Goal: Task Accomplishment & Management: Manage account settings

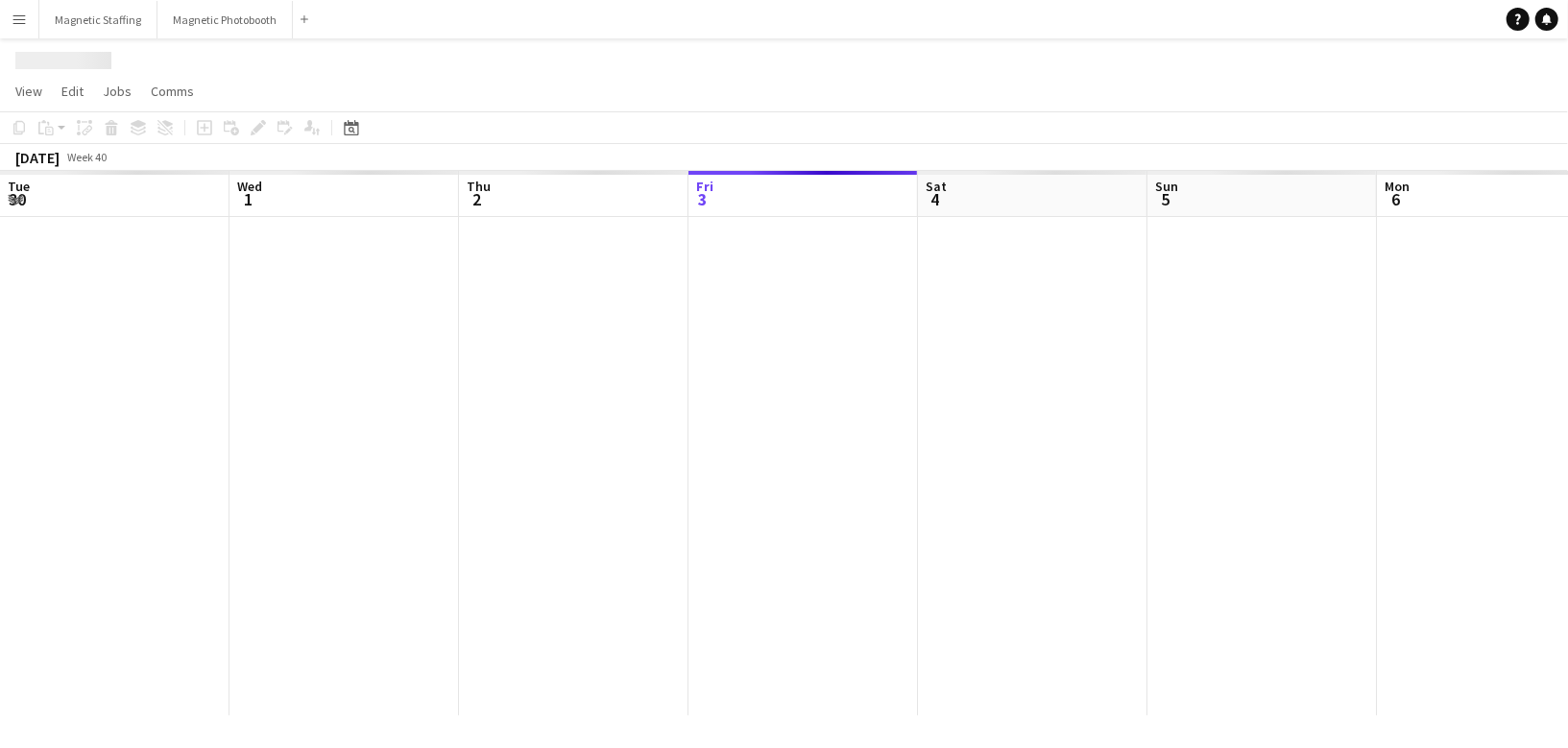
scroll to position [0, 458]
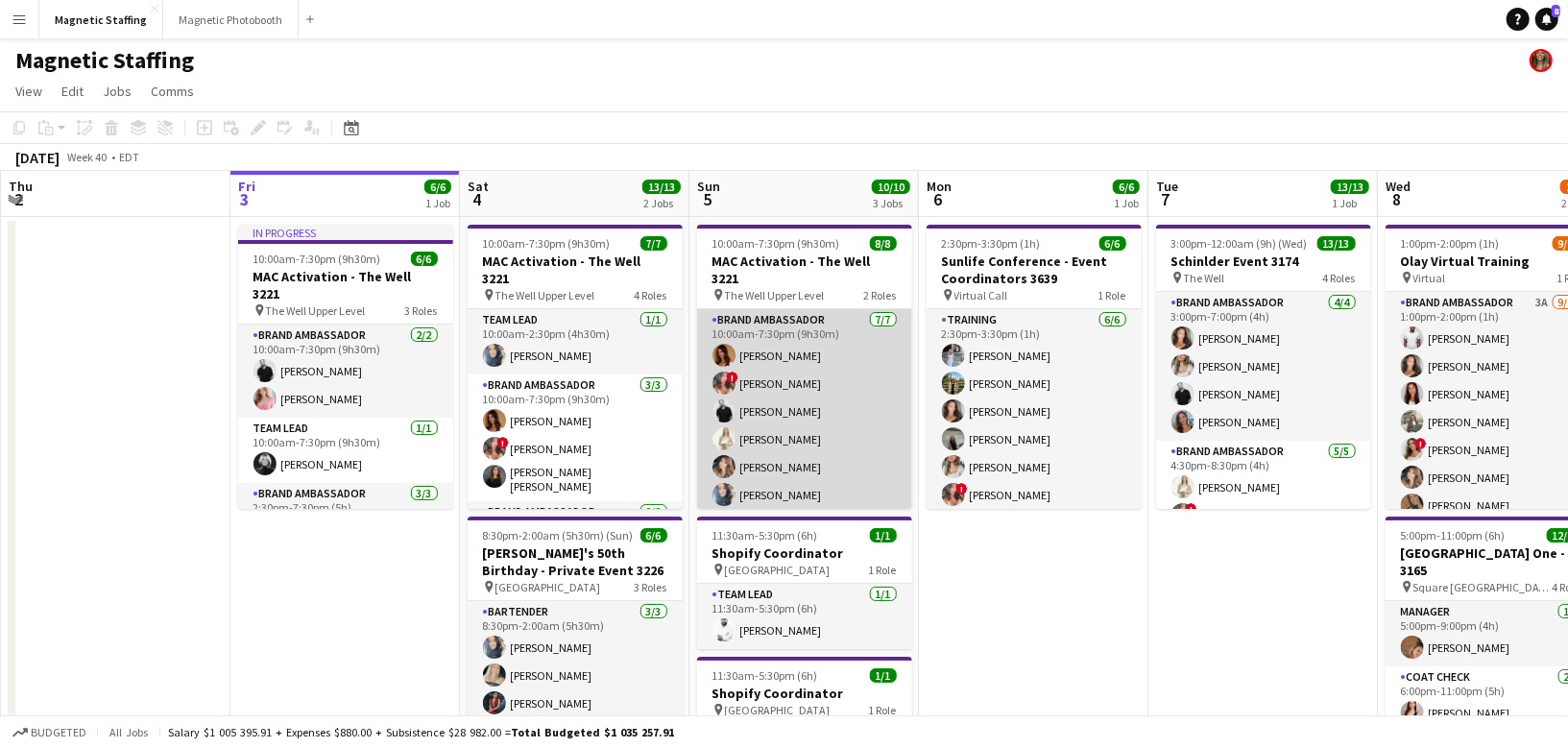
click at [795, 411] on app-card-role "Brand Ambassador [DATE] 10:00am-7:30pm (9h30m) [PERSON_NAME] ! [PERSON_NAME] [P…" at bounding box center [804, 425] width 215 height 232
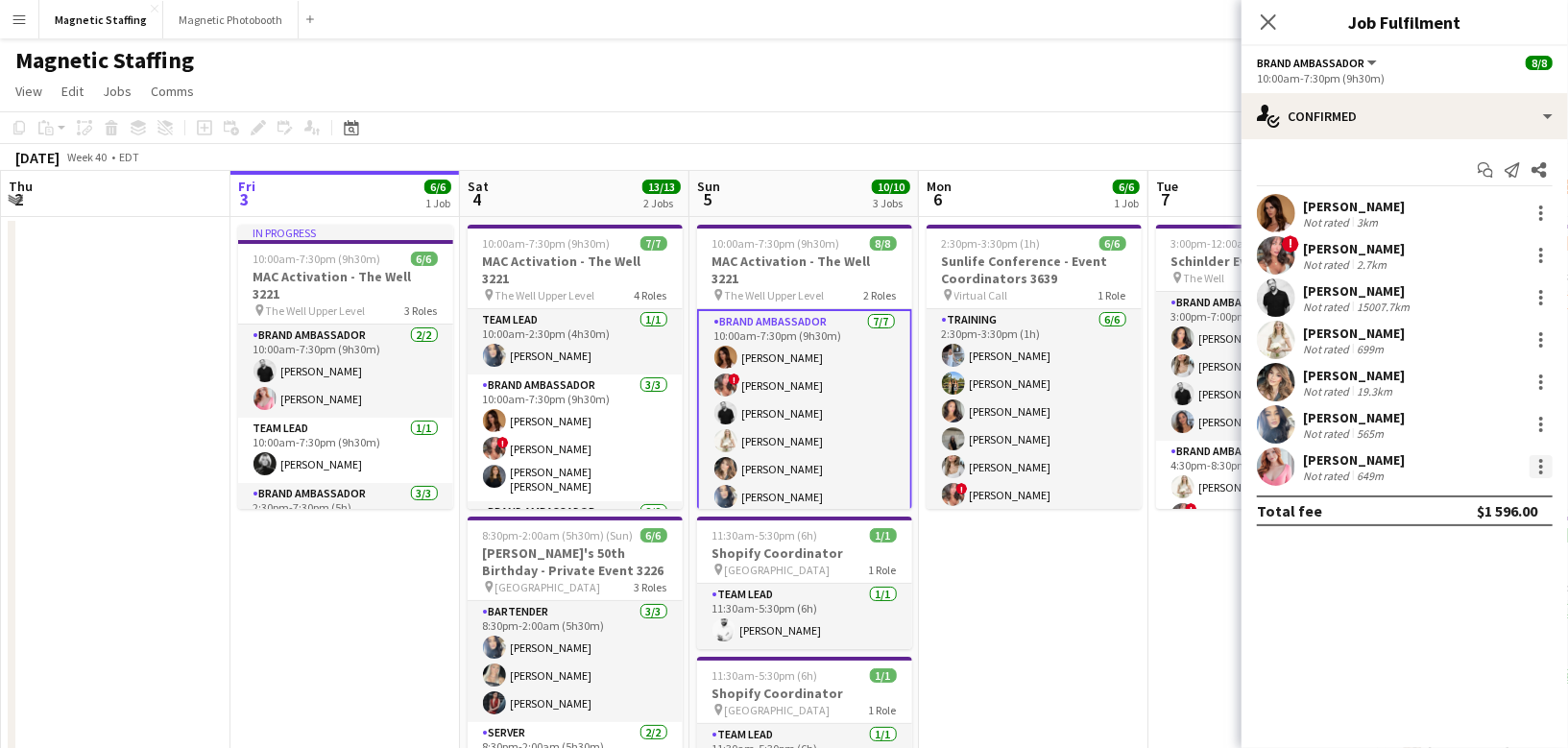
click at [1538, 458] on div at bounding box center [1542, 467] width 23 height 23
click at [1502, 393] on button "Remove" at bounding box center [1479, 385] width 149 height 47
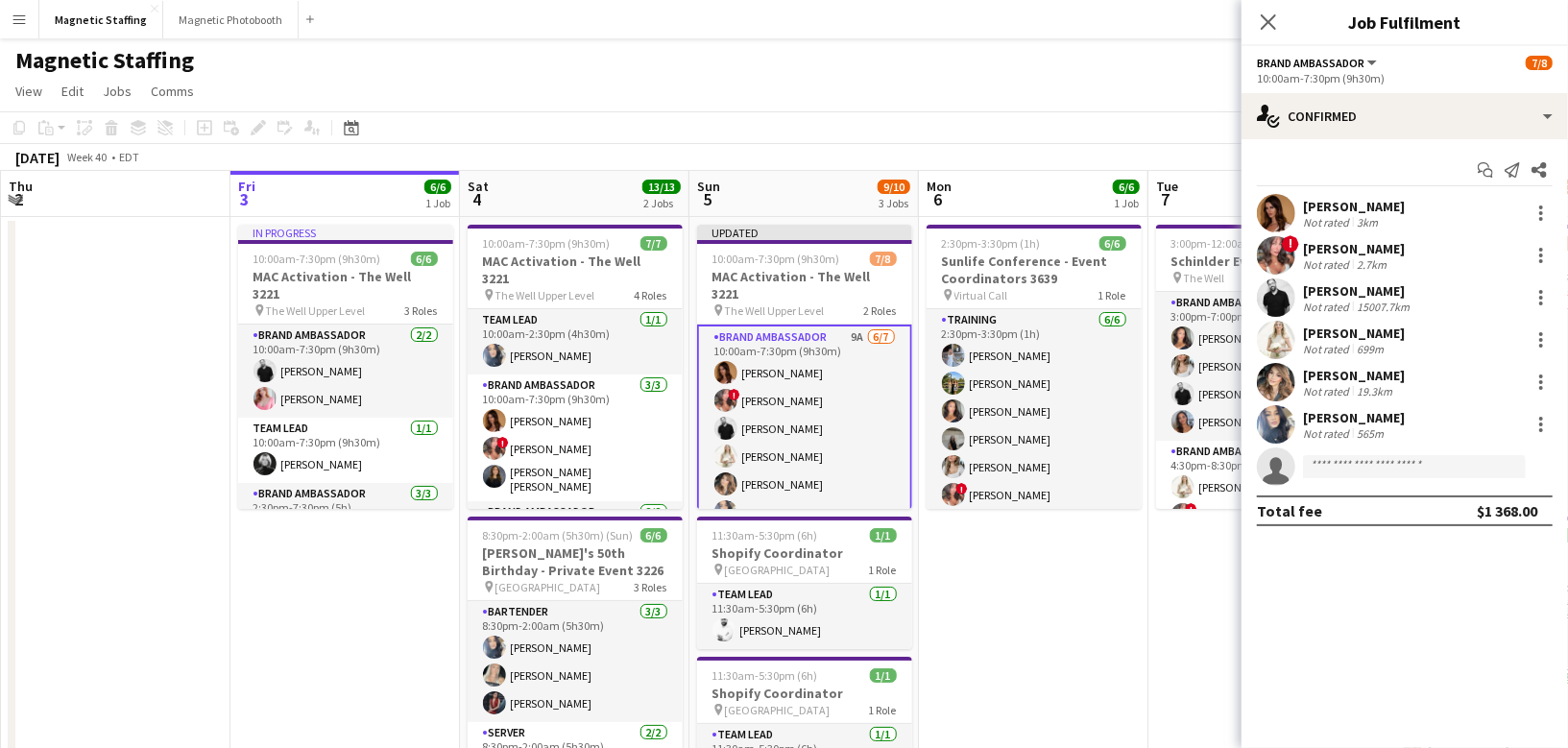
click at [1015, 642] on app-date-cell "2:30pm-3:30pm (1h) 6/6 Sunlife Conference - Event Coordinators 3639 pin Virtual…" at bounding box center [1033, 602] width 230 height 769
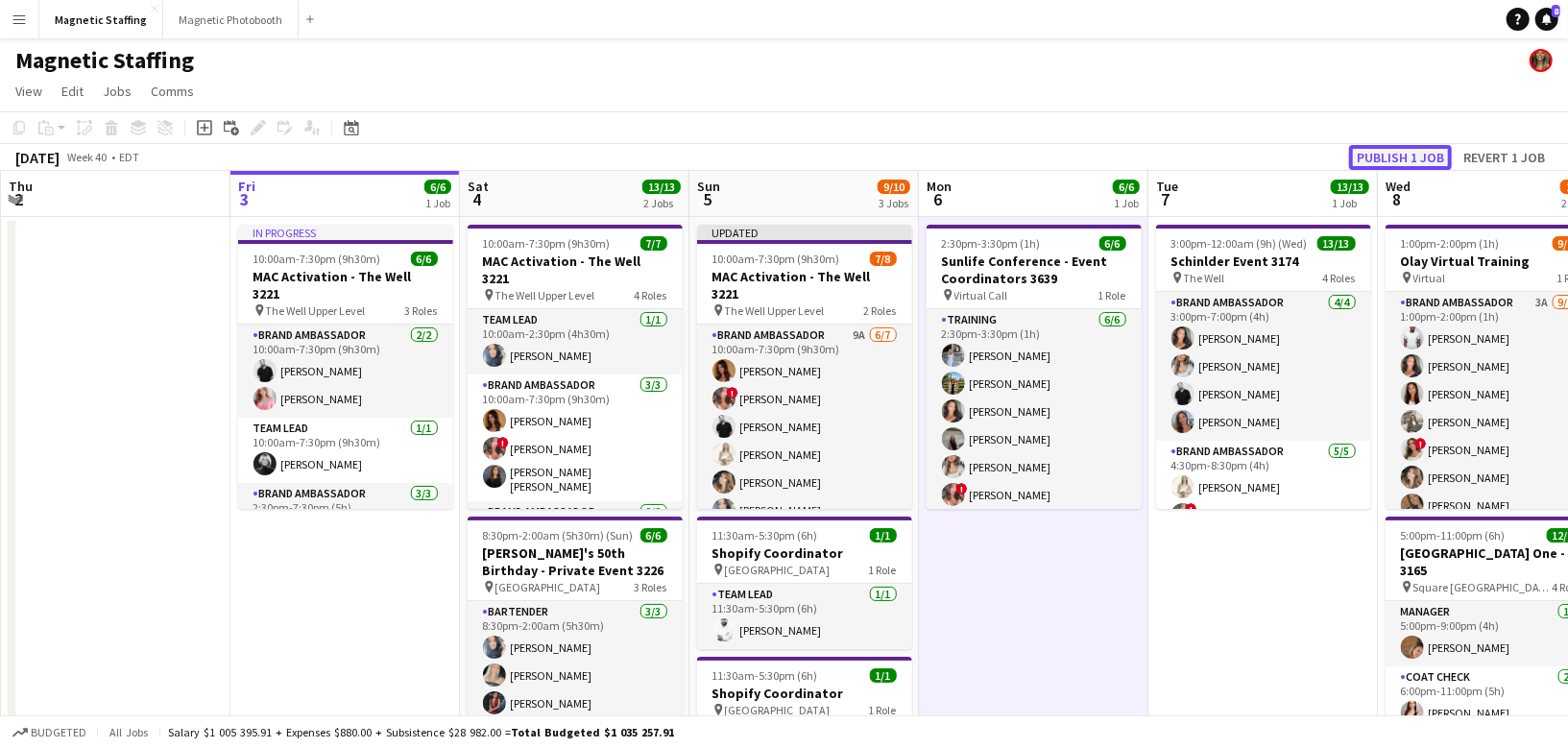
click at [1432, 146] on button "Publish 1 job" at bounding box center [1400, 157] width 103 height 25
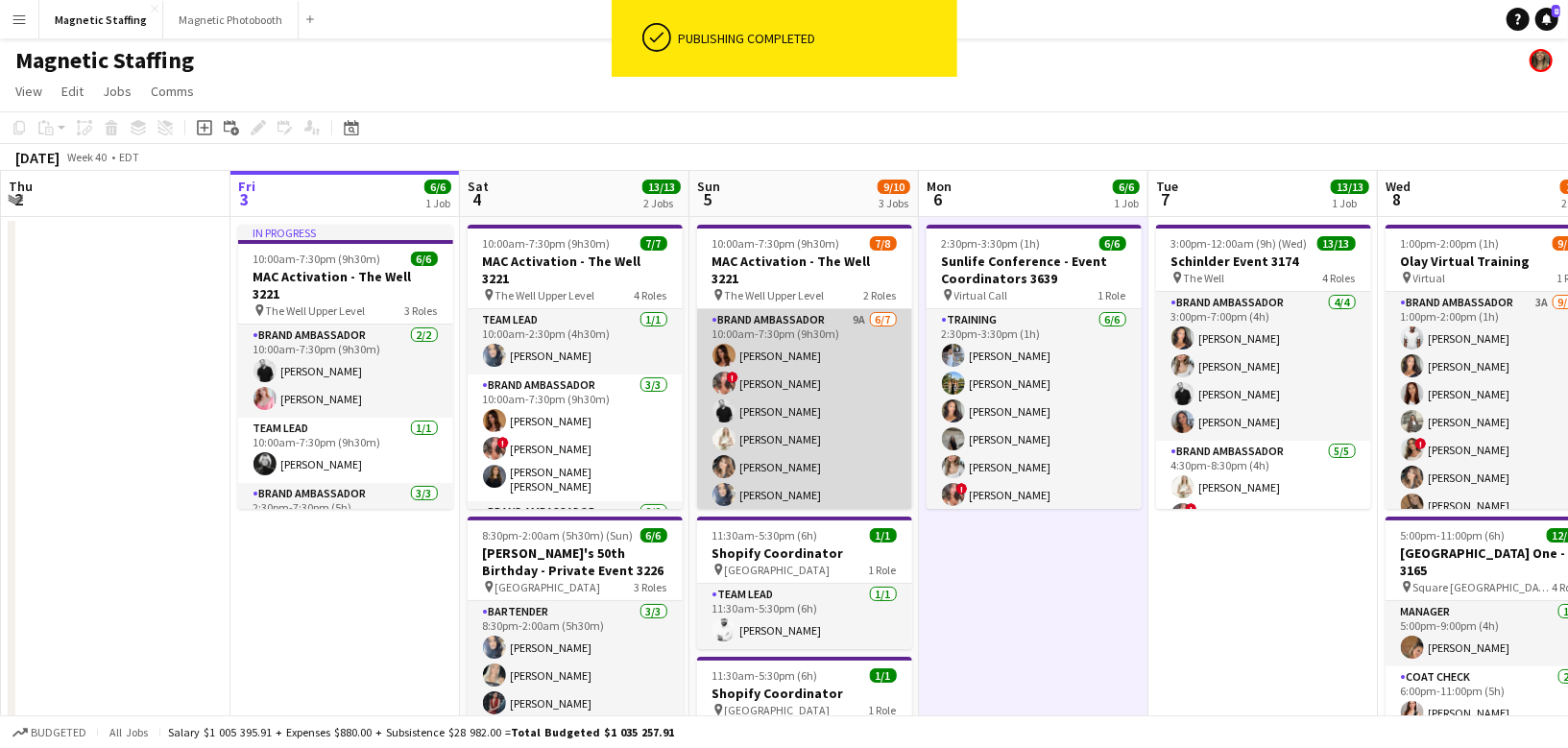
click at [785, 404] on app-card-role "Brand Ambassador 9A [DATE] 10:00am-7:30pm (9h30m) [PERSON_NAME] ! [PERSON_NAME]…" at bounding box center [804, 425] width 215 height 232
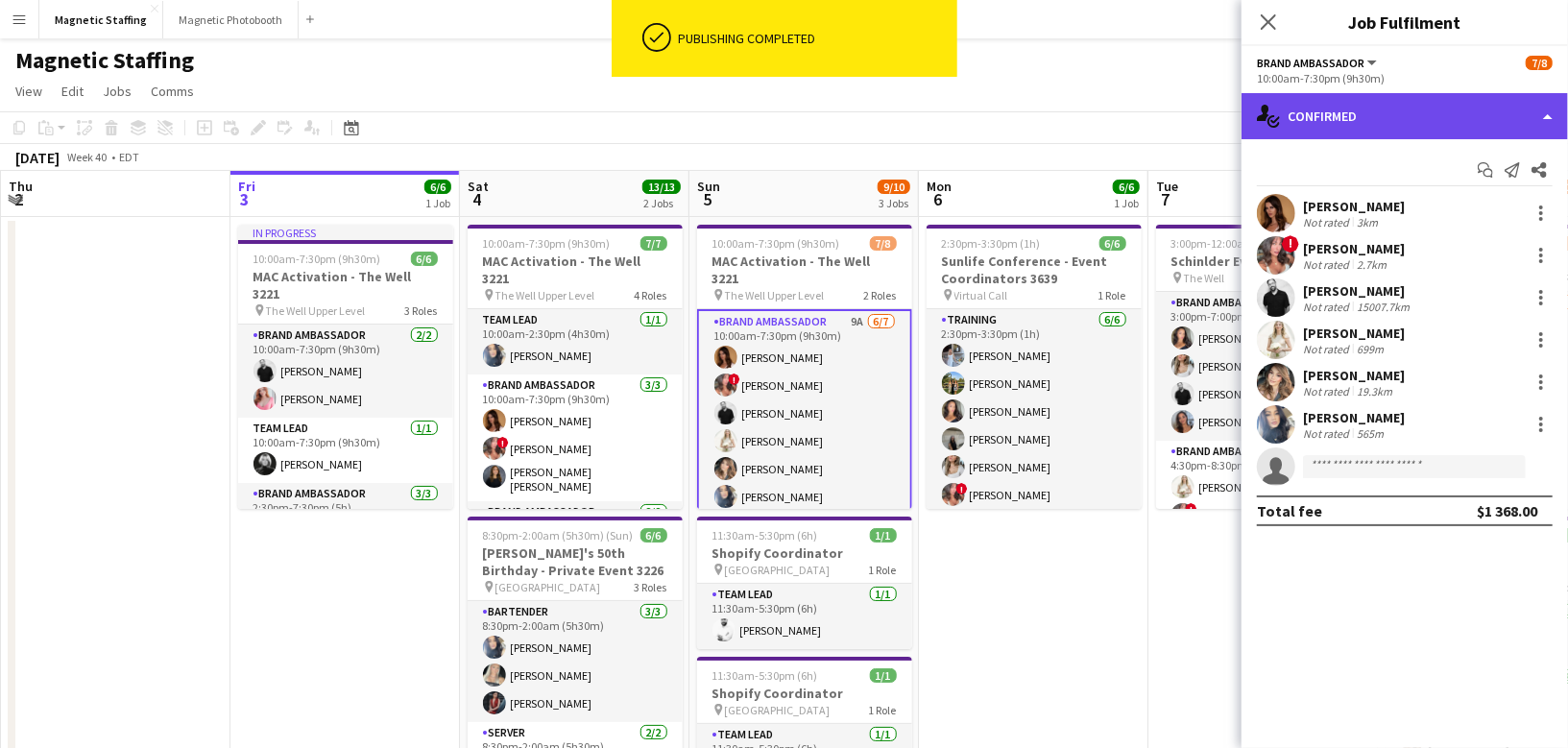
click at [1336, 100] on div "single-neutral-actions-check-2 Confirmed" at bounding box center [1405, 116] width 326 height 47
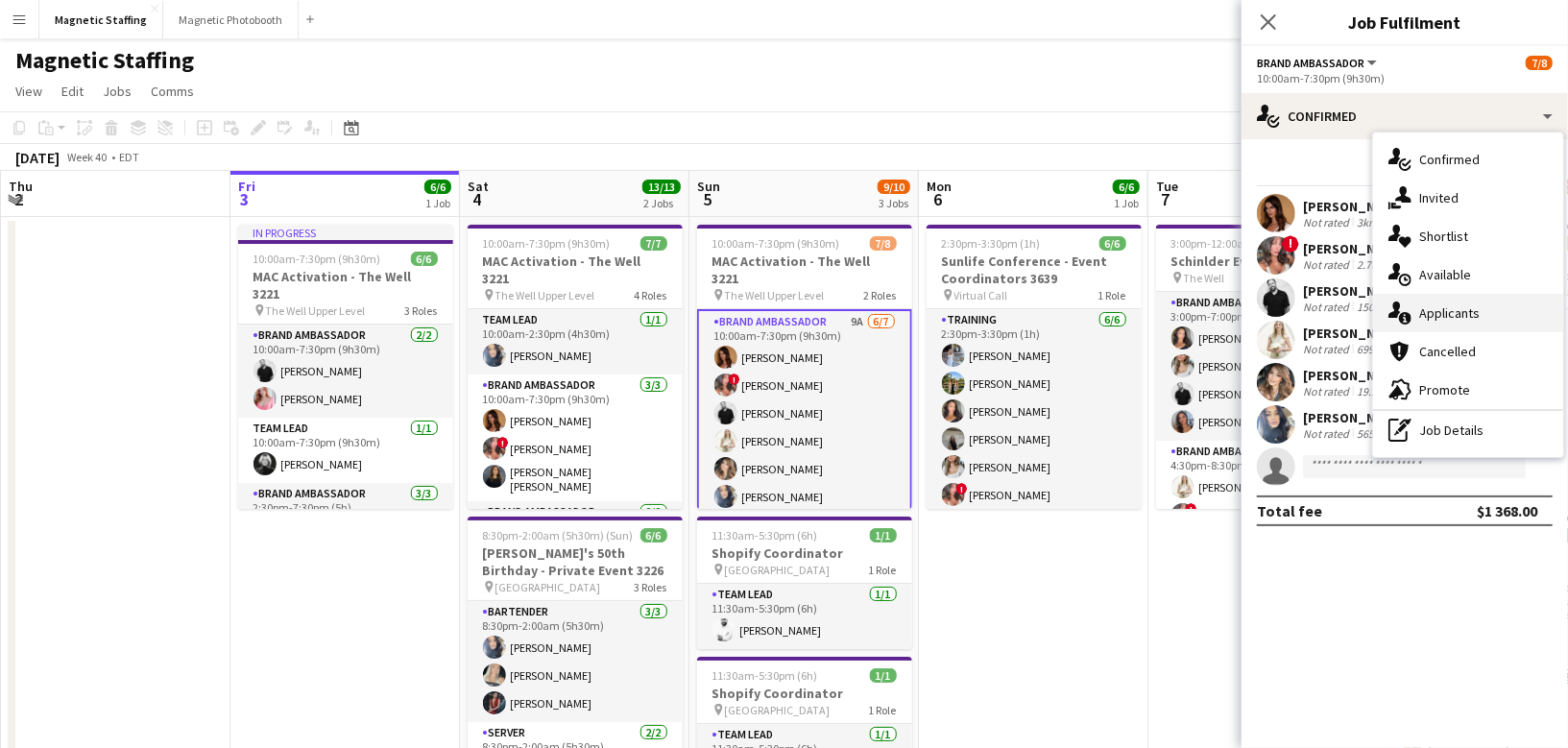
click at [1427, 309] on span "Applicants" at bounding box center [1450, 313] width 60 height 17
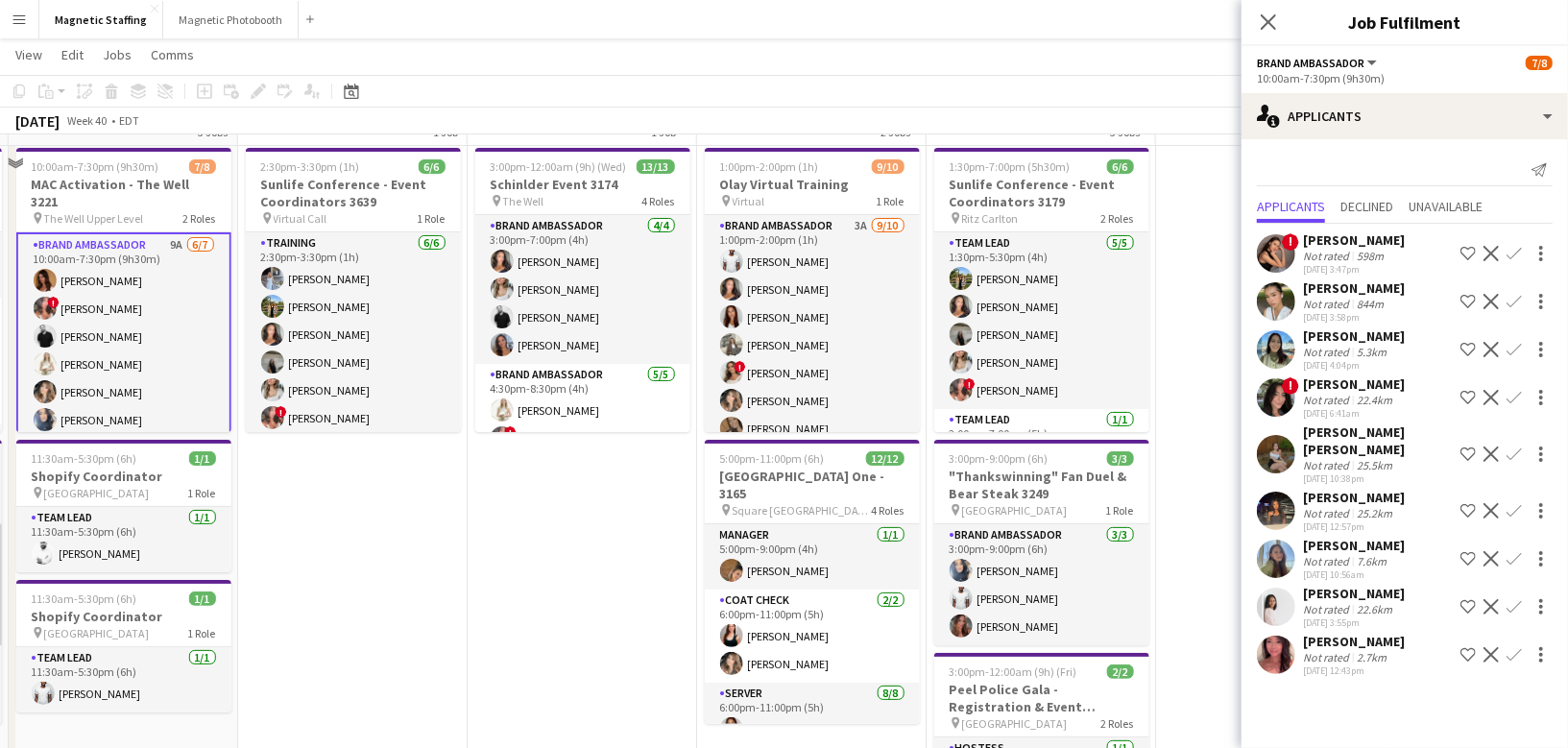
scroll to position [0, 0]
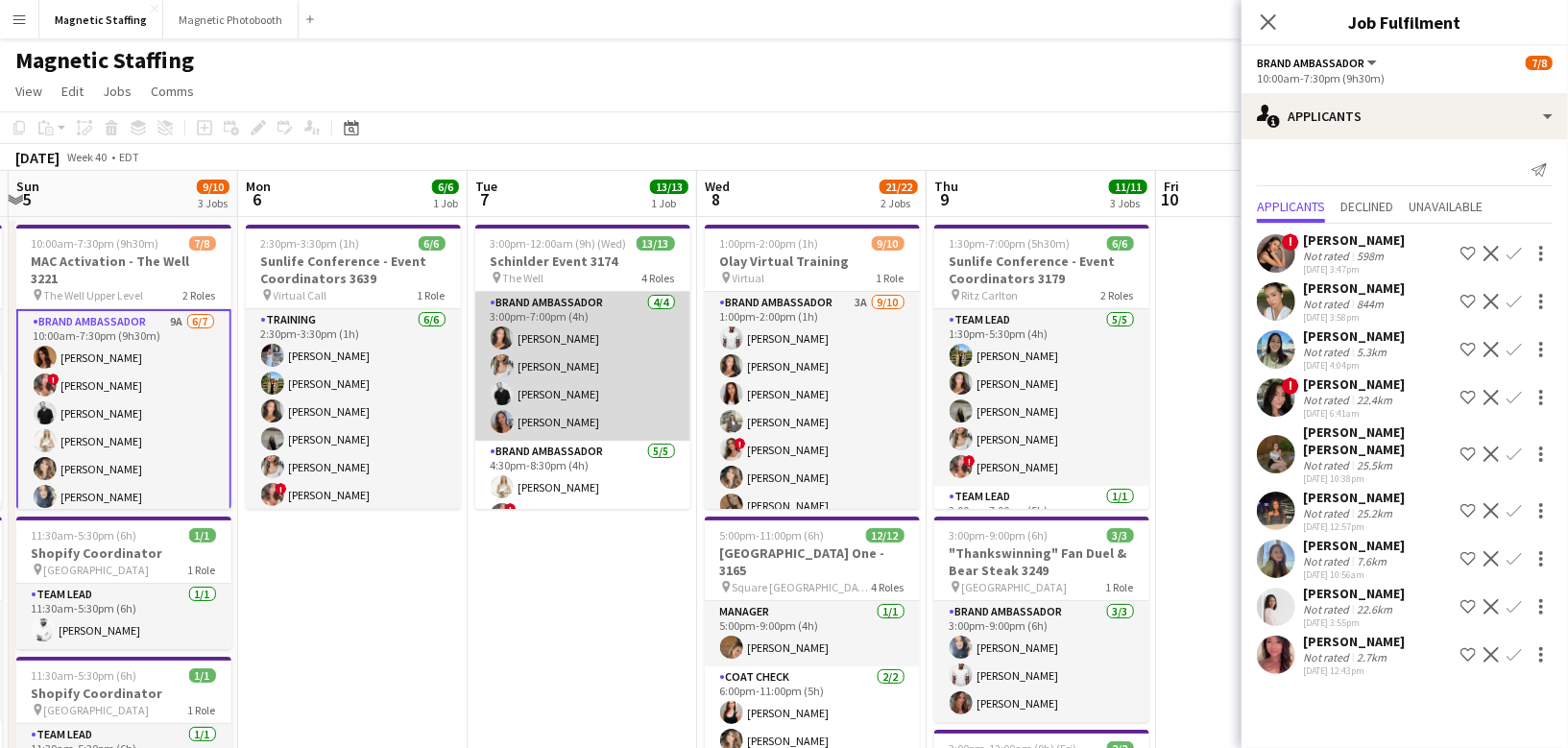
click at [572, 389] on app-card-role "Brand Ambassador [DATE] 3:00pm-7:00pm (4h) [PERSON_NAME] [PERSON_NAME] [PERSON_…" at bounding box center [583, 366] width 215 height 148
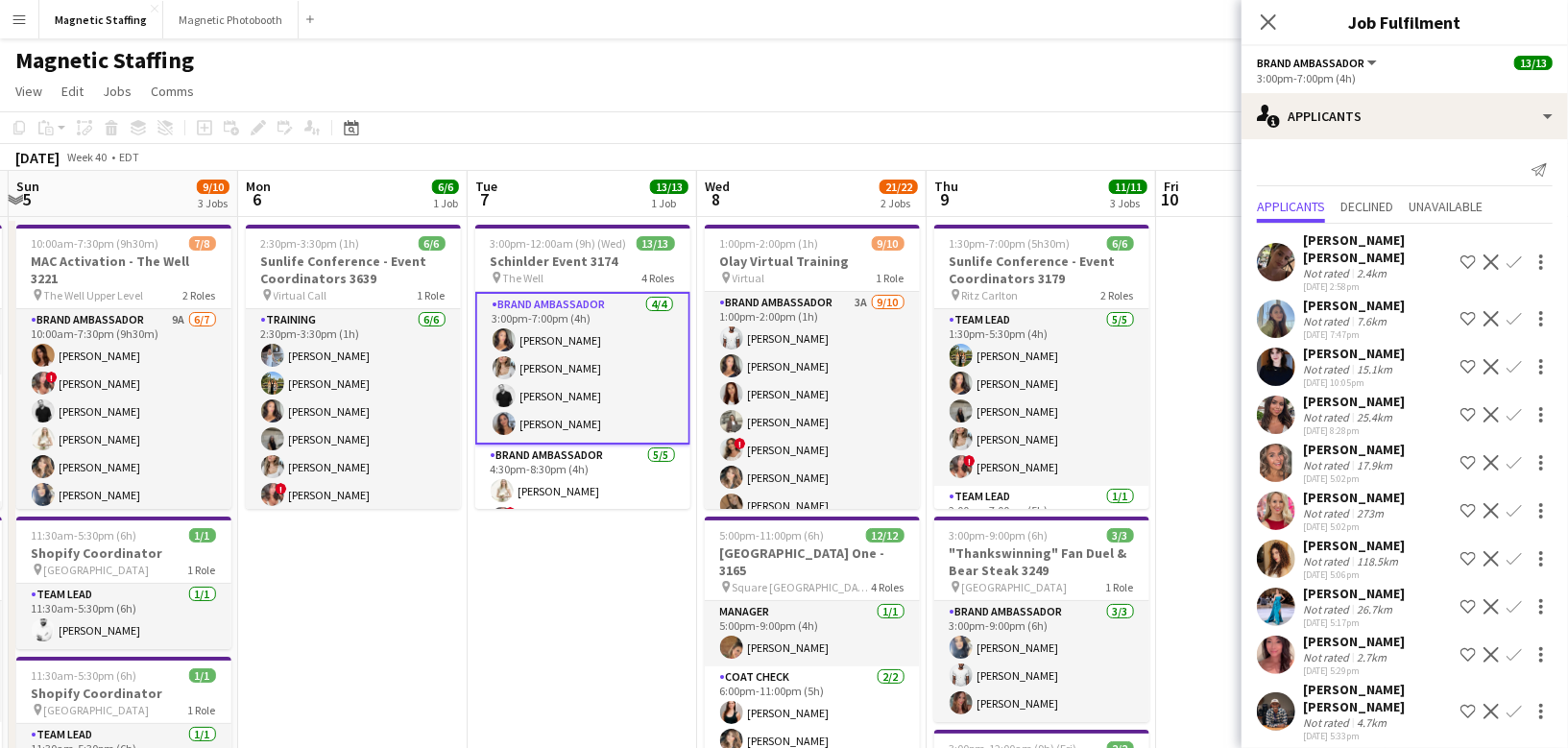
scroll to position [266, 0]
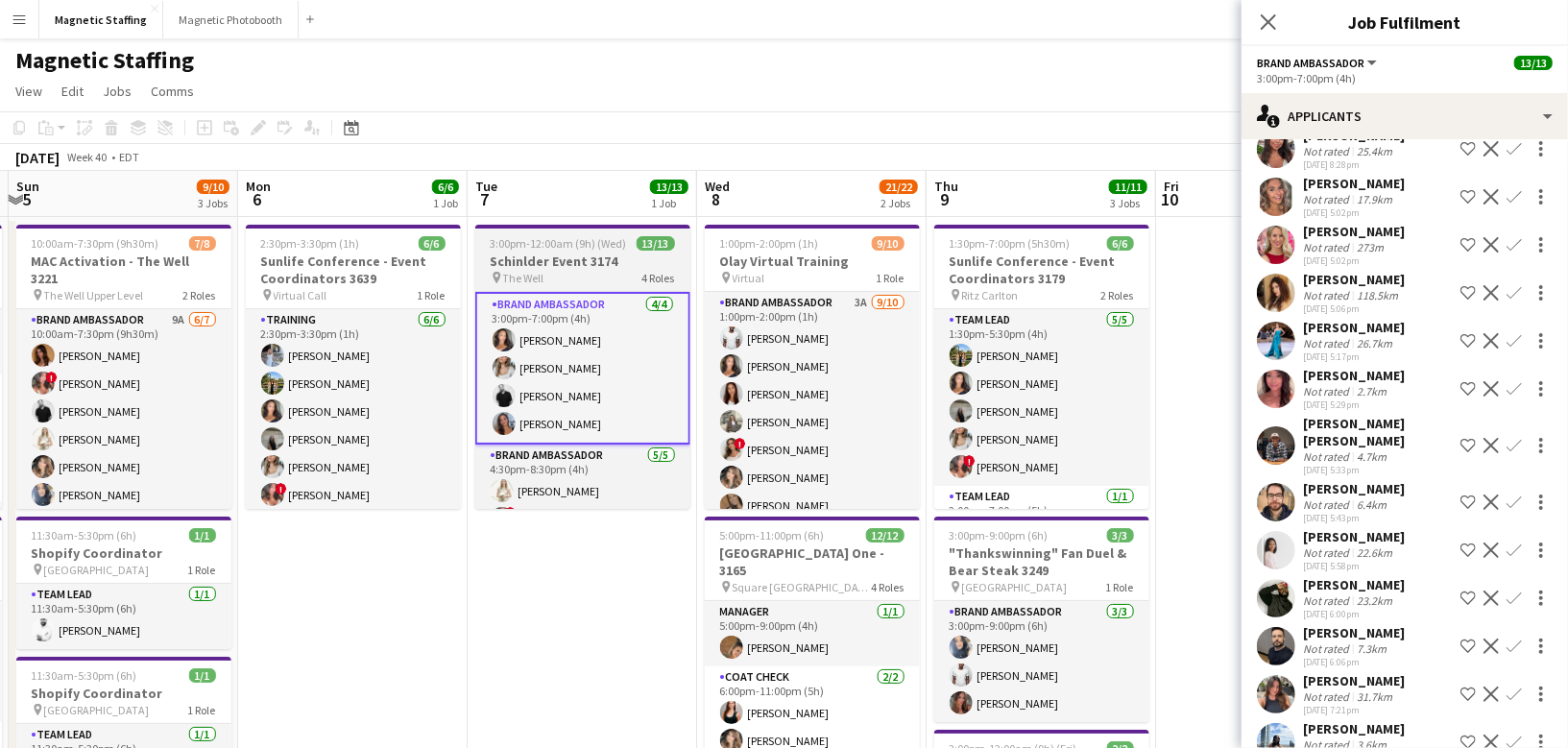
click at [503, 243] on span "3:00pm-12:00am (9h) (Wed)" at bounding box center [559, 243] width 137 height 15
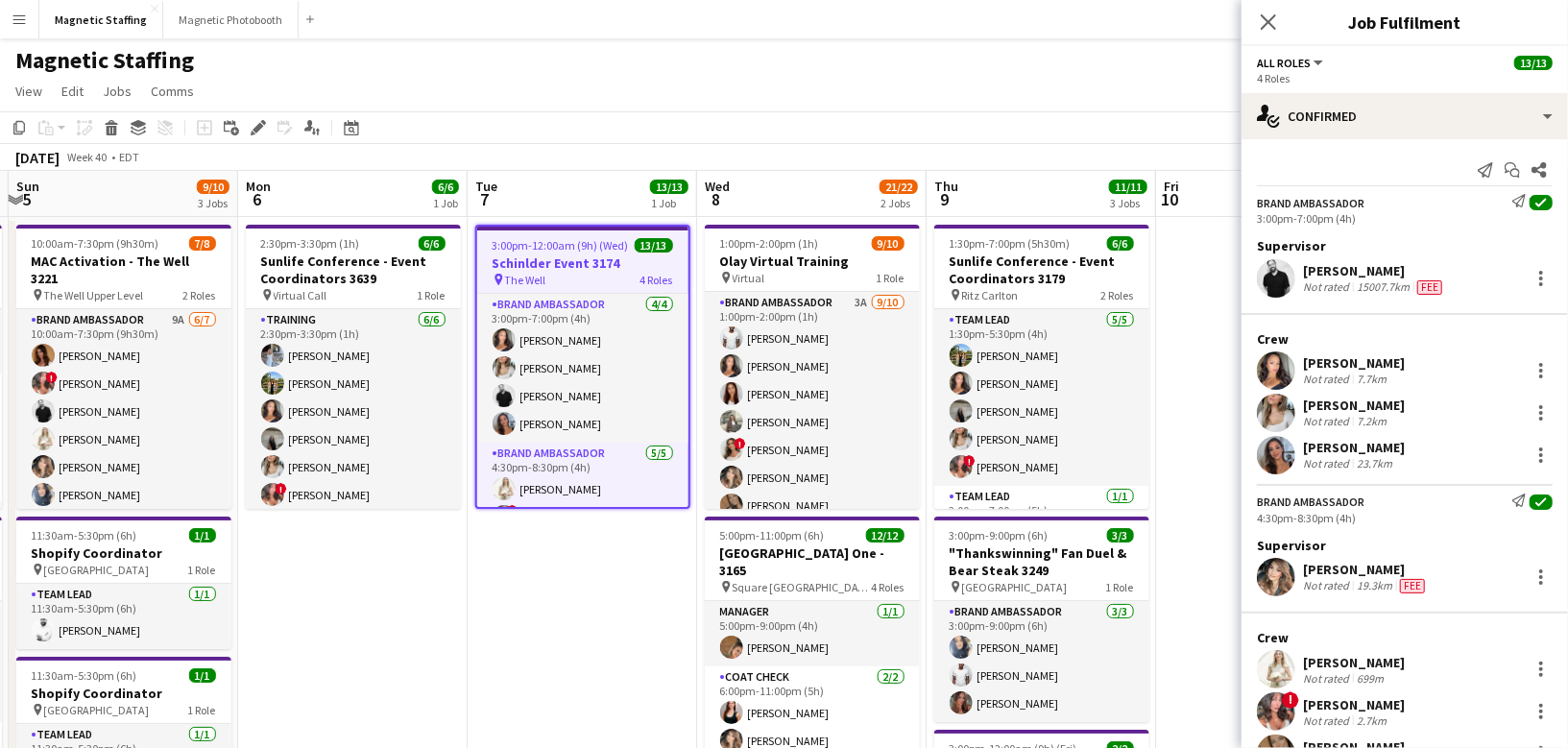
click at [503, 243] on span "3:00pm-12:00am (9h) (Wed)" at bounding box center [561, 244] width 137 height 15
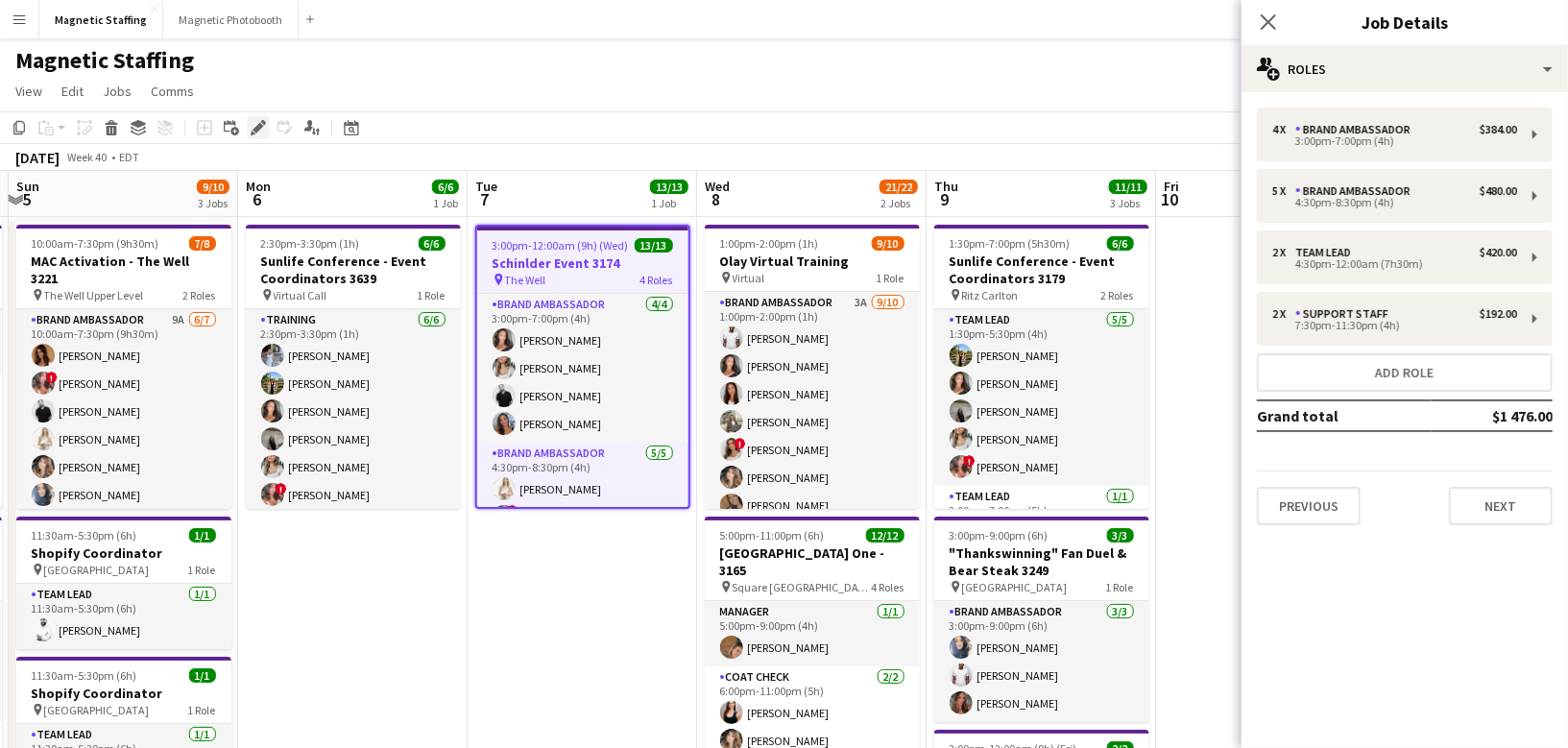
click at [255, 129] on icon at bounding box center [257, 128] width 11 height 11
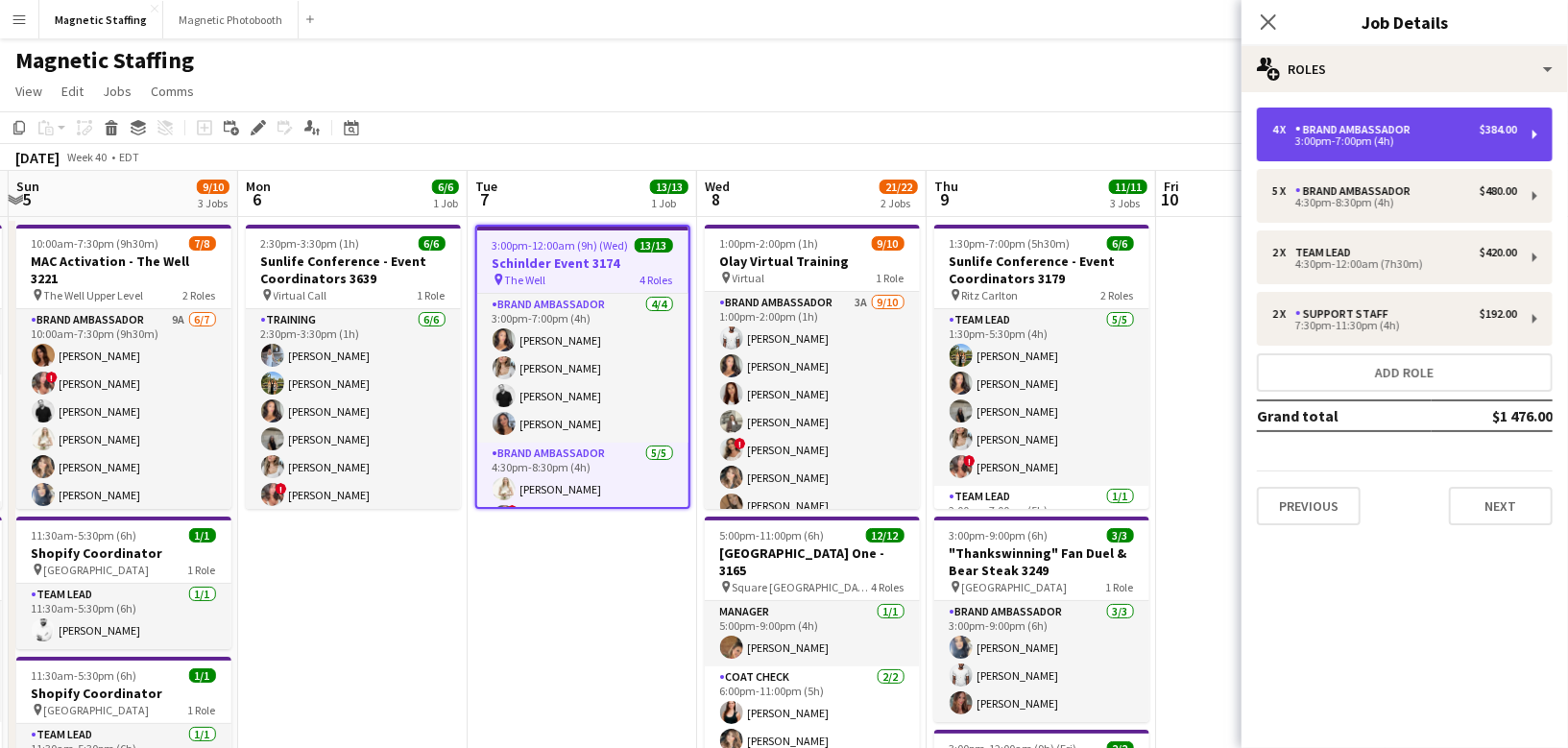
click at [1401, 136] on div "Brand Ambassador" at bounding box center [1356, 130] width 123 height 14
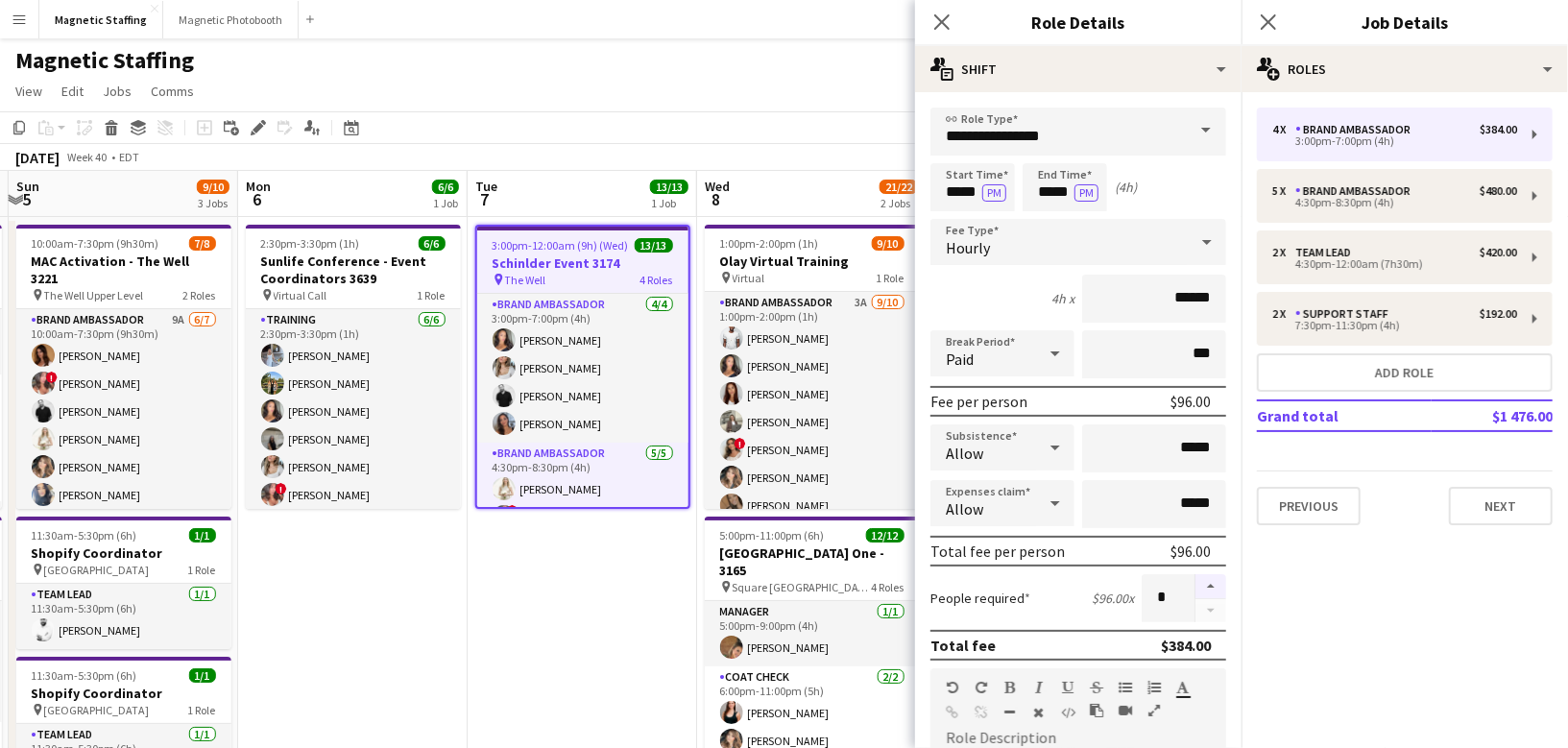
click at [1211, 580] on button "button" at bounding box center [1211, 587] width 31 height 25
type input "*"
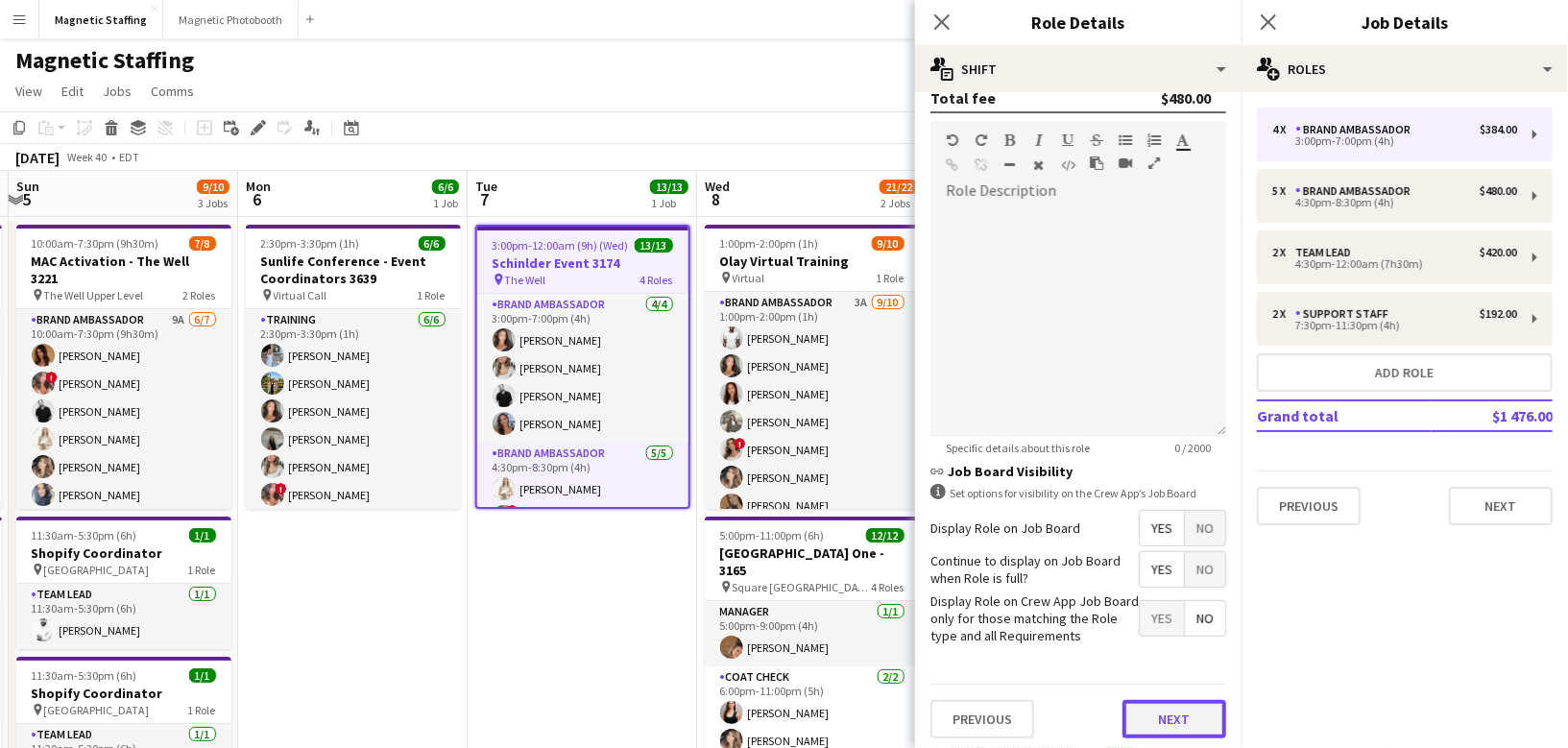
click at [1174, 722] on button "Next" at bounding box center [1174, 719] width 104 height 39
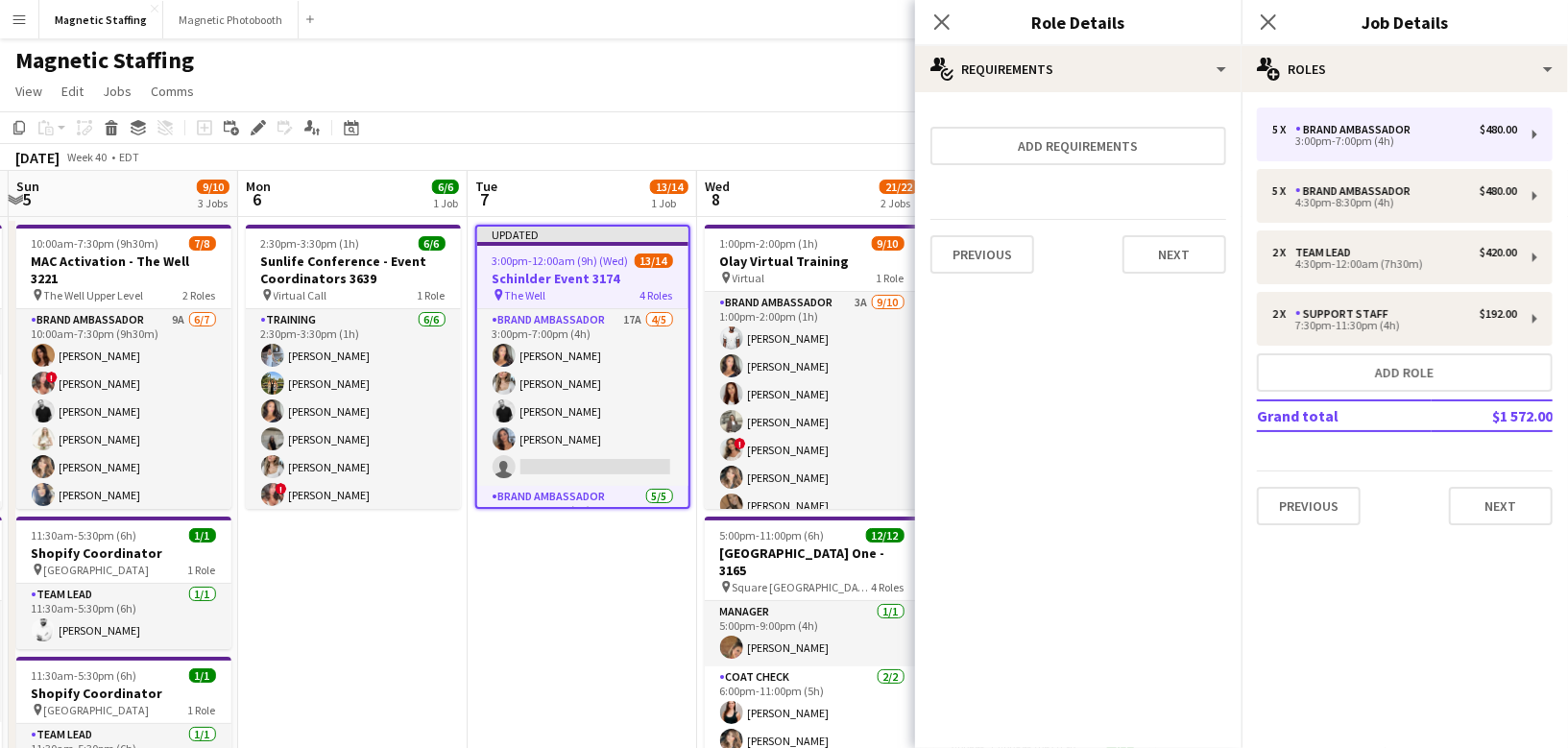
scroll to position [0, 0]
click at [1180, 263] on button "Next" at bounding box center [1174, 254] width 104 height 39
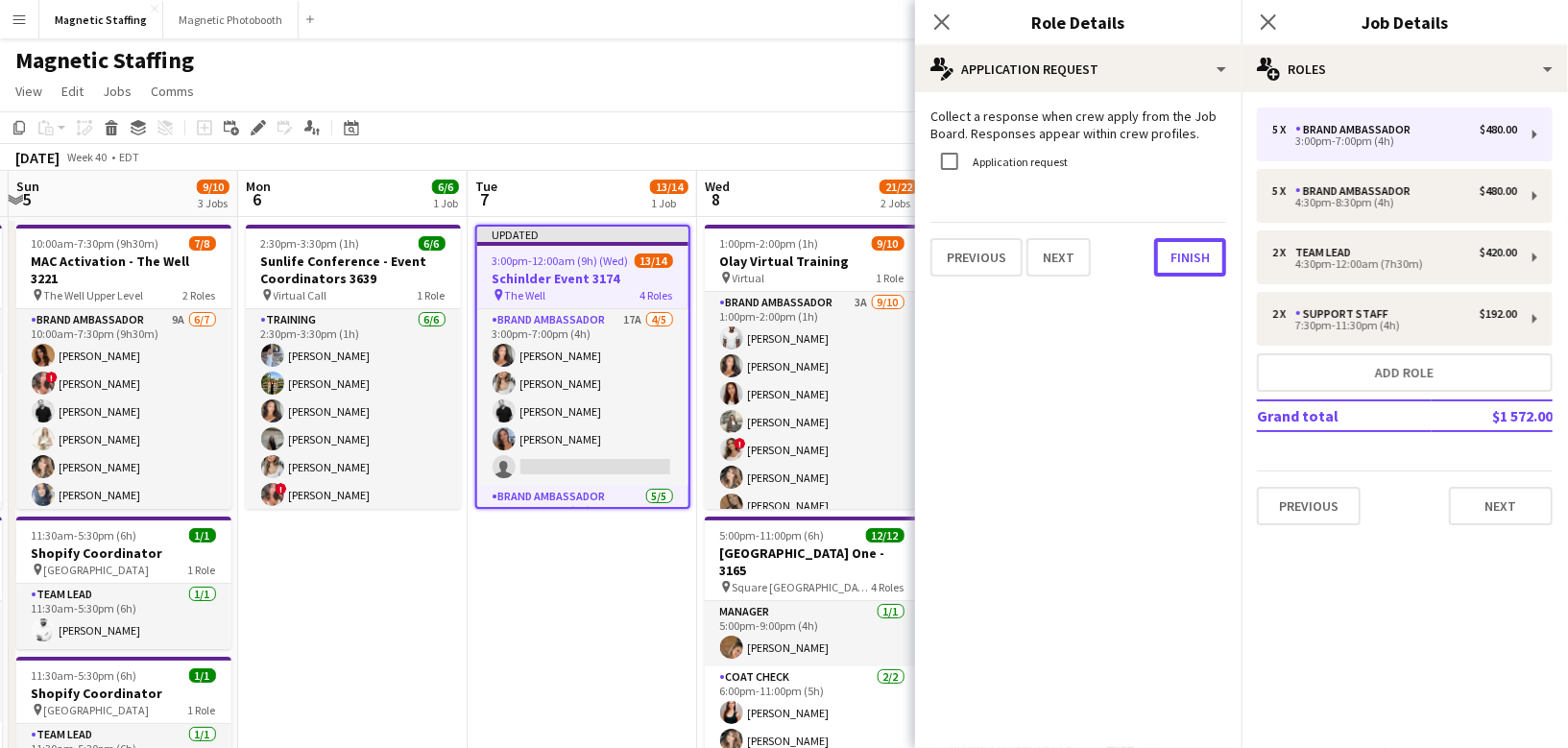
click at [1180, 263] on button "Finish" at bounding box center [1191, 257] width 72 height 39
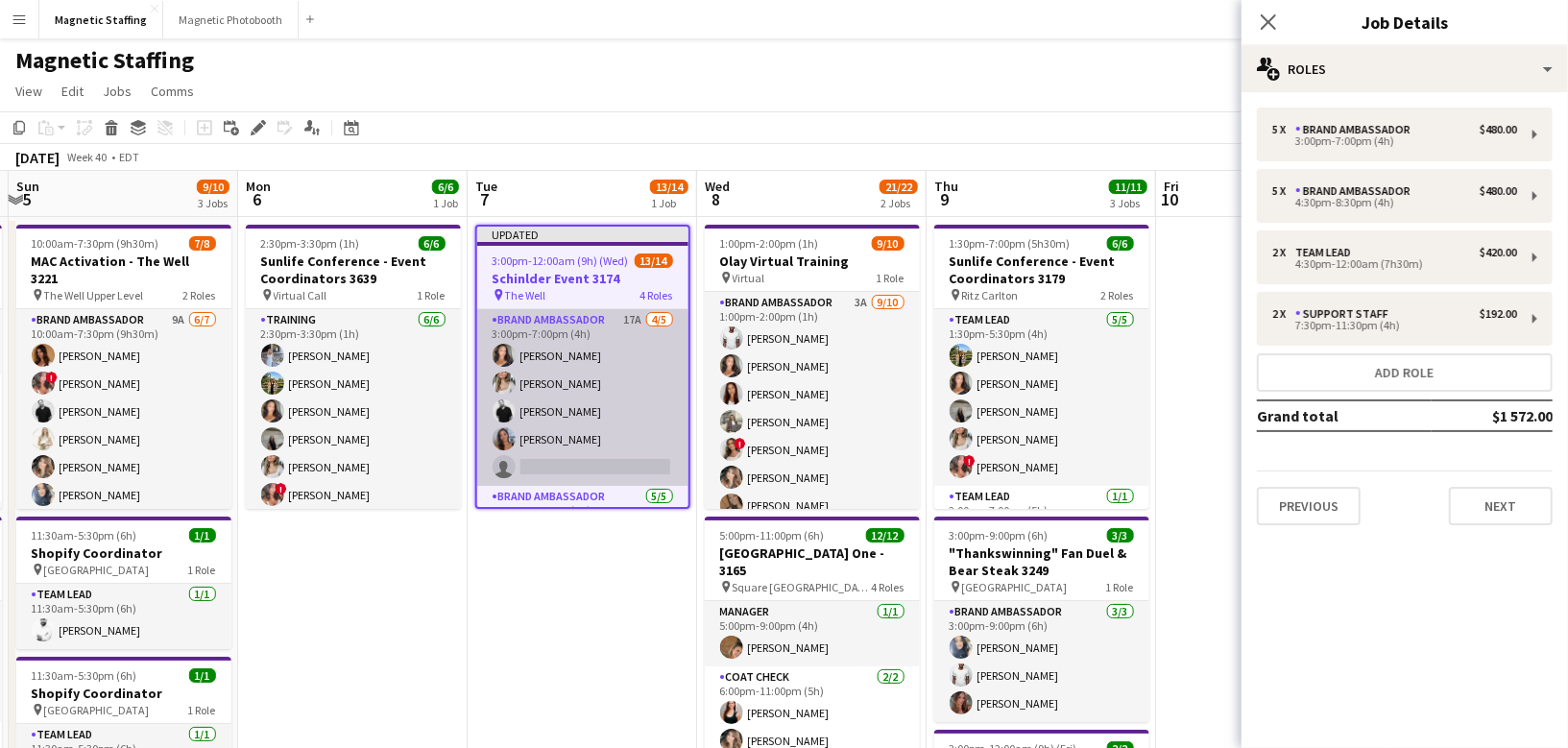
click at [595, 469] on app-card-role "Brand Ambassador 17A [DATE] 3:00pm-7:00pm (4h) [PERSON_NAME] [PERSON_NAME] [PER…" at bounding box center [583, 398] width 212 height 177
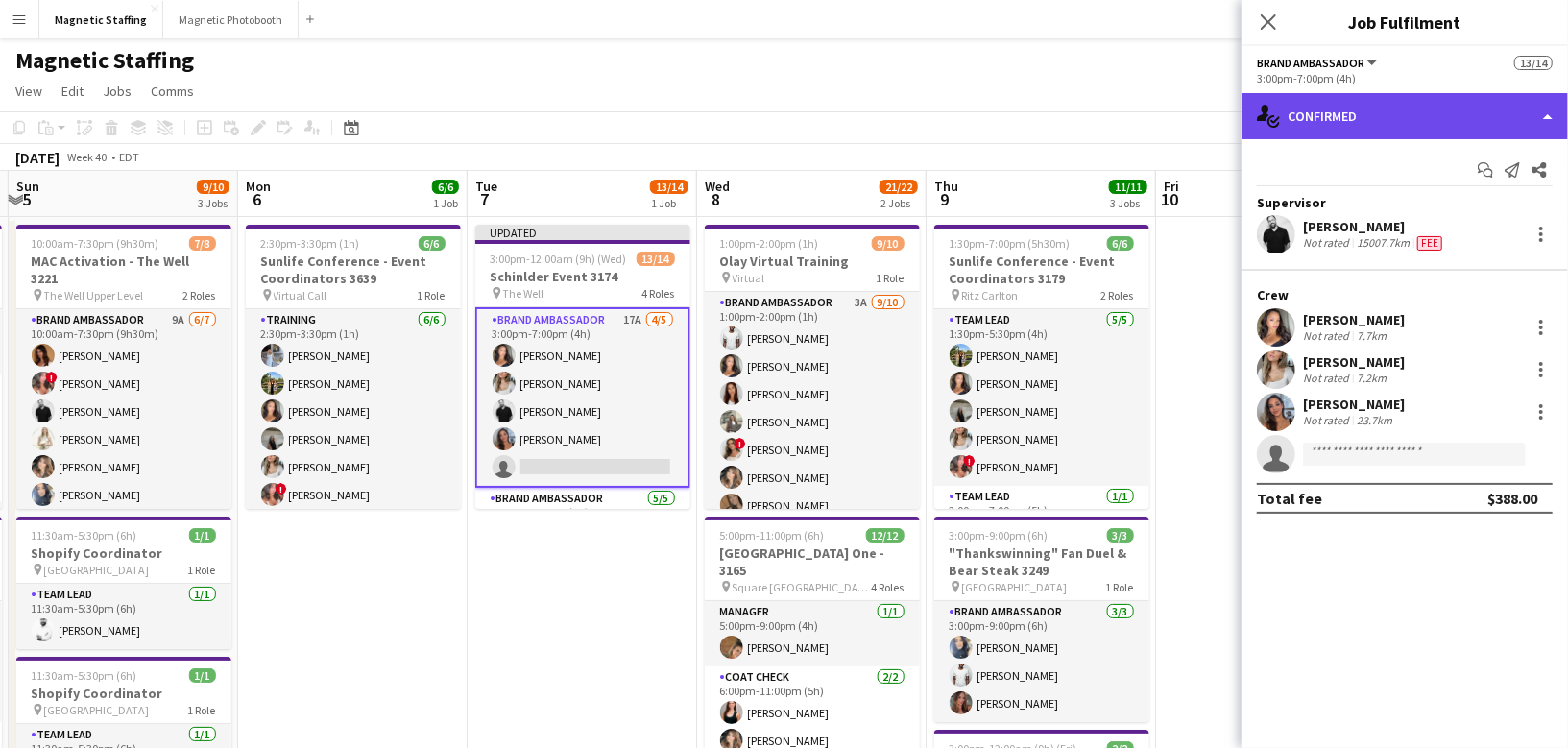
click at [1325, 116] on div "single-neutral-actions-check-2 Confirmed" at bounding box center [1405, 116] width 326 height 47
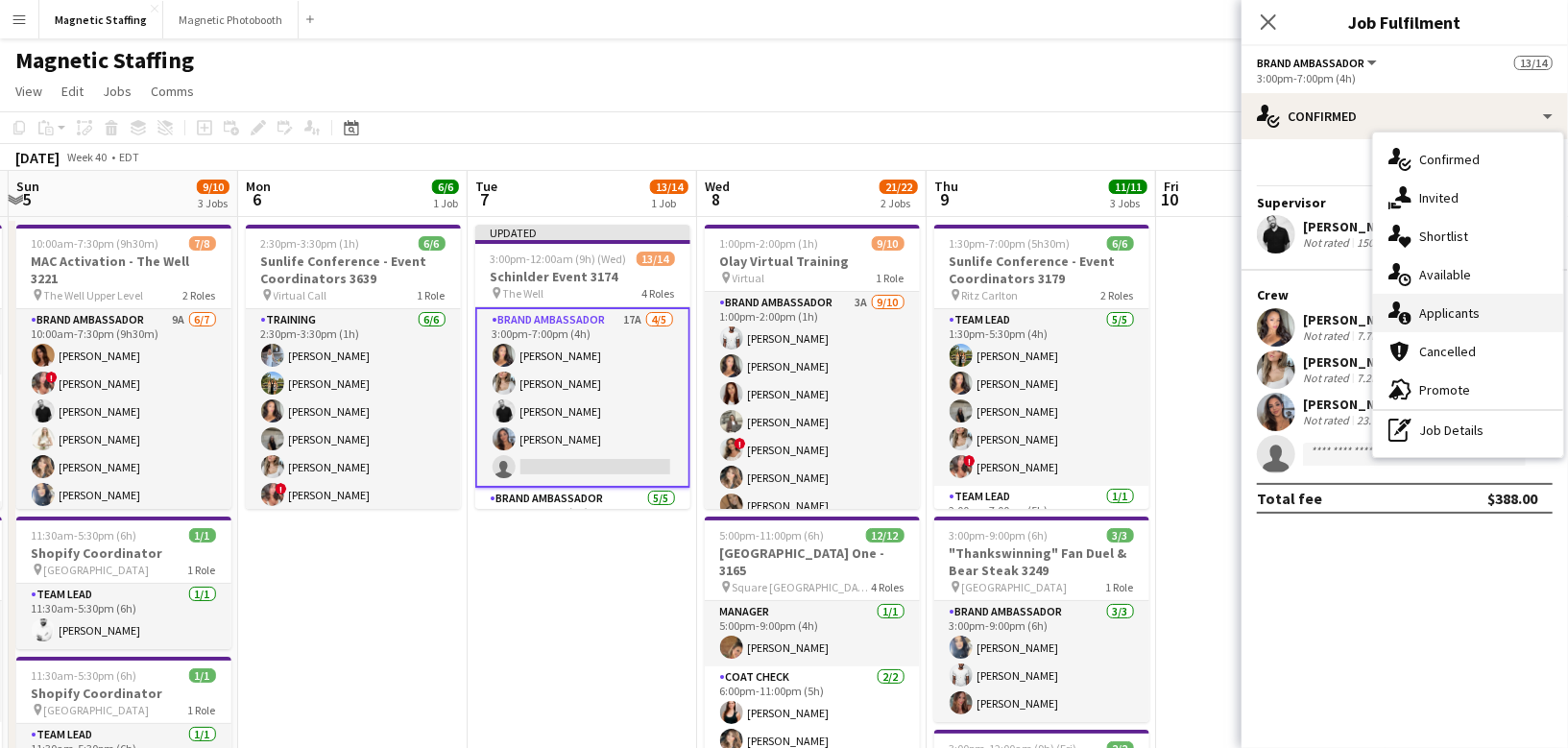
click at [1415, 315] on div "single-neutral-actions-information Applicants" at bounding box center [1468, 313] width 190 height 39
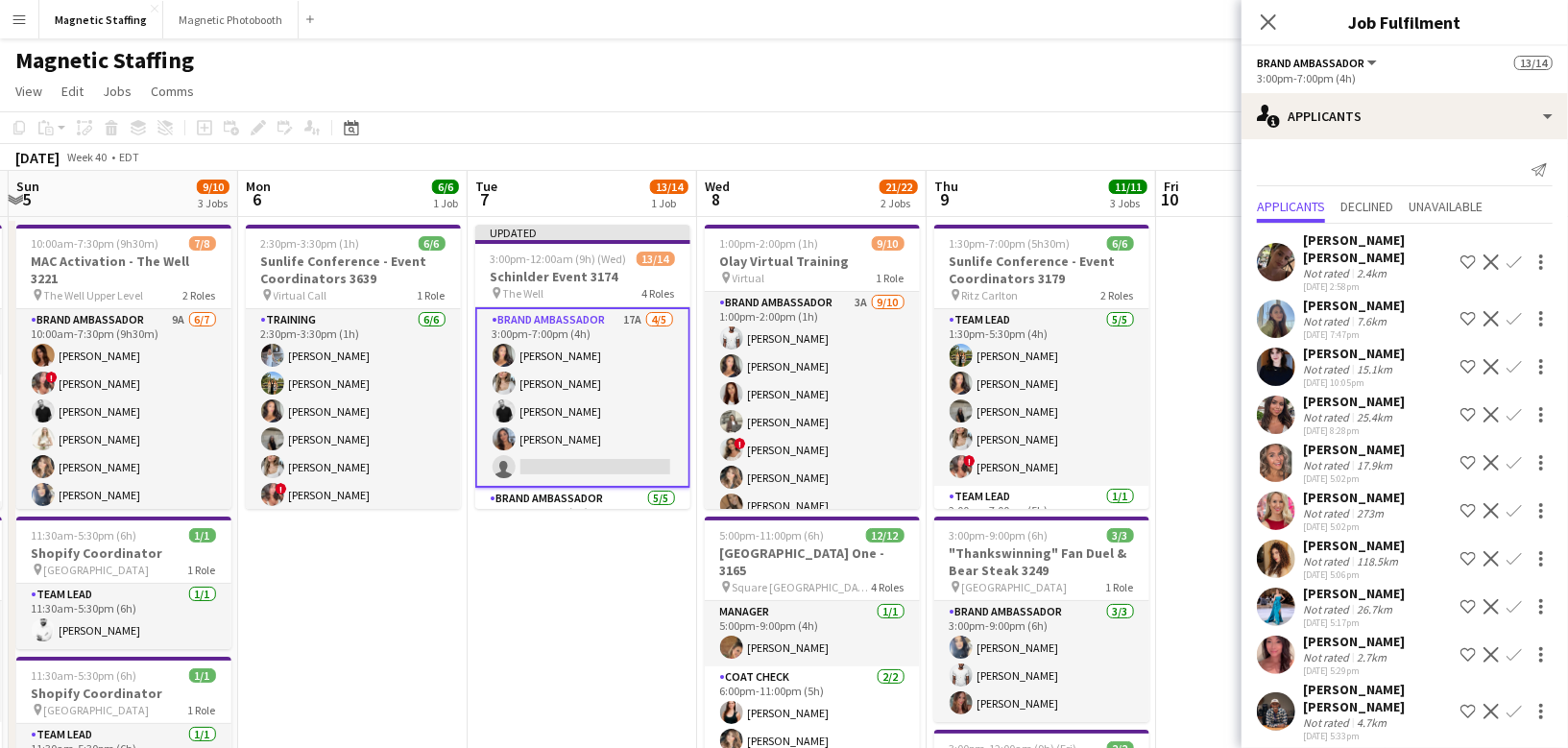
scroll to position [266, 0]
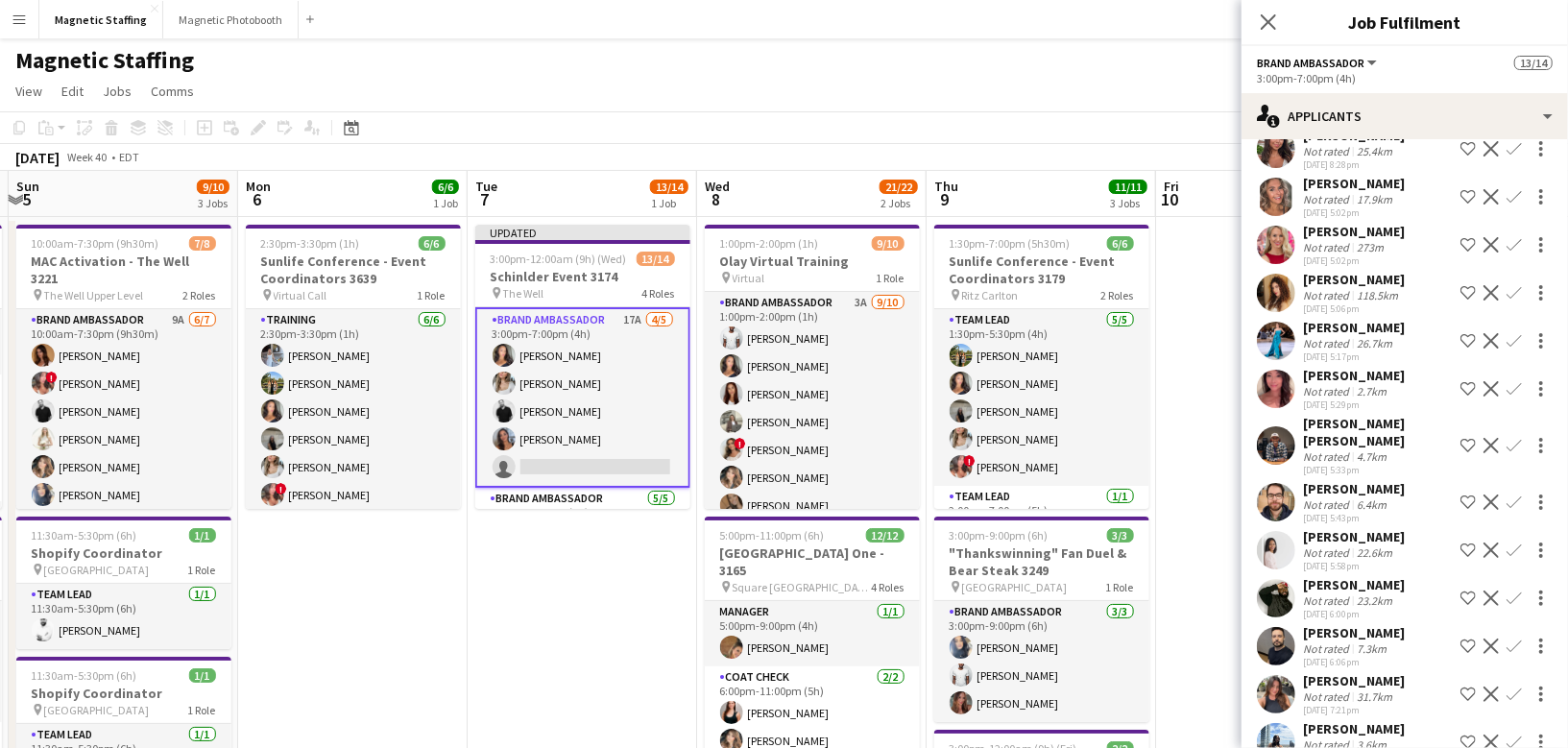
click at [1511, 687] on app-icon "Confirm" at bounding box center [1515, 695] width 16 height 16
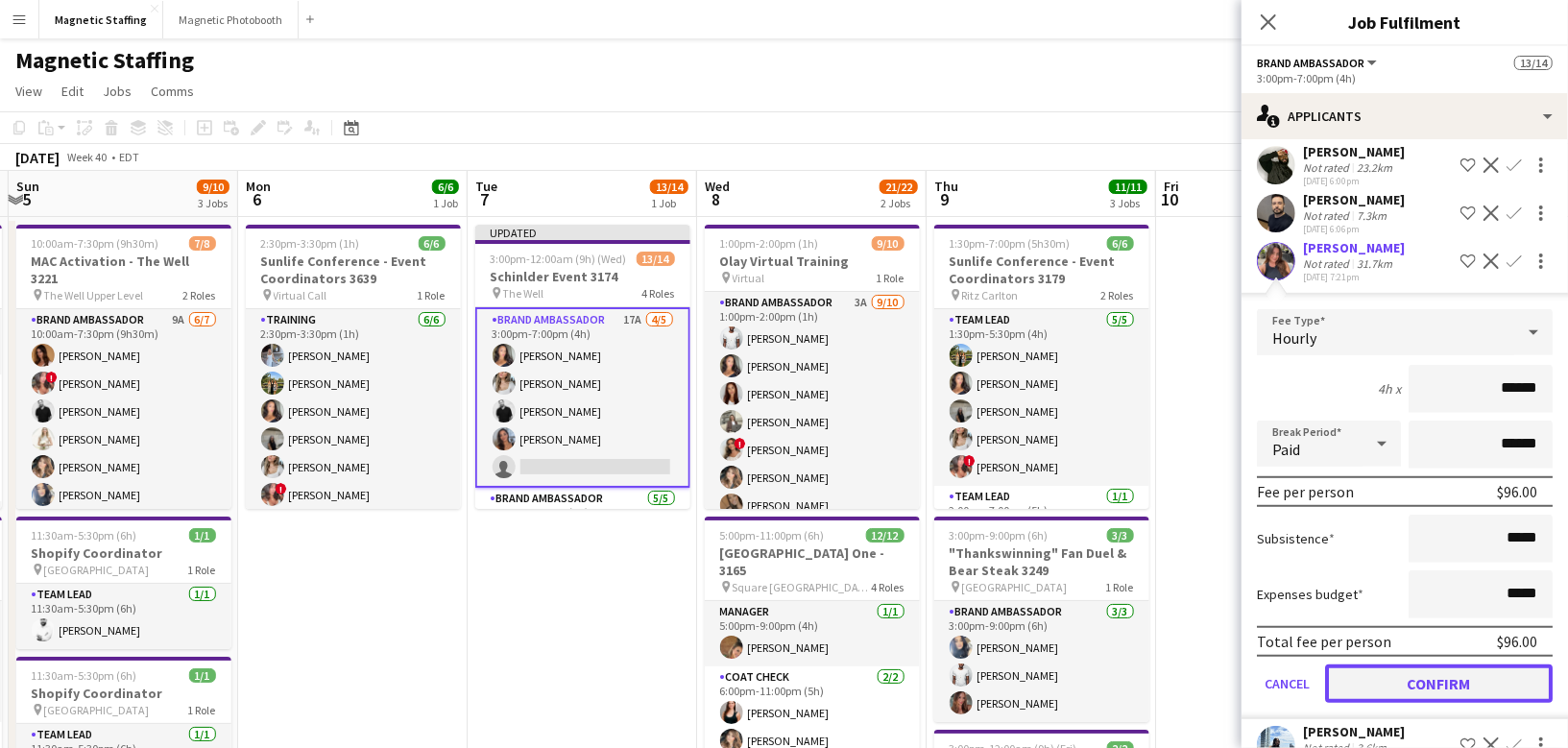
click at [1381, 665] on button "Confirm" at bounding box center [1439, 684] width 228 height 39
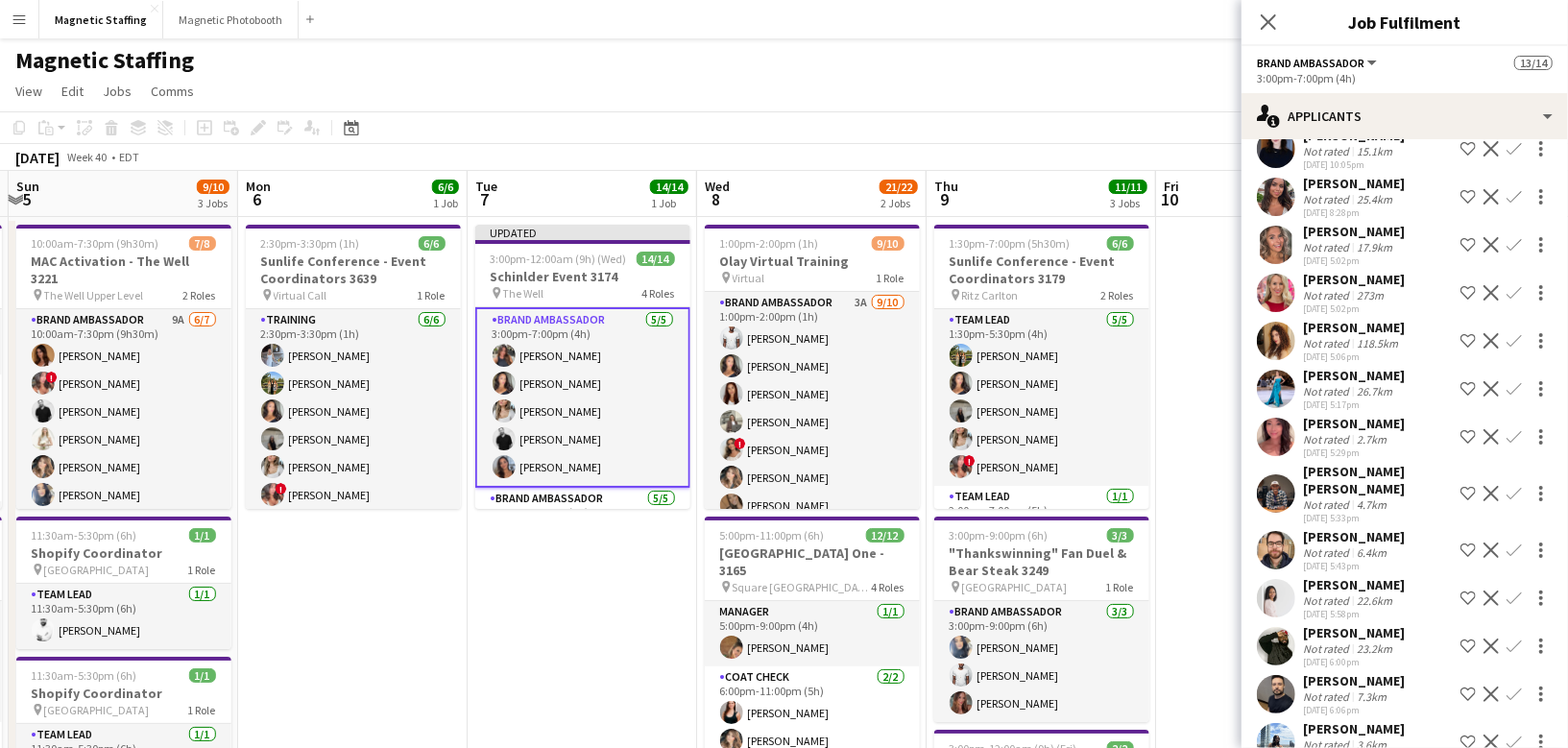
click at [536, 673] on app-date-cell "Updated 3:00pm-12:00am (9h) (Wed) 14/14 Schinlder Event 3174 pin The Well 4 Rol…" at bounding box center [582, 602] width 230 height 769
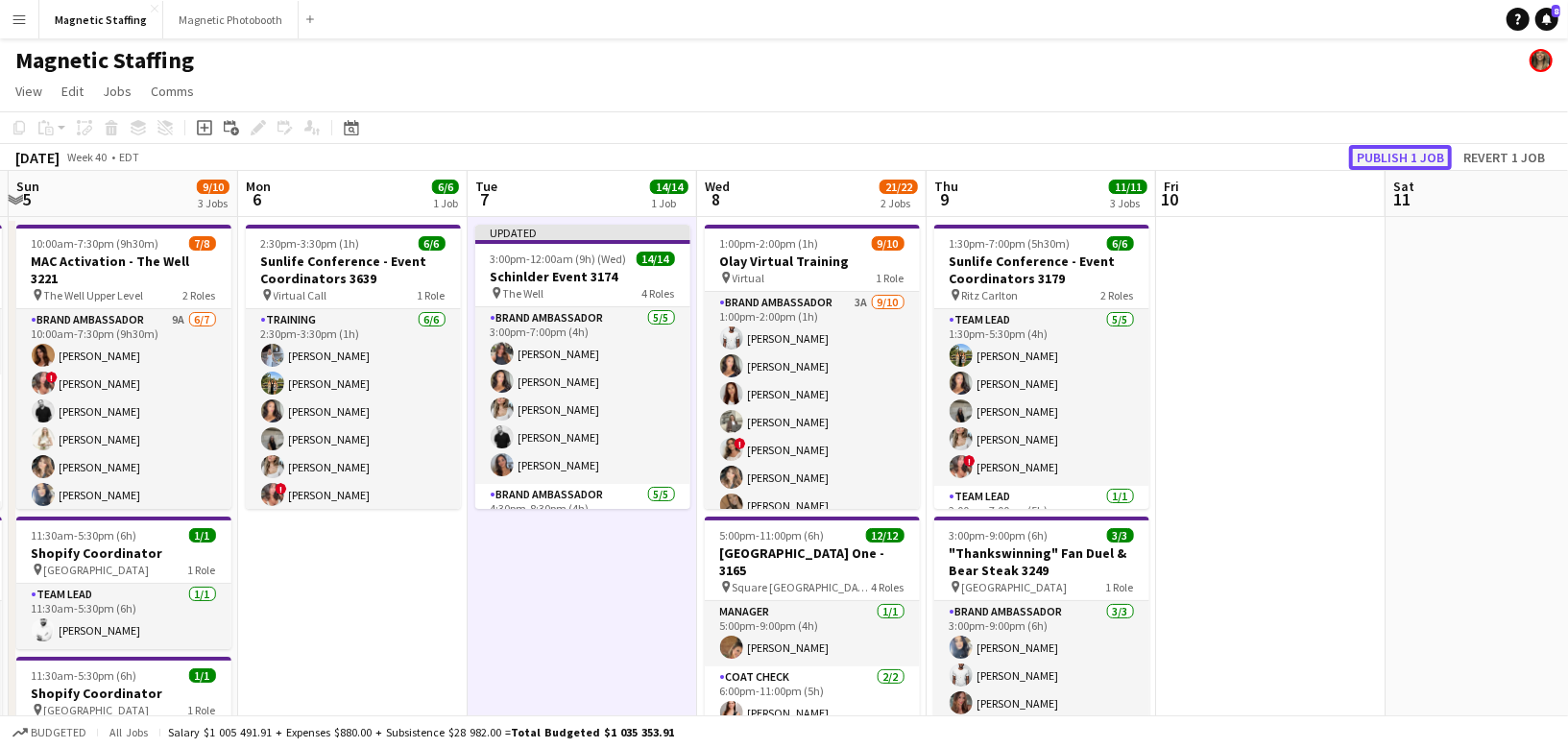
click at [1415, 161] on button "Publish 1 job" at bounding box center [1400, 157] width 103 height 25
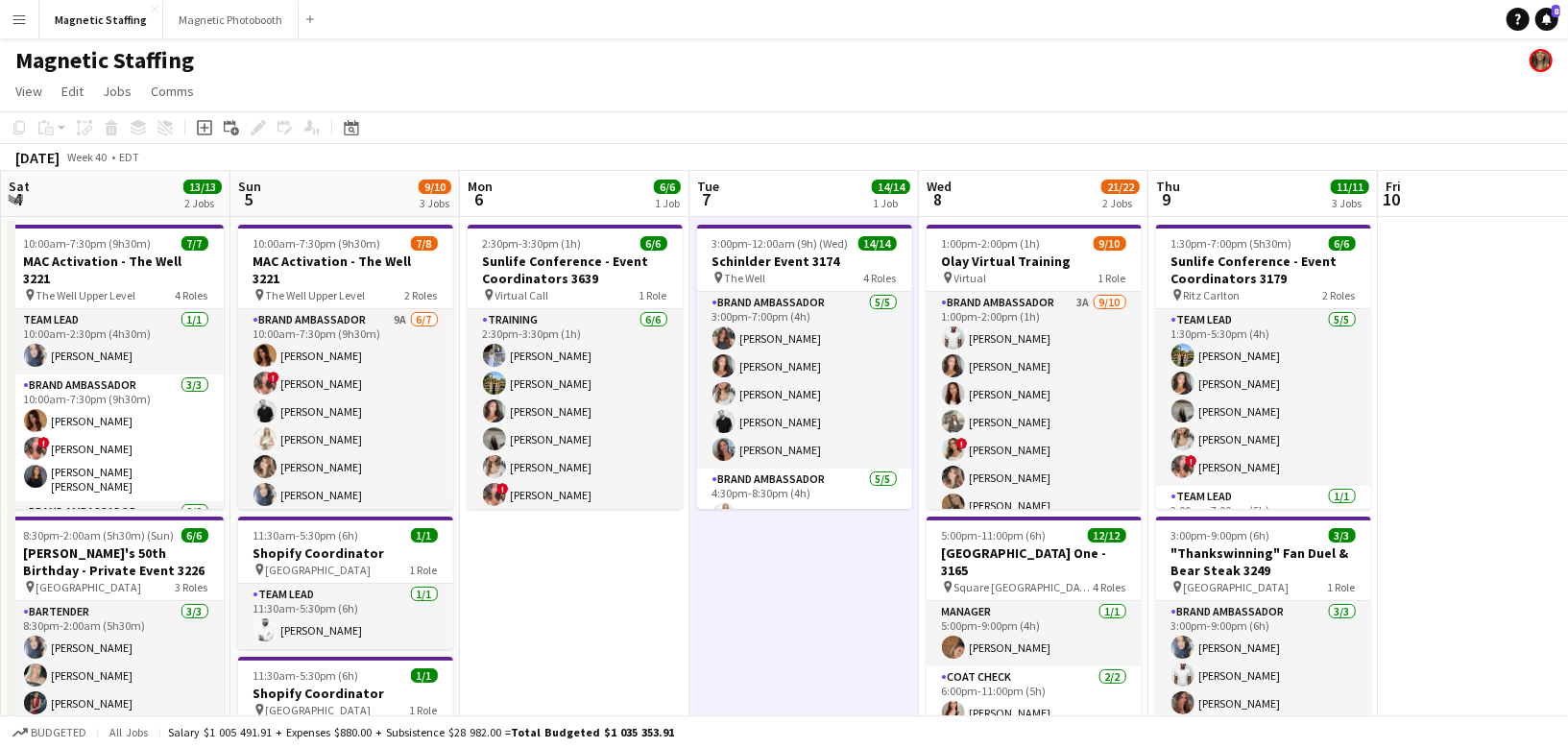
scroll to position [0, 445]
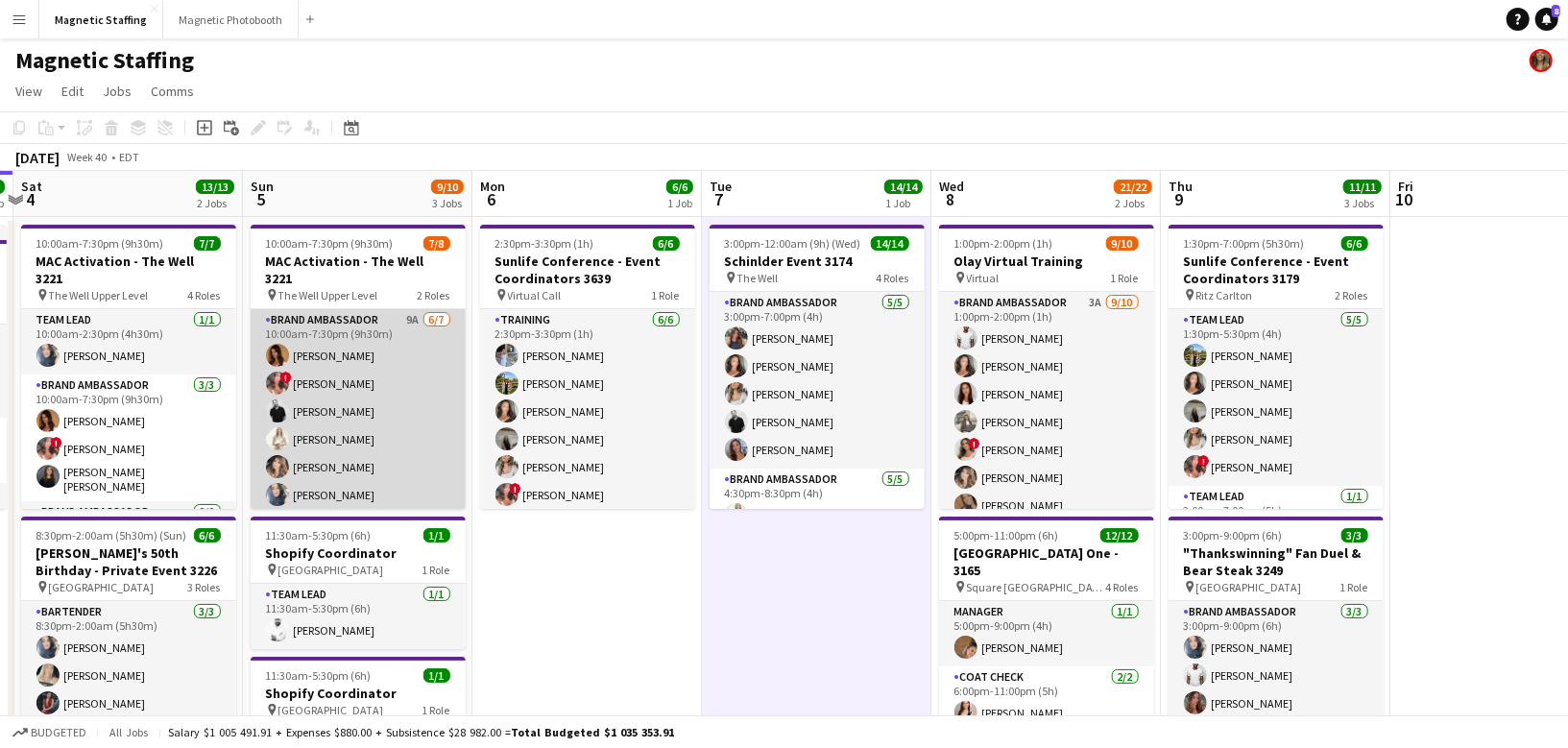
click at [366, 448] on app-card-role "Brand Ambassador 9A [DATE] 10:00am-7:30pm (9h30m) [PERSON_NAME] ! [PERSON_NAME]…" at bounding box center [358, 425] width 215 height 232
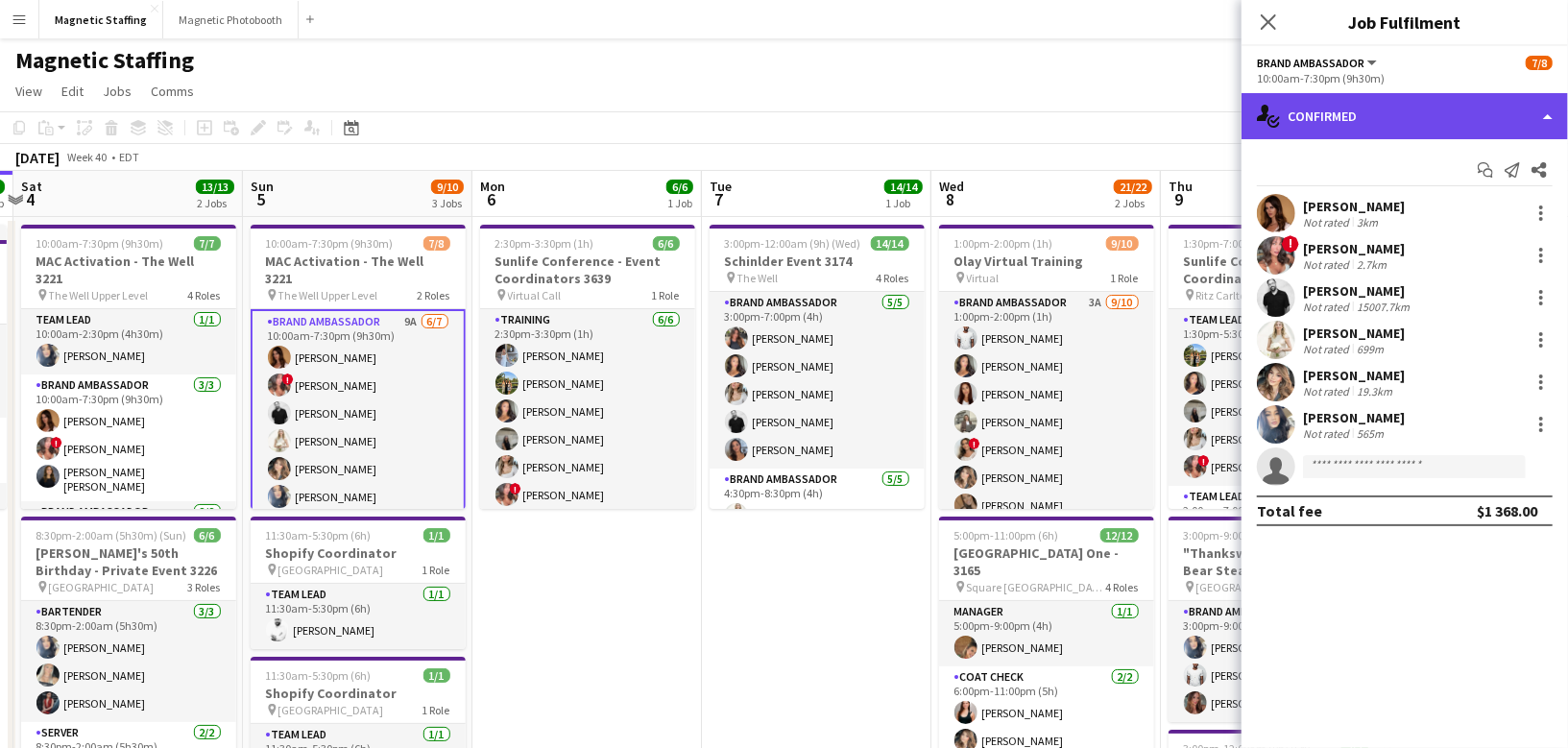
click at [1443, 102] on div "single-neutral-actions-check-2 Confirmed" at bounding box center [1405, 116] width 326 height 47
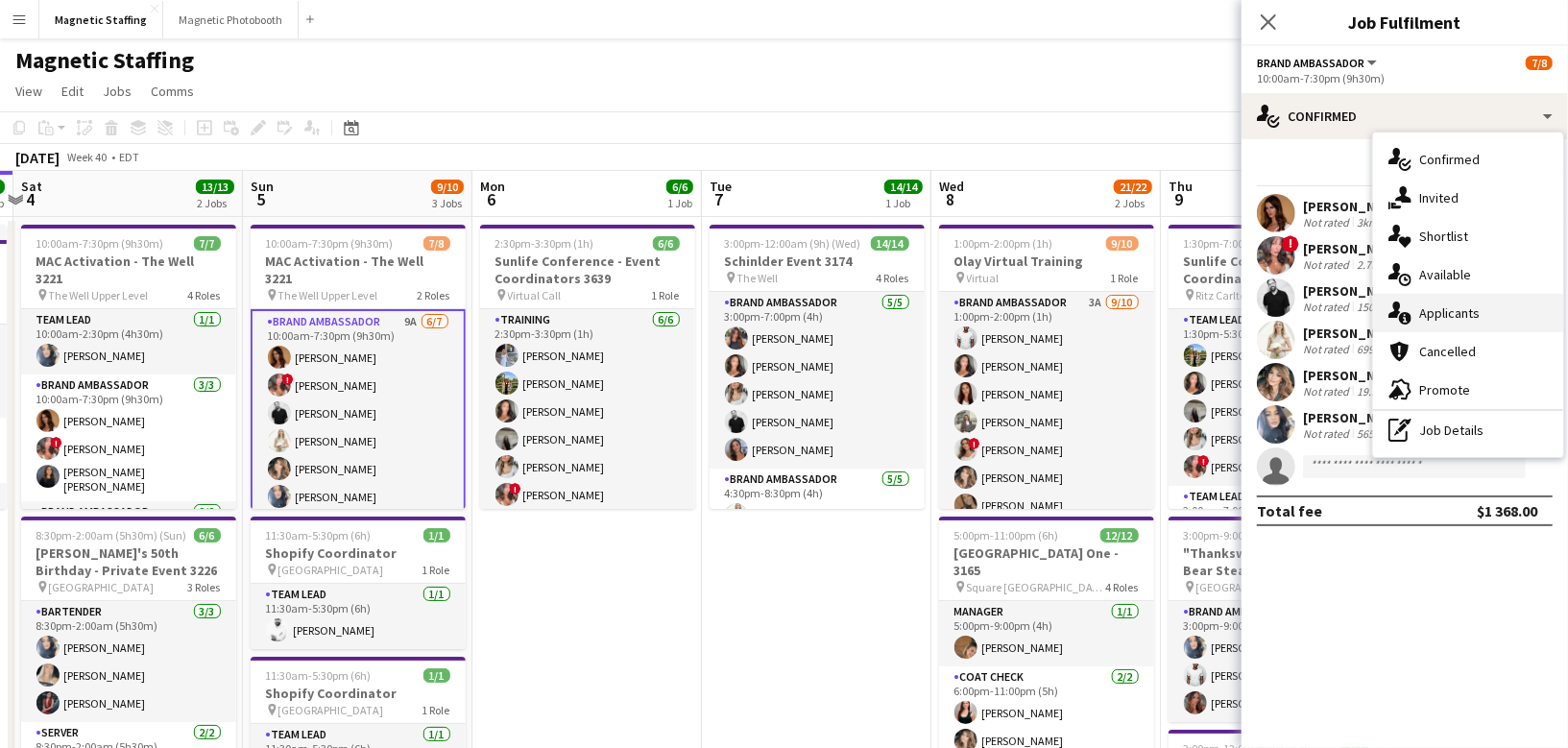
click at [1417, 317] on div "single-neutral-actions-information Applicants" at bounding box center [1468, 313] width 190 height 39
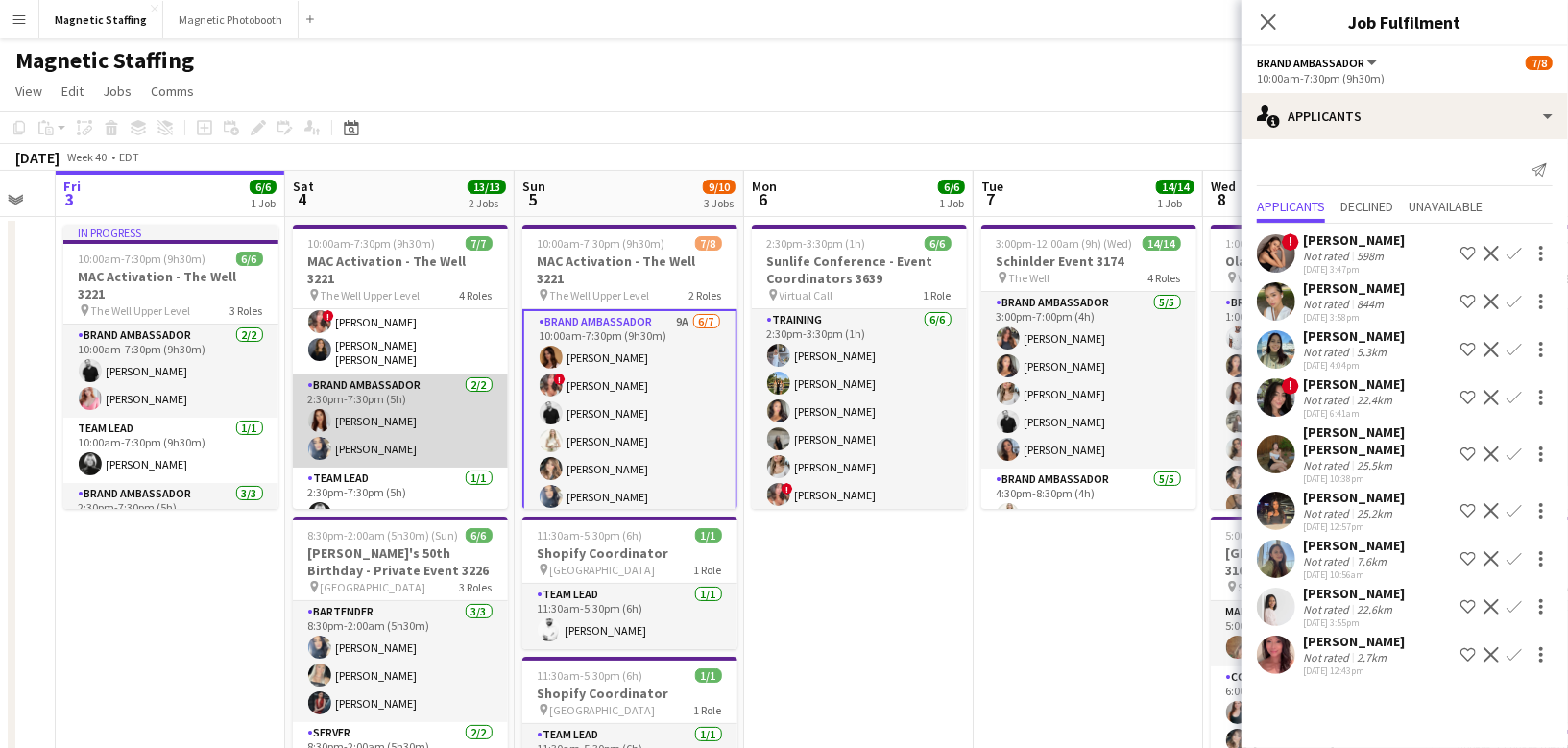
scroll to position [0, 0]
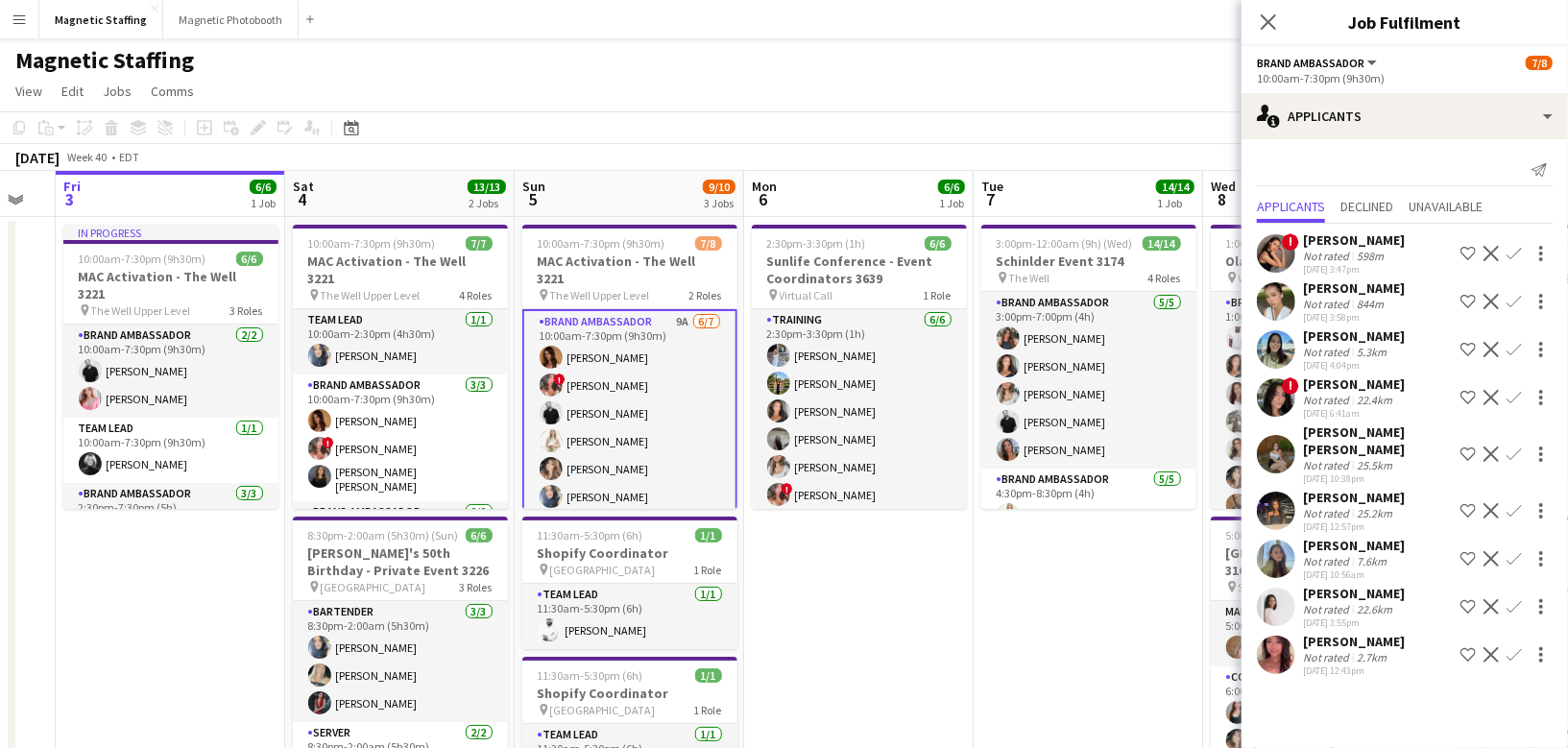
click at [892, 674] on app-date-cell "2:30pm-3:30pm (1h) 6/6 Sunlife Conference - Event Coordinators 3639 pin Virtual…" at bounding box center [859, 602] width 230 height 769
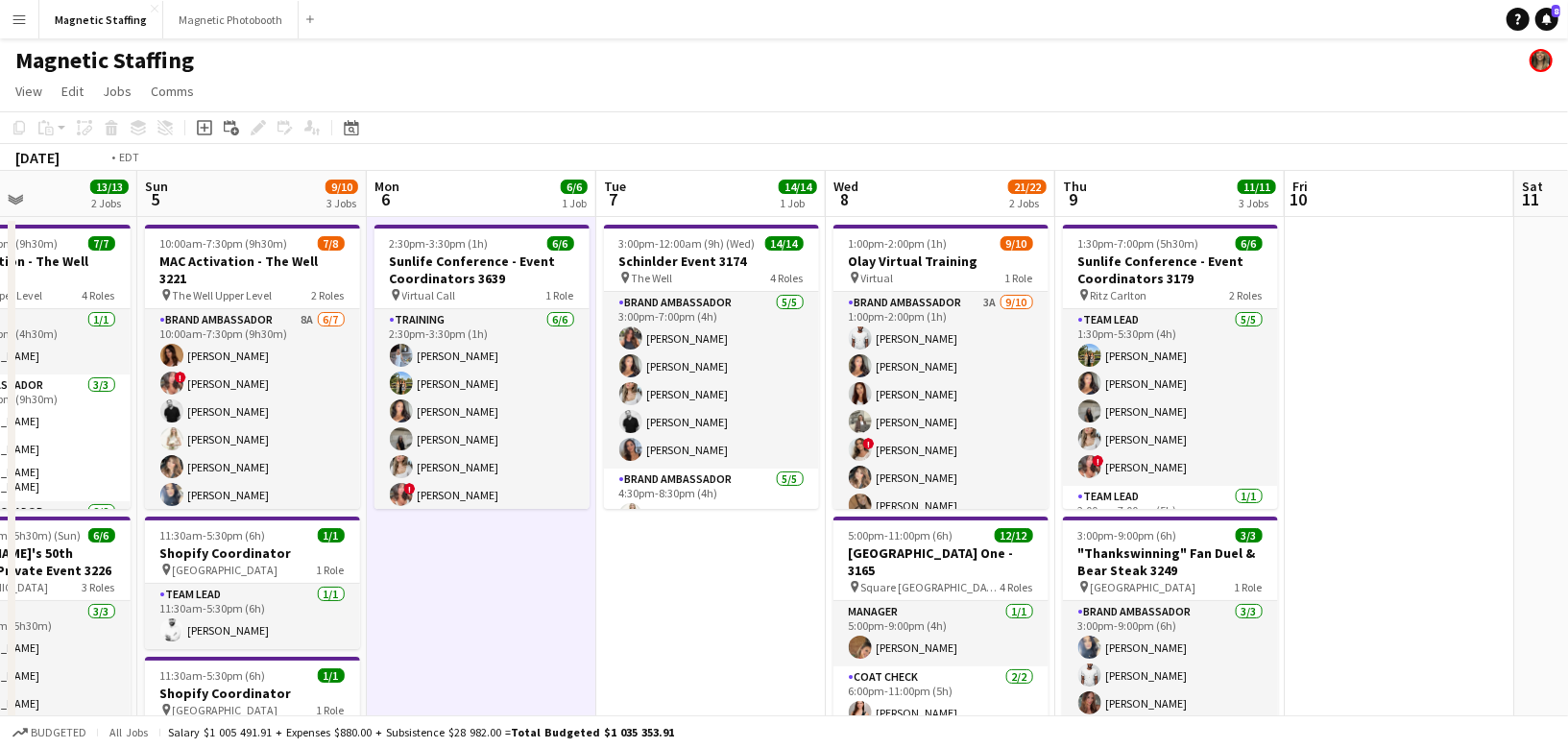
drag, startPoint x: 784, startPoint y: 382, endPoint x: 0, endPoint y: 386, distance: 784.0
click at [0, 386] on app-calendar-viewport "Wed 1 12/12 2 Jobs Thu 2 Fri 3 6/6 1 Job Sat 4 13/13 2 Jobs Sun 5 9/10 3 Jobs M…" at bounding box center [784, 622] width 1568 height 903
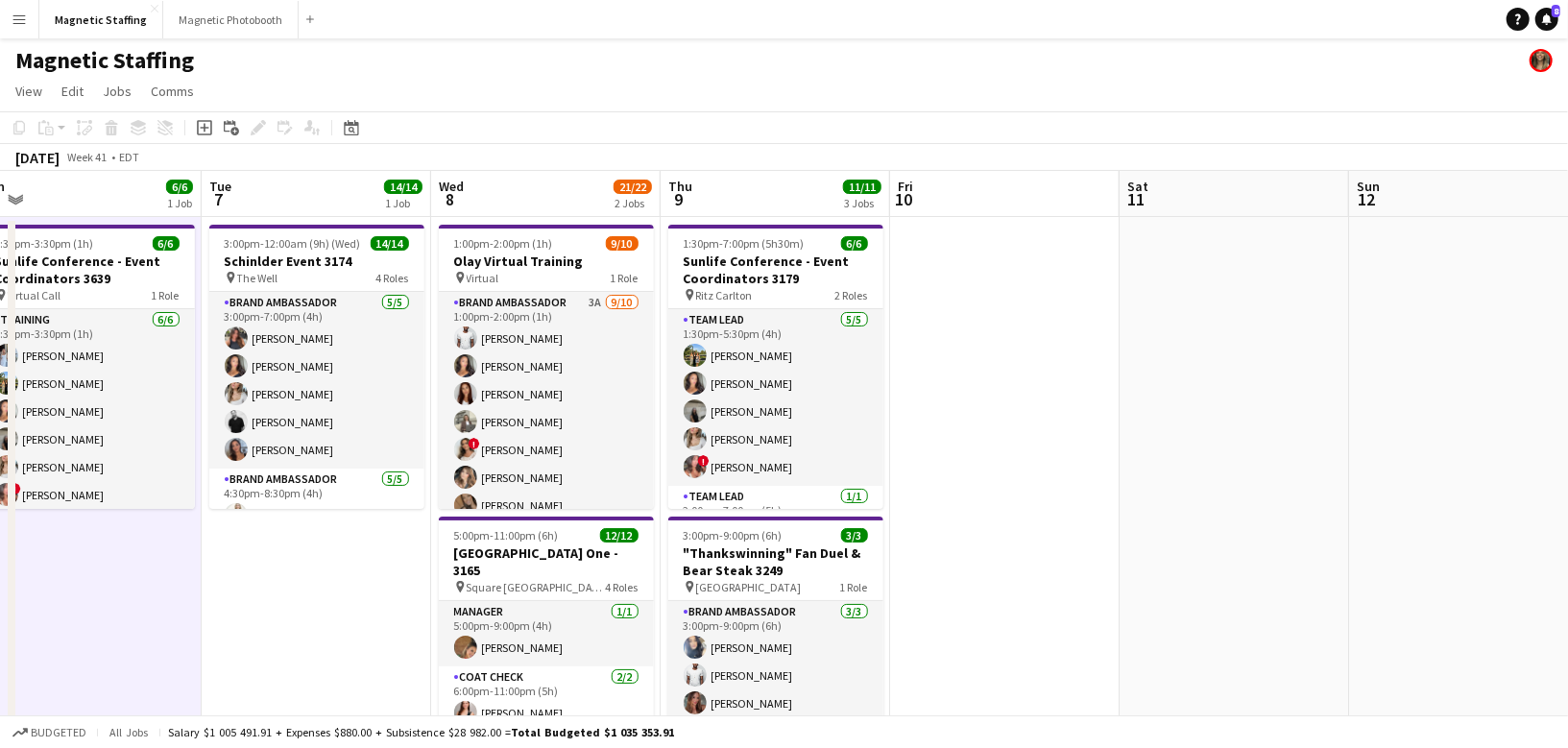
drag, startPoint x: 833, startPoint y: 347, endPoint x: 0, endPoint y: 362, distance: 833.1
click at [8, 362] on div "chevron-right New group Sat 4 13/13 2 Jobs Sun 5 9/10 3 Jobs Mon 6 6/6 1 Job Tu…" at bounding box center [784, 622] width 1568 height 903
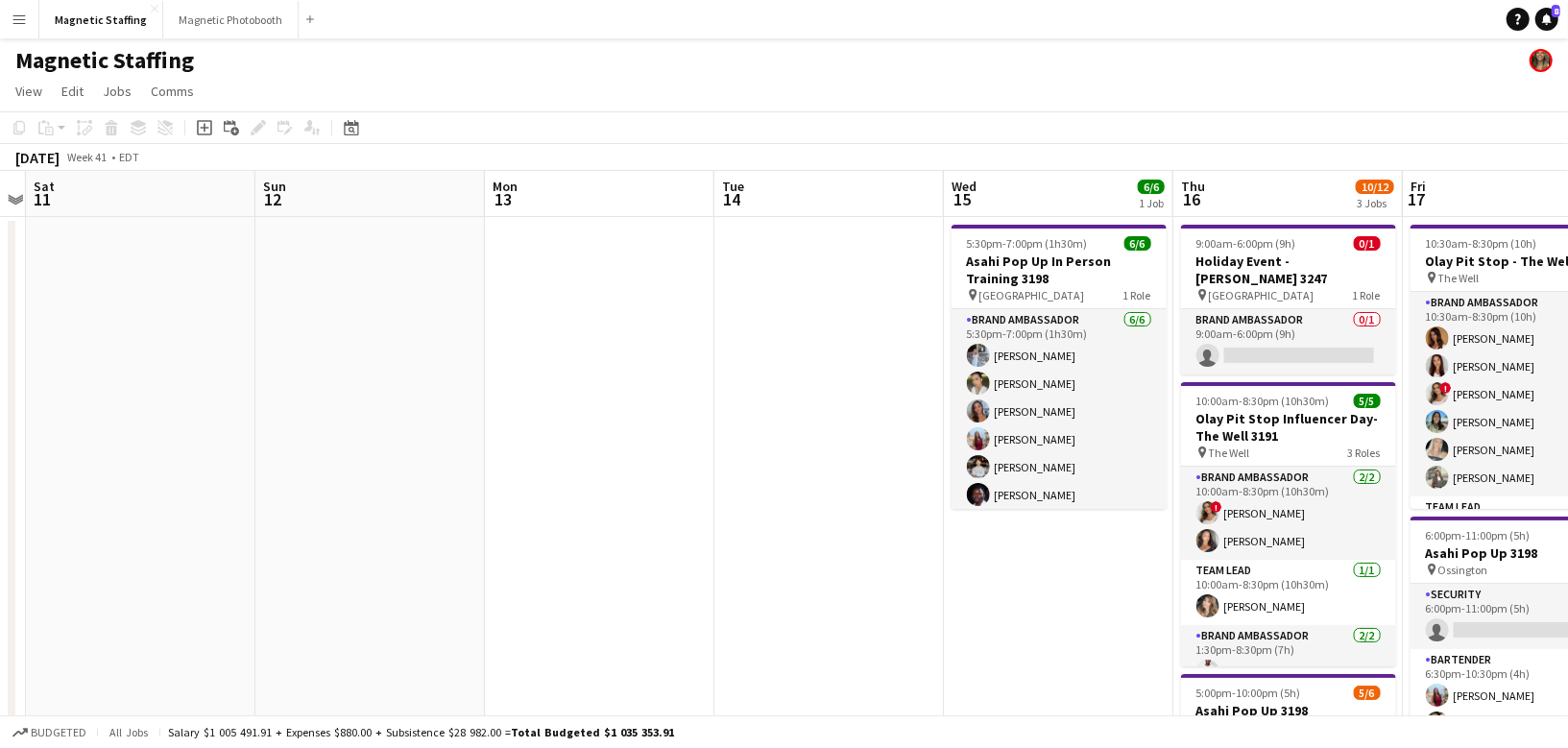
scroll to position [0, 606]
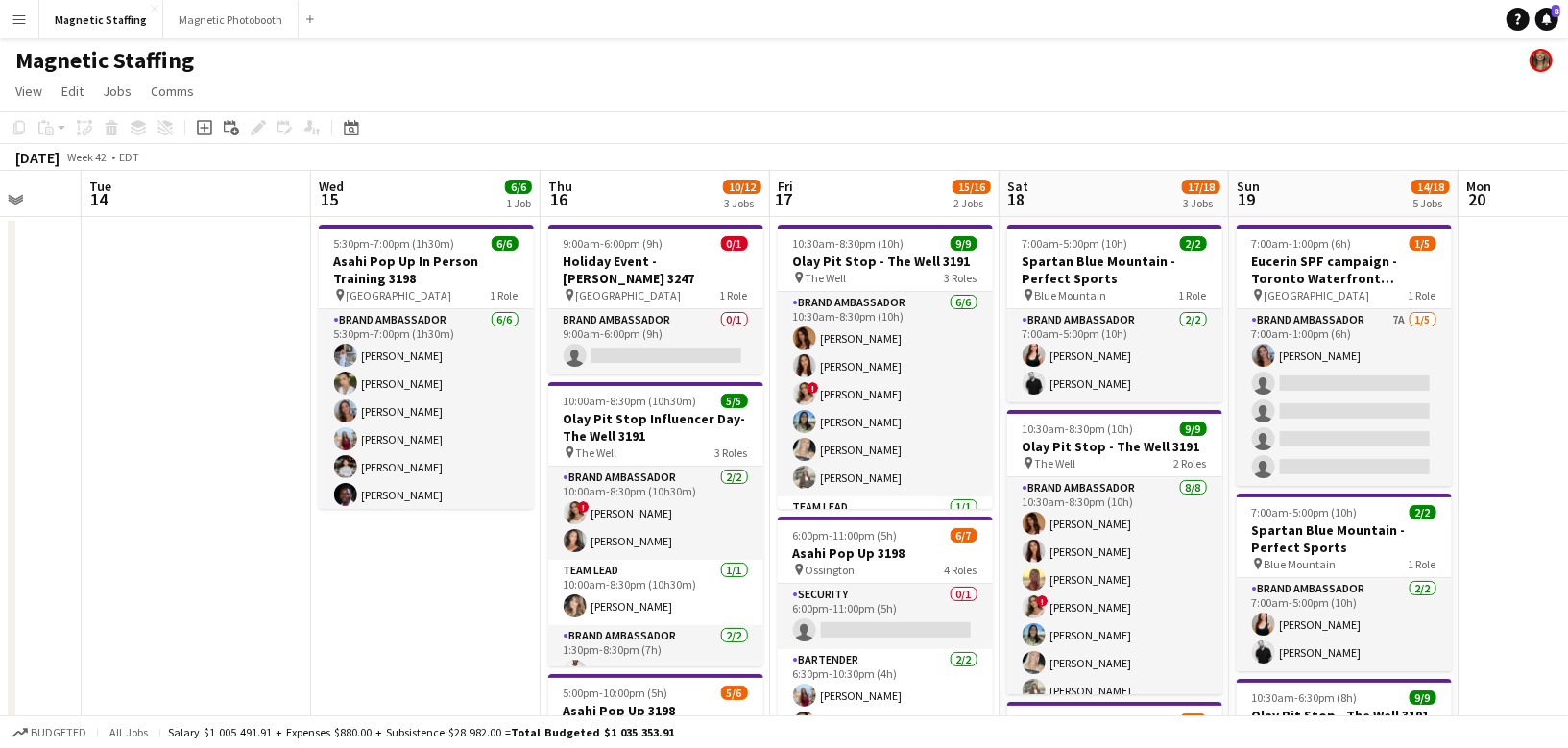
drag, startPoint x: 632, startPoint y: 429, endPoint x: 0, endPoint y: 463, distance: 632.9
click at [409, 241] on span "5:30pm-7:00pm (1h30m)" at bounding box center [394, 243] width 121 height 15
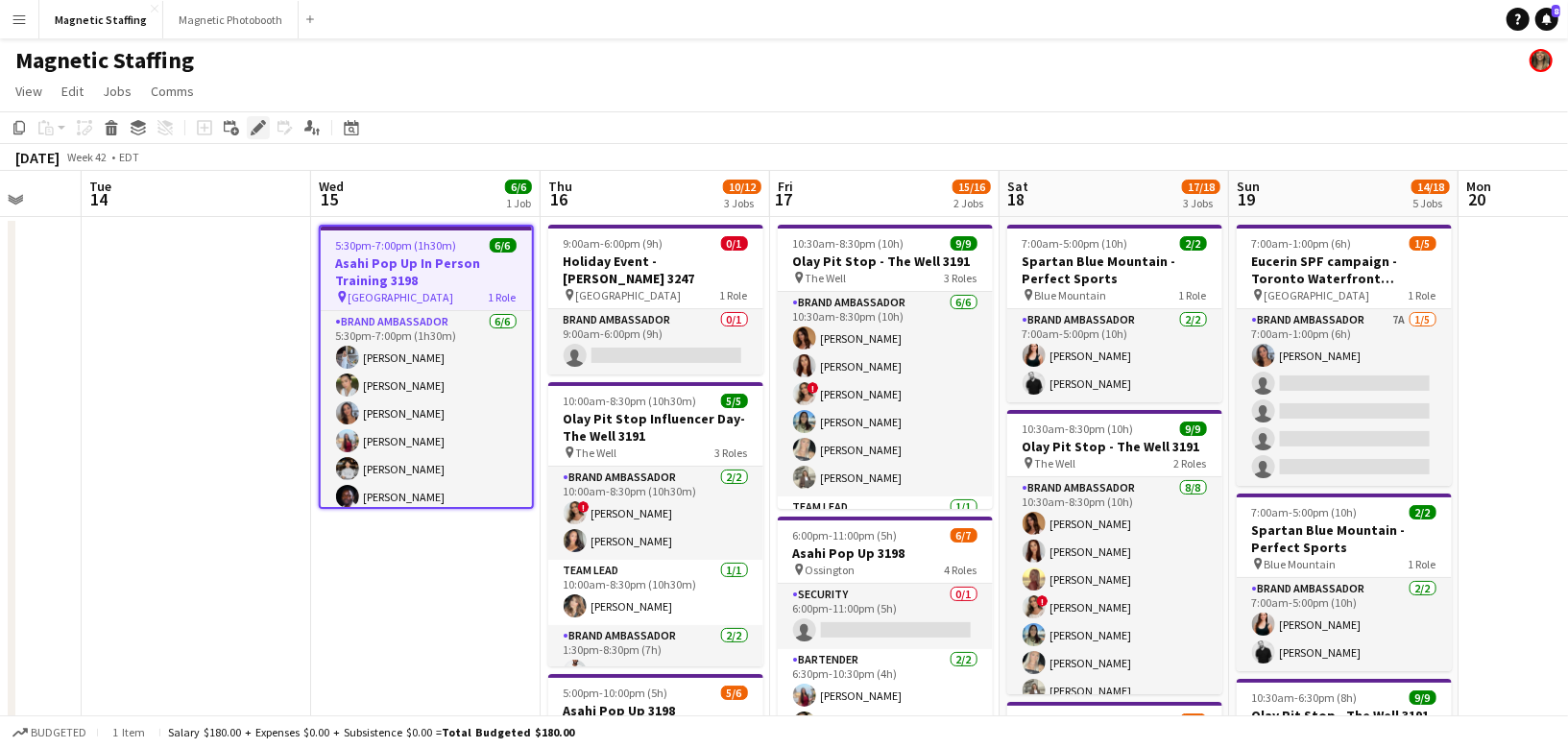
click at [249, 123] on div "Edit" at bounding box center [258, 128] width 23 height 23
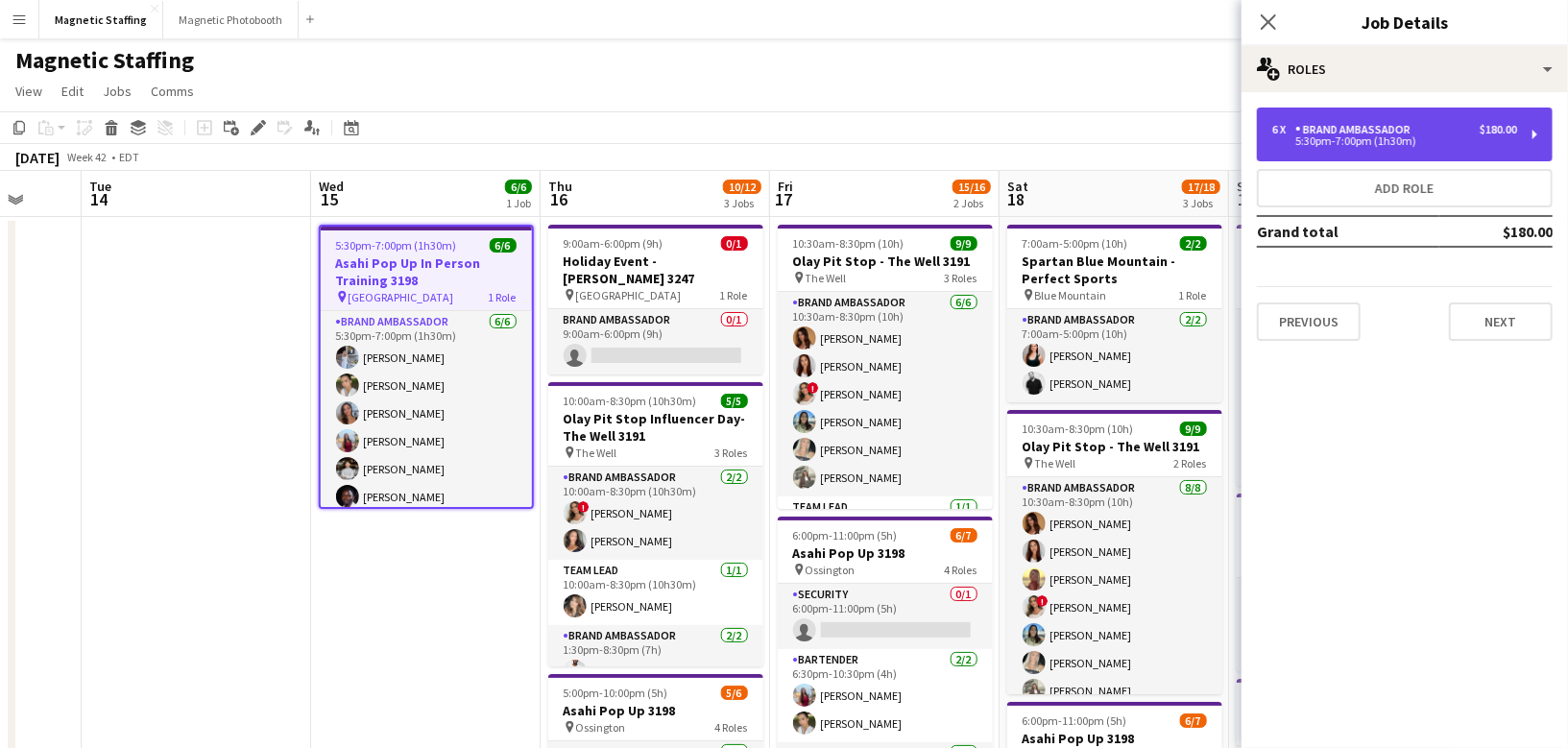
click at [1444, 137] on div "6 x Brand Ambassador $180.00 5:30pm-7:00pm (1h30m)" at bounding box center [1394, 135] width 245 height 23
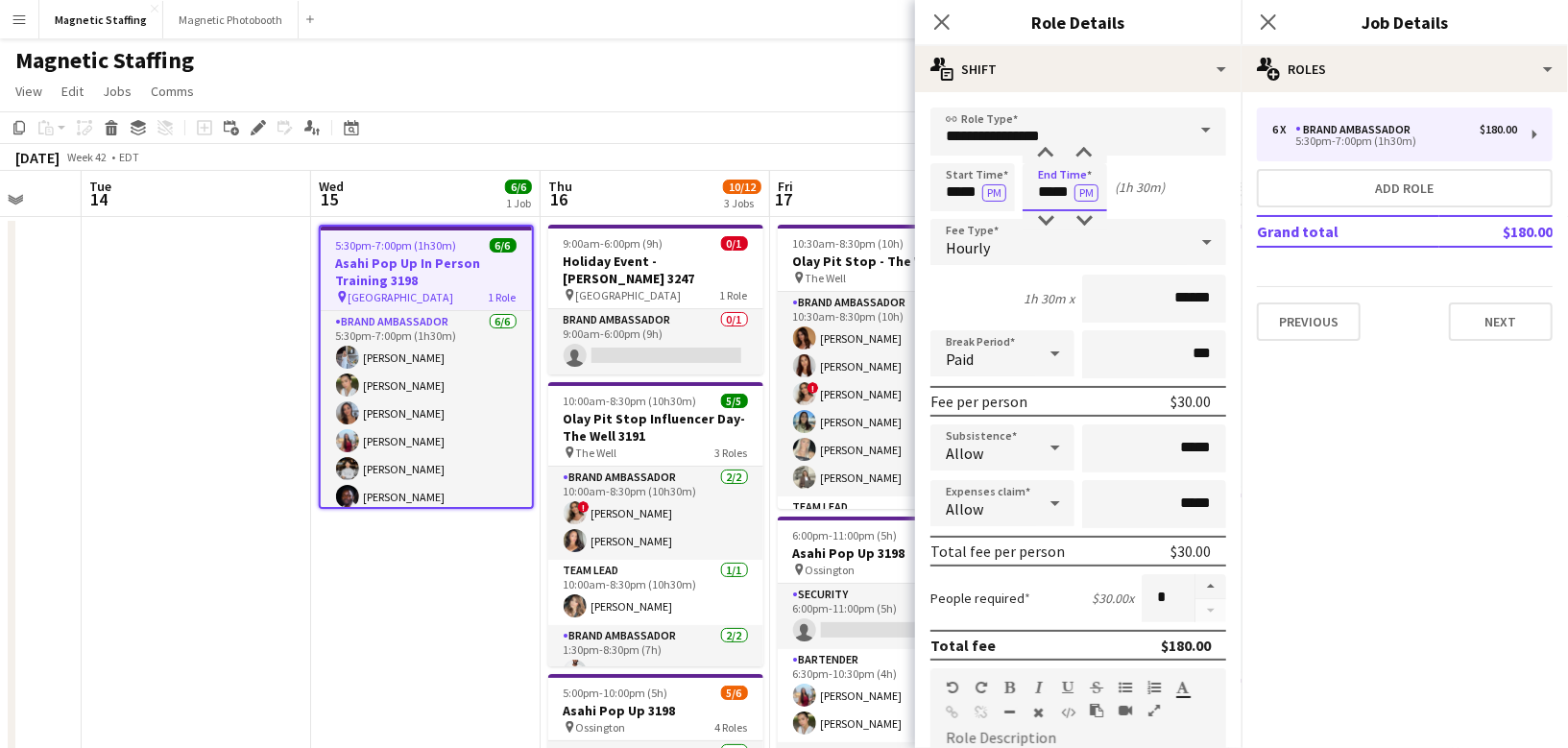
drag, startPoint x: 1070, startPoint y: 191, endPoint x: 954, endPoint y: 177, distance: 116.8
click at [957, 181] on div "Start Time ***** PM End Time ***** PM (1h 30m)" at bounding box center [1078, 186] width 296 height 48
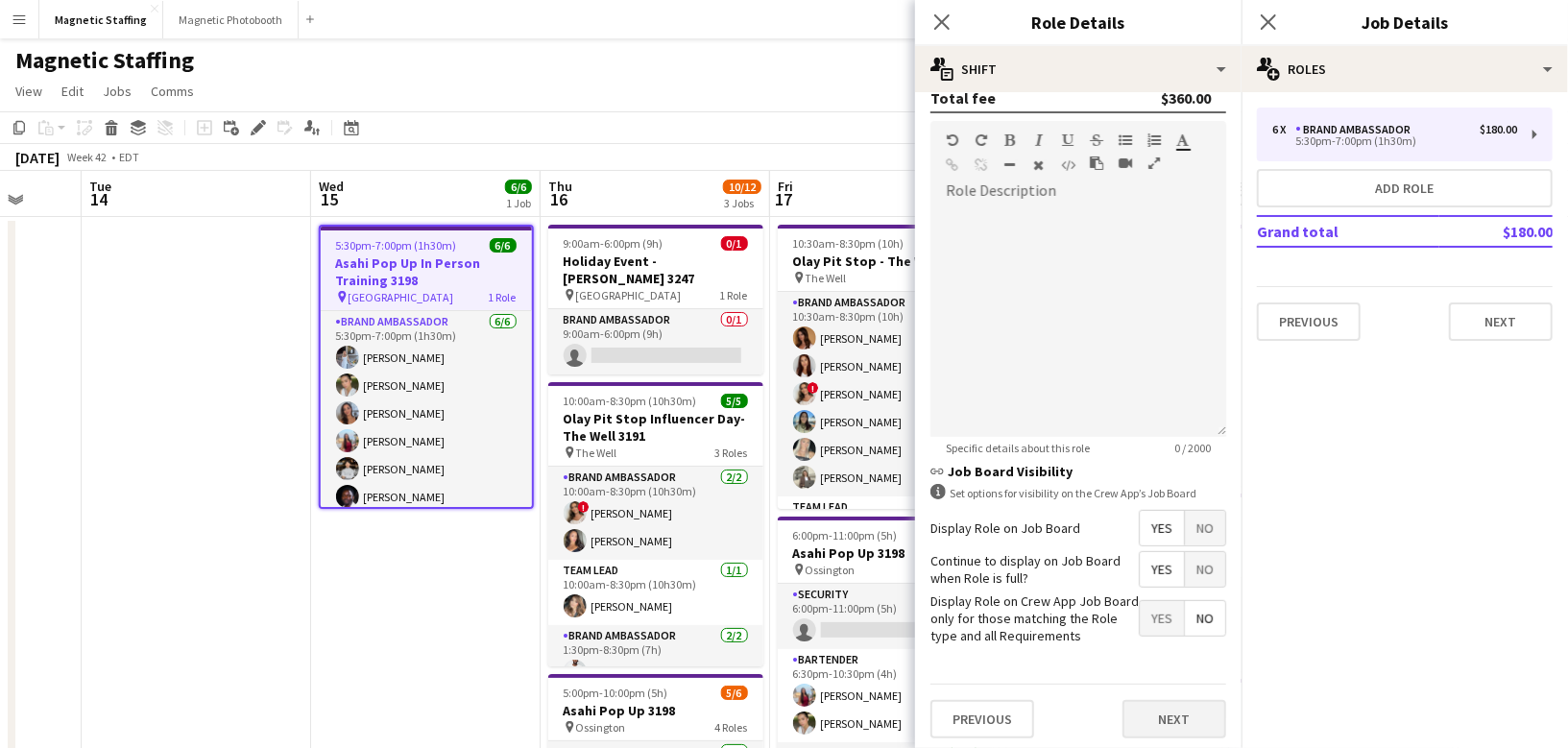
type input "*****"
click at [1157, 705] on button "Next" at bounding box center [1174, 719] width 104 height 39
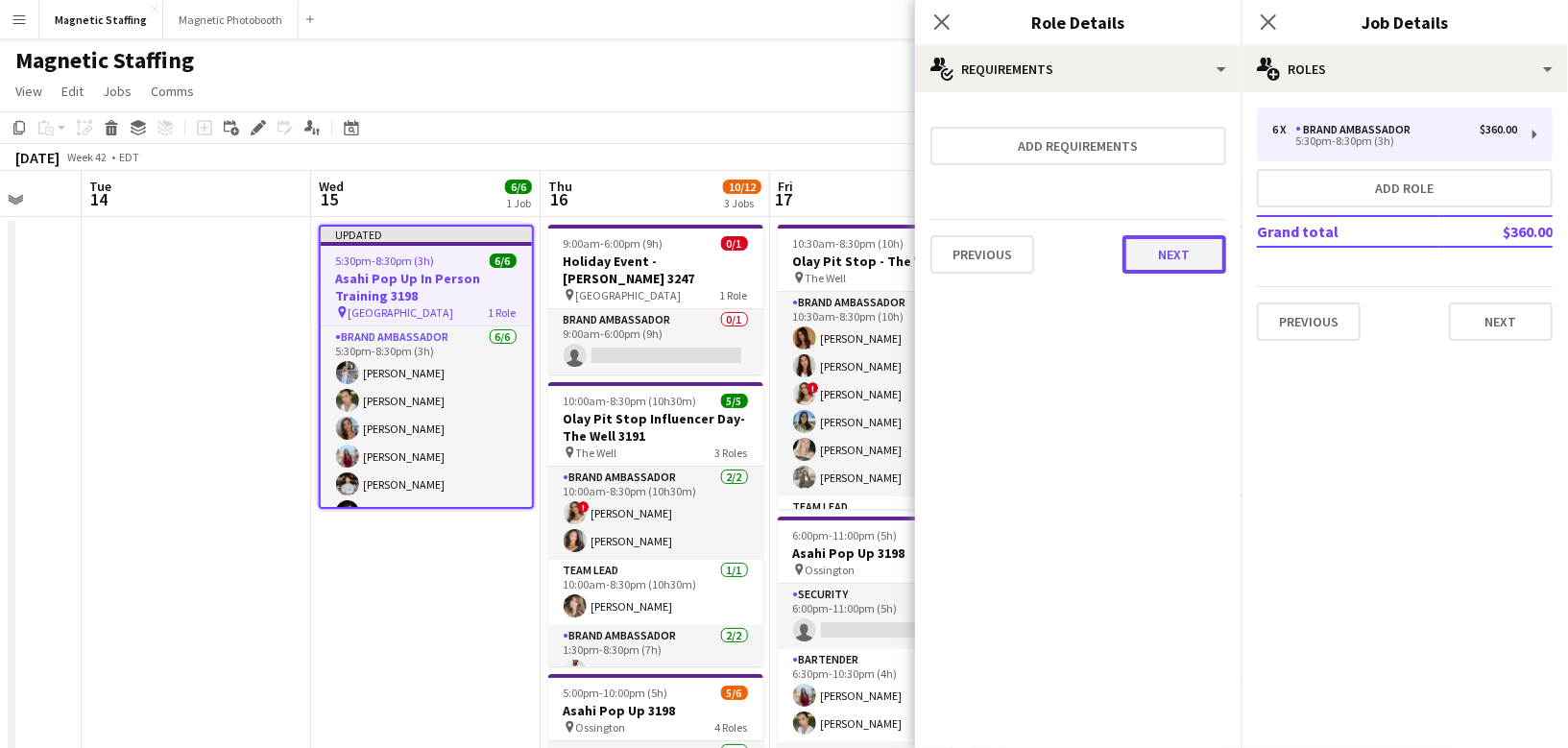
click at [1192, 257] on button "Next" at bounding box center [1174, 254] width 104 height 39
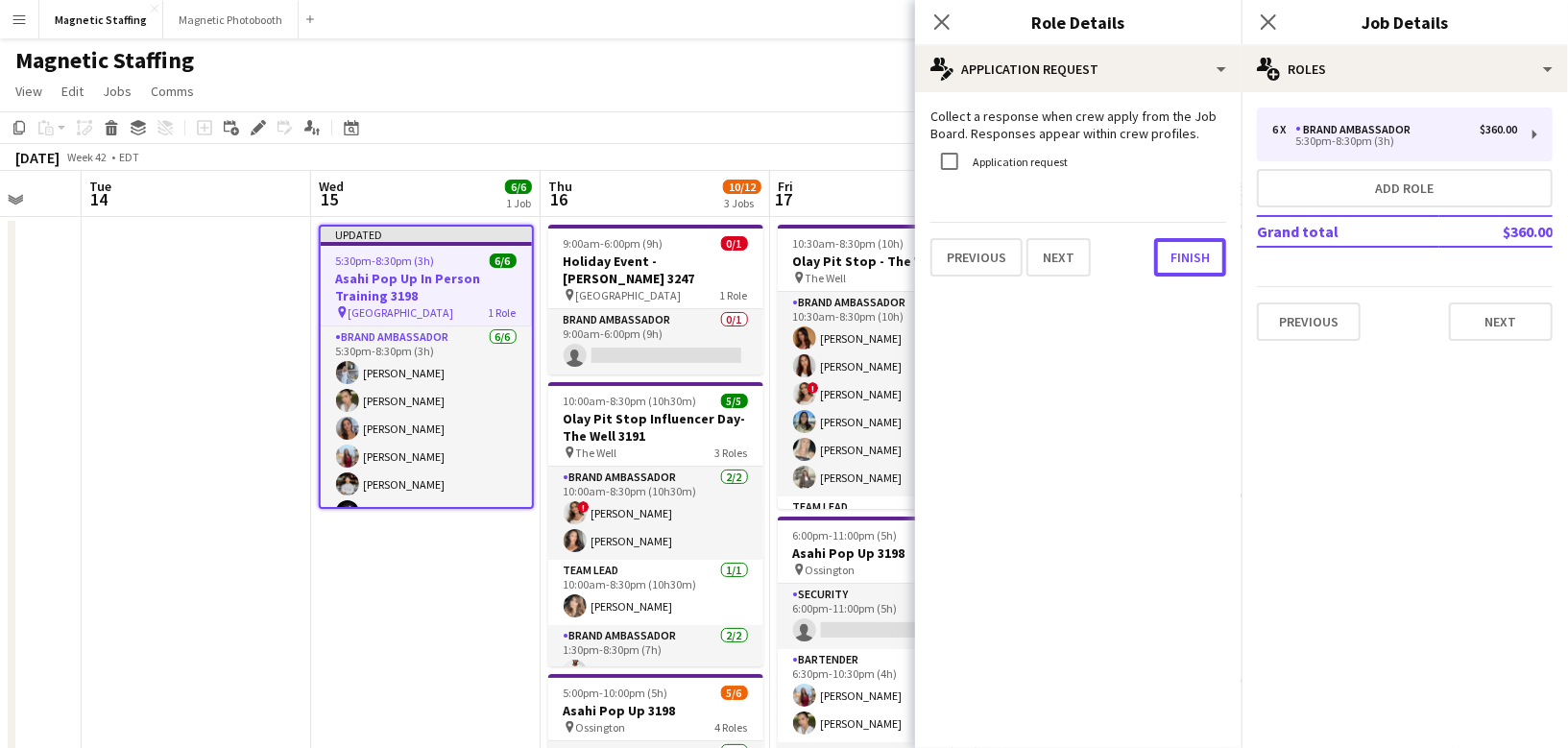
click at [1192, 257] on button "Finish" at bounding box center [1191, 257] width 72 height 39
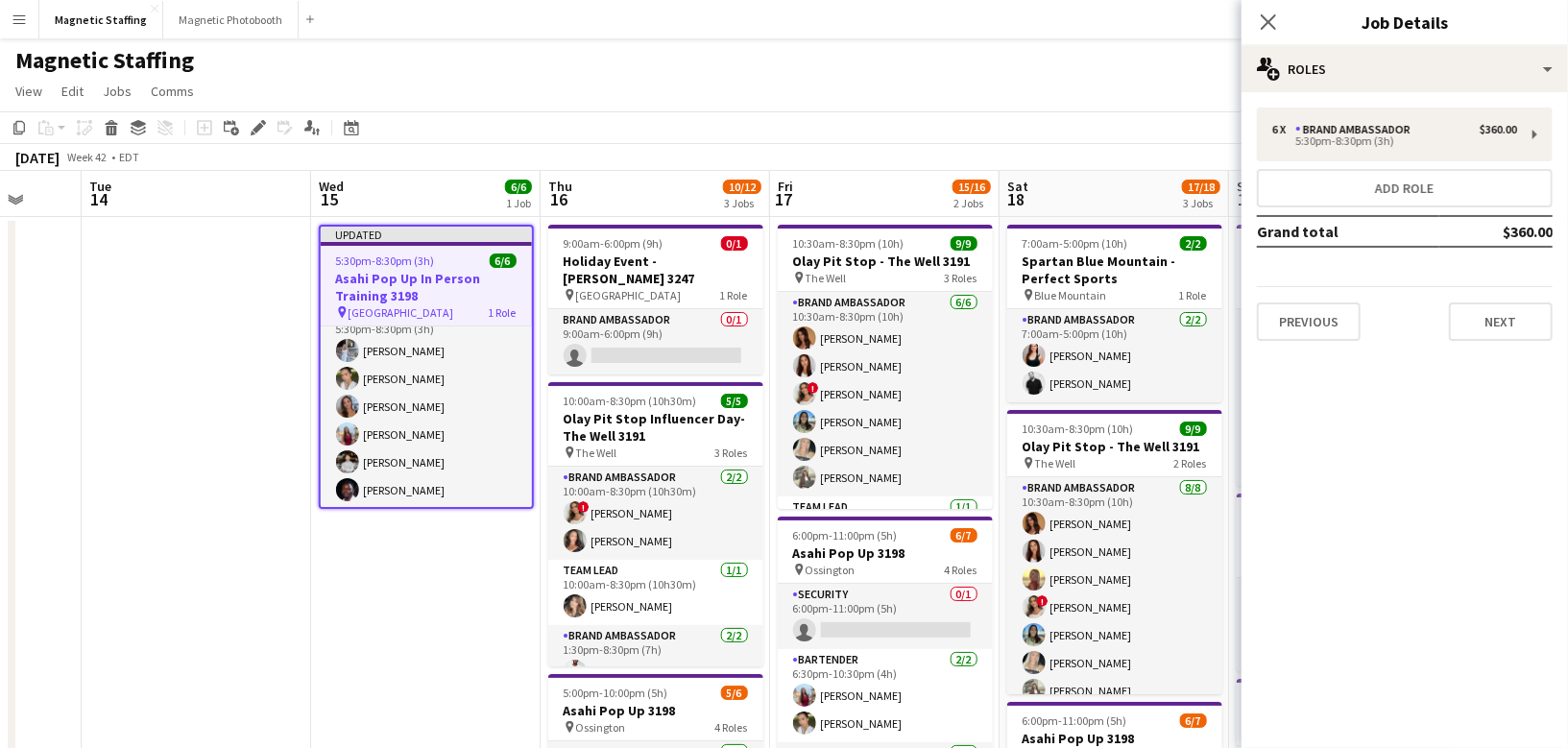
click at [417, 276] on h3 "Asahi Pop Up In Person Training 3198" at bounding box center [427, 287] width 212 height 35
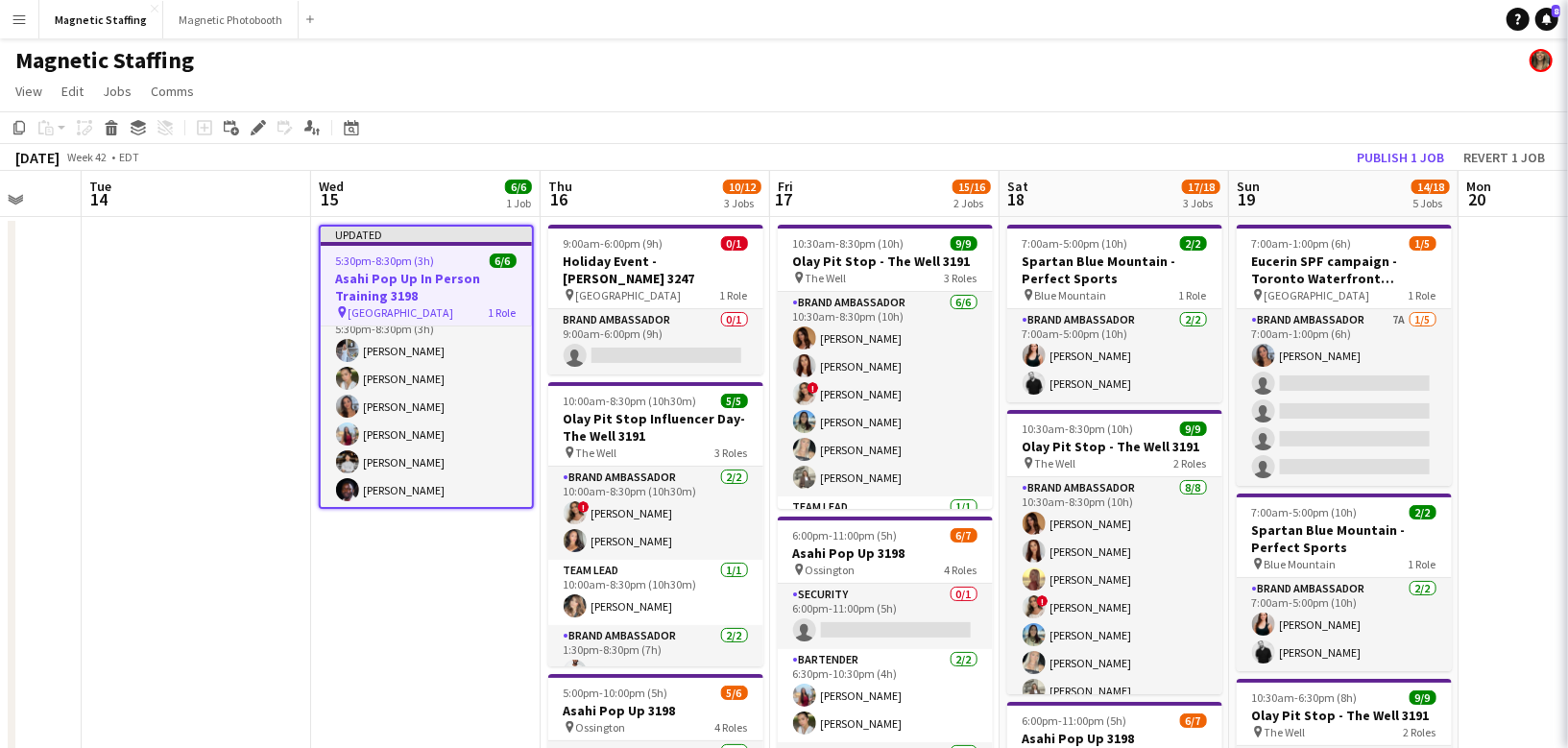
scroll to position [19, 0]
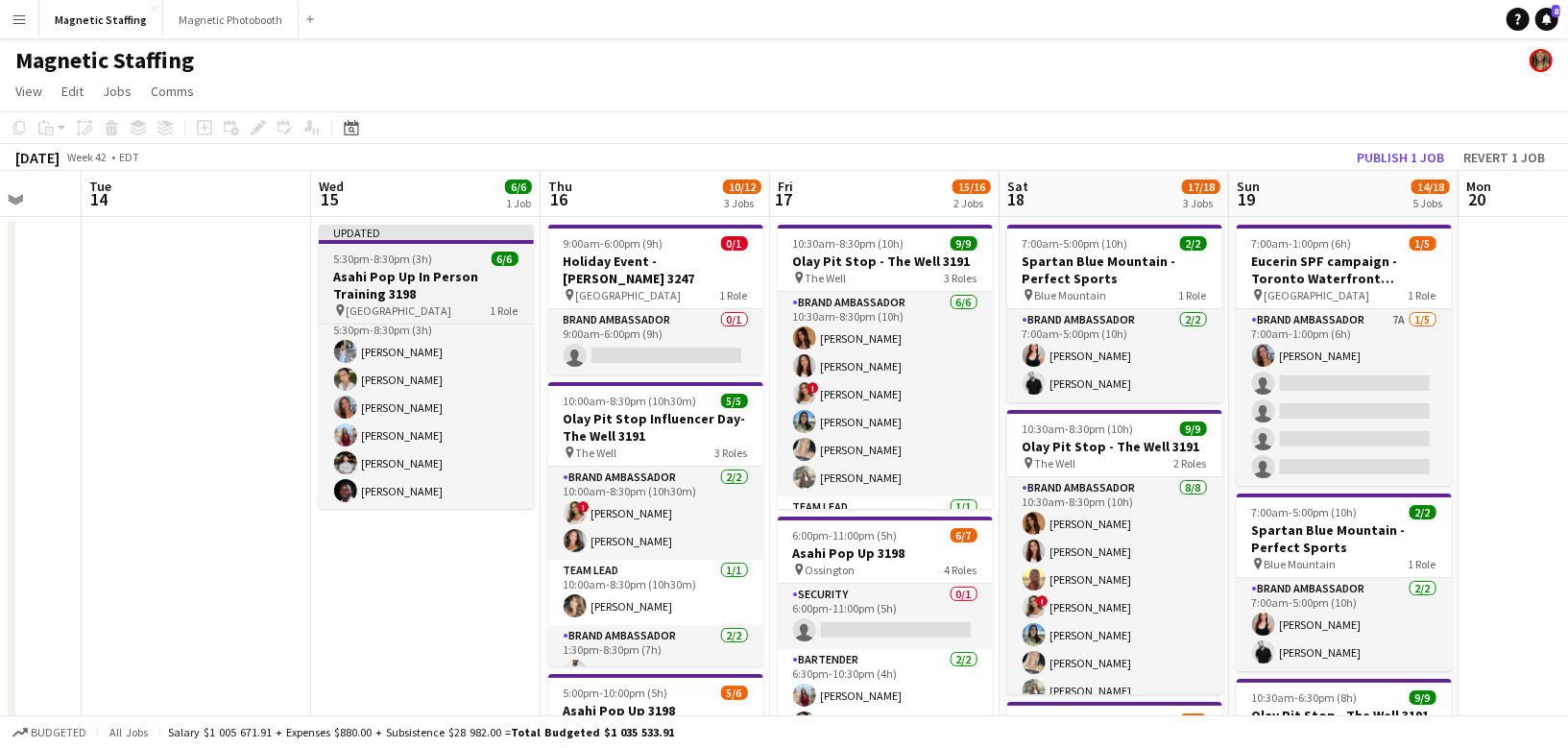
click at [357, 276] on h3 "Asahi Pop Up In Person Training 3198" at bounding box center [427, 285] width 215 height 35
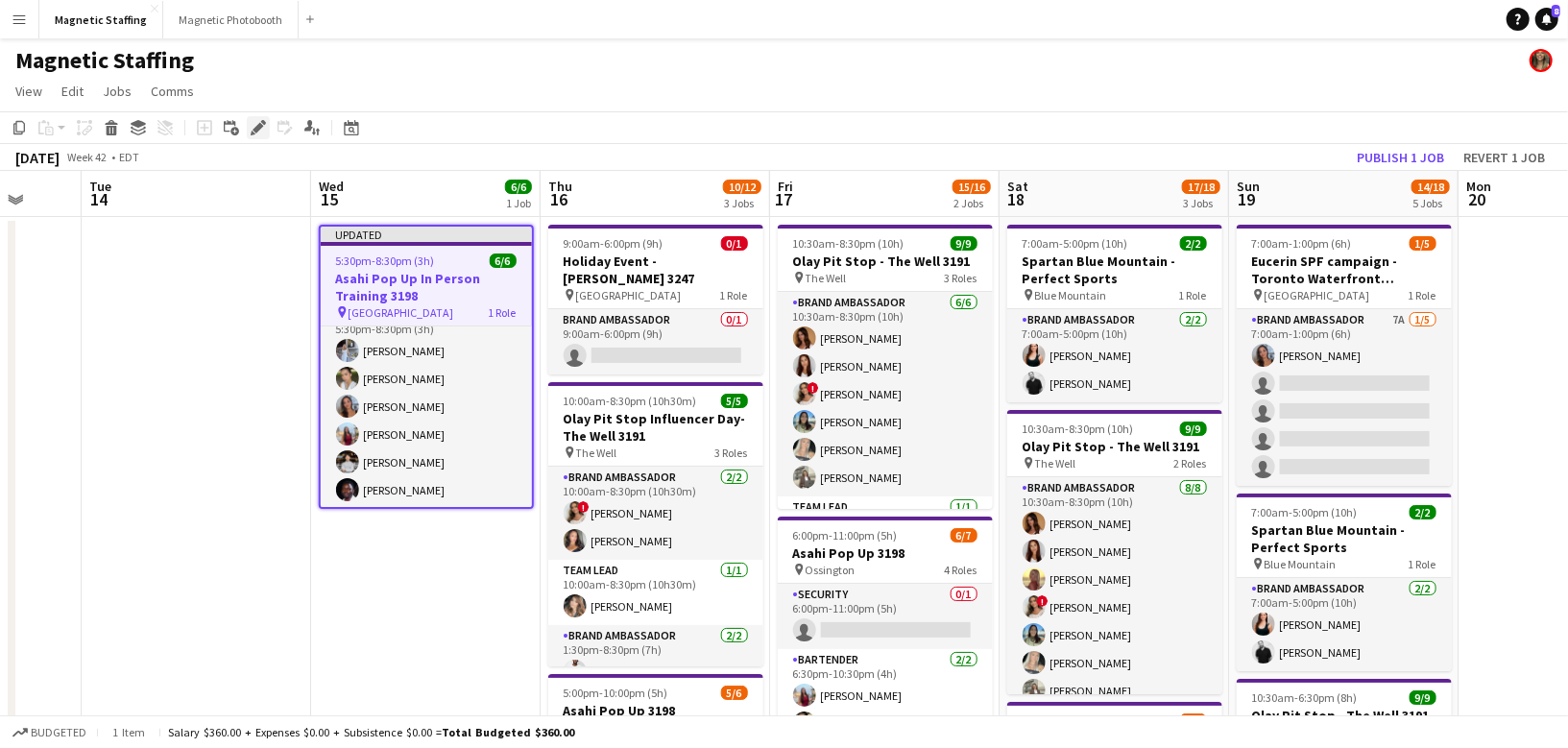
click at [256, 133] on icon "Edit" at bounding box center [258, 128] width 16 height 16
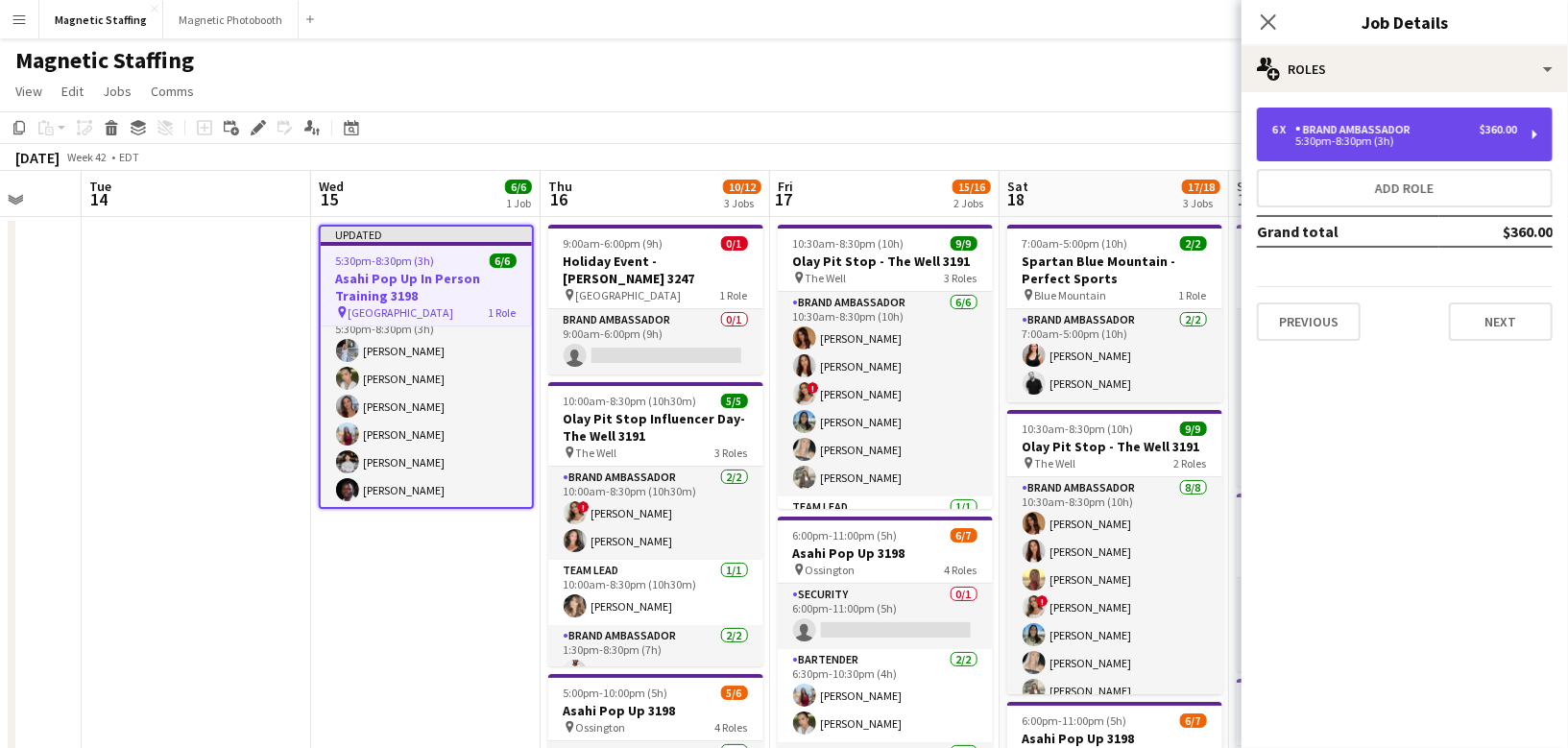
click at [1454, 146] on div "6 x Brand Ambassador $360.00 5:30pm-8:30pm (3h)" at bounding box center [1404, 134] width 296 height 53
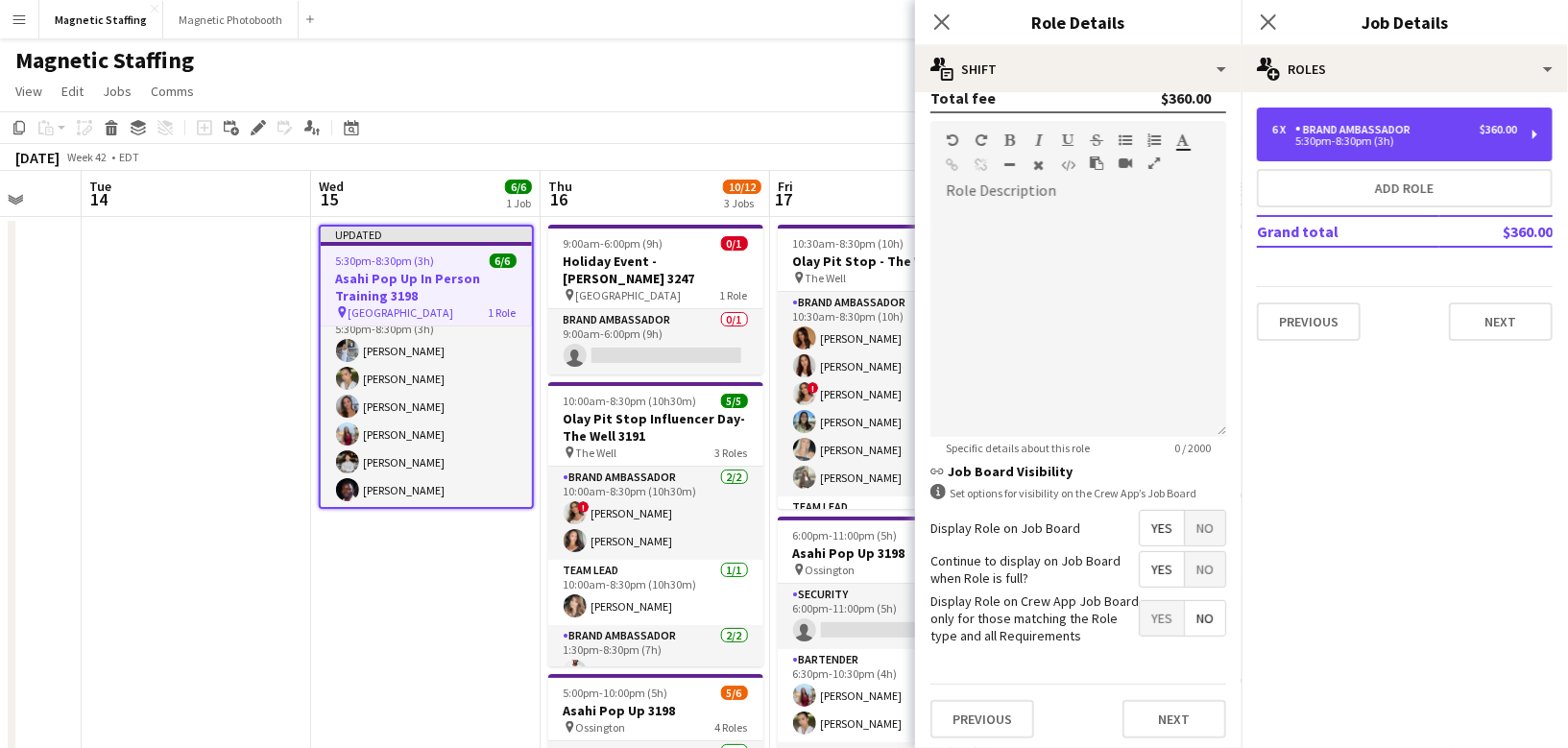
scroll to position [226, 0]
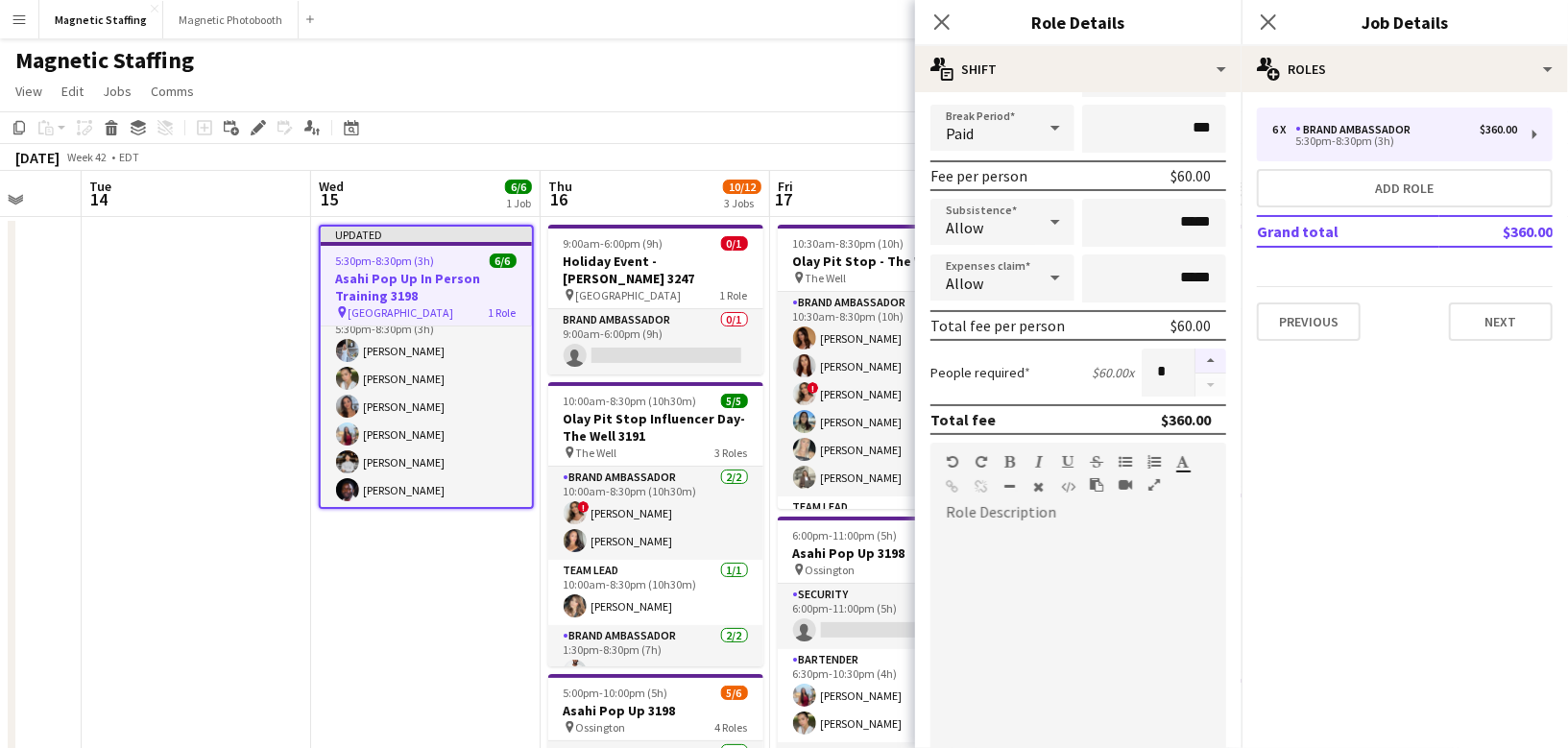
click at [1217, 352] on button "button" at bounding box center [1211, 361] width 31 height 25
type input "*"
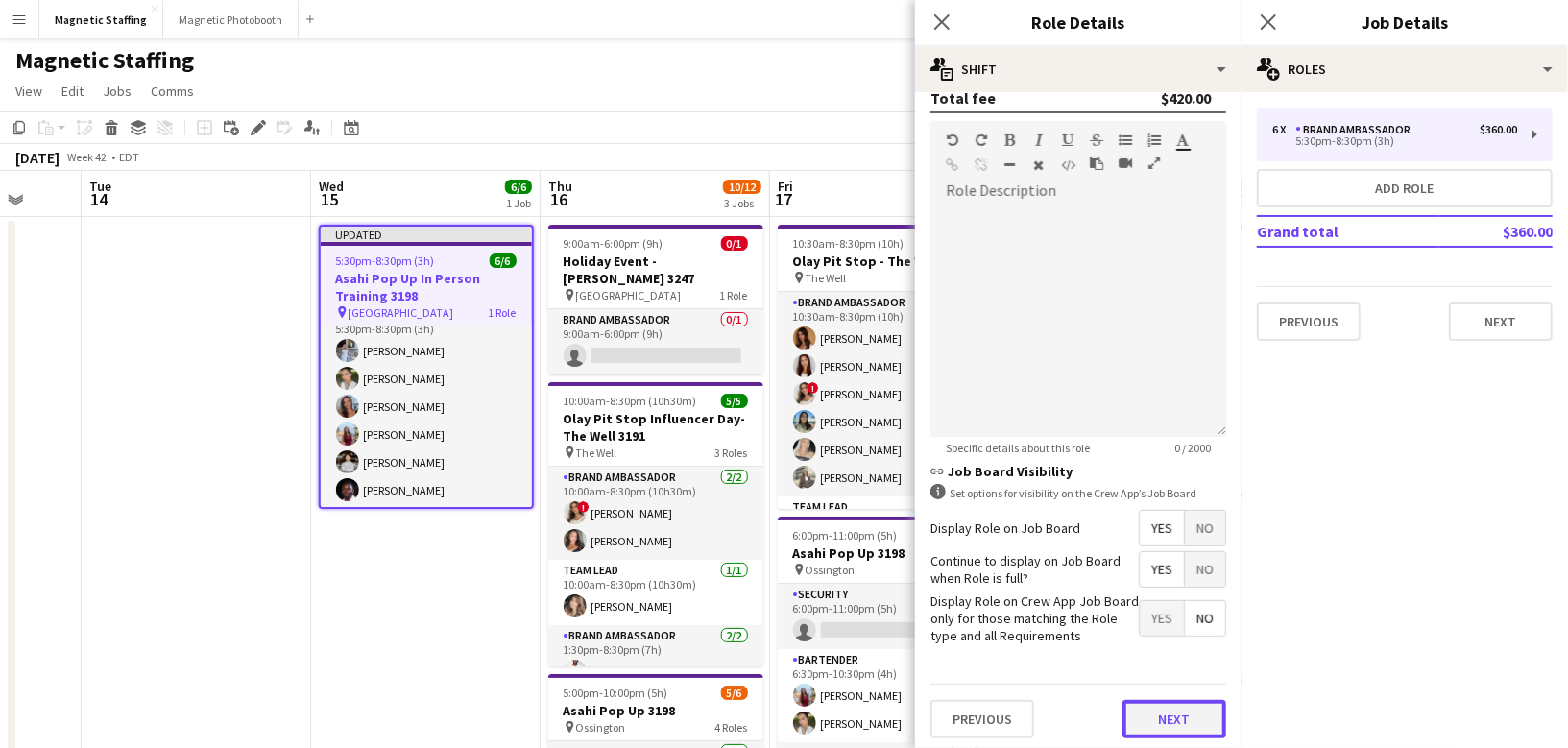
click at [1180, 699] on button "Next" at bounding box center [1174, 719] width 104 height 39
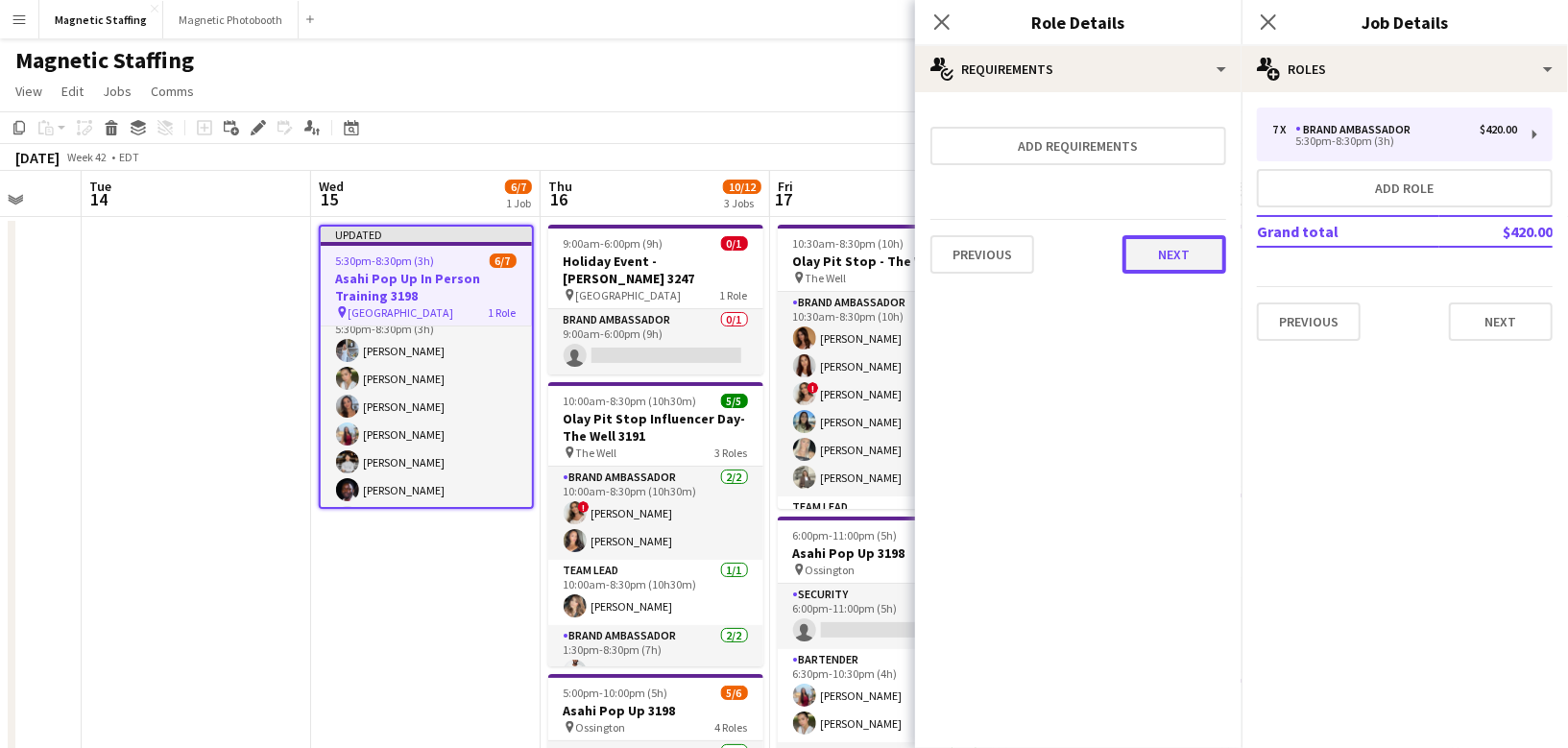
click at [1191, 251] on button "Next" at bounding box center [1174, 254] width 104 height 39
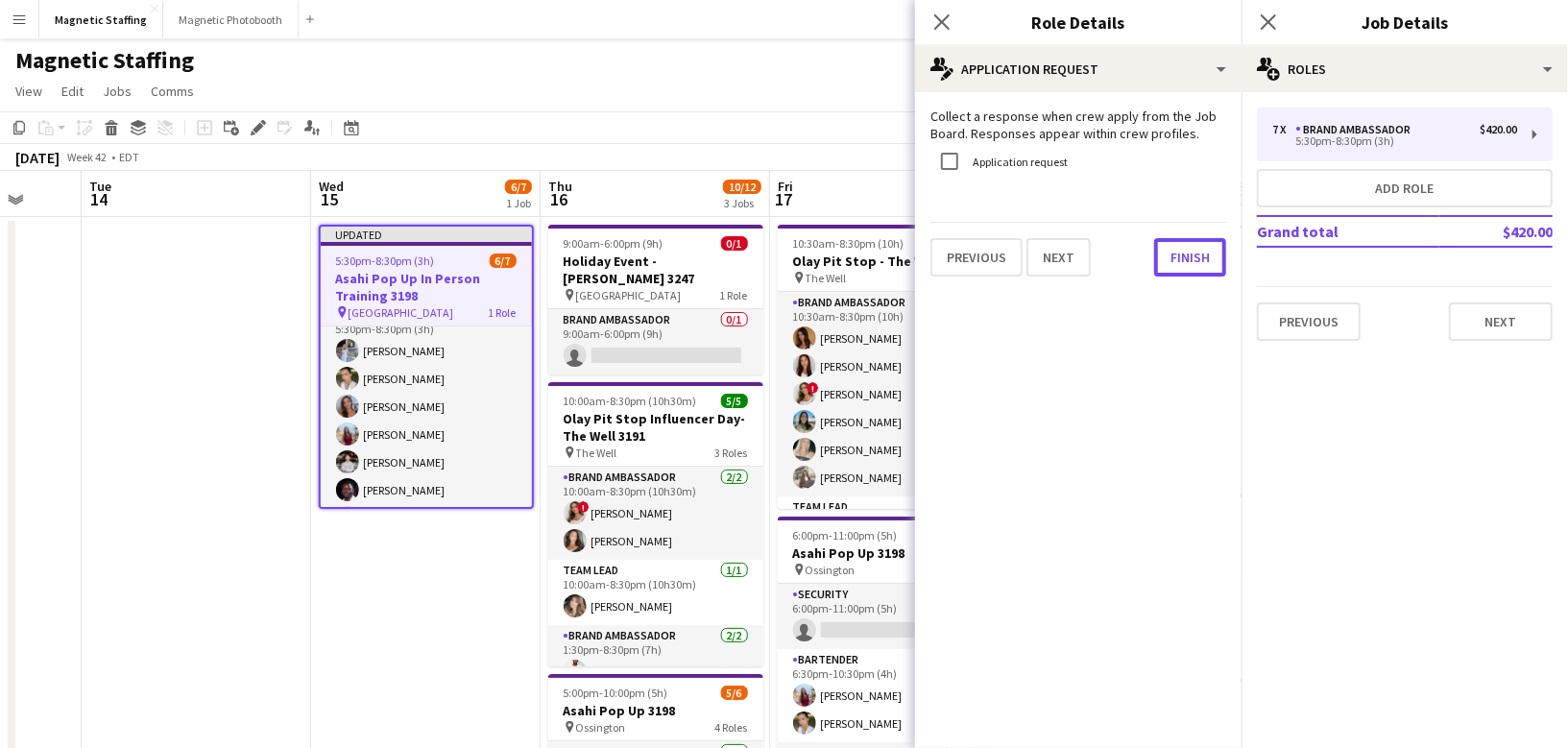
click at [1191, 251] on button "Finish" at bounding box center [1191, 257] width 72 height 39
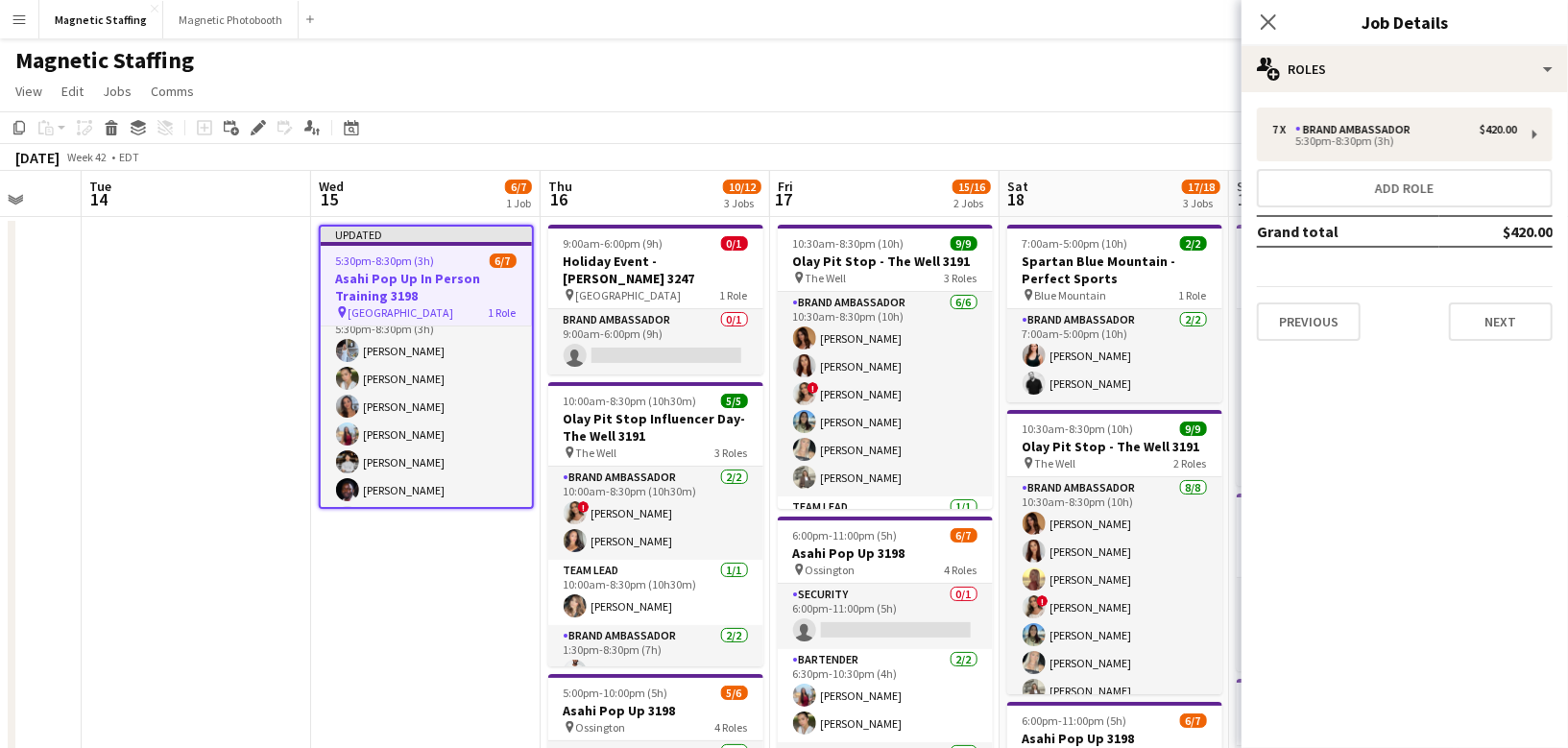
click at [485, 625] on app-date-cell "Updated 5:30pm-8:30pm (3h) 6/7 Asahi Pop Up In Person Training 3198 pin Toronto…" at bounding box center [426, 761] width 230 height 1088
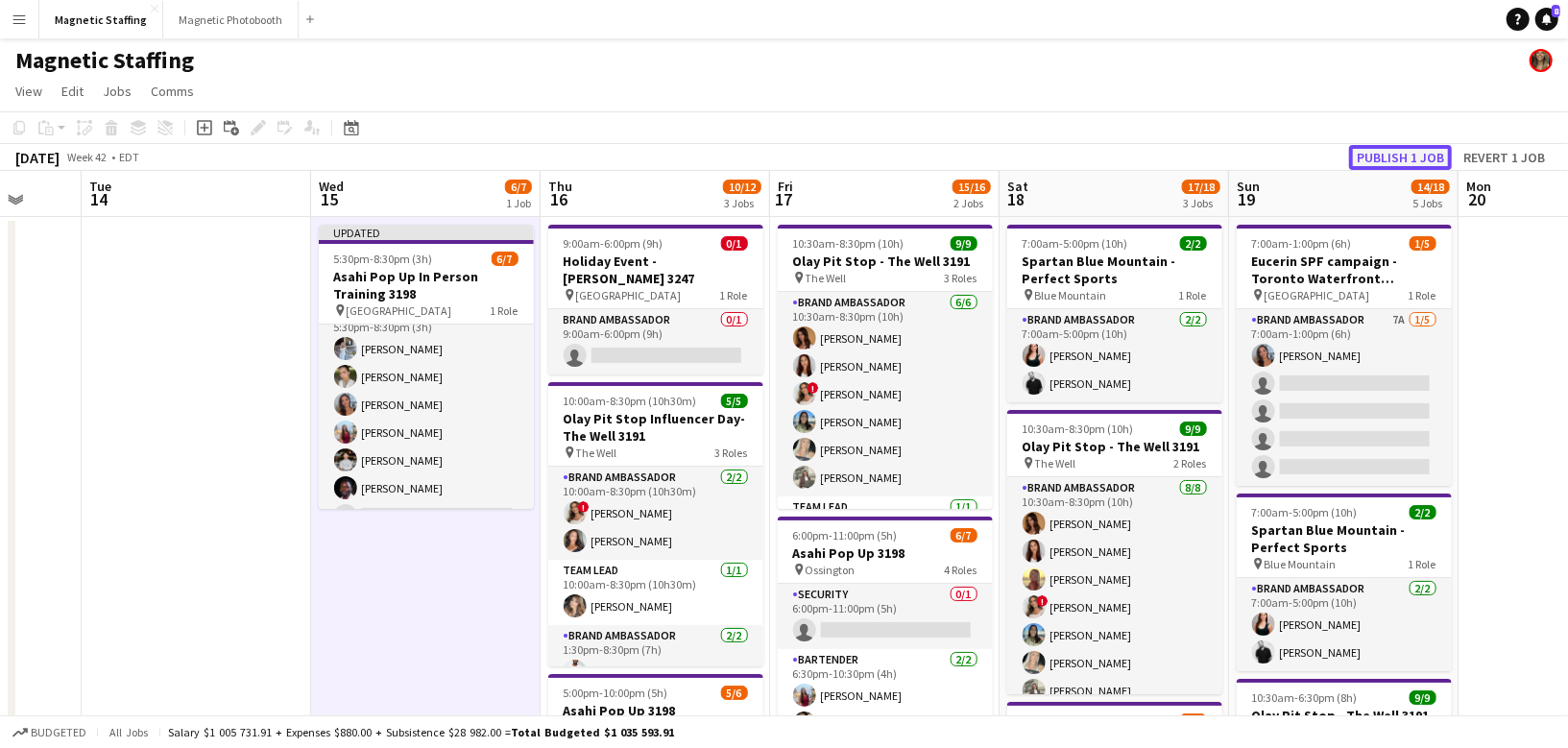
click at [1367, 159] on button "Publish 1 job" at bounding box center [1400, 157] width 103 height 25
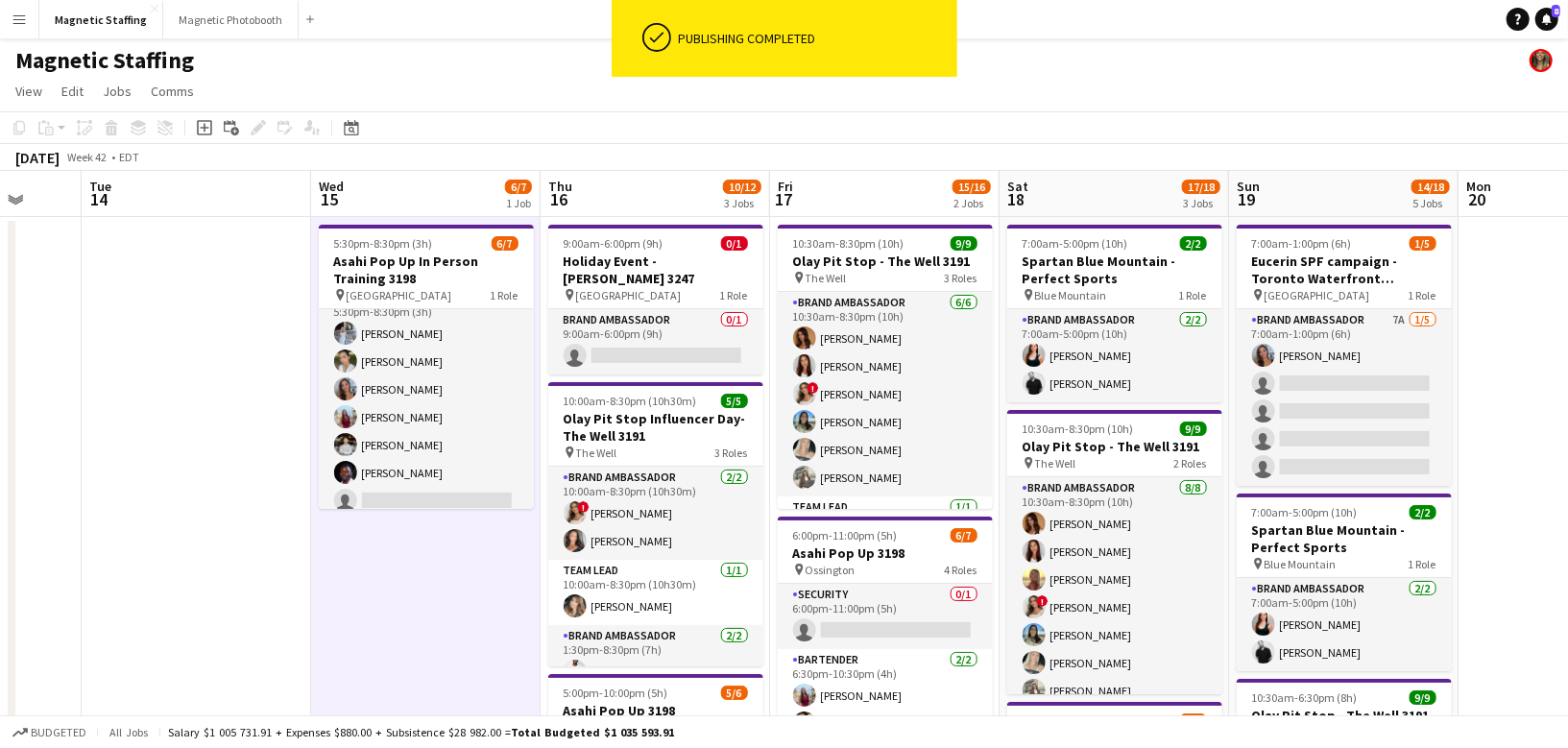
click at [439, 450] on app-card-role "Brand Ambassador 2A [DATE] 5:30pm-8:30pm (3h) [PERSON_NAME] [PERSON_NAME] [PERS…" at bounding box center [427, 403] width 215 height 232
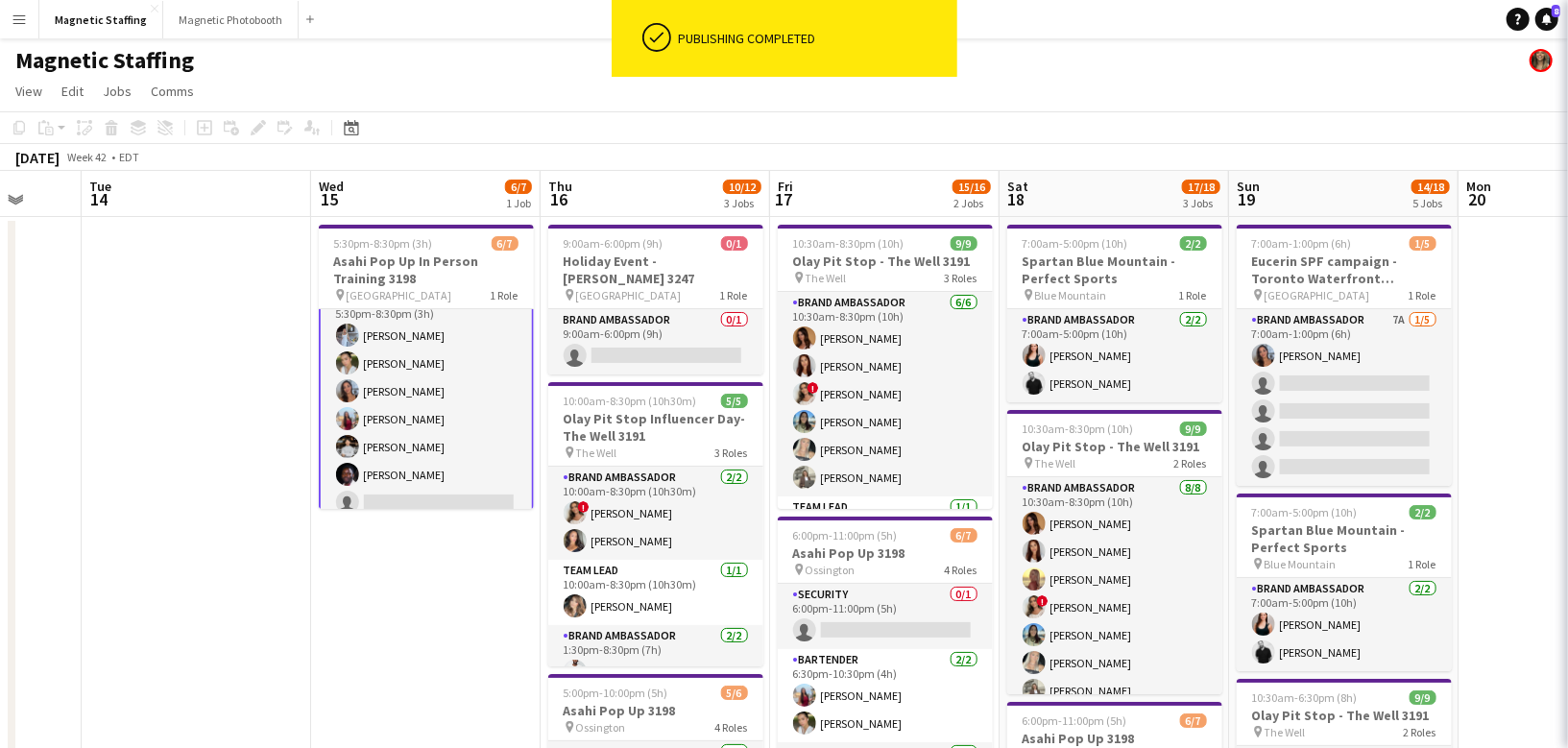
scroll to position [24, 0]
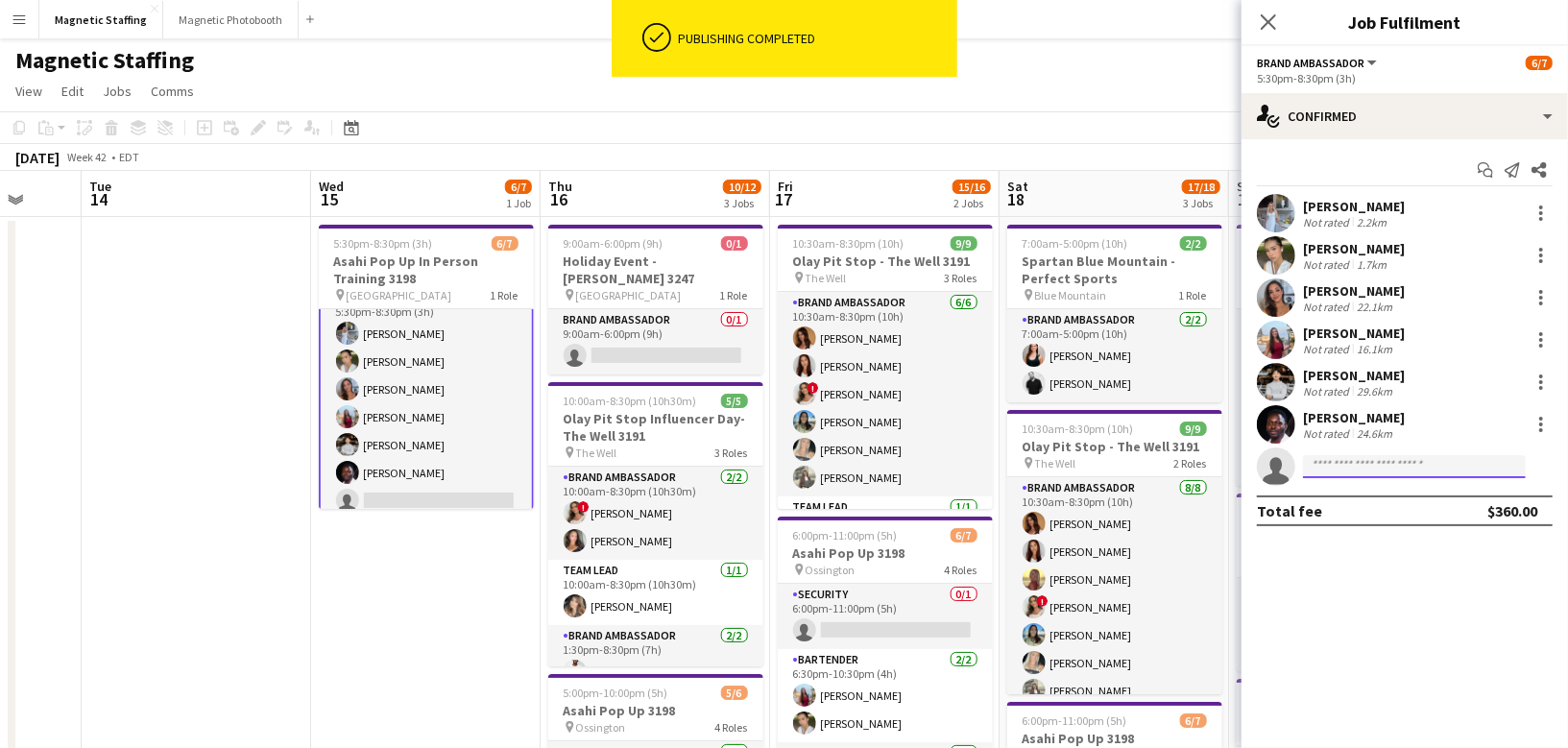
click at [1354, 465] on input at bounding box center [1415, 467] width 223 height 23
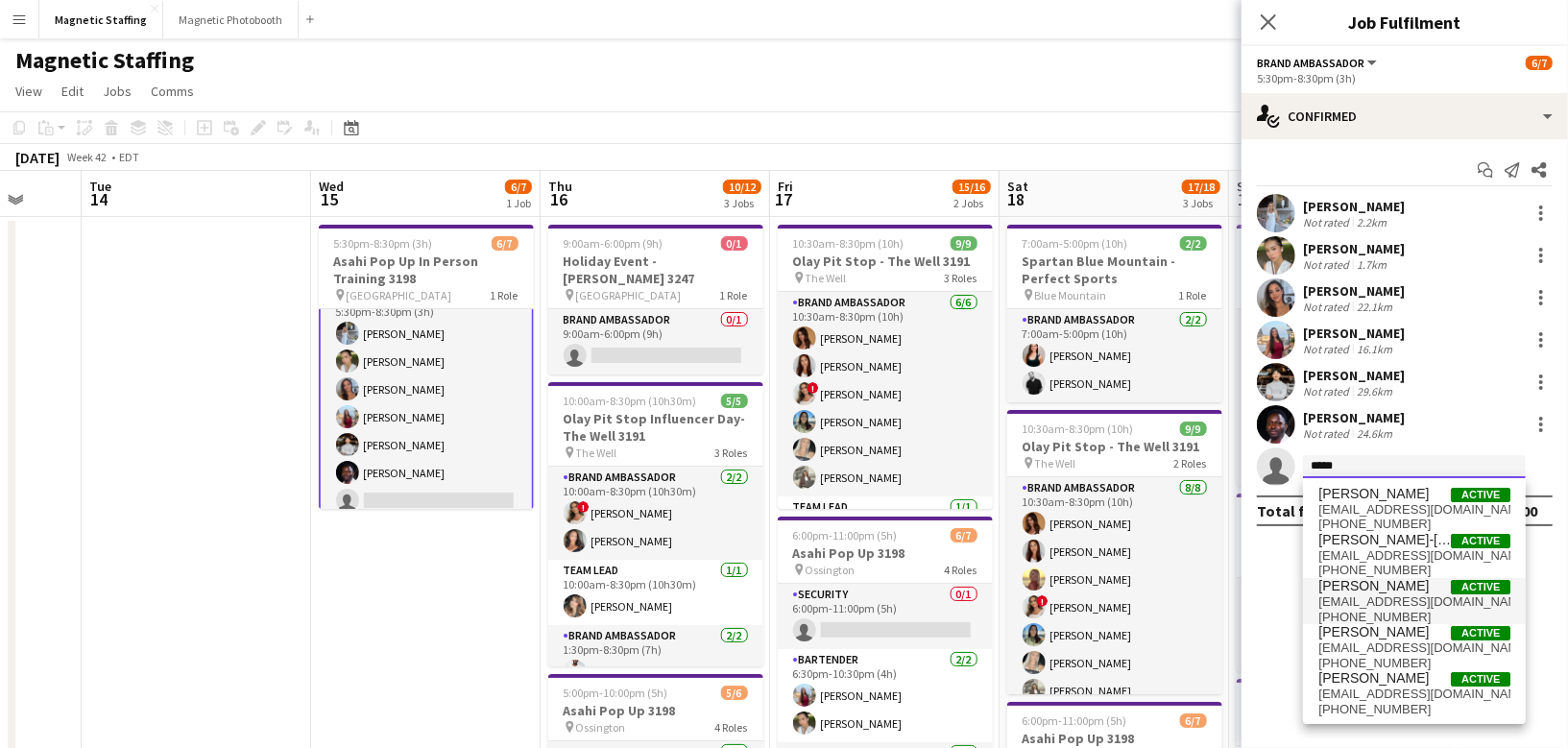
type input "*****"
click at [1399, 612] on span "[PHONE_NUMBER]" at bounding box center [1415, 617] width 192 height 16
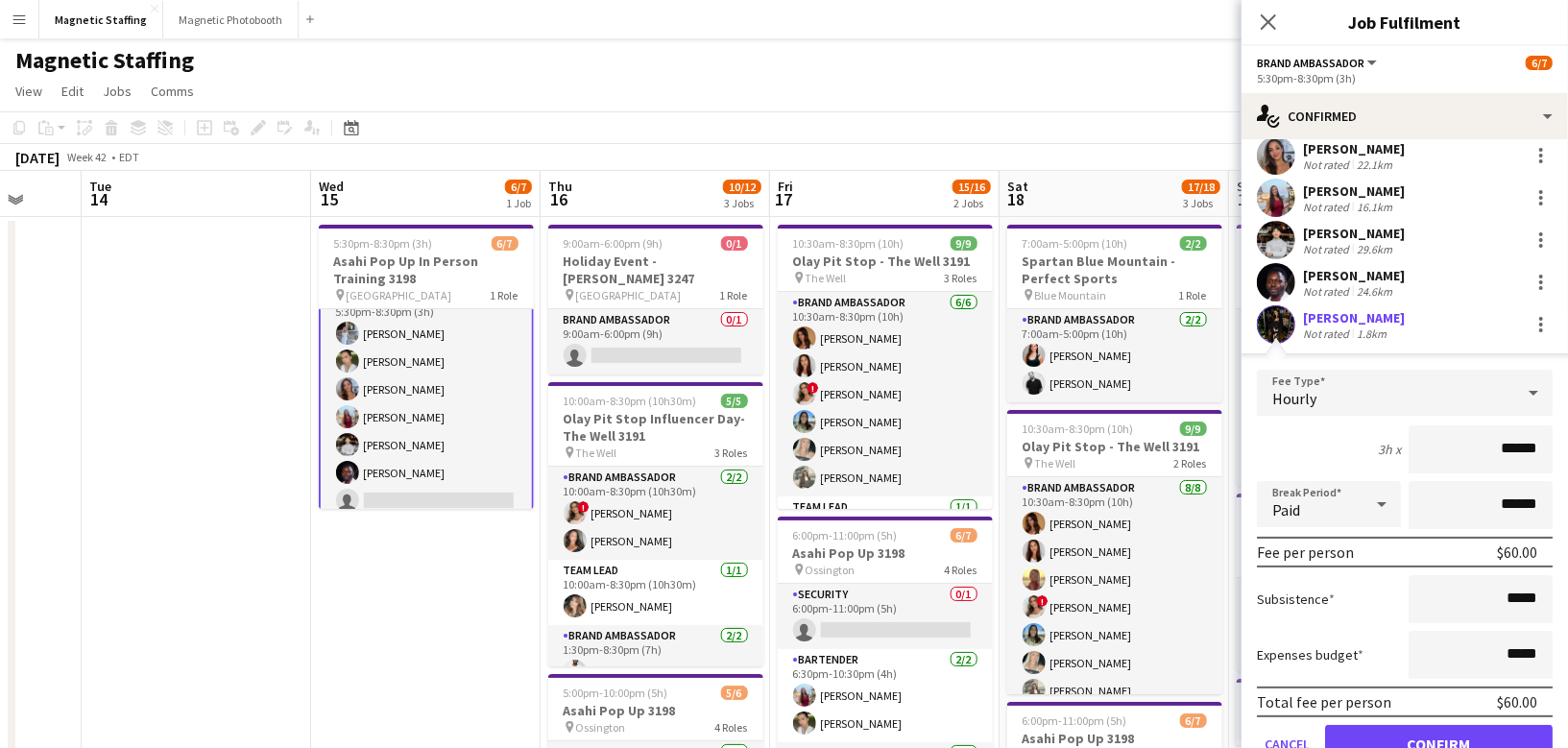
scroll to position [226, 0]
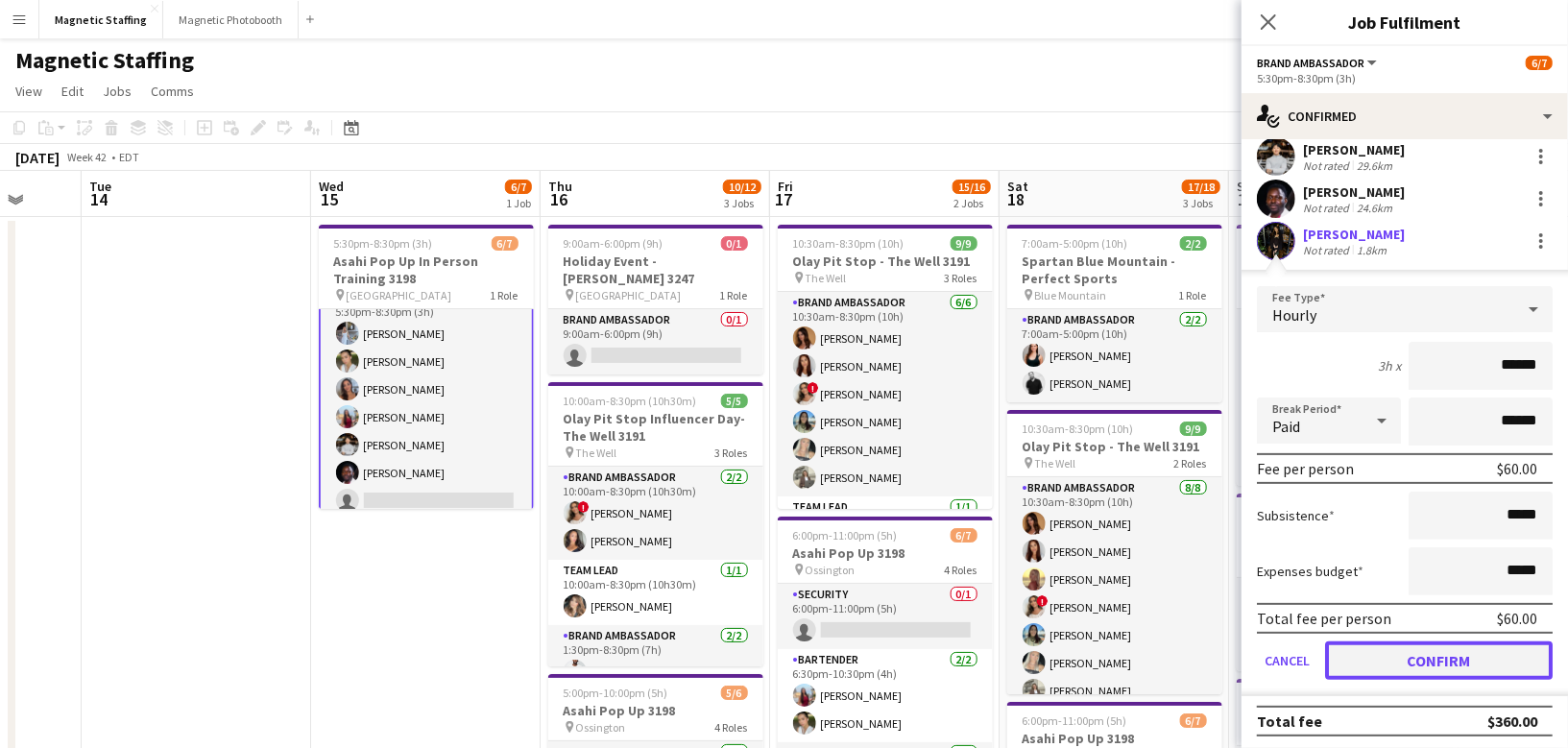
click at [1385, 665] on button "Confirm" at bounding box center [1439, 661] width 228 height 39
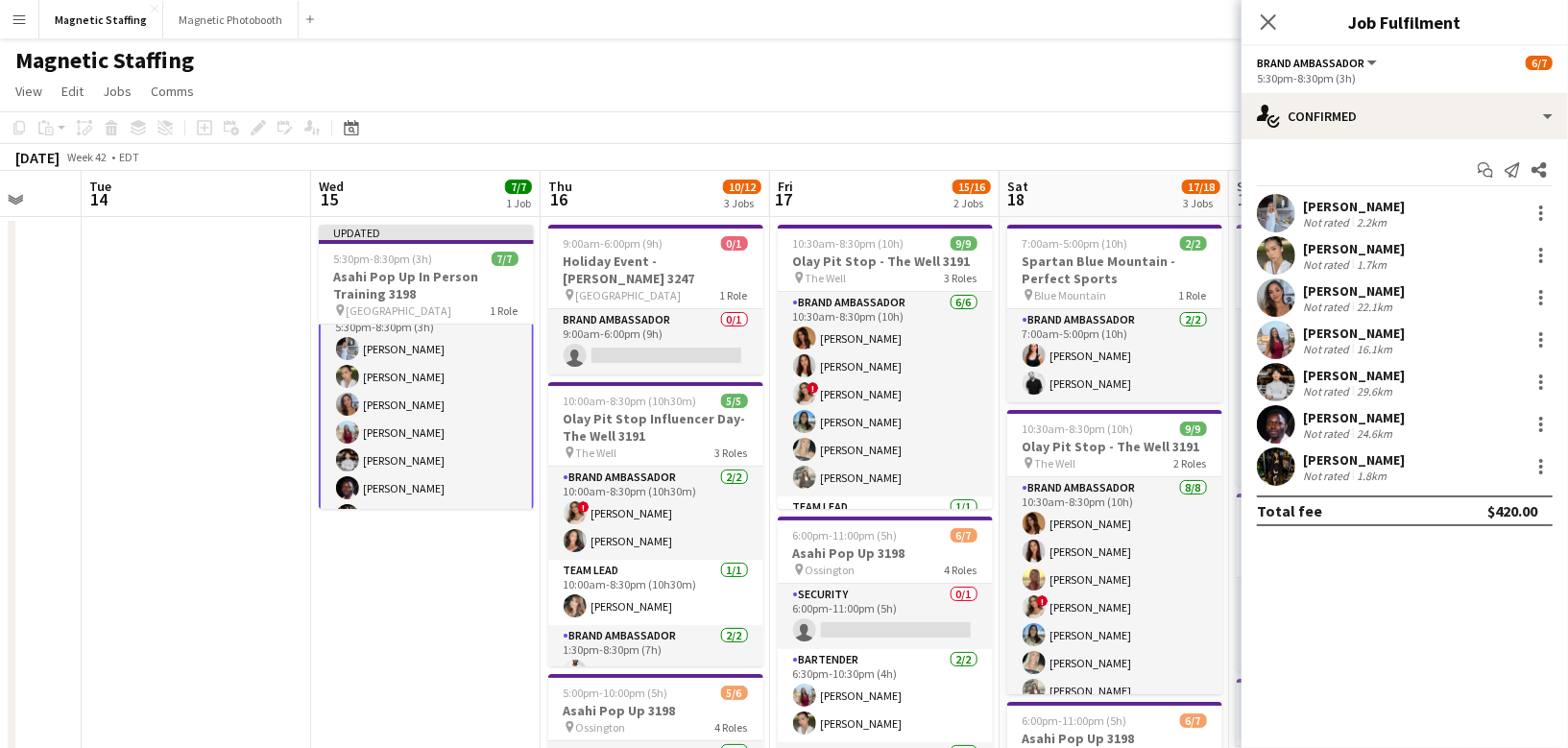
scroll to position [0, 0]
click at [448, 609] on app-date-cell "Updated 5:30pm-8:30pm (3h) 7/7 Asahi Pop Up In Person Training 3198 pin Toronto…" at bounding box center [426, 761] width 230 height 1088
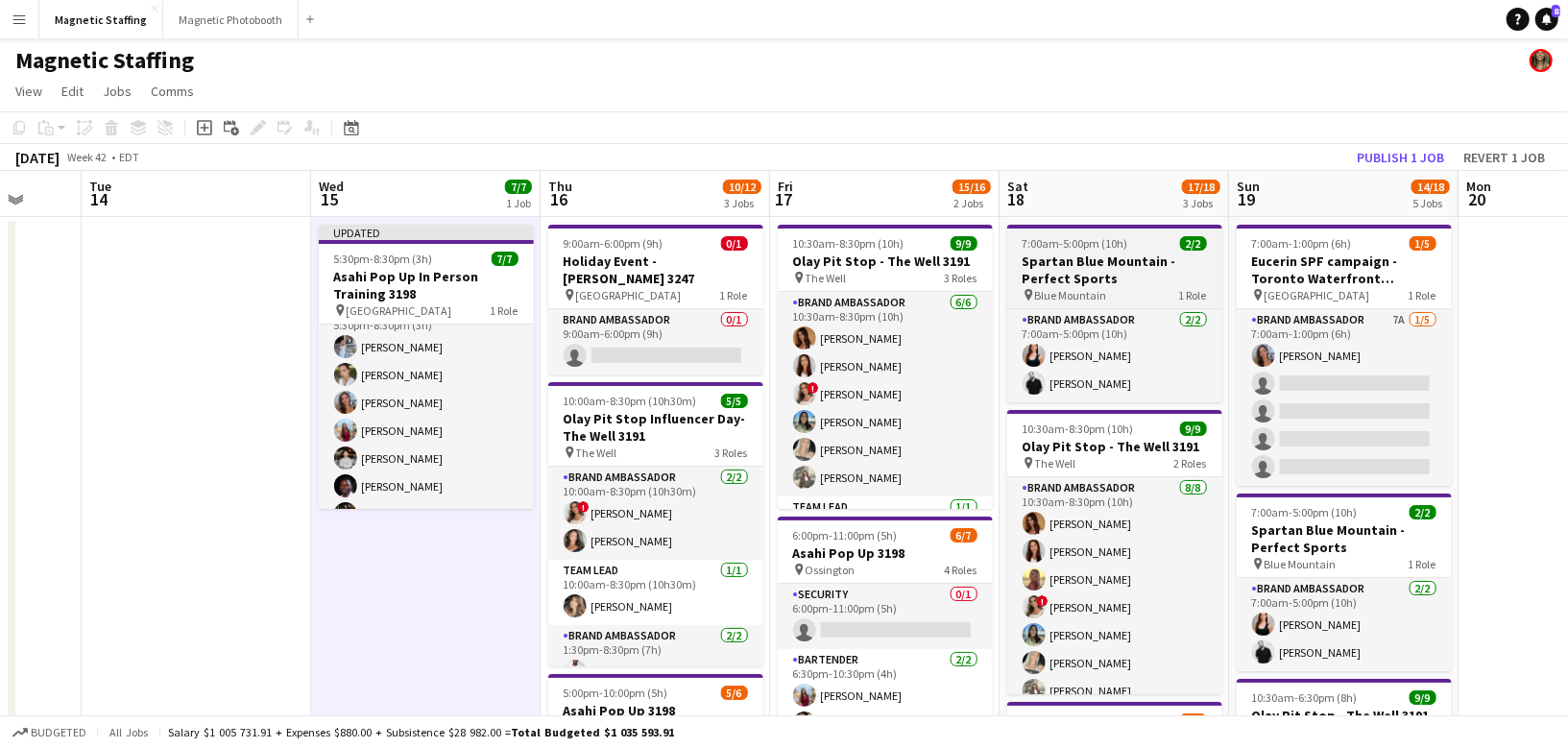
scroll to position [22, 0]
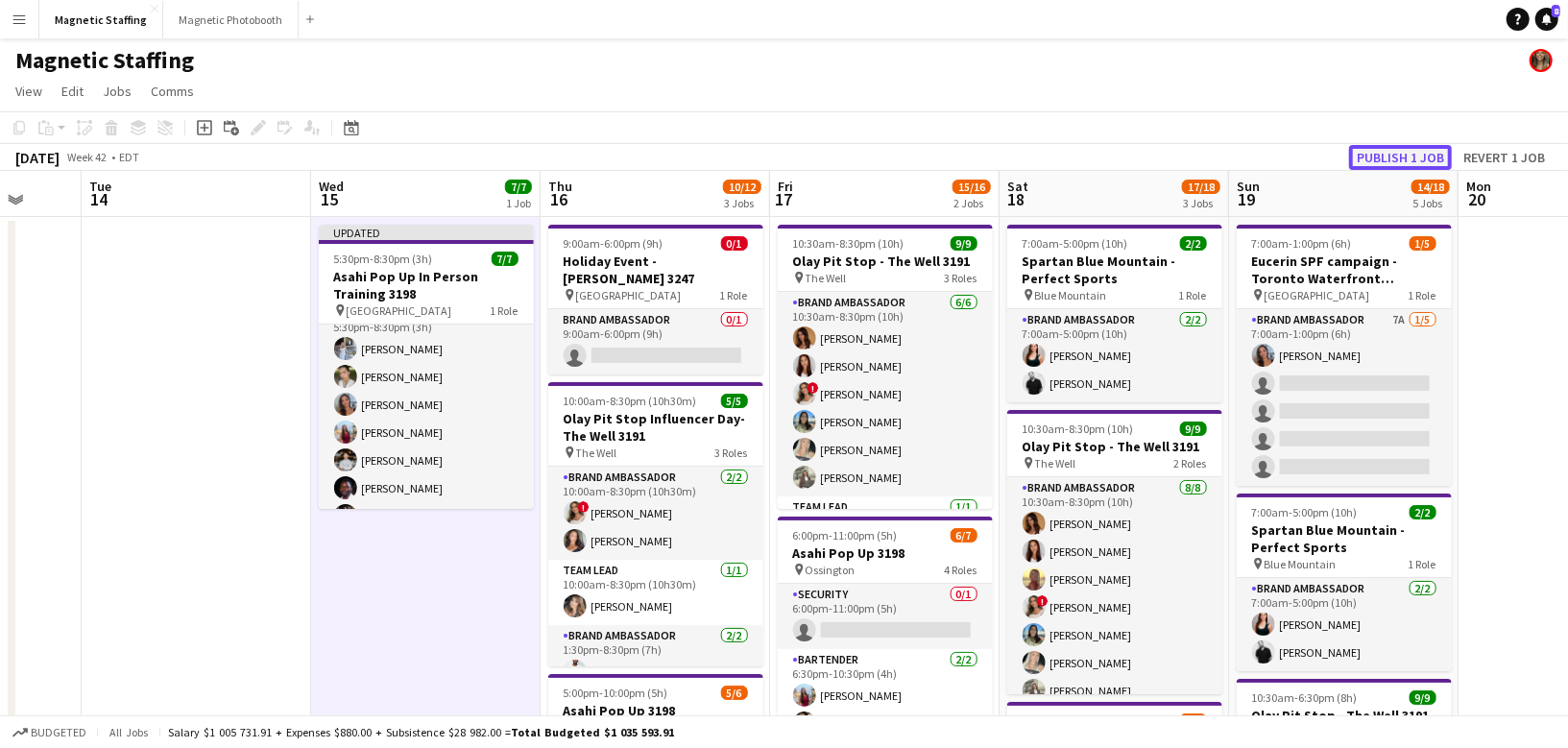
click at [1384, 159] on button "Publish 1 job" at bounding box center [1400, 157] width 103 height 25
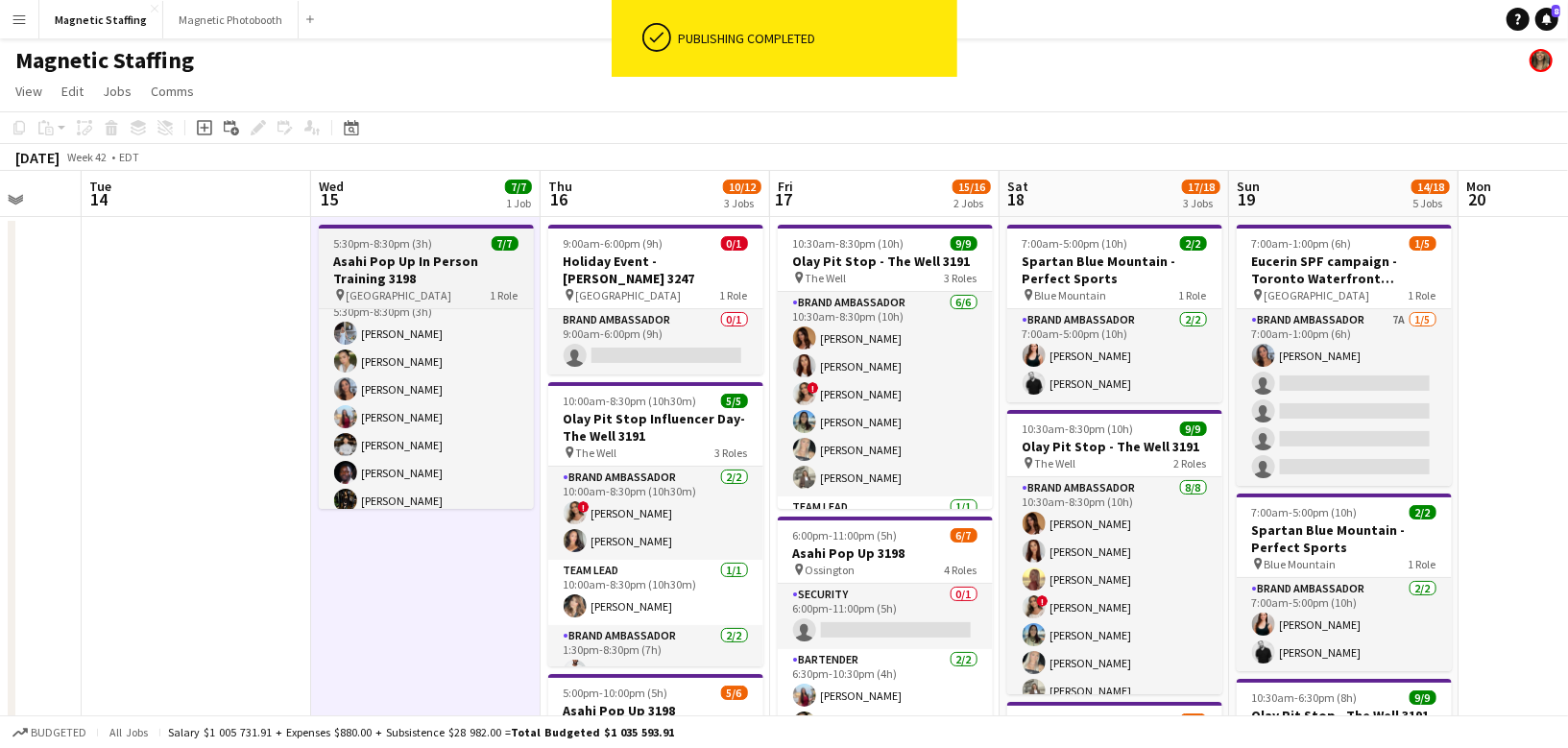
click at [408, 259] on h3 "Asahi Pop Up In Person Training 3198" at bounding box center [427, 270] width 215 height 35
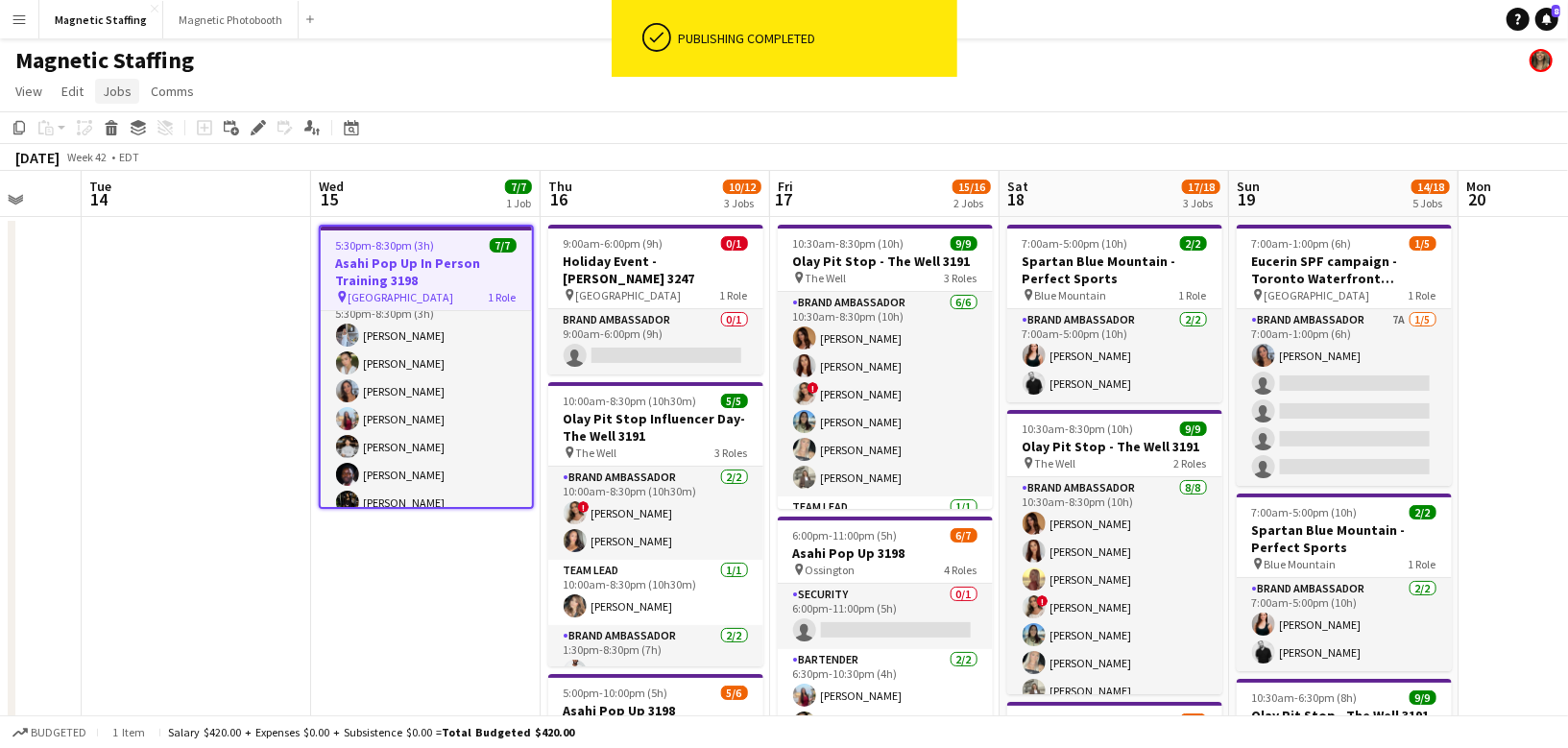
click at [113, 87] on span "Jobs" at bounding box center [117, 91] width 29 height 17
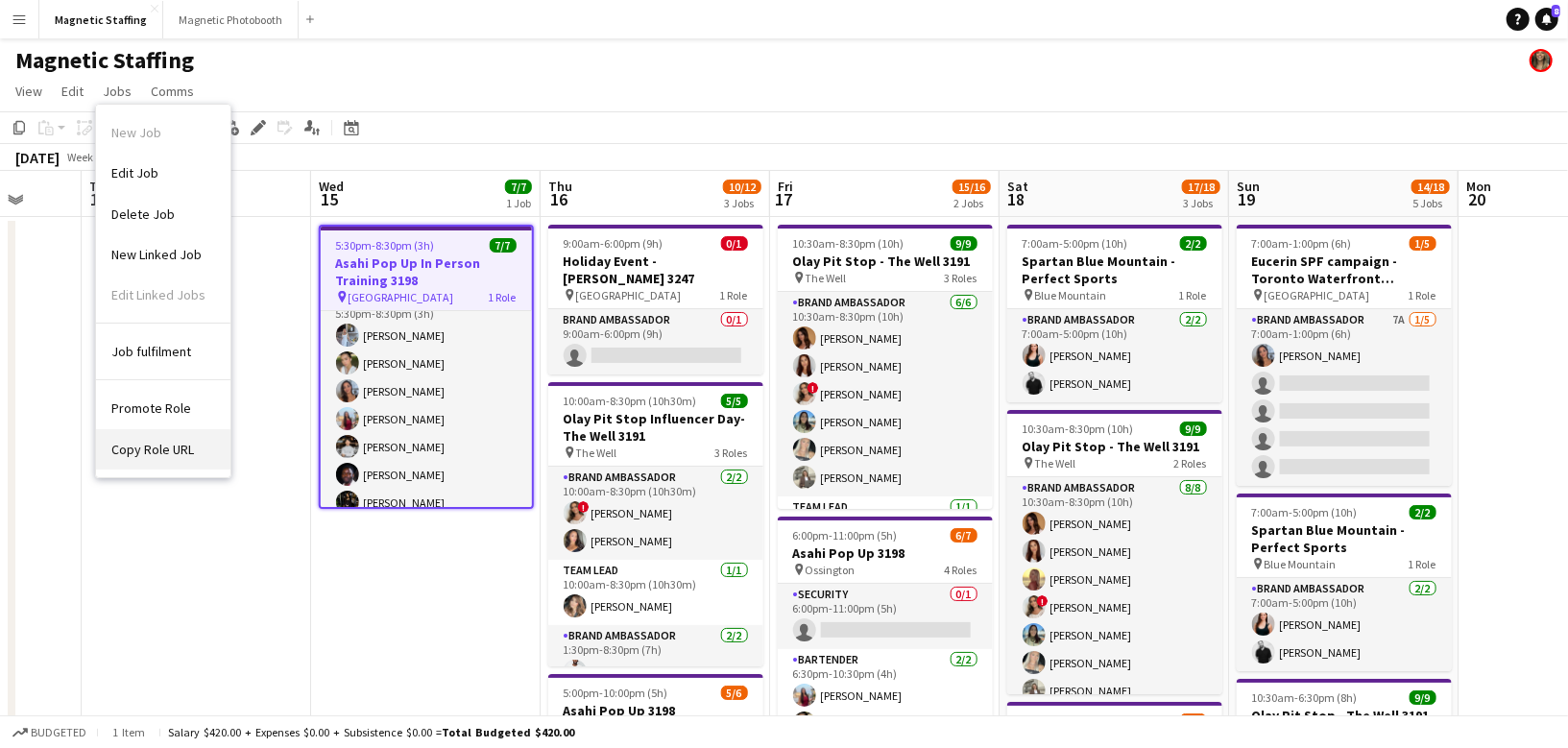
click at [152, 450] on span "Copy Role URL" at bounding box center [152, 449] width 82 height 17
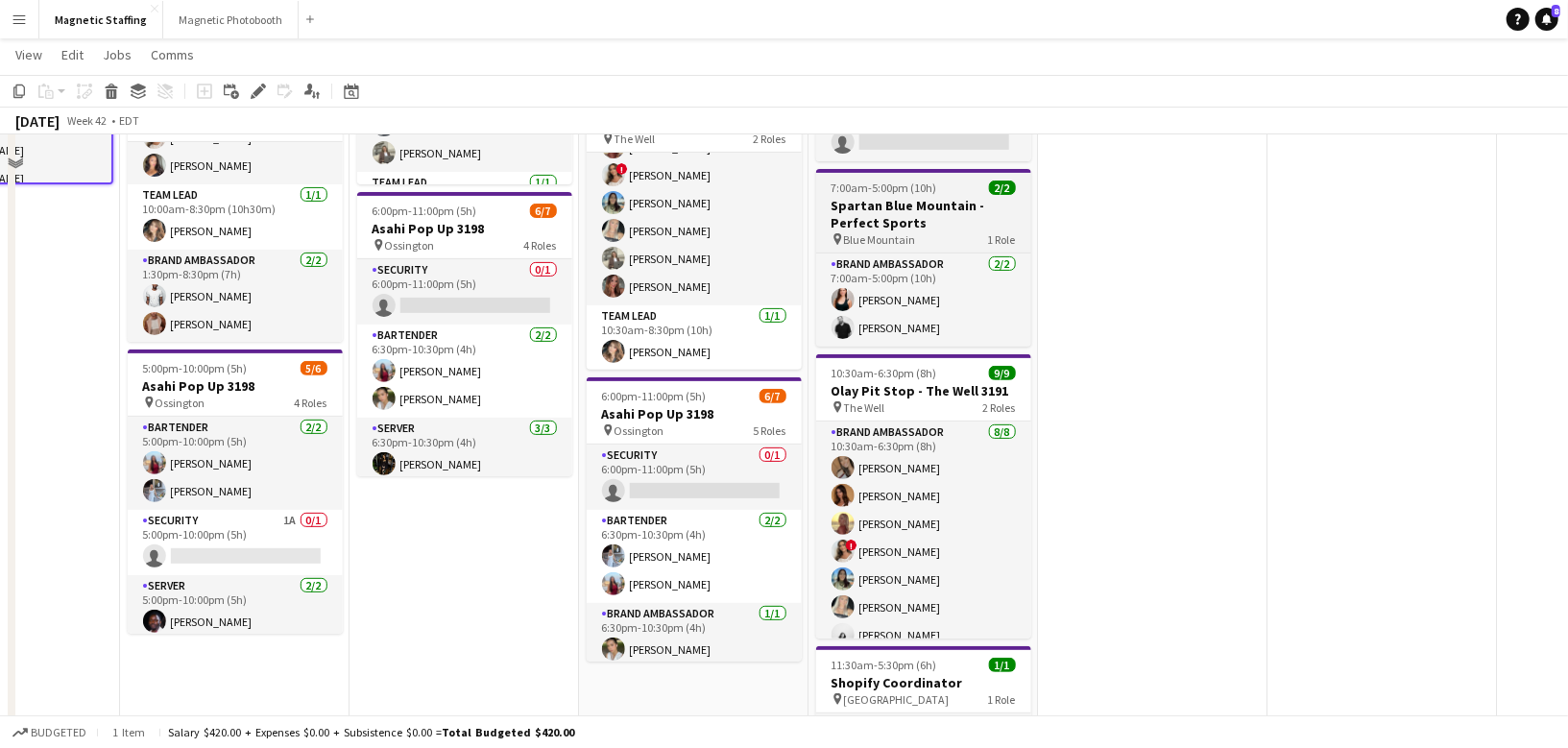
scroll to position [256, 0]
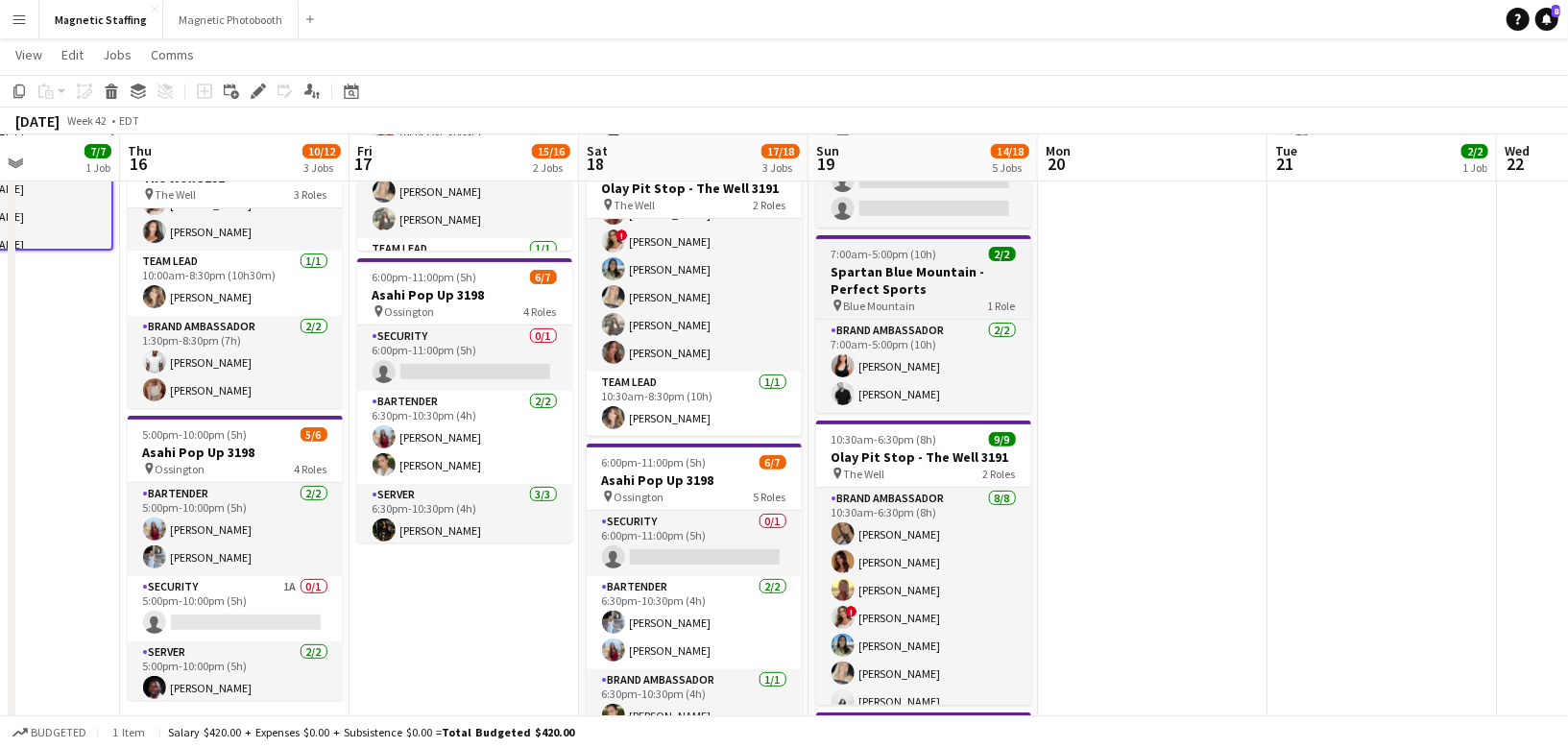
click at [911, 305] on span "Blue Mountain" at bounding box center [880, 306] width 72 height 15
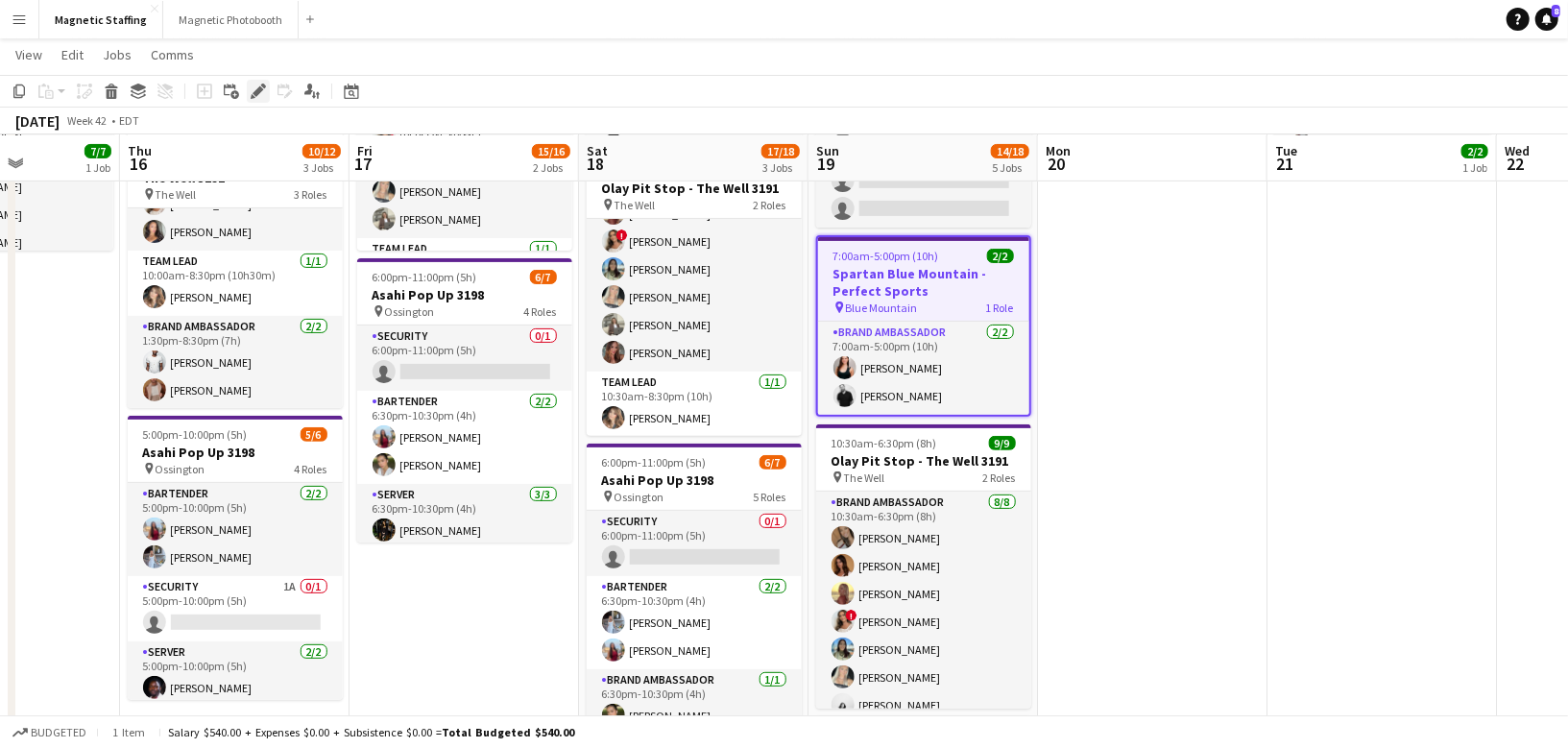
click at [260, 93] on icon "Edit" at bounding box center [258, 91] width 16 height 16
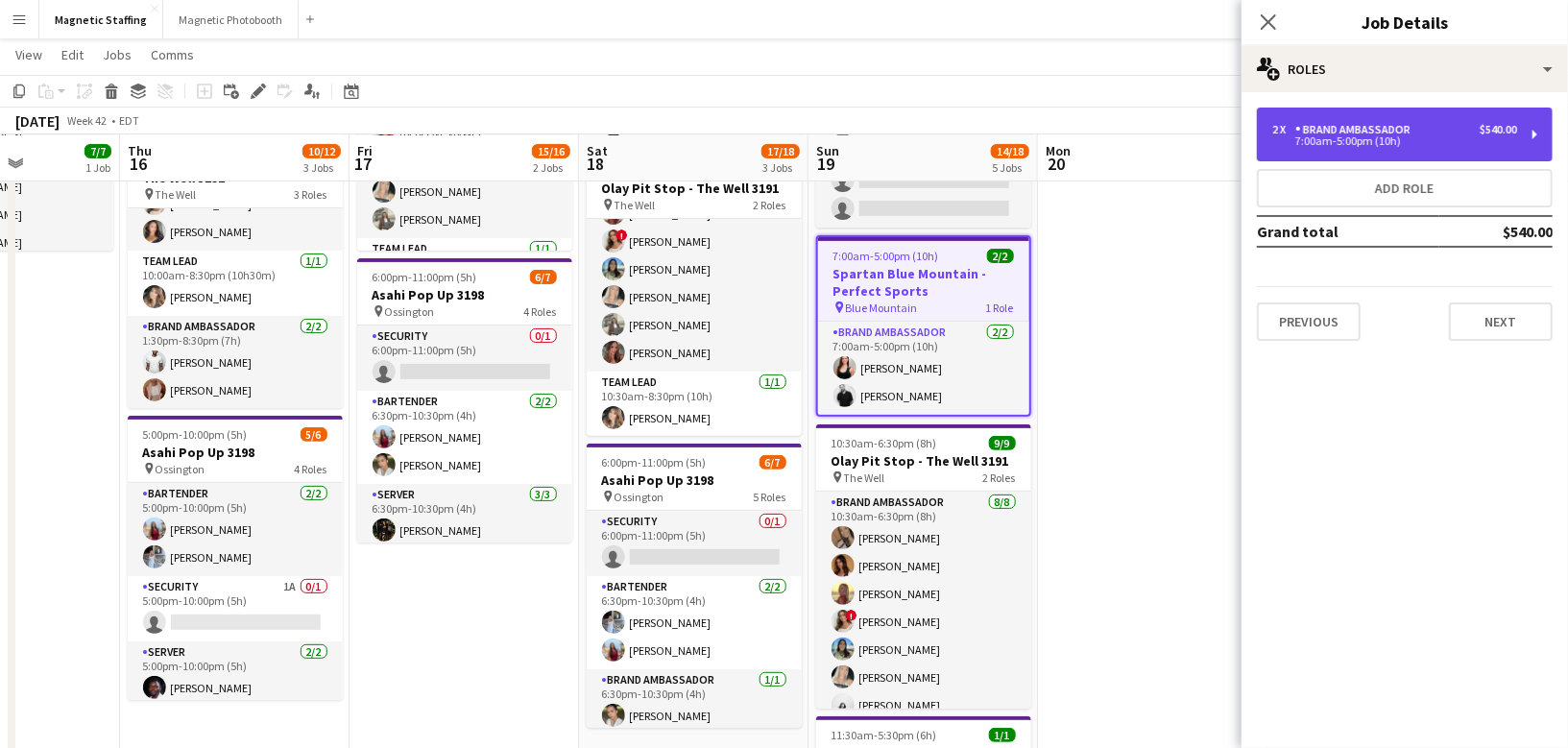
click at [1433, 131] on div "2 x Brand Ambassador $540.00" at bounding box center [1394, 130] width 245 height 14
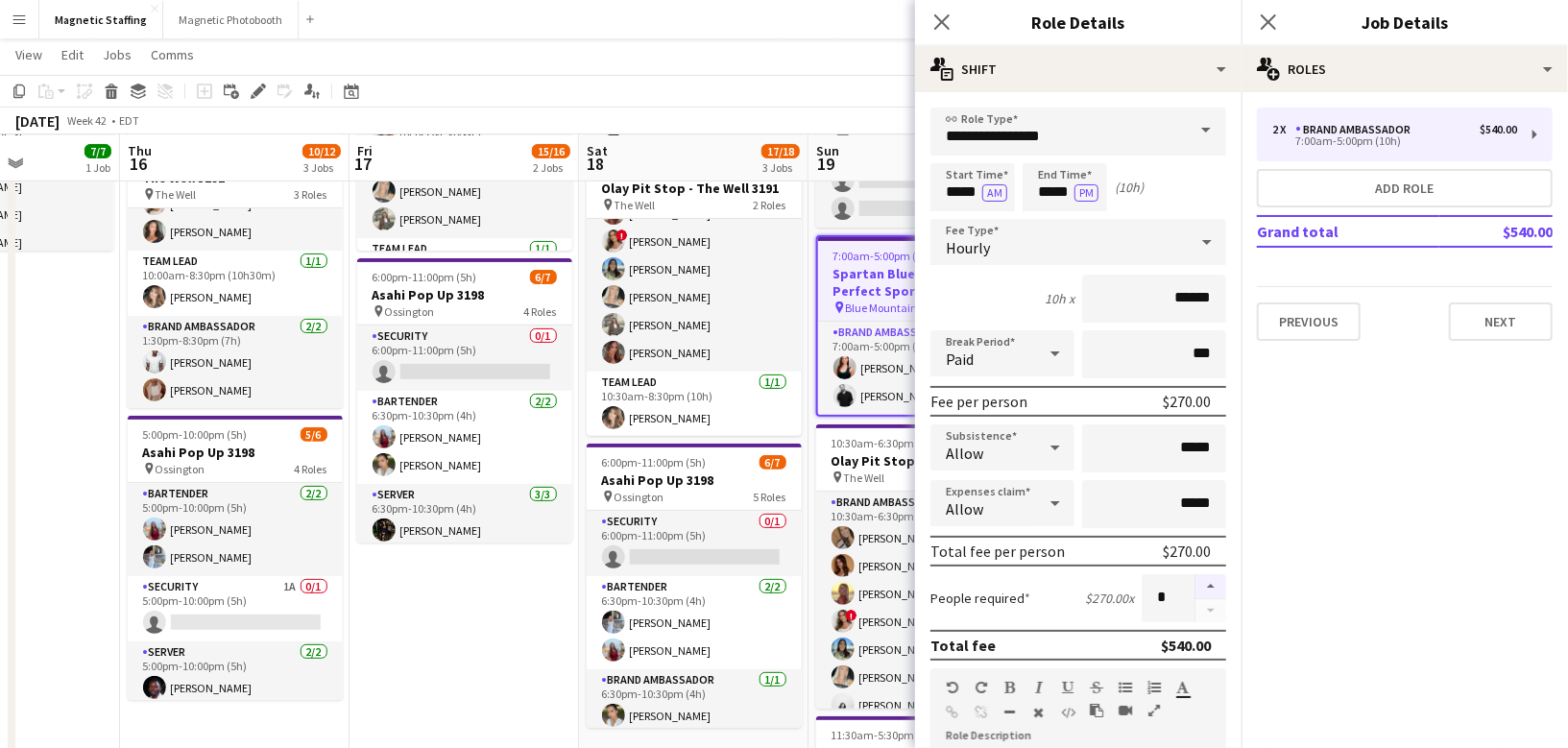
click at [1212, 586] on button "button" at bounding box center [1211, 587] width 31 height 25
type input "*"
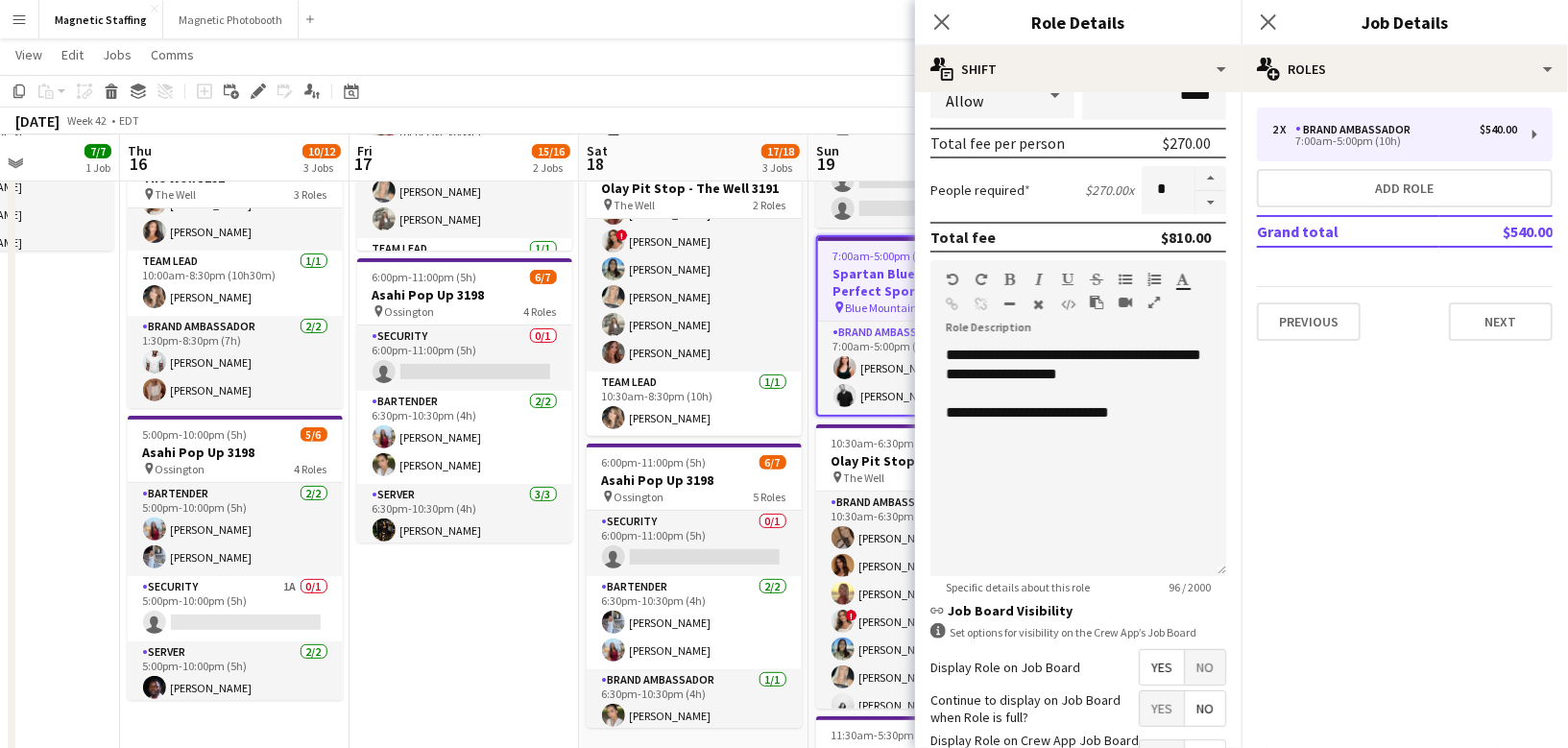
scroll to position [547, 0]
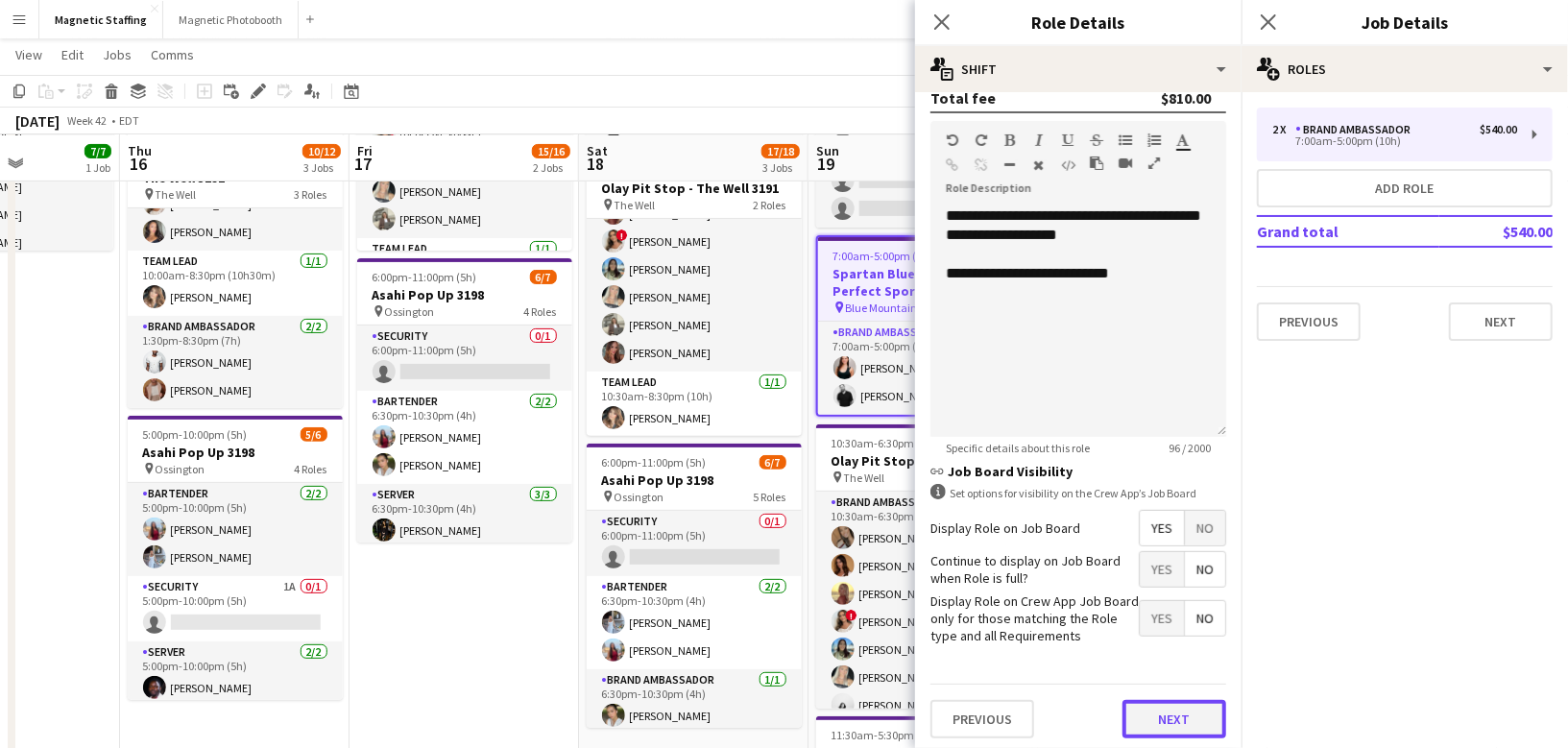
click at [1154, 710] on button "Next" at bounding box center [1174, 719] width 104 height 39
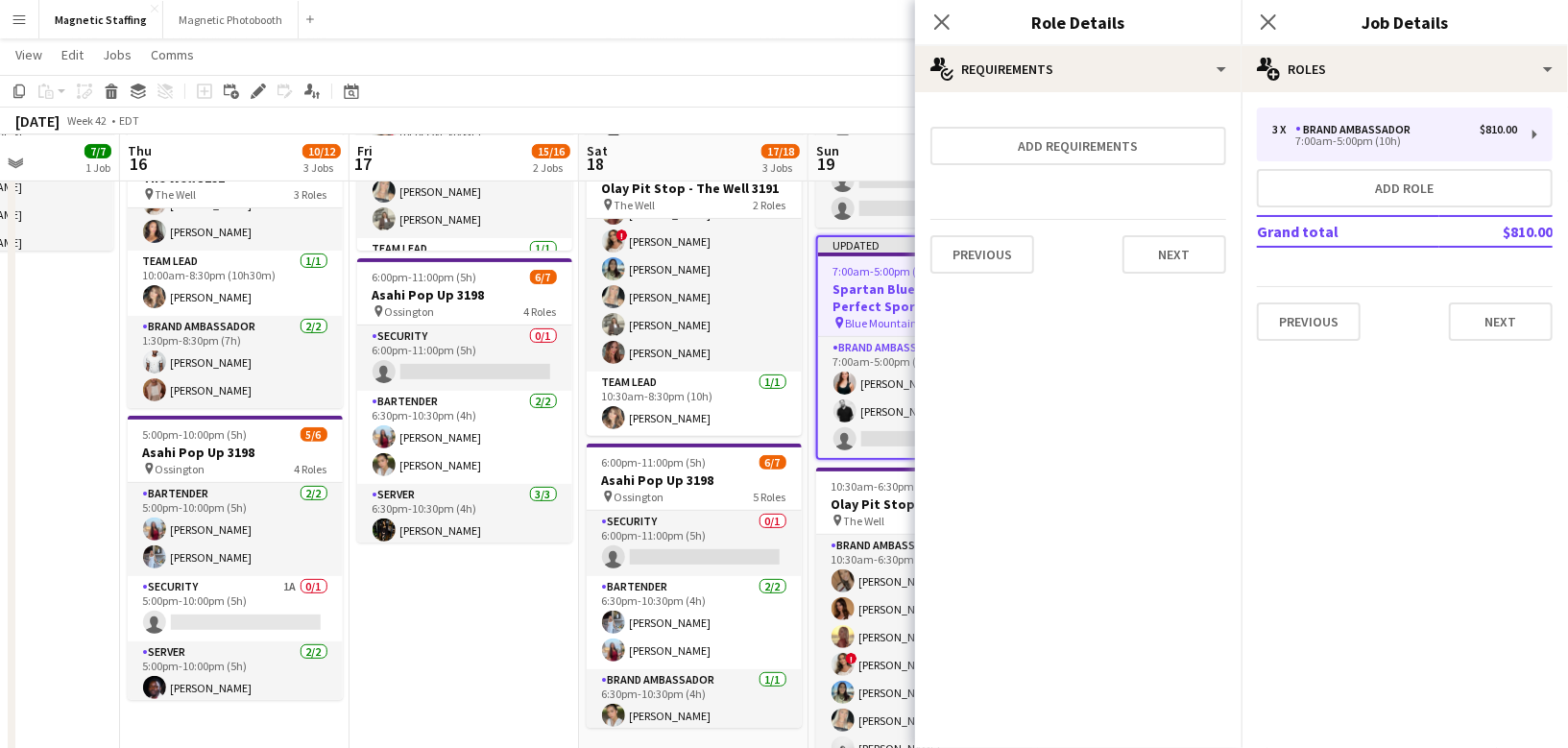
scroll to position [0, 0]
click at [1144, 253] on button "Next" at bounding box center [1174, 254] width 104 height 39
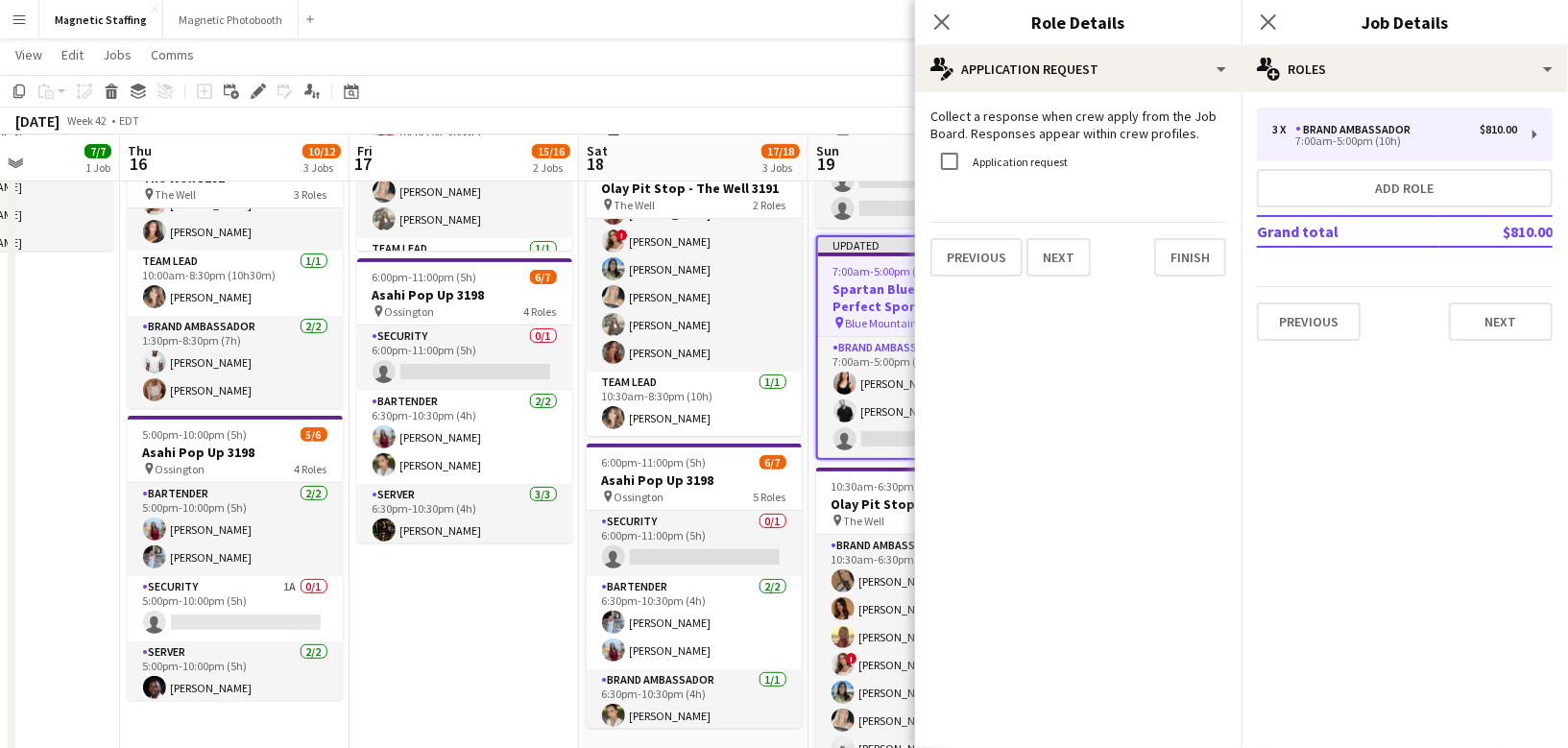
click at [1144, 253] on div "Previous Next Finish" at bounding box center [1078, 249] width 296 height 54
click at [1171, 259] on button "Finish" at bounding box center [1191, 257] width 72 height 39
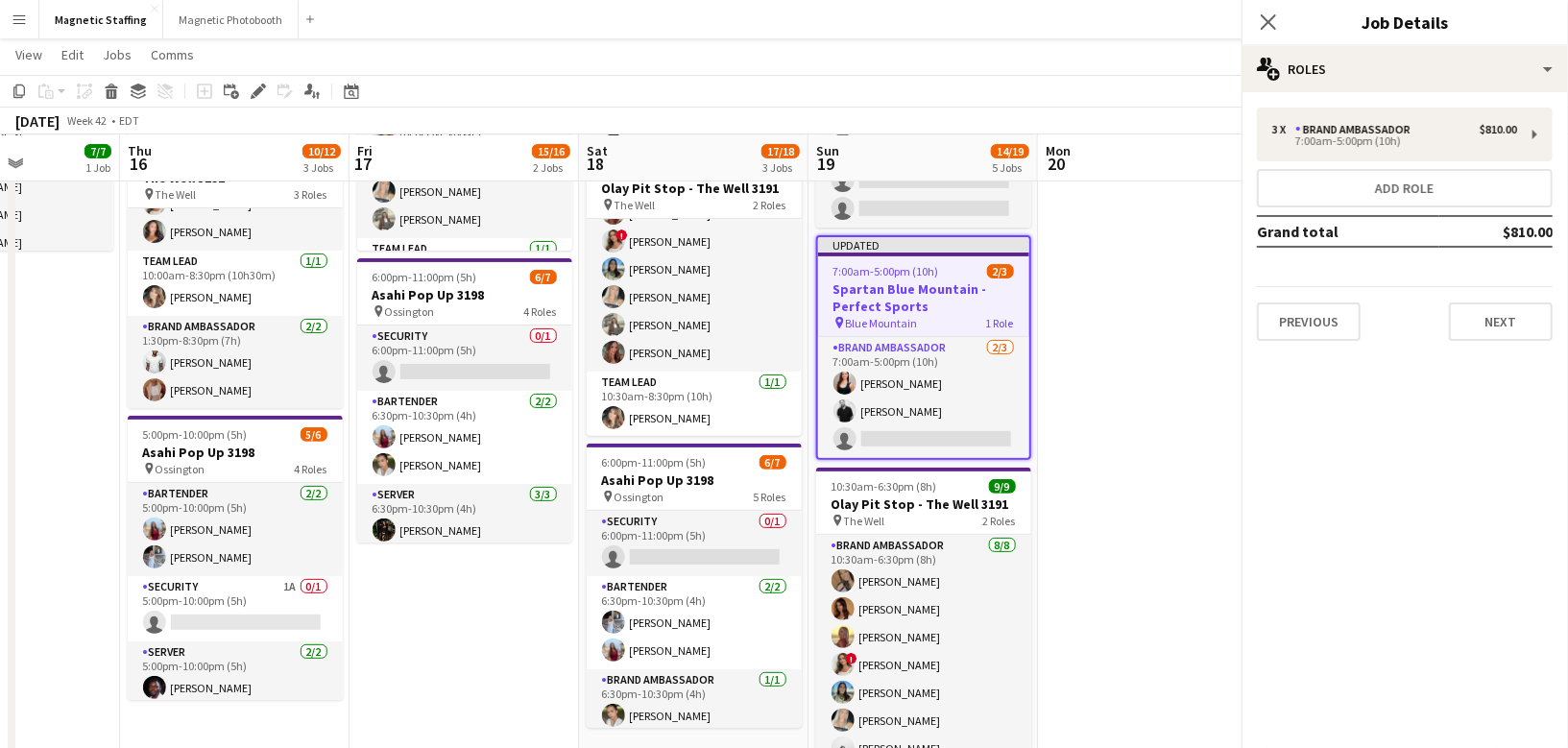
click at [1143, 337] on app-date-cell at bounding box center [1153, 524] width 230 height 1131
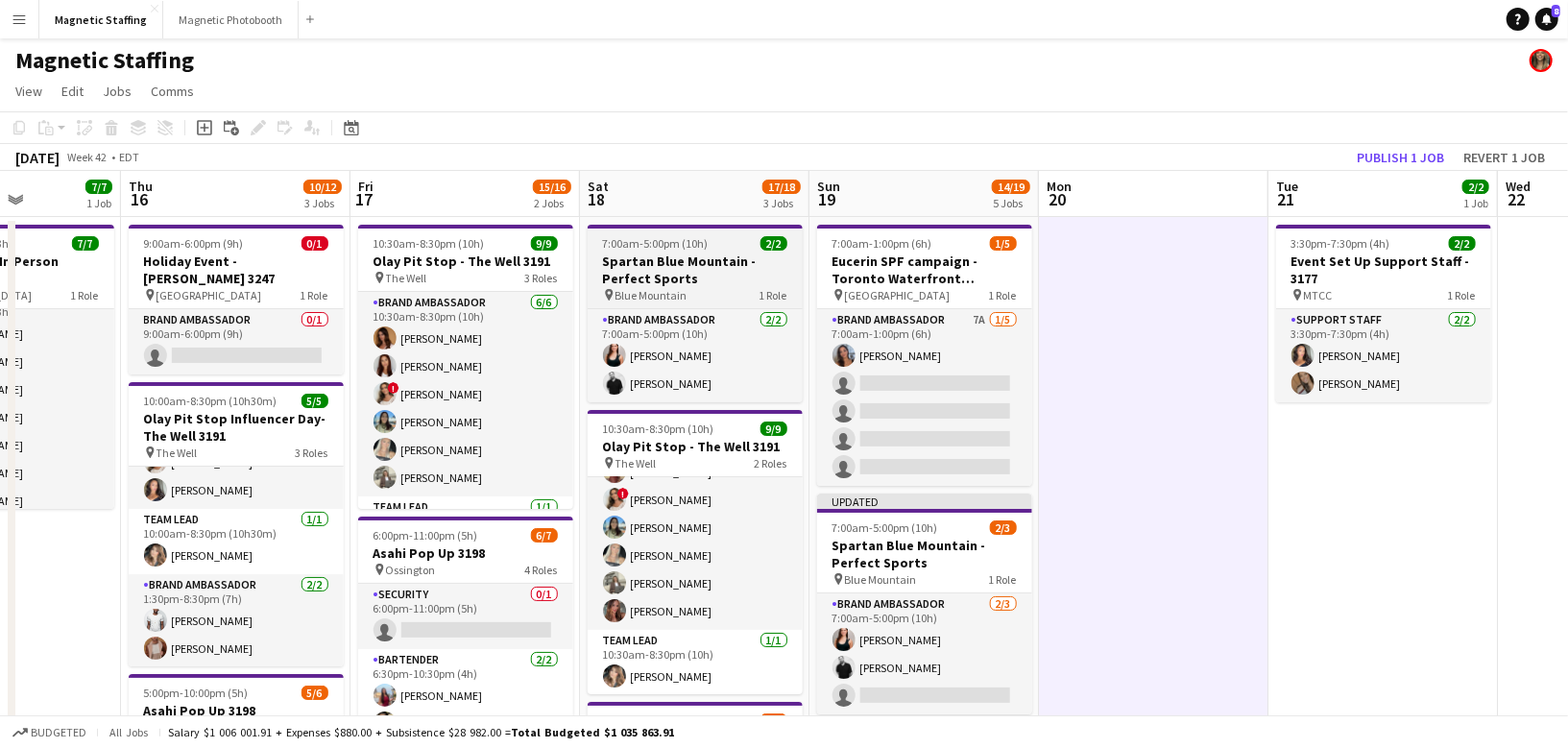
click at [630, 271] on h3 "Spartan Blue Mountain - Perfect Sports" at bounding box center [696, 270] width 215 height 35
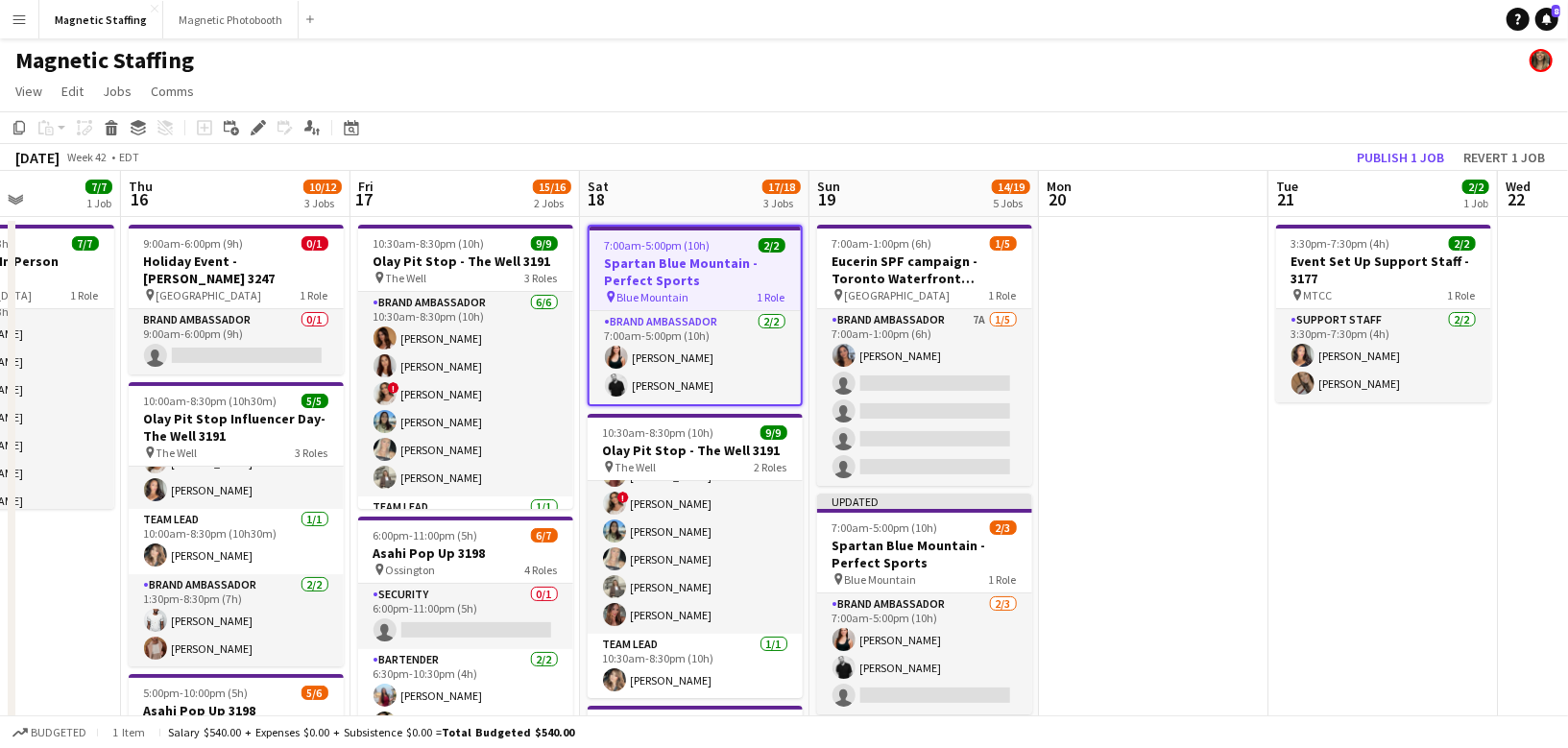
scroll to position [0, 567]
click at [261, 142] on app-toolbar "Copy Paste Paste Command V Paste with crew Command Shift V Paste linked Job [GE…" at bounding box center [784, 128] width 1568 height 33
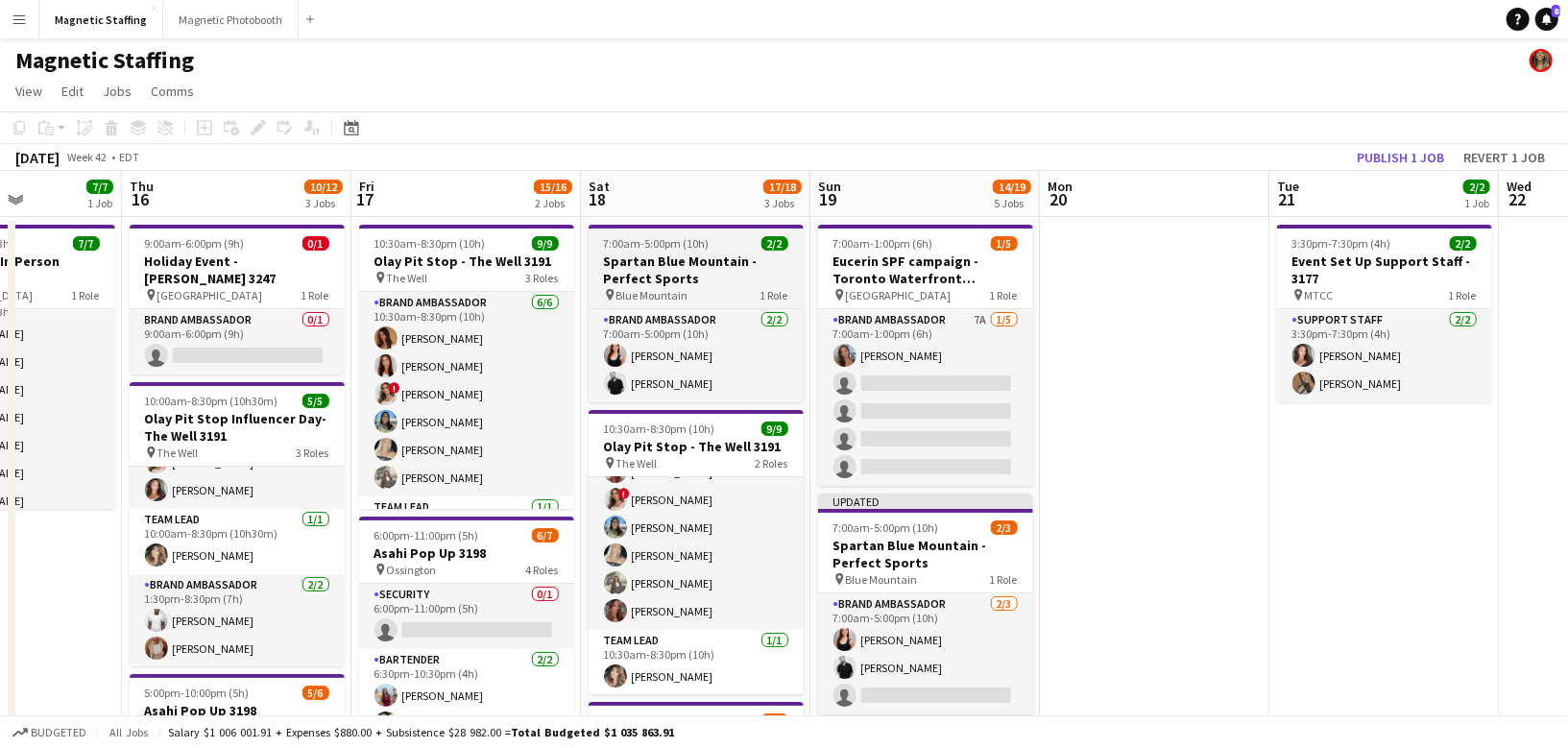
click at [732, 263] on h3 "Spartan Blue Mountain - Perfect Sports" at bounding box center [697, 270] width 215 height 35
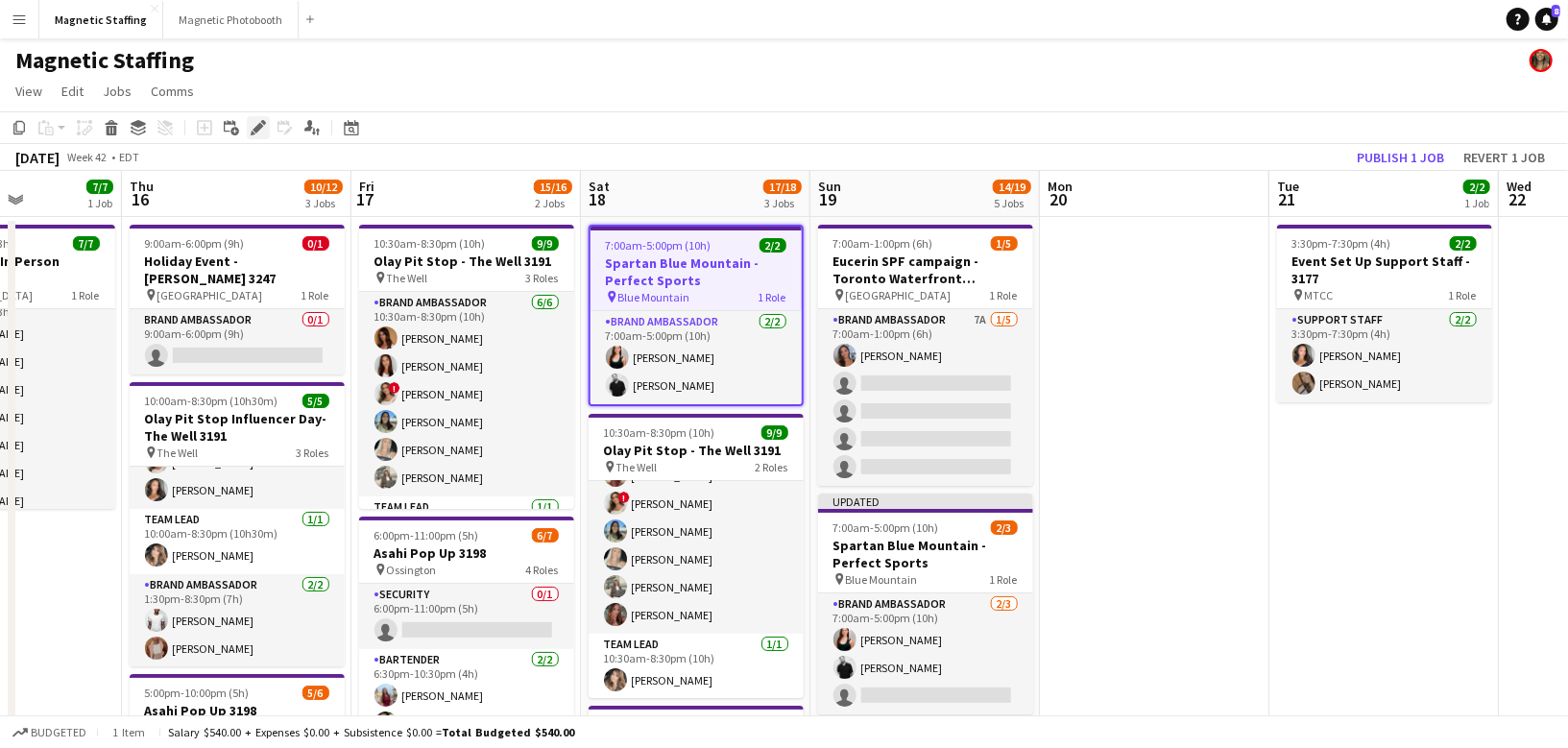
click at [254, 127] on icon "Edit" at bounding box center [258, 128] width 16 height 16
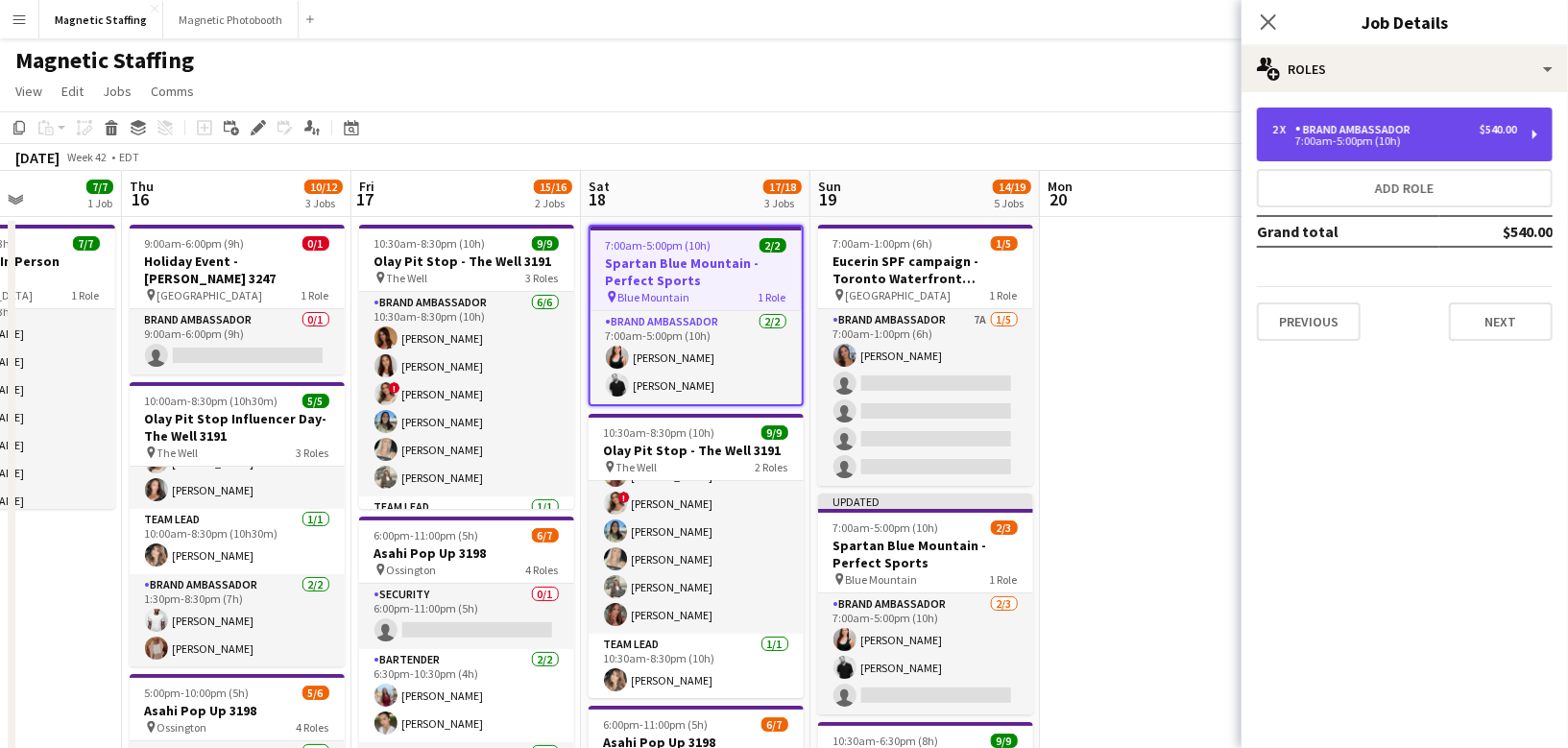
click at [1395, 138] on div "7:00am-5:00pm (10h)" at bounding box center [1394, 142] width 245 height 10
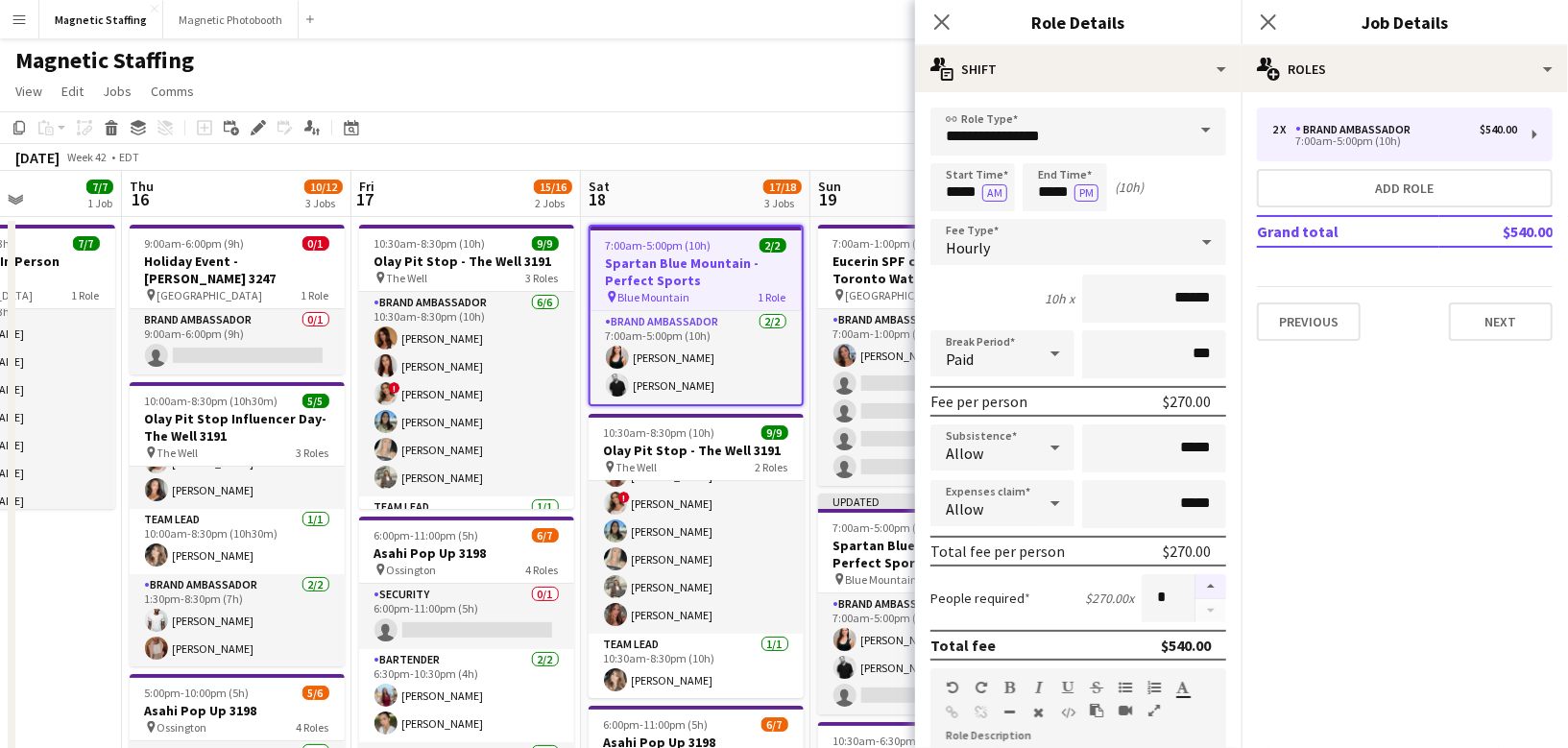
click at [1206, 585] on button "button" at bounding box center [1211, 587] width 31 height 25
type input "*"
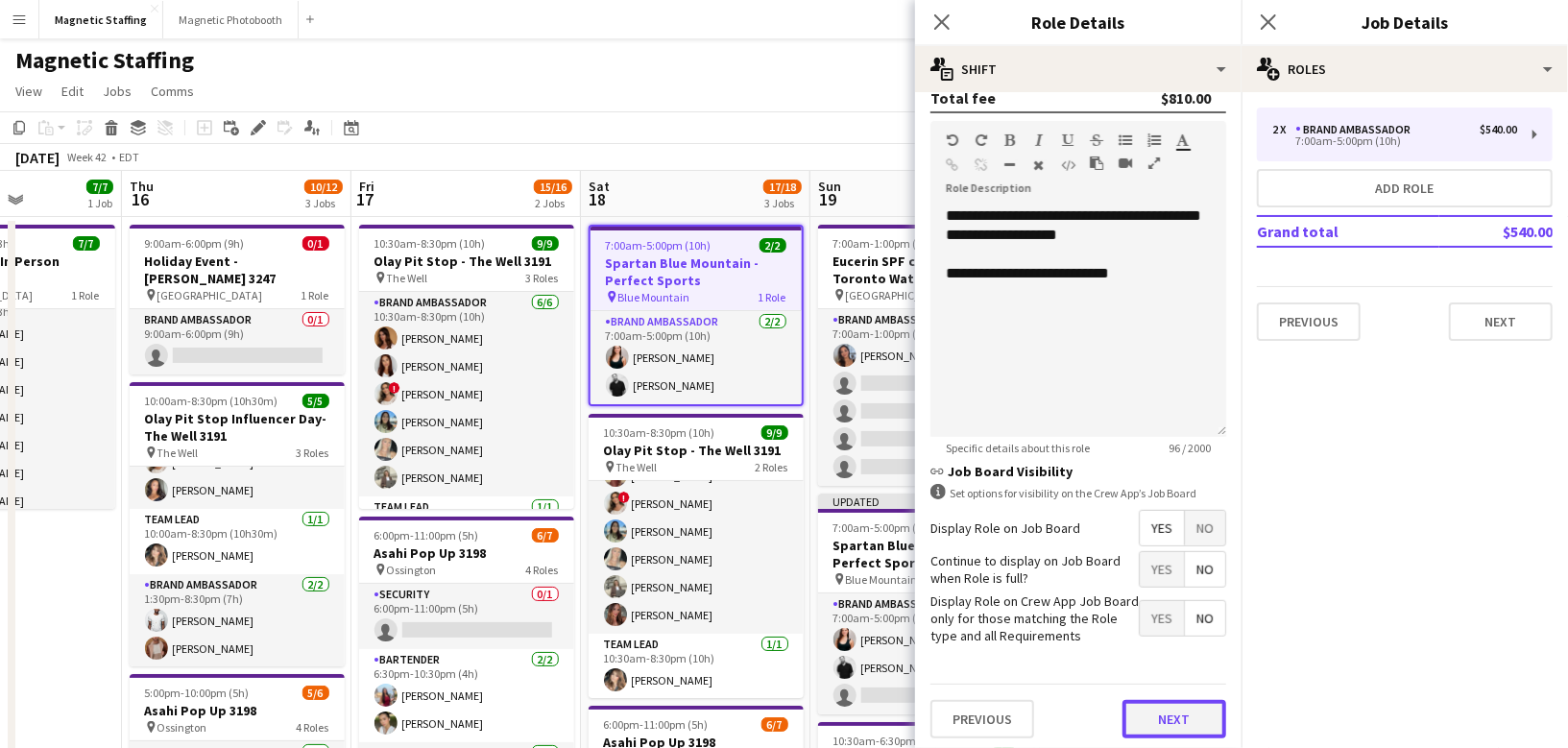
click at [1181, 716] on button "Next" at bounding box center [1174, 719] width 104 height 39
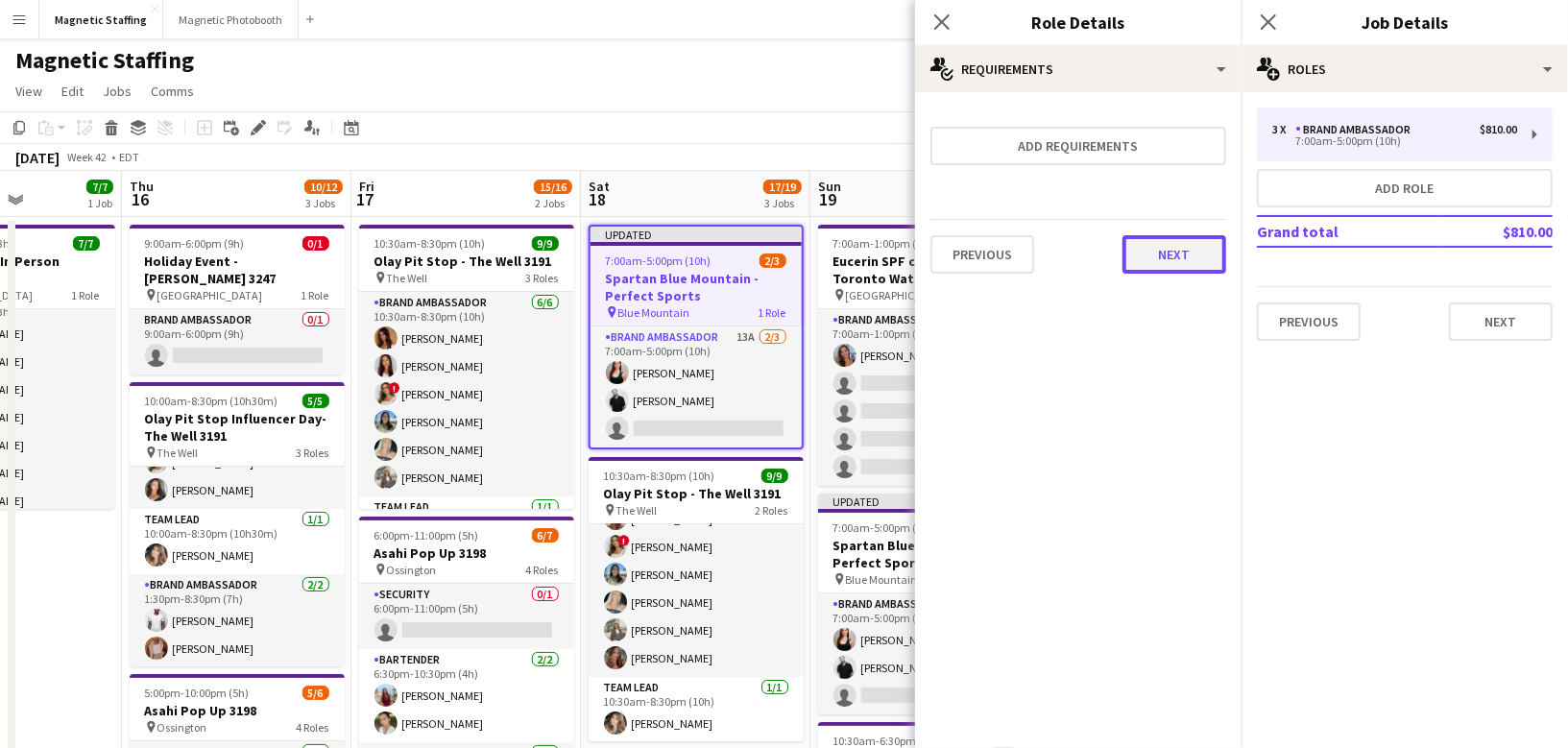
click at [1171, 262] on button "Next" at bounding box center [1174, 254] width 104 height 39
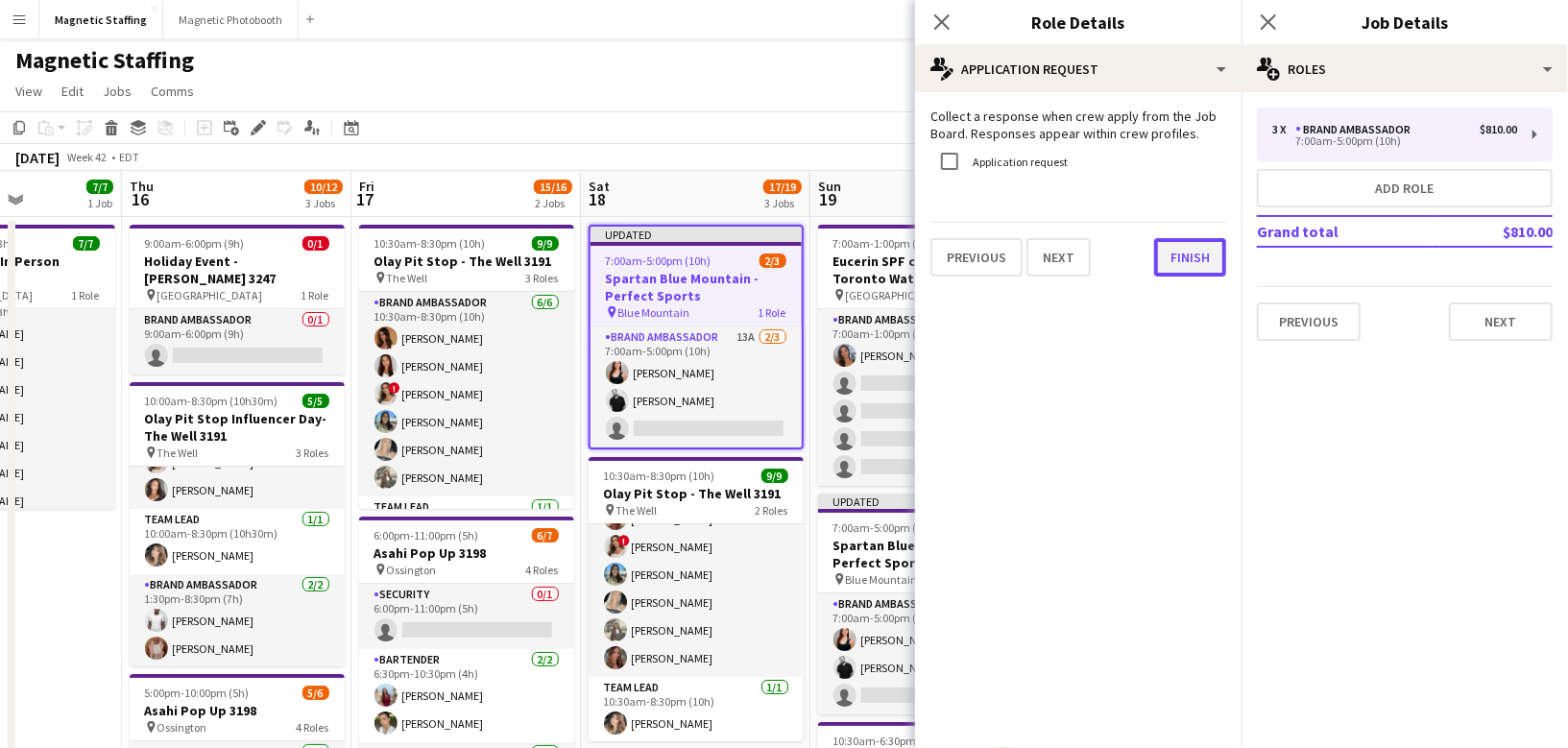
click at [1176, 263] on button "Finish" at bounding box center [1191, 257] width 72 height 39
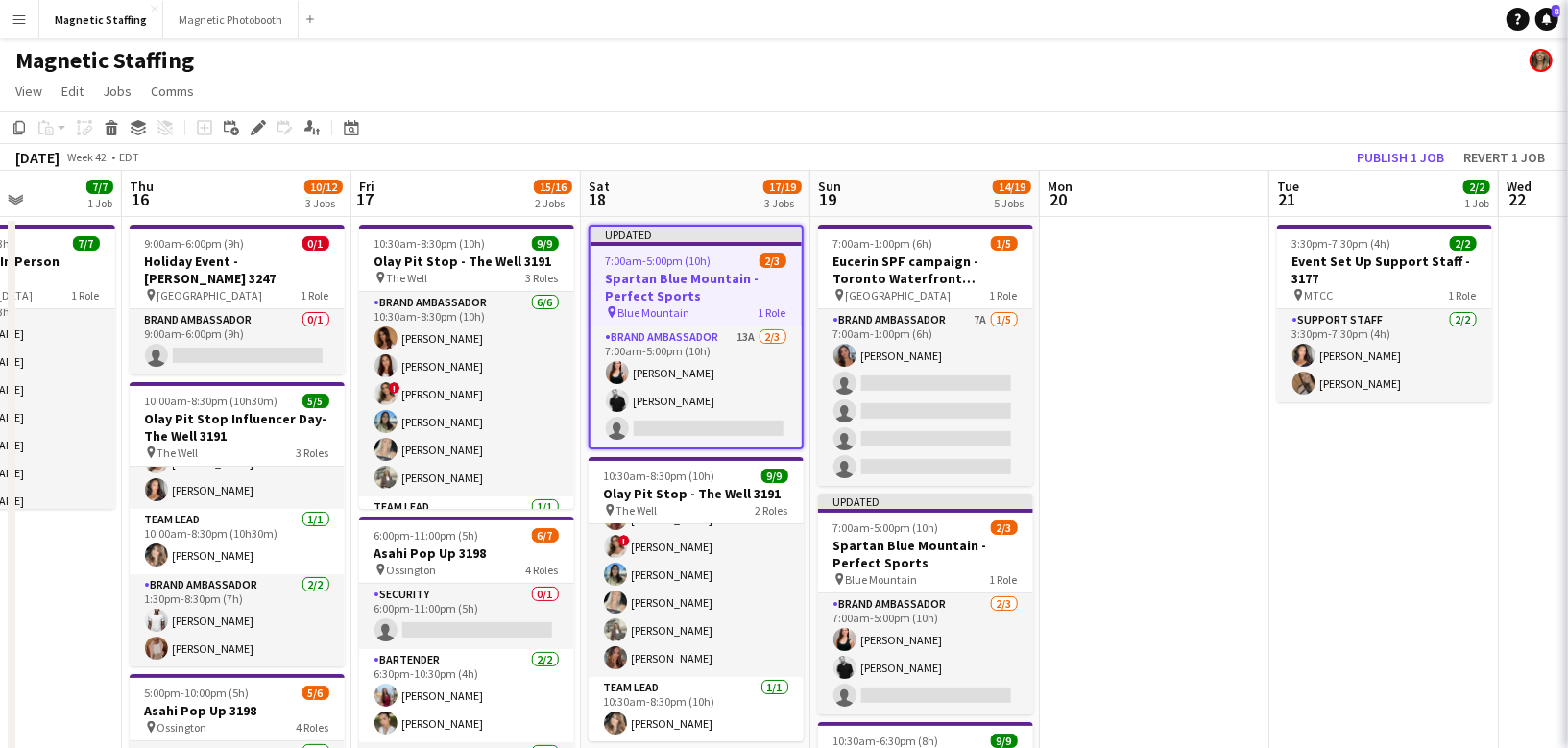
scroll to position [0, 569]
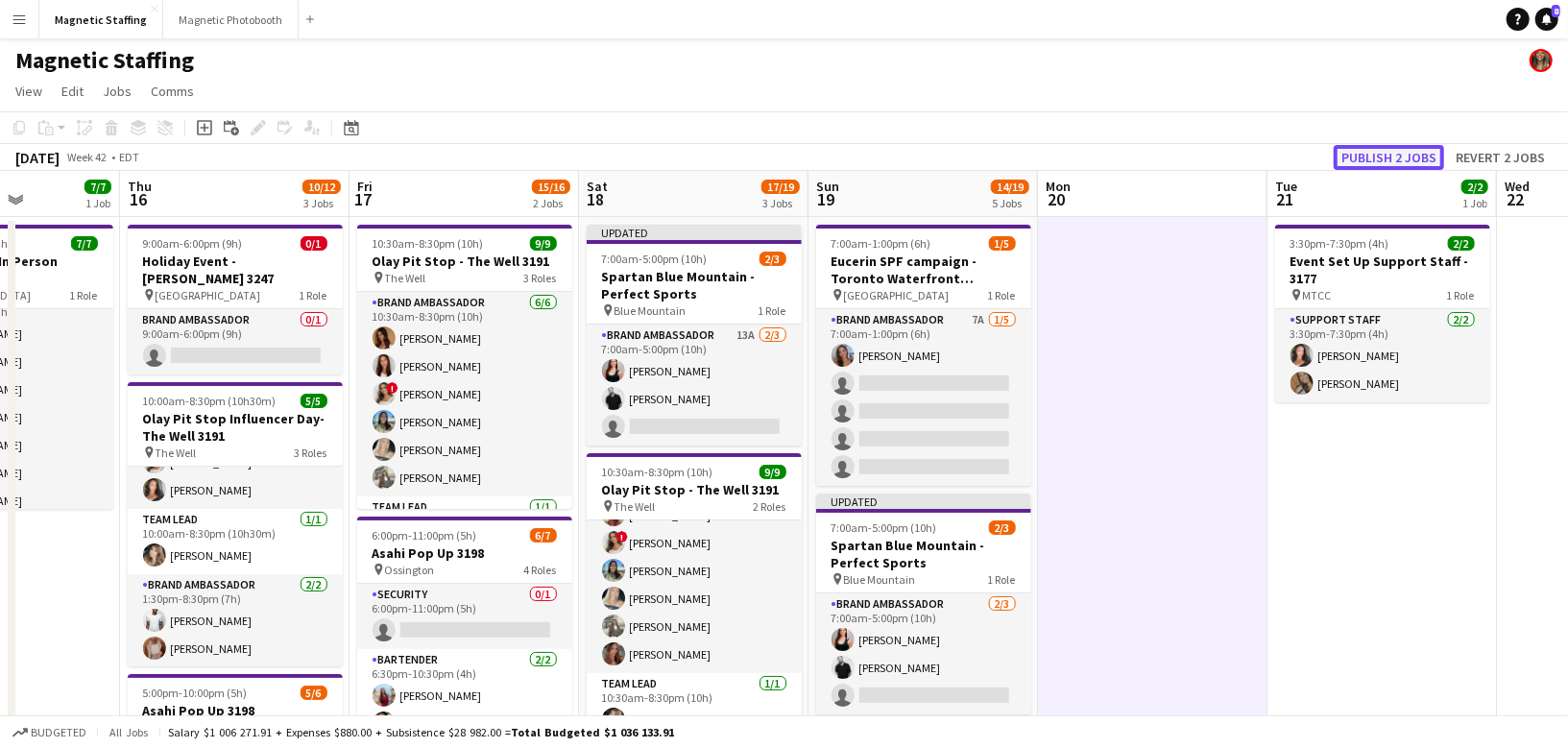
click at [1411, 160] on button "Publish 2 jobs" at bounding box center [1389, 157] width 111 height 25
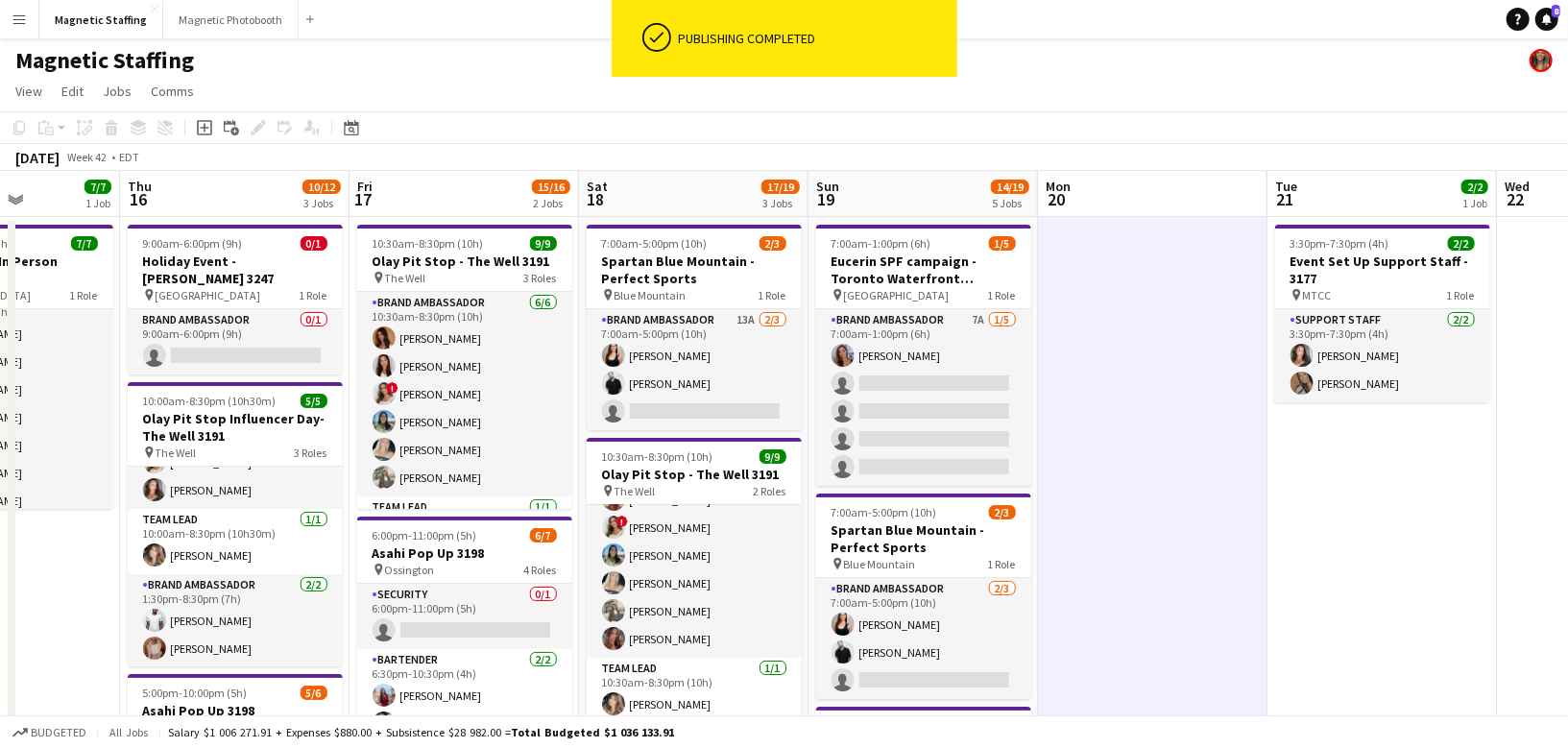
click at [724, 374] on app-card-role "Brand Ambassador 13A [DATE] 7:00am-5:00pm (10h) [PERSON_NAME] [PERSON_NAME] sin…" at bounding box center [695, 370] width 215 height 121
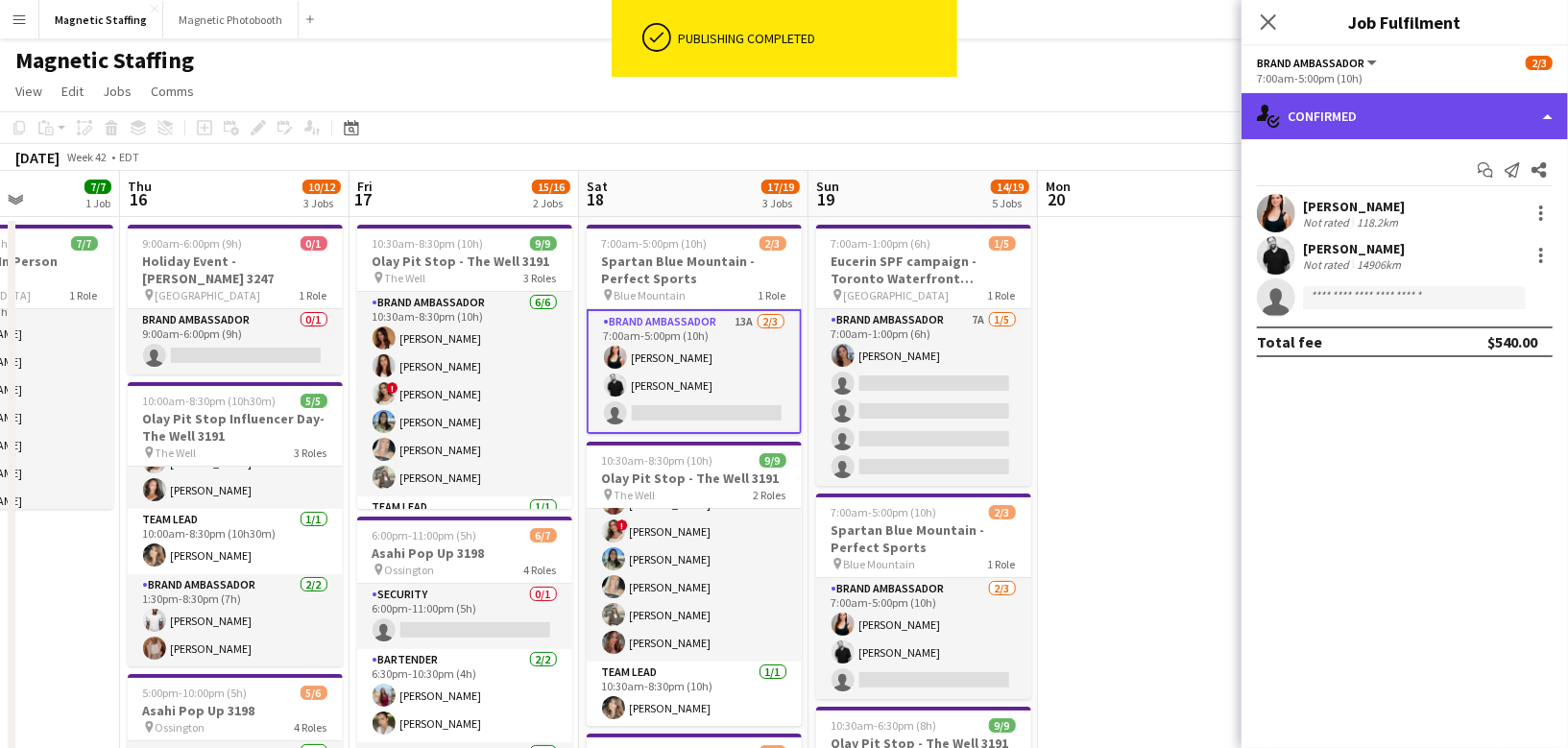
click at [1401, 115] on div "single-neutral-actions-check-2 Confirmed" at bounding box center [1405, 116] width 326 height 47
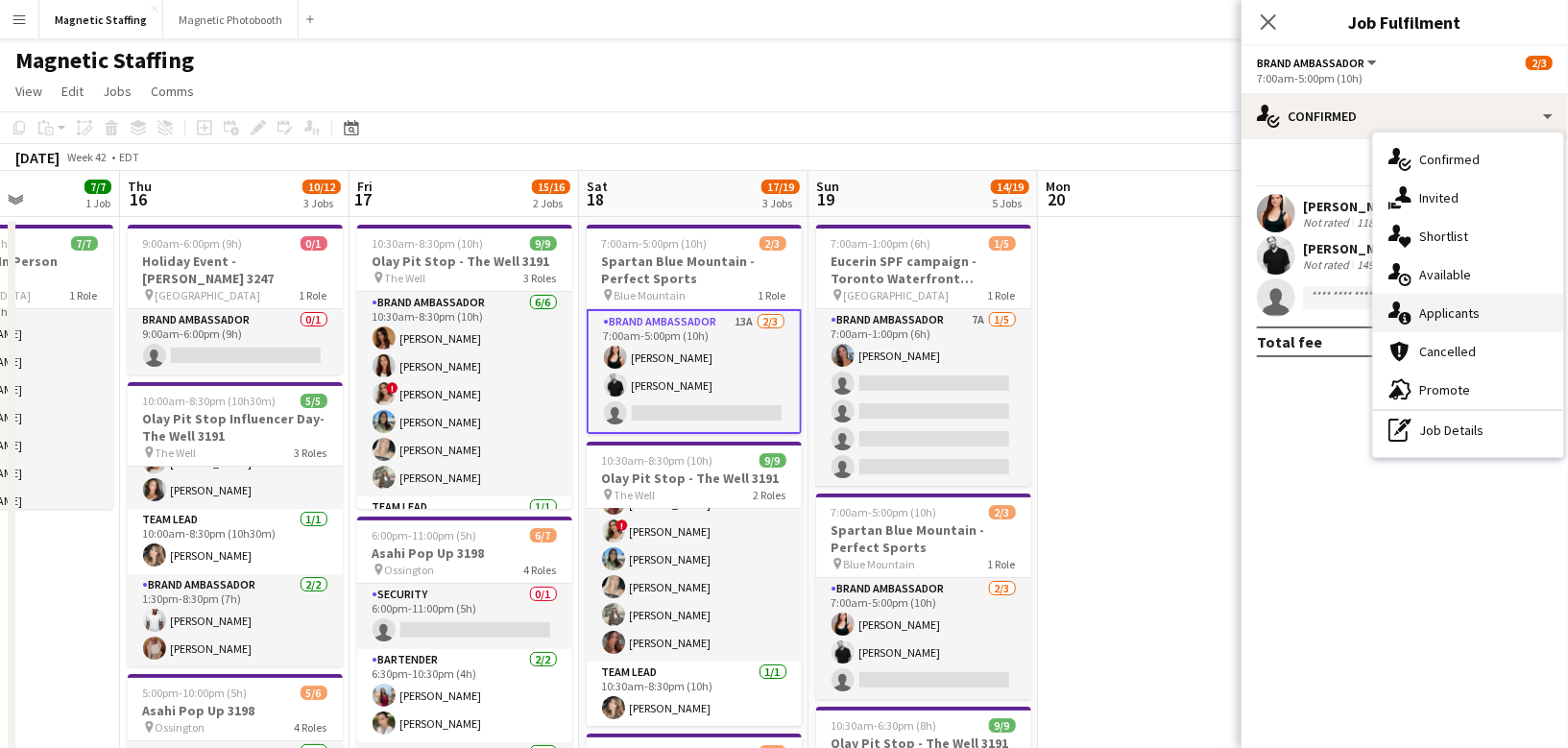
click at [1454, 323] on div "single-neutral-actions-information Applicants" at bounding box center [1468, 313] width 190 height 39
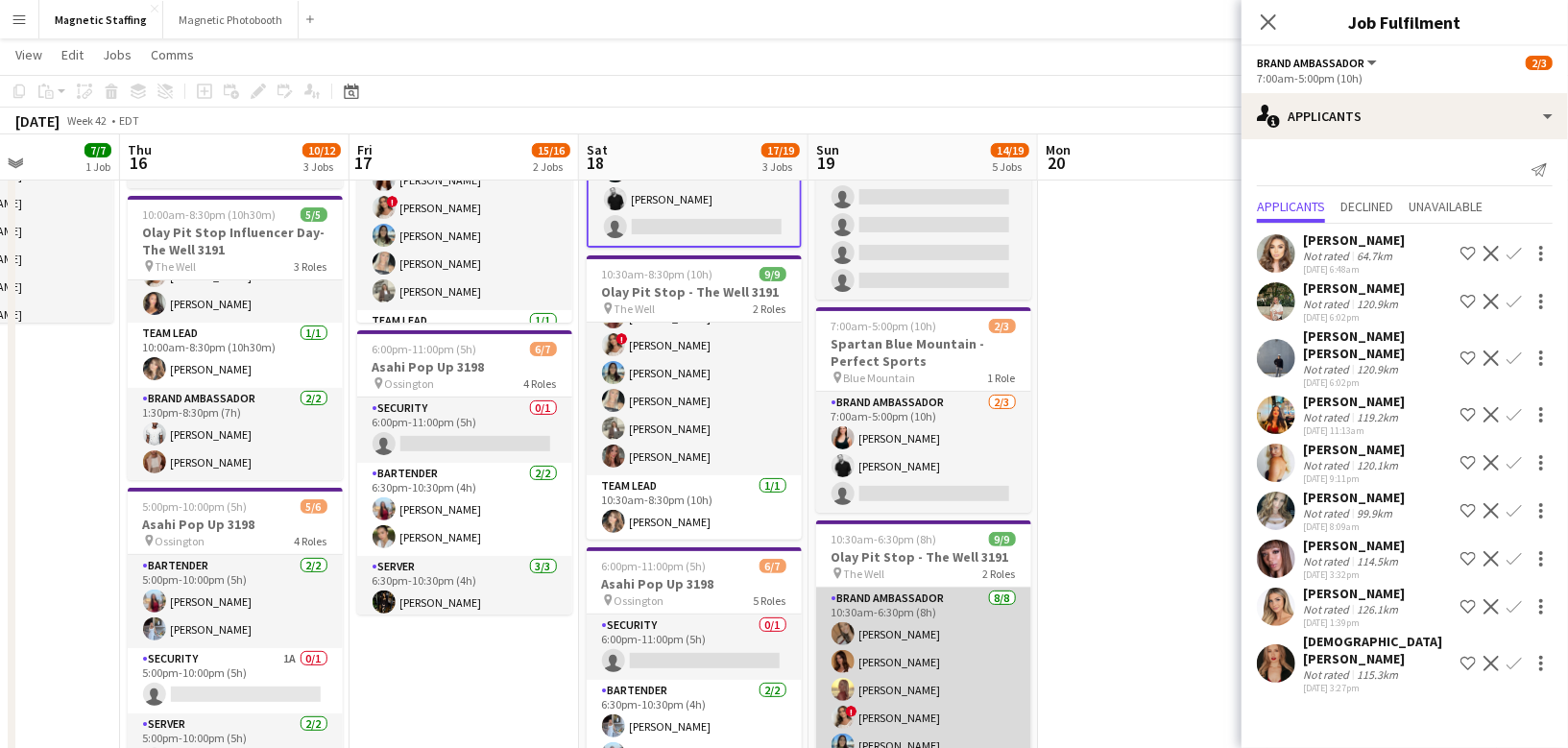
scroll to position [108, 0]
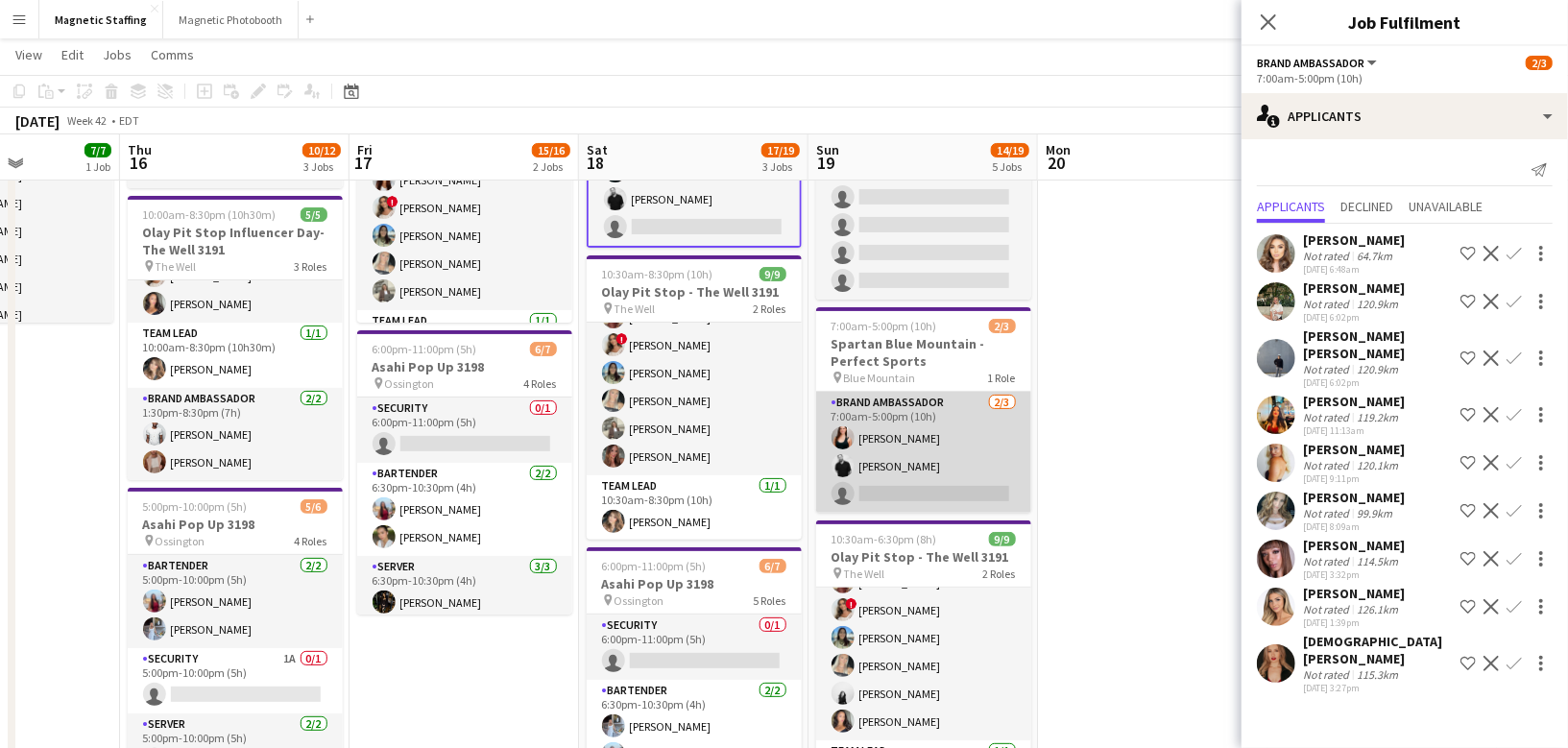
click at [916, 453] on app-card-role "Brand Ambassador [DATE] 7:00am-5:00pm (10h) [PERSON_NAME] [PERSON_NAME] single-…" at bounding box center [924, 452] width 215 height 121
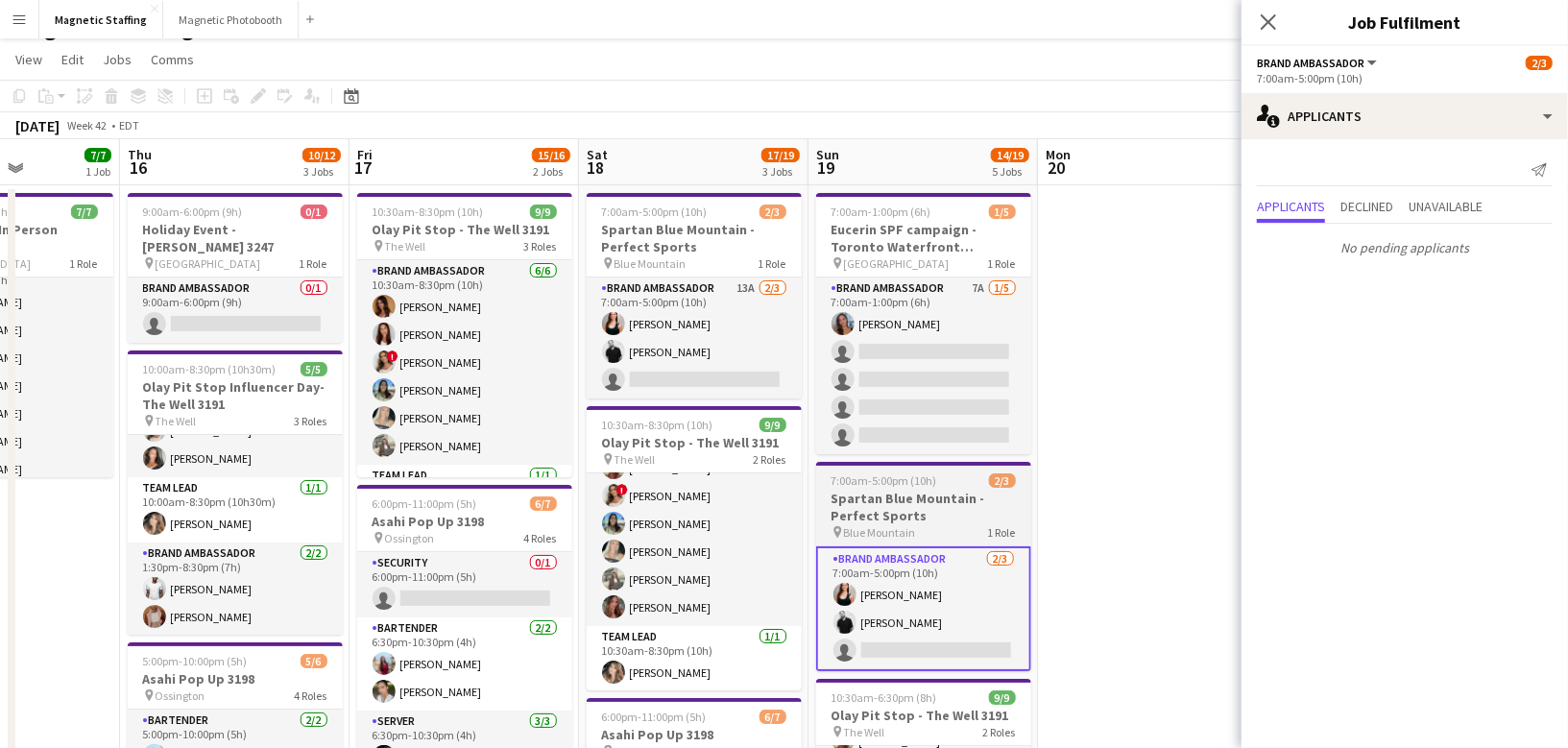
scroll to position [0, 568]
click at [877, 511] on h3 "Spartan Blue Mountain - Perfect Sports" at bounding box center [925, 507] width 215 height 35
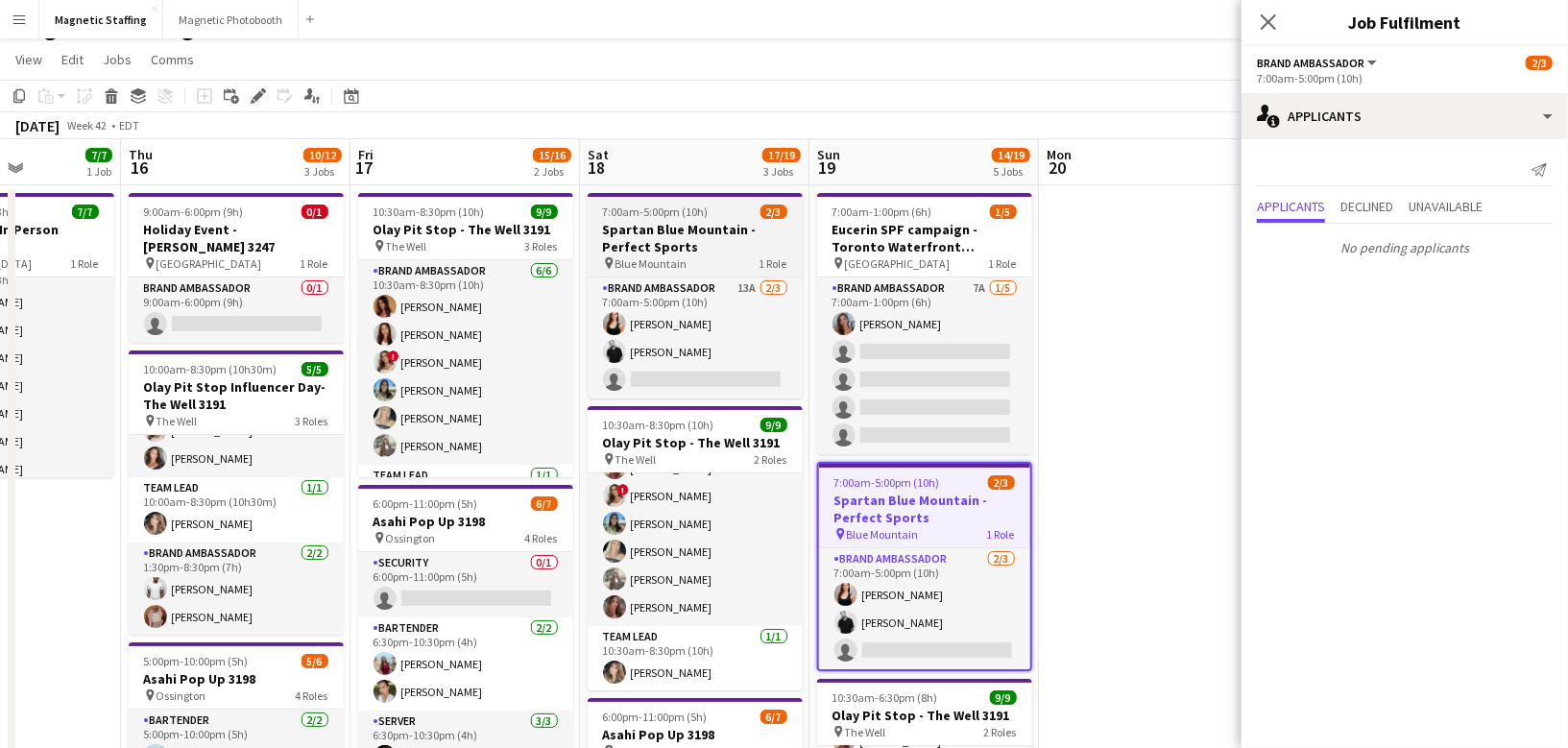
click at [688, 232] on h3 "Spartan Blue Mountain - Perfect Sports" at bounding box center [696, 239] width 215 height 35
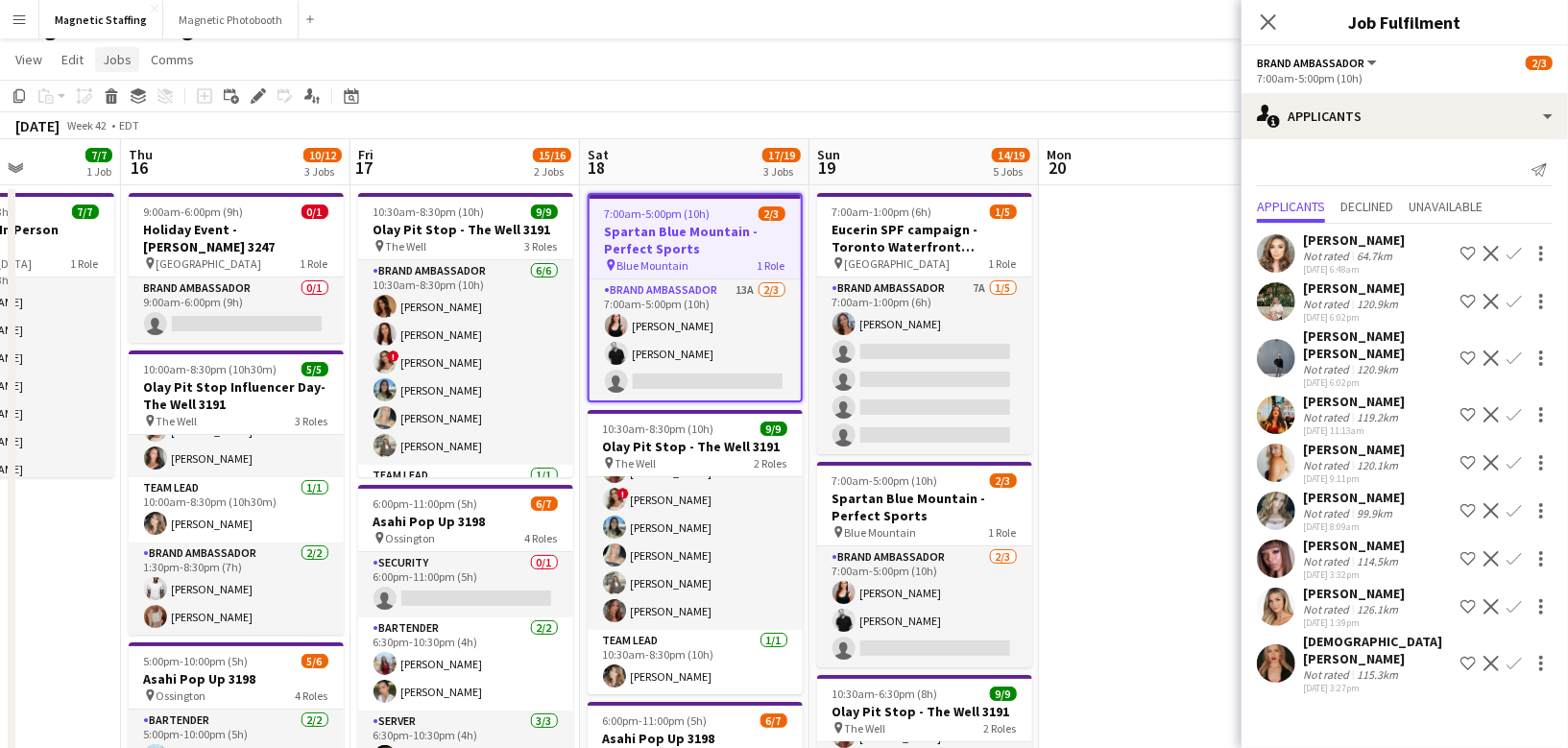
click at [125, 60] on span "Jobs" at bounding box center [117, 59] width 29 height 17
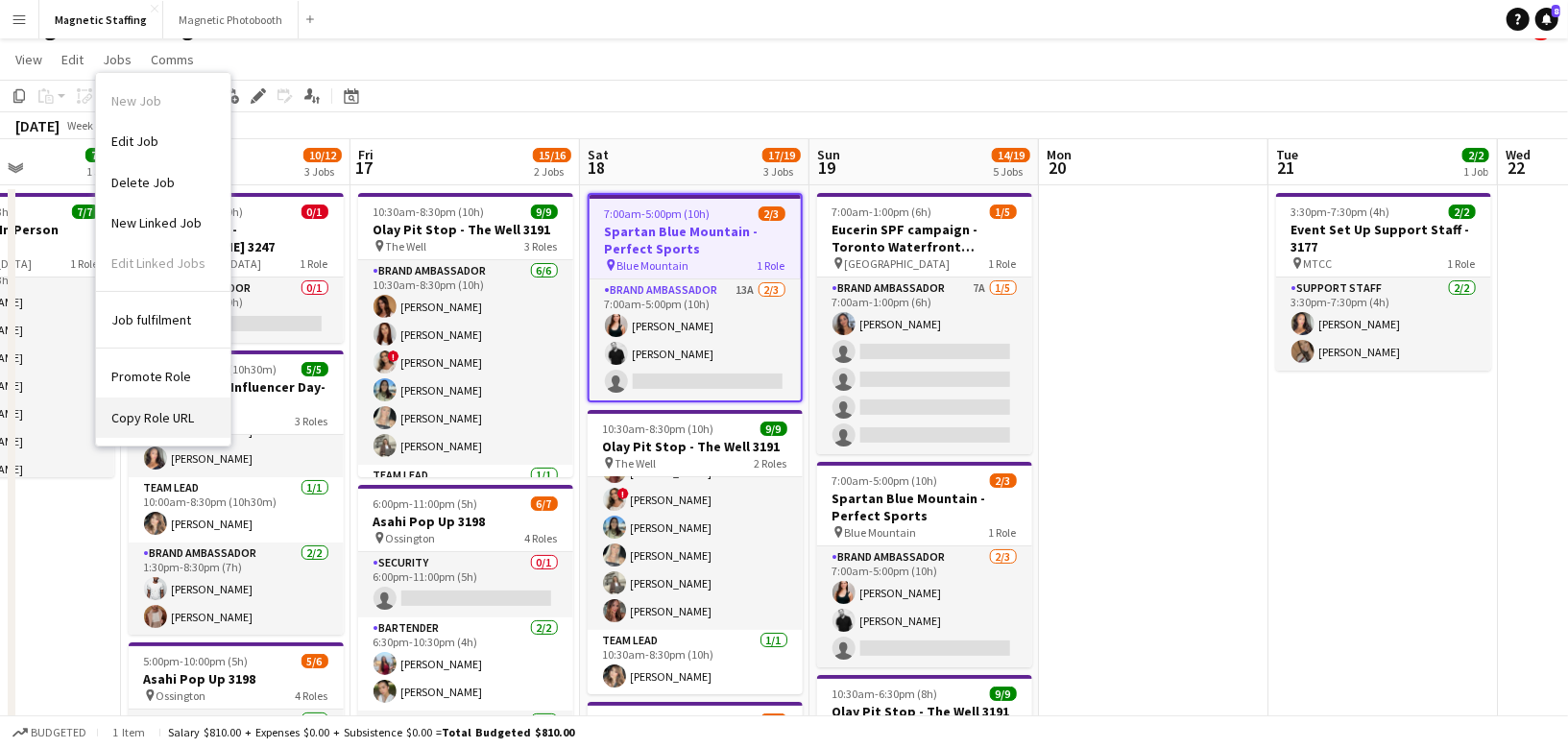
click at [172, 416] on span "Copy Role URL" at bounding box center [152, 418] width 82 height 17
type textarea "**********"
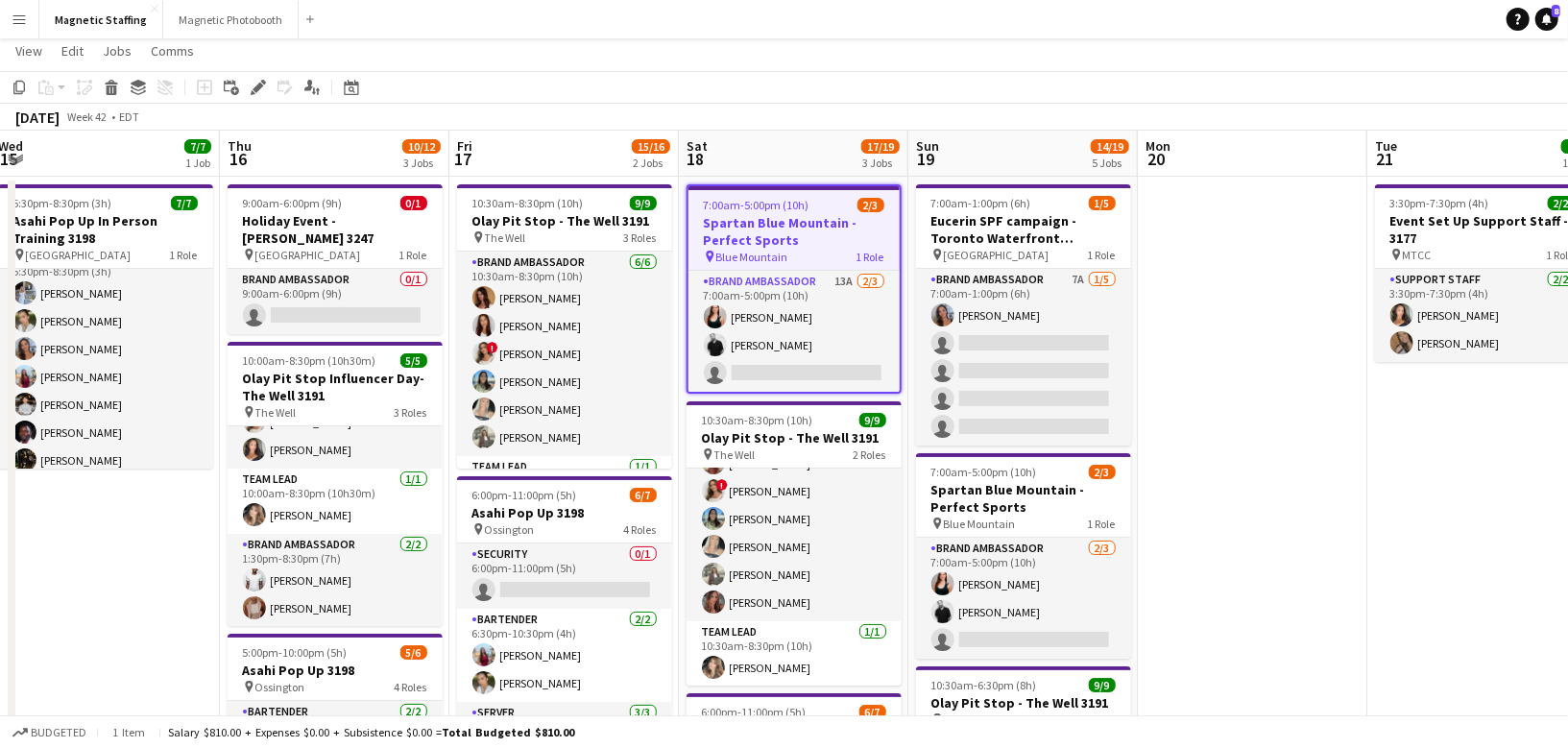
scroll to position [0, 612]
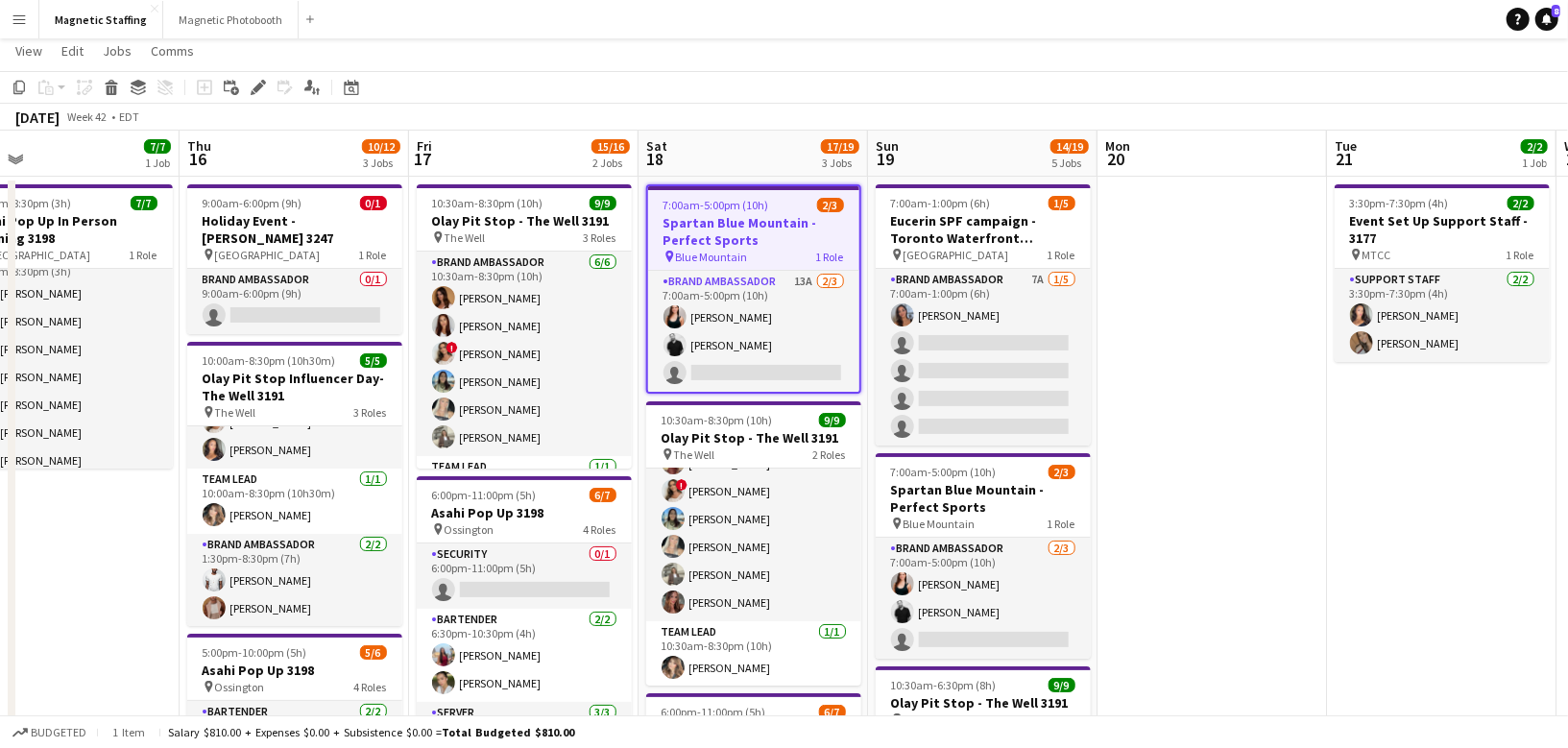
drag, startPoint x: 404, startPoint y: 403, endPoint x: 586, endPoint y: 402, distance: 182.0
click at [587, 402] on app-calendar-viewport "Mon 13 Tue 14 Wed 15 7/7 1 Job Thu 16 10/12 3 Jobs Fri 17 15/16 2 Jobs Sat 18 1…" at bounding box center [784, 756] width 1568 height 1251
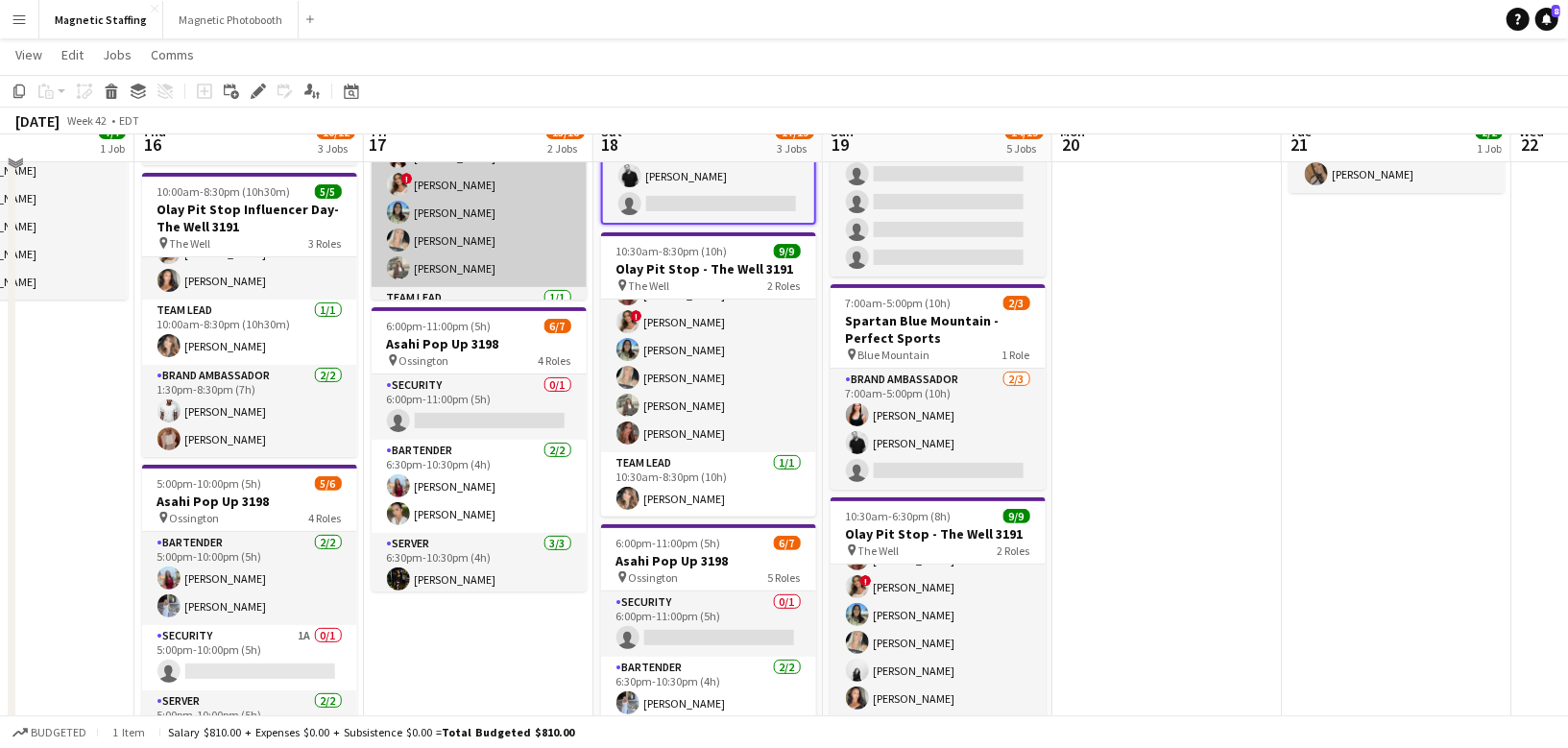
scroll to position [71, 0]
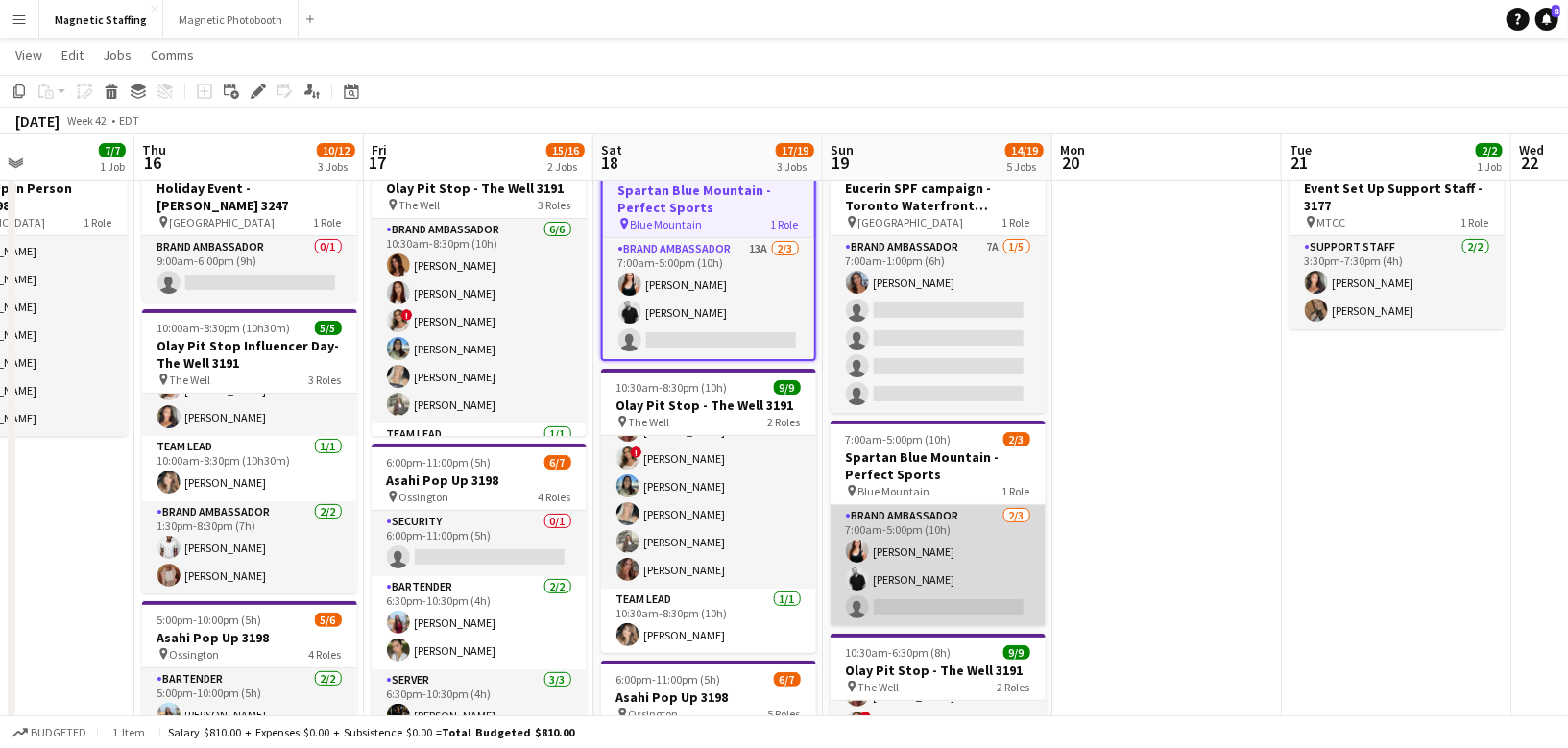
click at [894, 586] on app-card-role "Brand Ambassador [DATE] 7:00am-5:00pm (10h) [PERSON_NAME] [PERSON_NAME] single-…" at bounding box center [938, 566] width 215 height 121
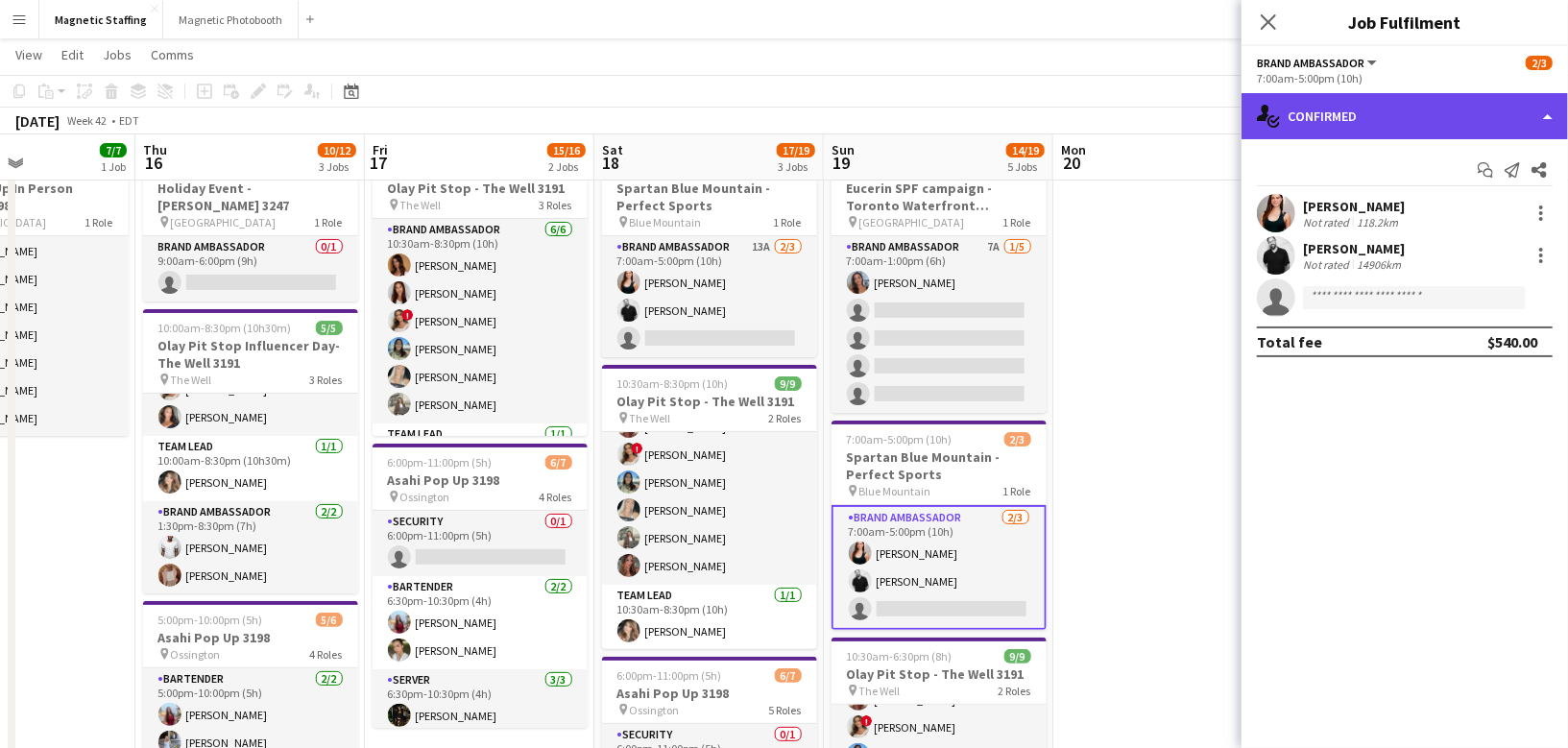
click at [1379, 117] on div "single-neutral-actions-check-2 Confirmed" at bounding box center [1405, 116] width 326 height 47
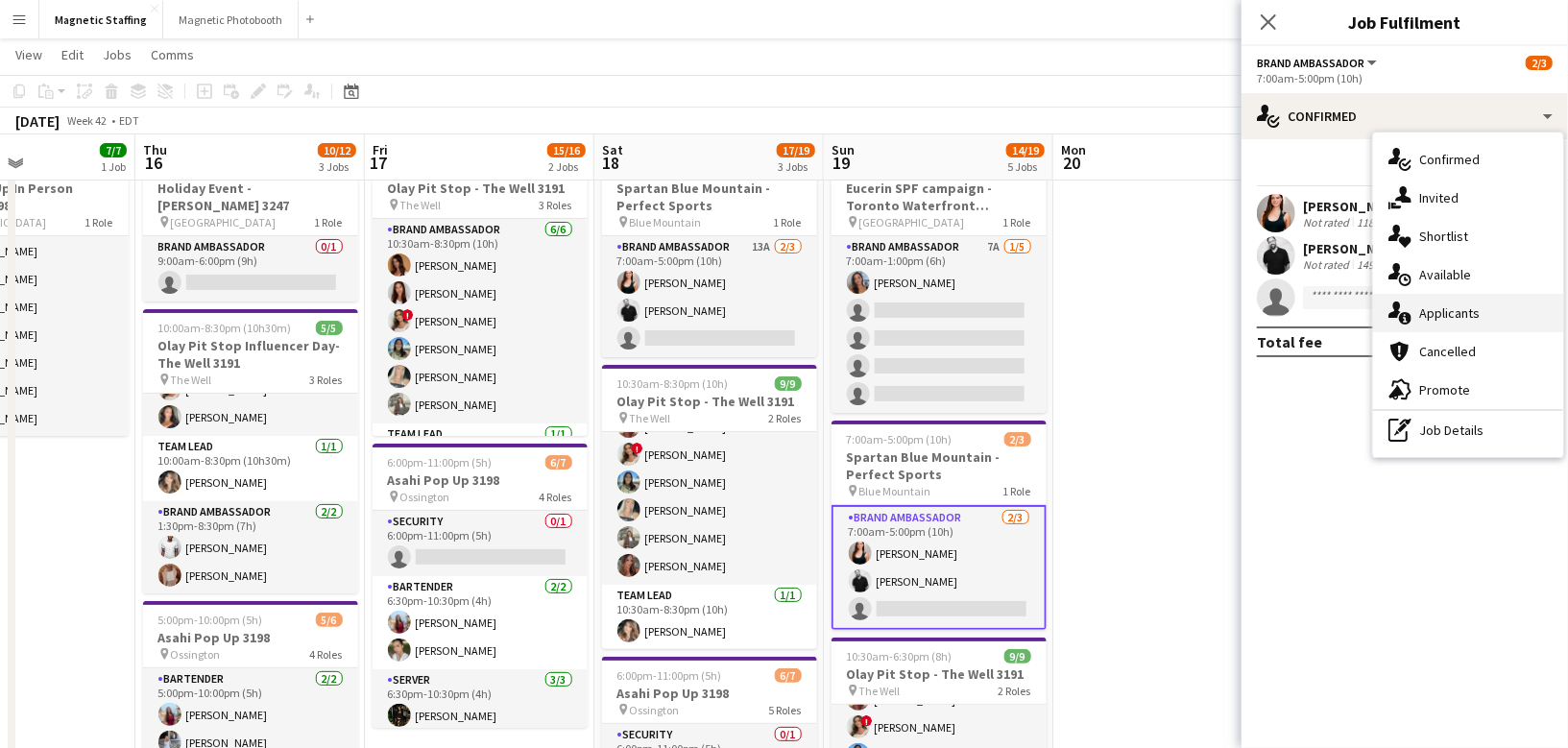
click at [1409, 319] on icon at bounding box center [1405, 318] width 13 height 13
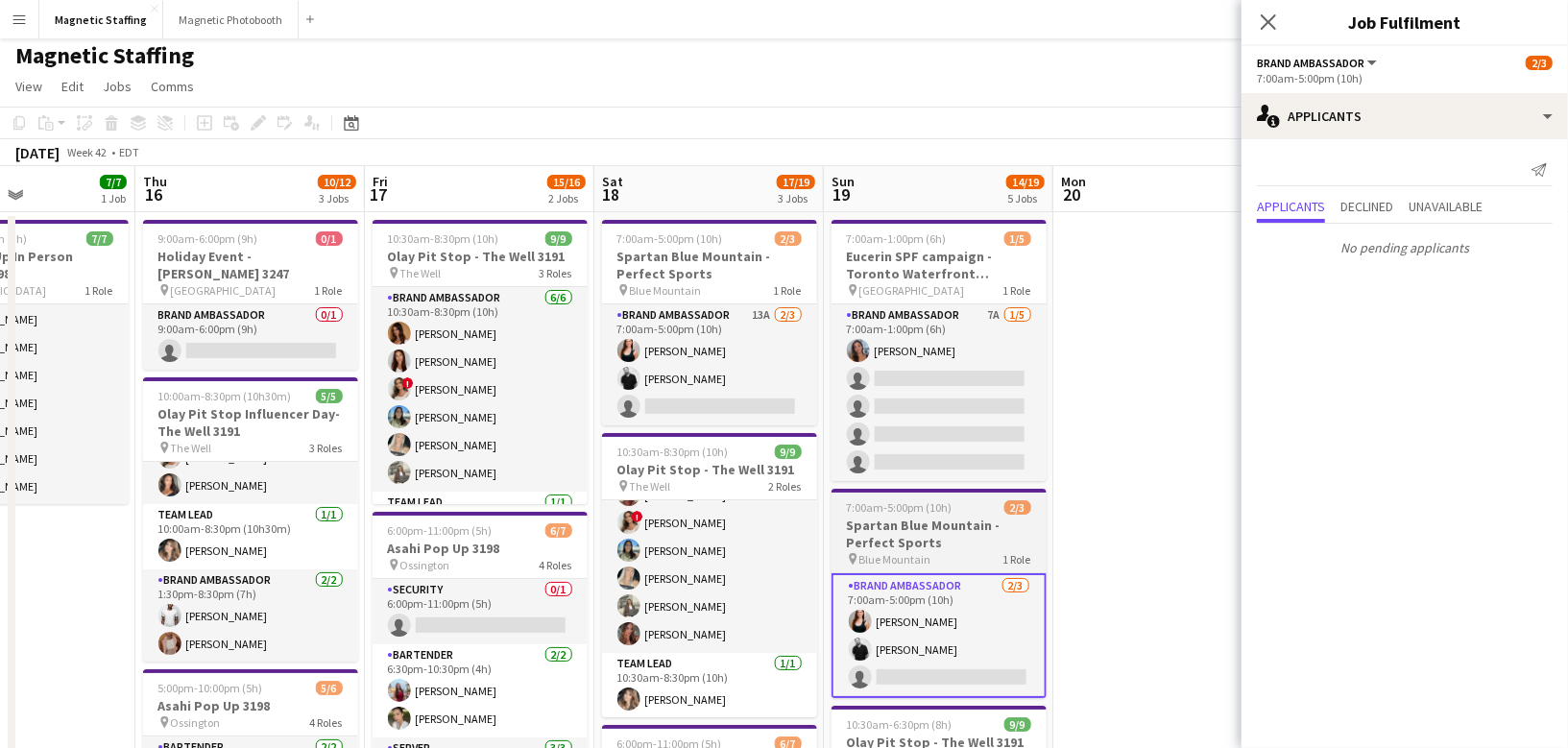
scroll to position [0, 0]
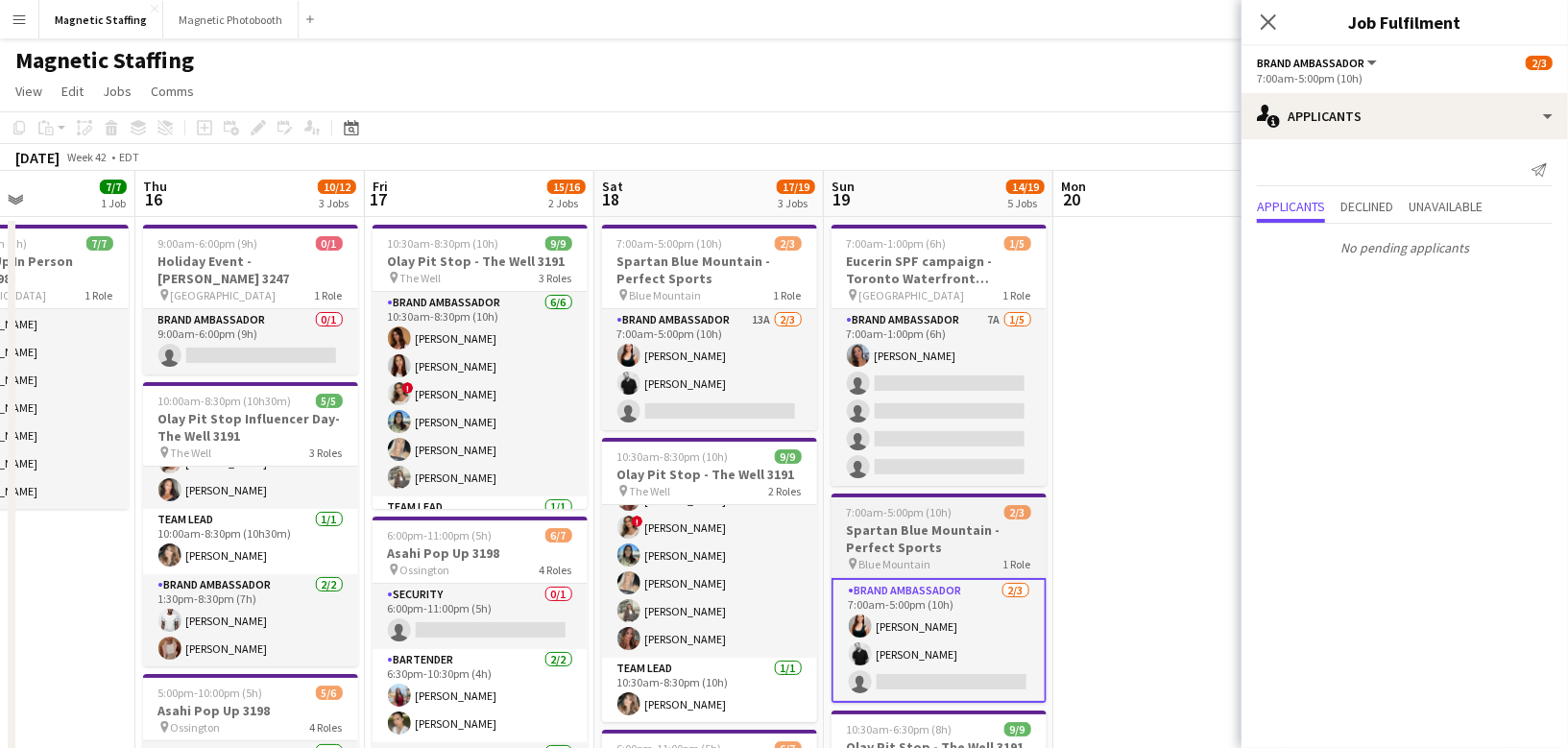
click at [913, 528] on h3 "Spartan Blue Mountain - Perfect Sports" at bounding box center [939, 538] width 215 height 35
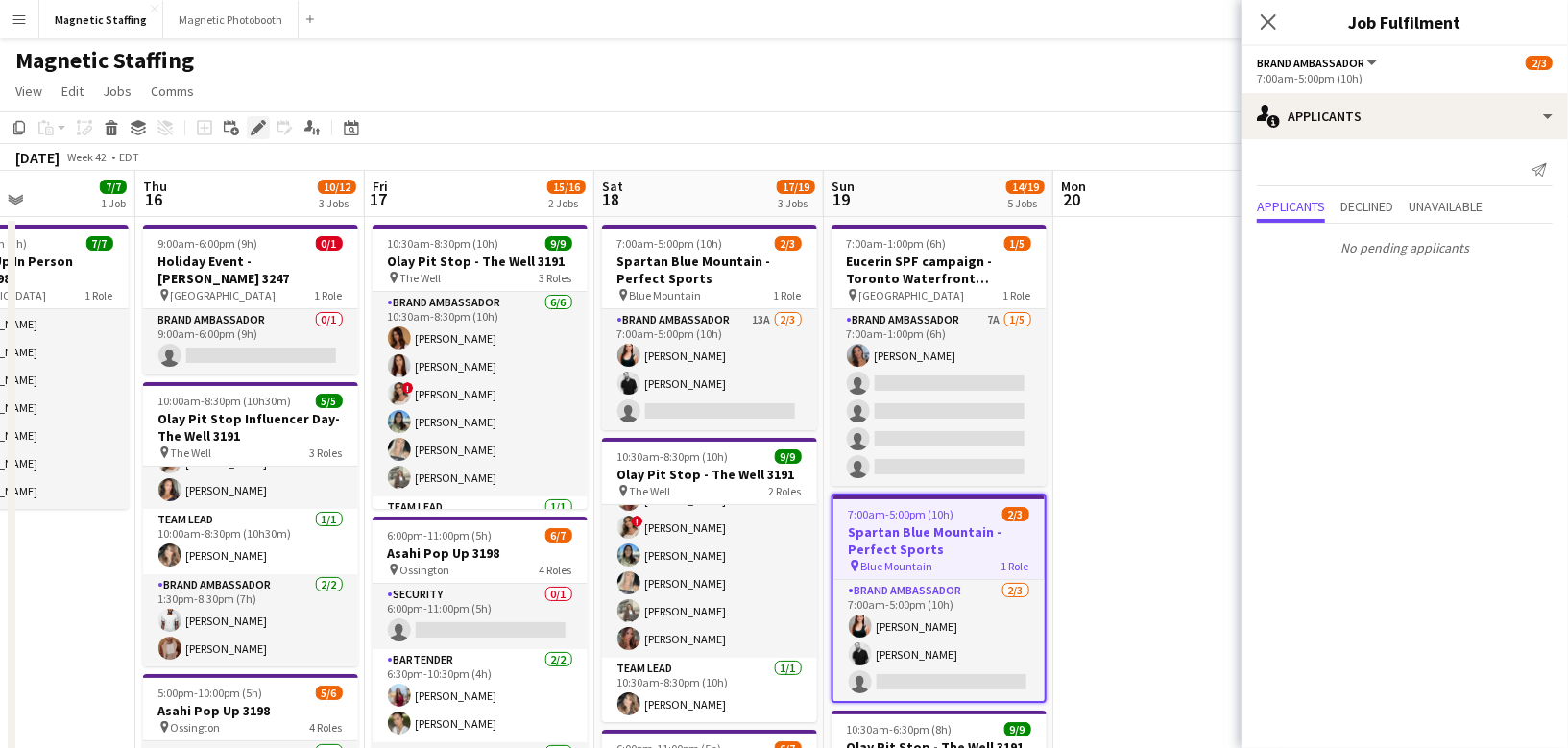
click at [260, 131] on icon "Edit" at bounding box center [258, 128] width 16 height 16
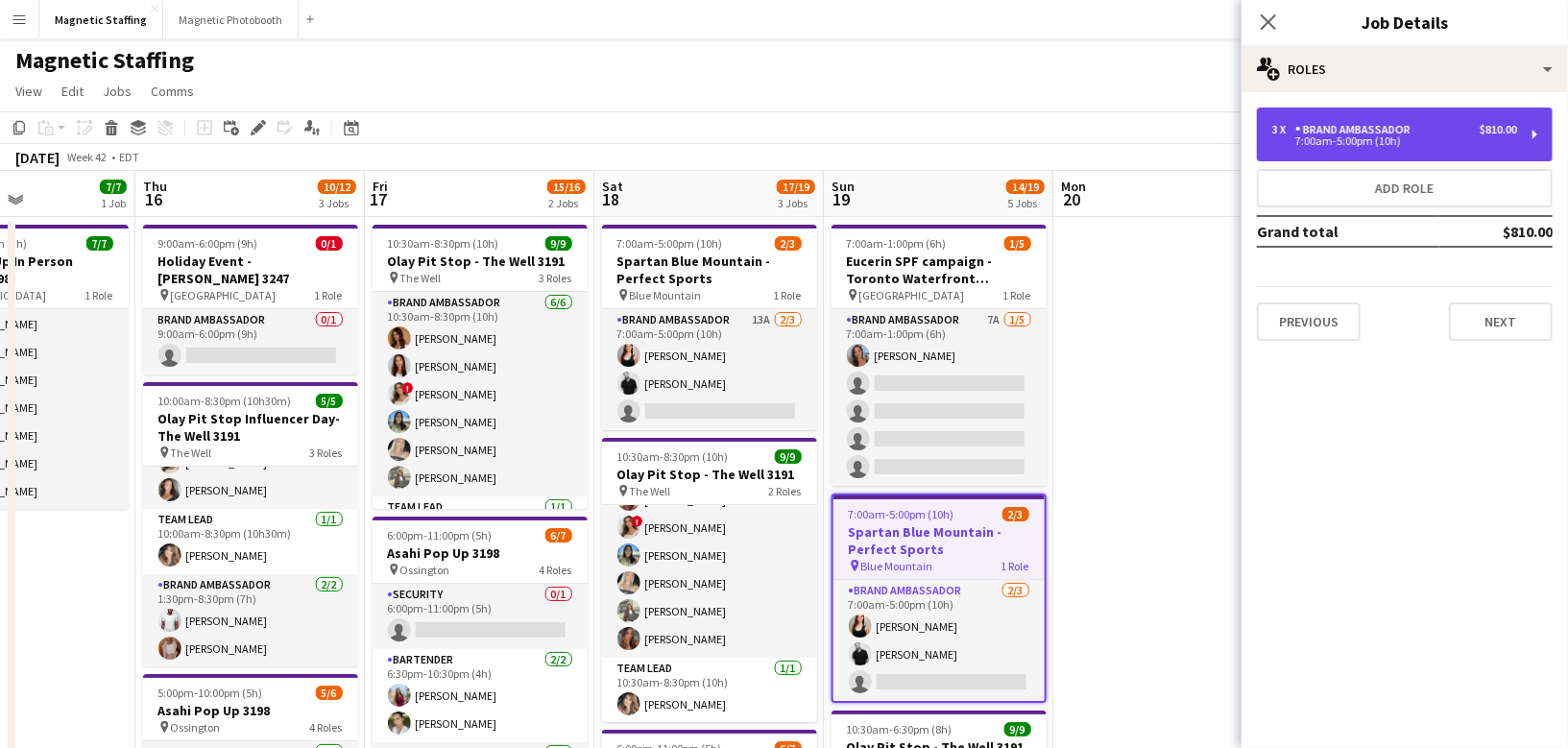
click at [1355, 129] on div "Brand Ambassador" at bounding box center [1356, 130] width 123 height 14
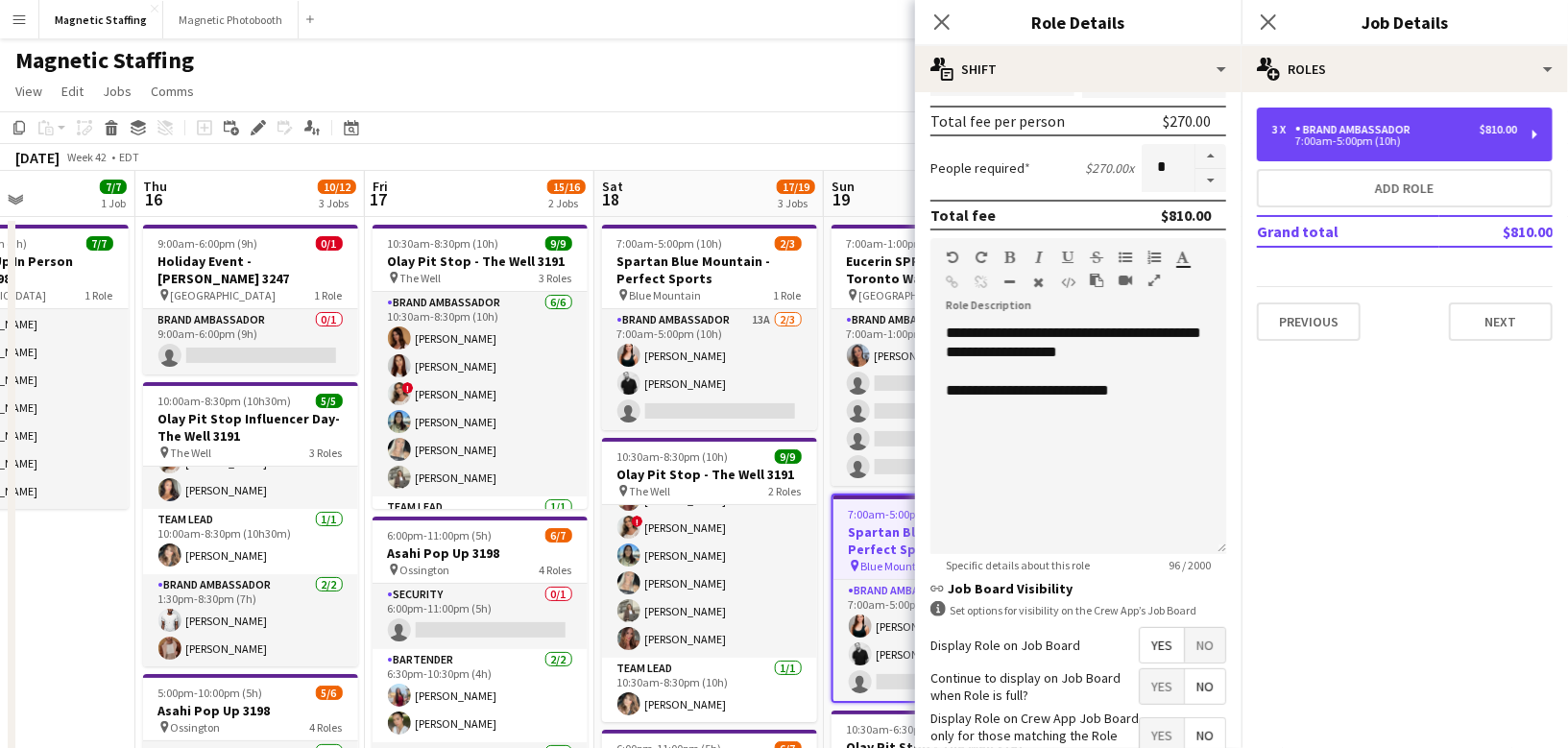
scroll to position [547, 0]
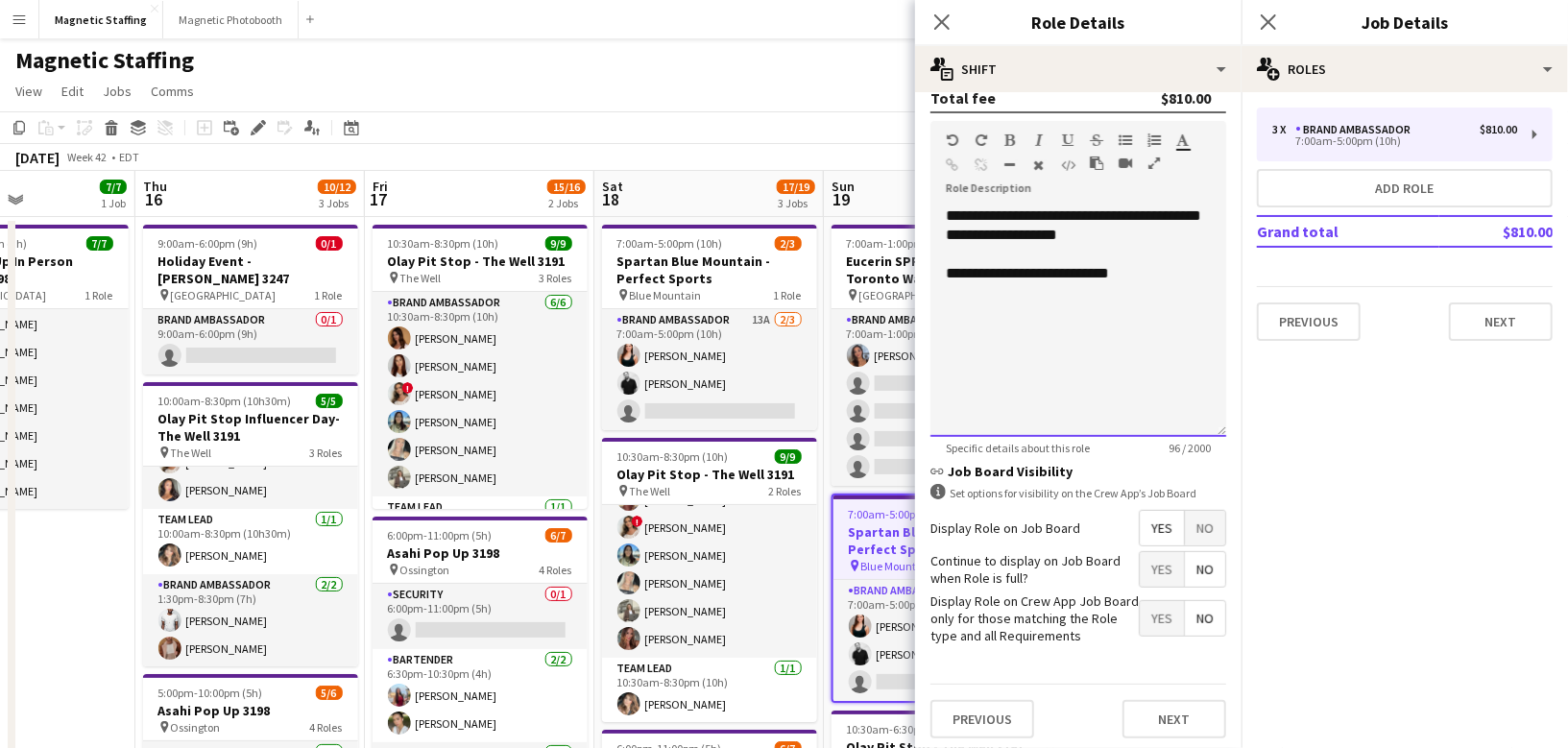
click at [1142, 321] on div "**********" at bounding box center [1078, 322] width 296 height 231
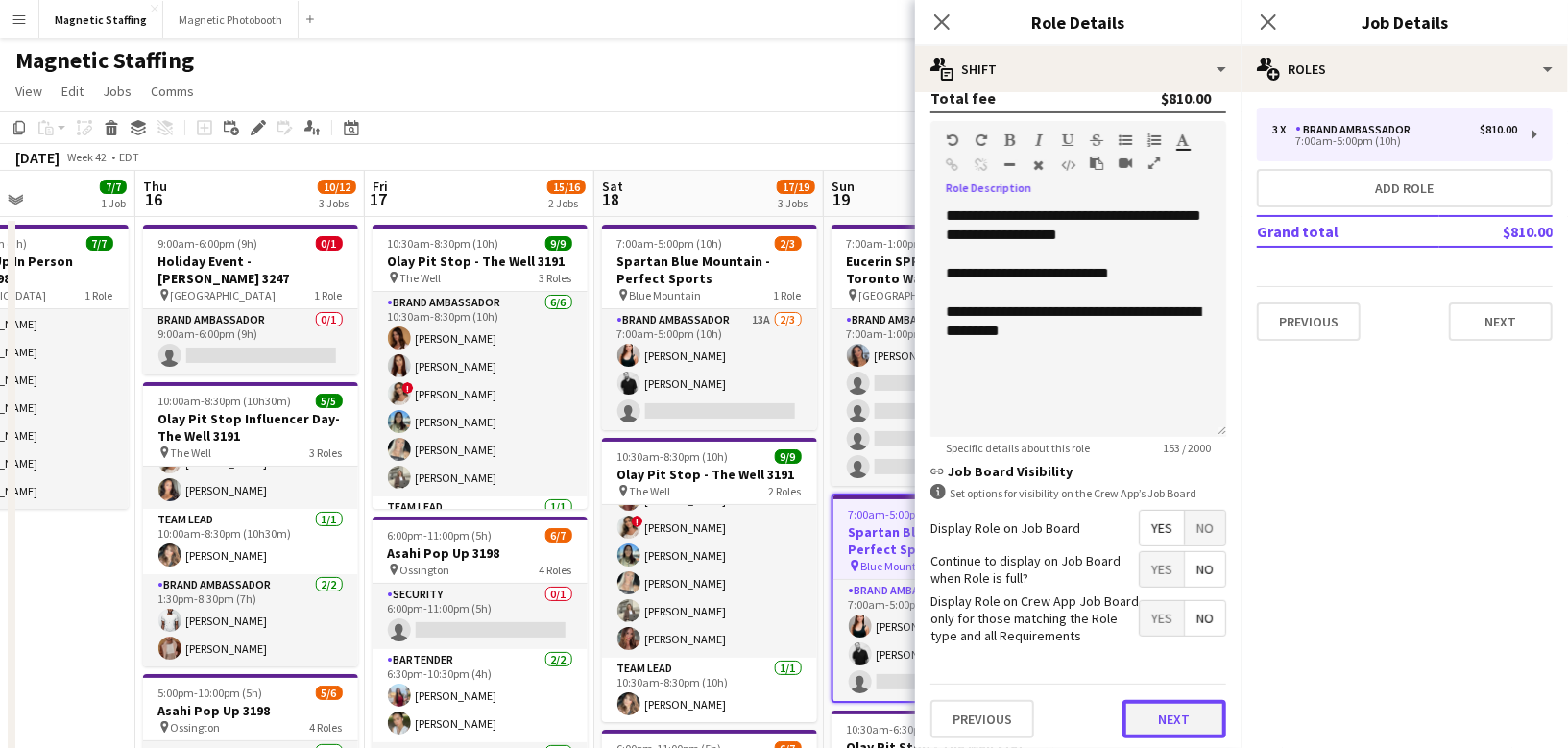
click at [1197, 704] on button "Next" at bounding box center [1174, 719] width 104 height 39
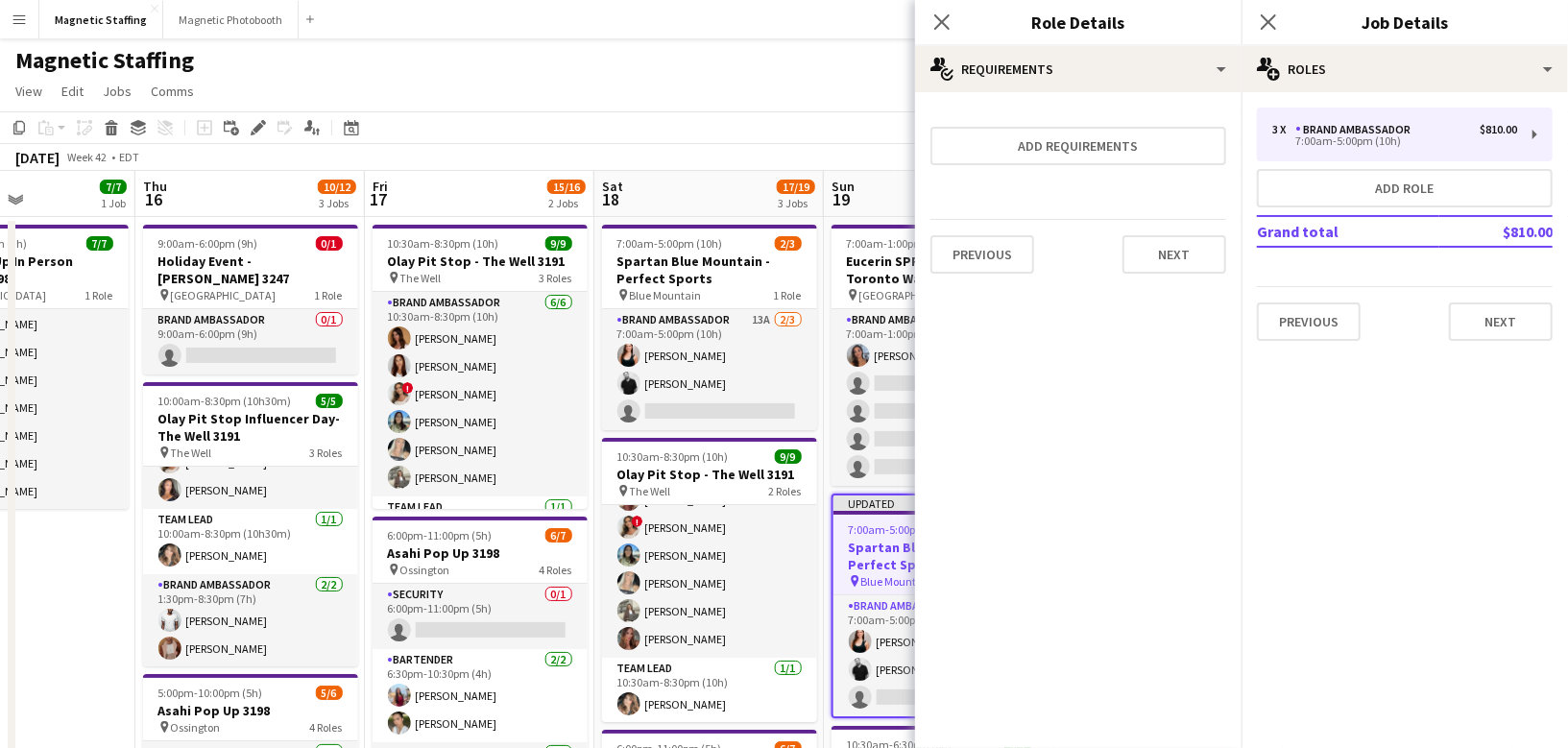
scroll to position [0, 0]
click at [1178, 250] on button "Next" at bounding box center [1174, 254] width 104 height 39
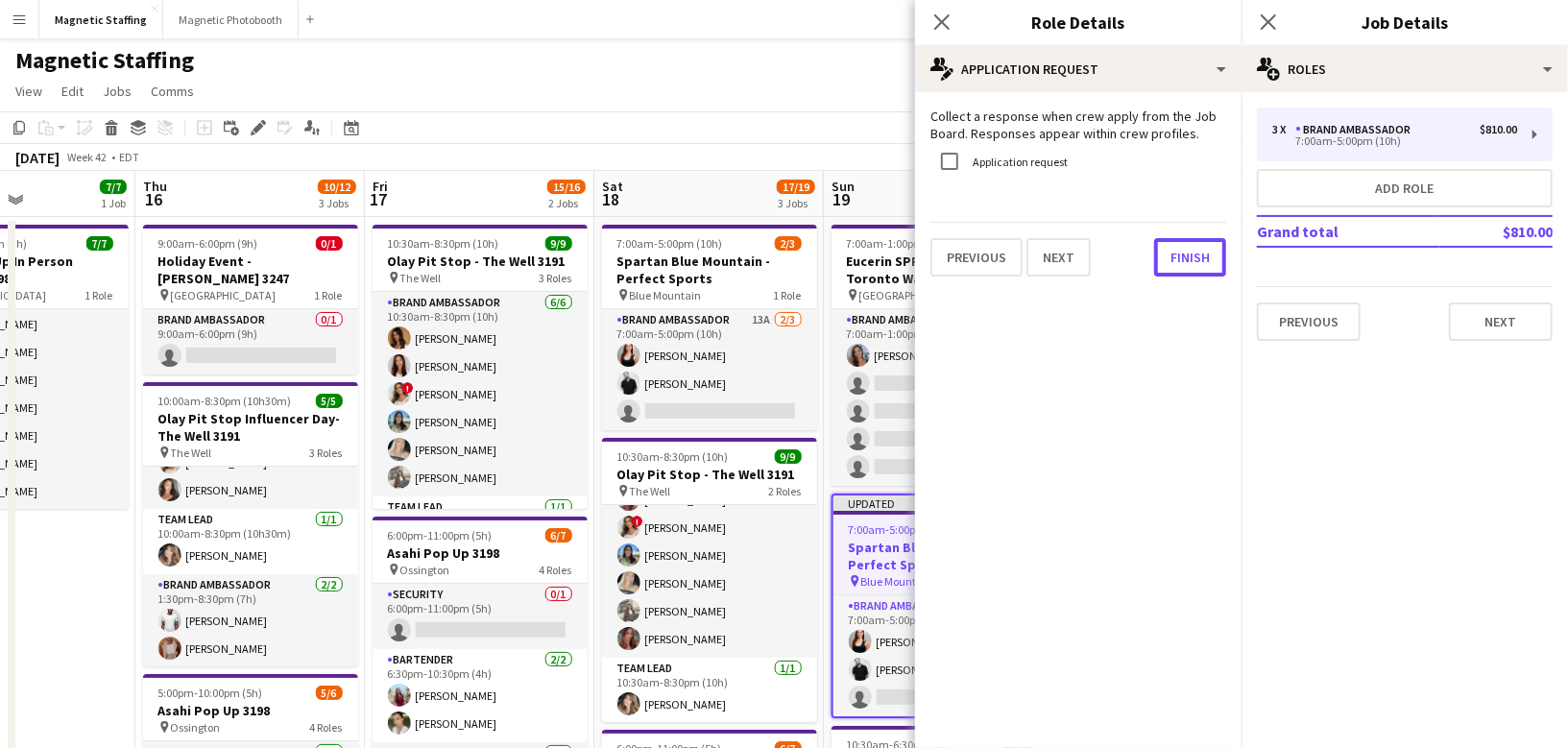
click at [1178, 250] on button "Finish" at bounding box center [1191, 257] width 72 height 39
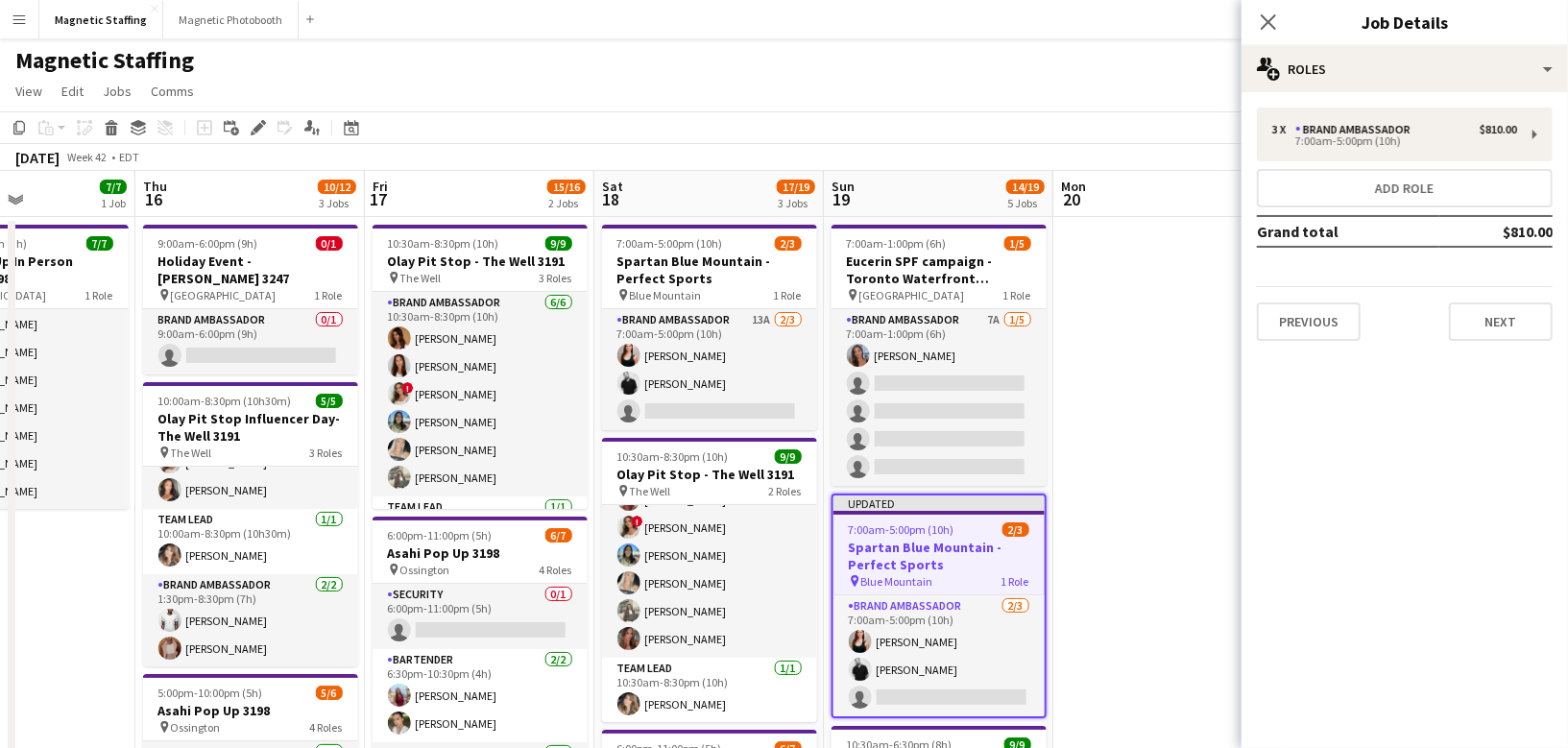
click at [1127, 142] on app-toolbar "Copy Paste Paste Command V Paste with crew Command Shift V Paste linked Job [GE…" at bounding box center [784, 128] width 1568 height 33
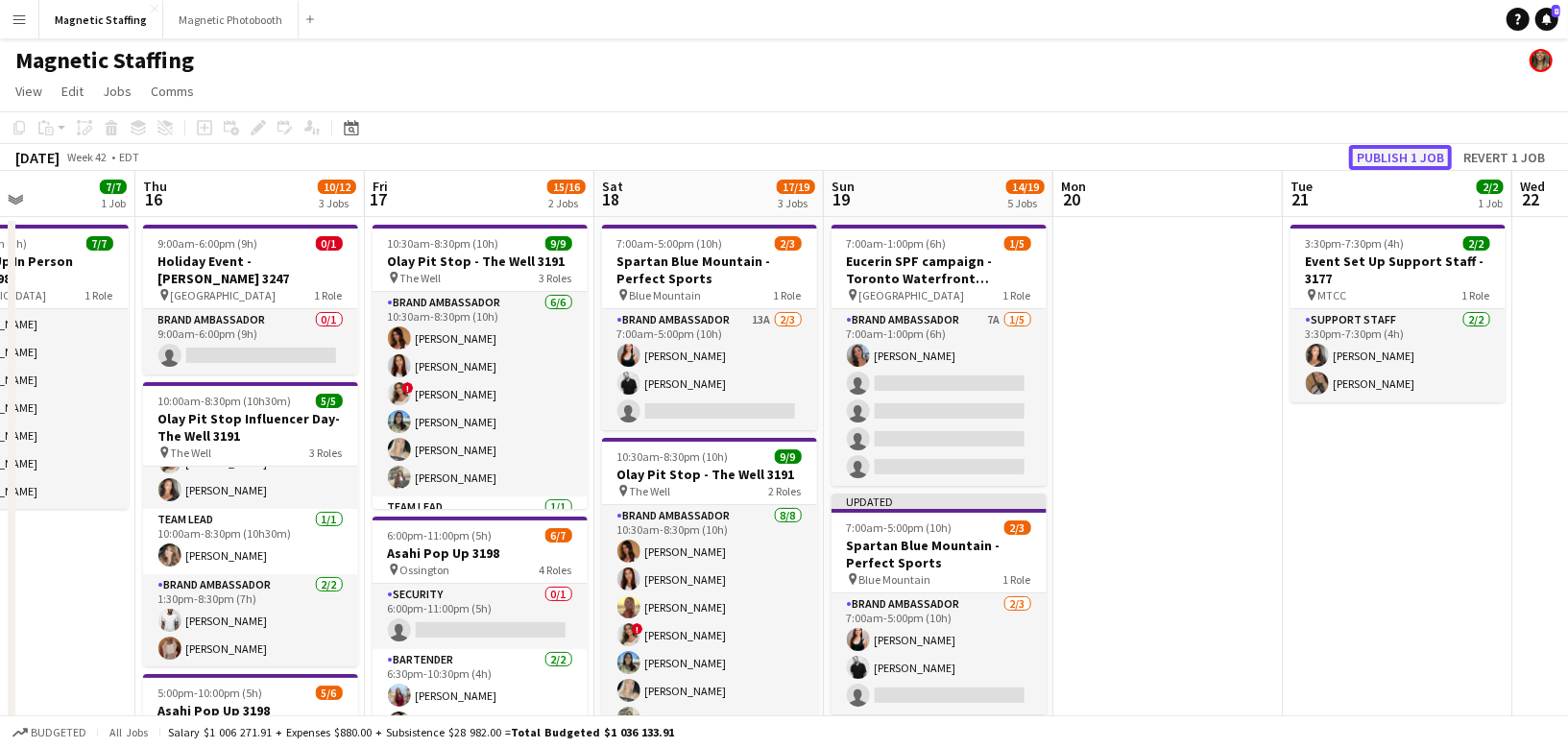
click at [1376, 155] on button "Publish 1 job" at bounding box center [1400, 157] width 103 height 25
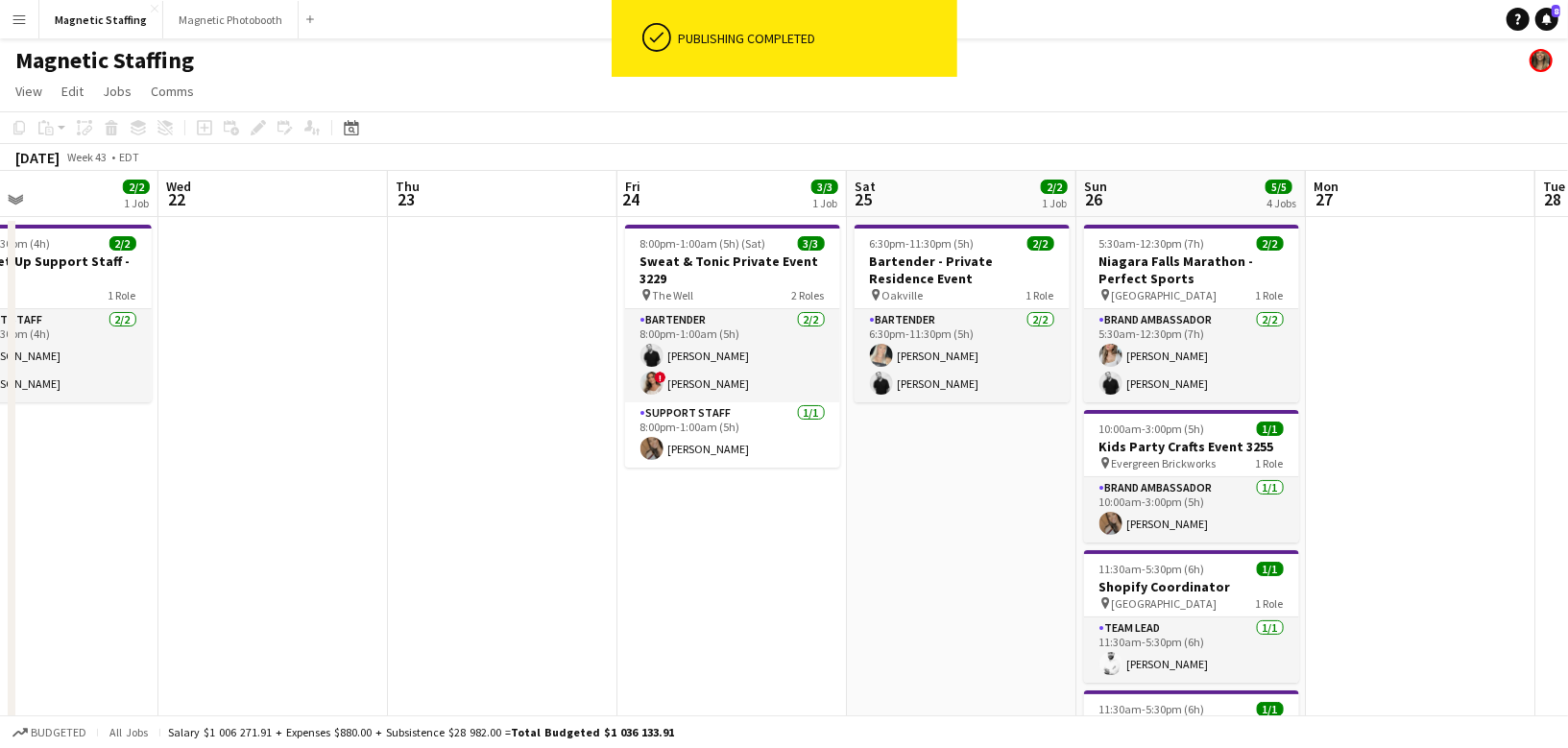
scroll to position [0, 573]
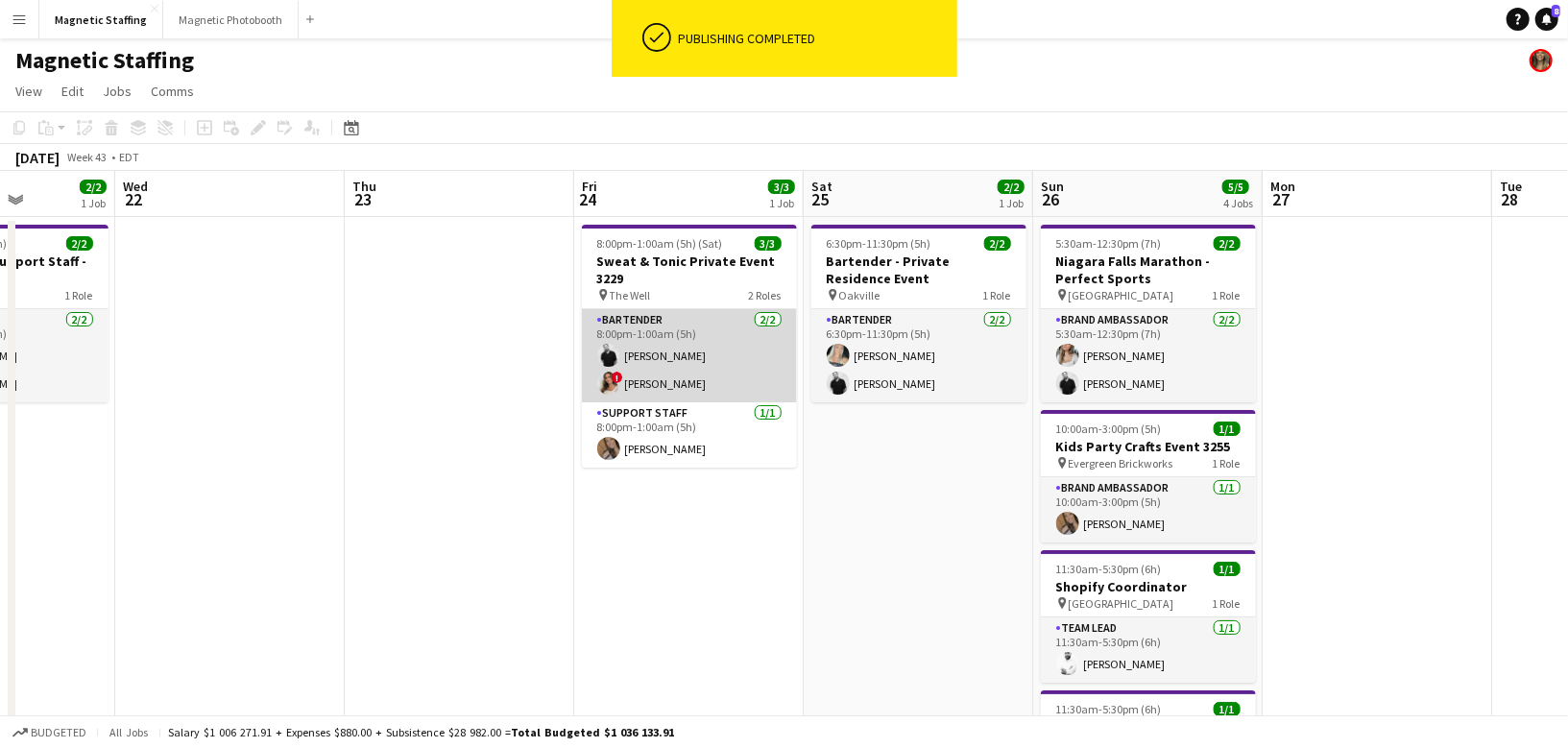
click at [711, 370] on app-card-role "Bartender [DATE] 8:00pm-1:00am (5h) [PERSON_NAME] ! [PERSON_NAME]" at bounding box center [690, 356] width 215 height 93
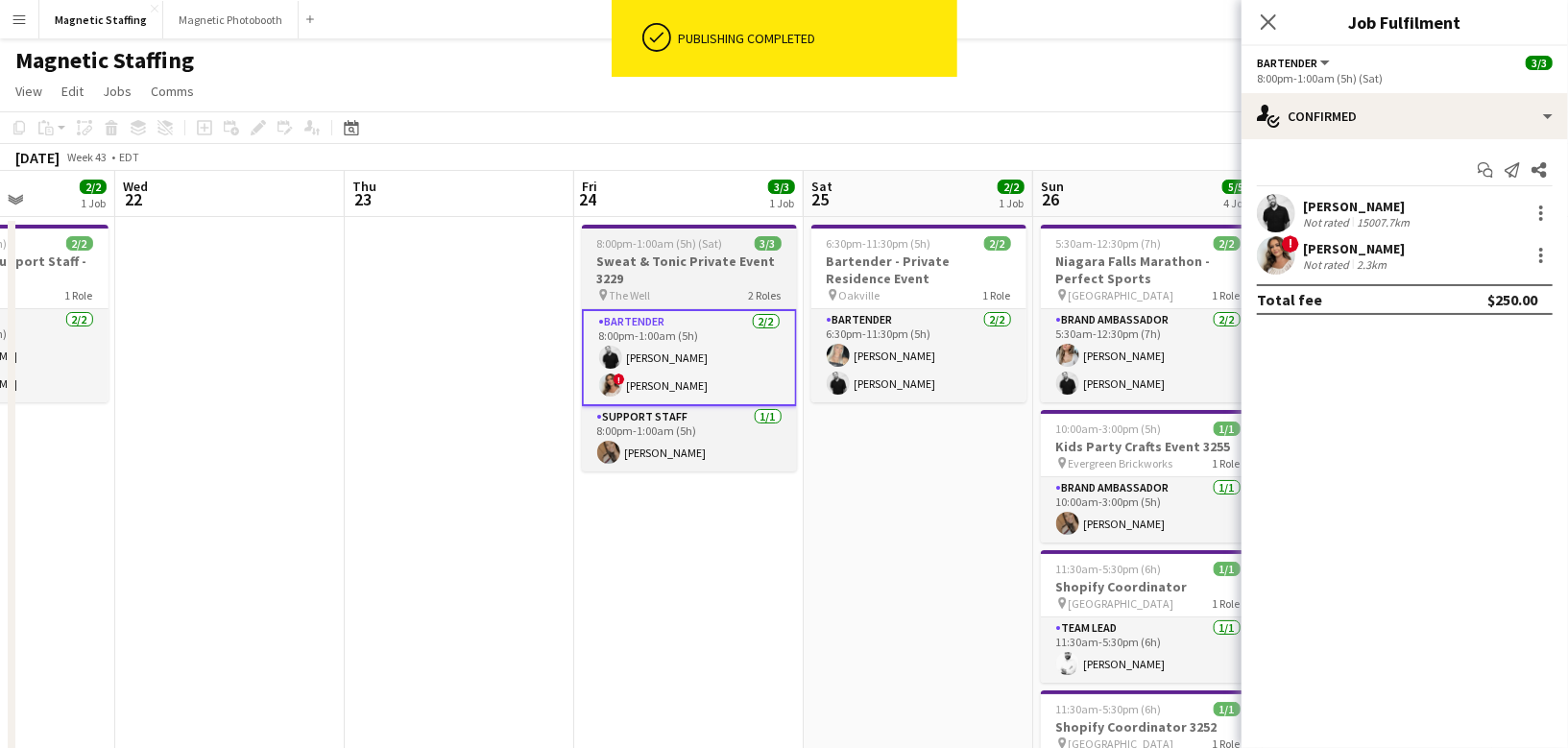
scroll to position [0, 574]
click at [677, 271] on h3 "Sweat & Tonic Private Event 3229" at bounding box center [689, 270] width 215 height 35
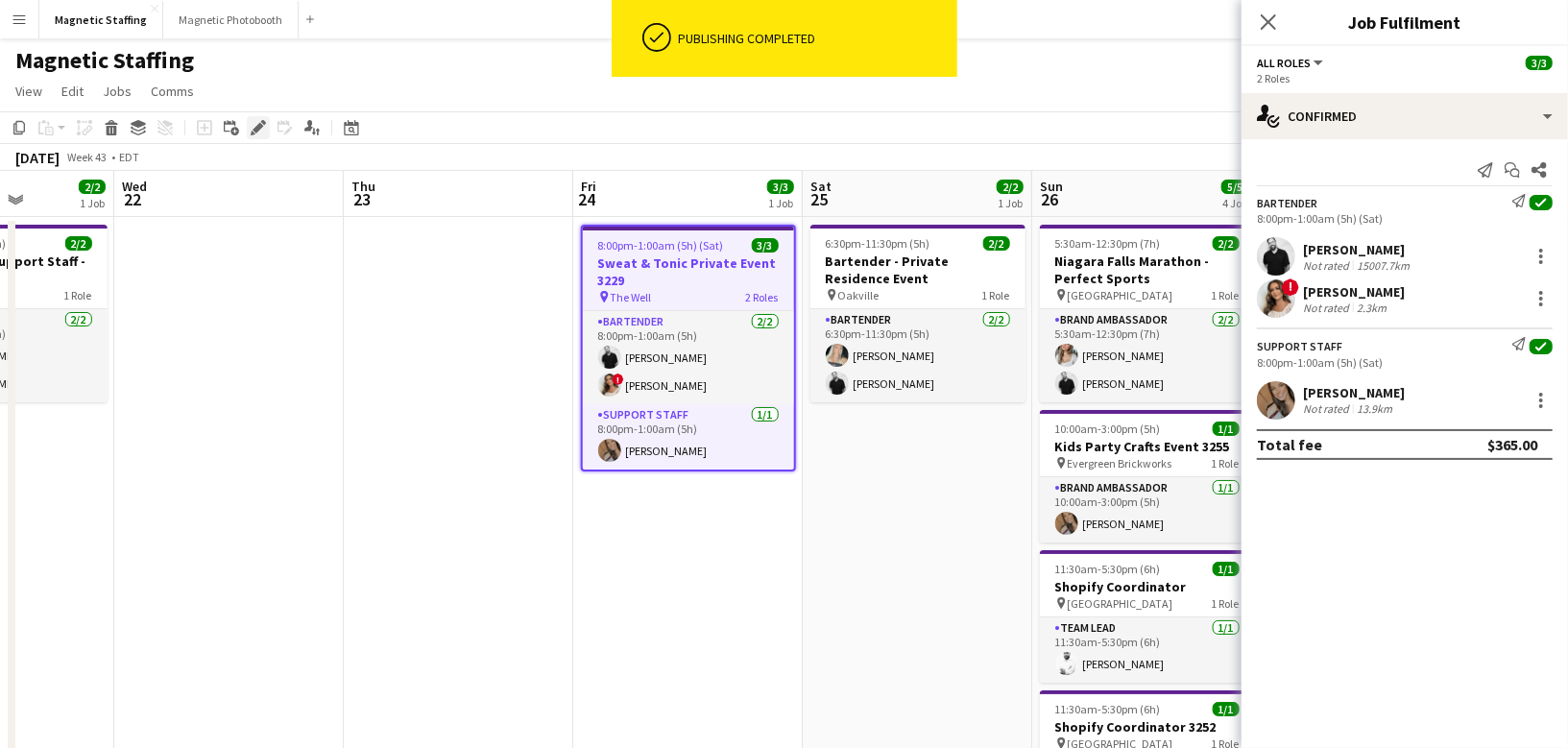
click at [253, 122] on icon "Edit" at bounding box center [258, 128] width 16 height 16
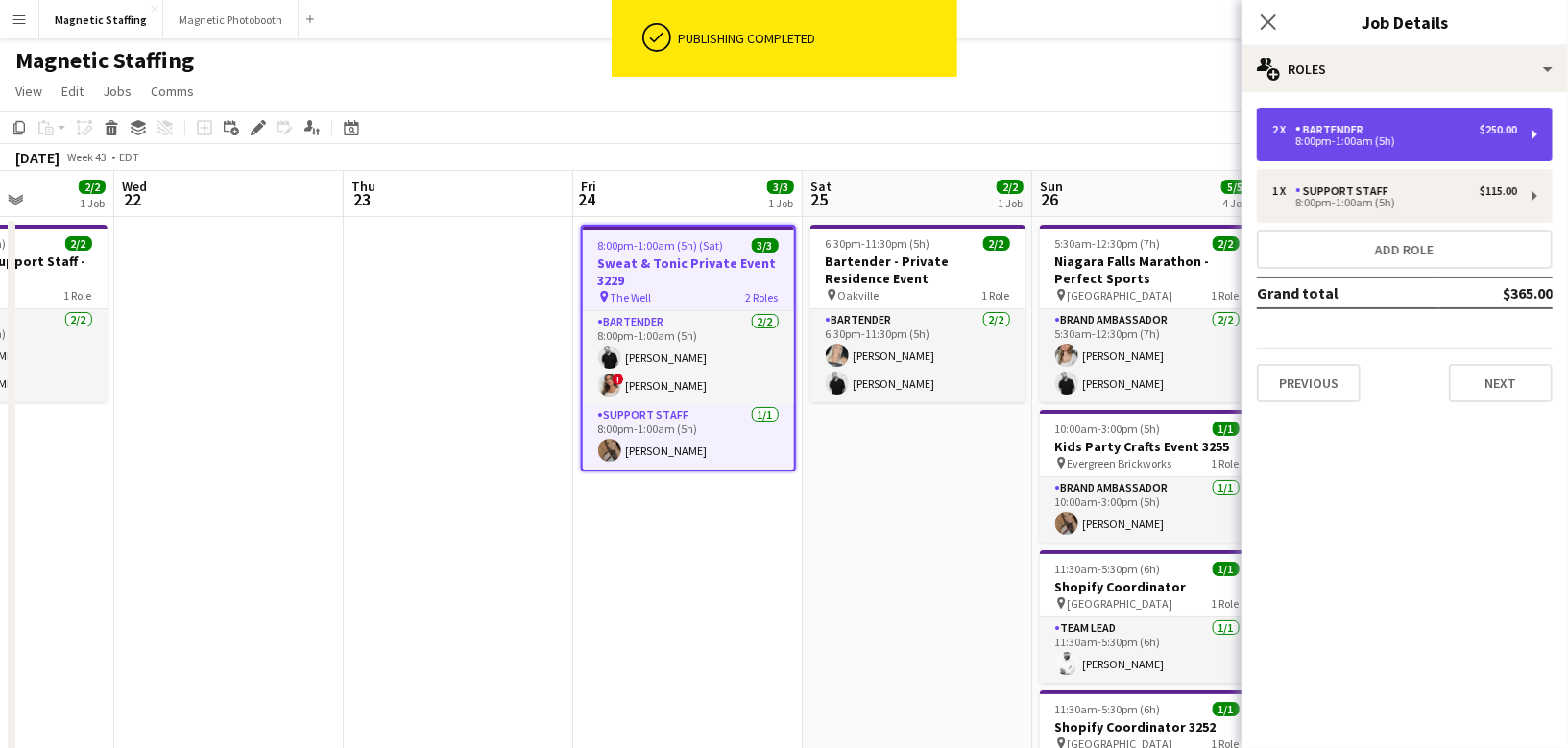
click at [1398, 126] on div "2 x Bartender $250.00" at bounding box center [1394, 130] width 245 height 14
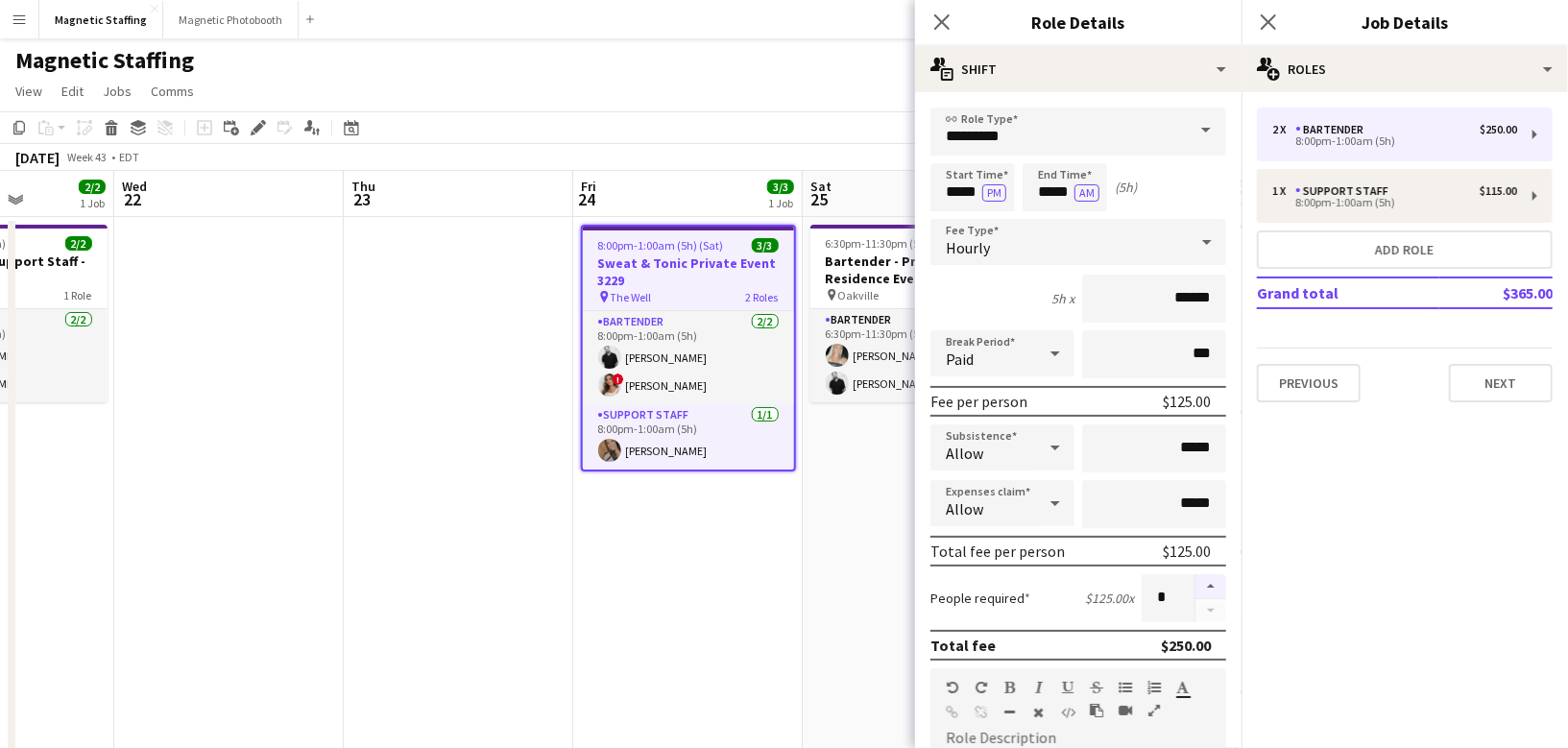
click at [1221, 590] on button "button" at bounding box center [1211, 587] width 31 height 25
type input "*"
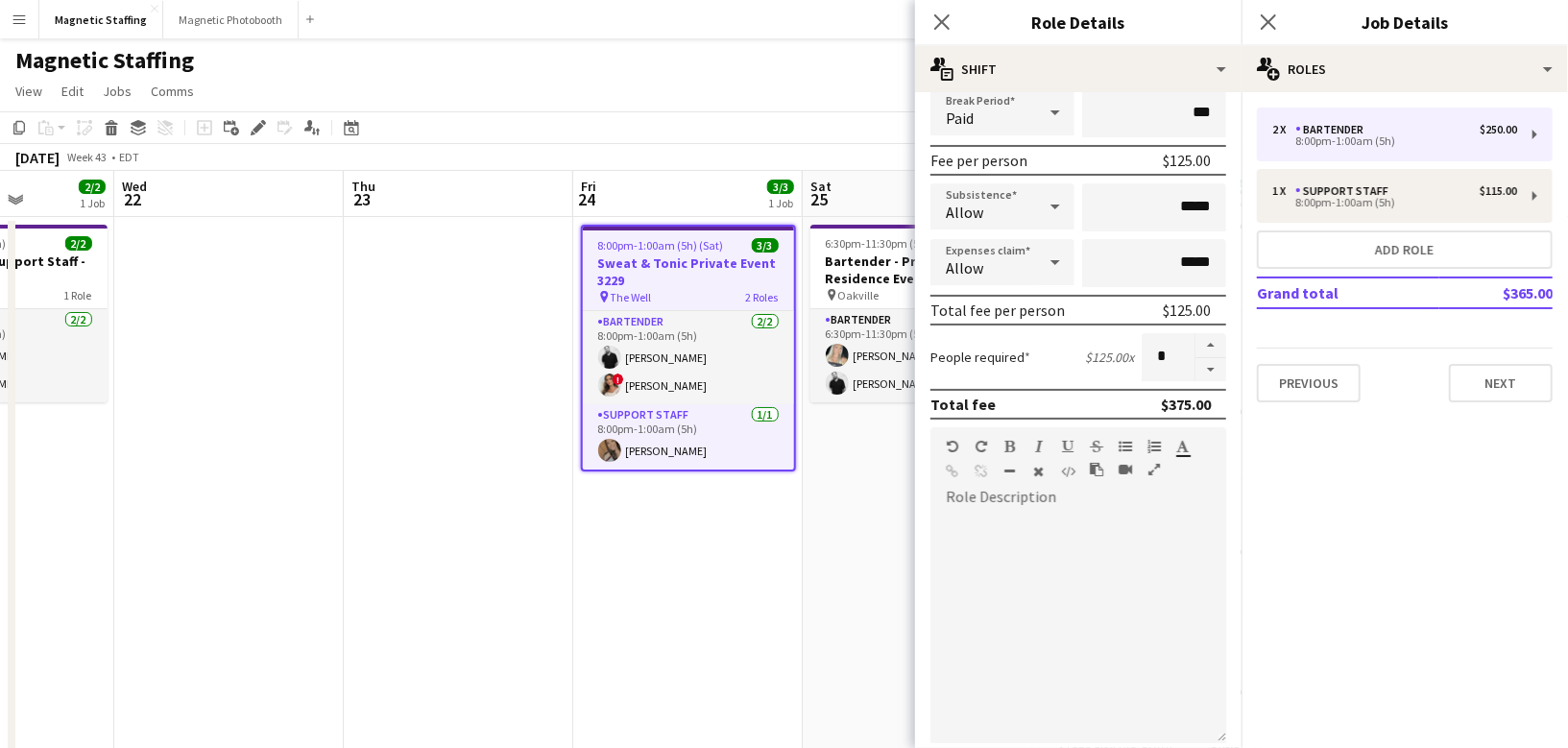
scroll to position [547, 0]
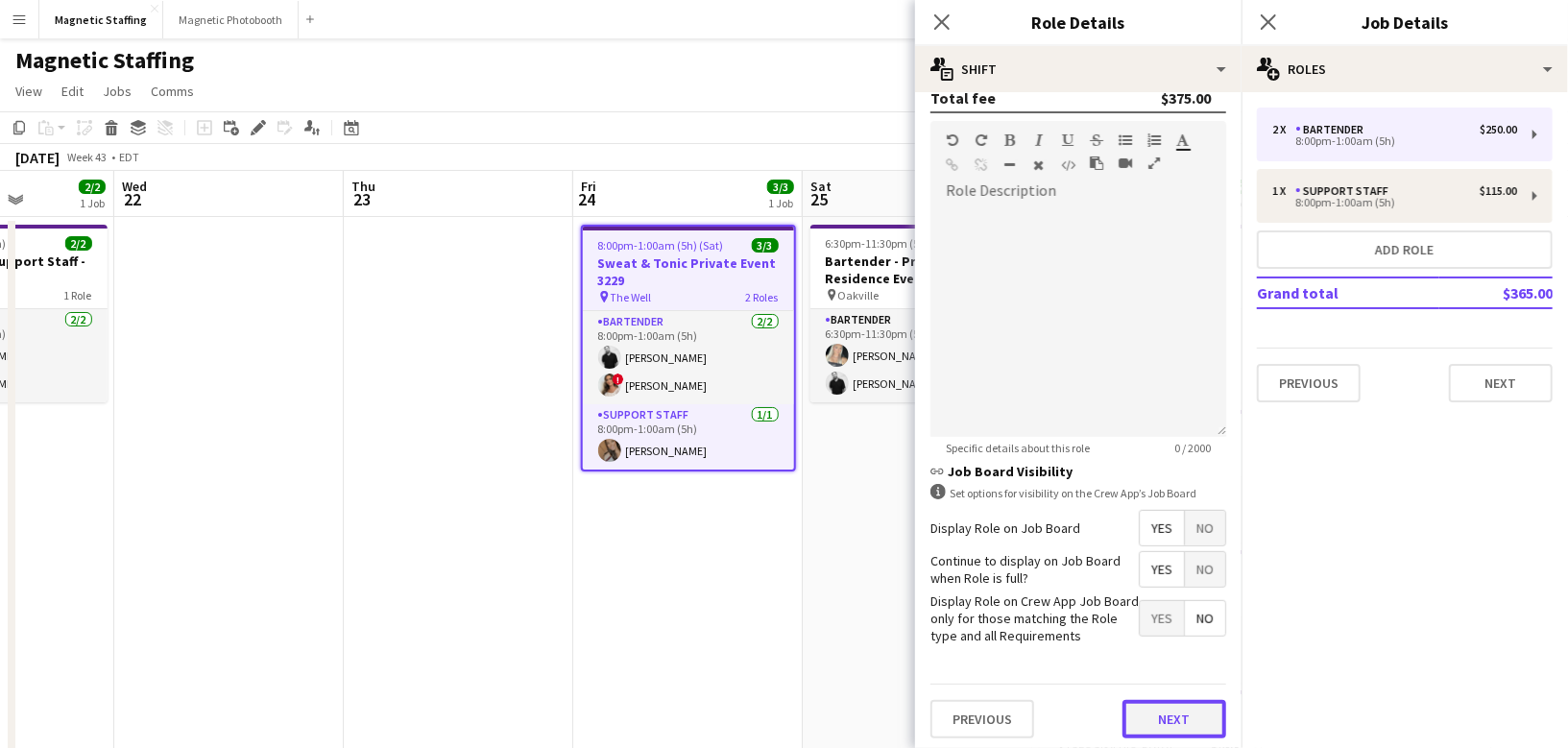
click at [1167, 722] on button "Next" at bounding box center [1174, 719] width 104 height 39
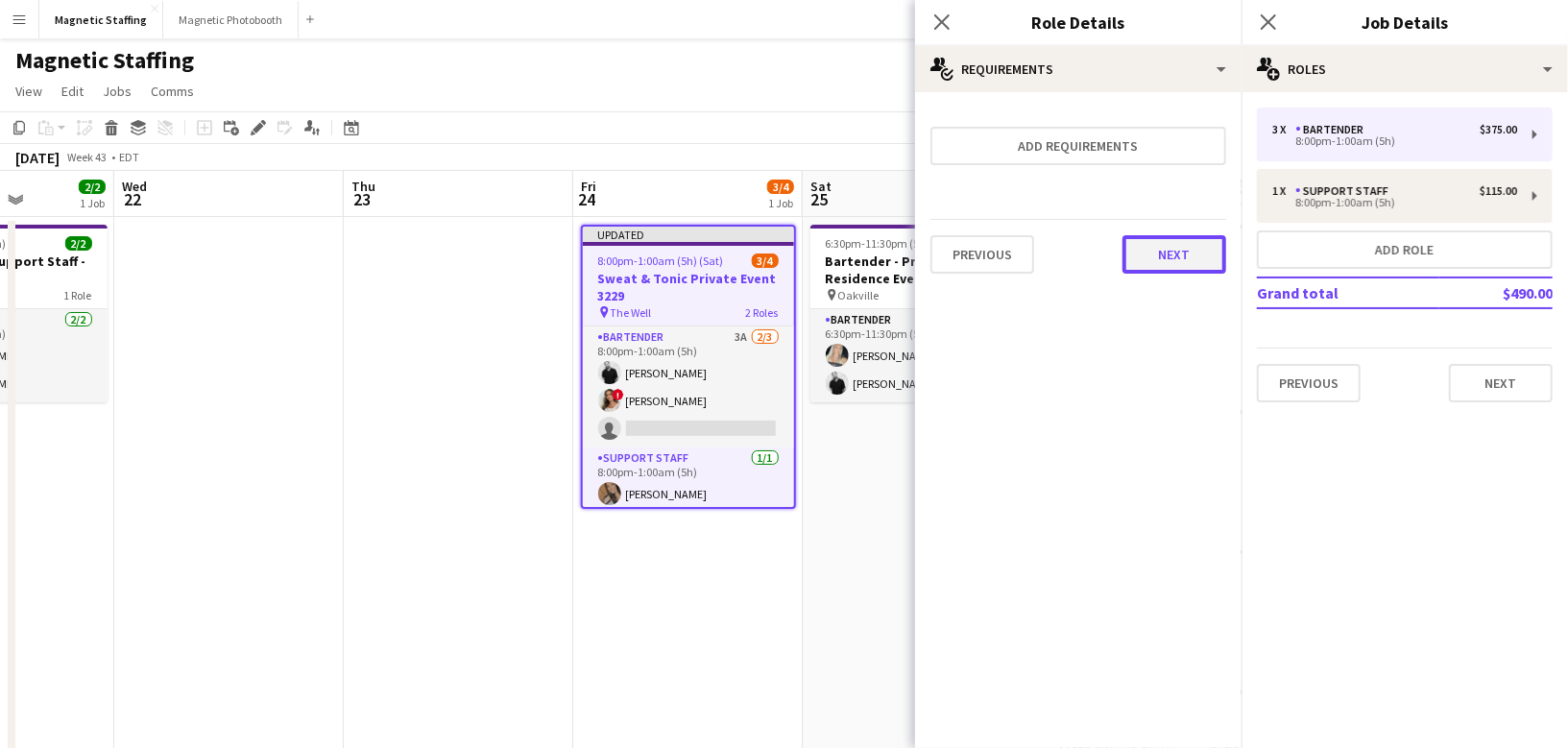
click at [1187, 252] on button "Next" at bounding box center [1174, 254] width 104 height 39
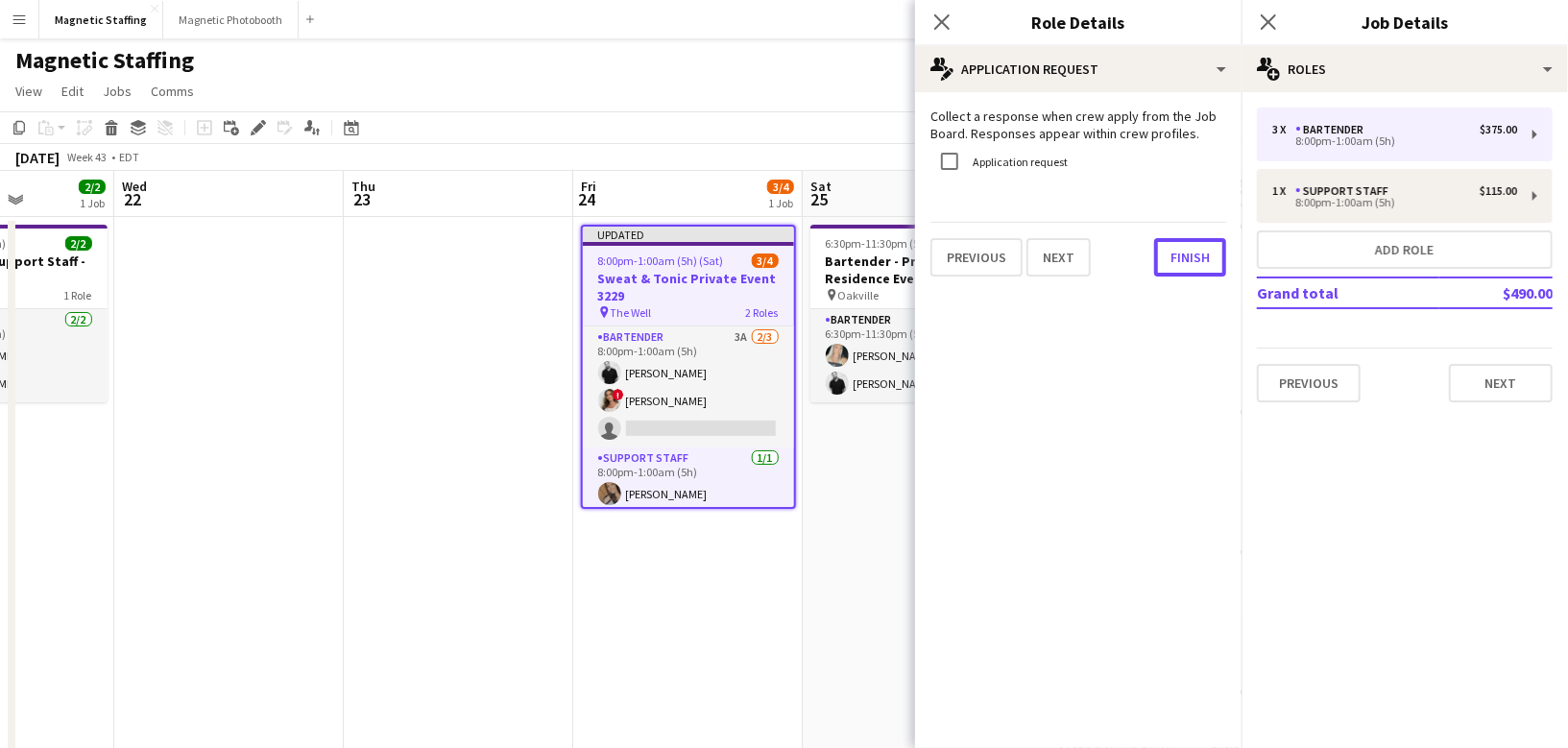
click at [1187, 252] on button "Finish" at bounding box center [1191, 257] width 72 height 39
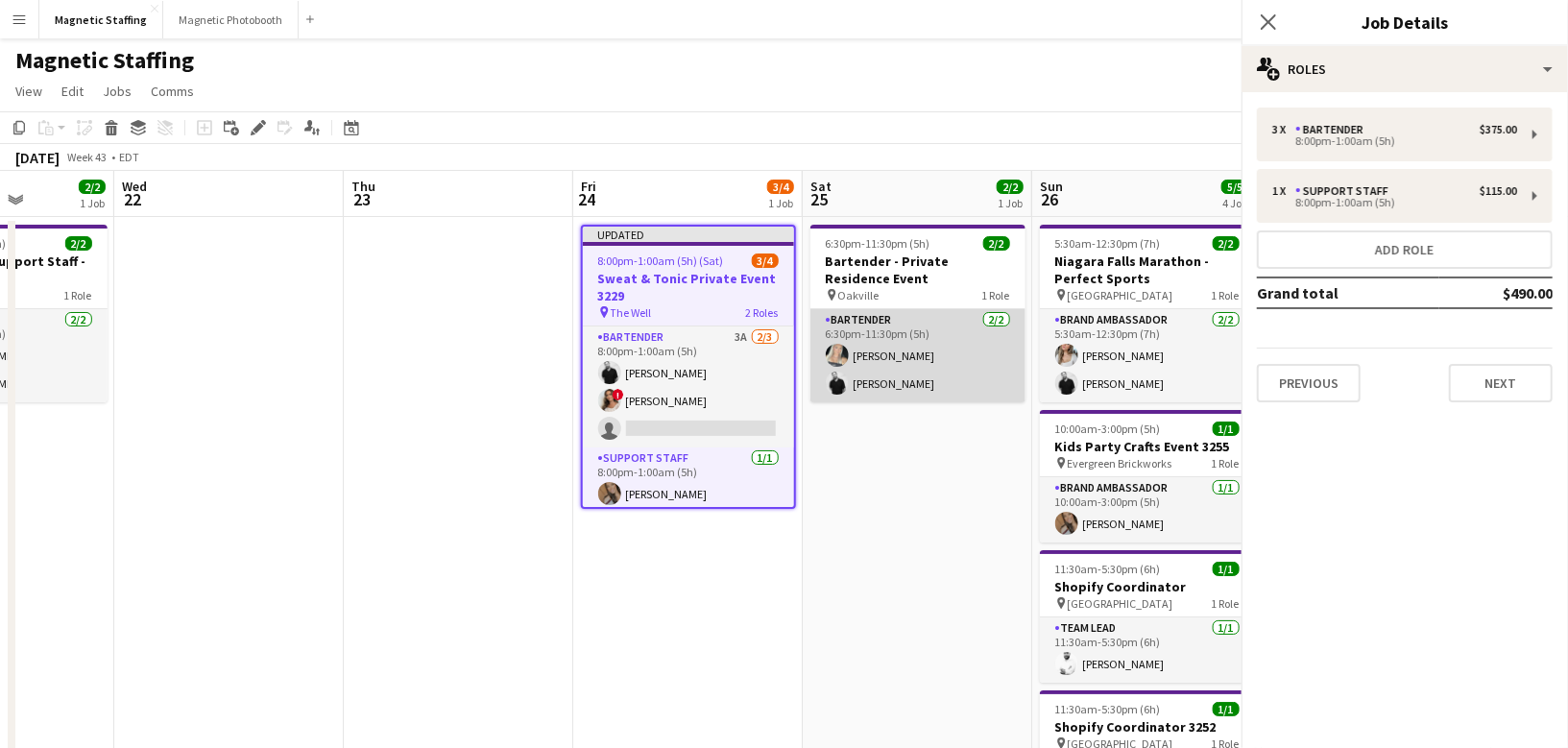
click at [943, 328] on app-card-role "Bartender [DATE] 6:30pm-11:30pm (5h) [PERSON_NAME] [PERSON_NAME]" at bounding box center [918, 356] width 215 height 93
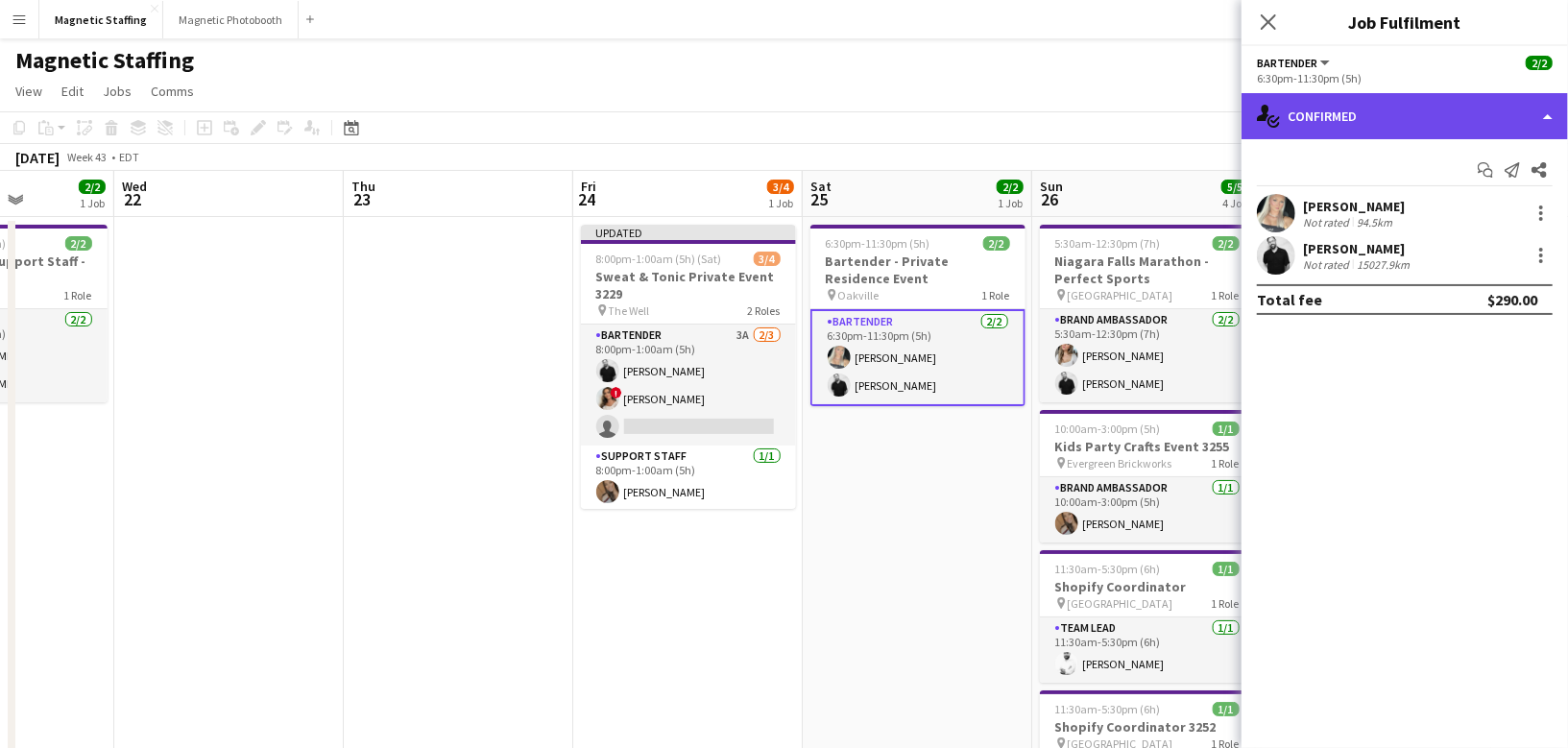
click at [1353, 125] on div "single-neutral-actions-check-2 Confirmed" at bounding box center [1405, 116] width 326 height 47
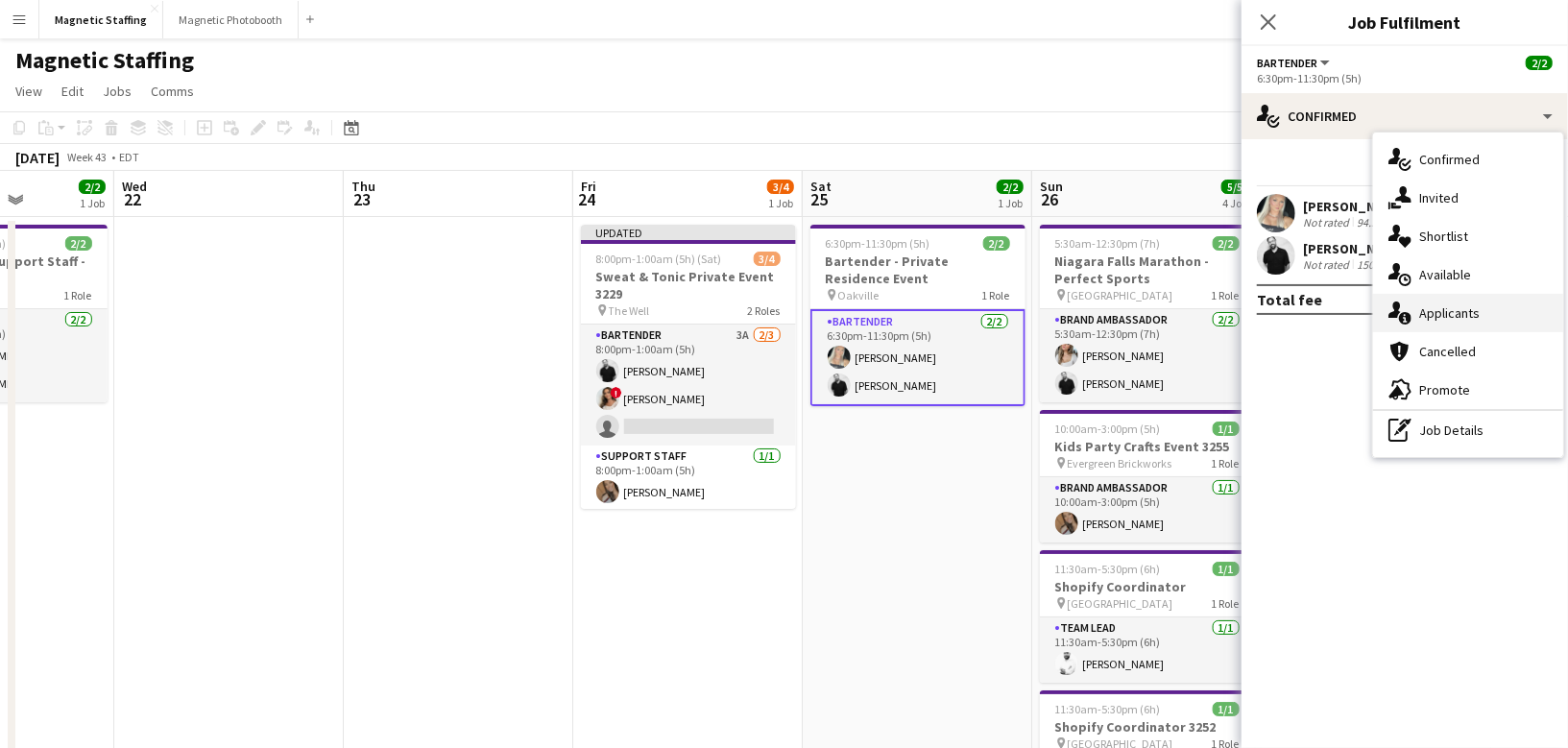
click at [1411, 315] on div "single-neutral-actions-information Applicants" at bounding box center [1468, 313] width 190 height 39
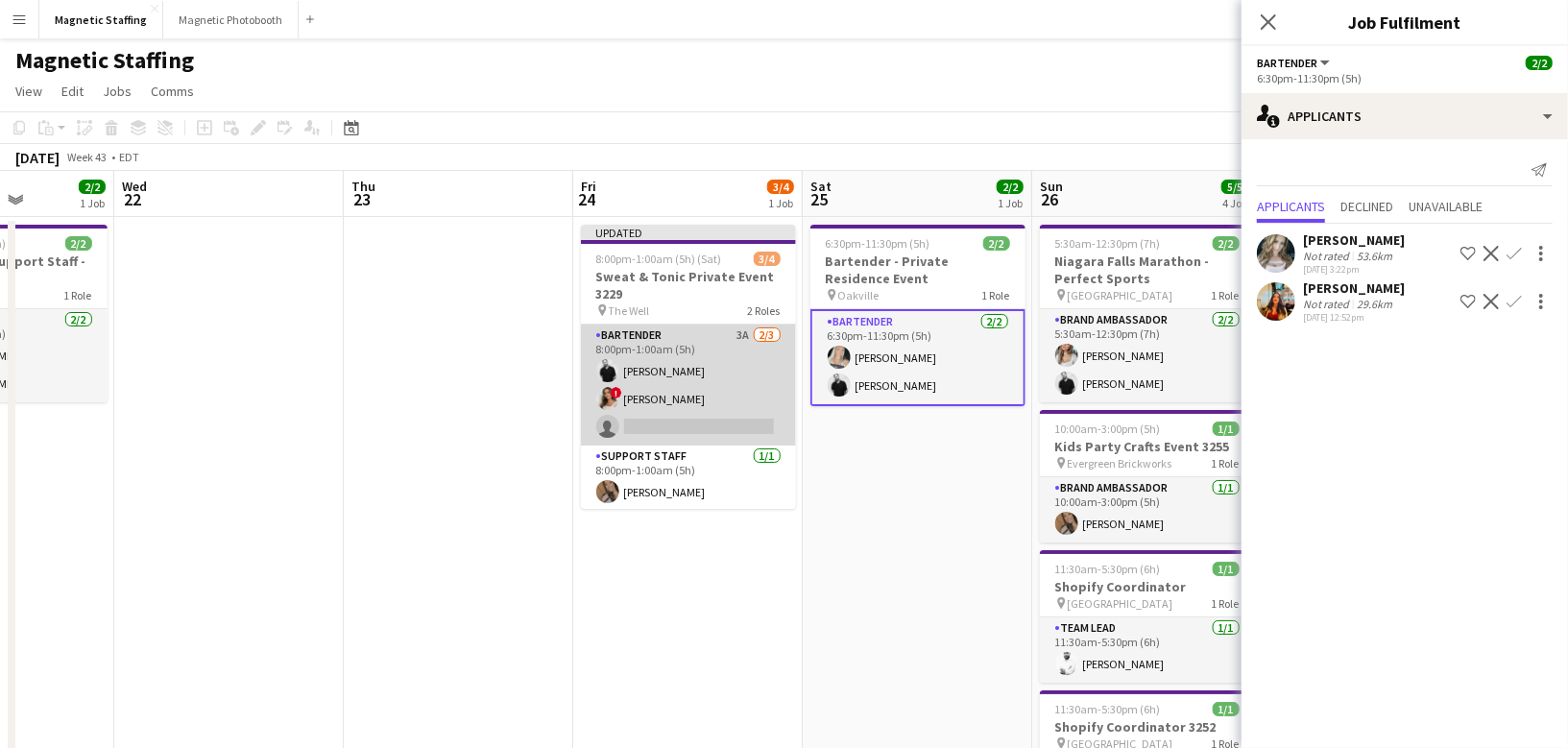
click at [630, 392] on app-card-role "Bartender 3A [DATE] 8:00pm-1:00am (5h) [PERSON_NAME] ! [PERSON_NAME] single-neu…" at bounding box center [689, 385] width 215 height 121
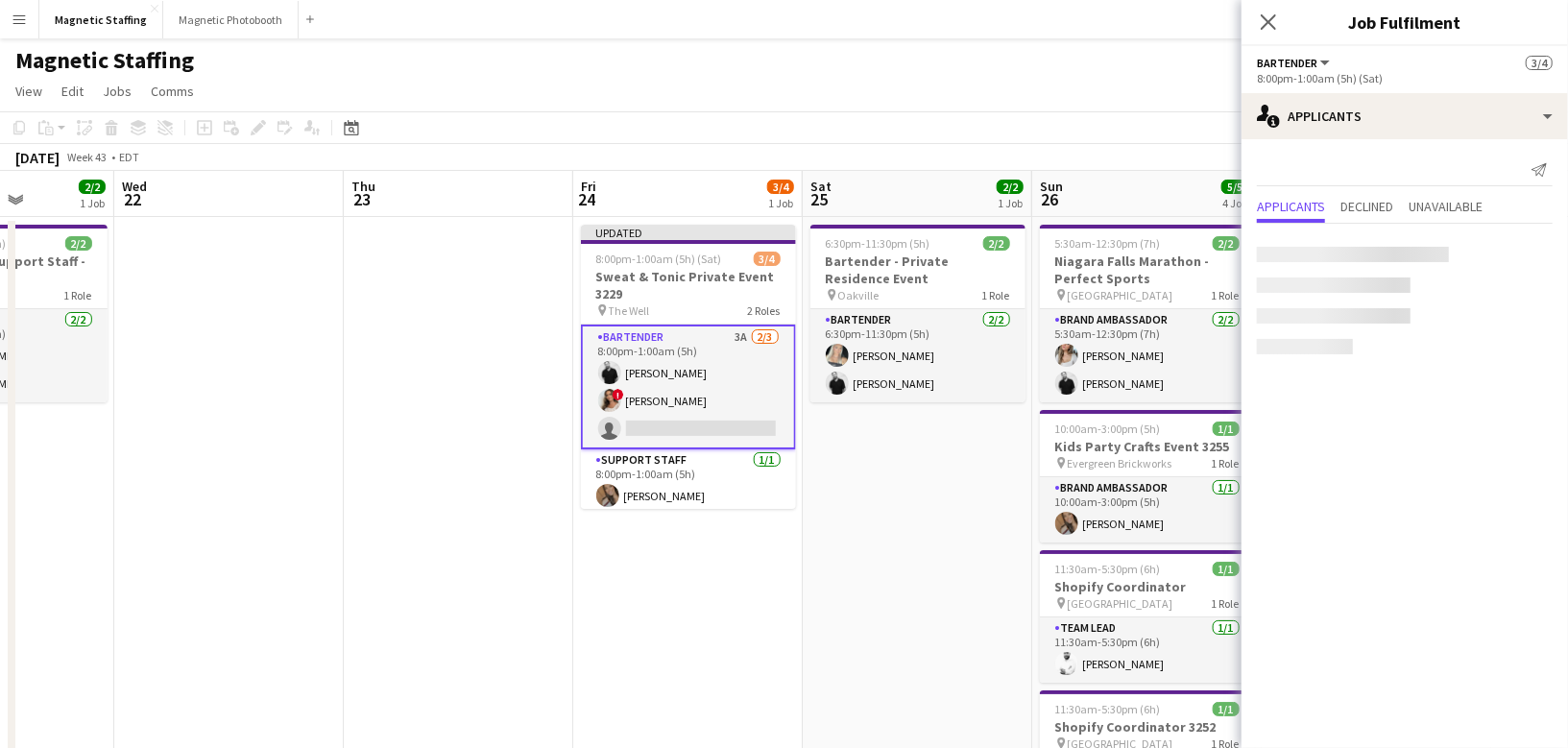
scroll to position [0, 573]
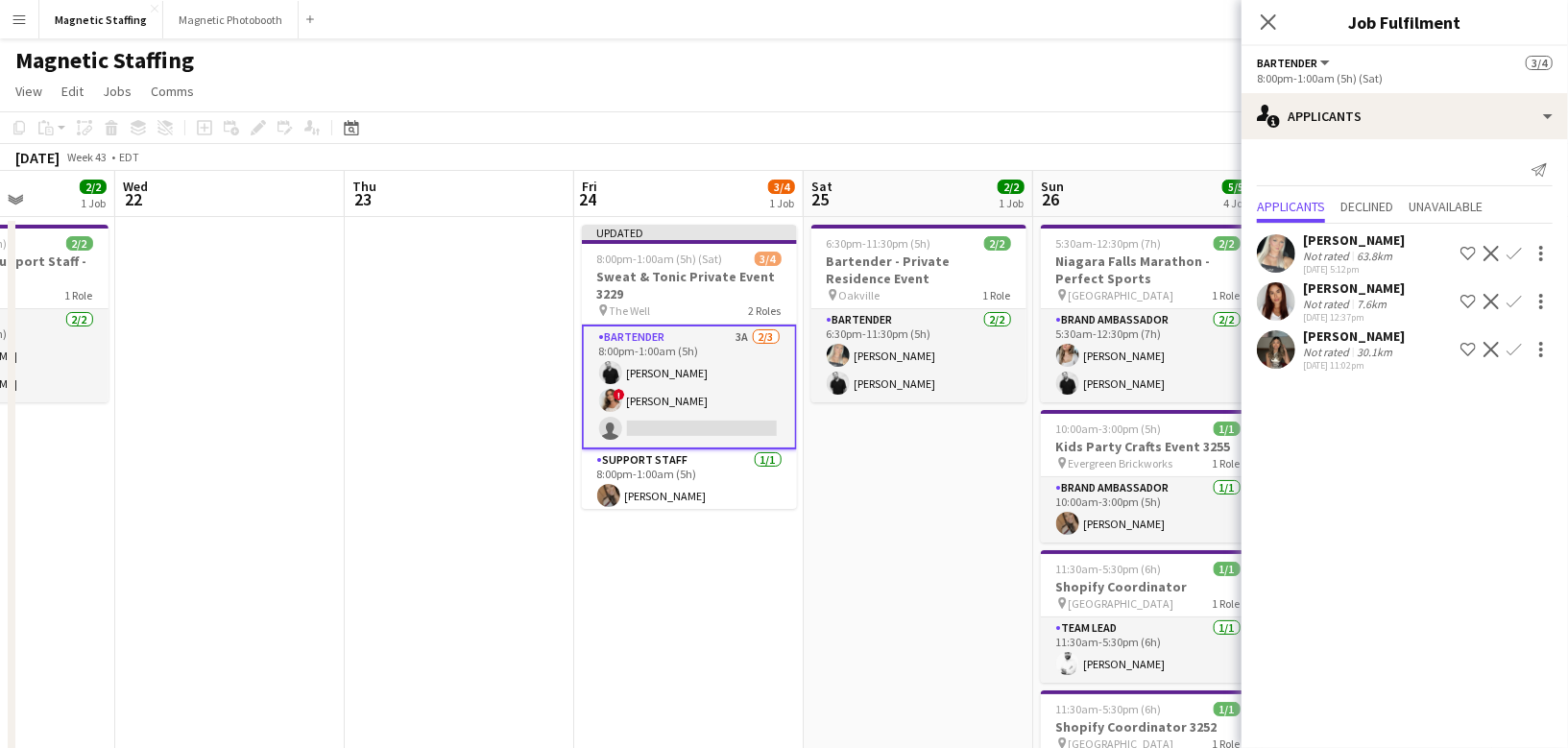
click at [1516, 251] on app-icon "Confirm" at bounding box center [1515, 253] width 16 height 16
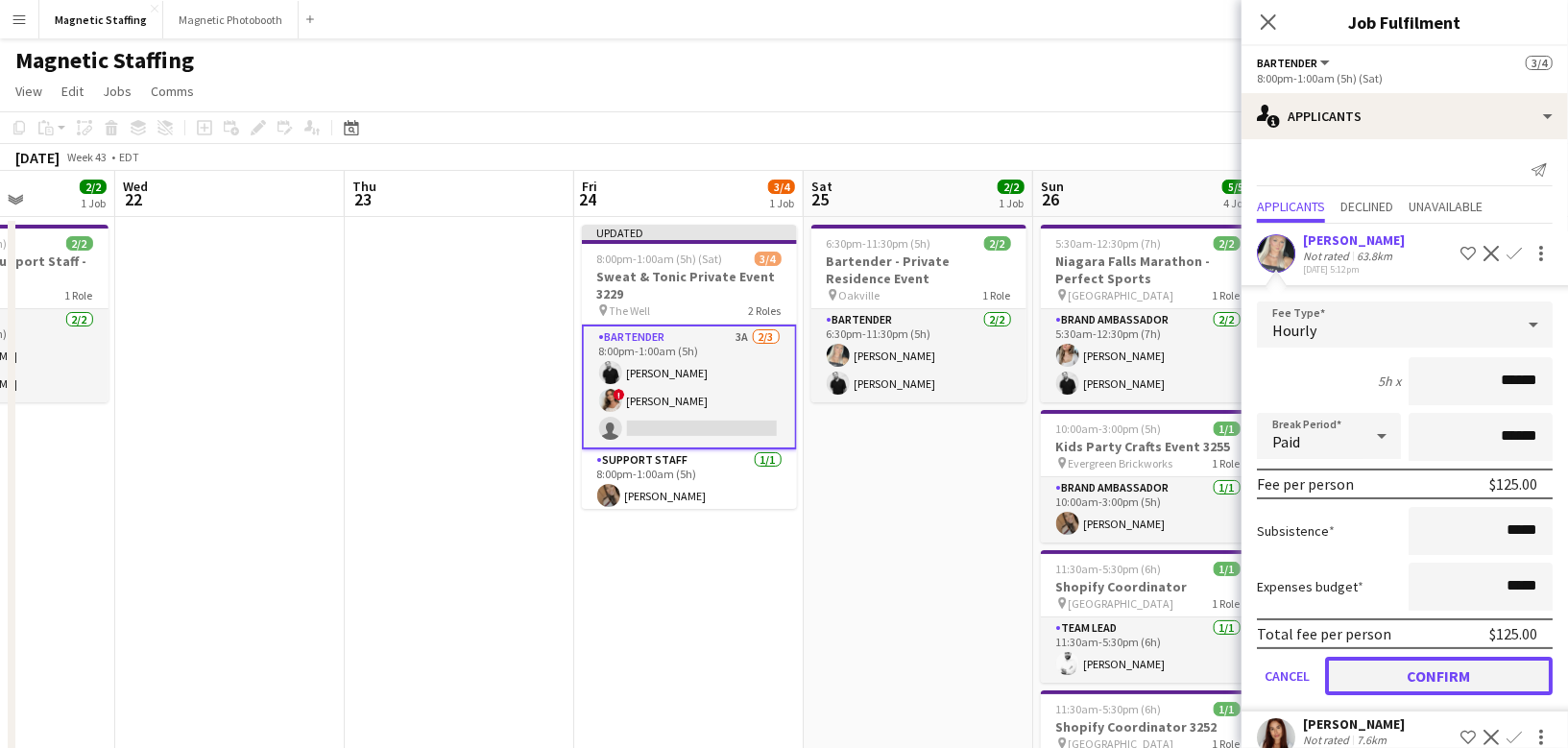
click at [1365, 678] on button "Confirm" at bounding box center [1439, 676] width 228 height 39
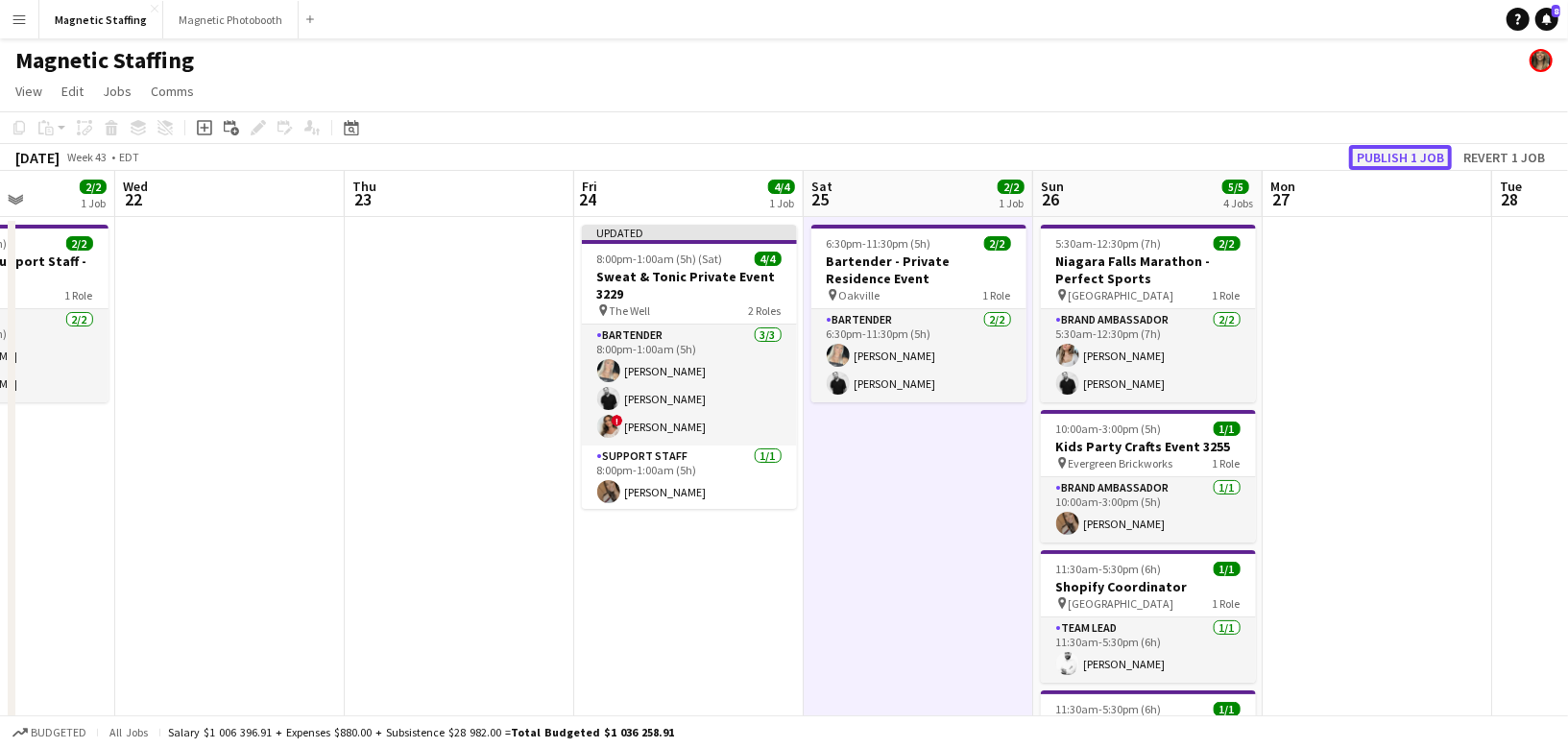
click at [1441, 154] on button "Publish 1 job" at bounding box center [1400, 157] width 103 height 25
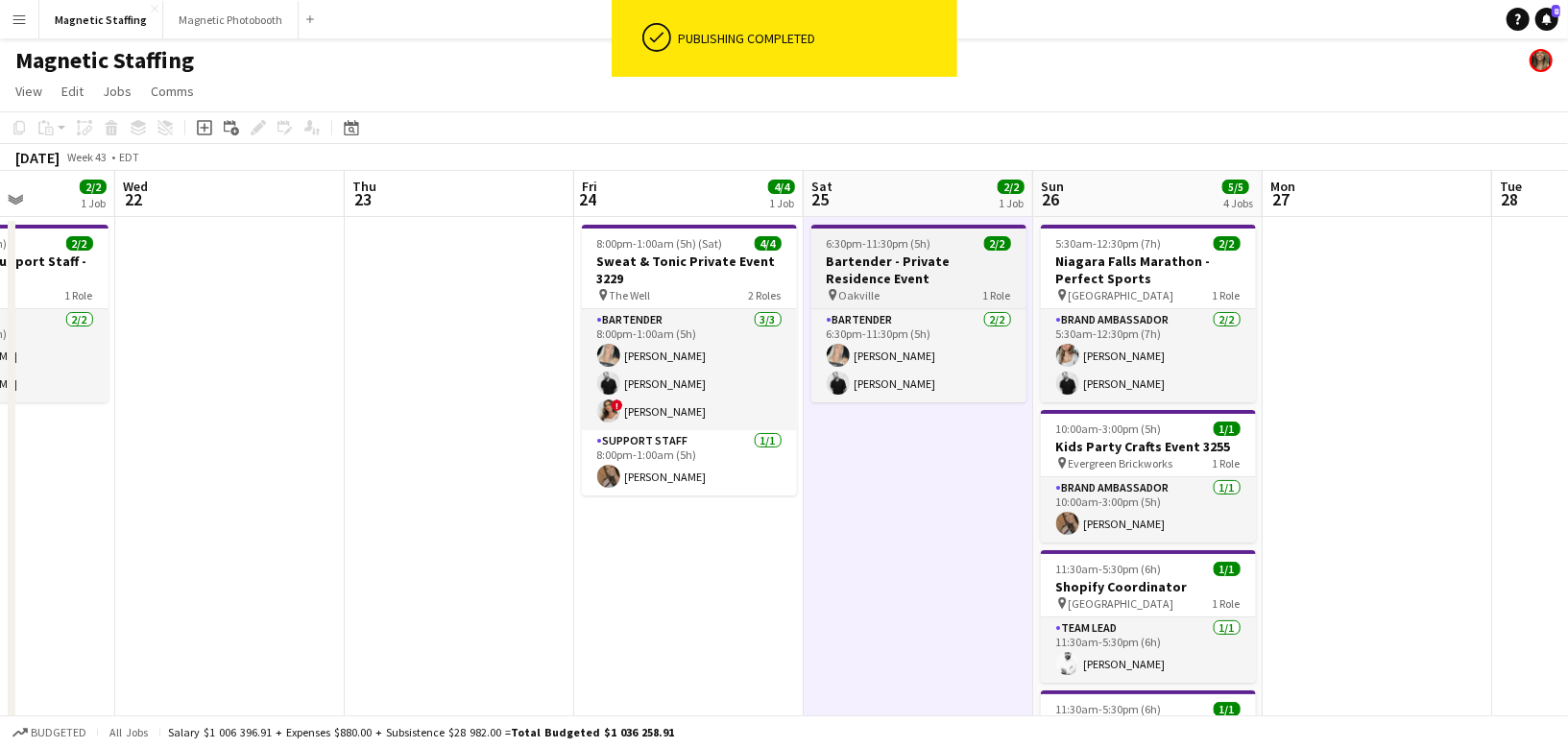
click at [920, 276] on h3 "Bartender - Private Residence Event" at bounding box center [919, 270] width 215 height 35
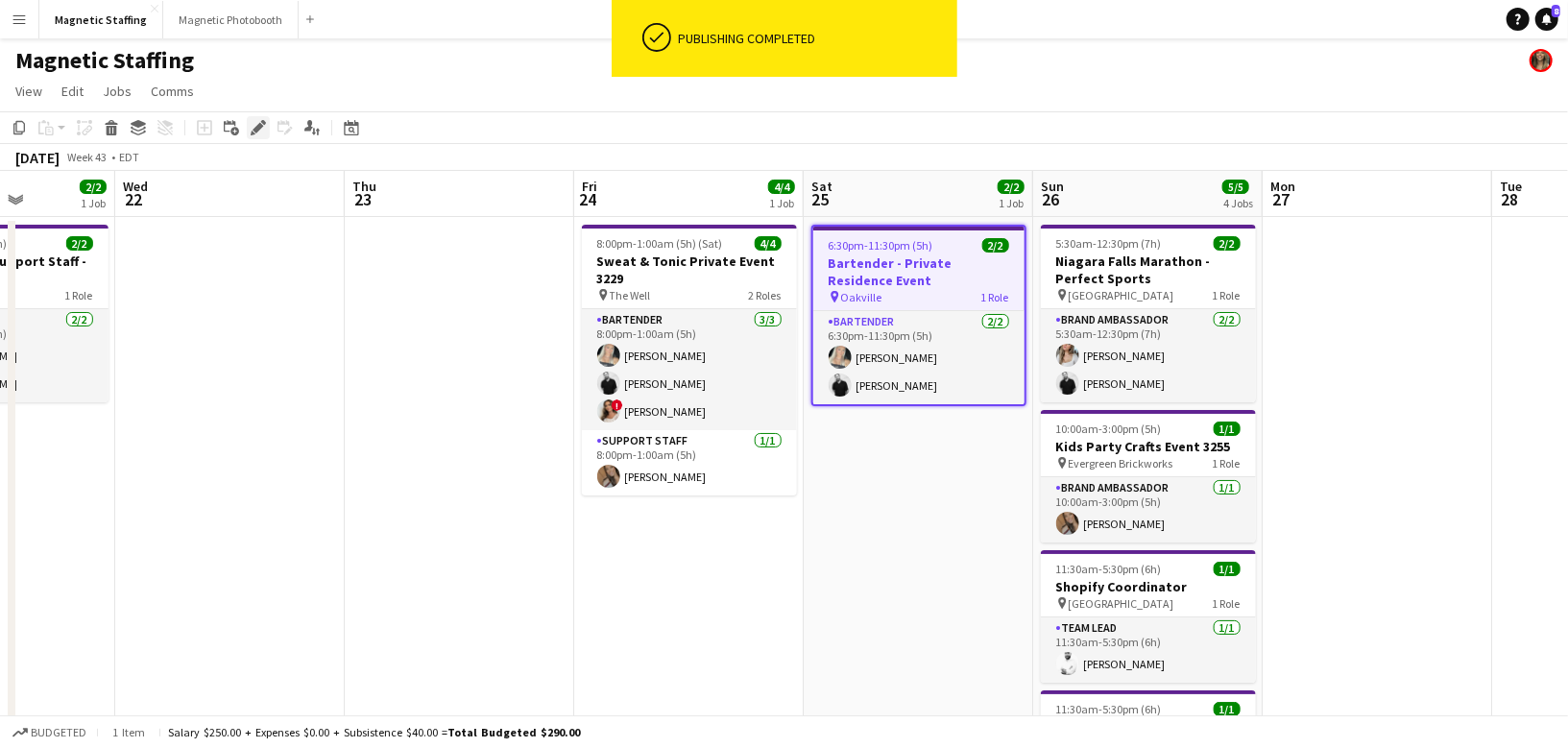
click at [247, 130] on div "Edit" at bounding box center [258, 128] width 23 height 23
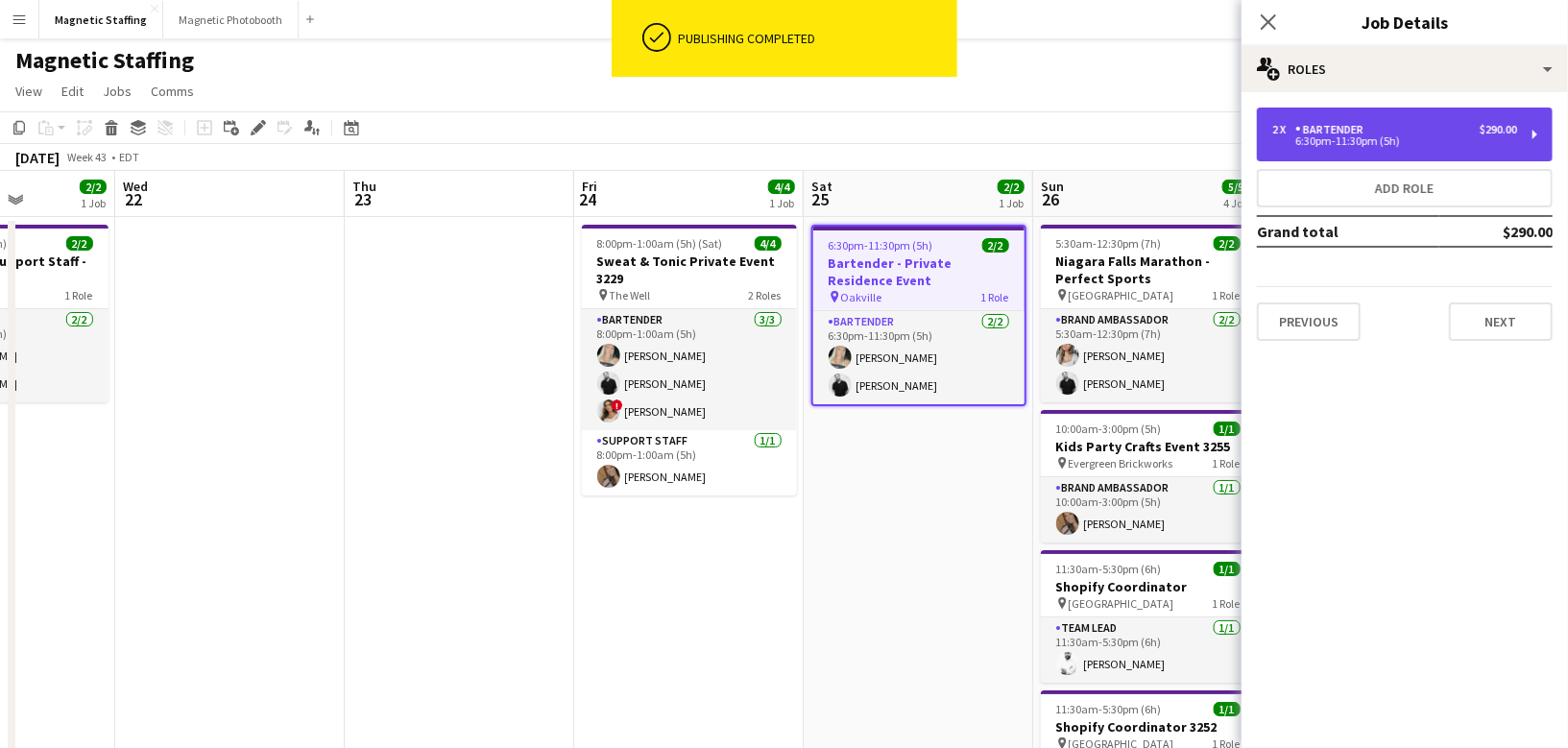
click at [1342, 113] on div "2 x Bartender $290.00 6:30pm-11:30pm (5h)" at bounding box center [1404, 134] width 296 height 53
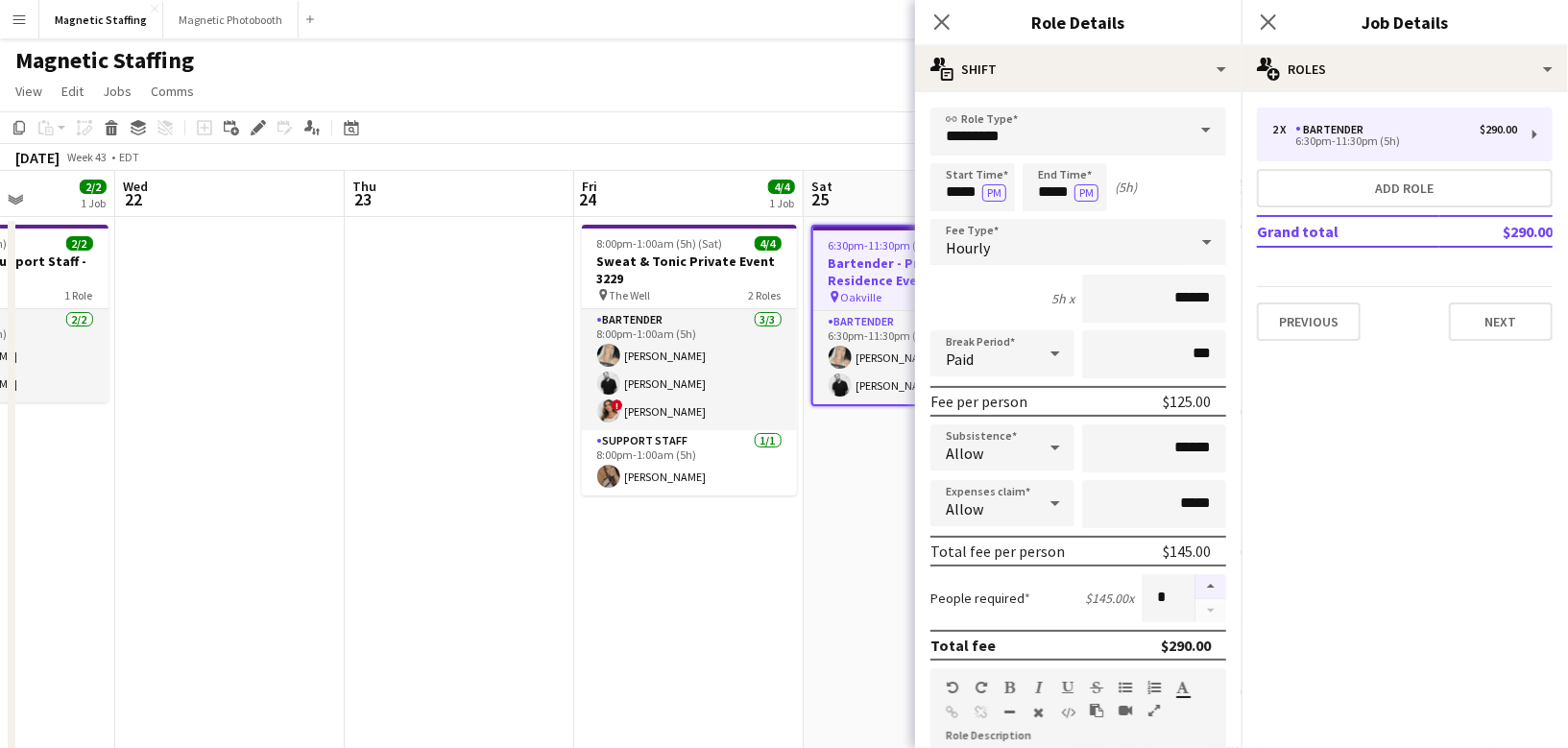
click at [1218, 581] on button "button" at bounding box center [1211, 587] width 31 height 25
type input "*"
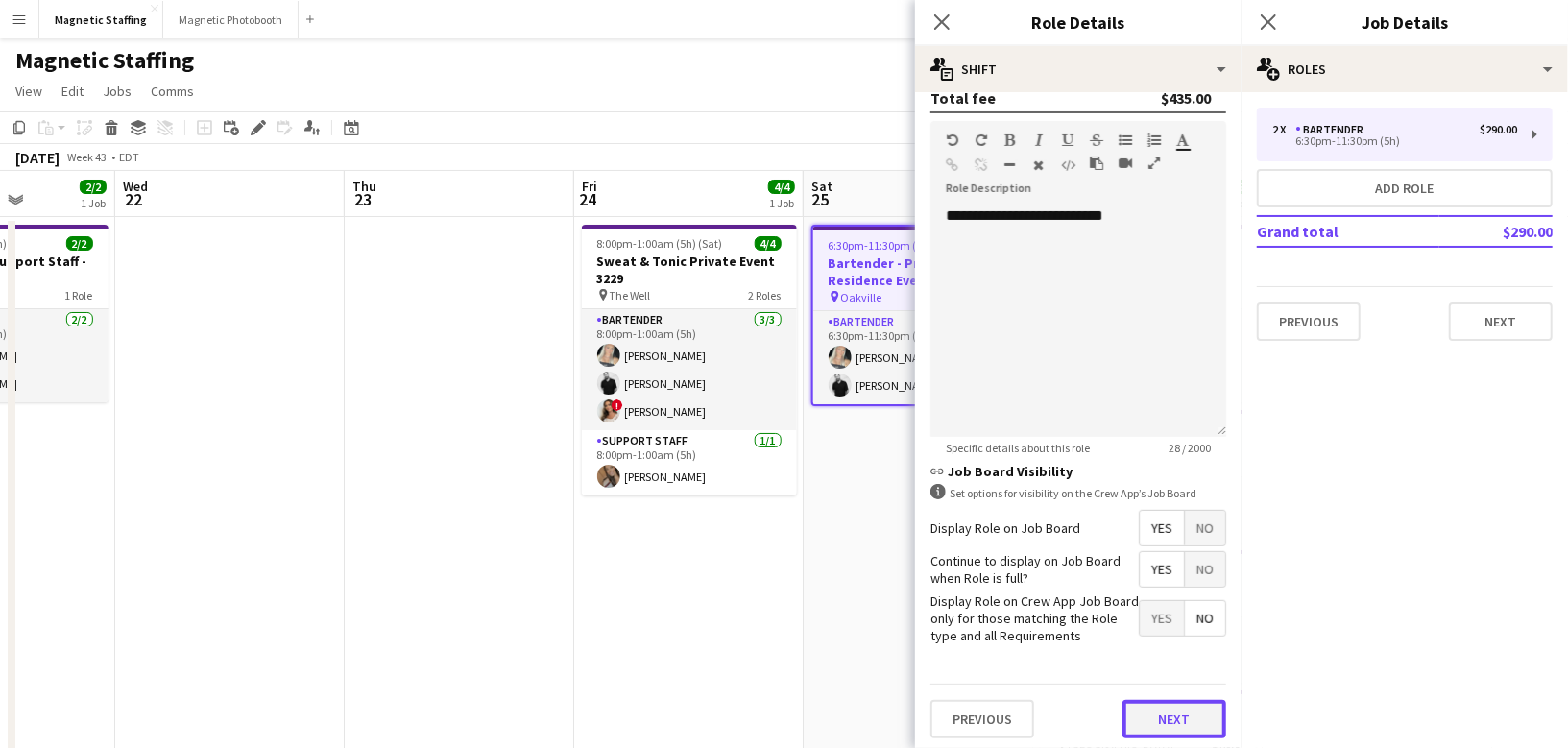
click at [1150, 709] on button "Next" at bounding box center [1174, 719] width 104 height 39
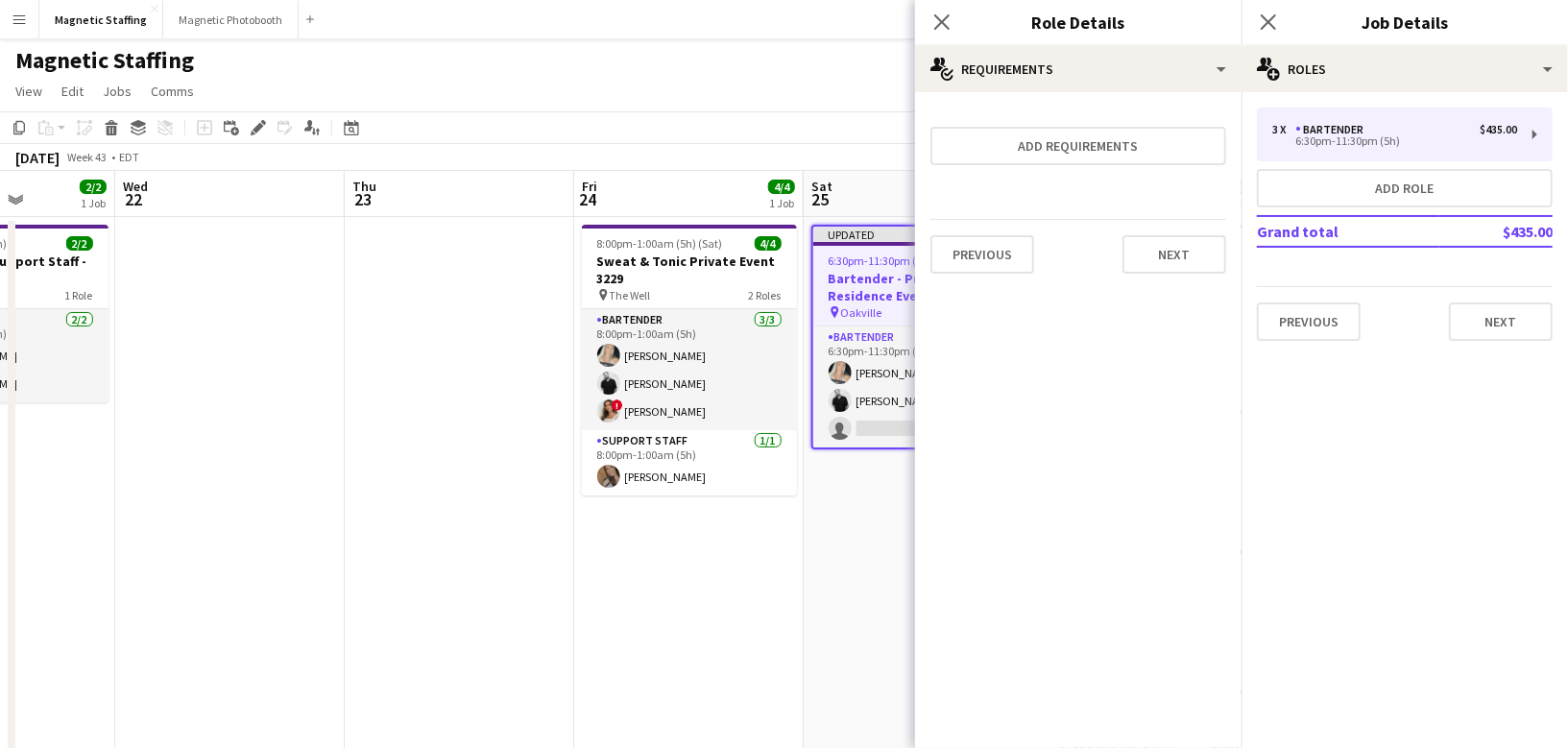
scroll to position [0, 0]
click at [1155, 256] on button "Next" at bounding box center [1174, 254] width 104 height 39
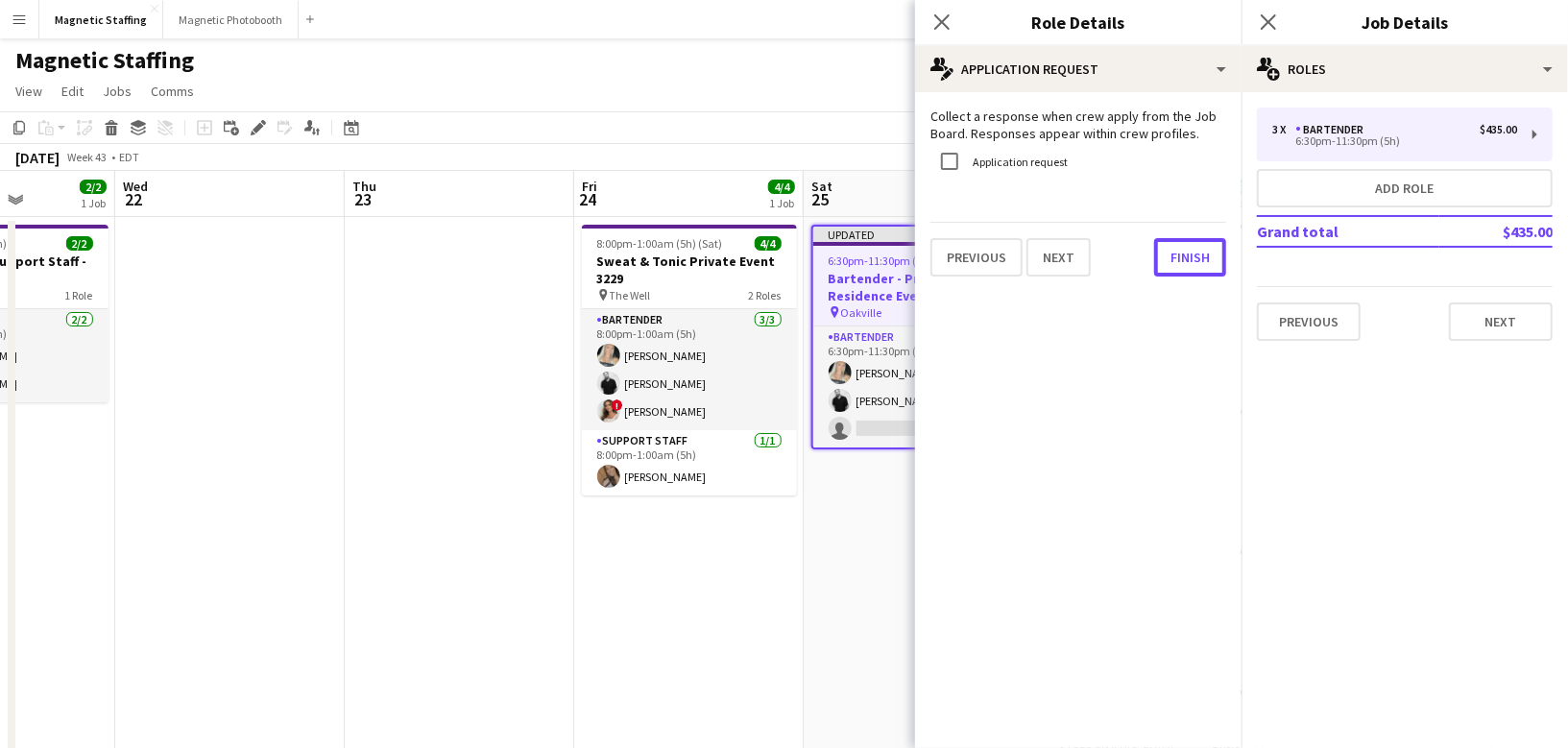
click at [1155, 256] on button "Finish" at bounding box center [1191, 257] width 72 height 39
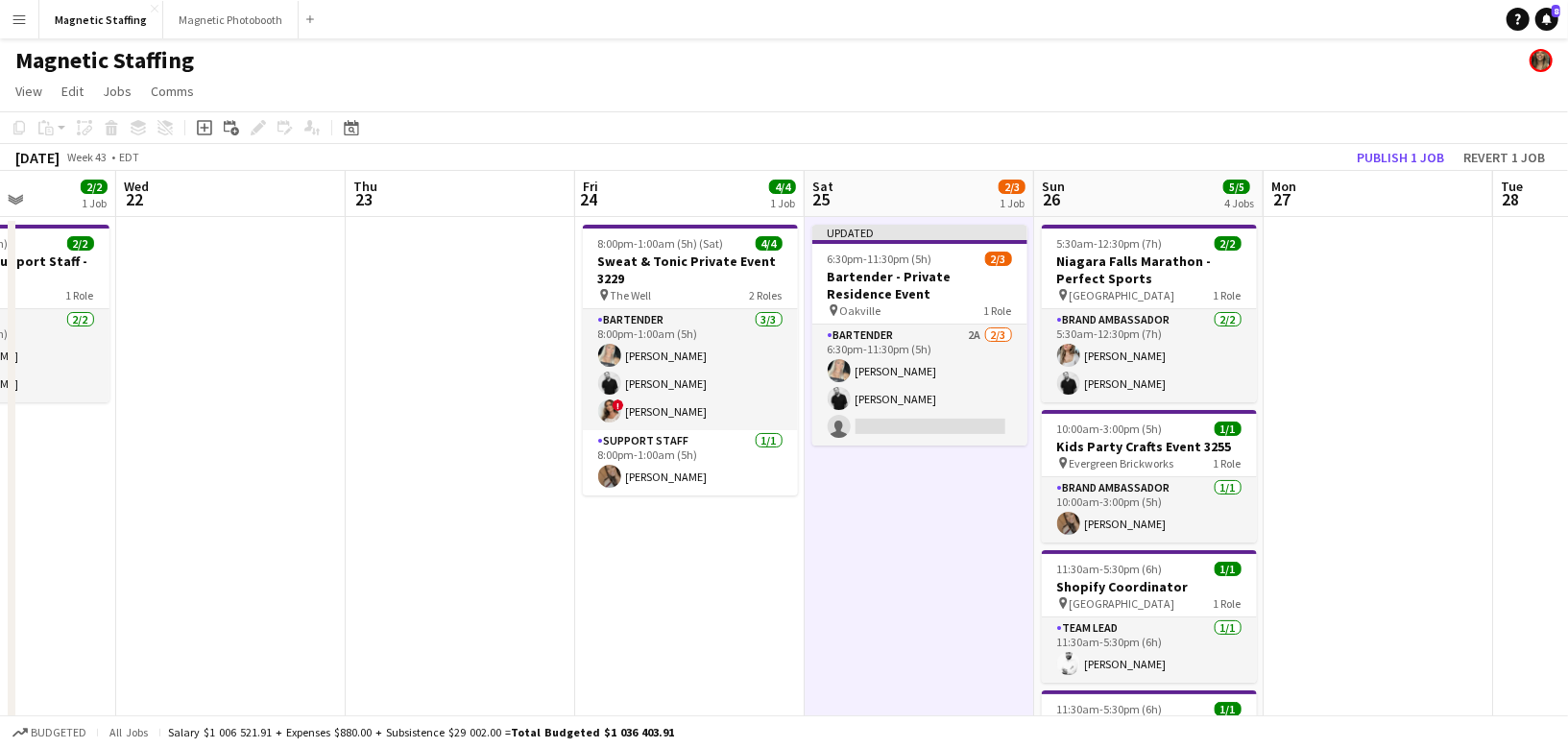
scroll to position [0, 723]
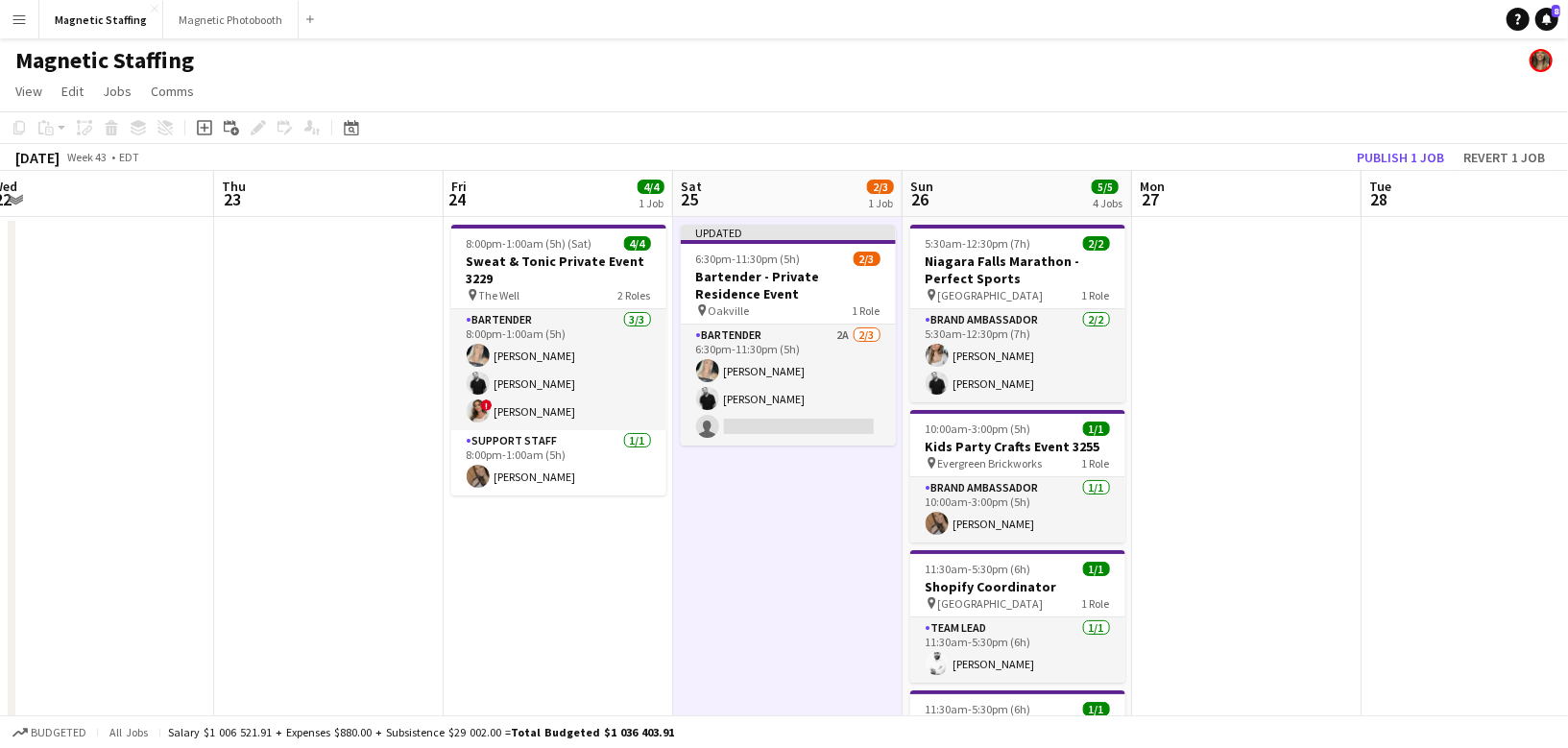
drag, startPoint x: 645, startPoint y: 575, endPoint x: 501, endPoint y: 588, distance: 144.6
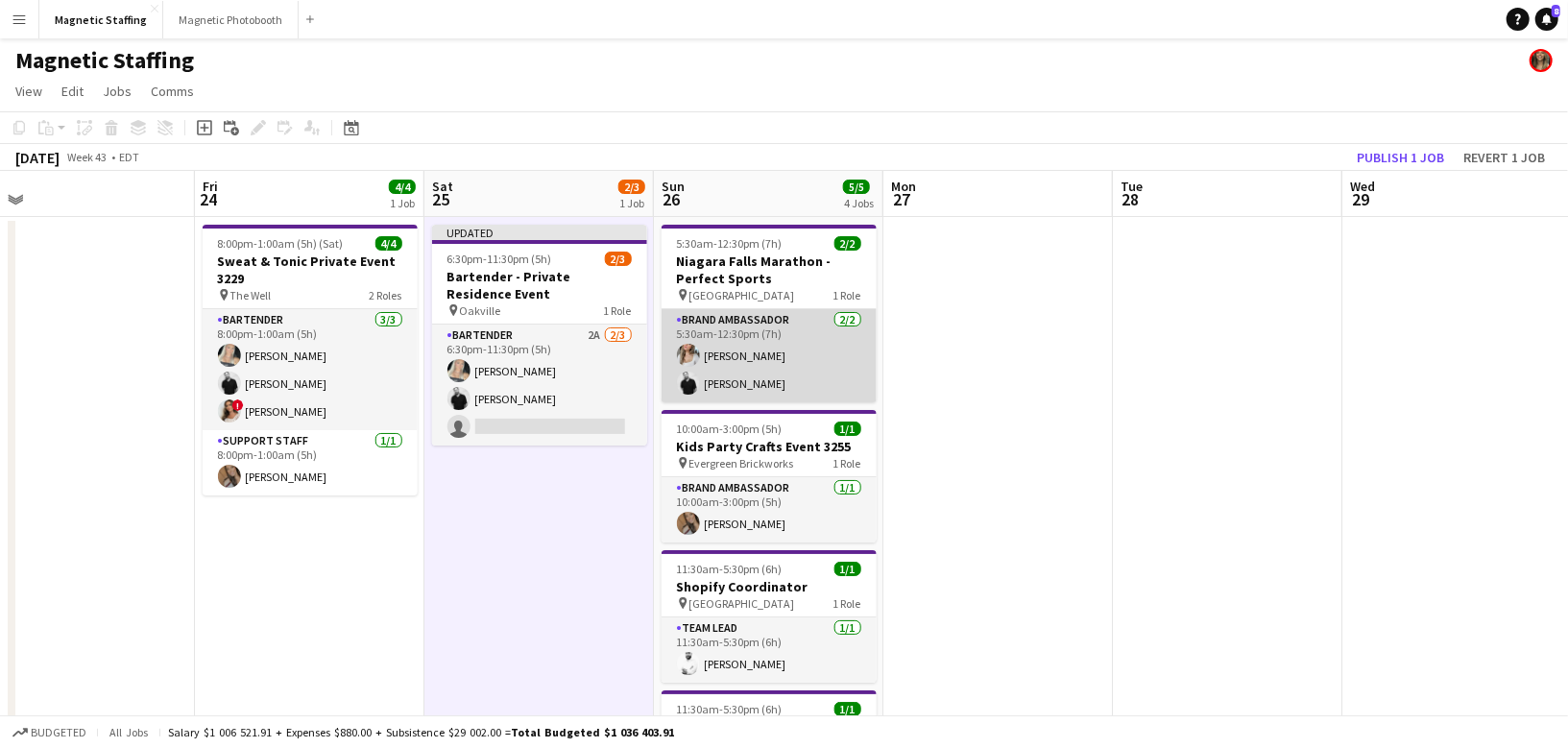
click at [755, 374] on app-card-role "Brand Ambassador [DATE] 5:30am-12:30pm (7h) [PERSON_NAME] [PERSON_NAME]" at bounding box center [769, 356] width 215 height 93
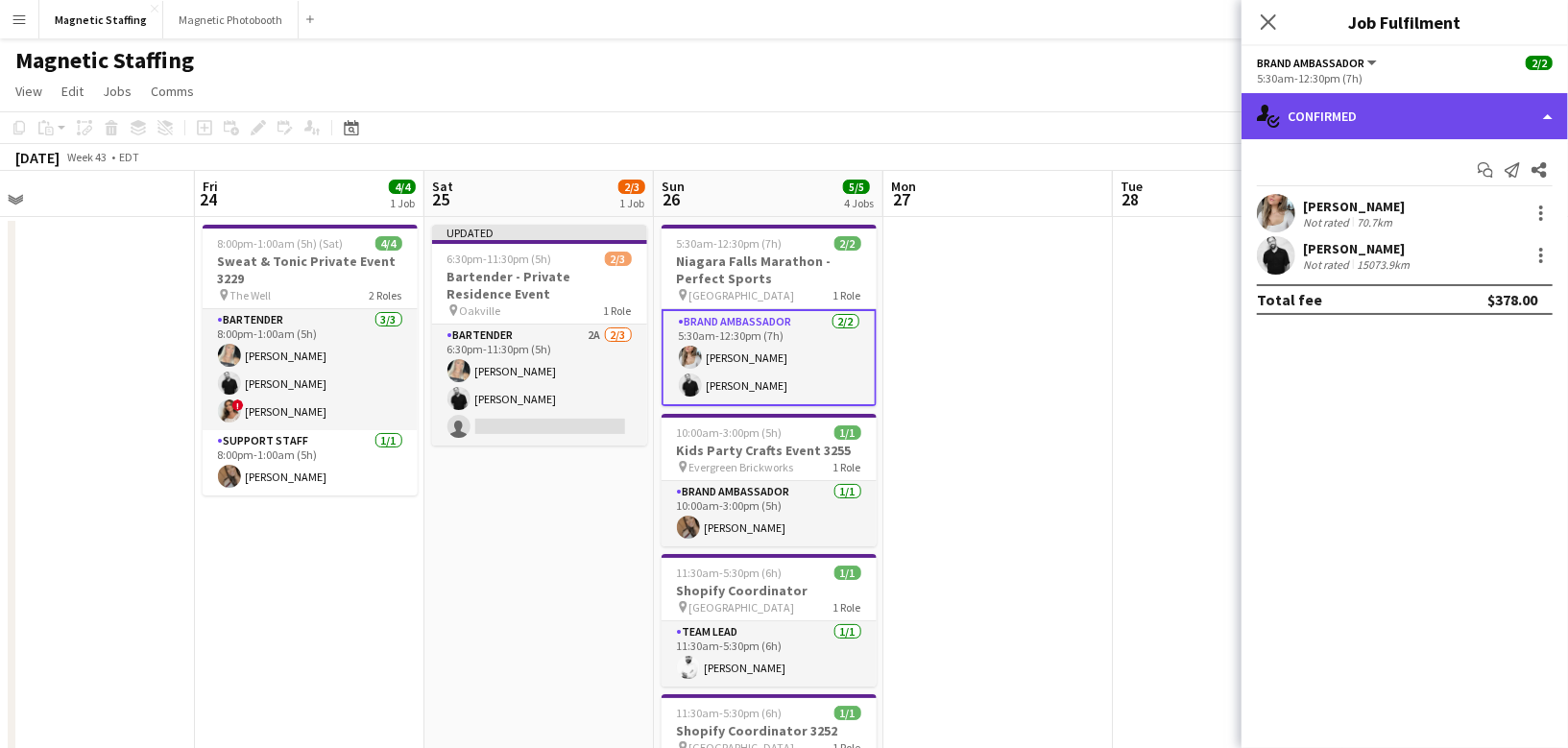
click at [1365, 118] on div "single-neutral-actions-check-2 Confirmed" at bounding box center [1405, 116] width 326 height 47
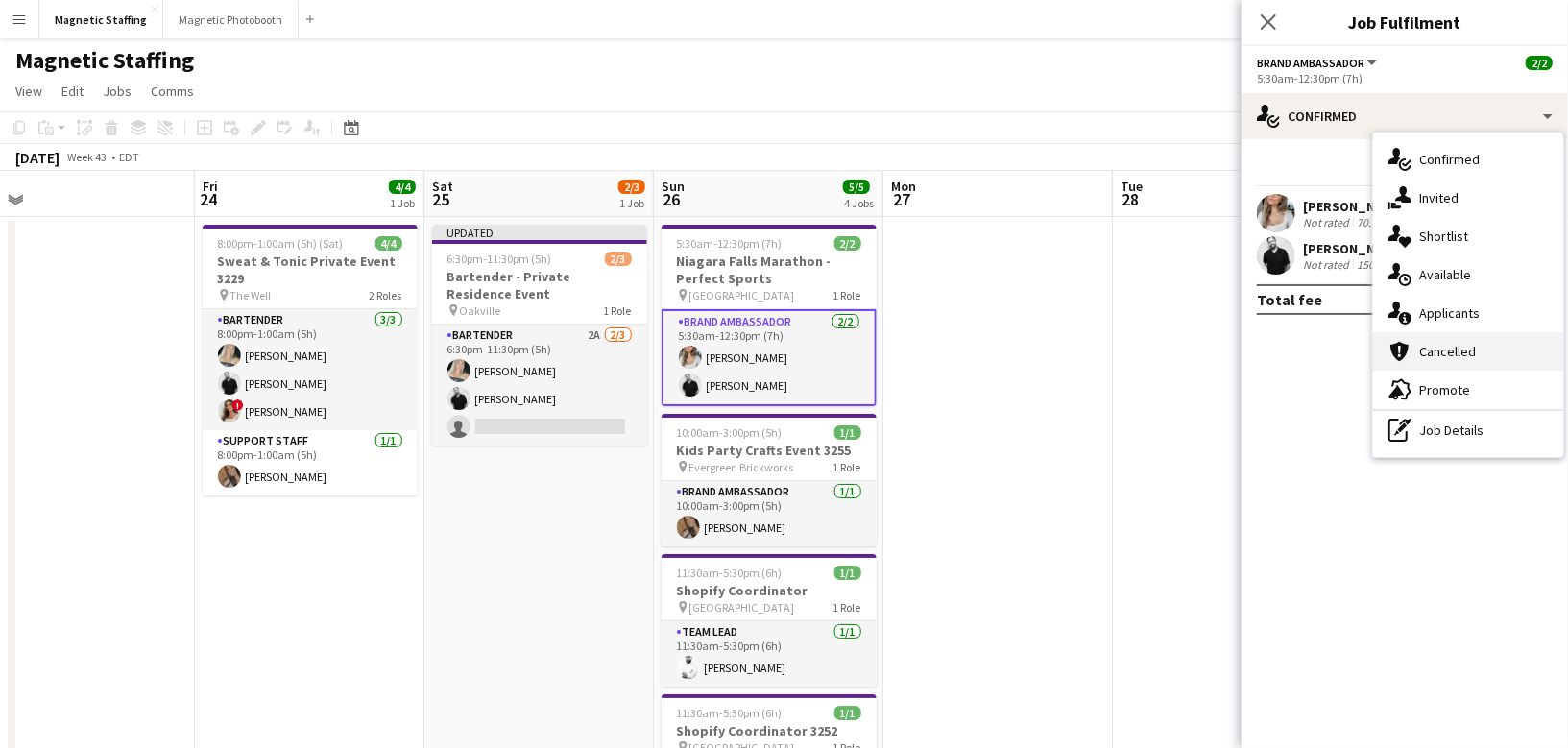
click at [1420, 332] on div "cancellation Cancelled" at bounding box center [1468, 351] width 190 height 39
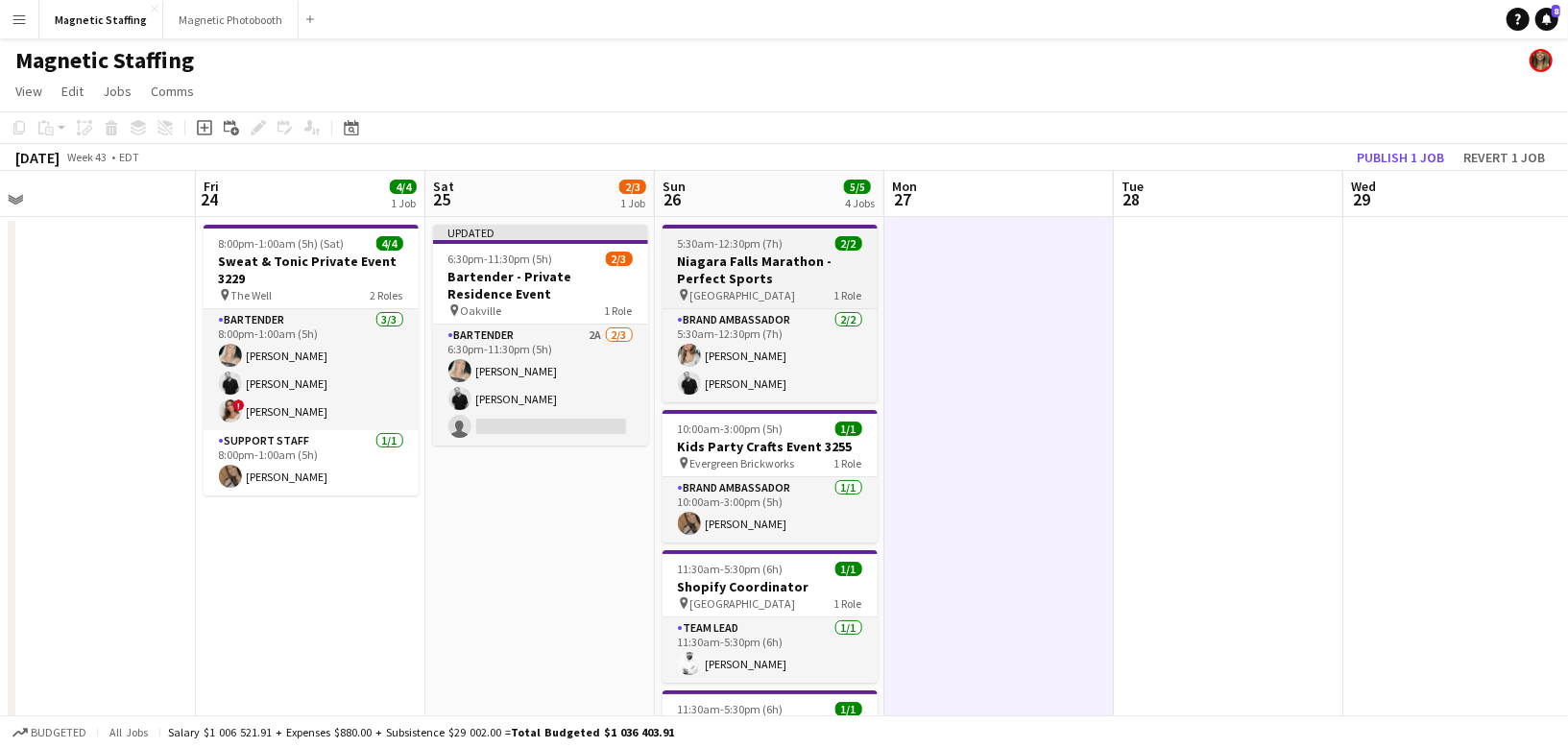
click at [818, 286] on app-job-card "5:30am-12:30pm (7h) 2/2 Niagara Falls Marathon - Perfect Sports pin Niagara Fal…" at bounding box center [770, 313] width 215 height 178
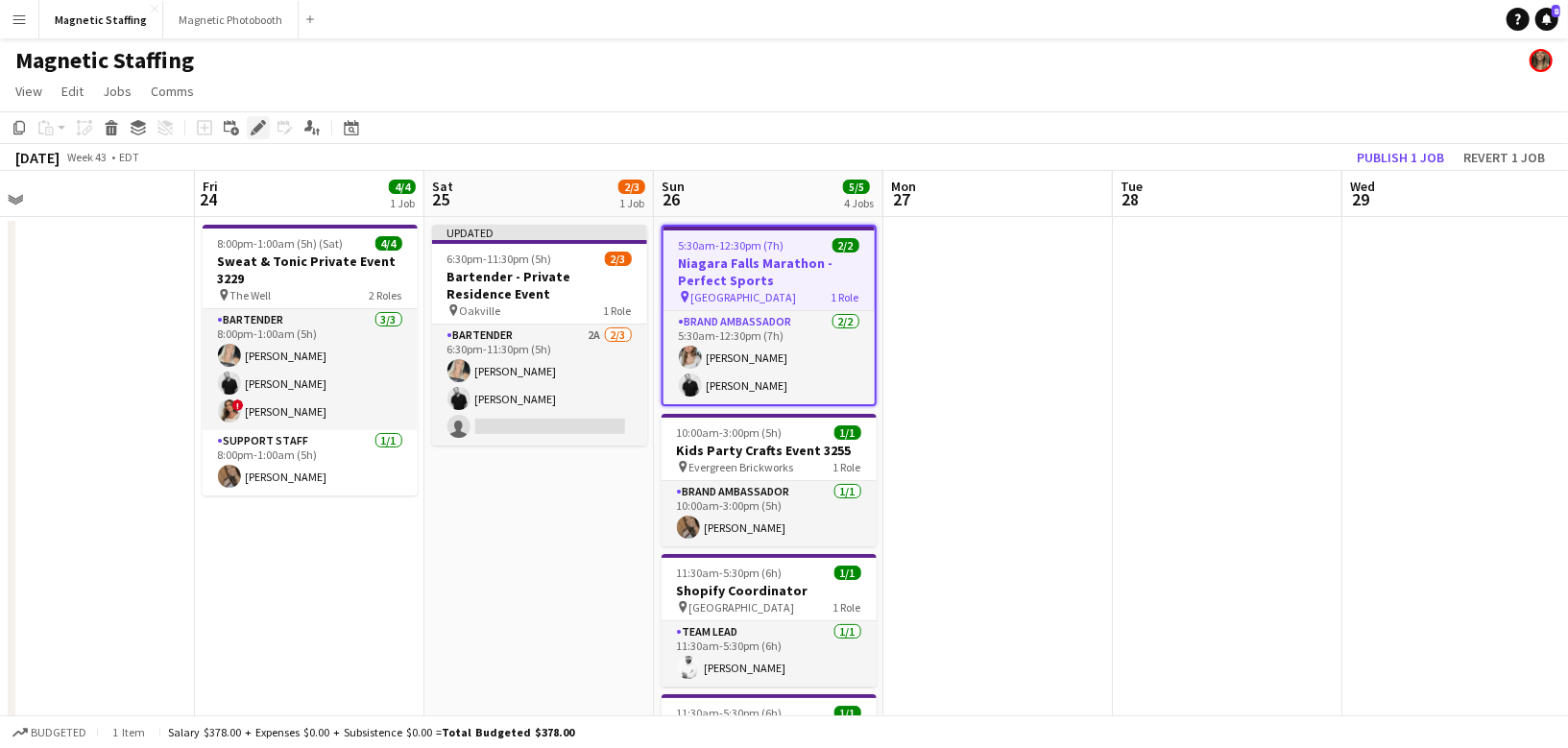
click at [253, 124] on icon "Edit" at bounding box center [258, 128] width 16 height 16
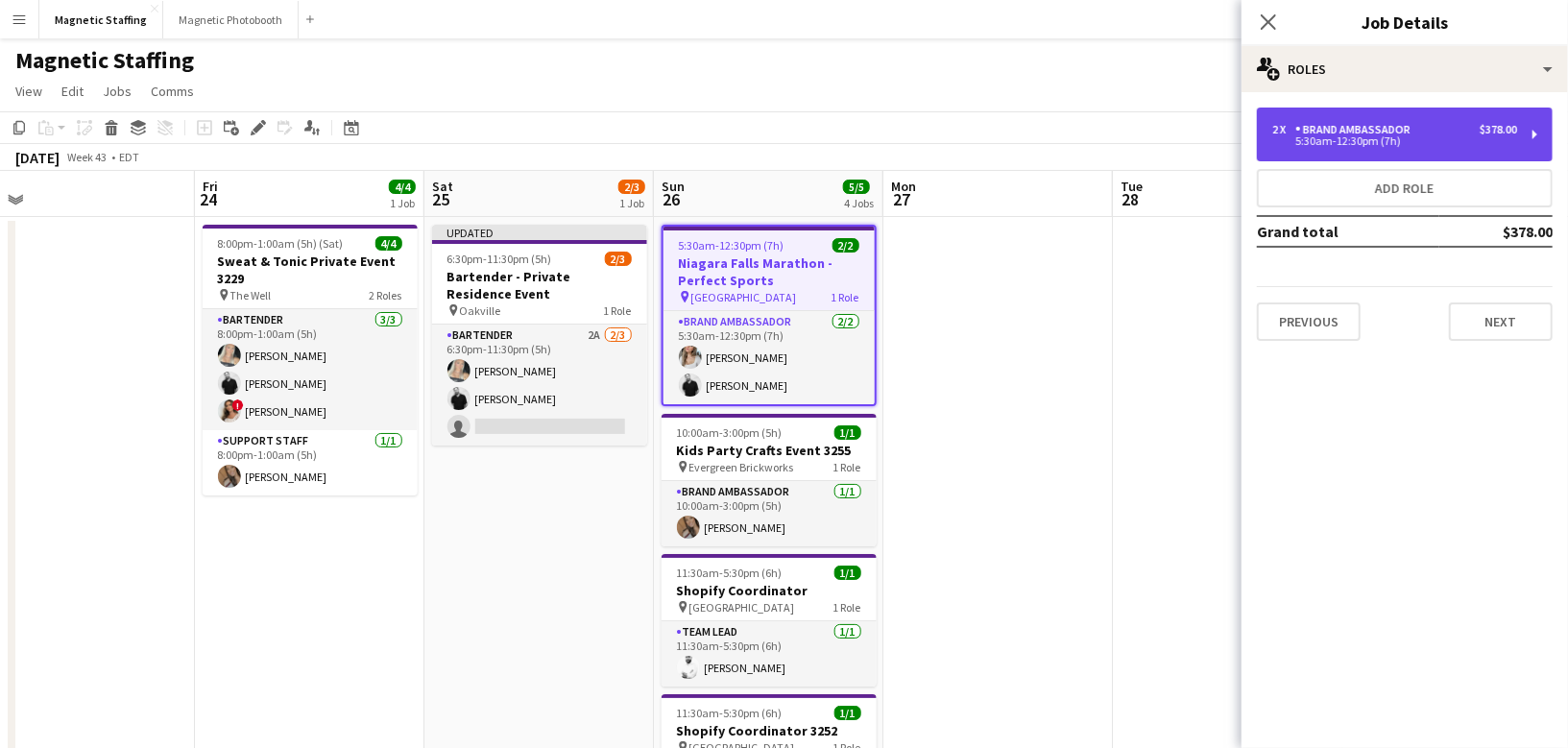
click at [1450, 133] on div "2 x Brand Ambassador $378.00" at bounding box center [1394, 130] width 245 height 14
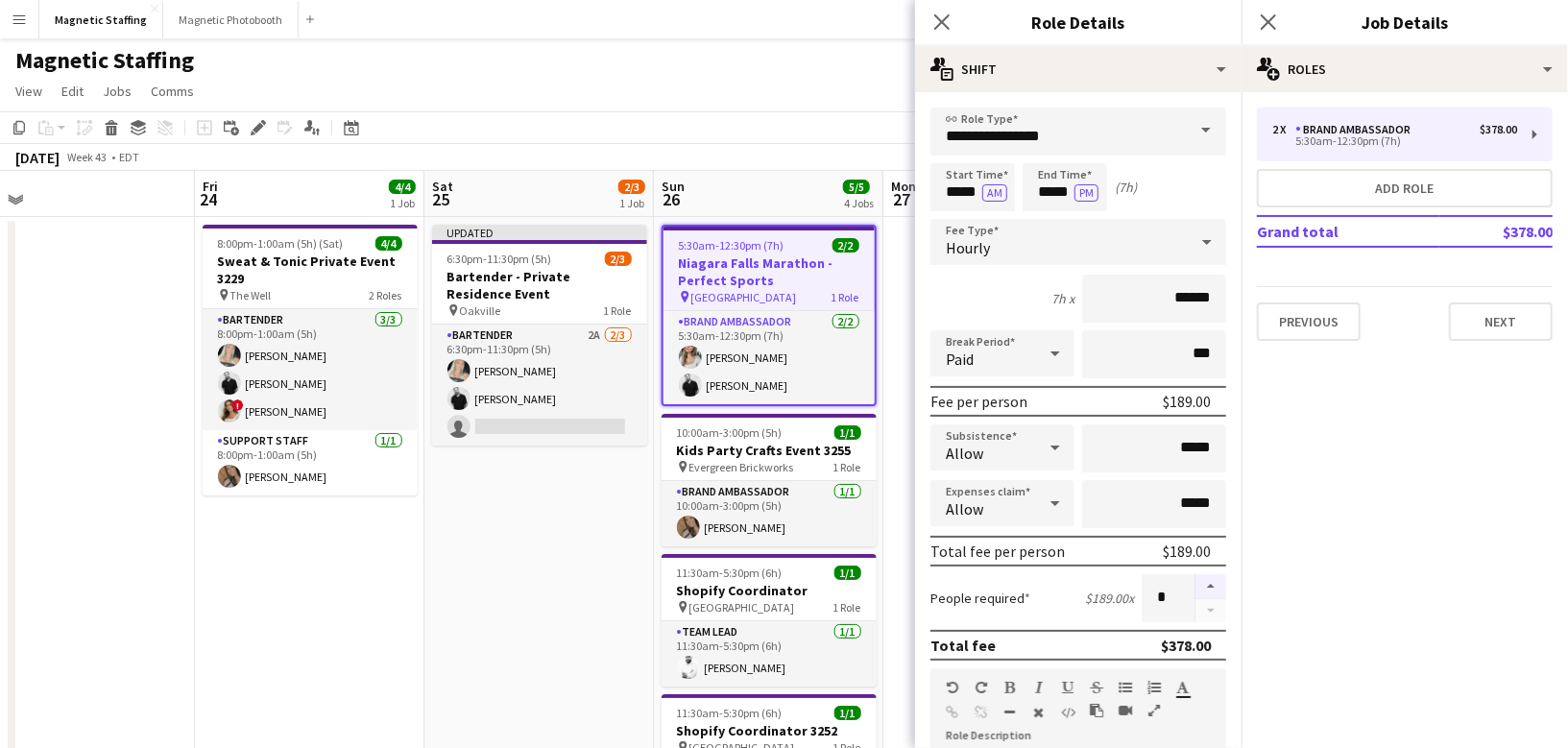
click at [1219, 589] on button "button" at bounding box center [1211, 587] width 31 height 25
type input "*"
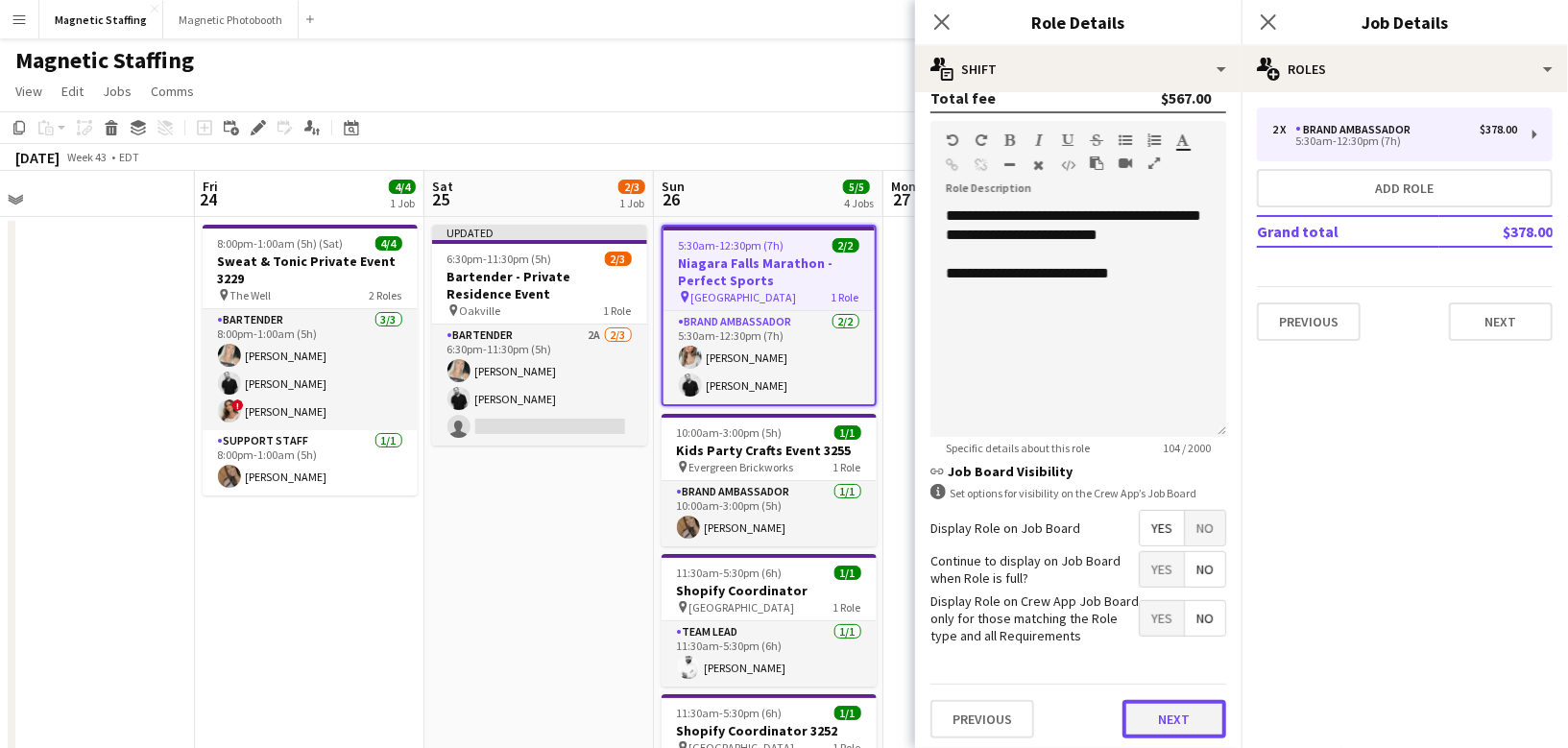
click at [1168, 702] on button "Next" at bounding box center [1174, 719] width 104 height 39
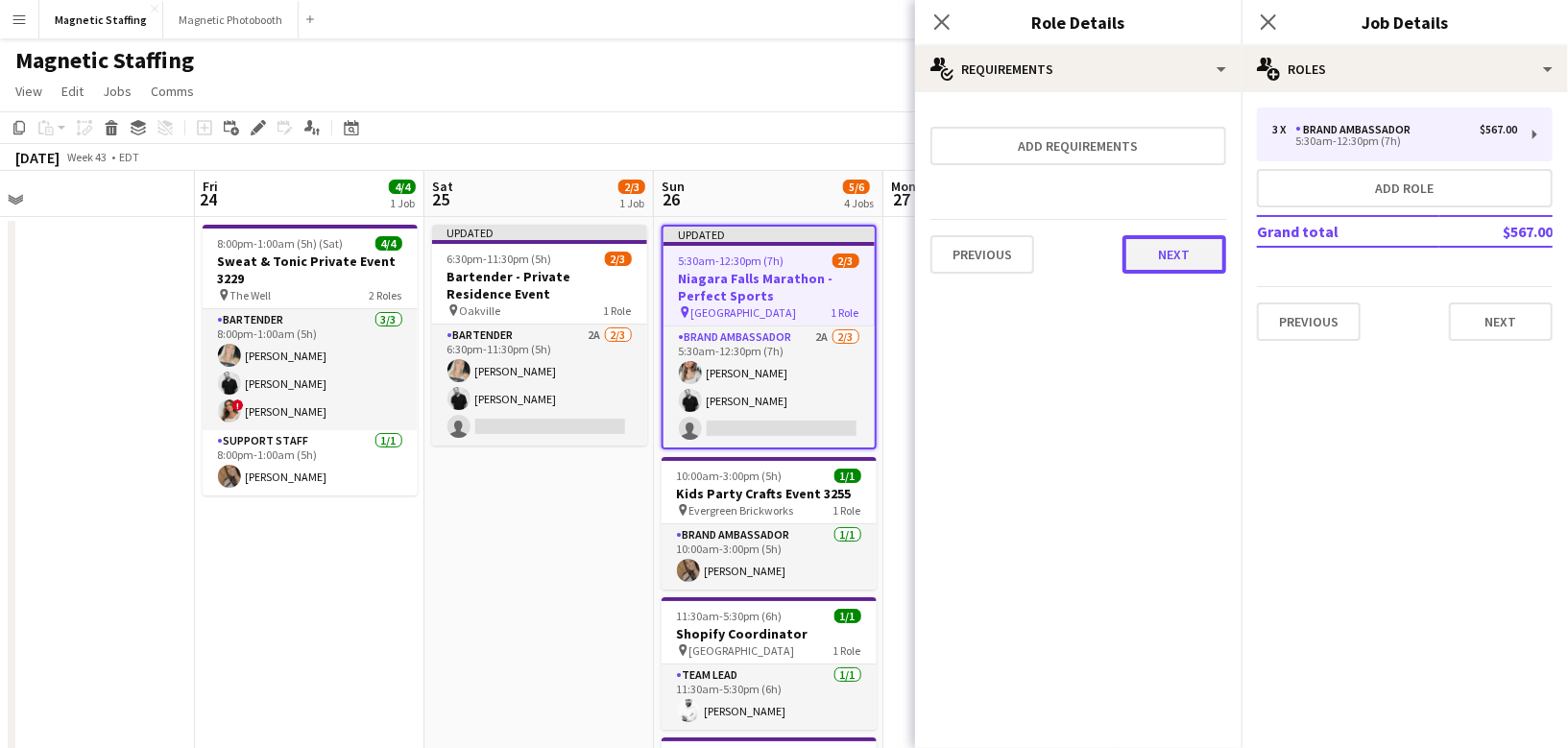
click at [1178, 251] on button "Next" at bounding box center [1174, 254] width 104 height 39
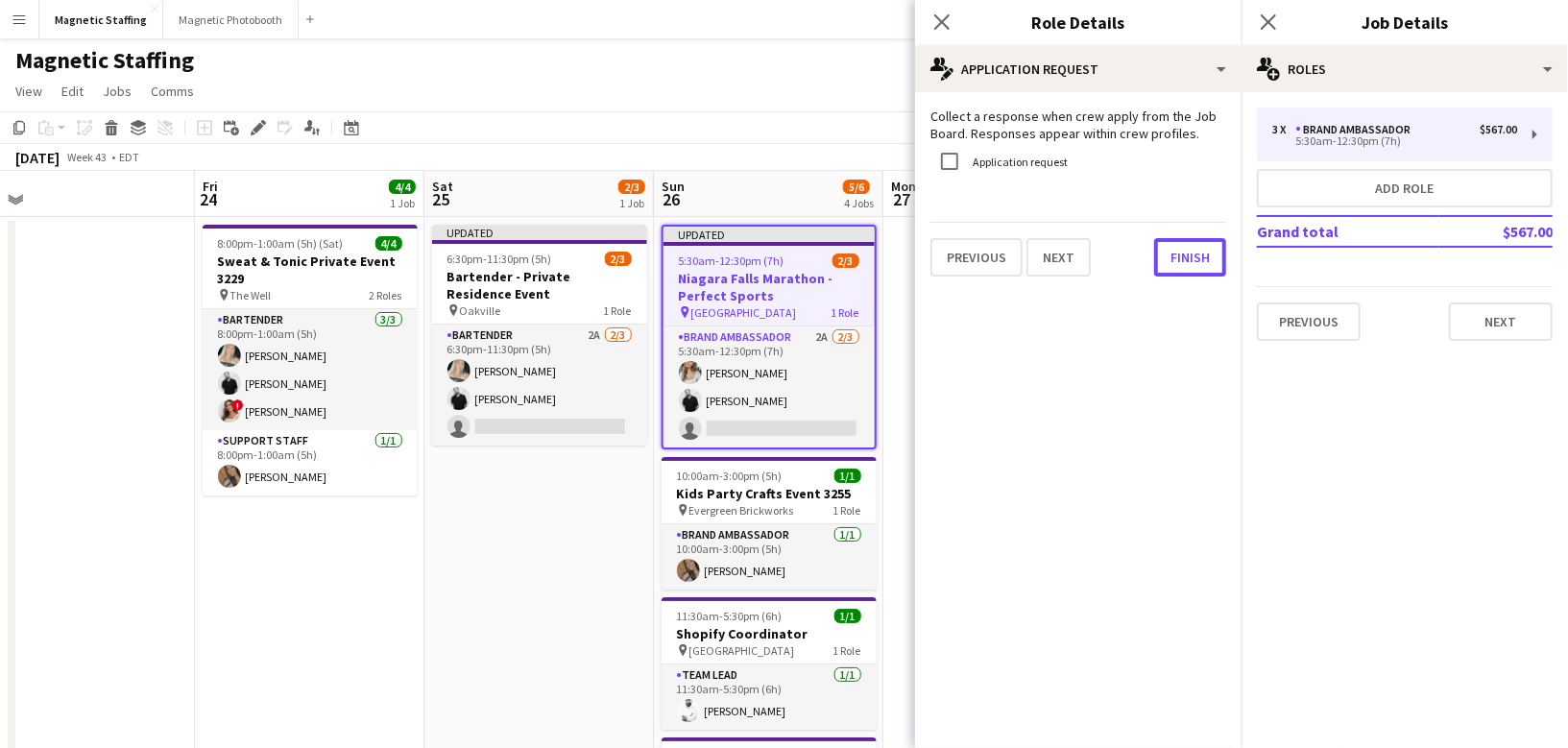
click at [1178, 251] on button "Finish" at bounding box center [1191, 257] width 72 height 39
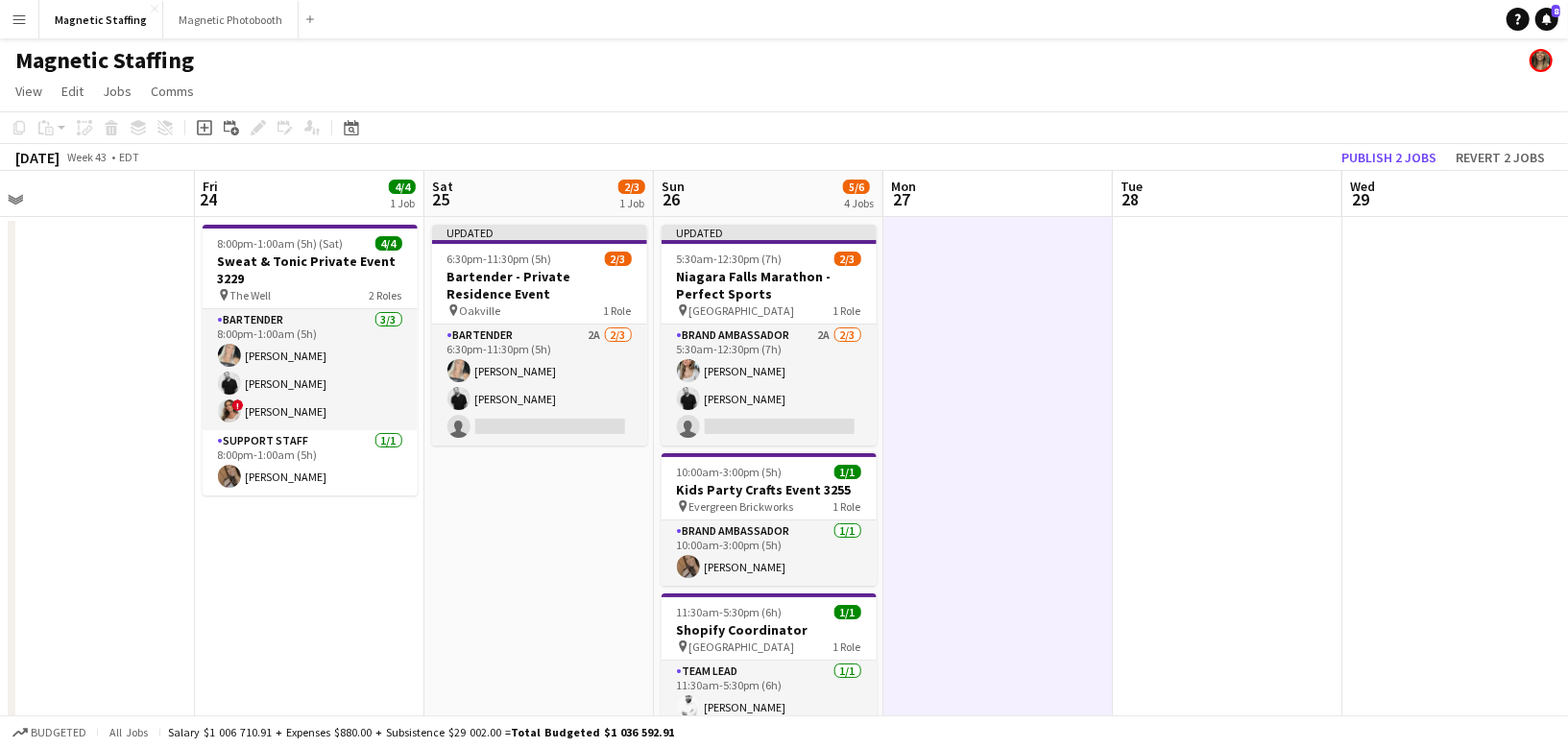
click at [1412, 140] on app-toolbar "Copy Paste Paste Command V Paste with crew Command Shift V Paste linked Job [GE…" at bounding box center [784, 128] width 1568 height 33
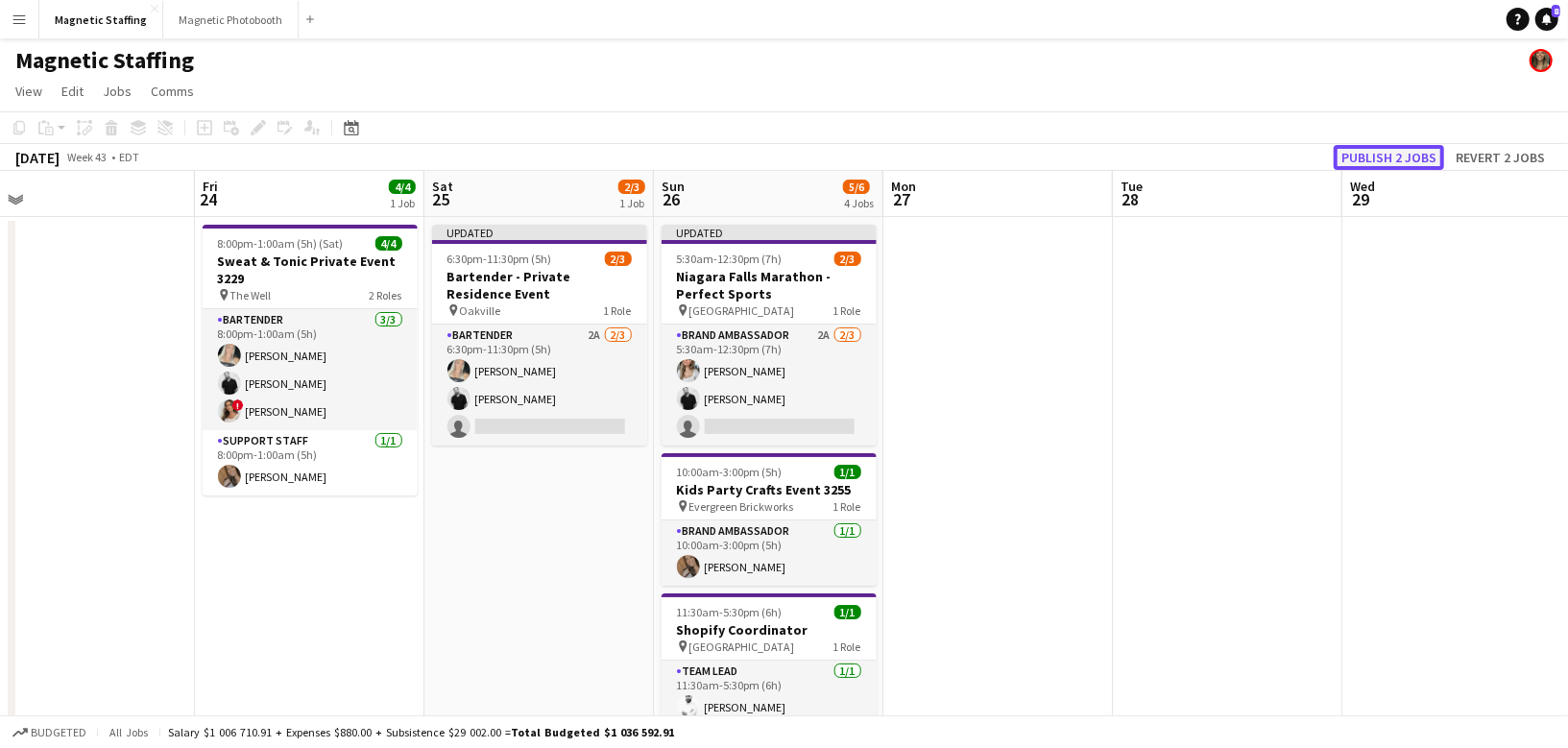
click at [1406, 146] on button "Publish 2 jobs" at bounding box center [1389, 157] width 111 height 25
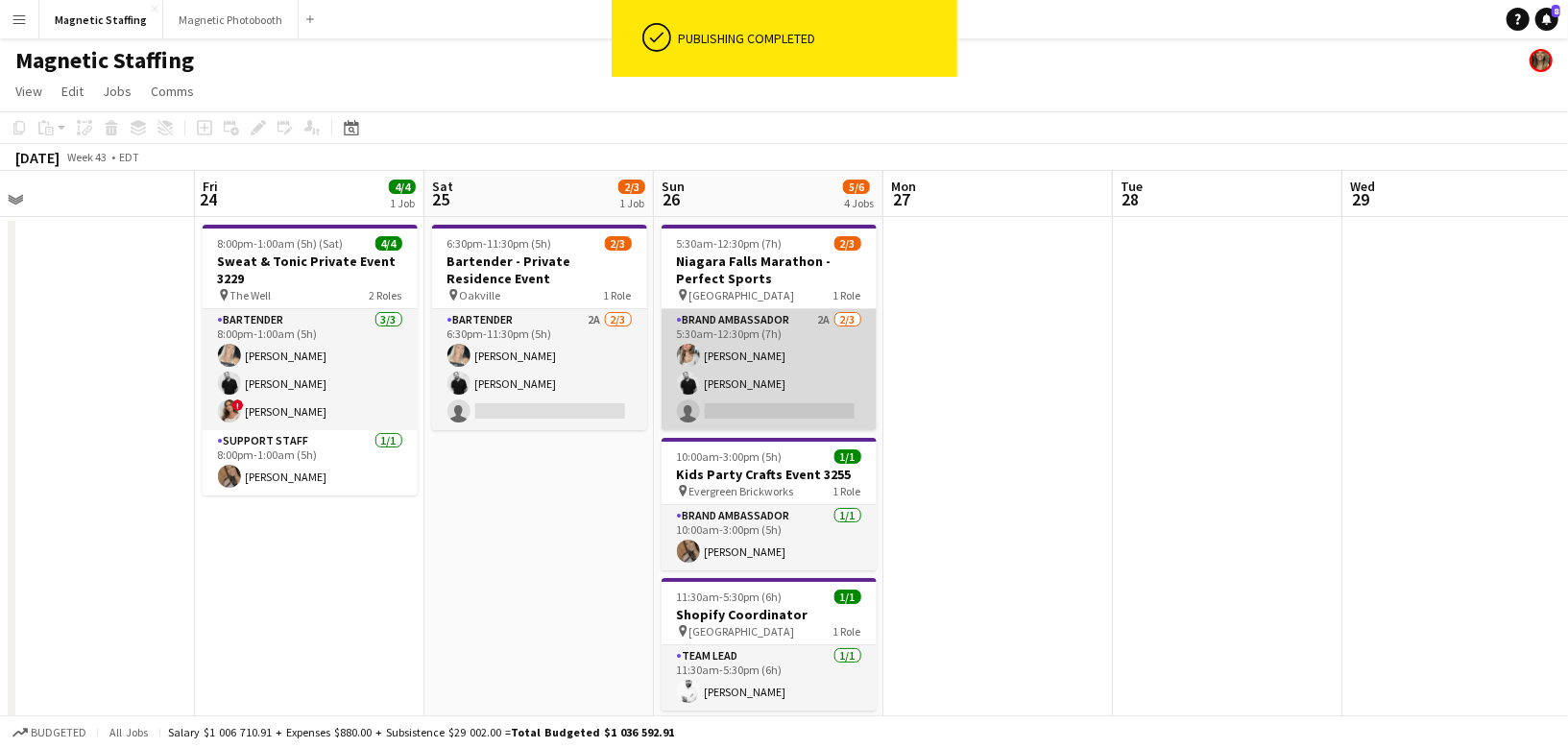
click at [749, 377] on app-card-role "Brand Ambassador 2A [DATE] 5:30am-12:30pm (7h) [PERSON_NAME] [PERSON_NAME] sing…" at bounding box center [769, 370] width 215 height 121
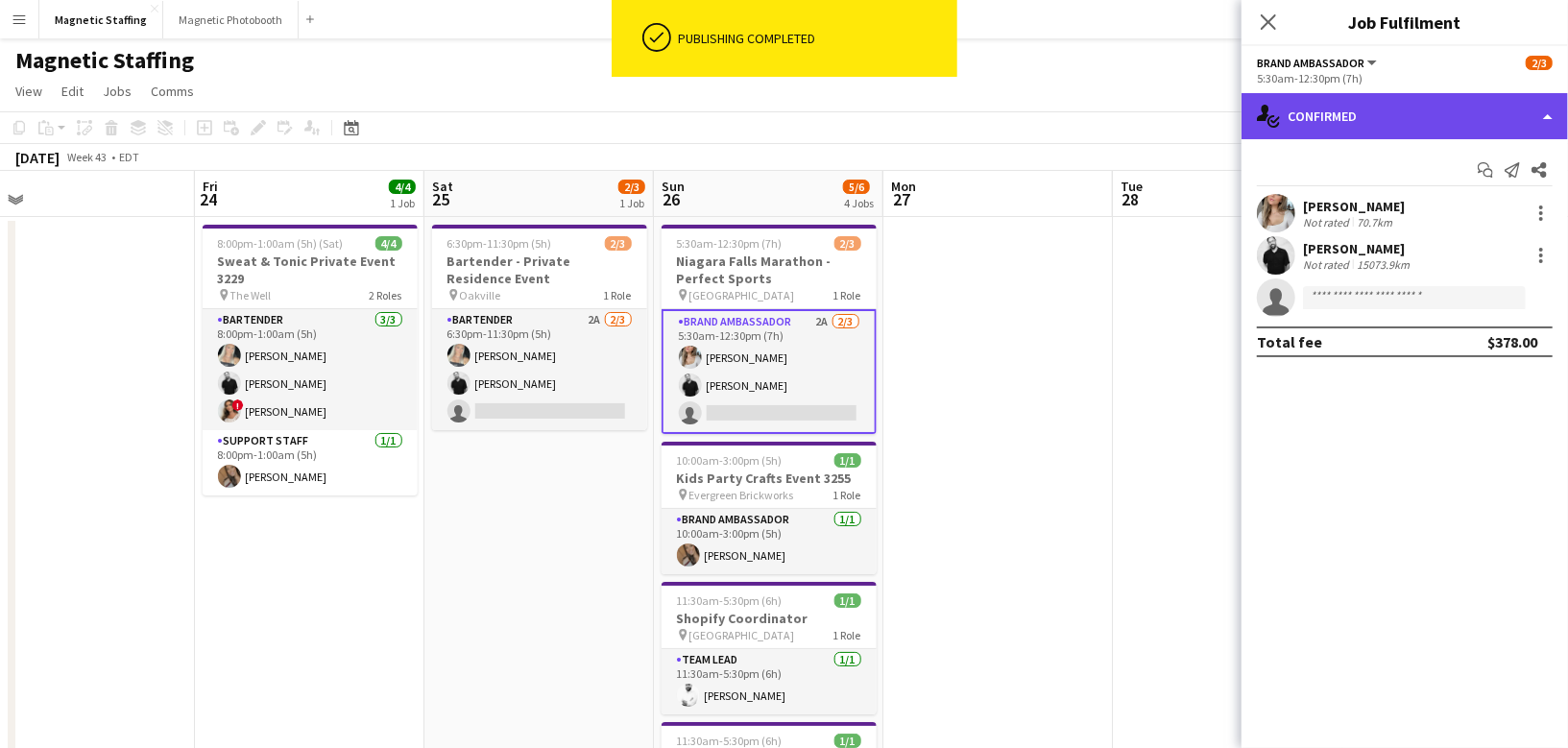
click at [1323, 101] on div "single-neutral-actions-check-2 Confirmed" at bounding box center [1405, 116] width 326 height 47
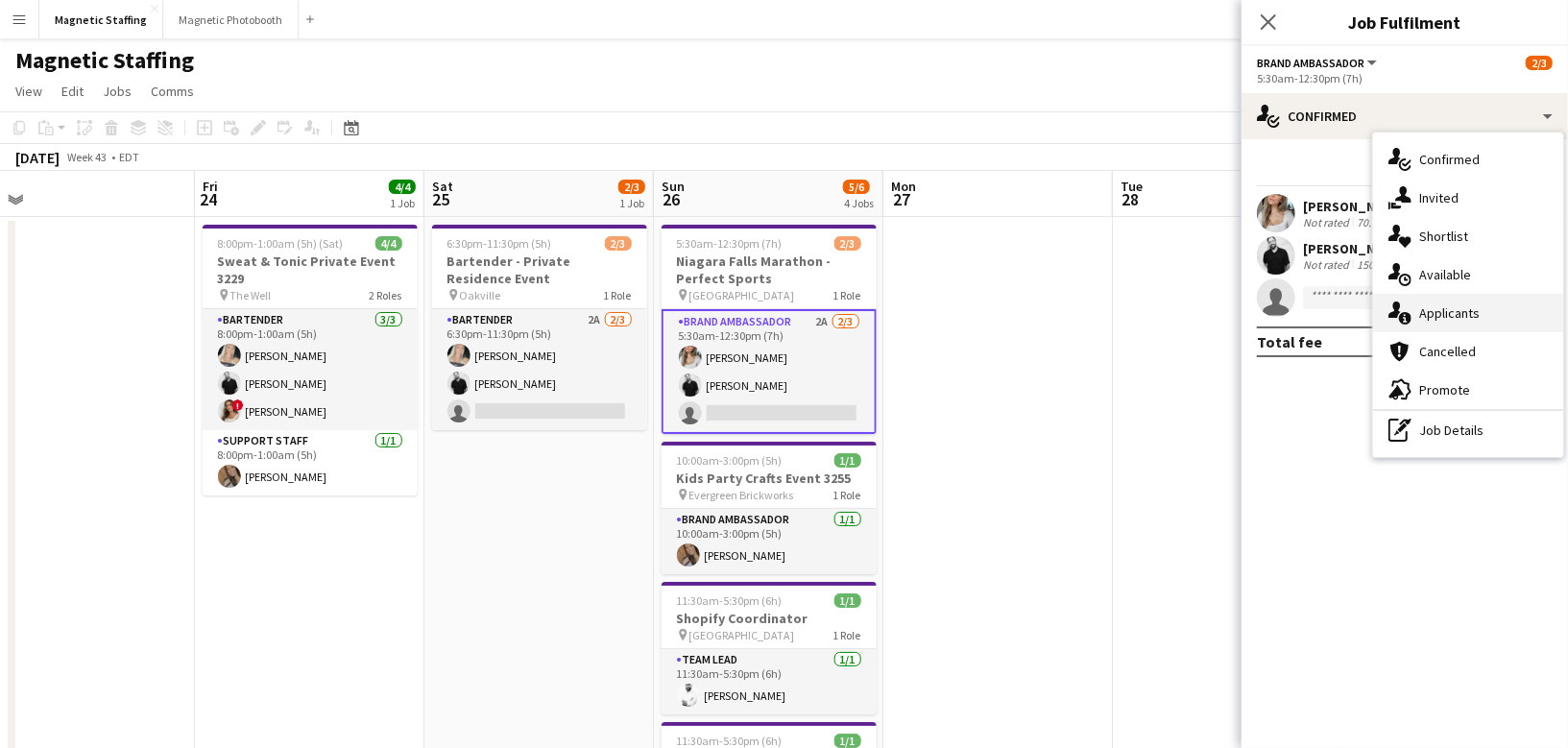
click at [1402, 311] on icon "single-neutral-actions-information" at bounding box center [1400, 313] width 23 height 23
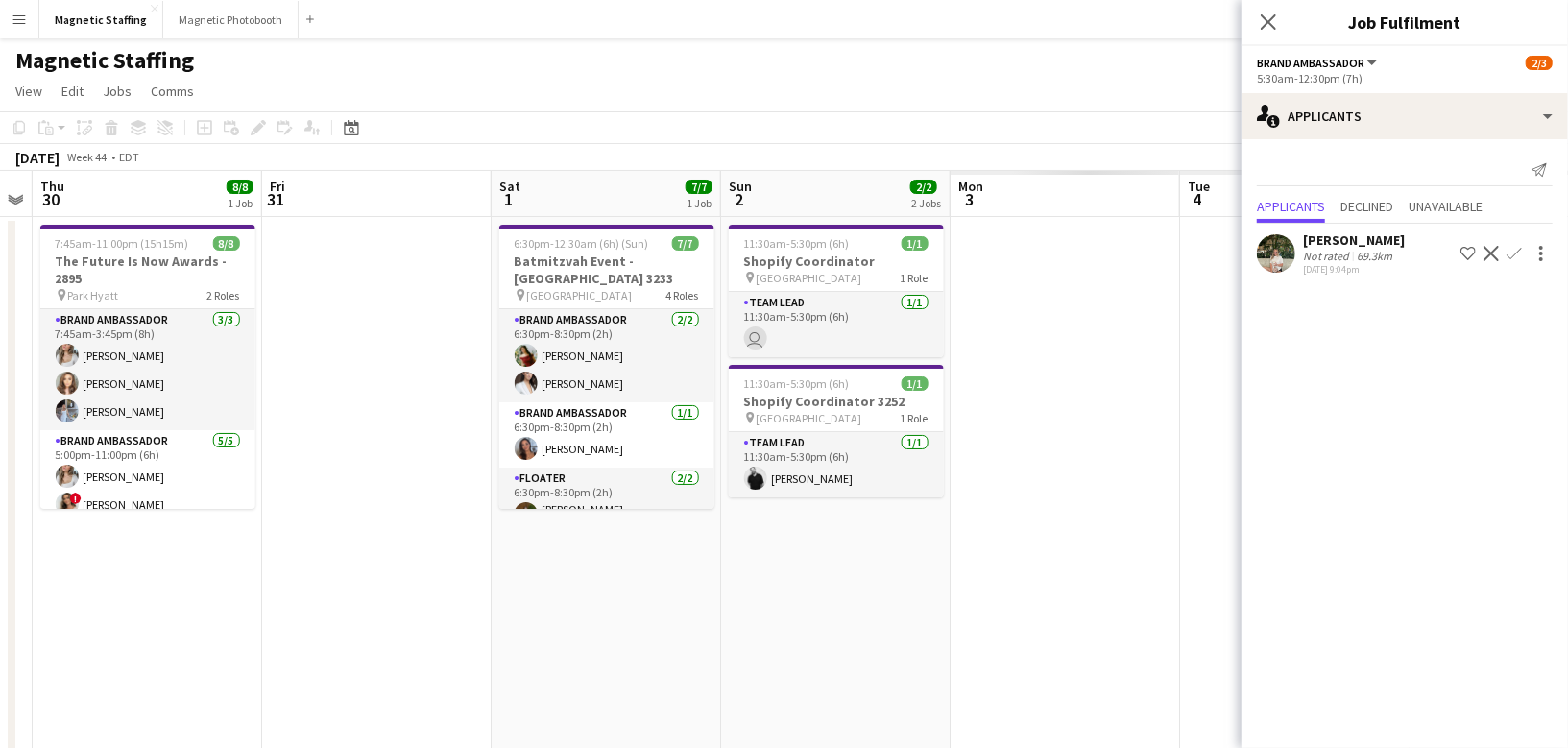
scroll to position [0, 702]
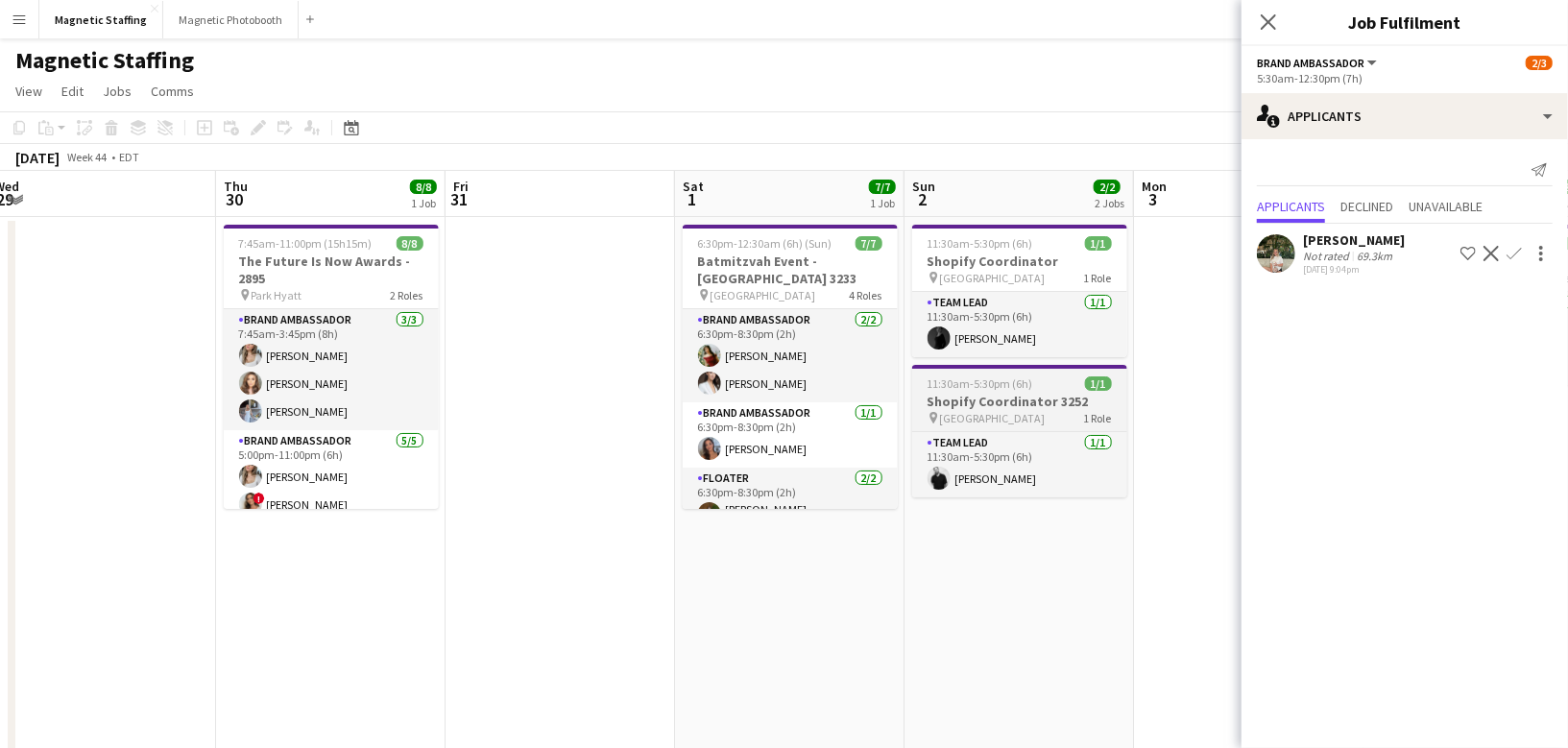
click at [999, 406] on h3 "Shopify Coordinator 3252" at bounding box center [1020, 402] width 215 height 17
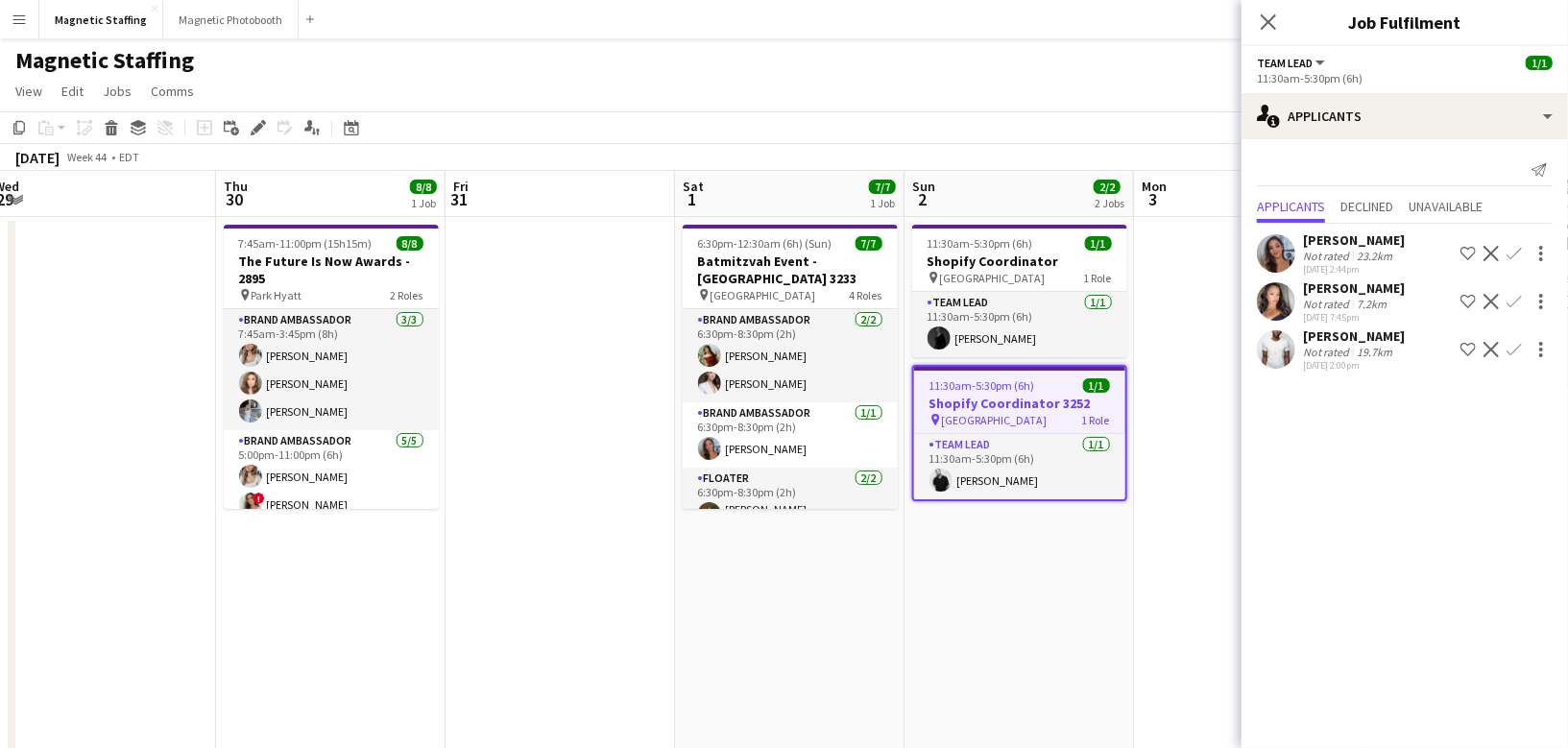
click at [1002, 393] on app-job-card "11:30am-5:30pm (6h) 1/1 Shopify Coordinator 3252 pin Toronto 1 Role Team Lead […" at bounding box center [1020, 433] width 215 height 137
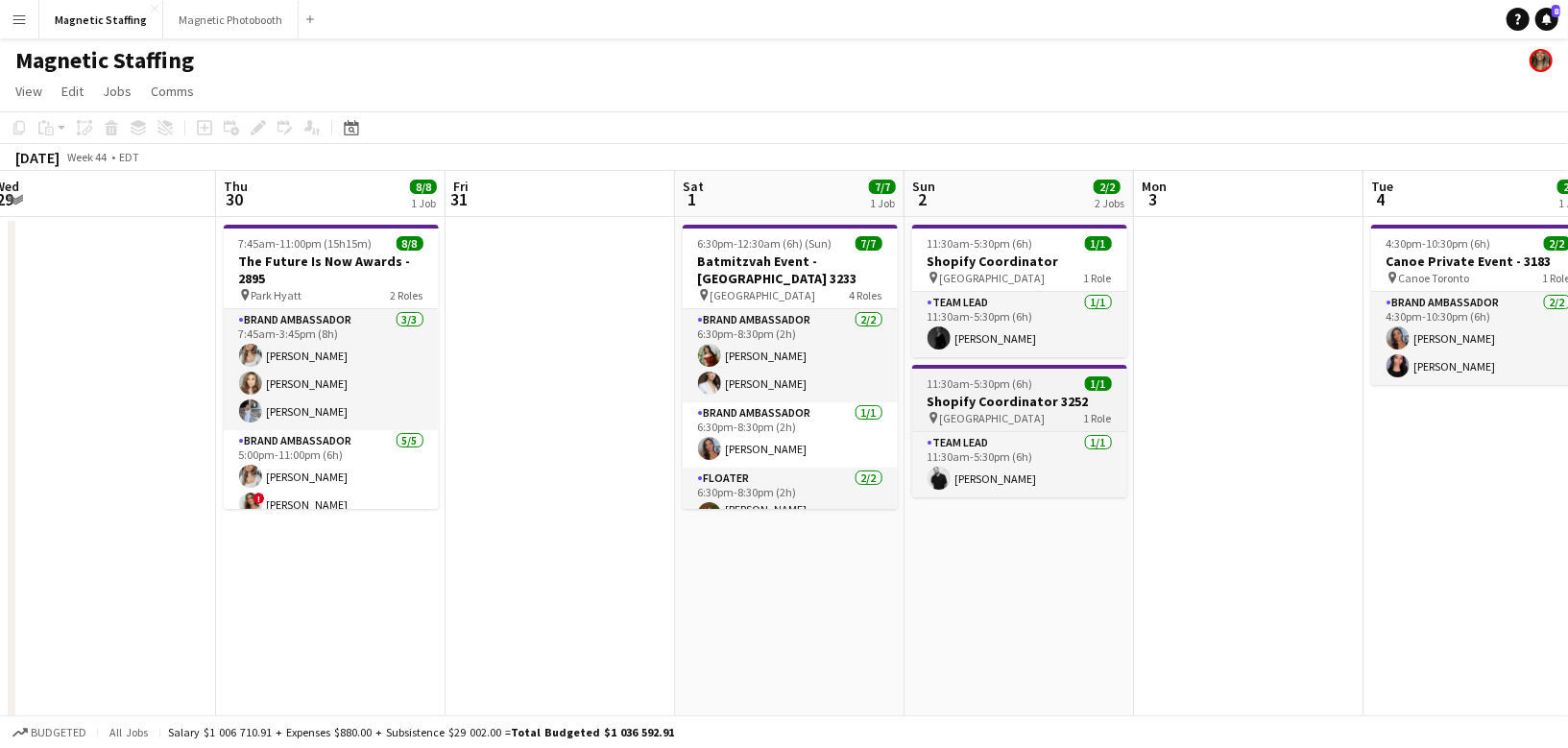
click at [1002, 393] on h3 "Shopify Coordinator 3252" at bounding box center [1020, 402] width 215 height 17
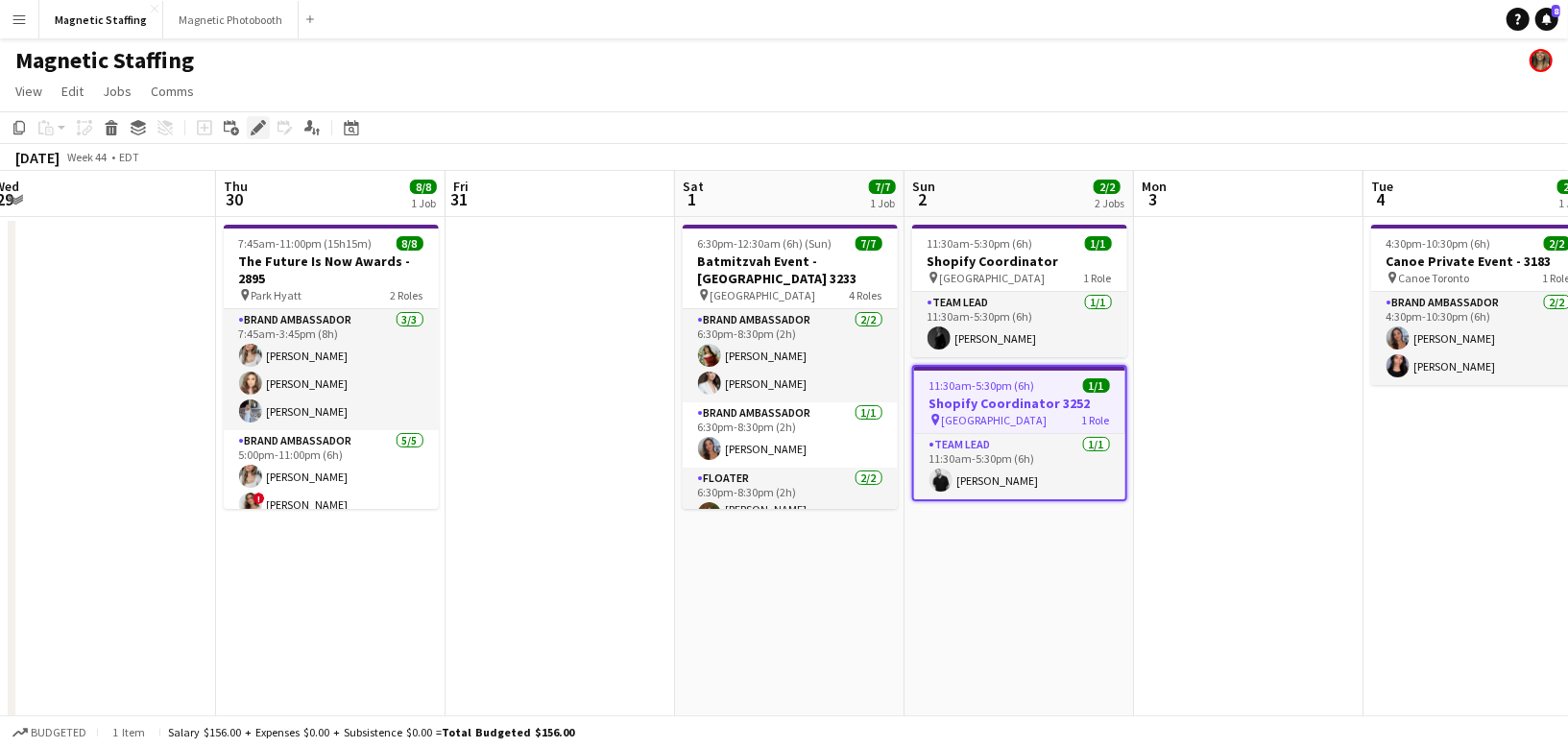
click at [254, 127] on icon "Edit" at bounding box center [258, 128] width 16 height 16
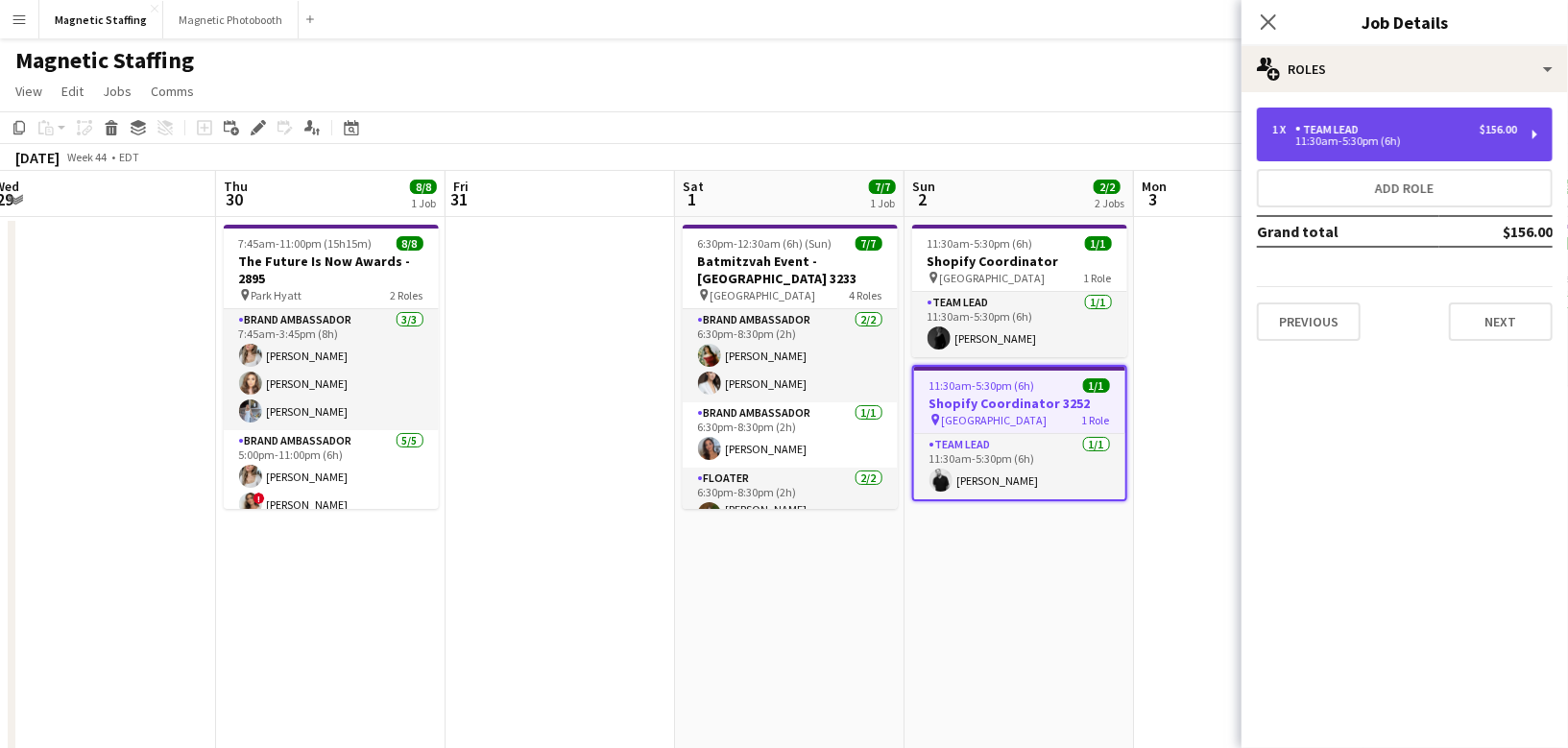
click at [1394, 122] on div "1 x Team Lead $156.00 11:30am-5:30pm (6h)" at bounding box center [1404, 134] width 296 height 53
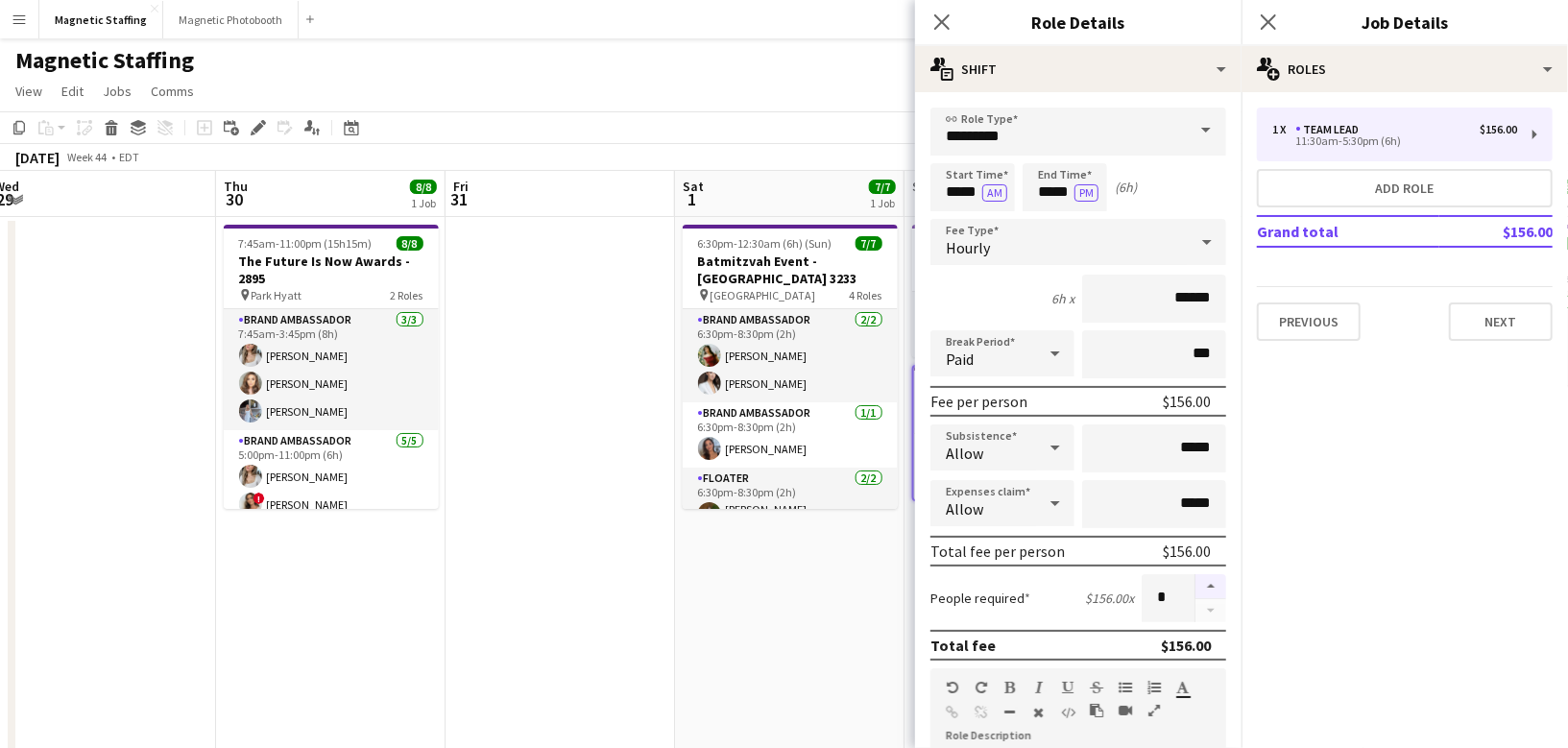
click at [1214, 580] on button "button" at bounding box center [1211, 587] width 31 height 25
type input "*"
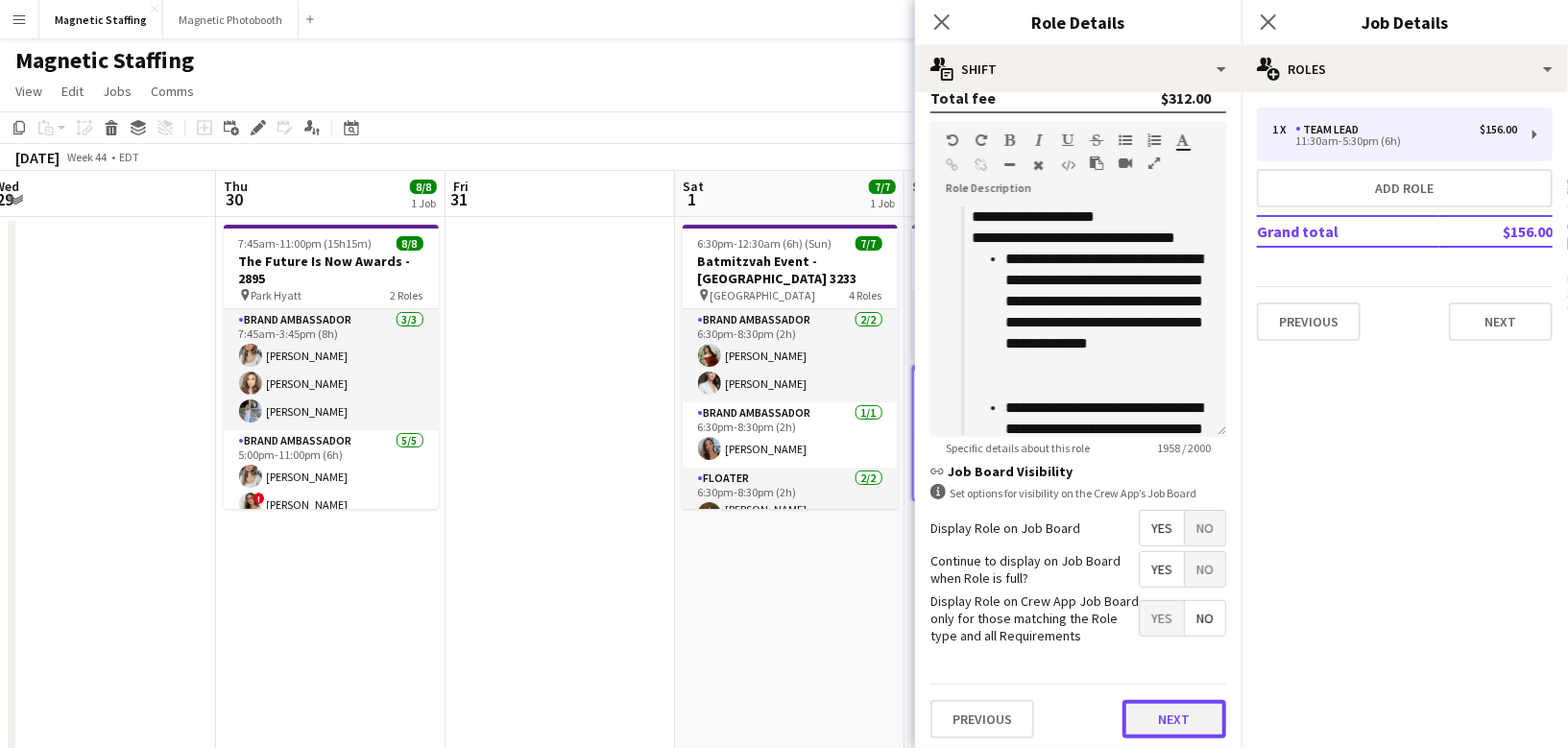
click at [1203, 715] on button "Next" at bounding box center [1174, 719] width 104 height 39
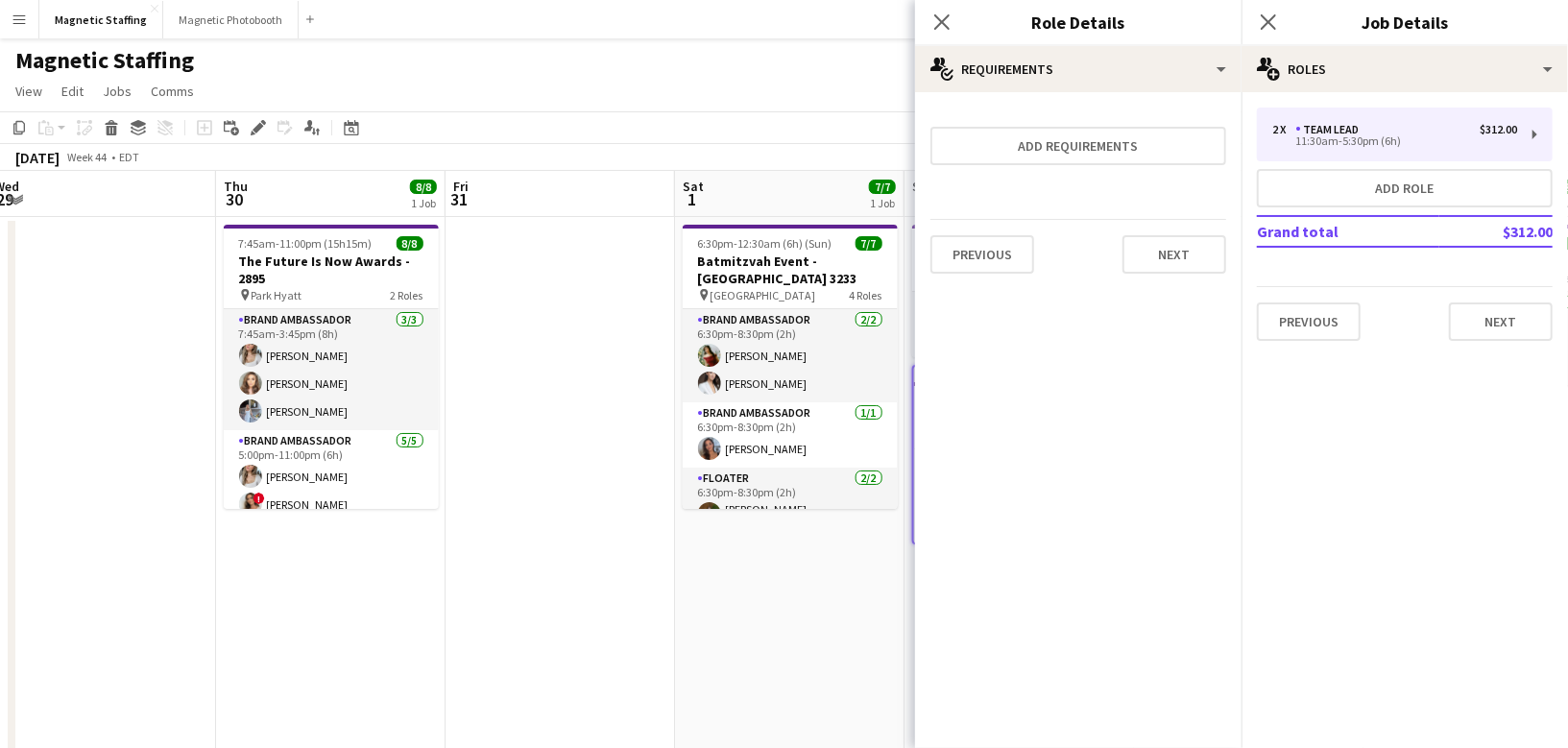
scroll to position [0, 0]
click at [1204, 262] on button "Next" at bounding box center [1174, 254] width 104 height 39
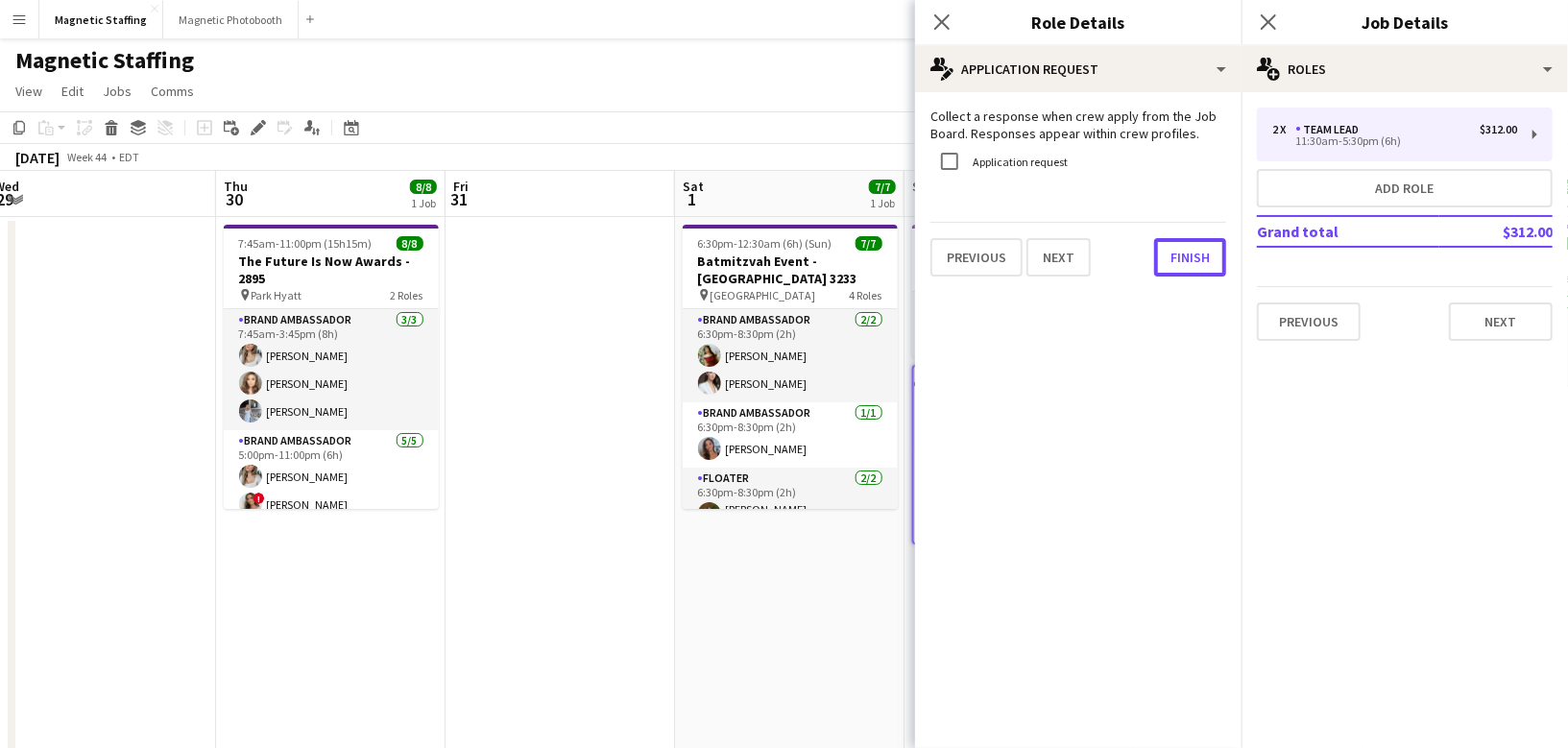
click at [1204, 262] on button "Finish" at bounding box center [1191, 257] width 72 height 39
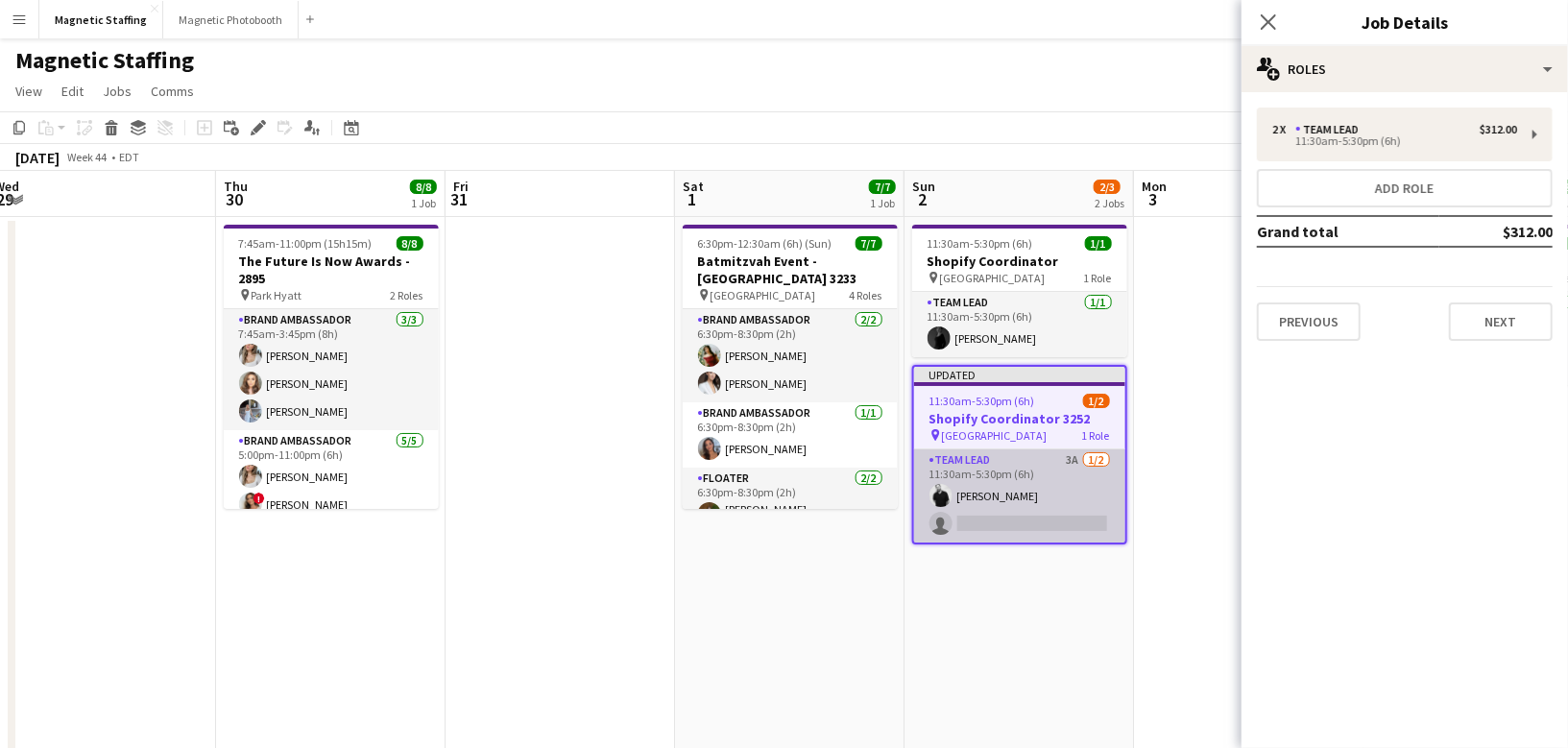
click at [1039, 500] on app-card-role "Team Lead 3A [DATE] 11:30am-5:30pm (6h) [PERSON_NAME] single-neutral-actions" at bounding box center [1020, 496] width 212 height 93
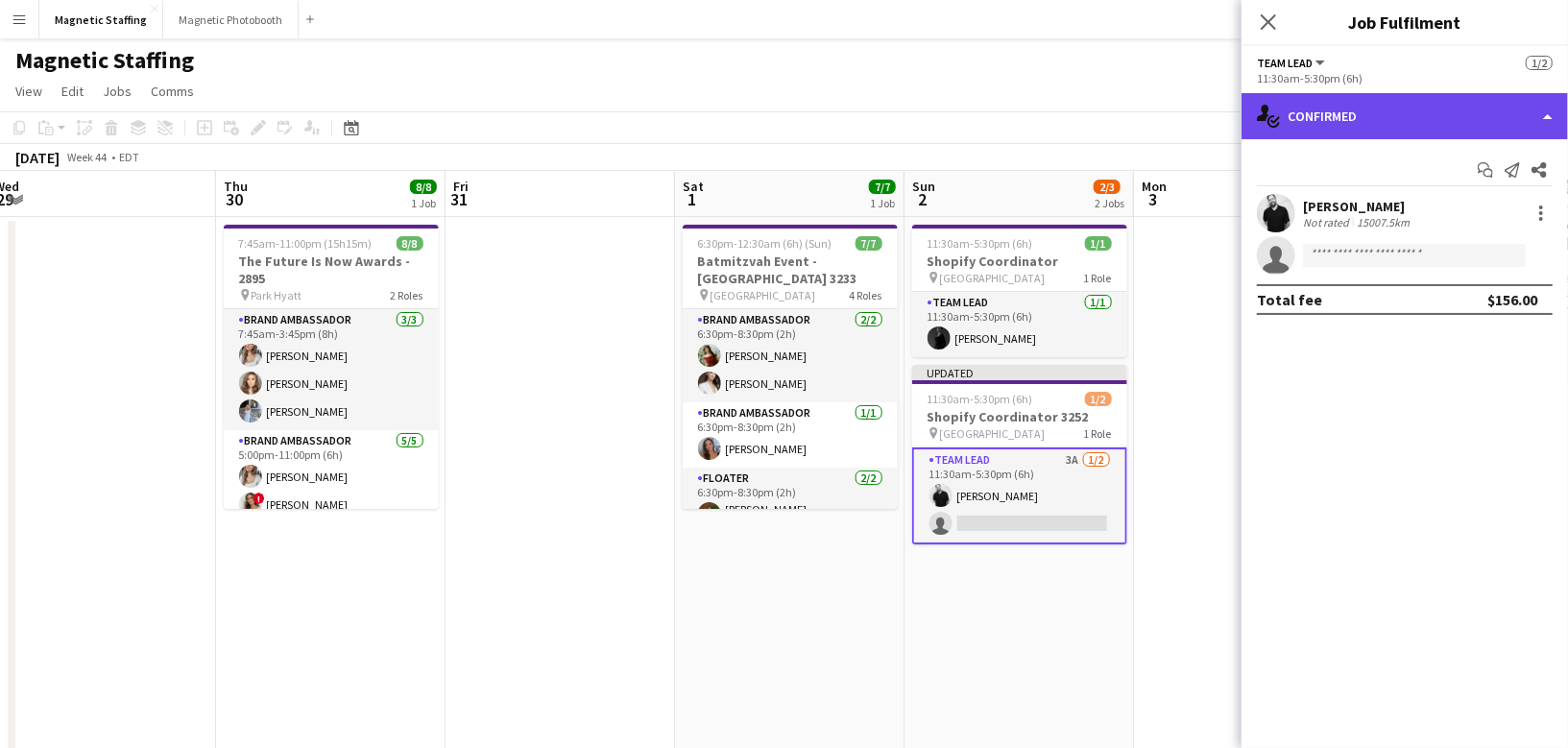
click at [1332, 126] on div "single-neutral-actions-check-2 Confirmed" at bounding box center [1405, 116] width 326 height 47
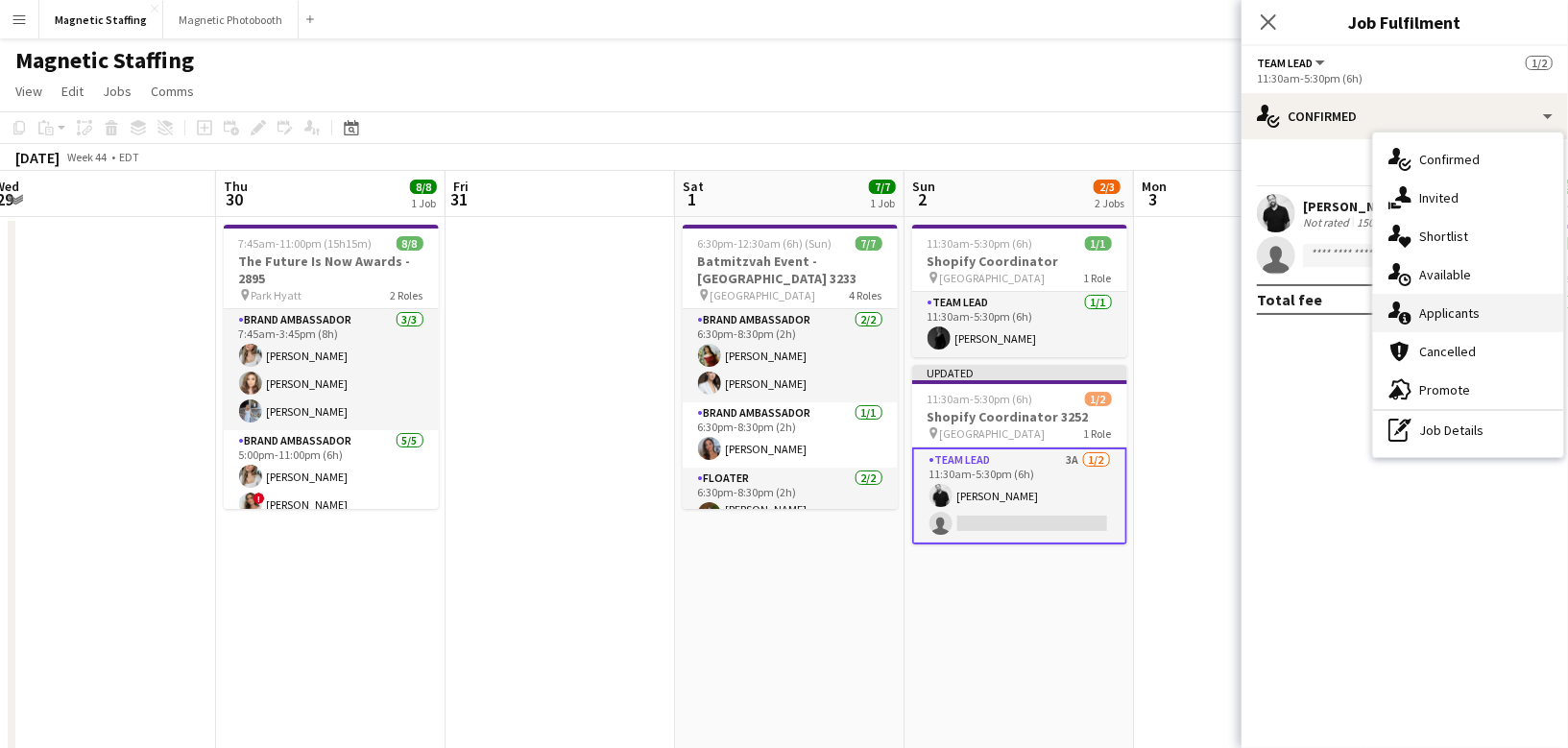
click at [1398, 311] on icon at bounding box center [1394, 309] width 13 height 16
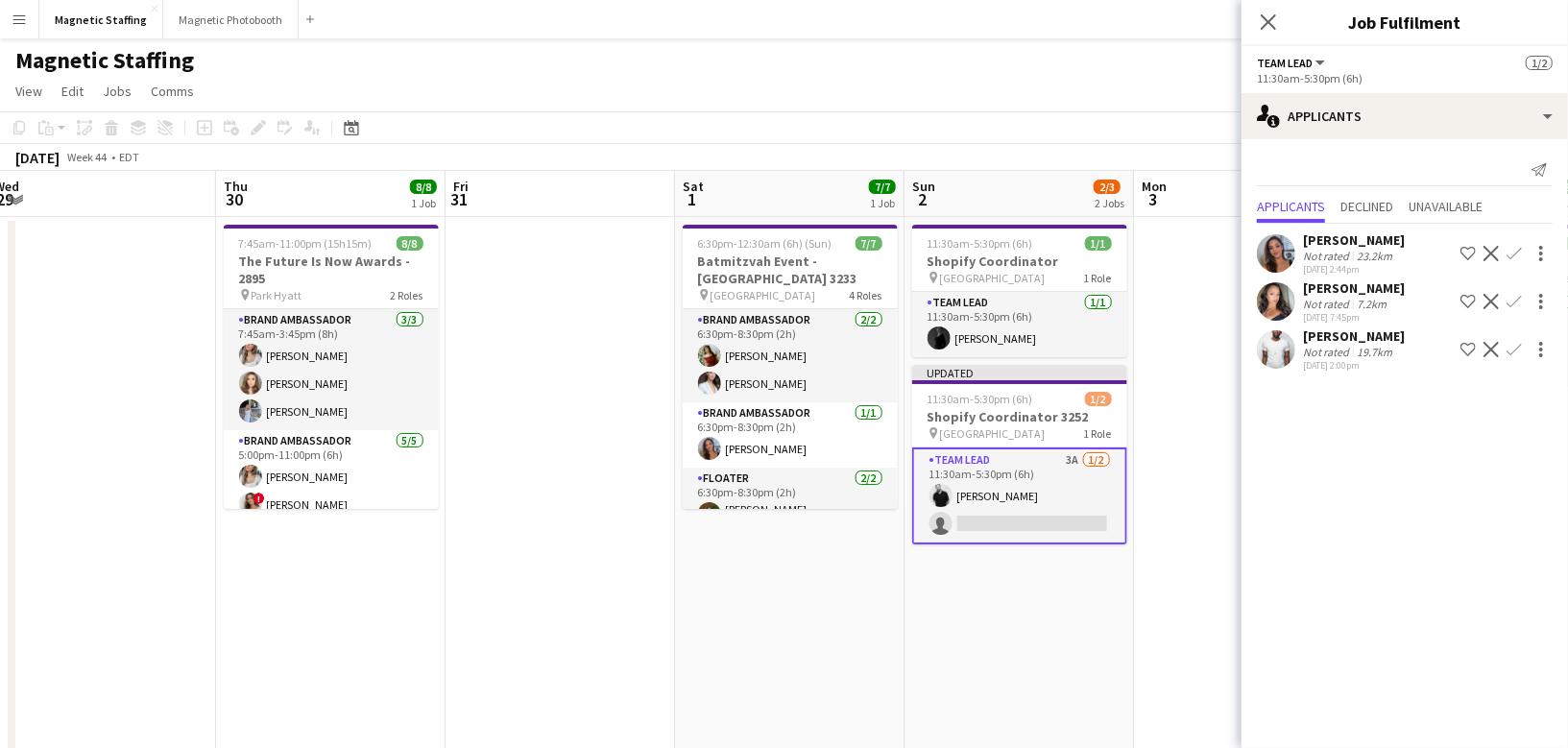
click at [1510, 258] on app-icon "Confirm" at bounding box center [1515, 253] width 16 height 16
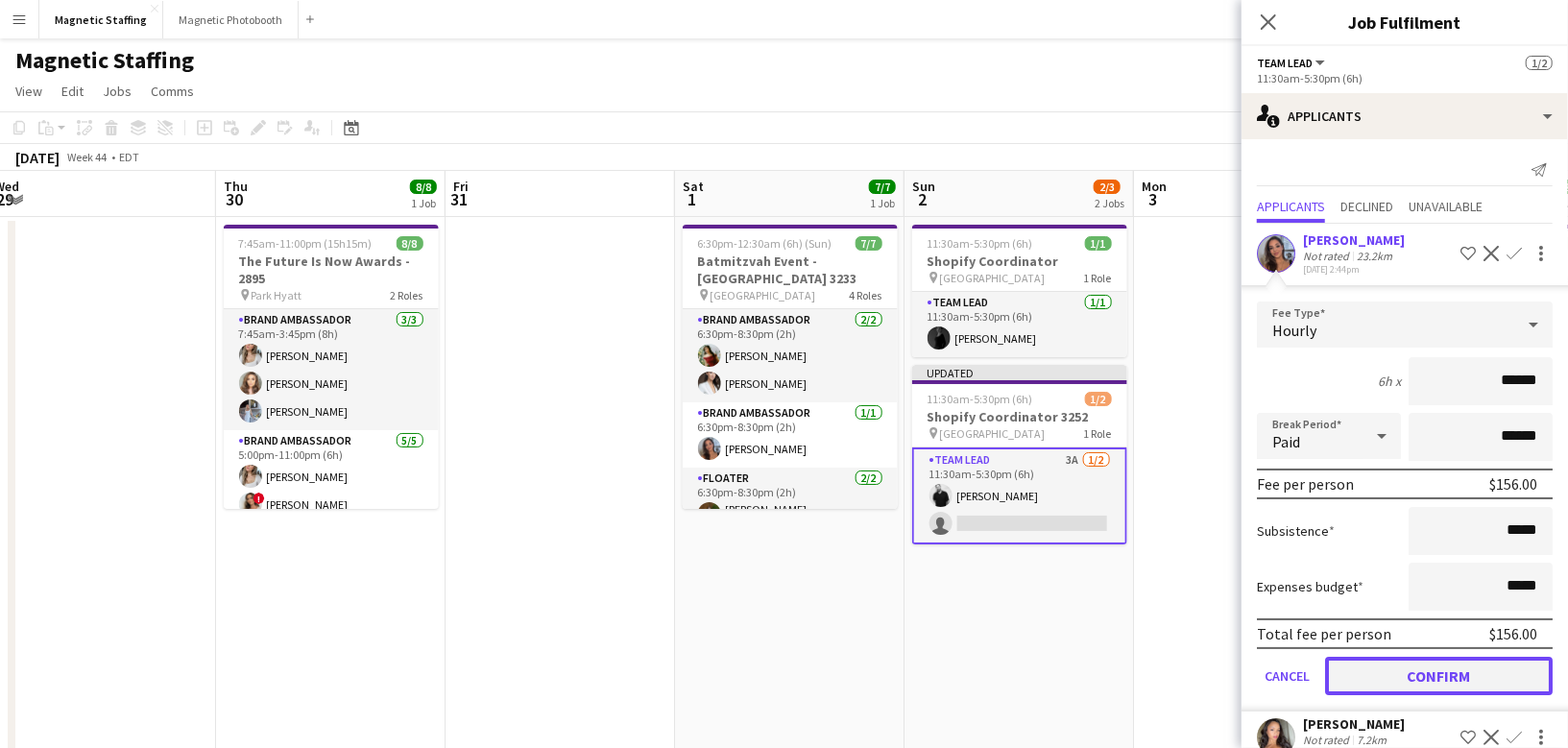
click at [1374, 674] on button "Confirm" at bounding box center [1439, 676] width 228 height 39
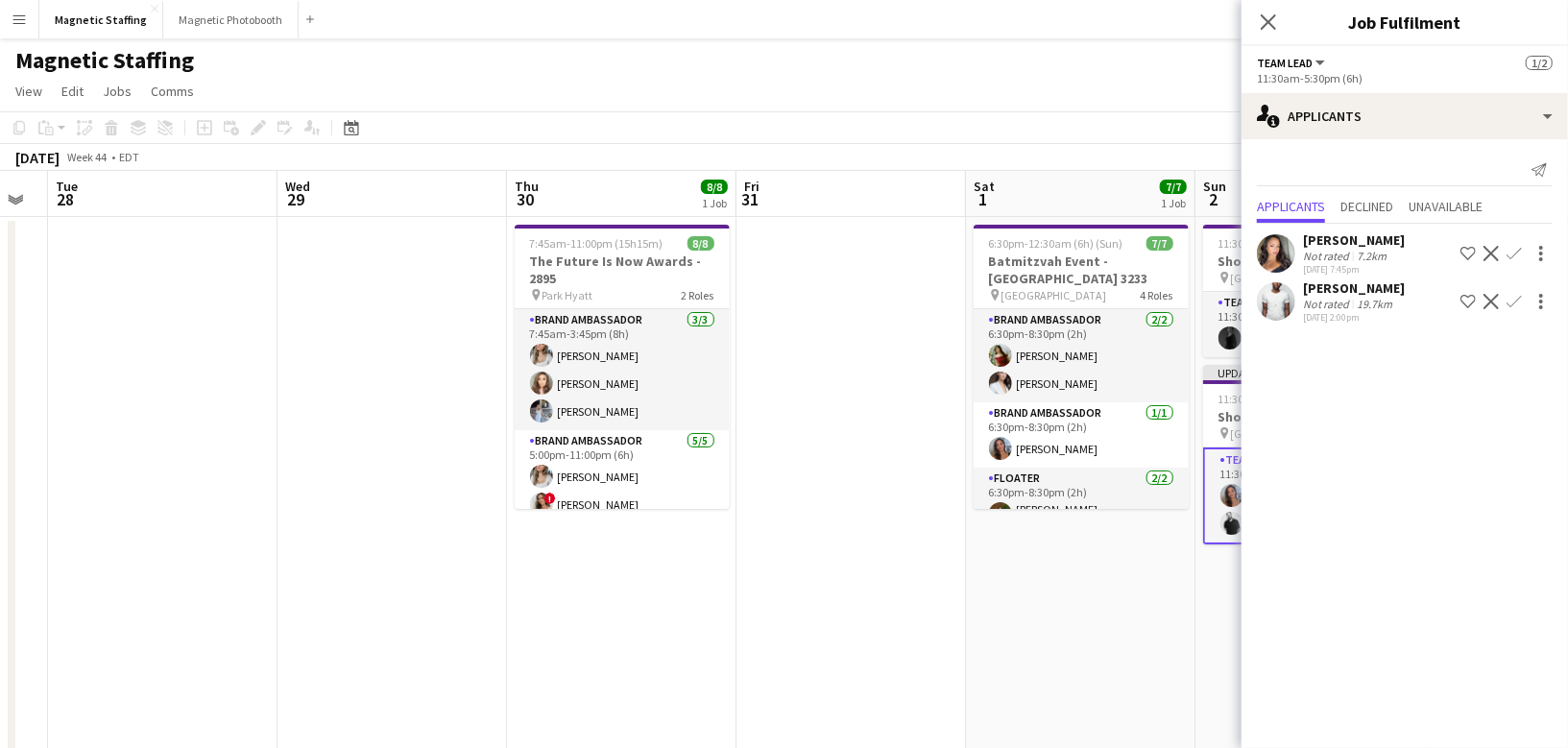
drag, startPoint x: 702, startPoint y: 633, endPoint x: 995, endPoint y: 611, distance: 293.8
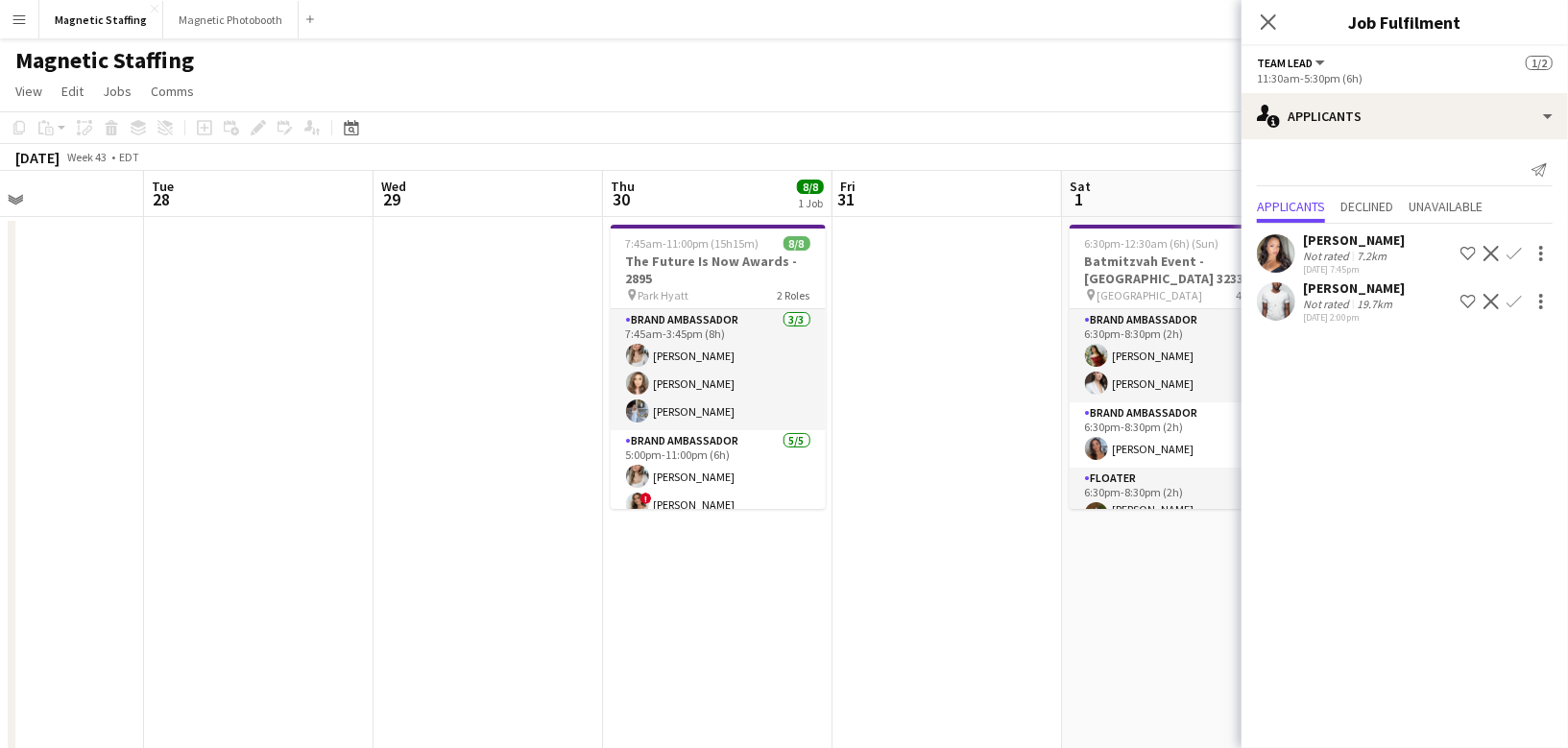
drag, startPoint x: 644, startPoint y: 591, endPoint x: 1198, endPoint y: 588, distance: 554.0
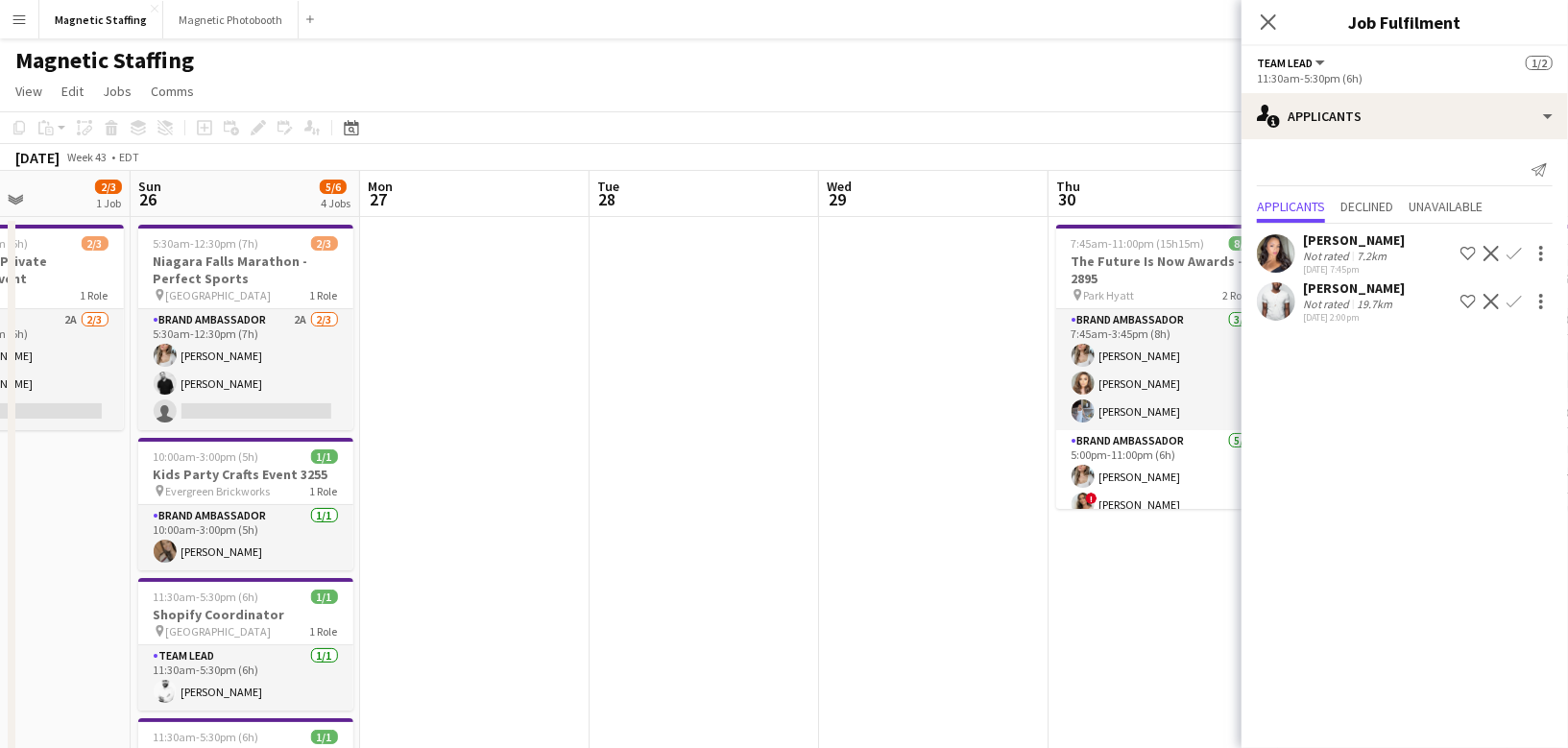
drag, startPoint x: 585, startPoint y: 536, endPoint x: 845, endPoint y: 524, distance: 260.3
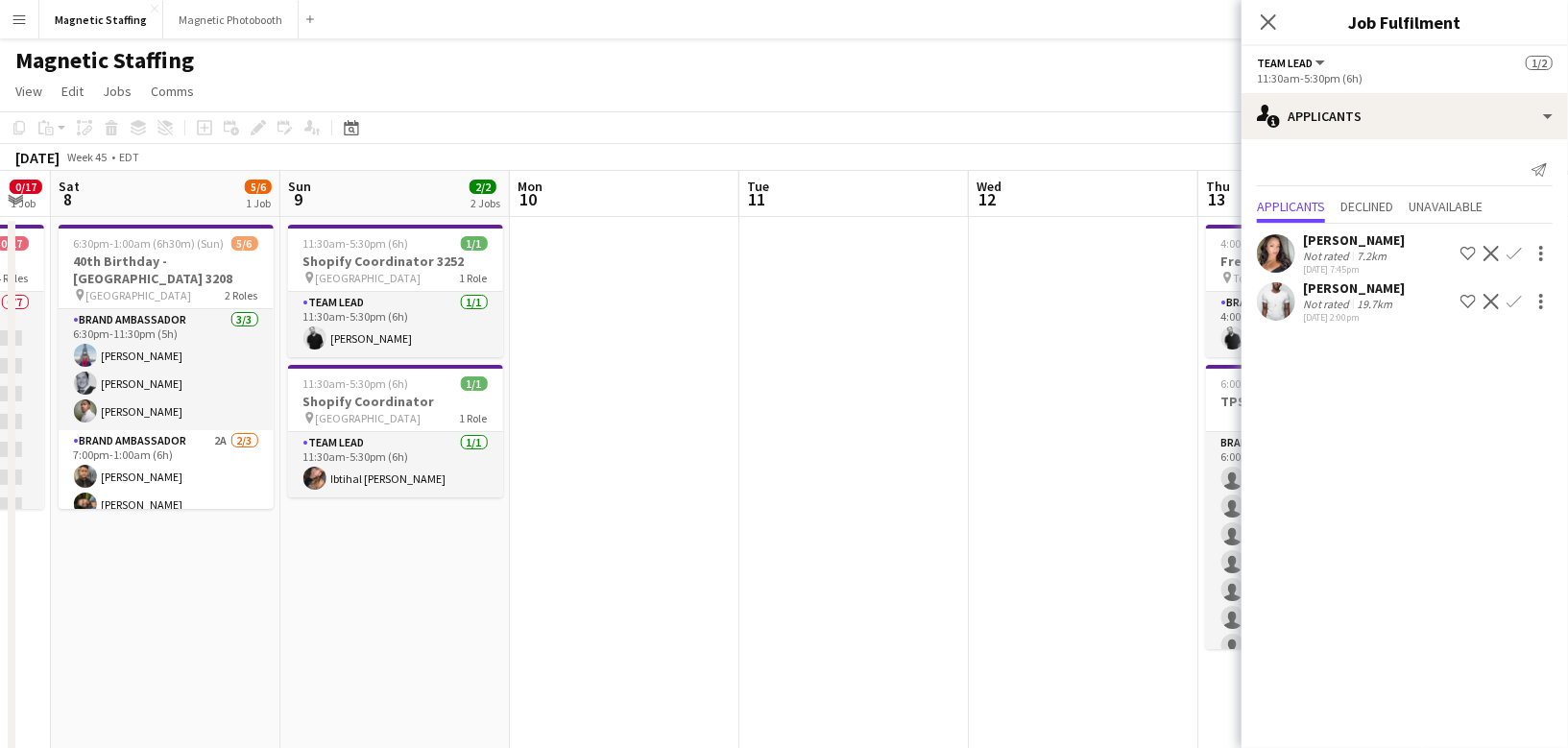
scroll to position [0, 606]
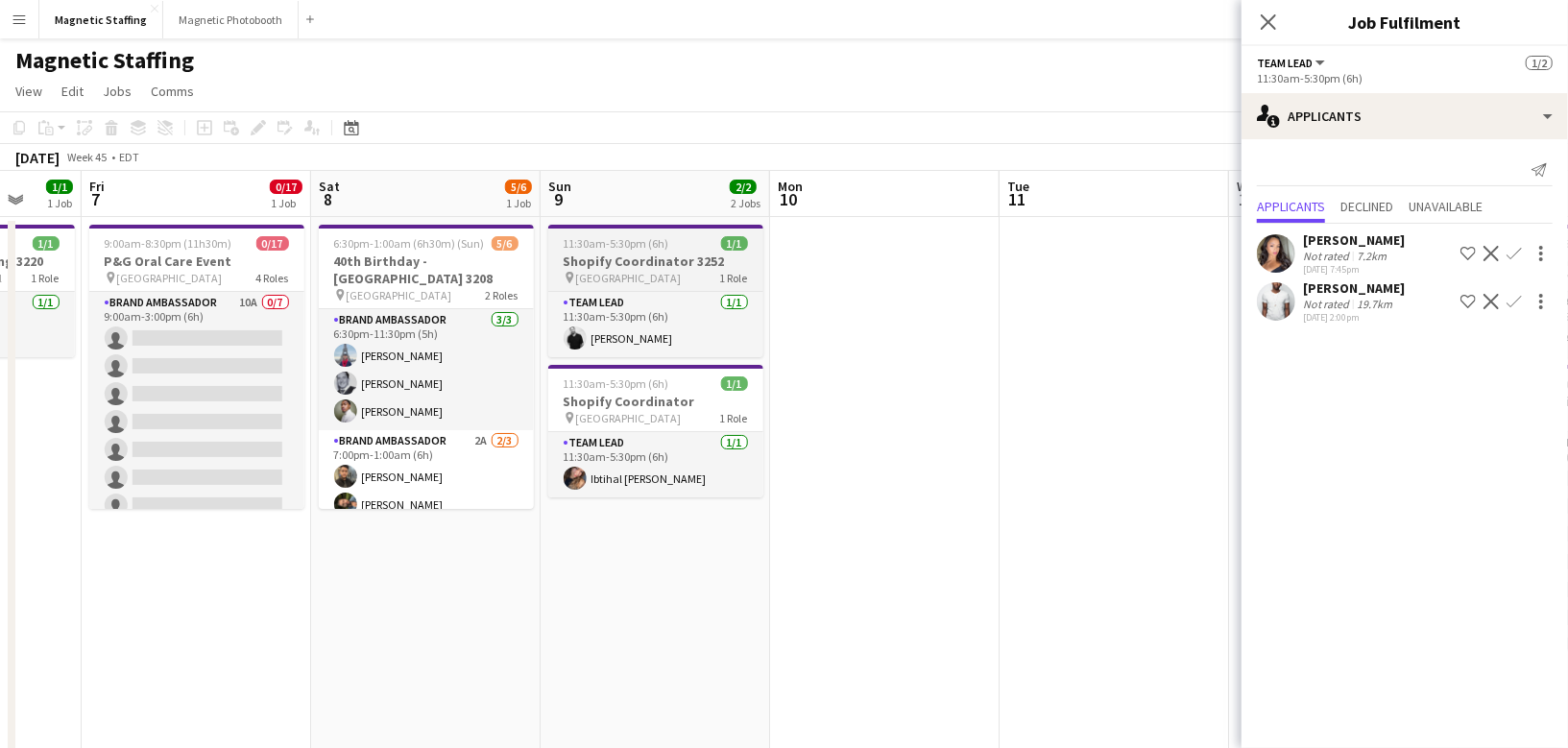
click at [606, 264] on h3 "Shopify Coordinator 3252" at bounding box center [656, 261] width 215 height 17
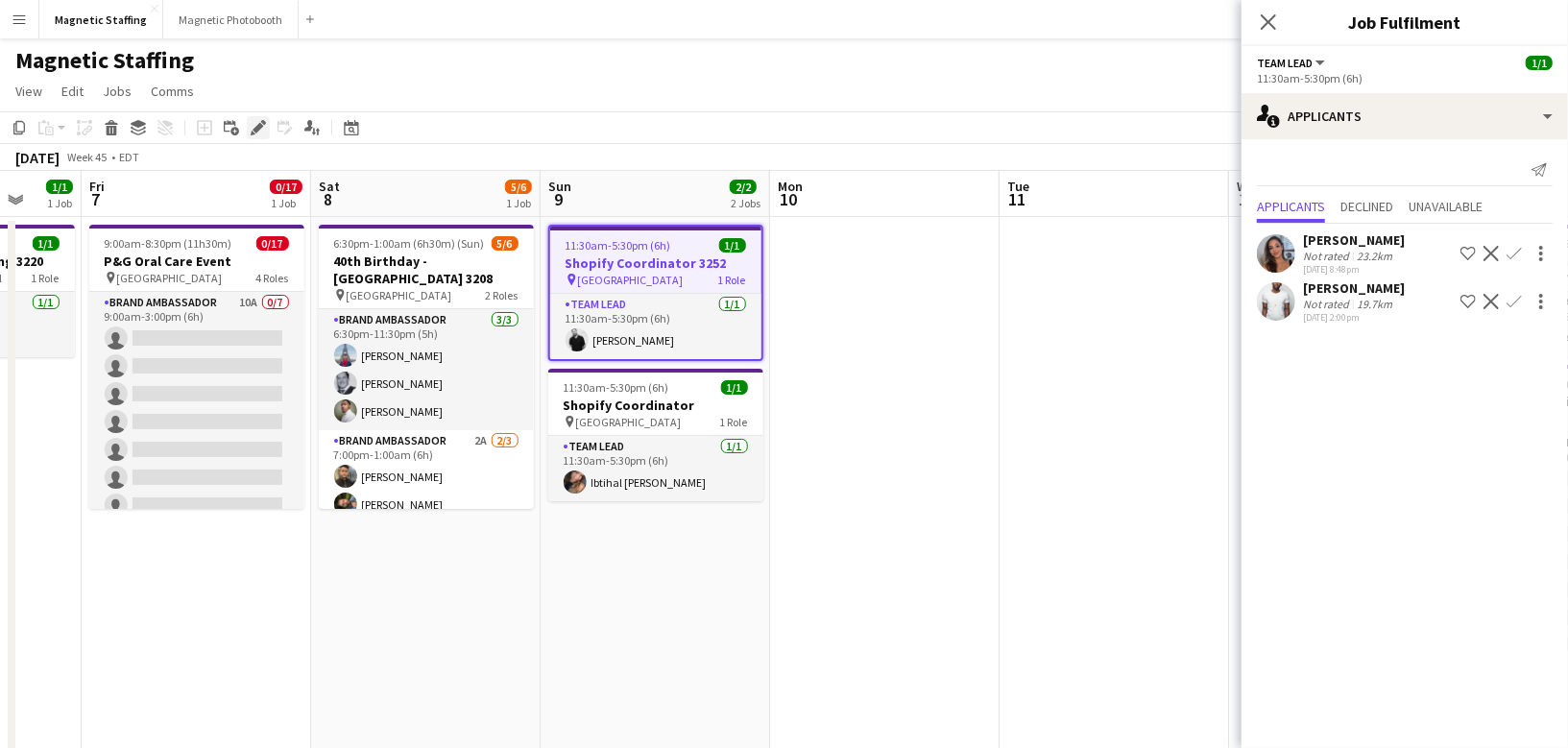
click at [258, 124] on icon at bounding box center [257, 128] width 11 height 11
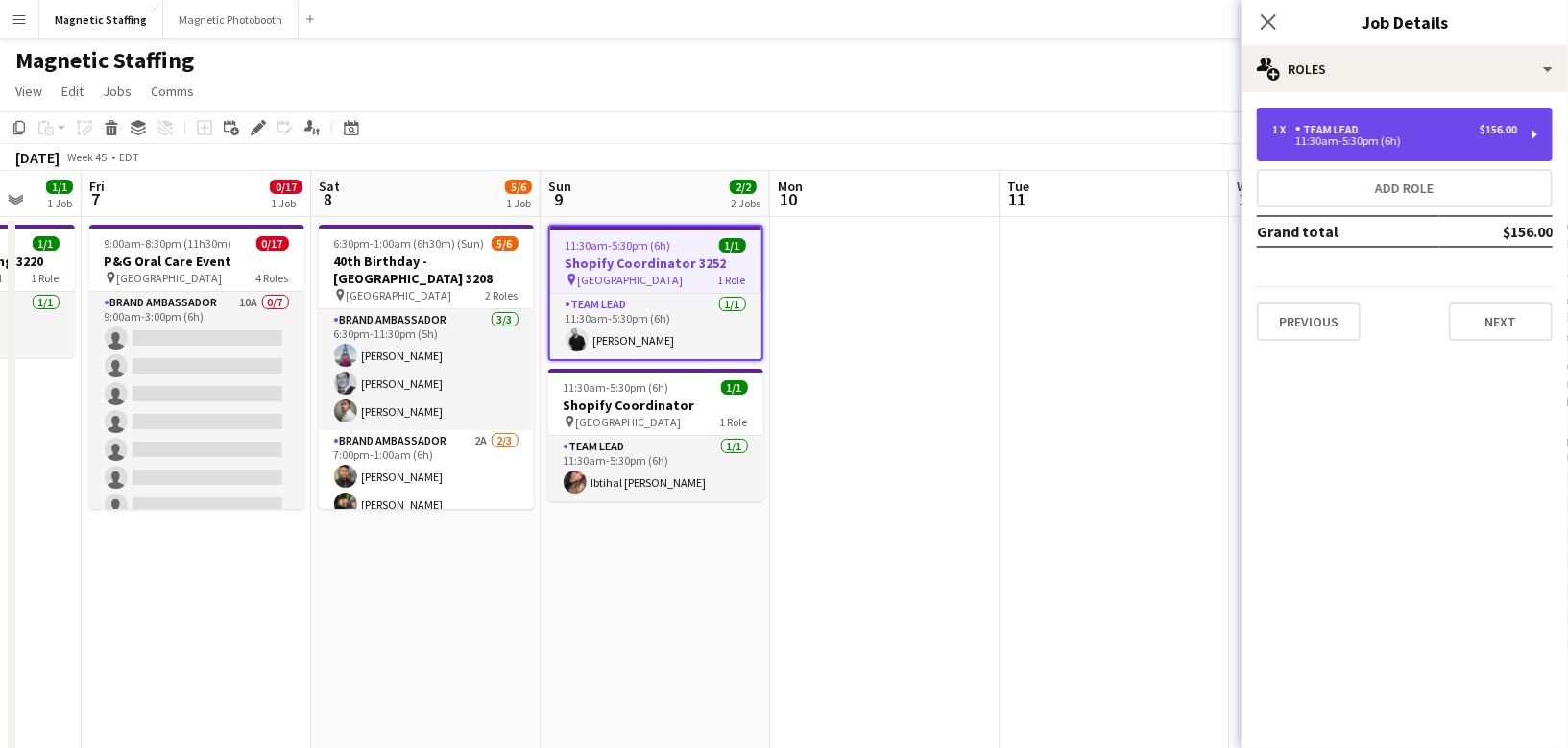
click at [1357, 126] on div "Team Lead" at bounding box center [1330, 130] width 71 height 14
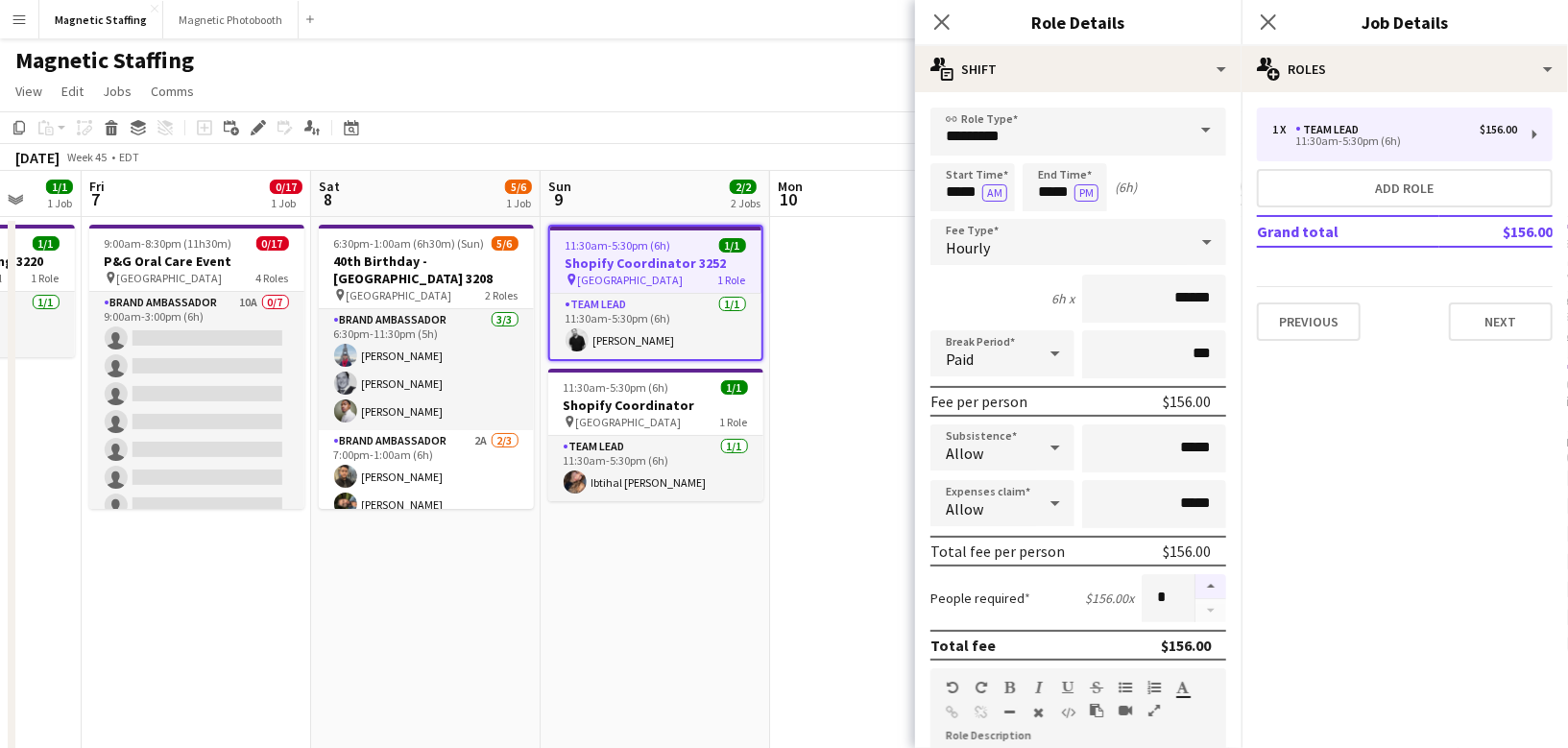
click at [1212, 589] on button "button" at bounding box center [1211, 587] width 31 height 25
type input "*"
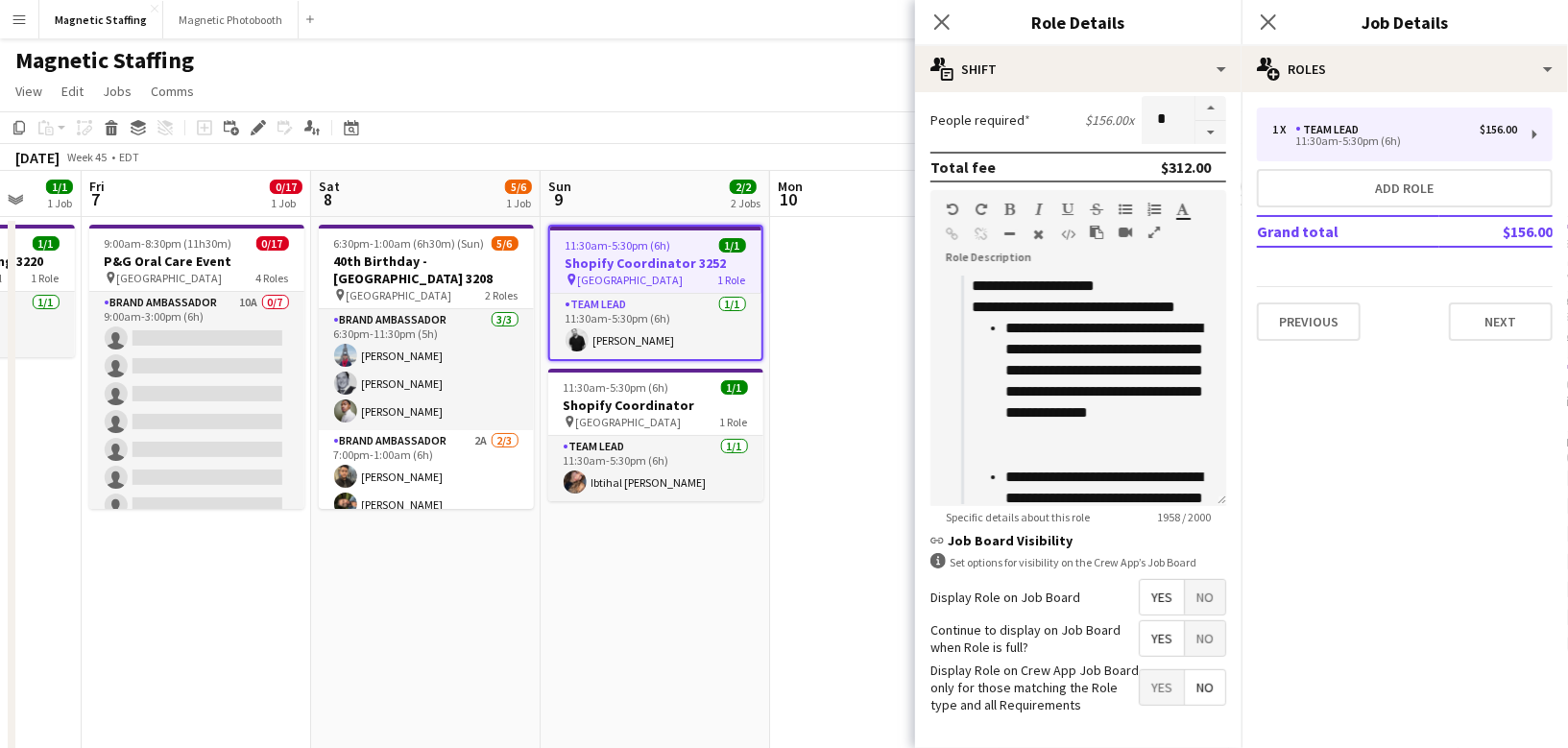
scroll to position [547, 0]
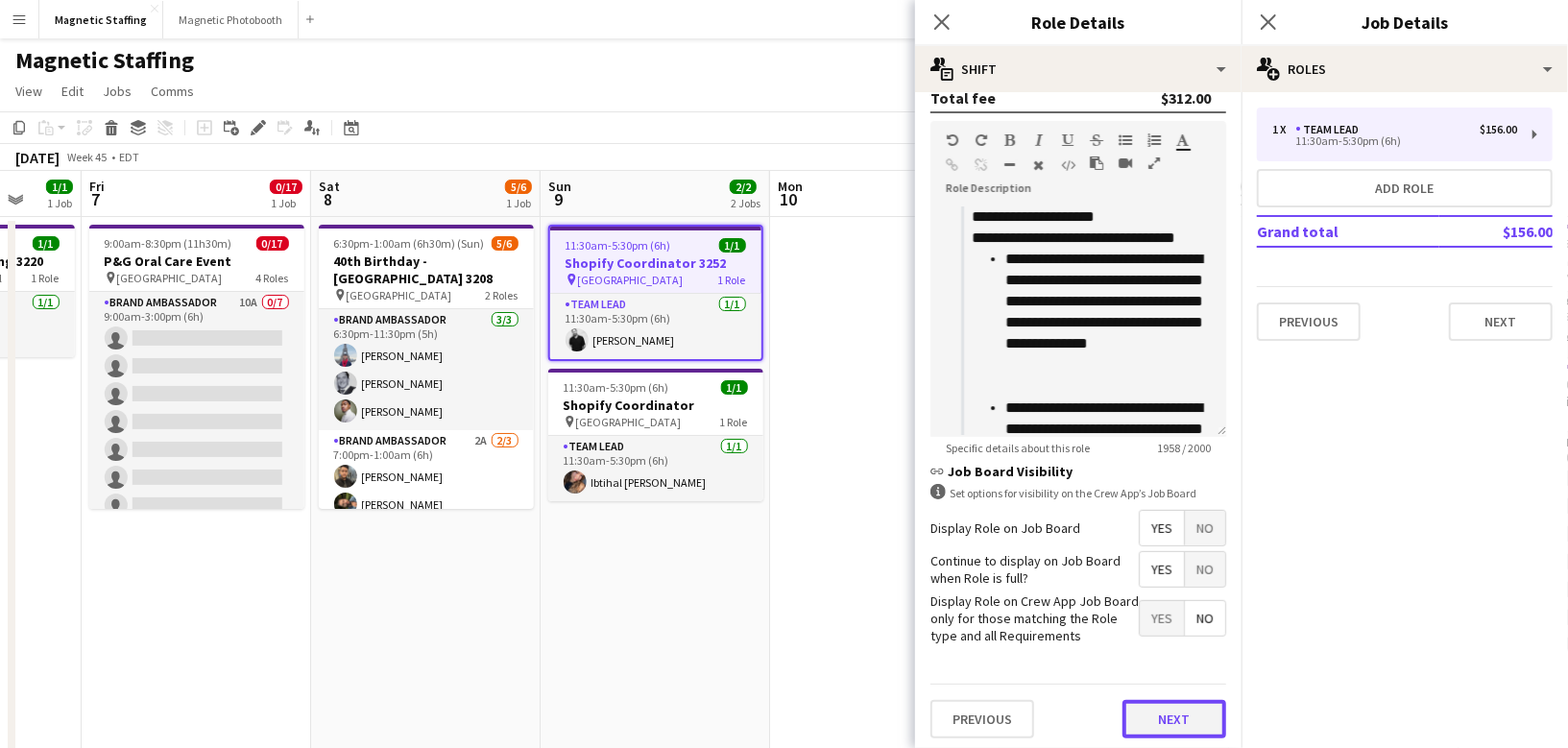
click at [1163, 715] on button "Next" at bounding box center [1174, 719] width 104 height 39
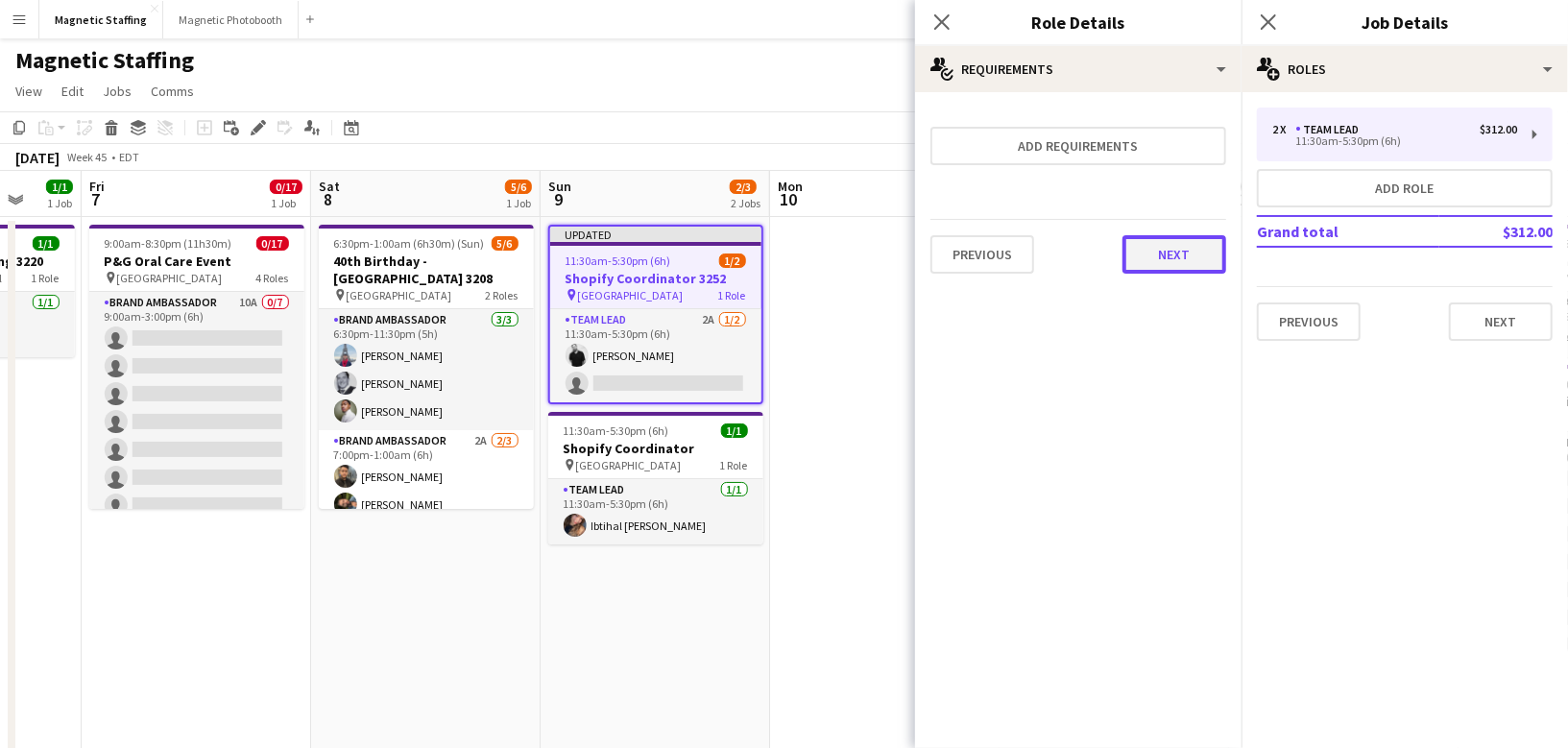
click at [1162, 252] on button "Next" at bounding box center [1174, 254] width 104 height 39
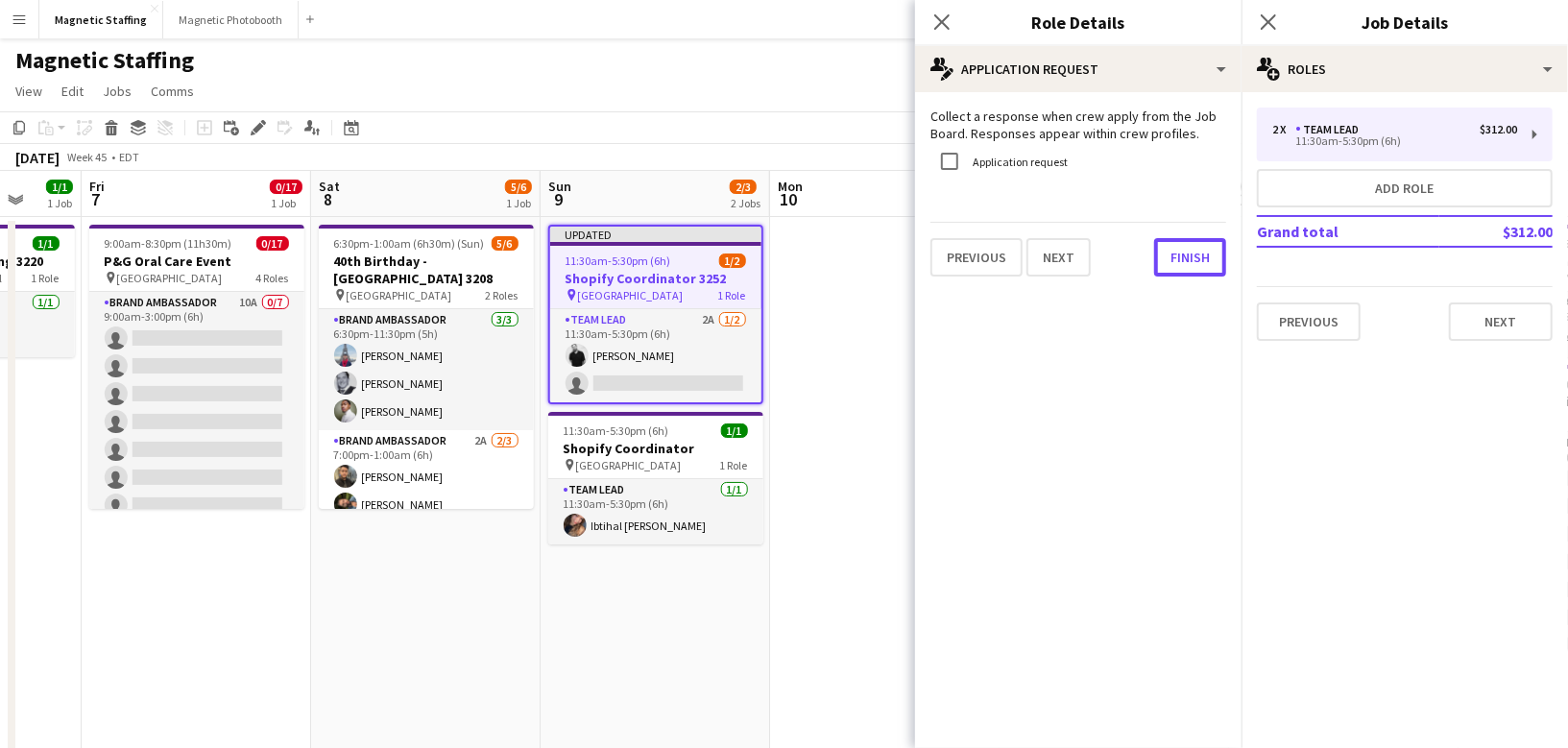
click at [1162, 252] on button "Finish" at bounding box center [1191, 257] width 72 height 39
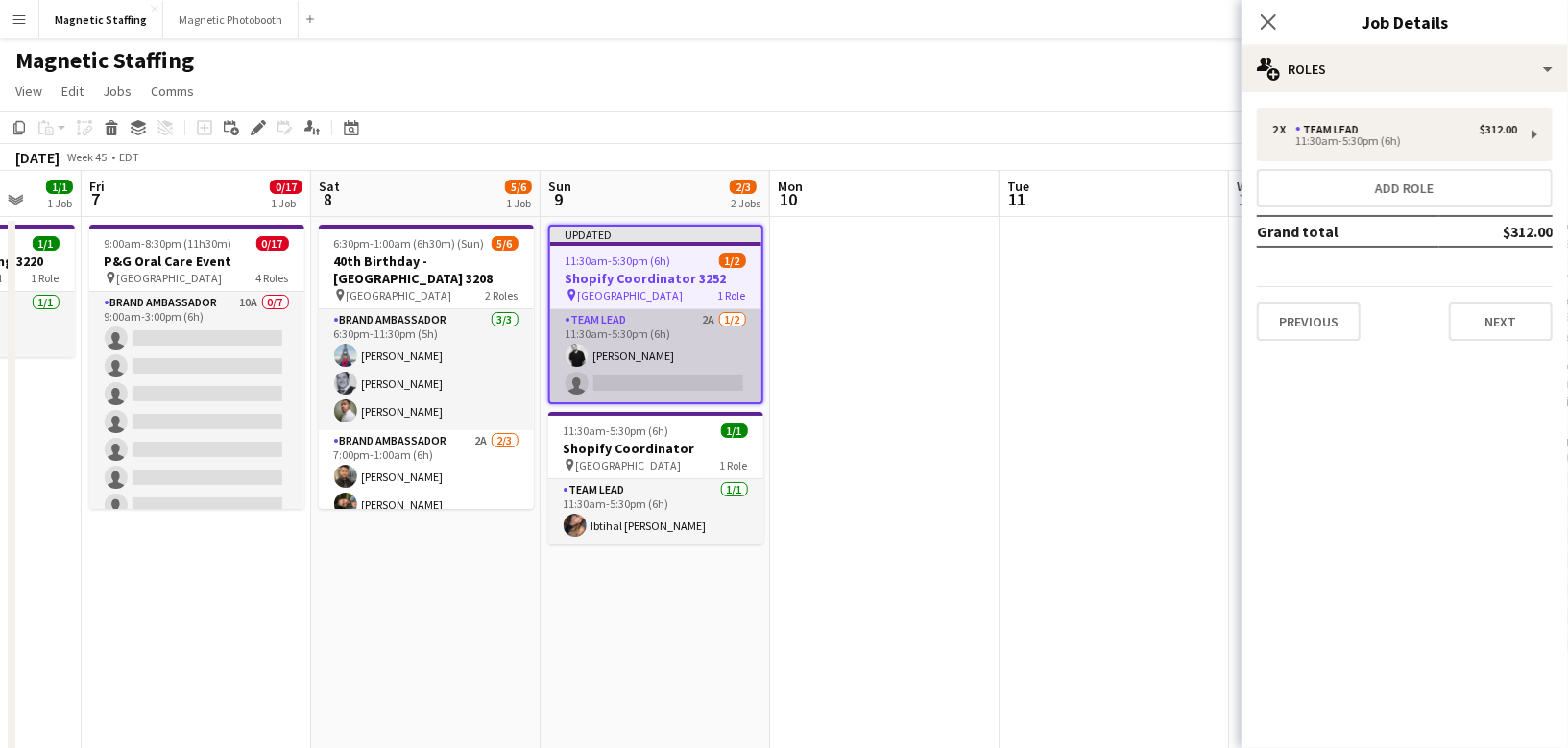
click at [710, 328] on app-card-role "Team Lead 2A [DATE] 11:30am-5:30pm (6h) [PERSON_NAME] single-neutral-actions" at bounding box center [656, 356] width 212 height 93
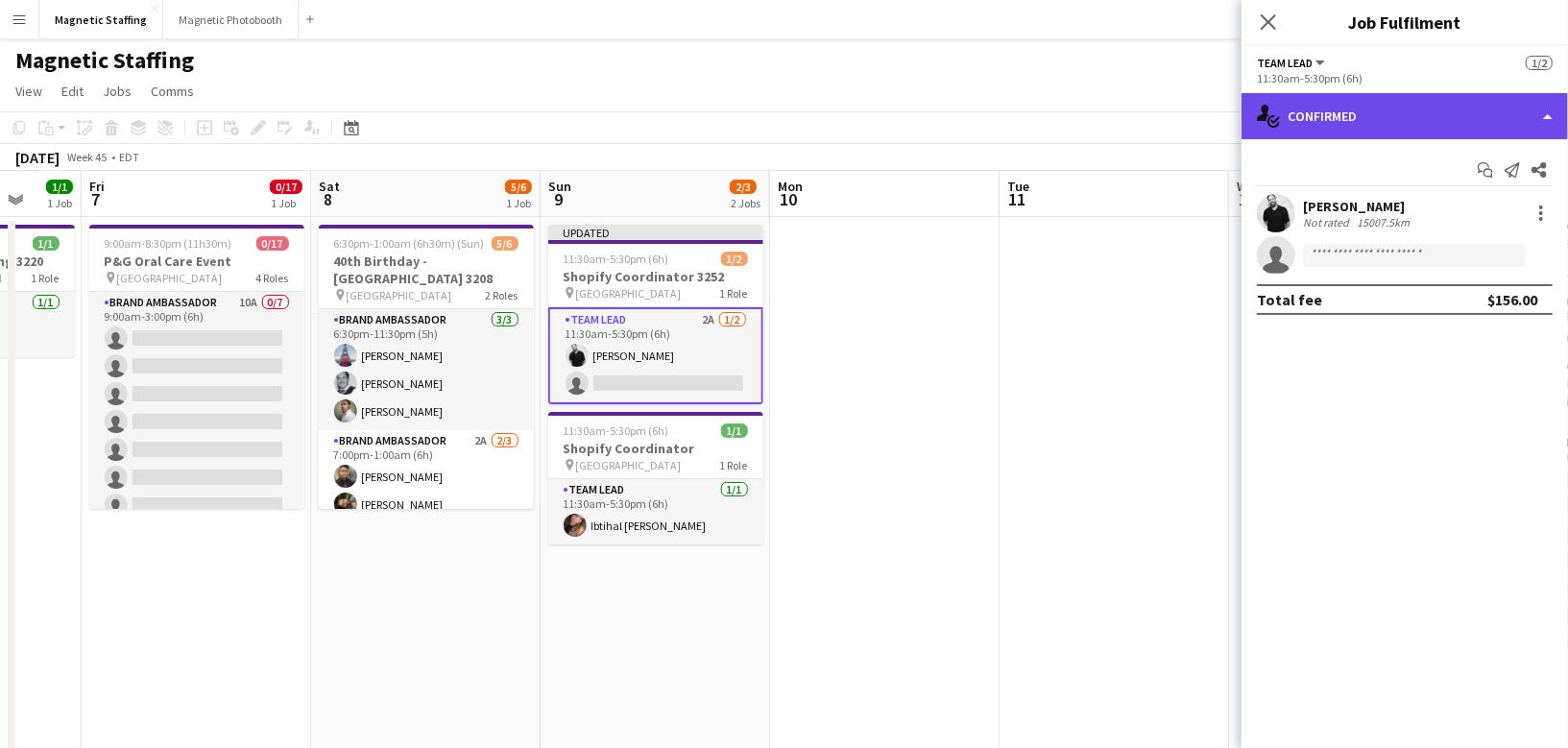
click at [1434, 136] on div "single-neutral-actions-check-2 Confirmed" at bounding box center [1405, 116] width 326 height 47
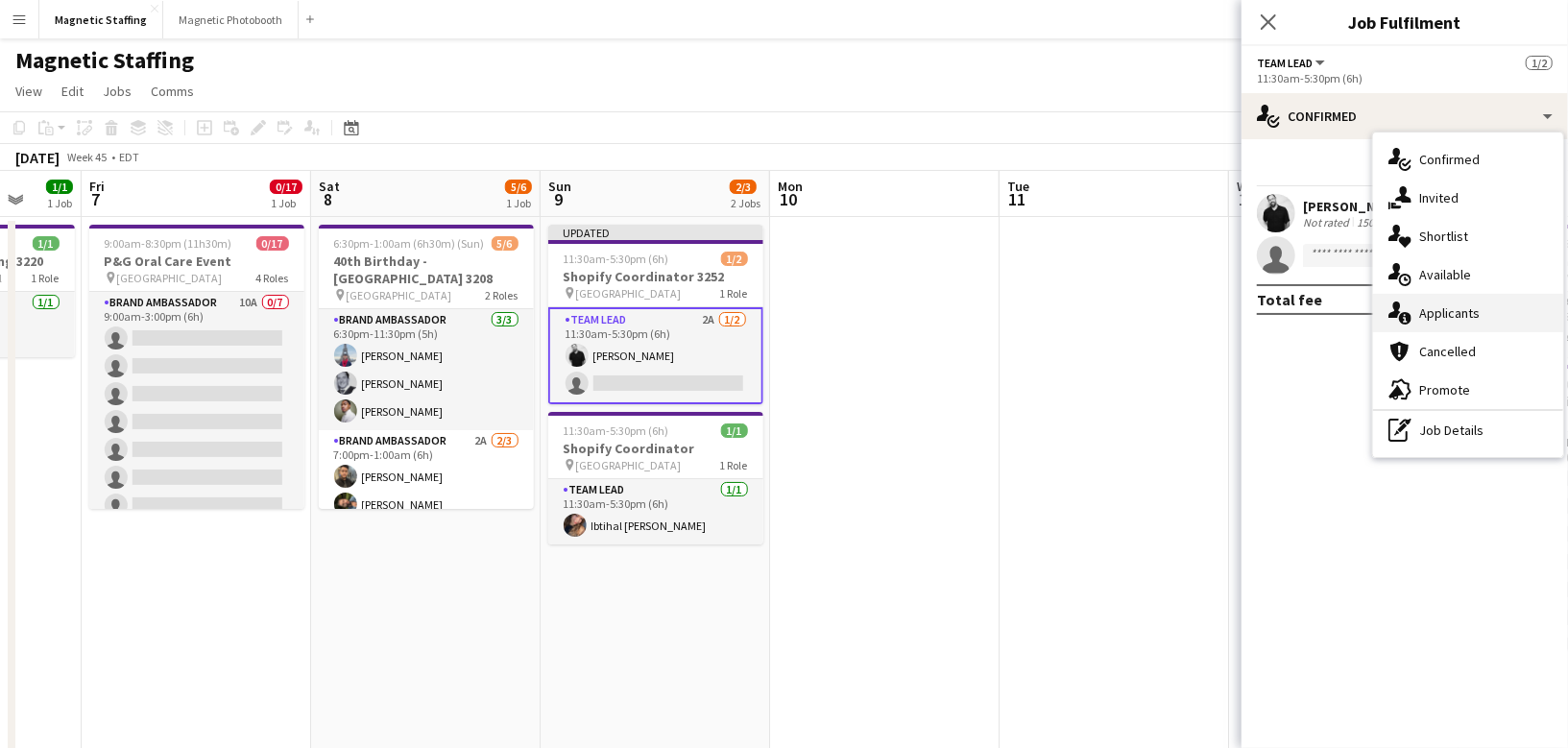
click at [1444, 304] on div "single-neutral-actions-information Applicants" at bounding box center [1468, 313] width 190 height 39
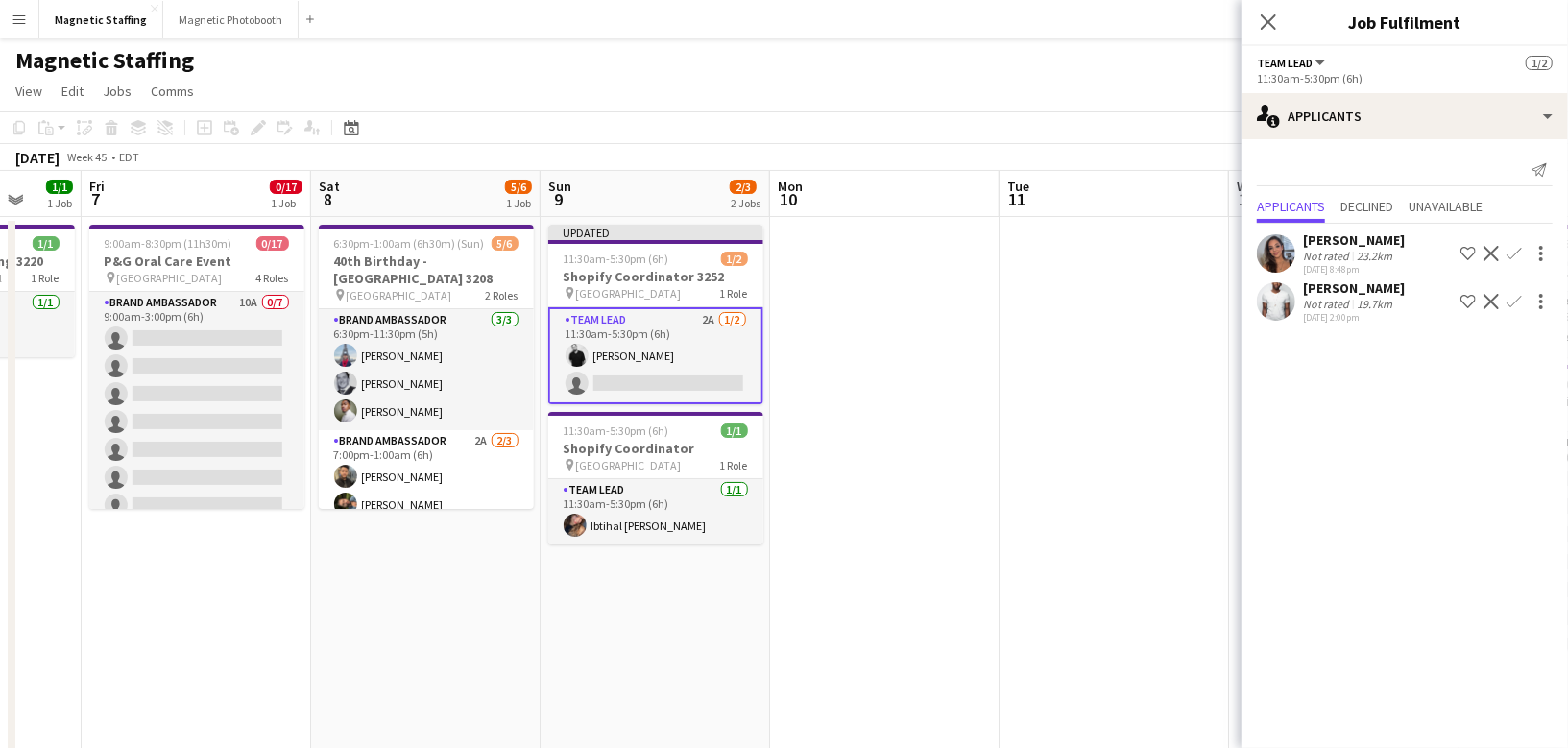
click at [1513, 252] on app-icon "Confirm" at bounding box center [1515, 253] width 16 height 16
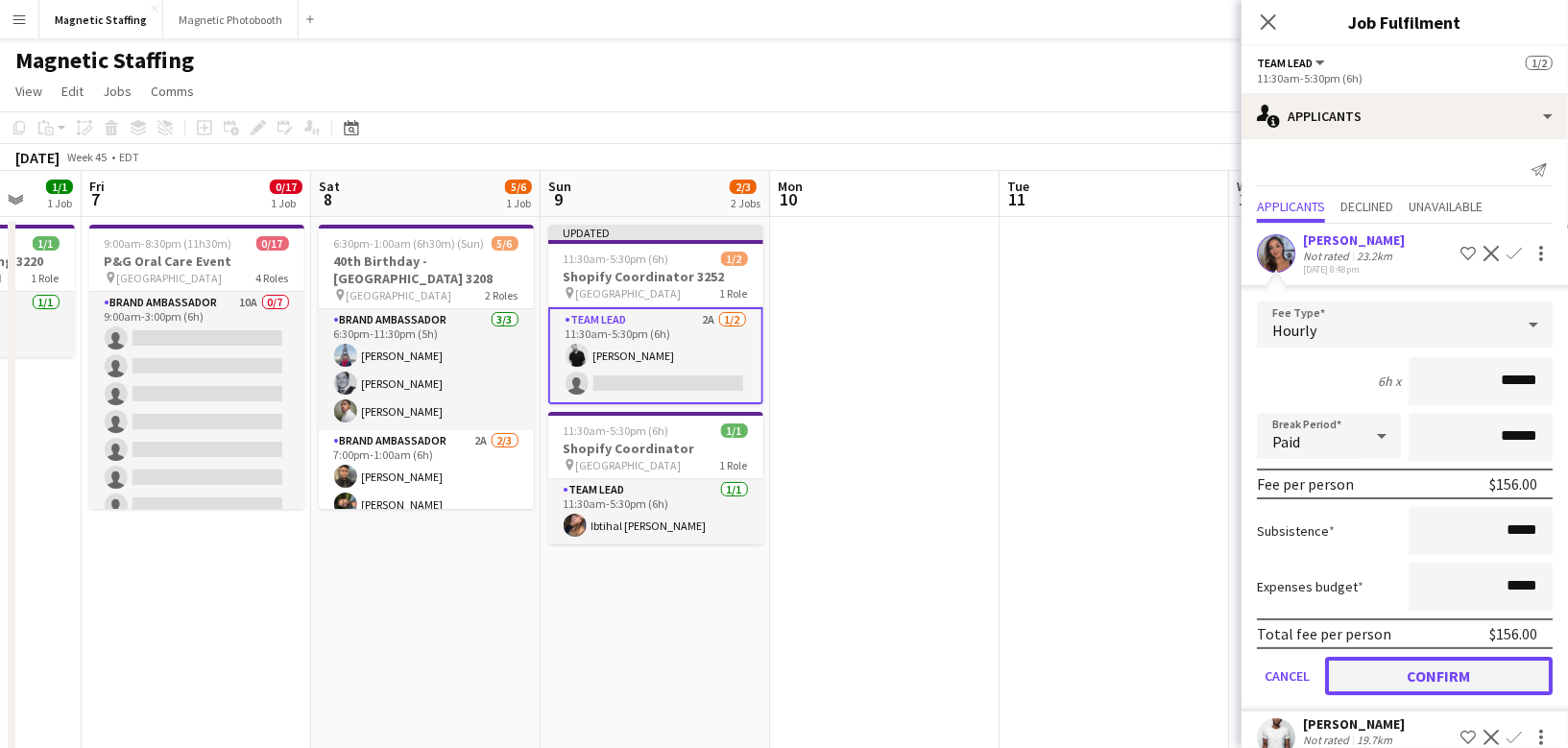
click at [1381, 677] on button "Confirm" at bounding box center [1439, 676] width 228 height 39
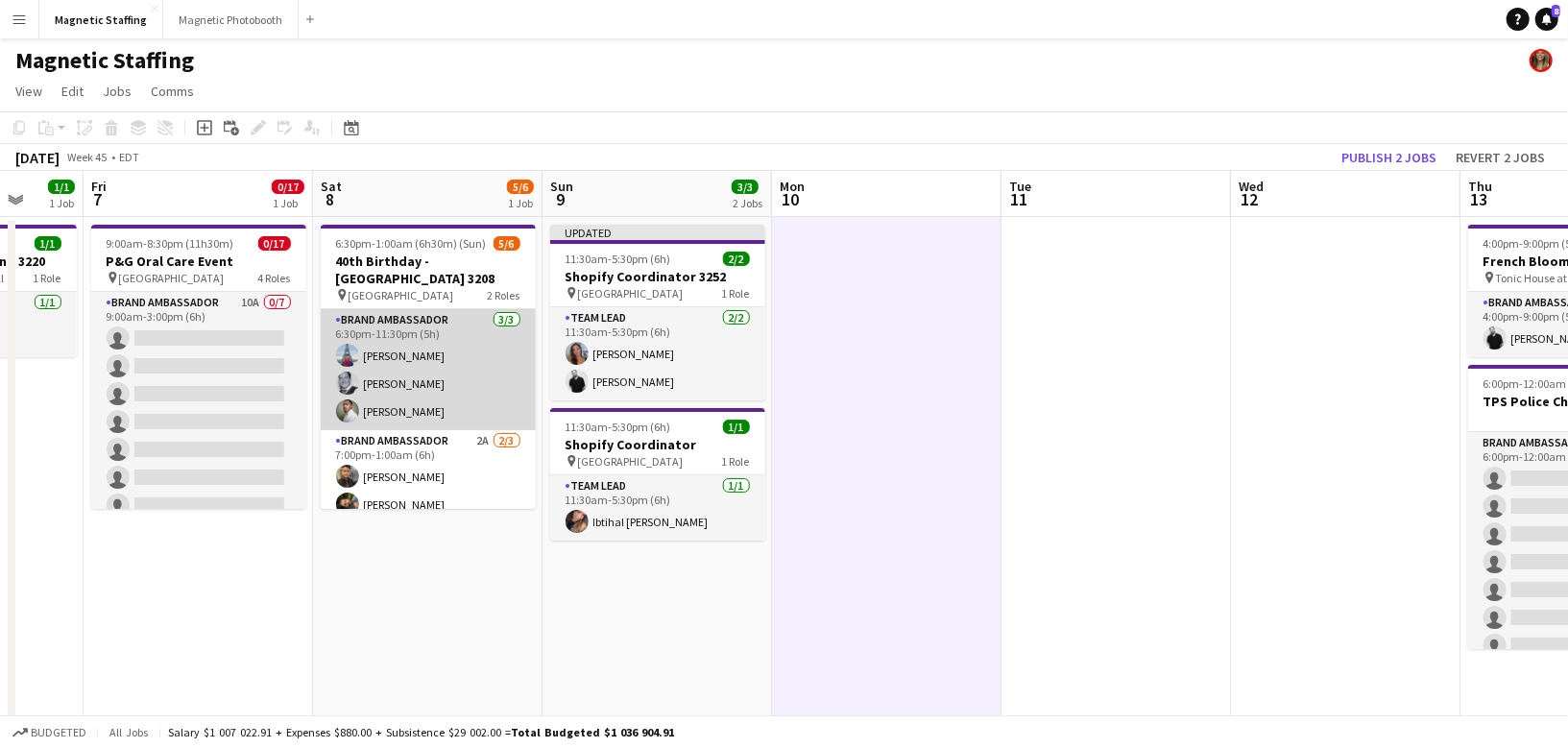
scroll to position [42, 0]
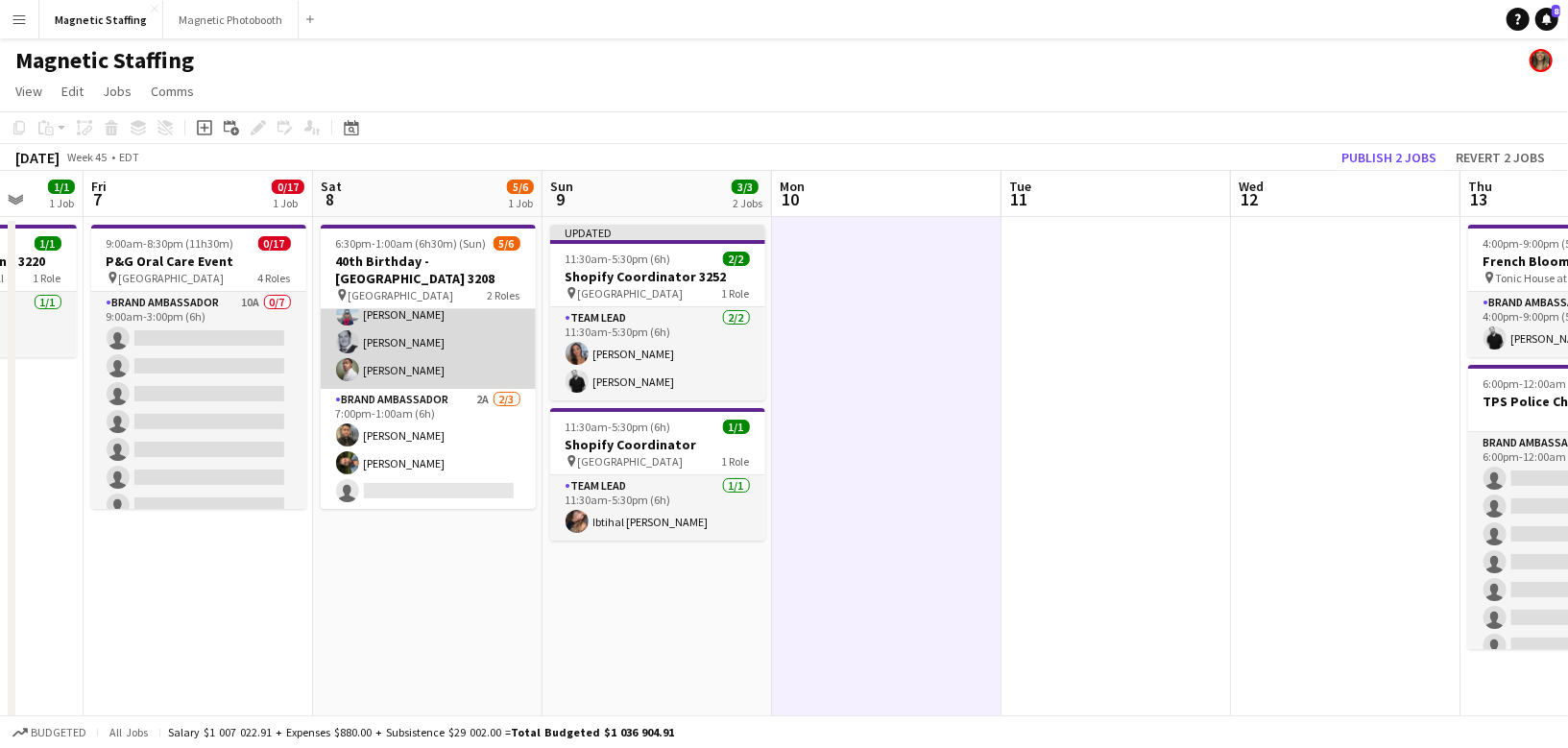
click at [400, 425] on app-card-role "Brand Ambassador 2A [DATE] 7:00pm-1:00am (6h) [PERSON_NAME] single-neutral-acti…" at bounding box center [429, 449] width 215 height 121
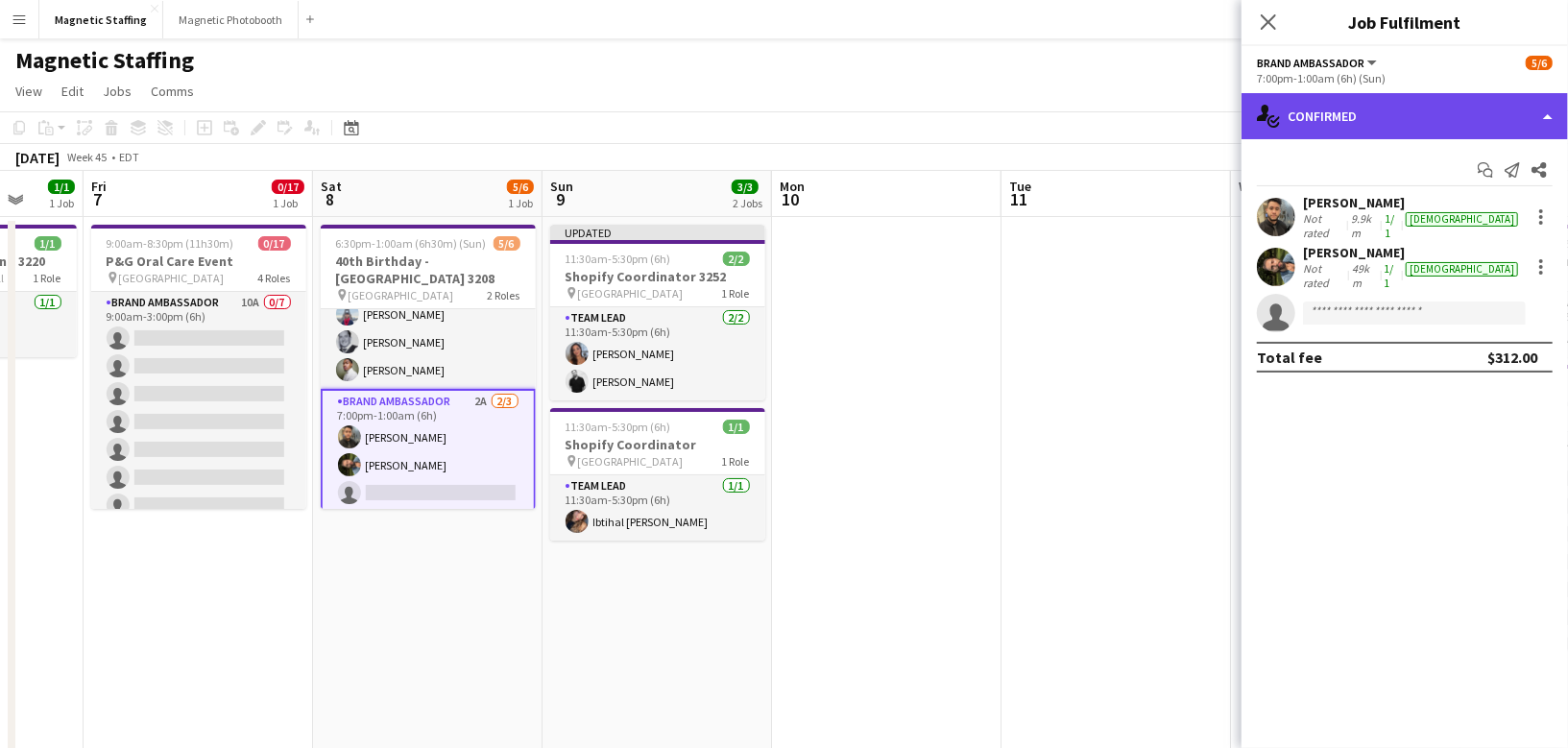
click at [1421, 113] on div "single-neutral-actions-check-2 Confirmed" at bounding box center [1405, 116] width 326 height 47
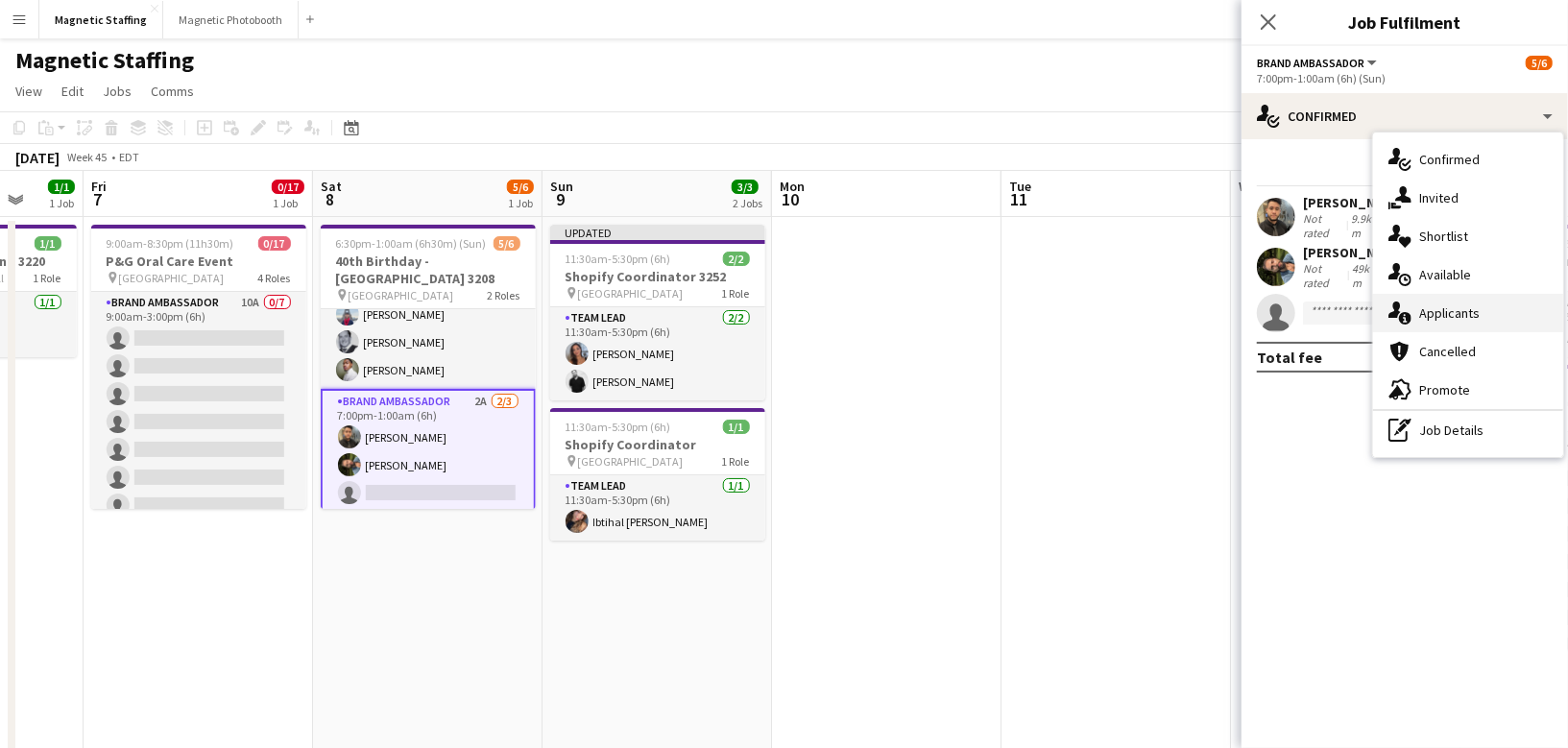
click at [1436, 309] on span "Applicants" at bounding box center [1450, 313] width 60 height 17
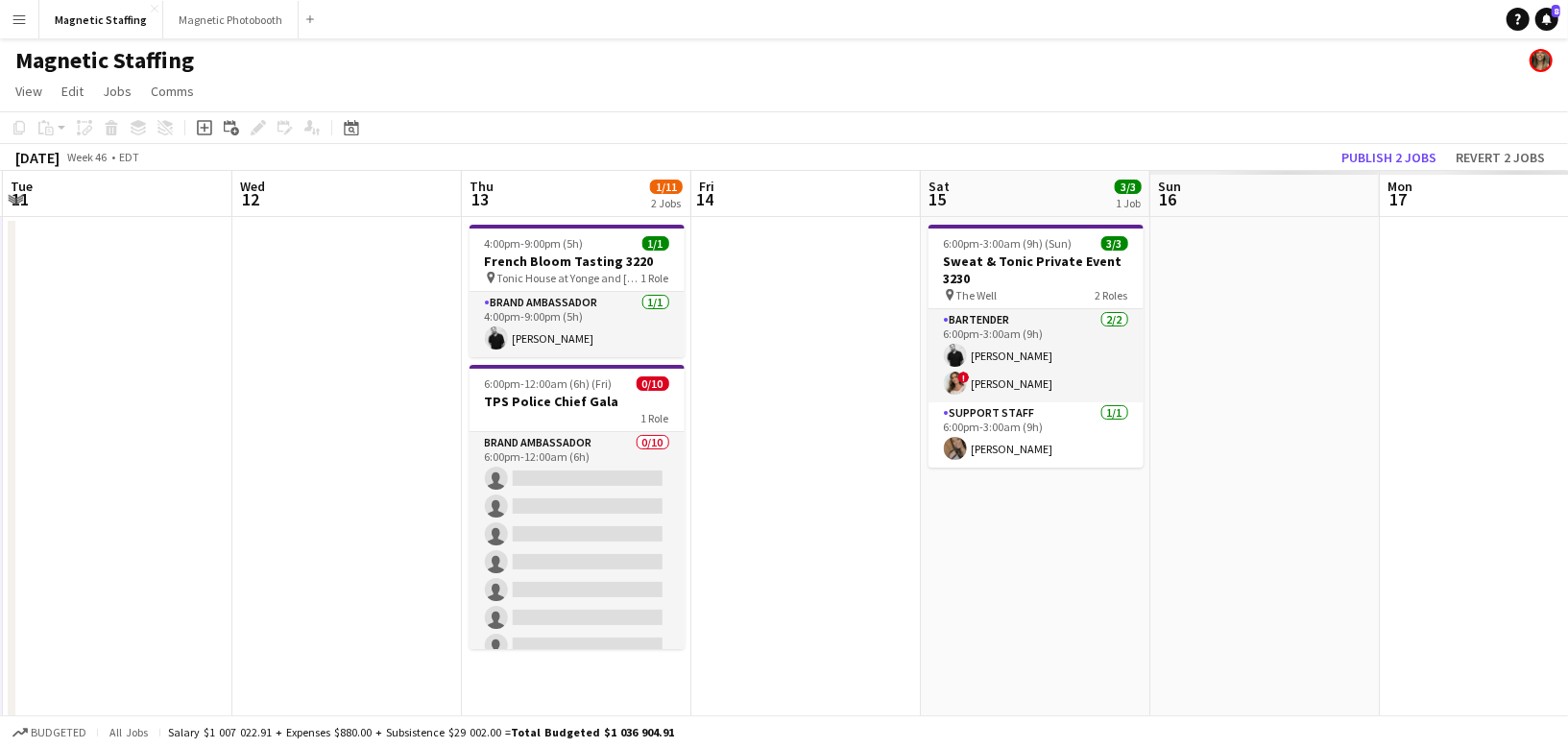
drag, startPoint x: 1063, startPoint y: 547, endPoint x: 247, endPoint y: 566, distance: 816.2
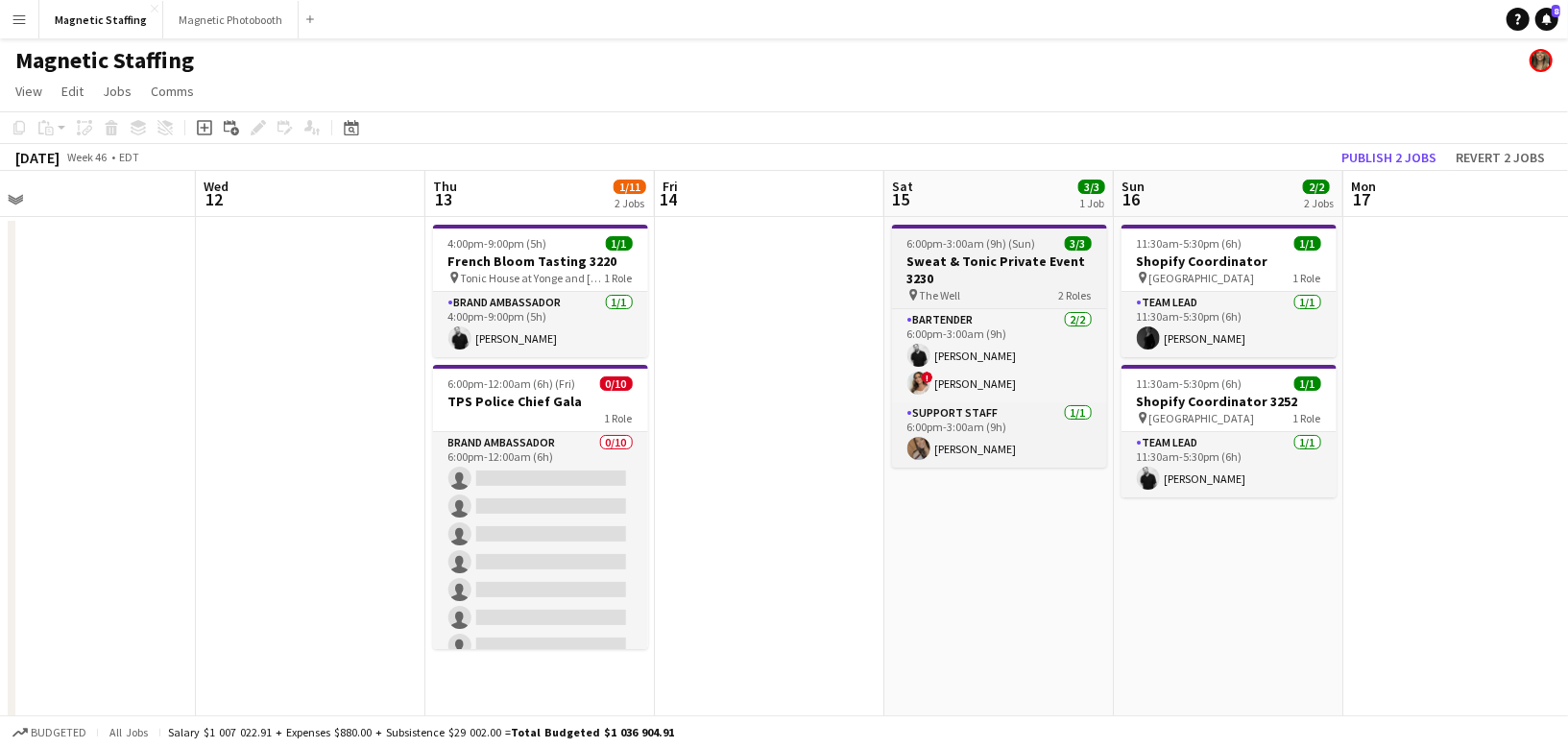
click at [976, 259] on h3 "Sweat & Tonic Private Event 3230" at bounding box center [999, 270] width 215 height 35
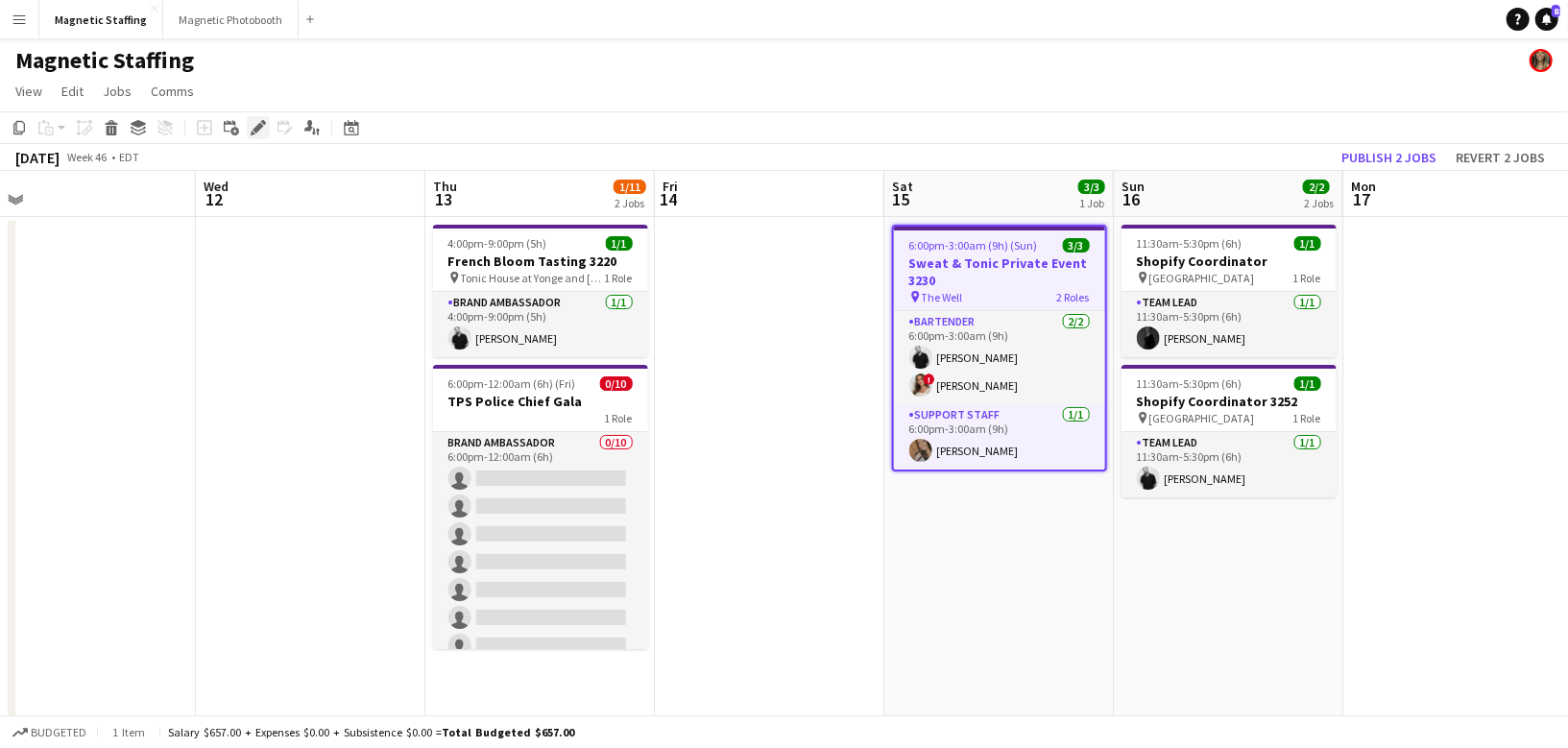
click at [253, 128] on icon "Edit" at bounding box center [258, 128] width 16 height 16
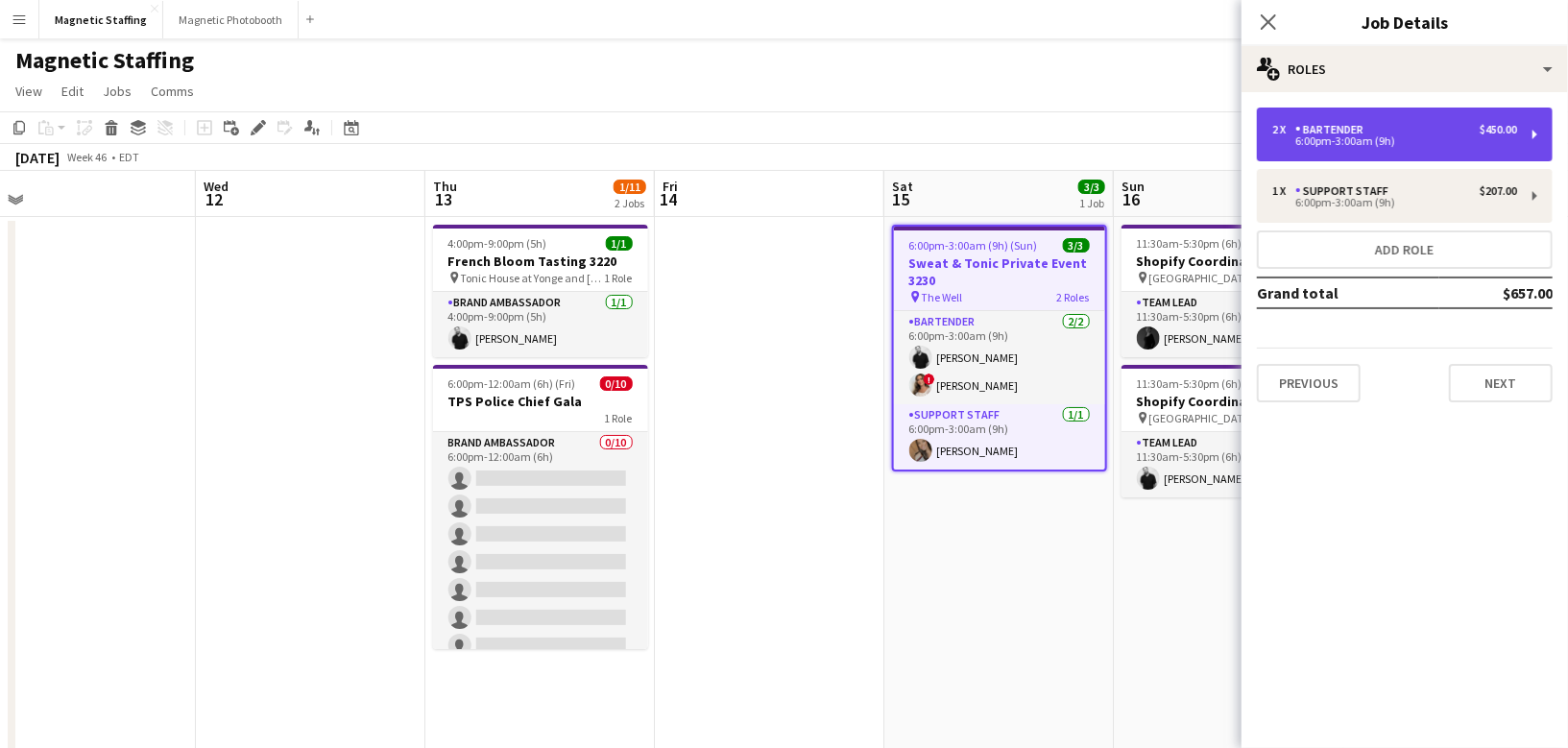
click at [1363, 132] on div "Bartender" at bounding box center [1333, 130] width 76 height 14
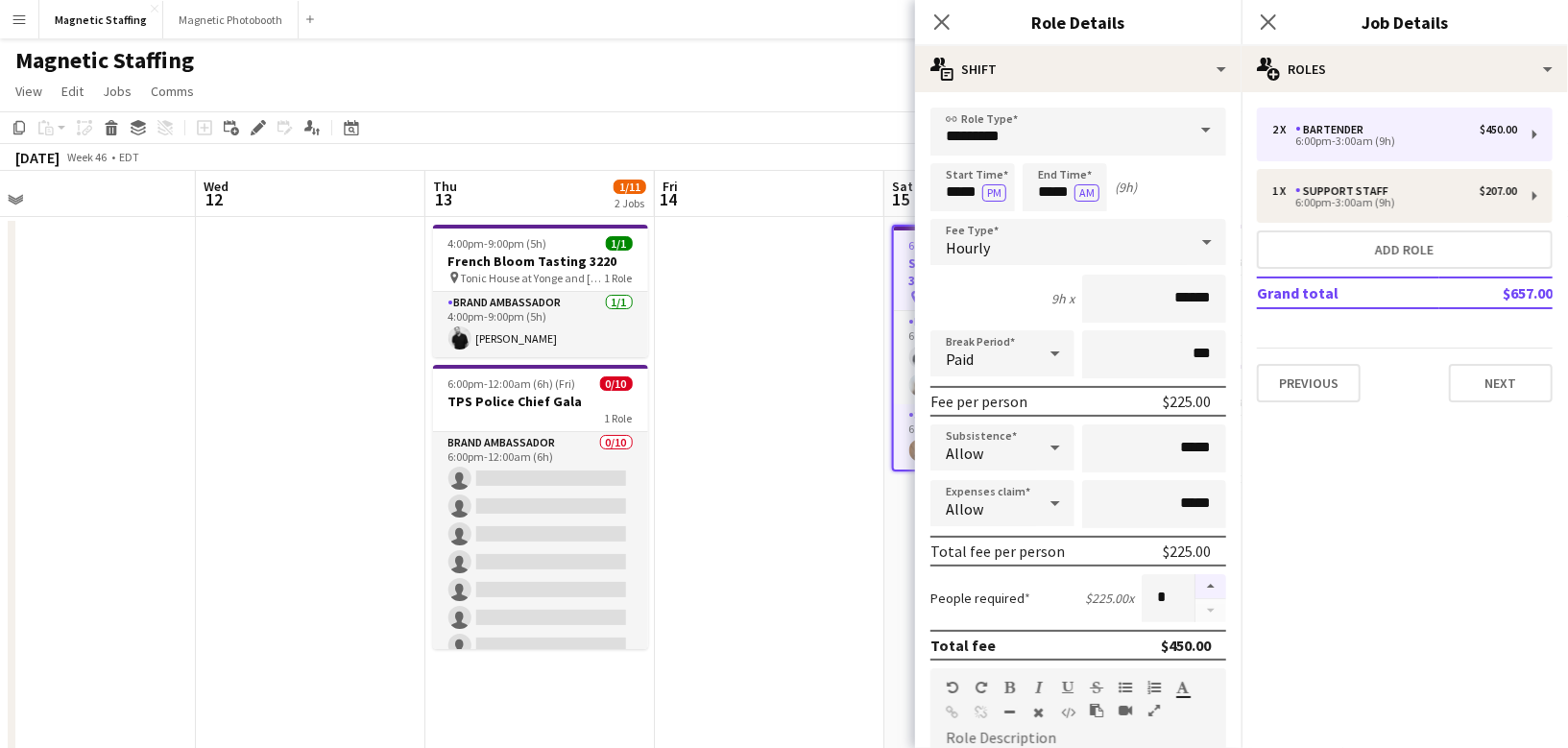
click at [1213, 582] on button "button" at bounding box center [1211, 587] width 31 height 25
type input "*"
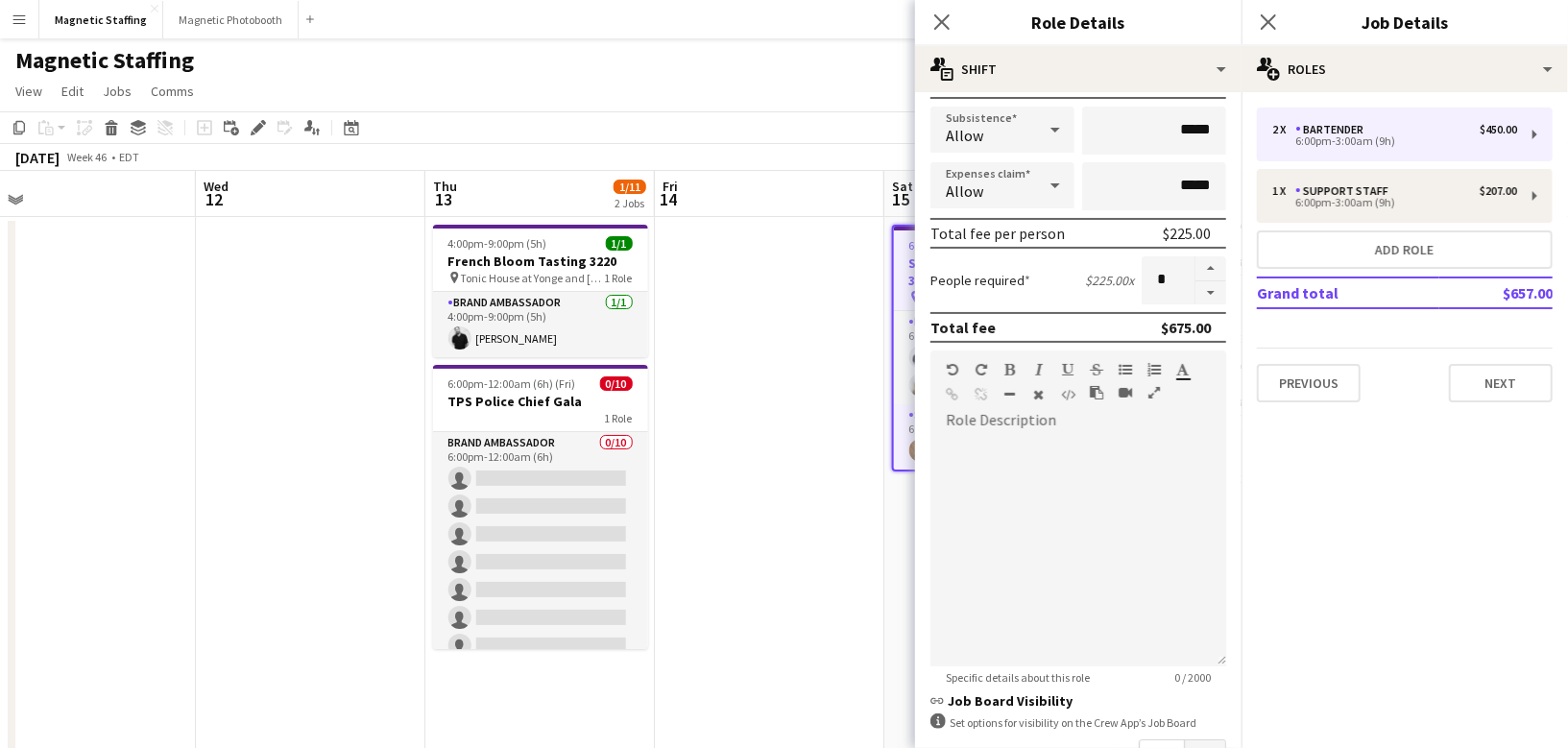
scroll to position [547, 0]
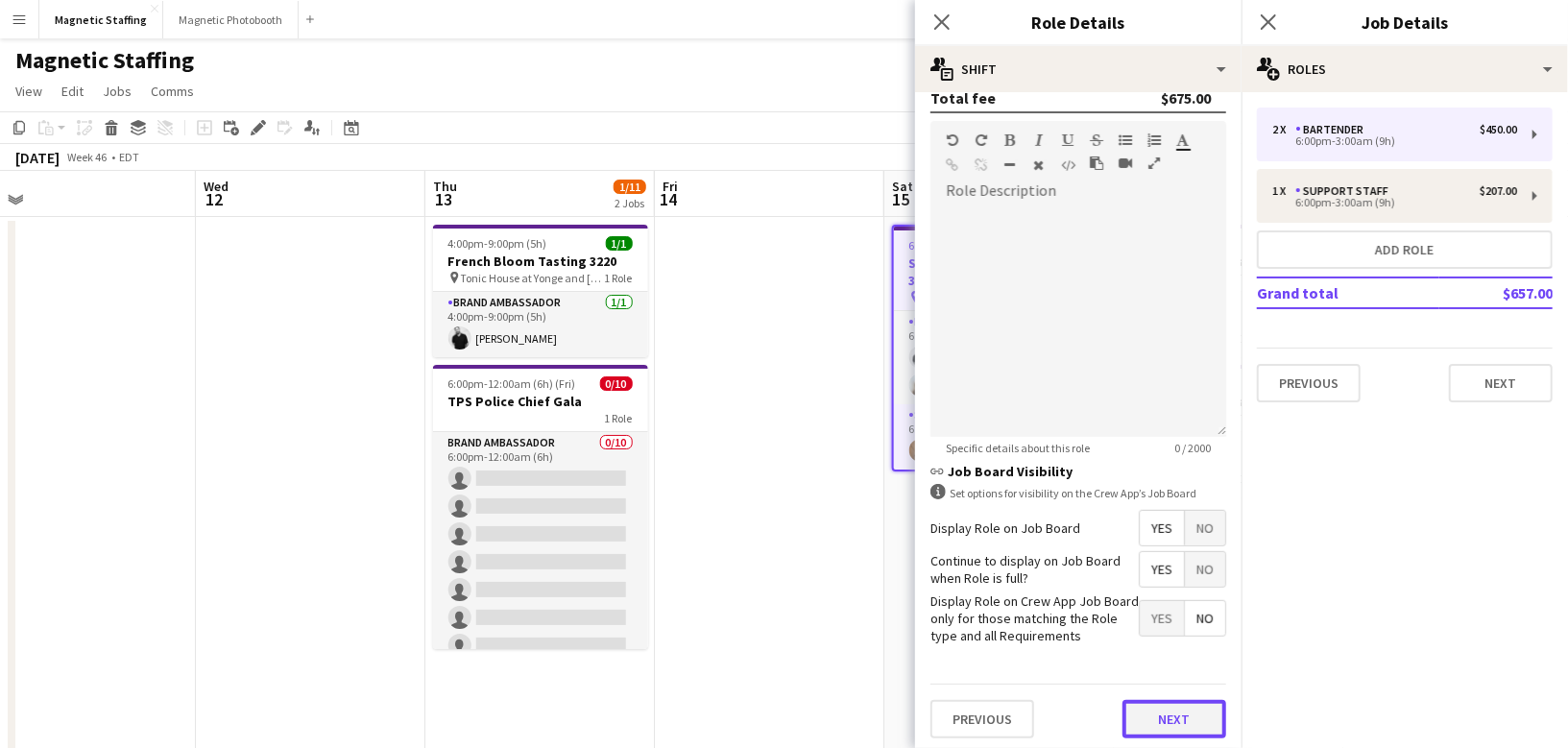
click at [1186, 711] on button "Next" at bounding box center [1174, 719] width 104 height 39
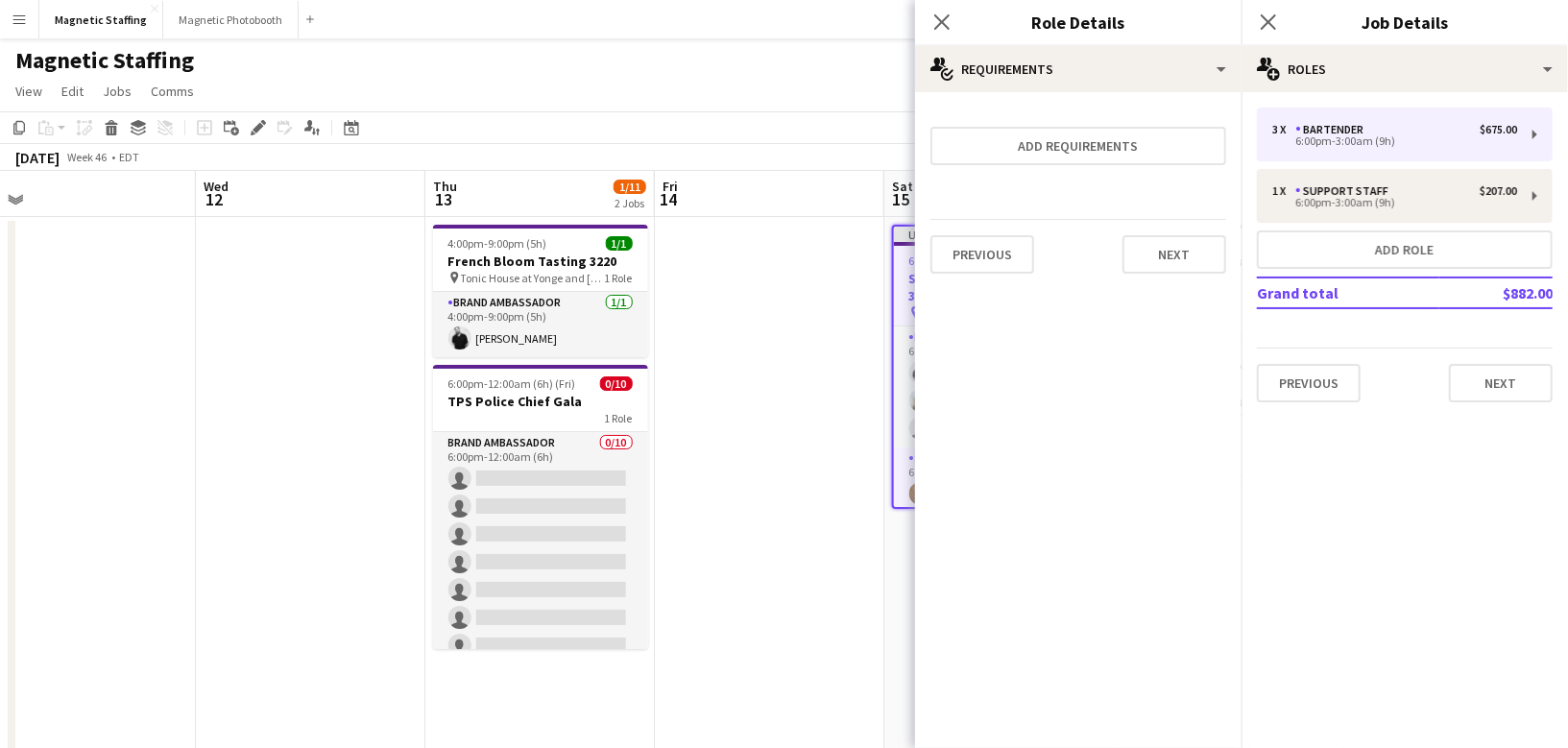
scroll to position [0, 0]
click at [1218, 235] on button "Next" at bounding box center [1174, 254] width 104 height 39
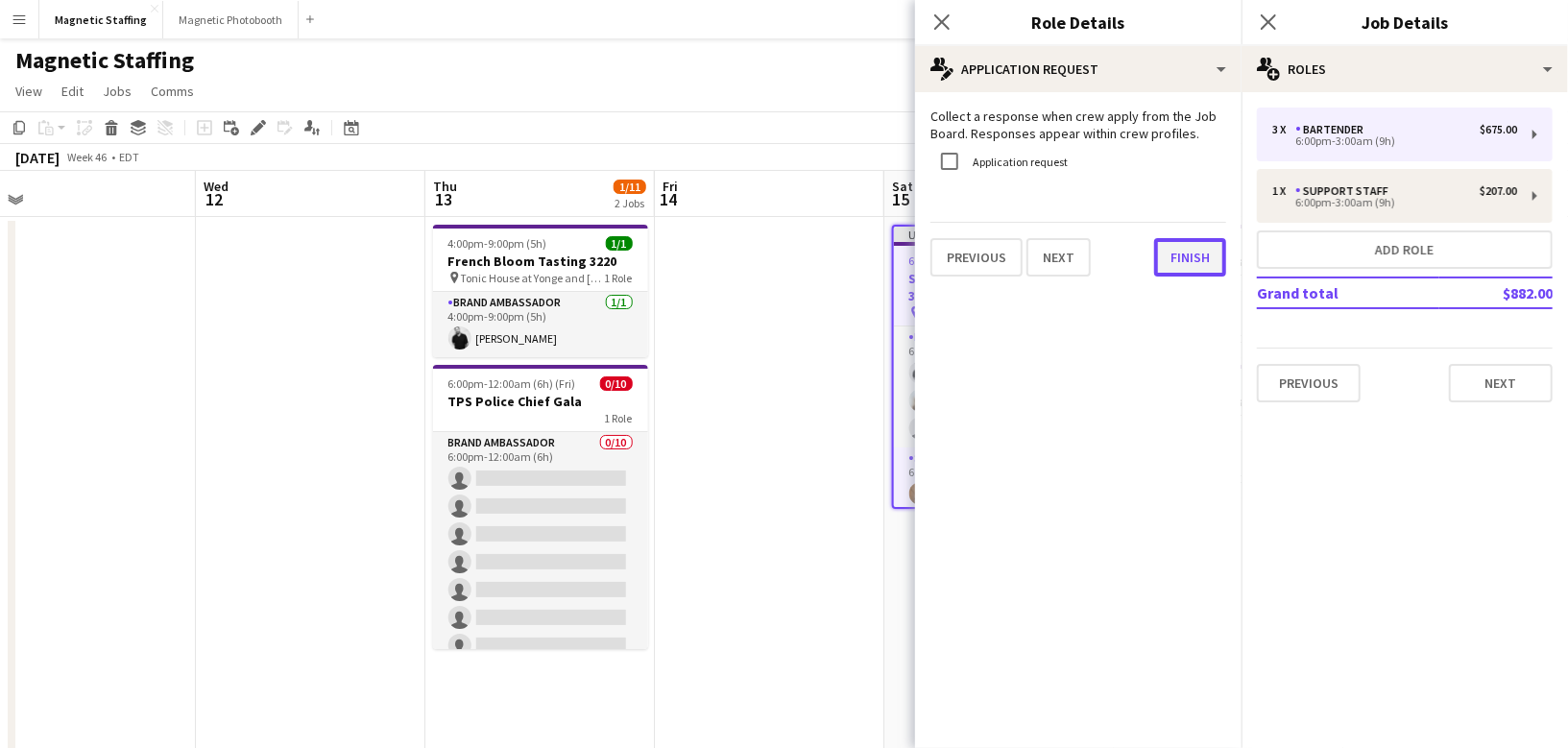
click at [1197, 252] on button "Finish" at bounding box center [1191, 257] width 72 height 39
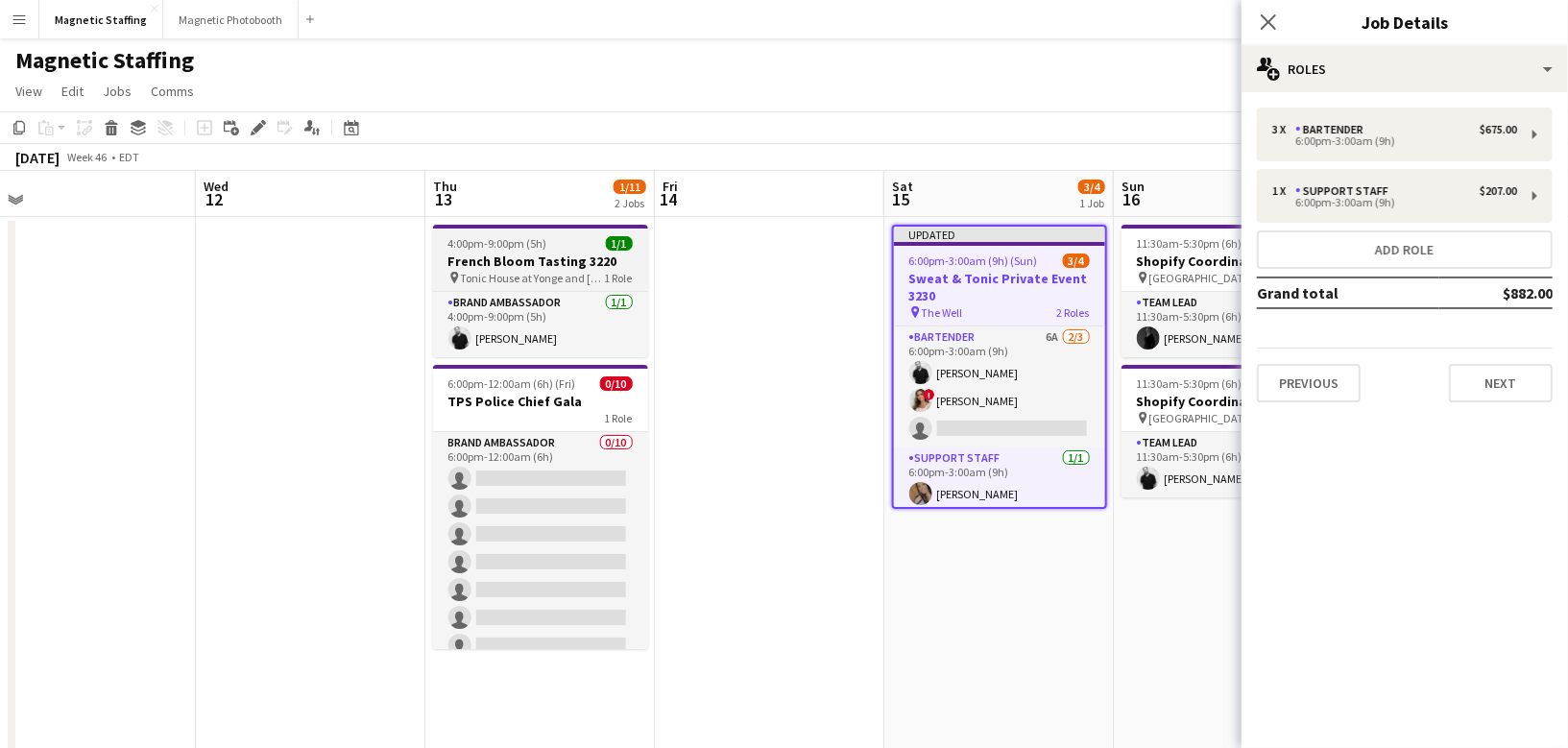
click at [613, 255] on h3 "French Bloom Tasting 3220" at bounding box center [540, 261] width 215 height 17
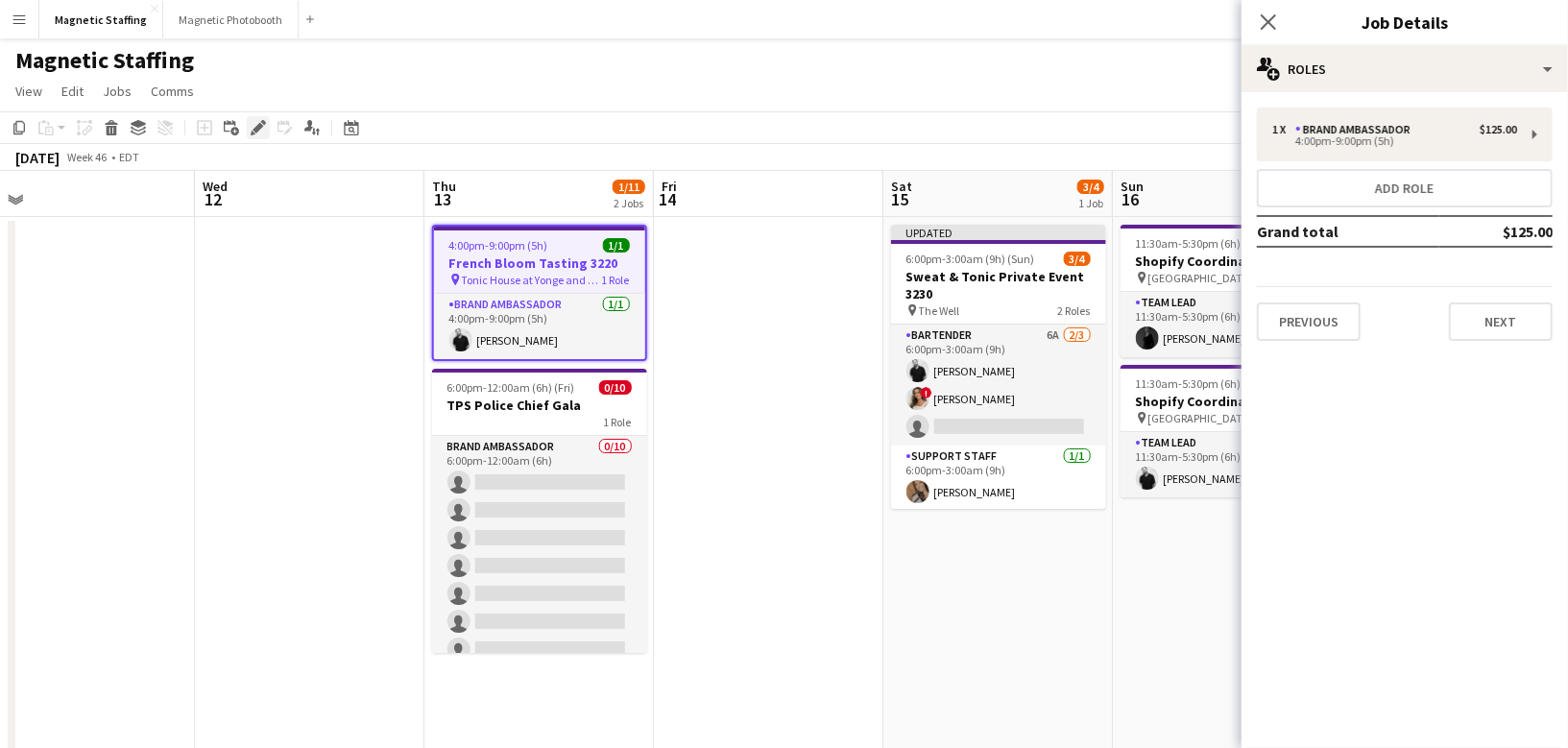
click at [262, 124] on icon "Edit" at bounding box center [258, 128] width 16 height 16
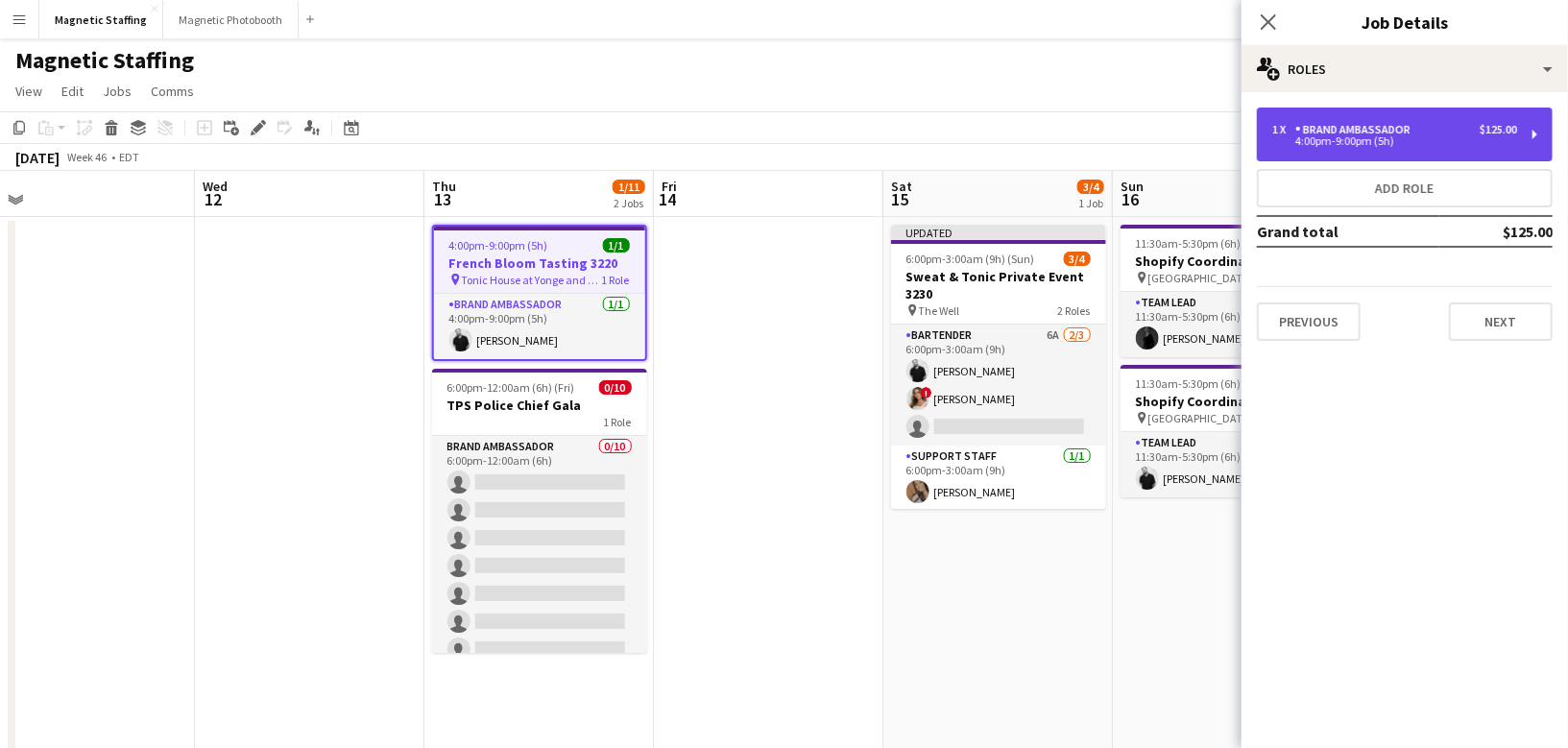
click at [1348, 134] on div "Brand Ambassador" at bounding box center [1356, 130] width 123 height 14
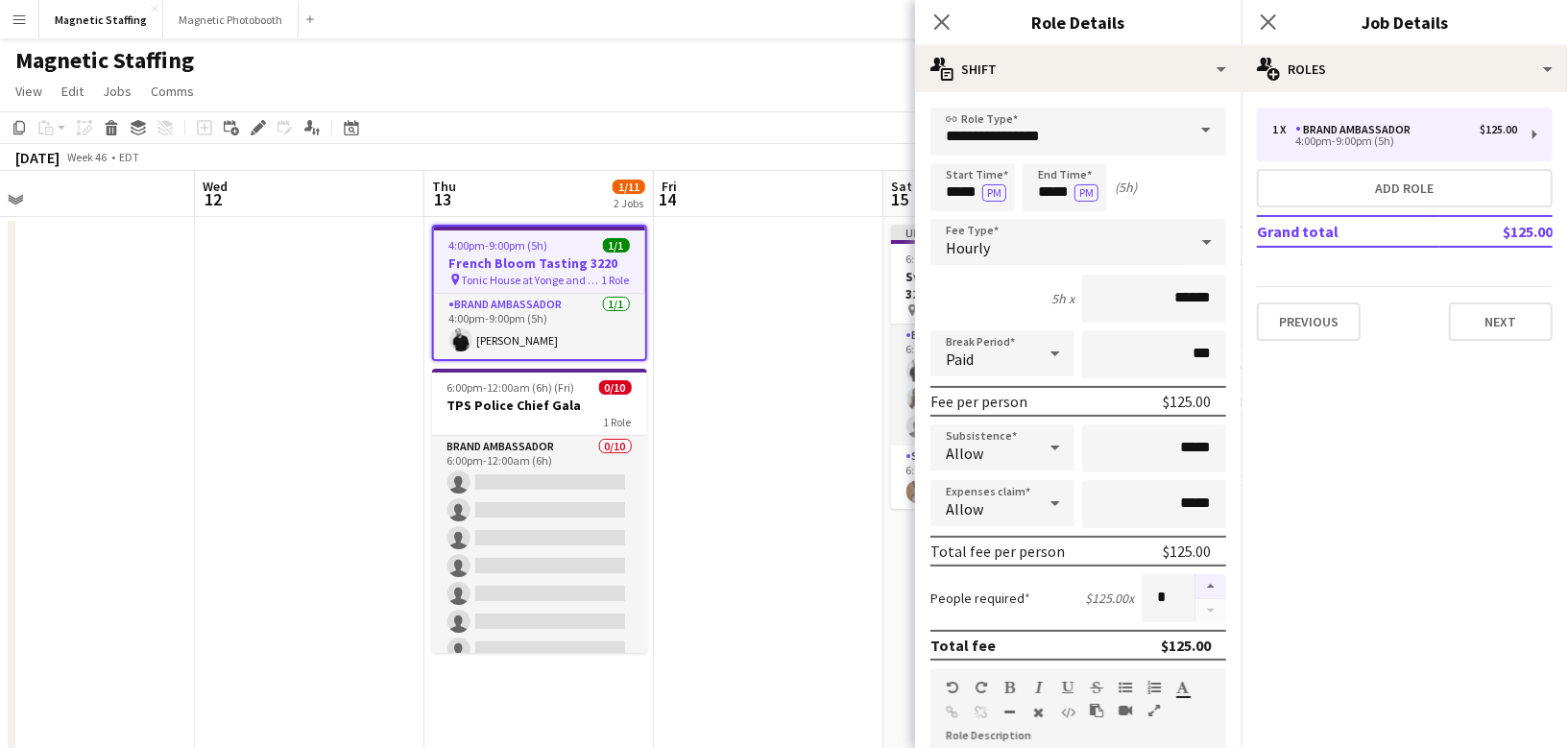
click at [1206, 583] on button "button" at bounding box center [1211, 587] width 31 height 25
type input "*"
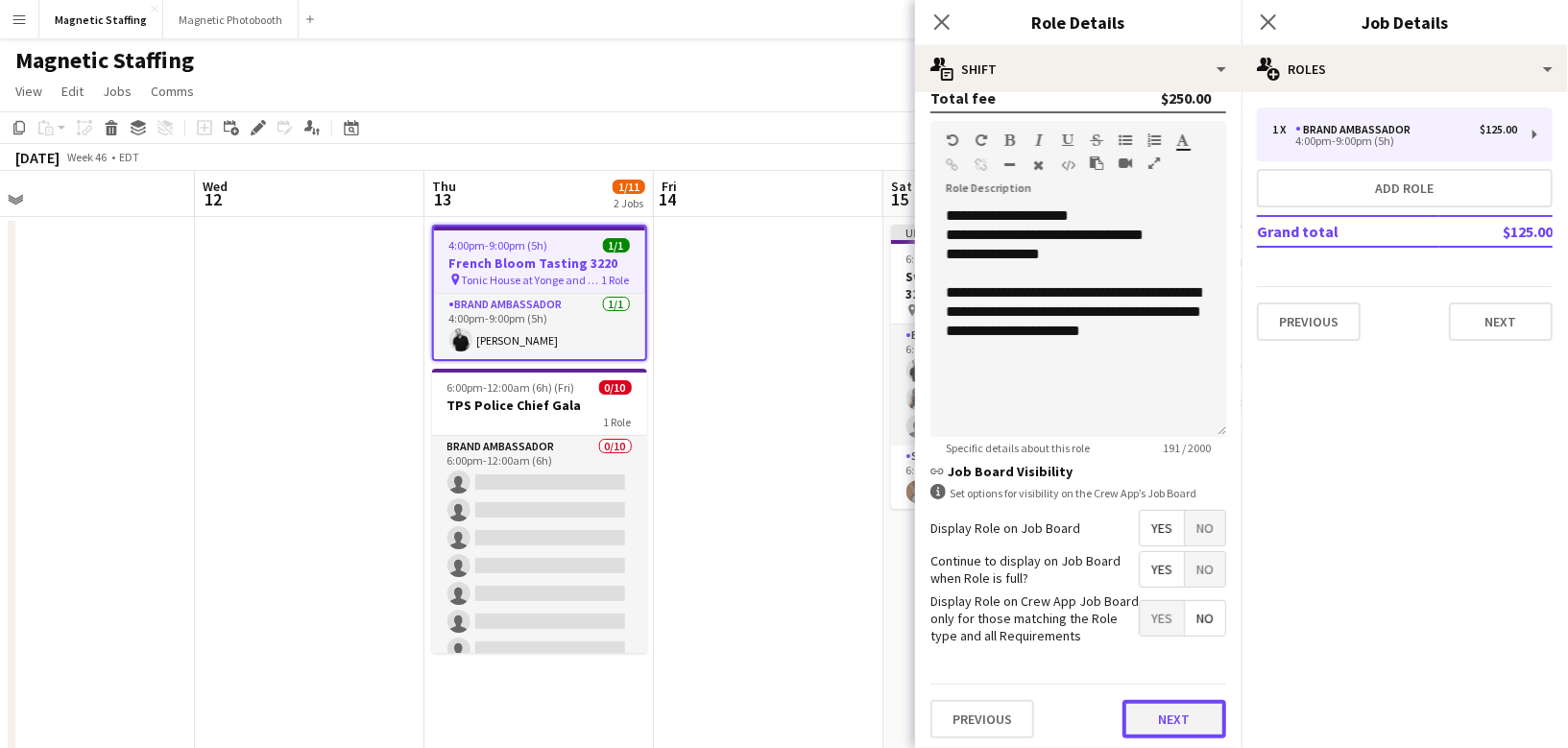
click at [1166, 716] on button "Next" at bounding box center [1174, 719] width 104 height 39
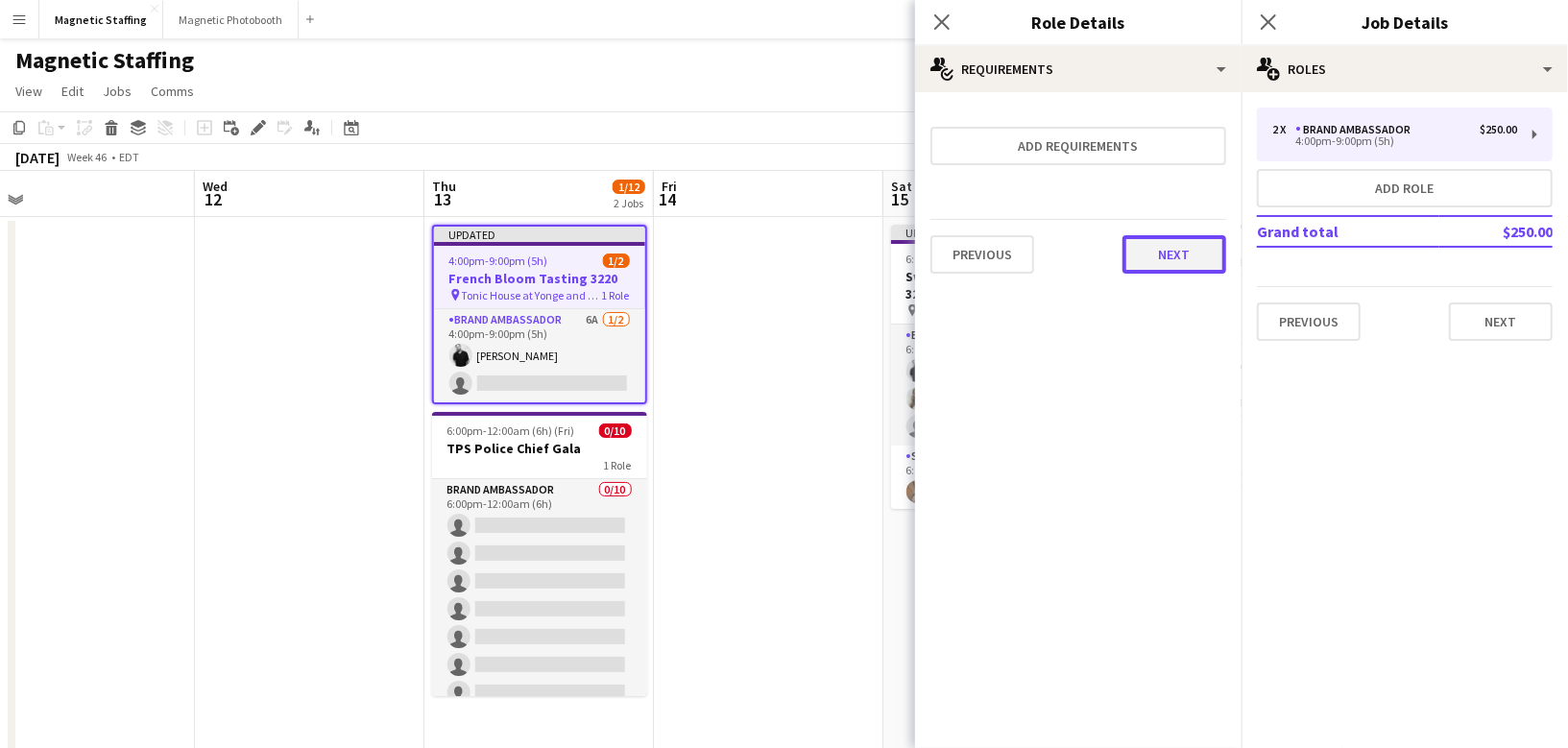
click at [1185, 256] on button "Next" at bounding box center [1174, 254] width 104 height 39
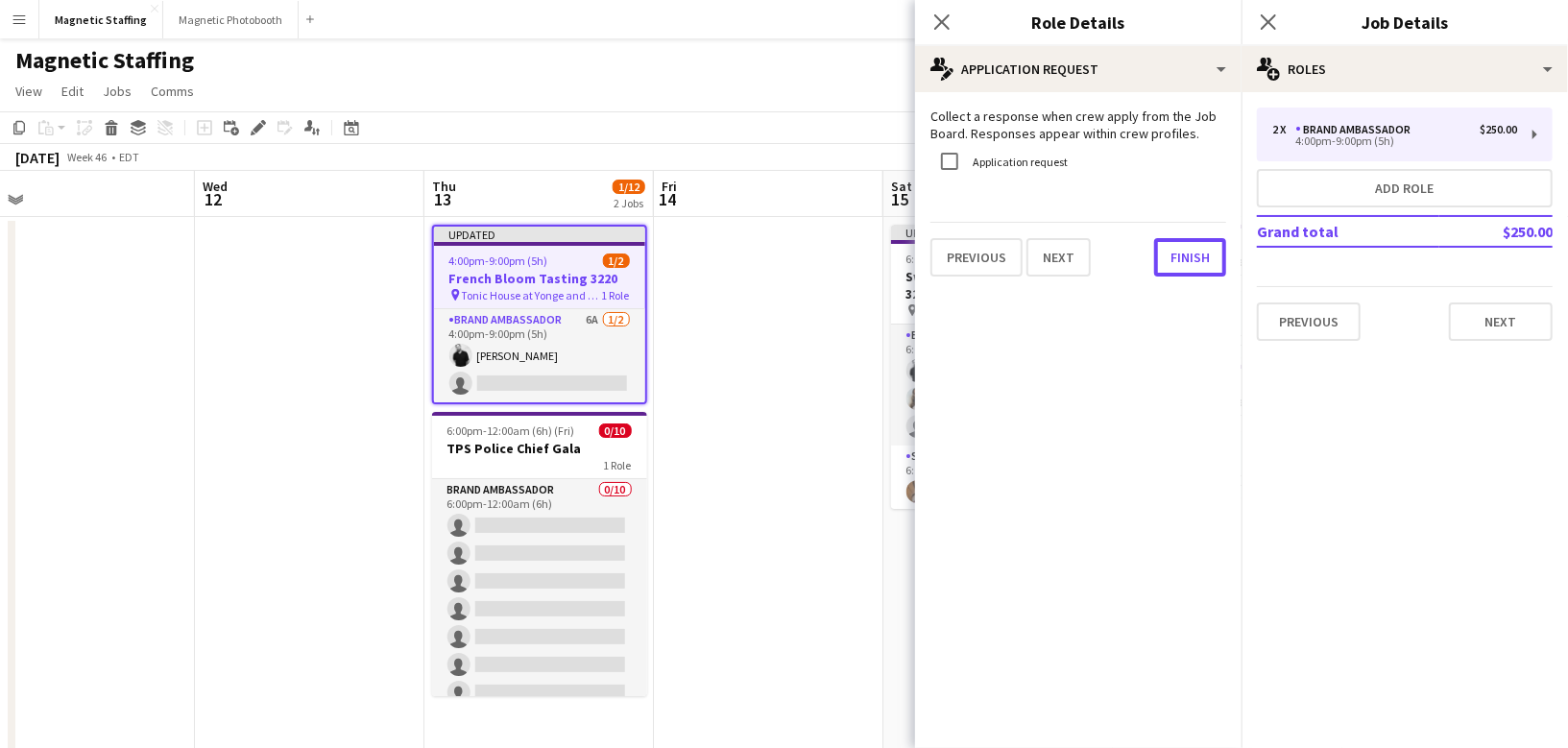
click at [1185, 256] on button "Finish" at bounding box center [1191, 257] width 72 height 39
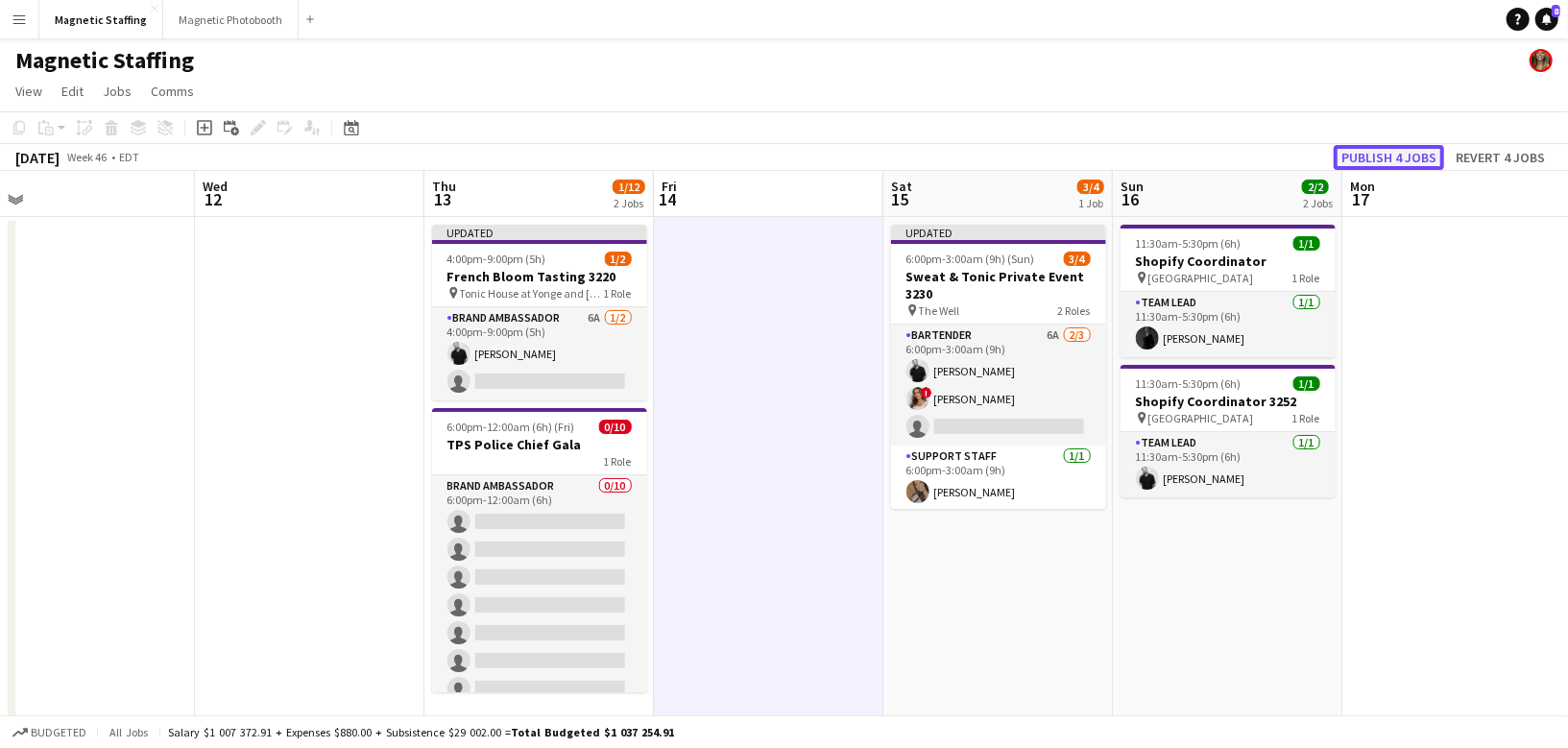
click at [1395, 159] on button "Publish 4 jobs" at bounding box center [1389, 157] width 111 height 25
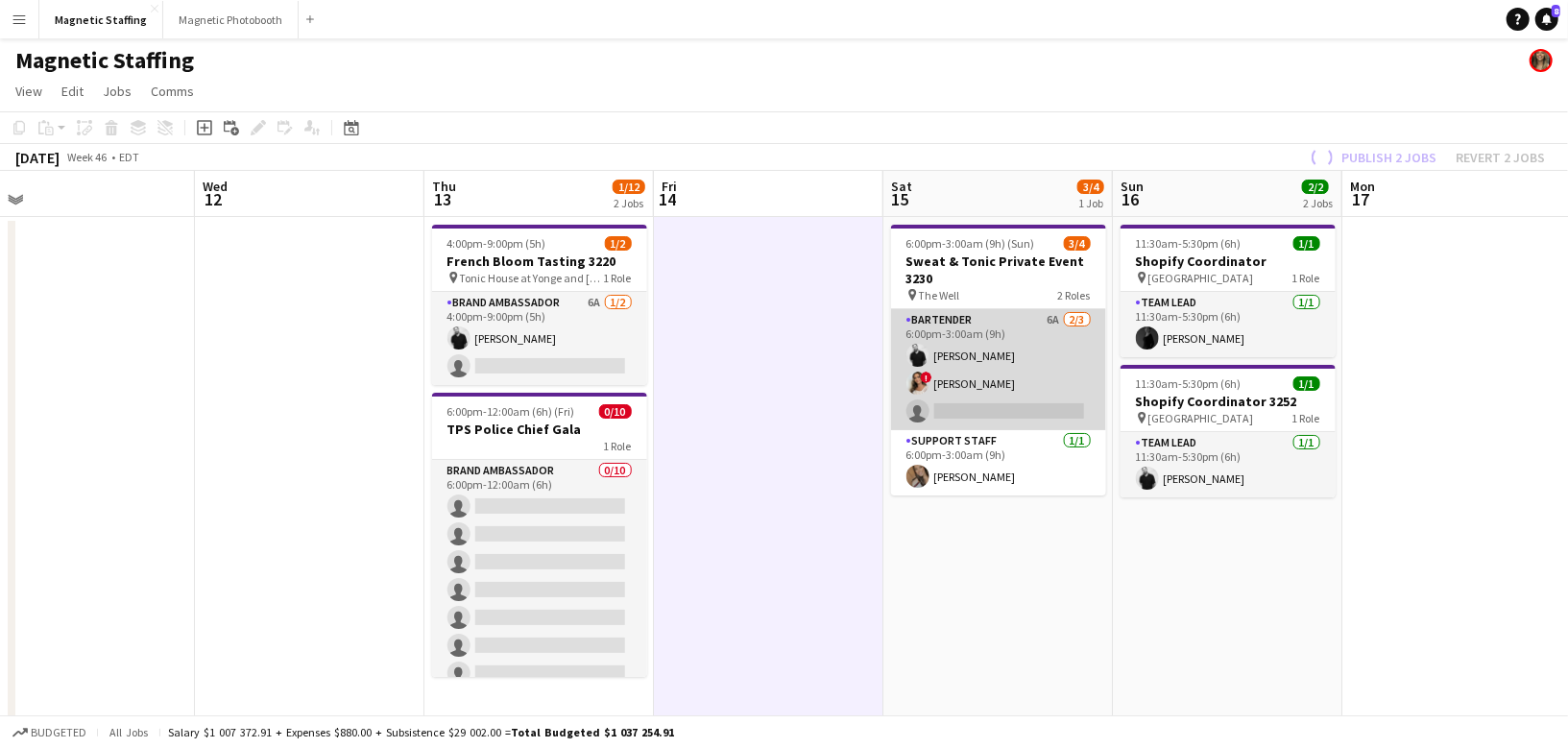
click at [925, 392] on app-card-role "Bartender 6A [DATE] 6:00pm-3:00am (9h) [PERSON_NAME] ! [PERSON_NAME] single-neu…" at bounding box center [998, 370] width 215 height 121
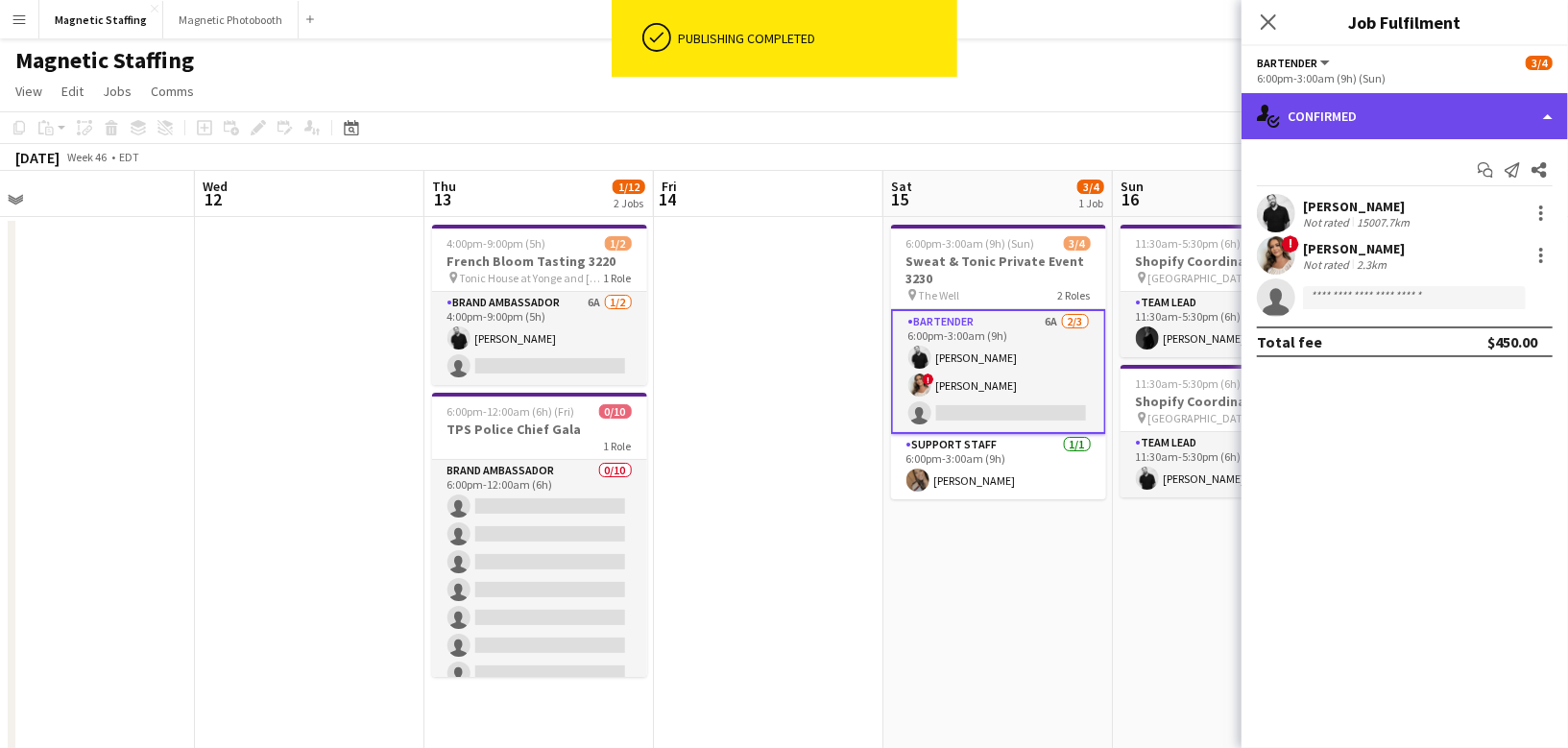
click at [1369, 118] on div "single-neutral-actions-check-2 Confirmed" at bounding box center [1405, 116] width 326 height 47
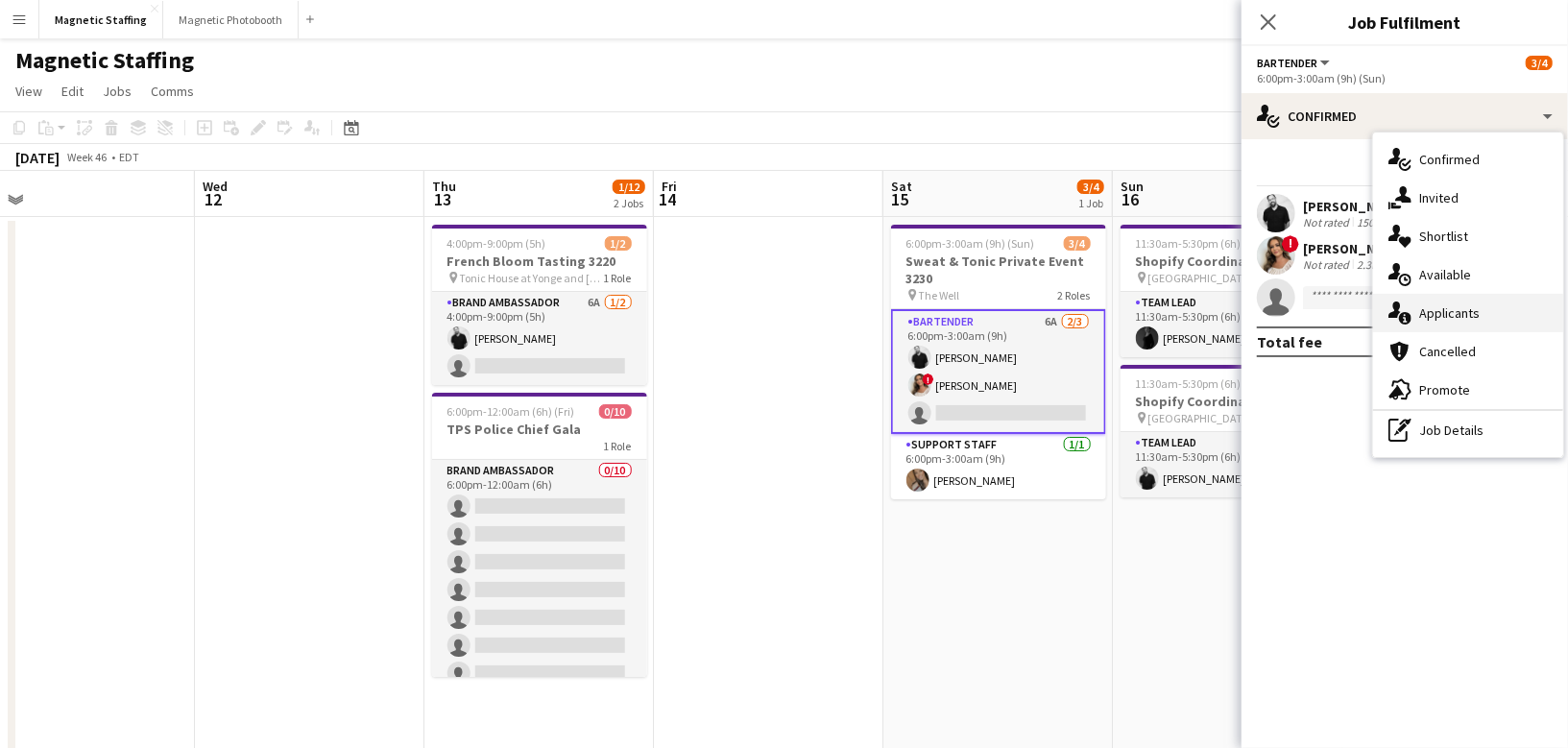
click at [1422, 319] on span "Applicants" at bounding box center [1450, 313] width 60 height 17
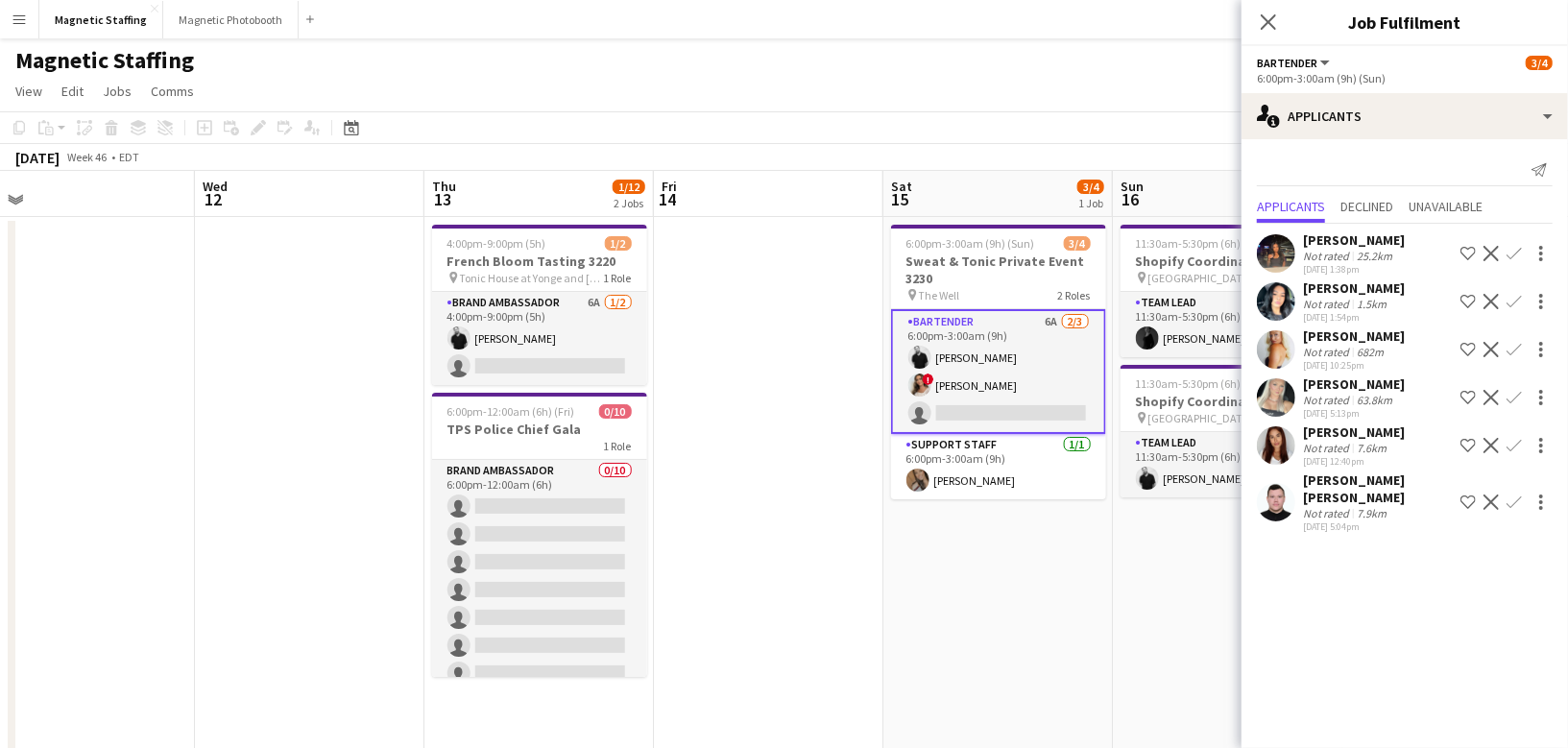
click at [1514, 397] on app-icon "Confirm" at bounding box center [1515, 398] width 16 height 16
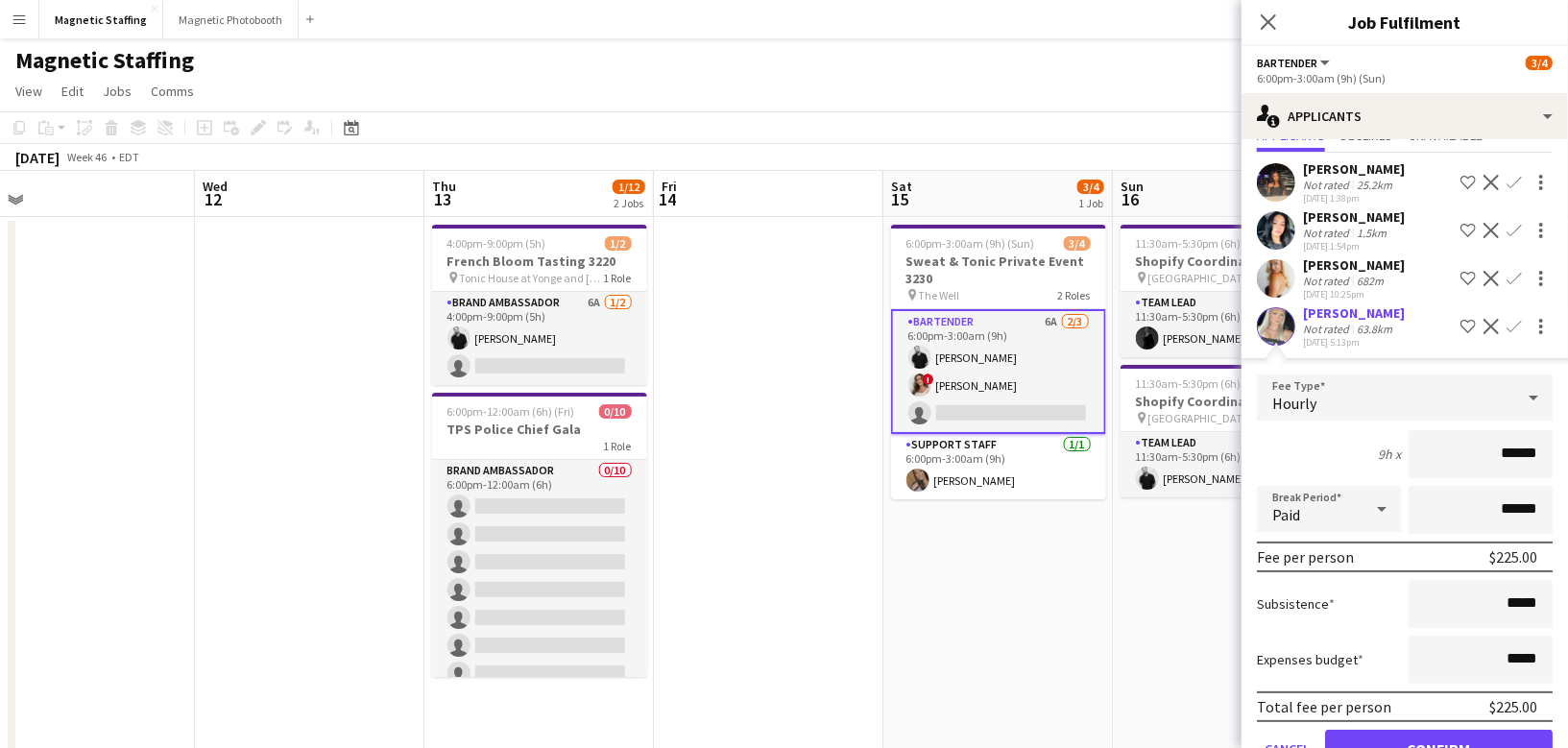
scroll to position [64, 0]
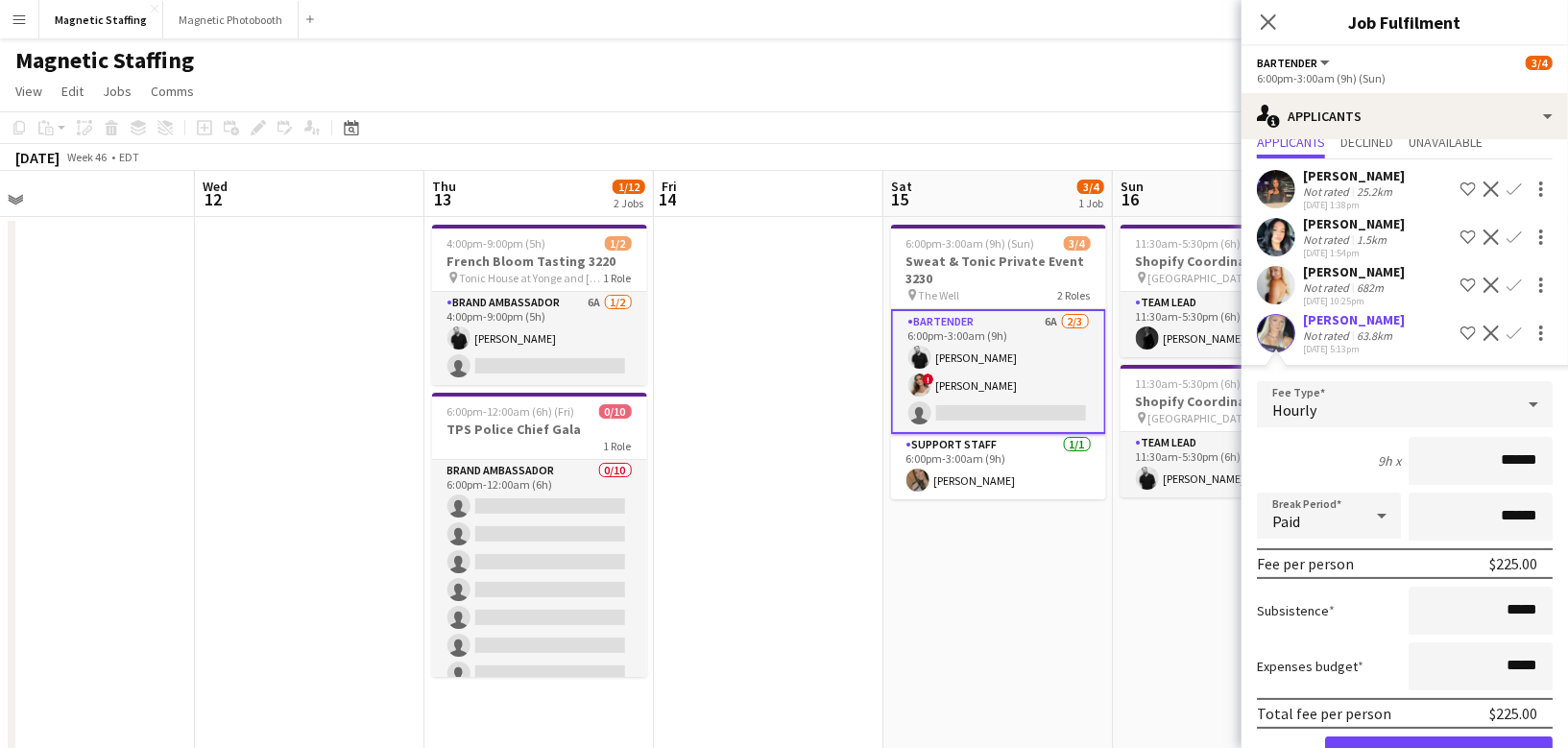
click at [1510, 234] on app-icon "Confirm" at bounding box center [1515, 238] width 16 height 16
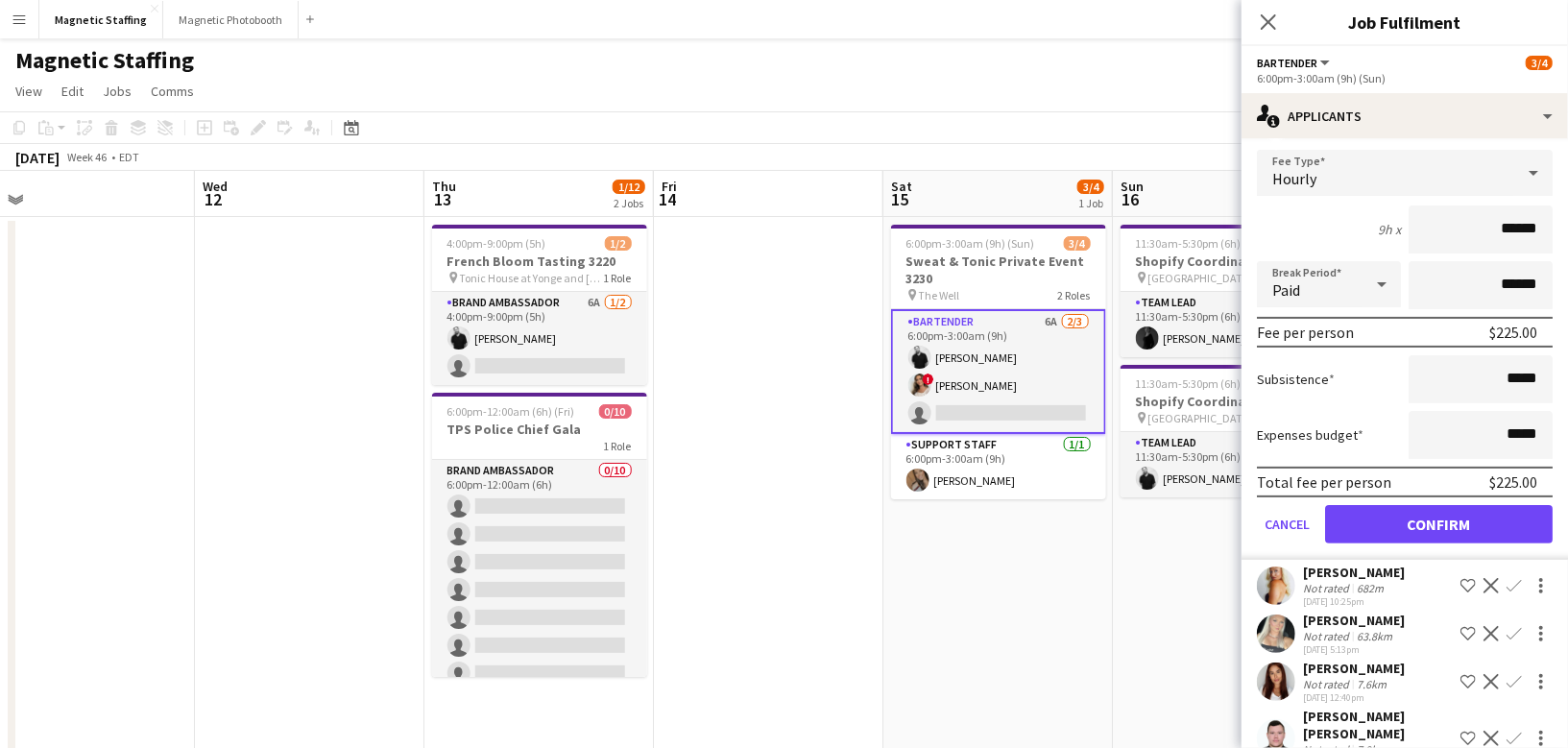
scroll to position [208, 0]
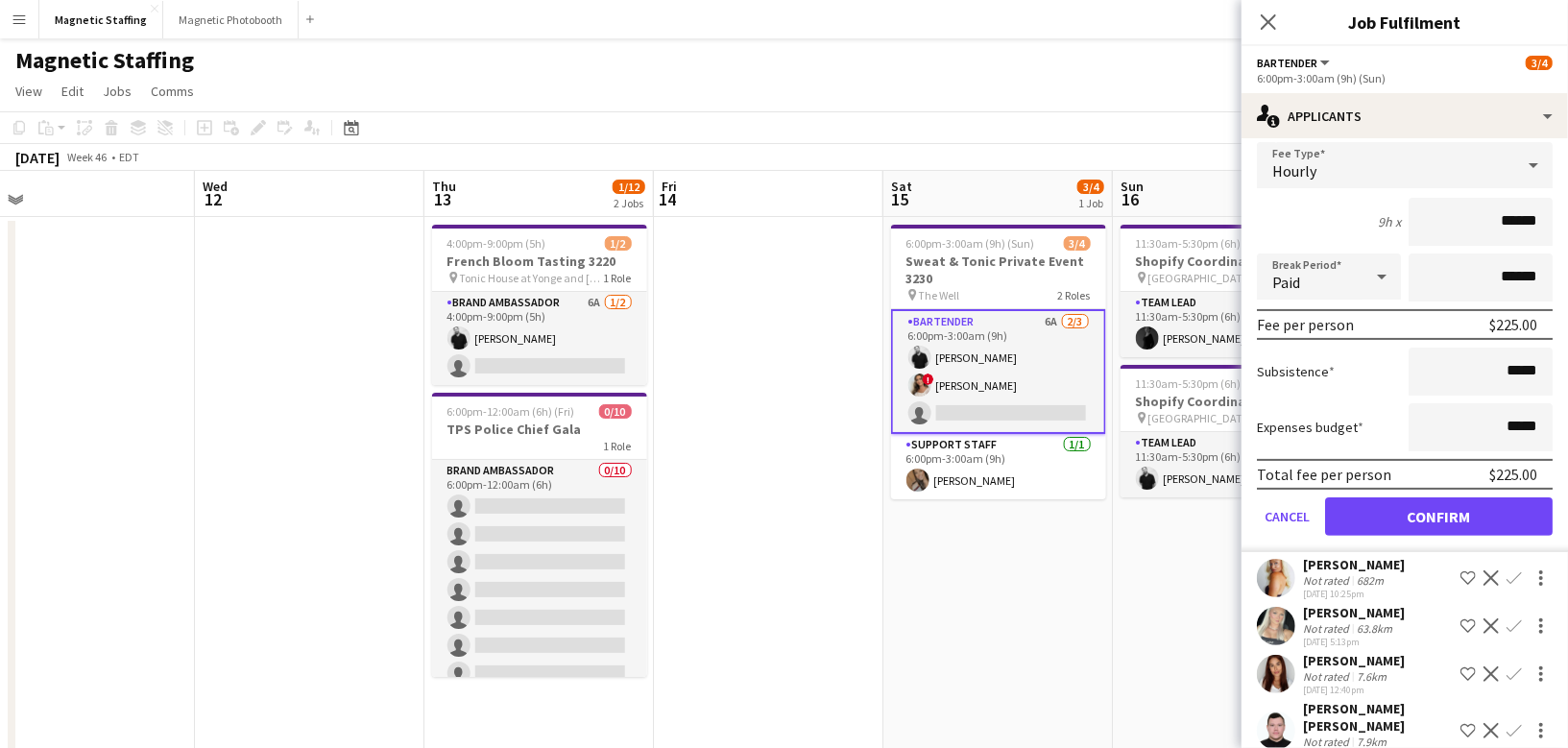
click at [1510, 620] on app-icon "Confirm" at bounding box center [1515, 626] width 16 height 16
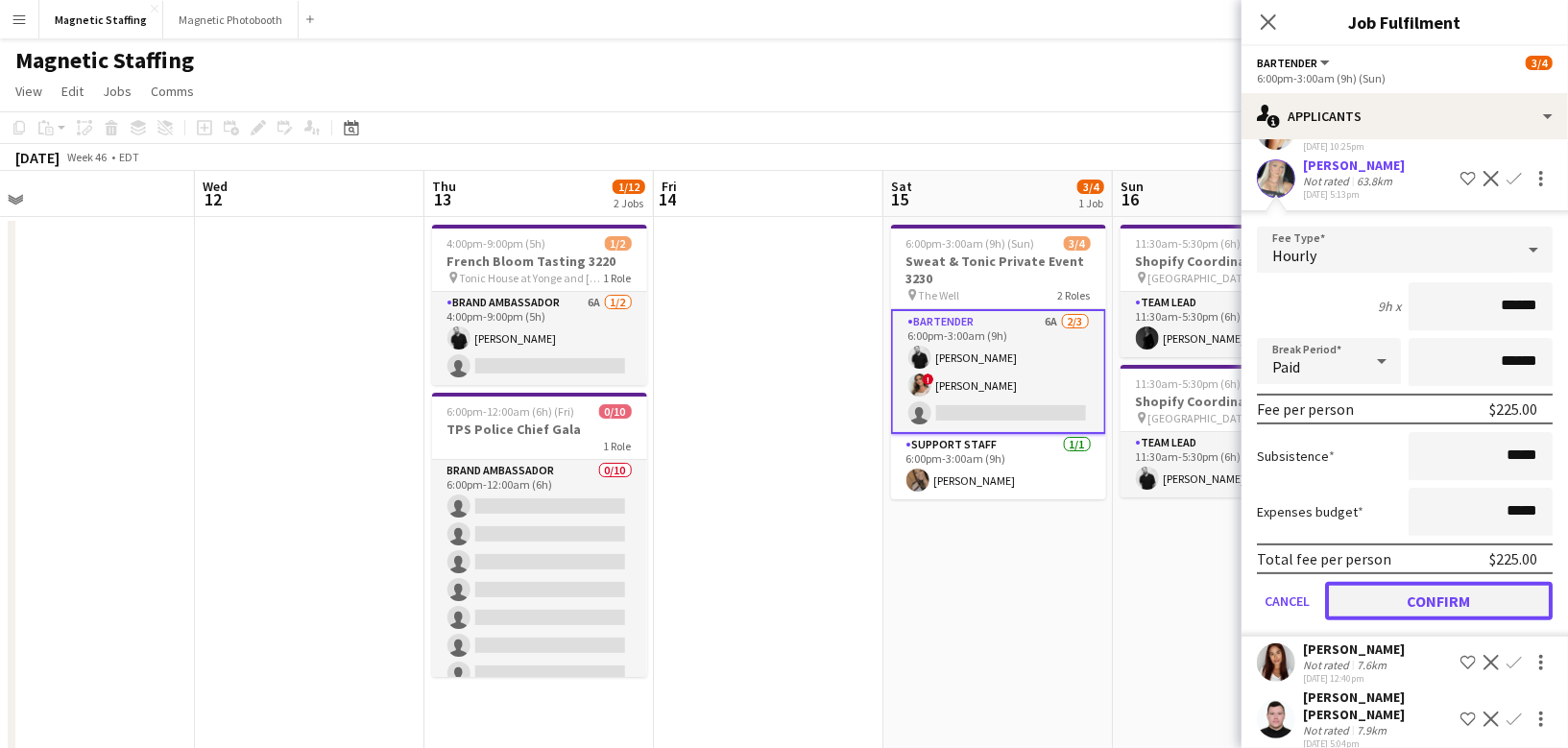
click at [1446, 595] on button "Confirm" at bounding box center [1439, 602] width 228 height 39
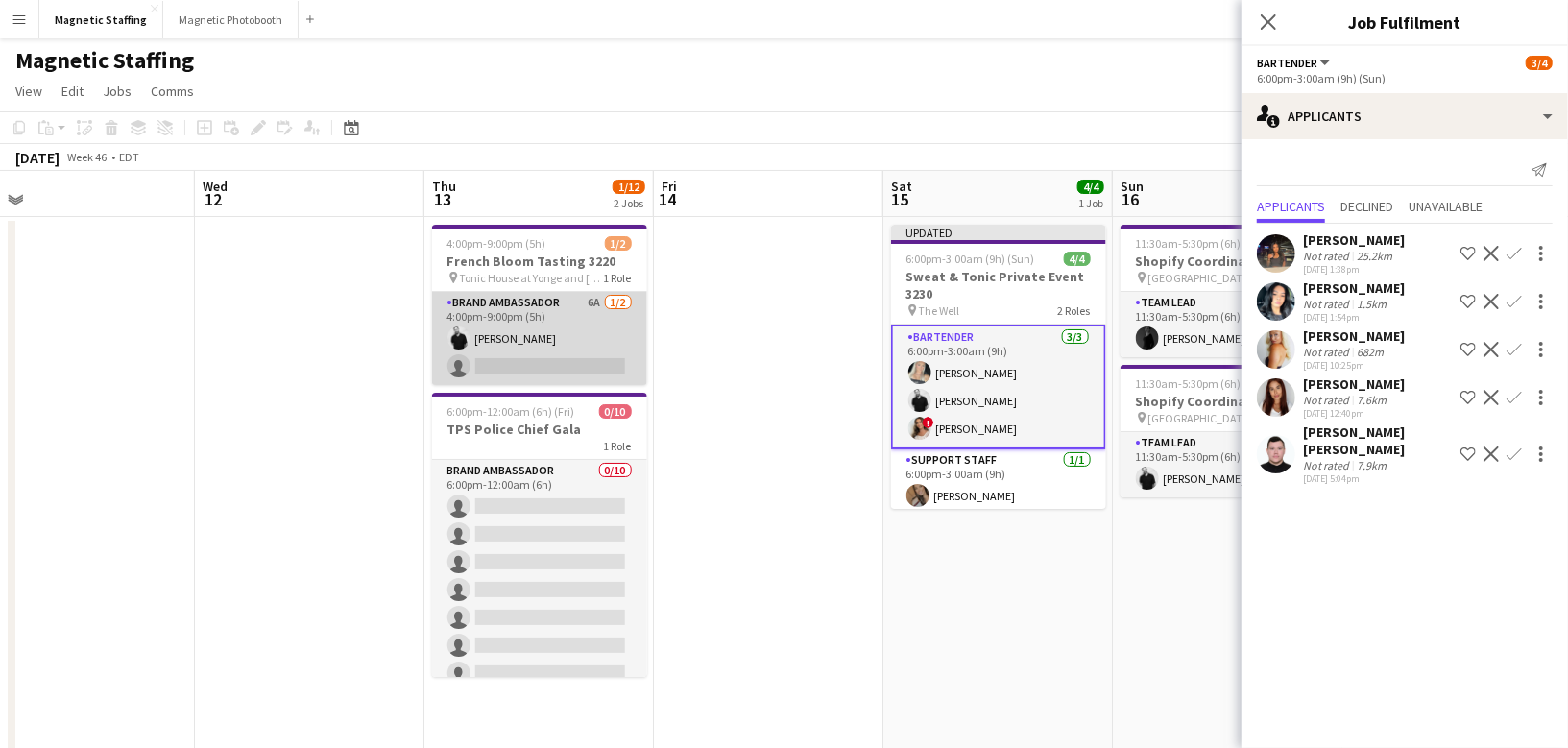
click at [537, 329] on app-card-role "Brand Ambassador 6A [DATE] 4:00pm-9:00pm (5h) [PERSON_NAME] single-neutral-acti…" at bounding box center [539, 339] width 215 height 93
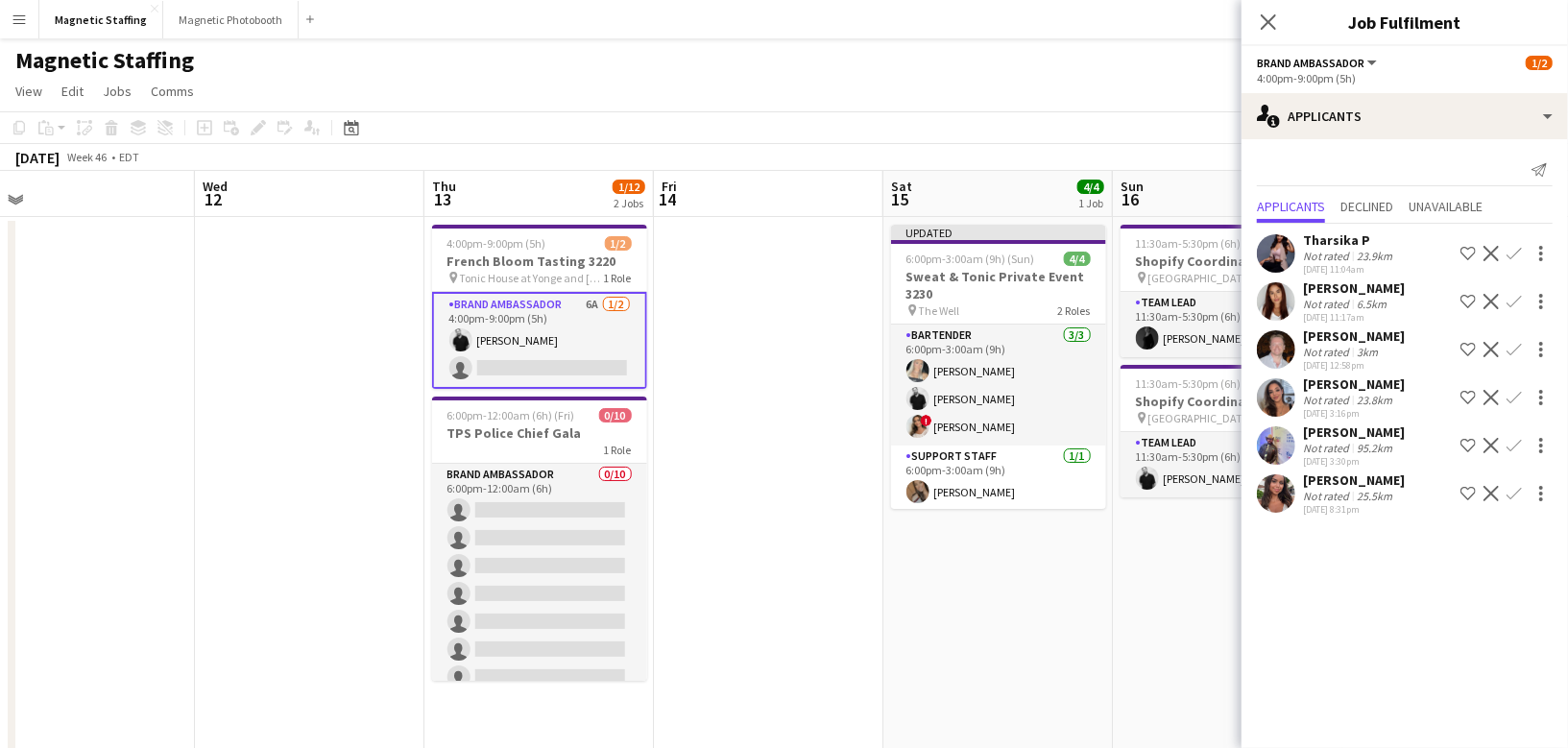
click at [1515, 406] on app-icon "Confirm" at bounding box center [1515, 398] width 16 height 16
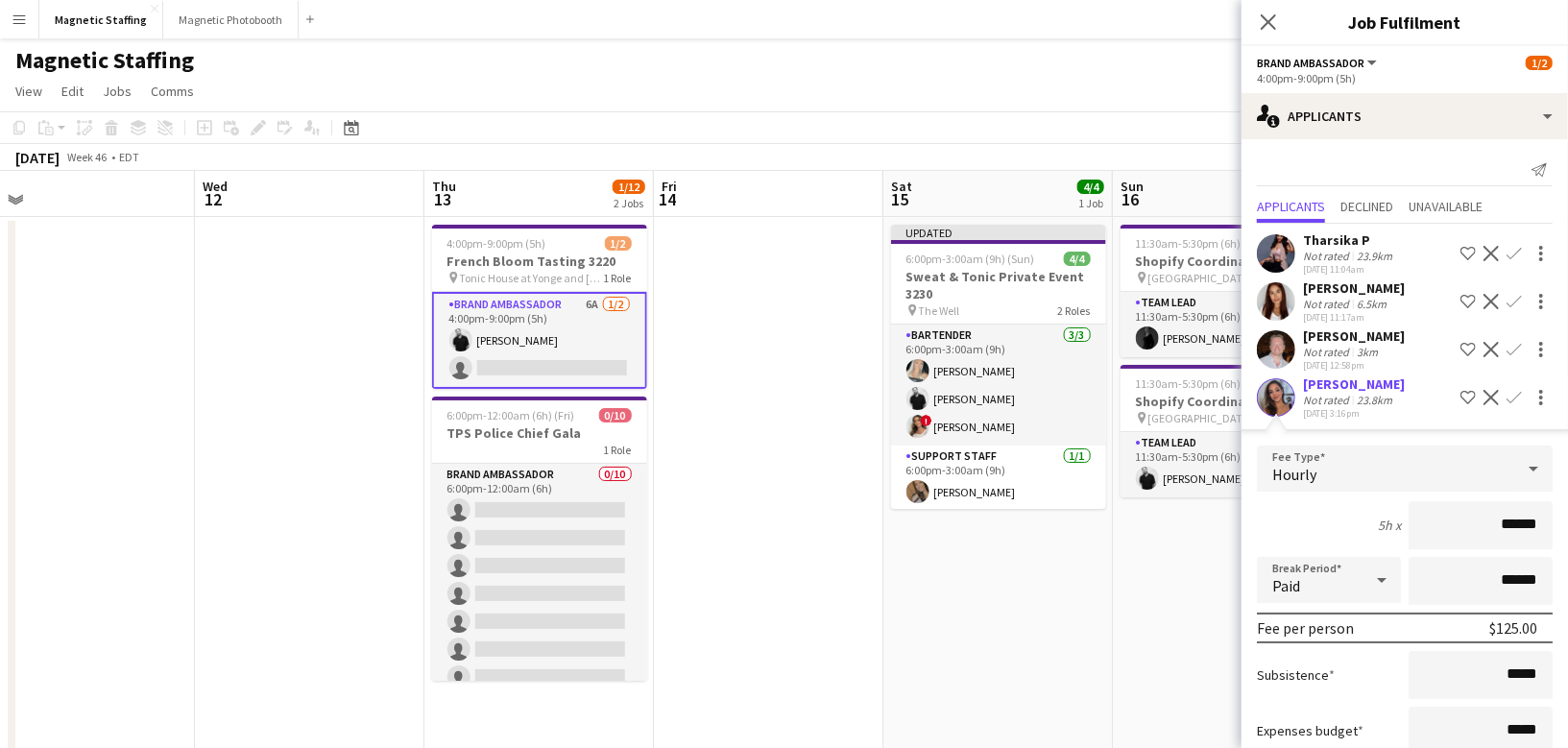
scroll to position [236, 0]
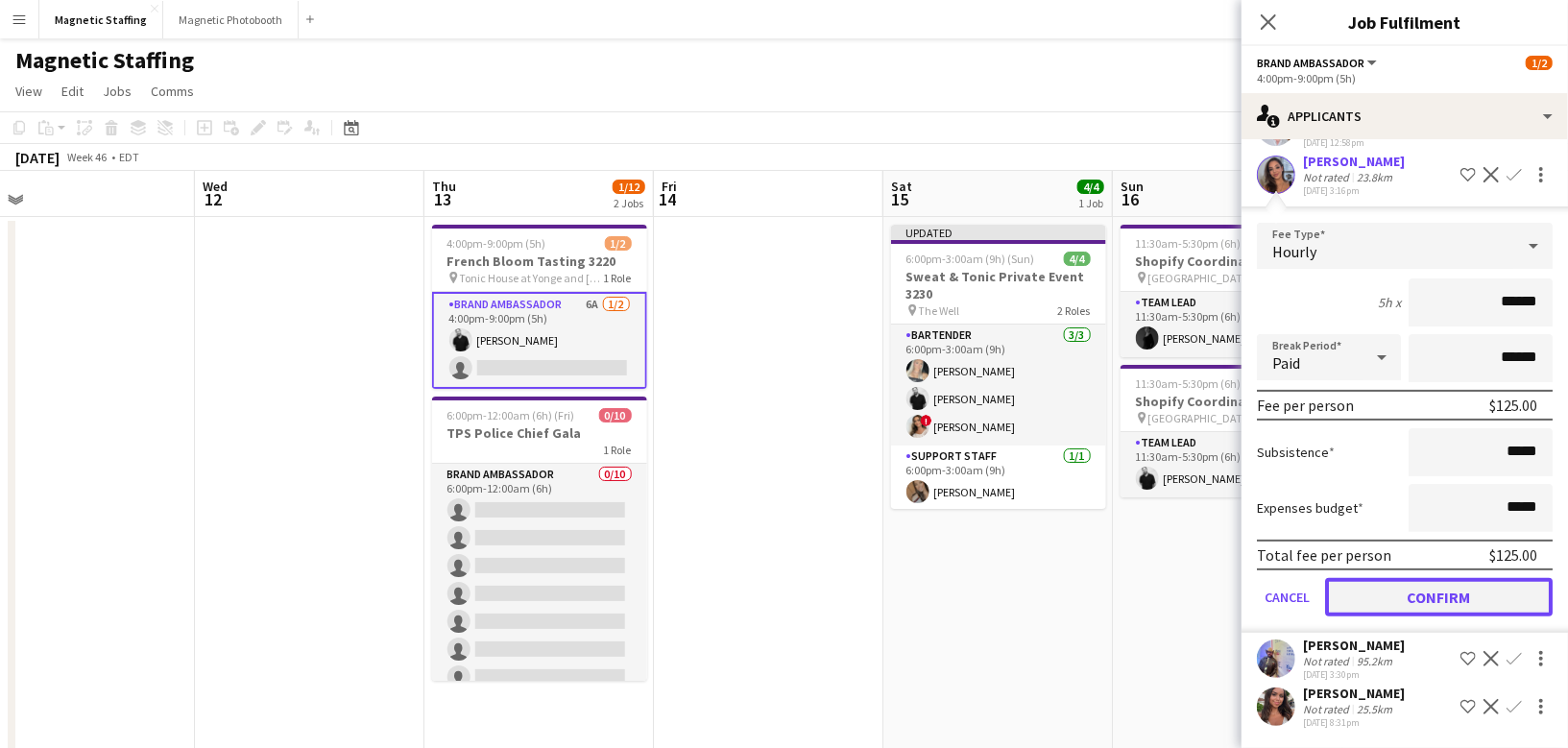
click at [1383, 595] on button "Confirm" at bounding box center [1439, 598] width 228 height 39
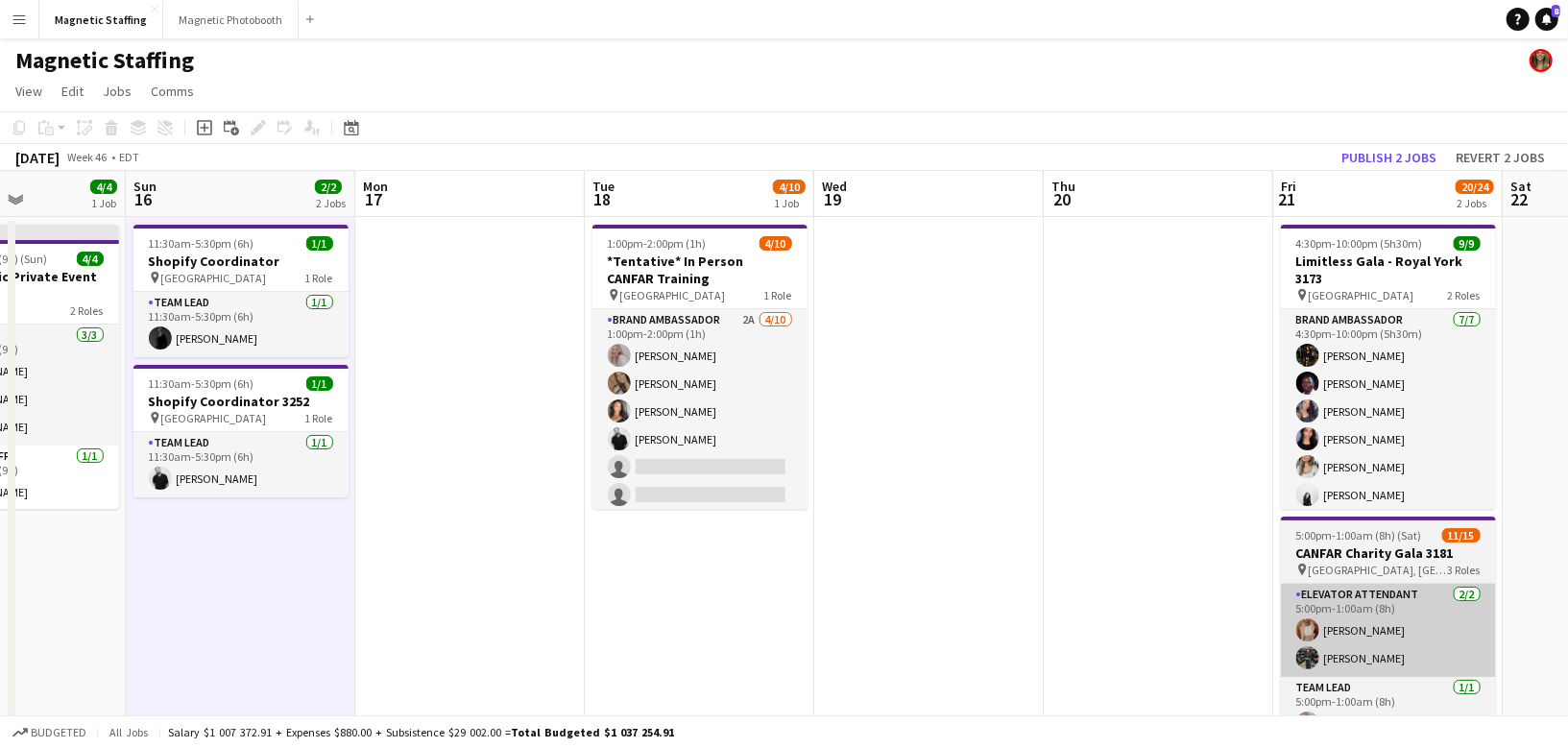
scroll to position [0, 486]
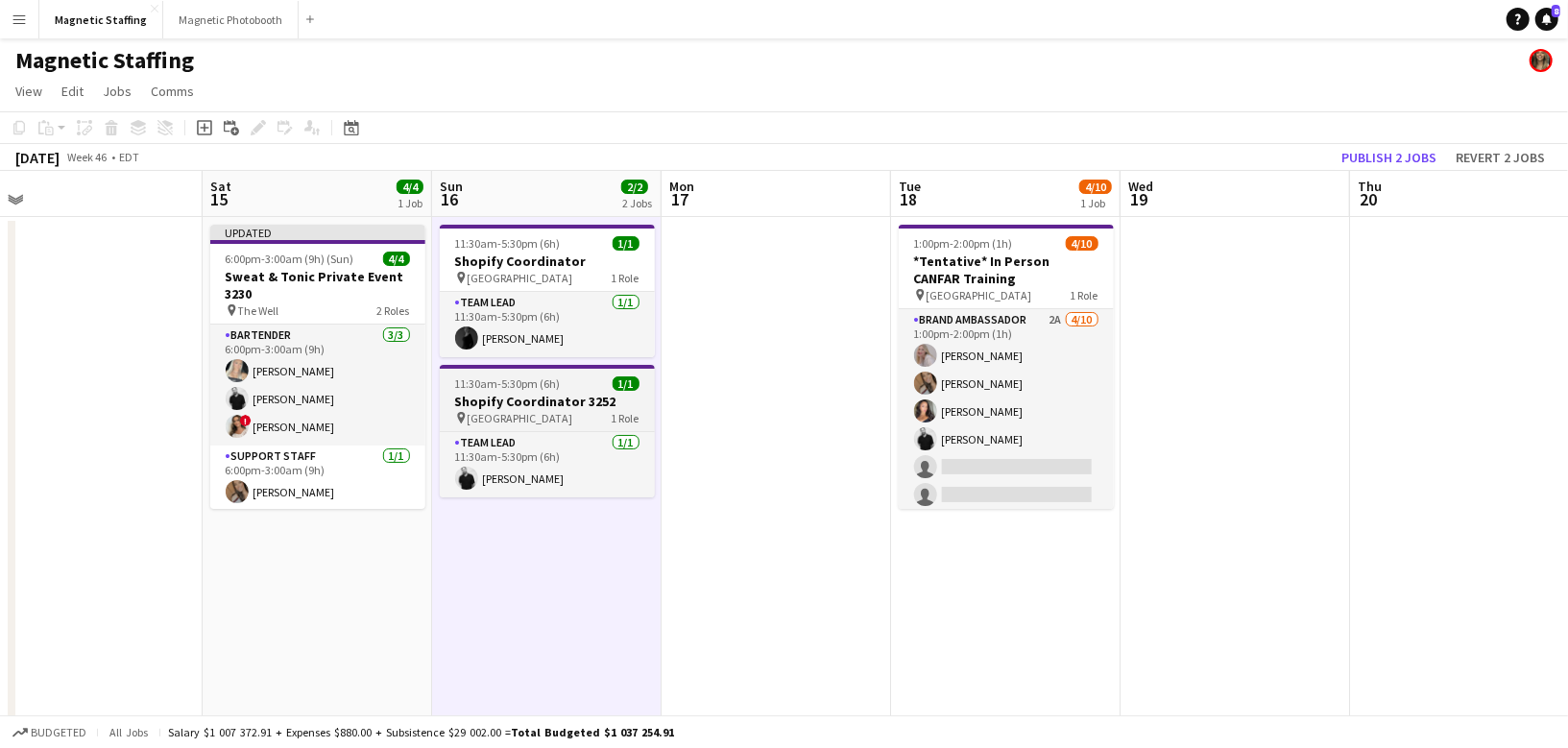
click at [519, 407] on h3 "Shopify Coordinator 3252" at bounding box center [547, 402] width 215 height 17
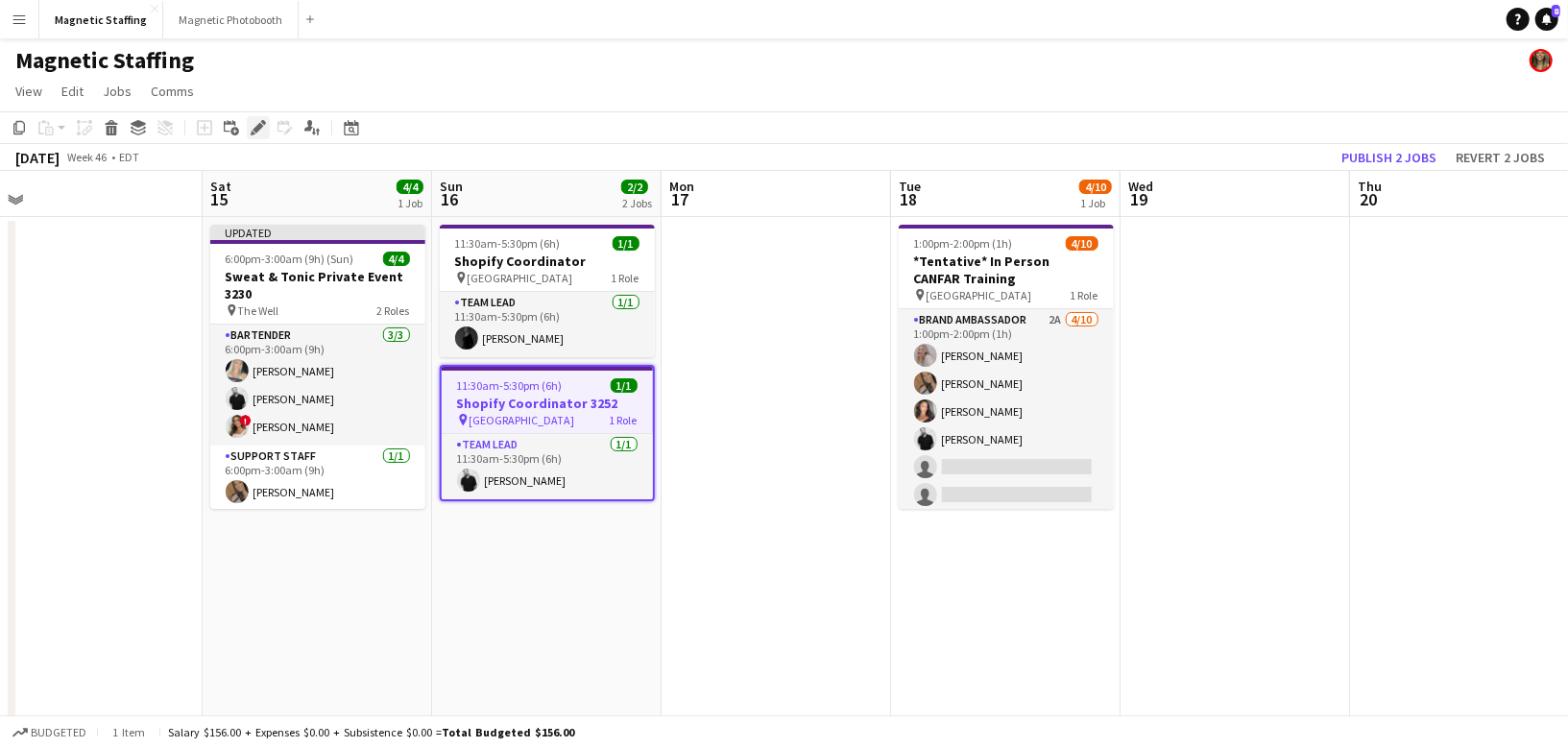
click at [258, 135] on div "Edit" at bounding box center [258, 128] width 23 height 23
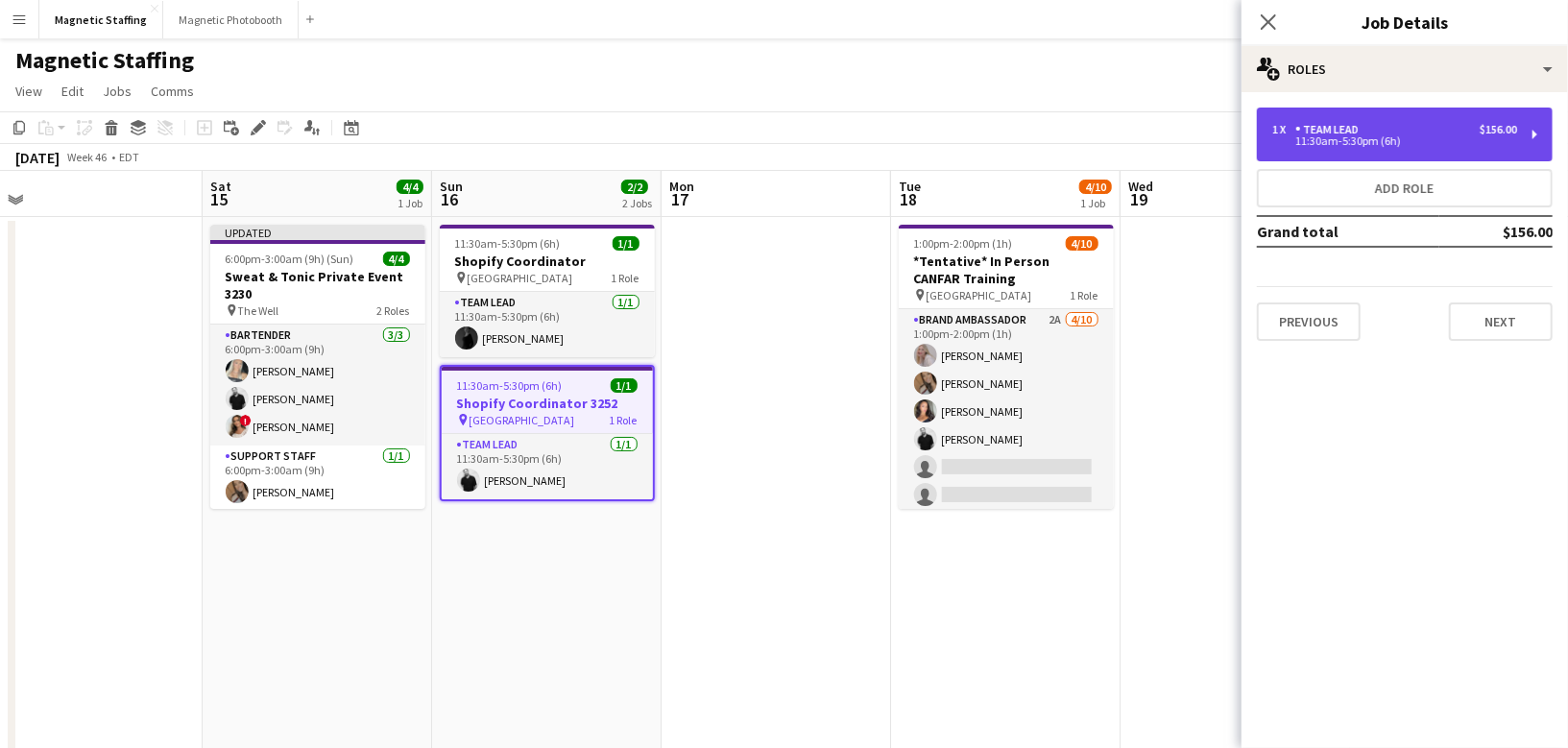
click at [1345, 127] on div "Team Lead" at bounding box center [1330, 130] width 71 height 14
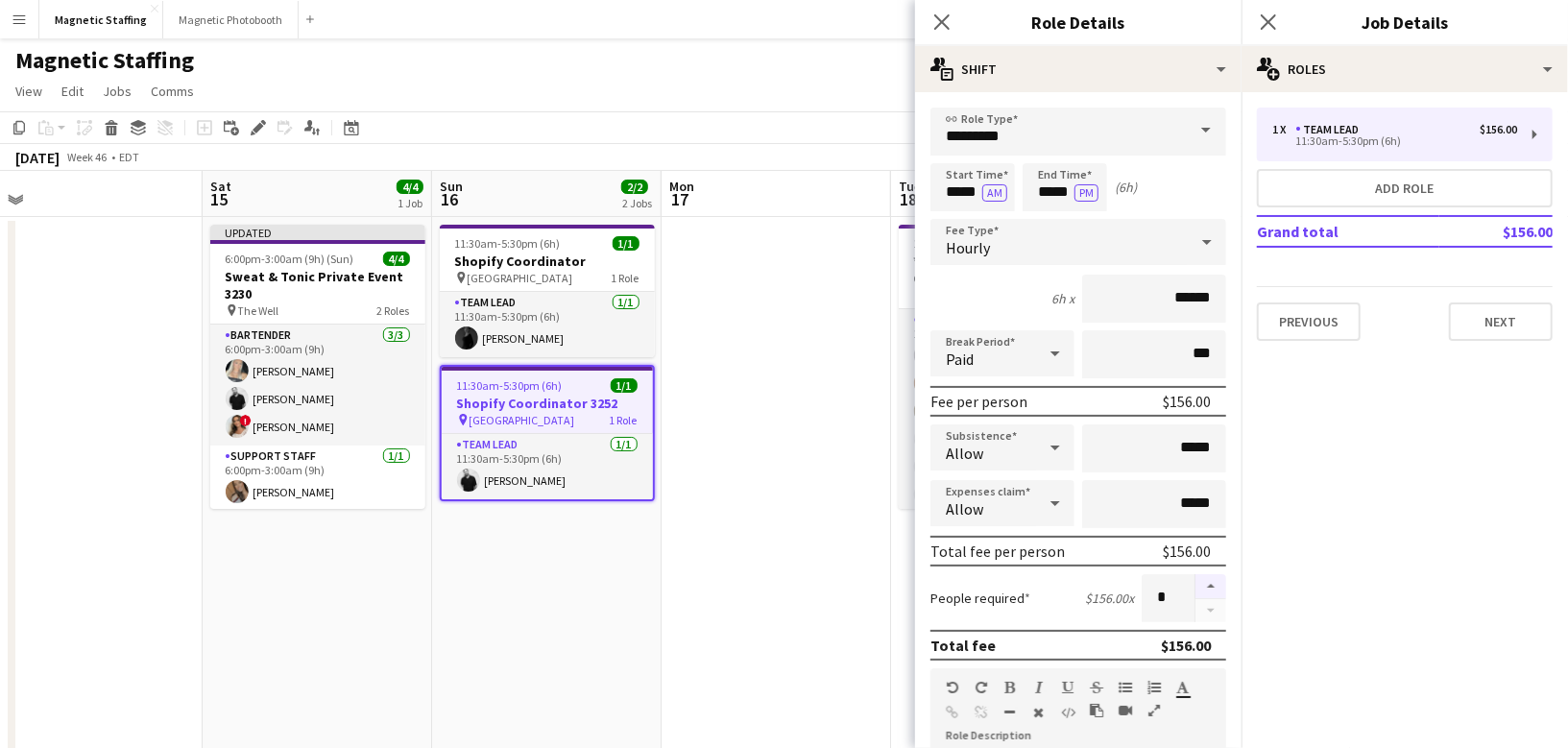
click at [1223, 583] on button "button" at bounding box center [1211, 587] width 31 height 25
type input "*"
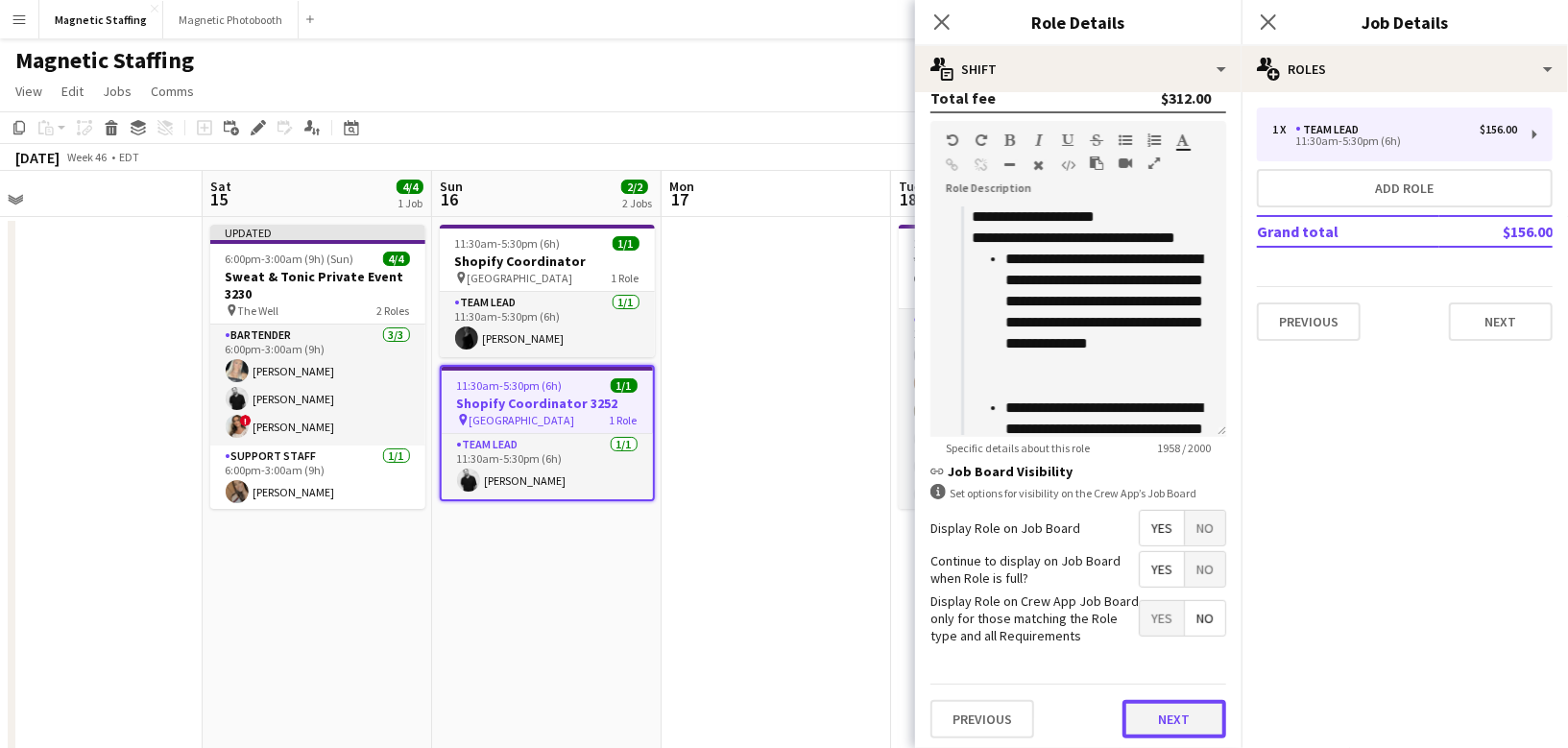
click at [1172, 706] on button "Next" at bounding box center [1174, 719] width 104 height 39
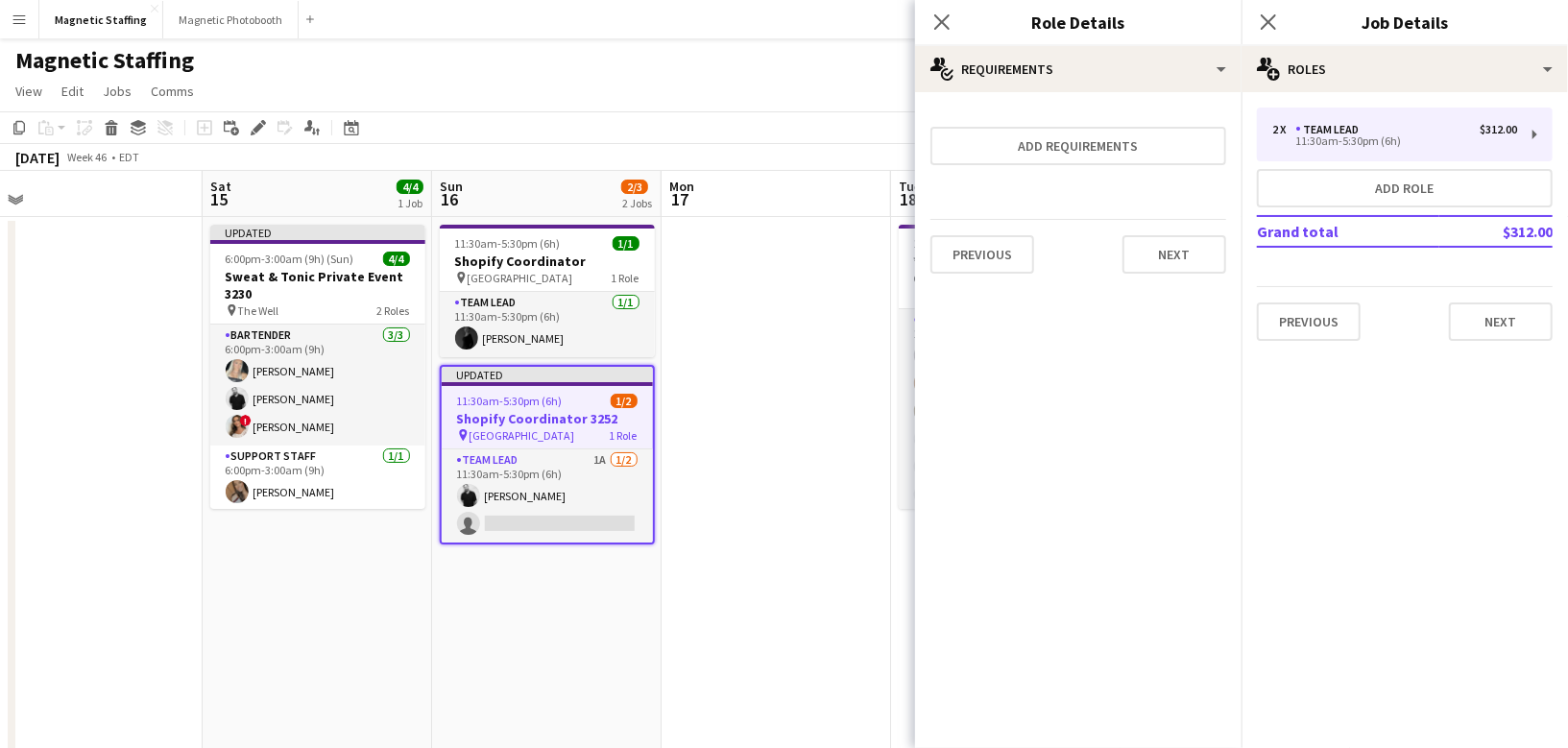
scroll to position [0, 0]
click at [1183, 264] on button "Next" at bounding box center [1174, 254] width 104 height 39
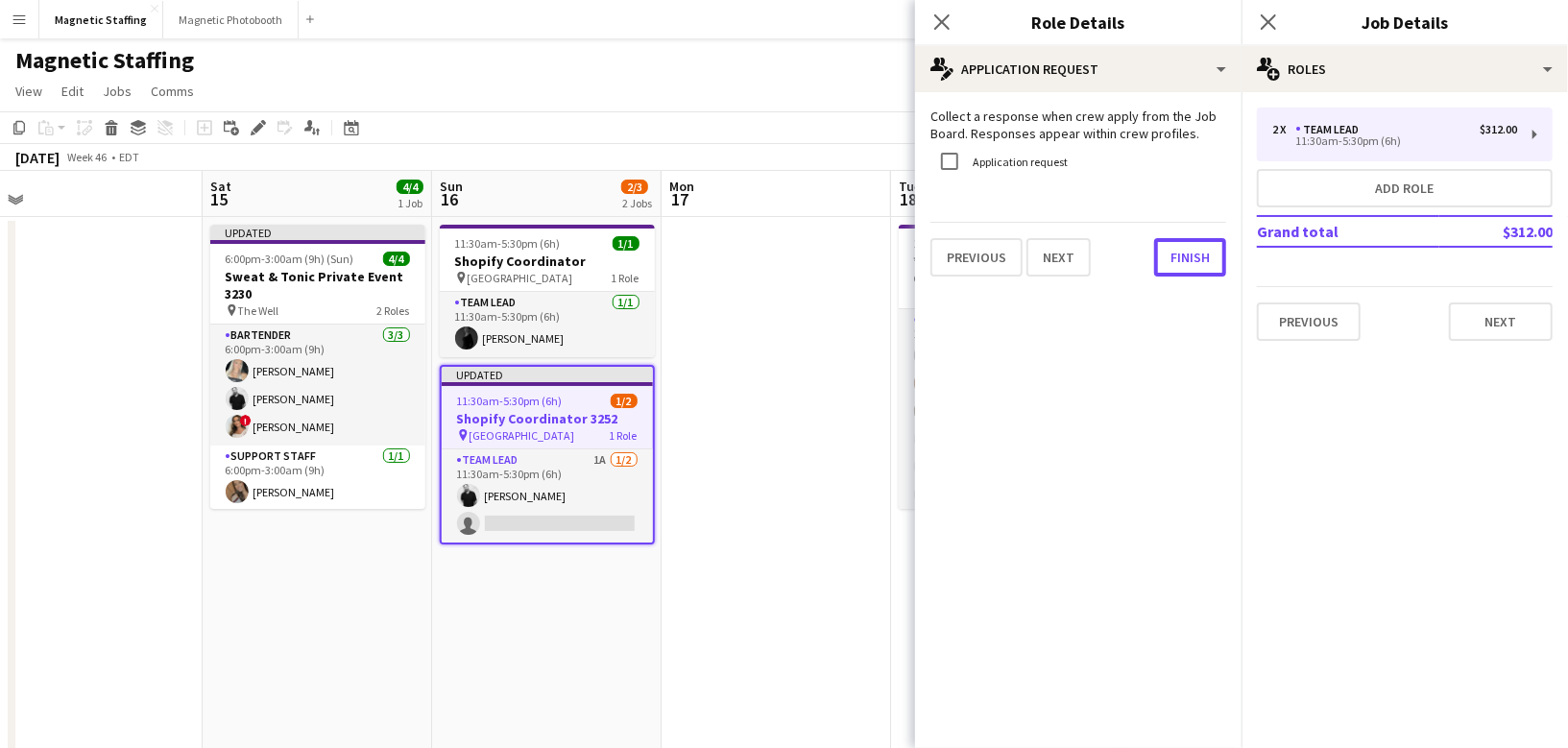
click at [1183, 264] on button "Finish" at bounding box center [1191, 257] width 72 height 39
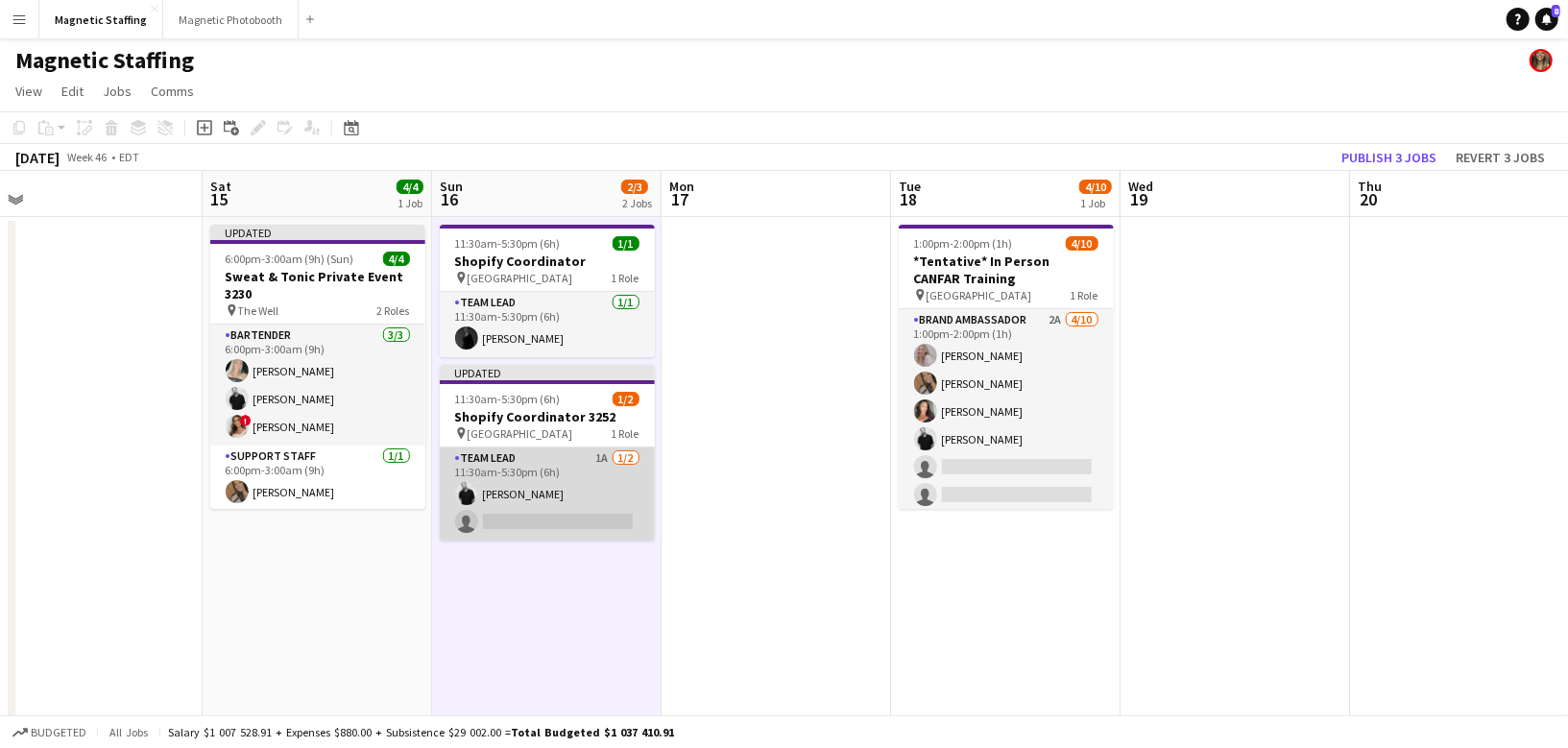
click at [604, 494] on app-card-role "Team Lead 1A [DATE] 11:30am-5:30pm (6h) [PERSON_NAME] single-neutral-actions" at bounding box center [547, 494] width 215 height 93
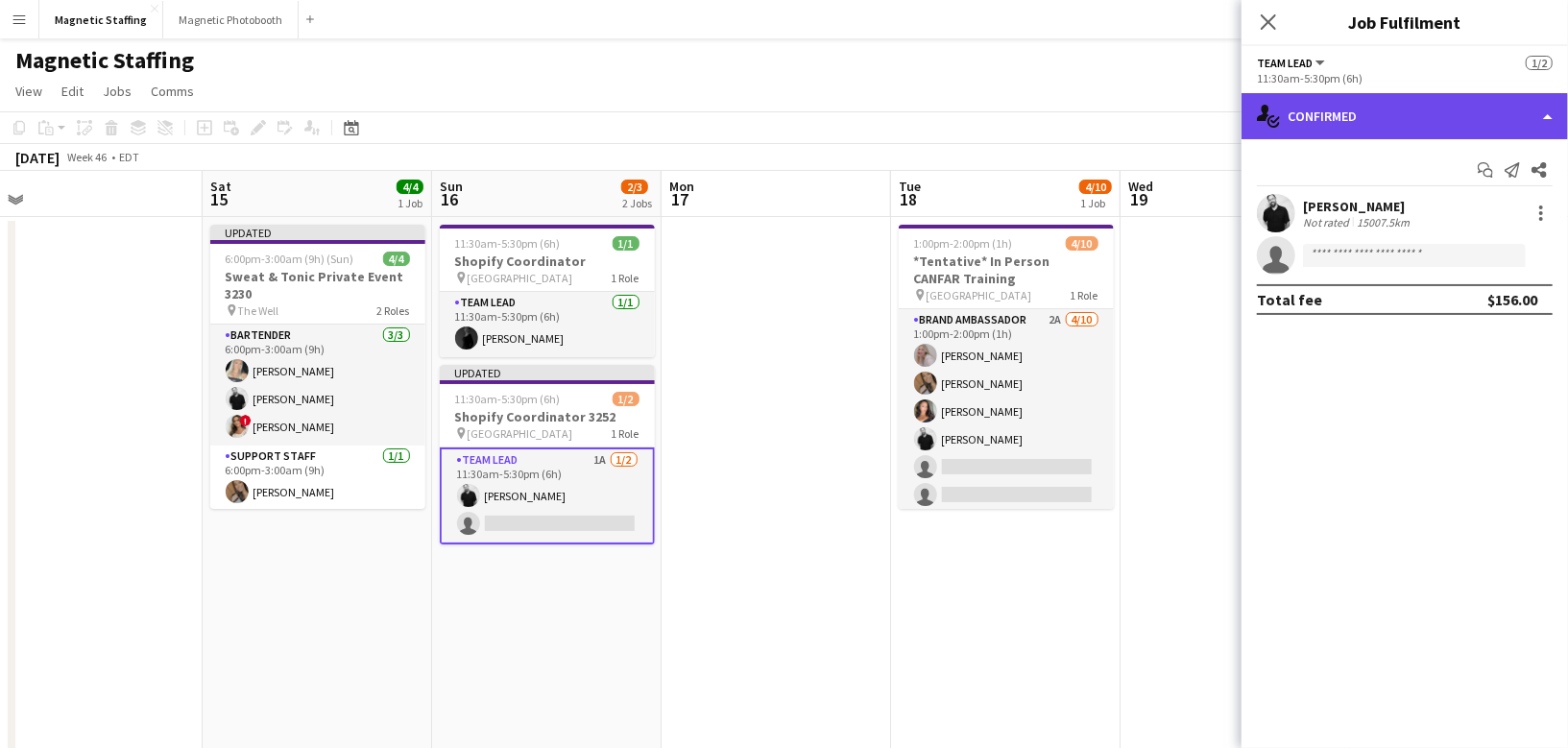
click at [1311, 134] on div "single-neutral-actions-check-2 Confirmed" at bounding box center [1405, 116] width 326 height 47
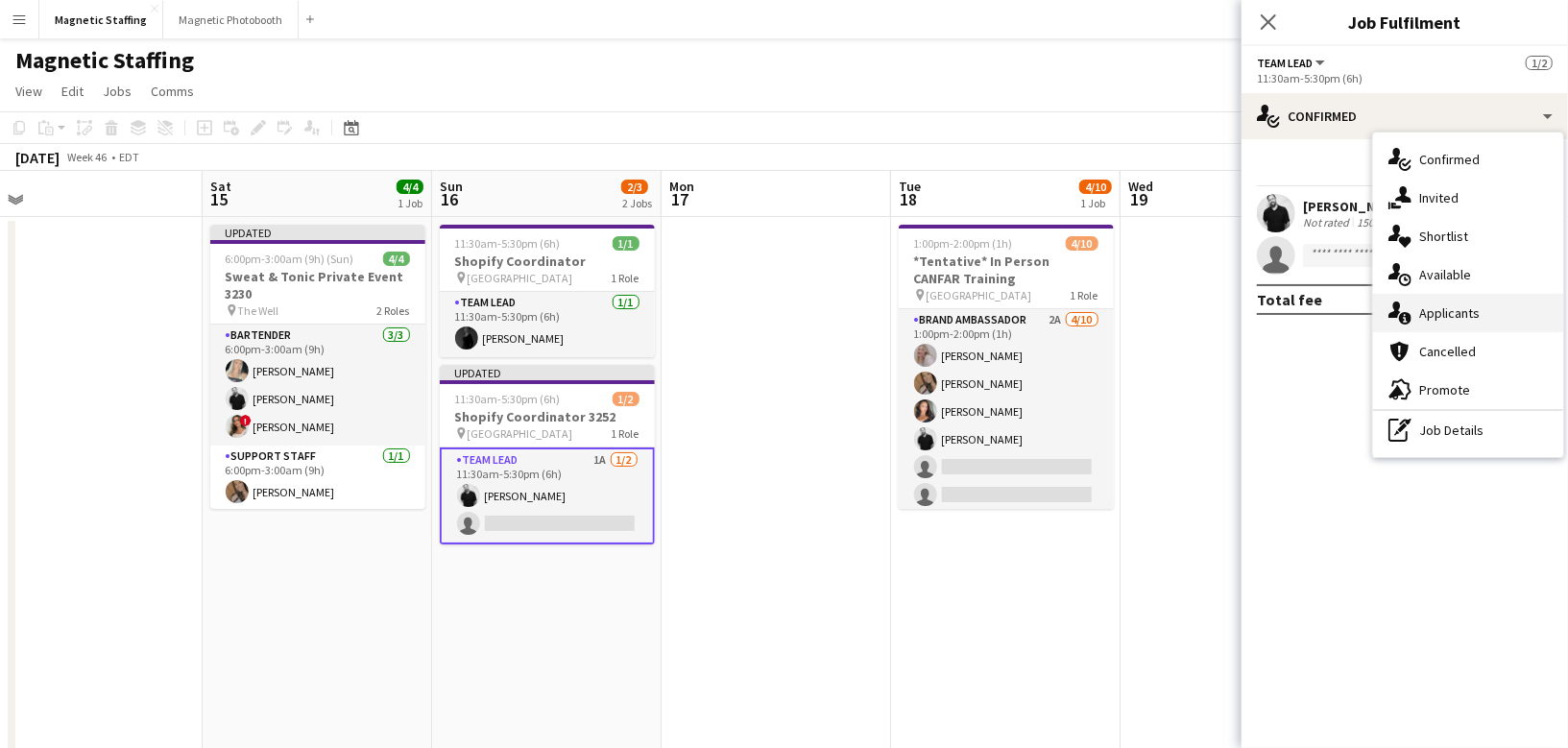
click at [1408, 321] on icon at bounding box center [1405, 318] width 13 height 13
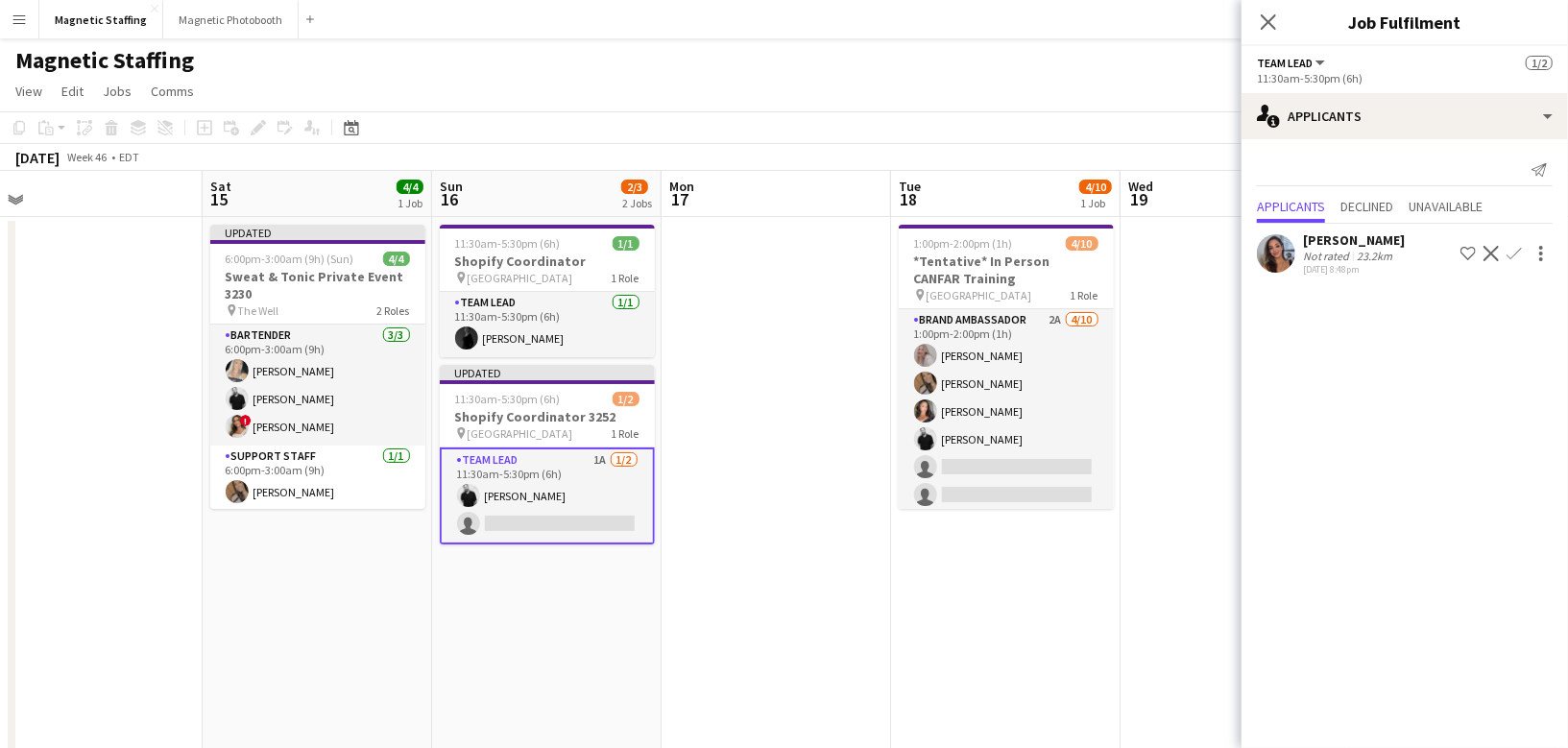
click at [1515, 254] on app-icon "Confirm" at bounding box center [1515, 253] width 16 height 16
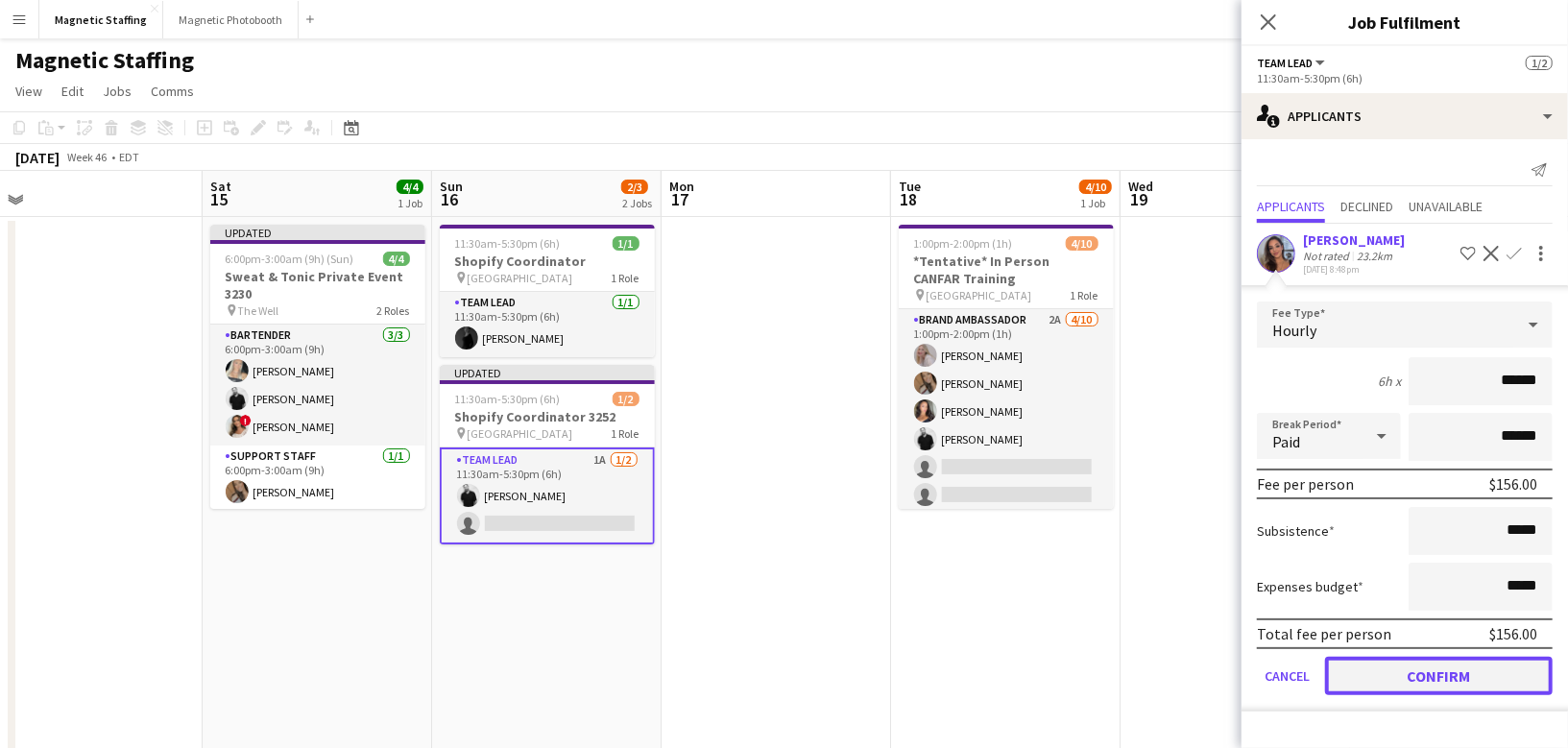
click at [1392, 682] on button "Confirm" at bounding box center [1439, 676] width 228 height 39
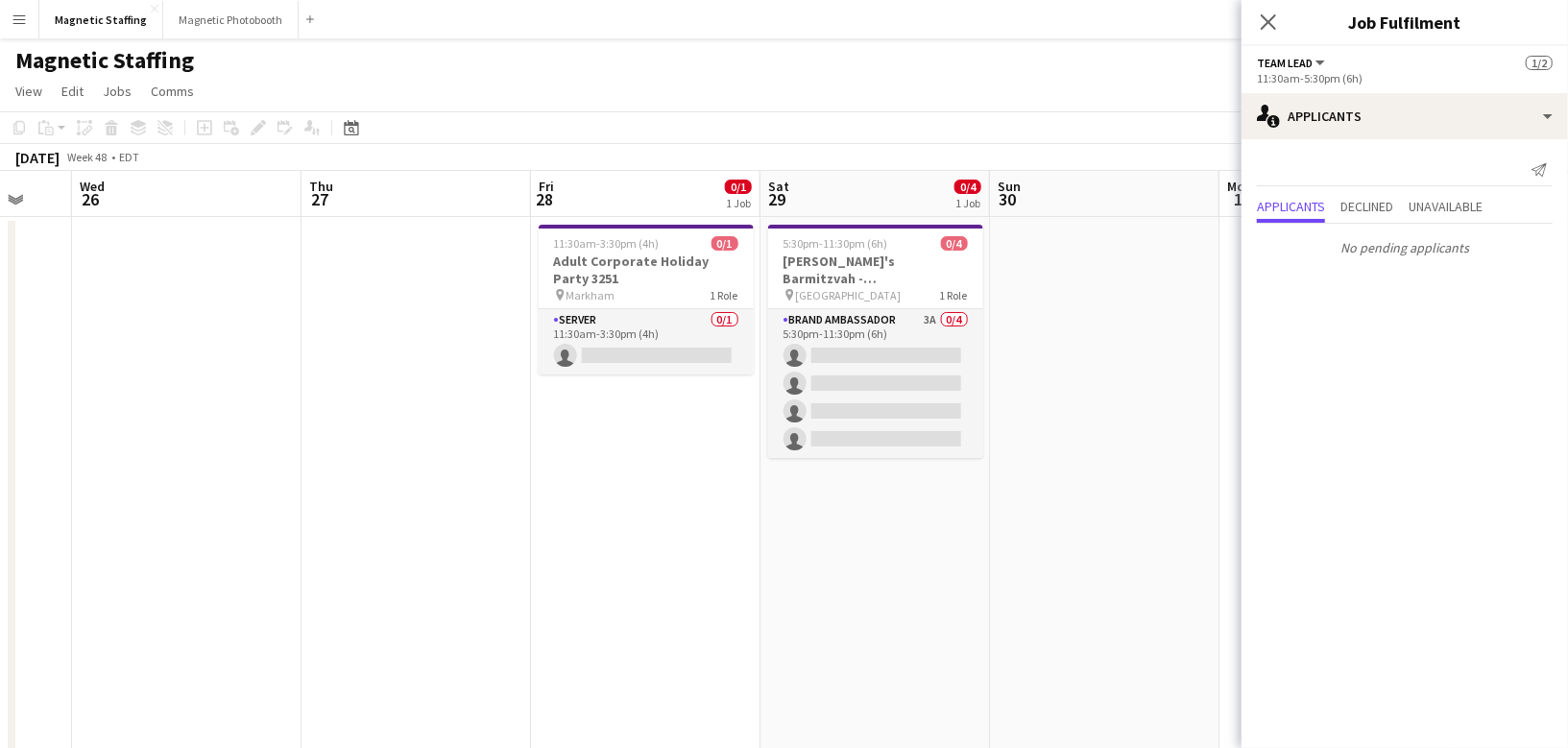
scroll to position [0, 730]
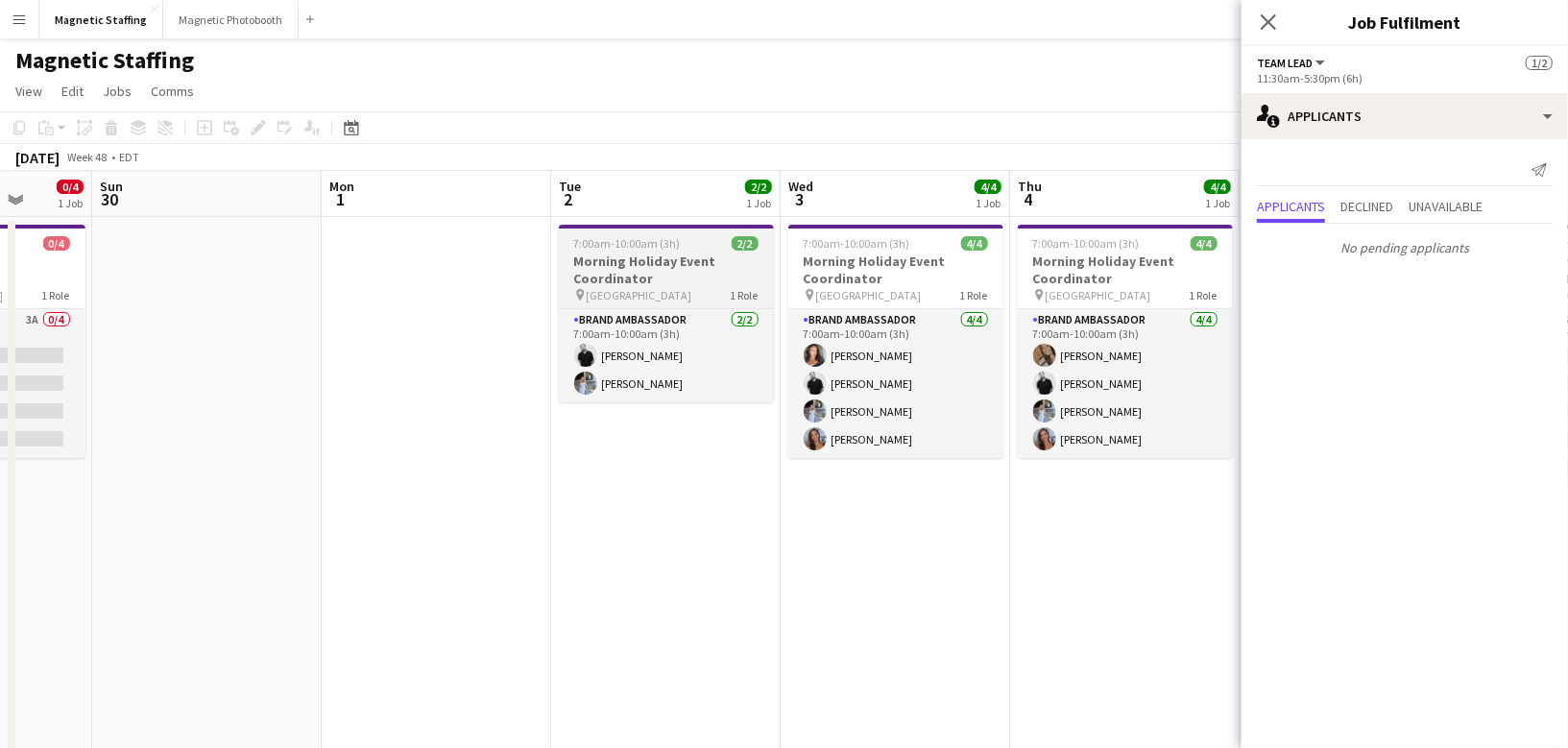
click at [585, 244] on span "7:00am-10:00am (3h)" at bounding box center [628, 243] width 107 height 15
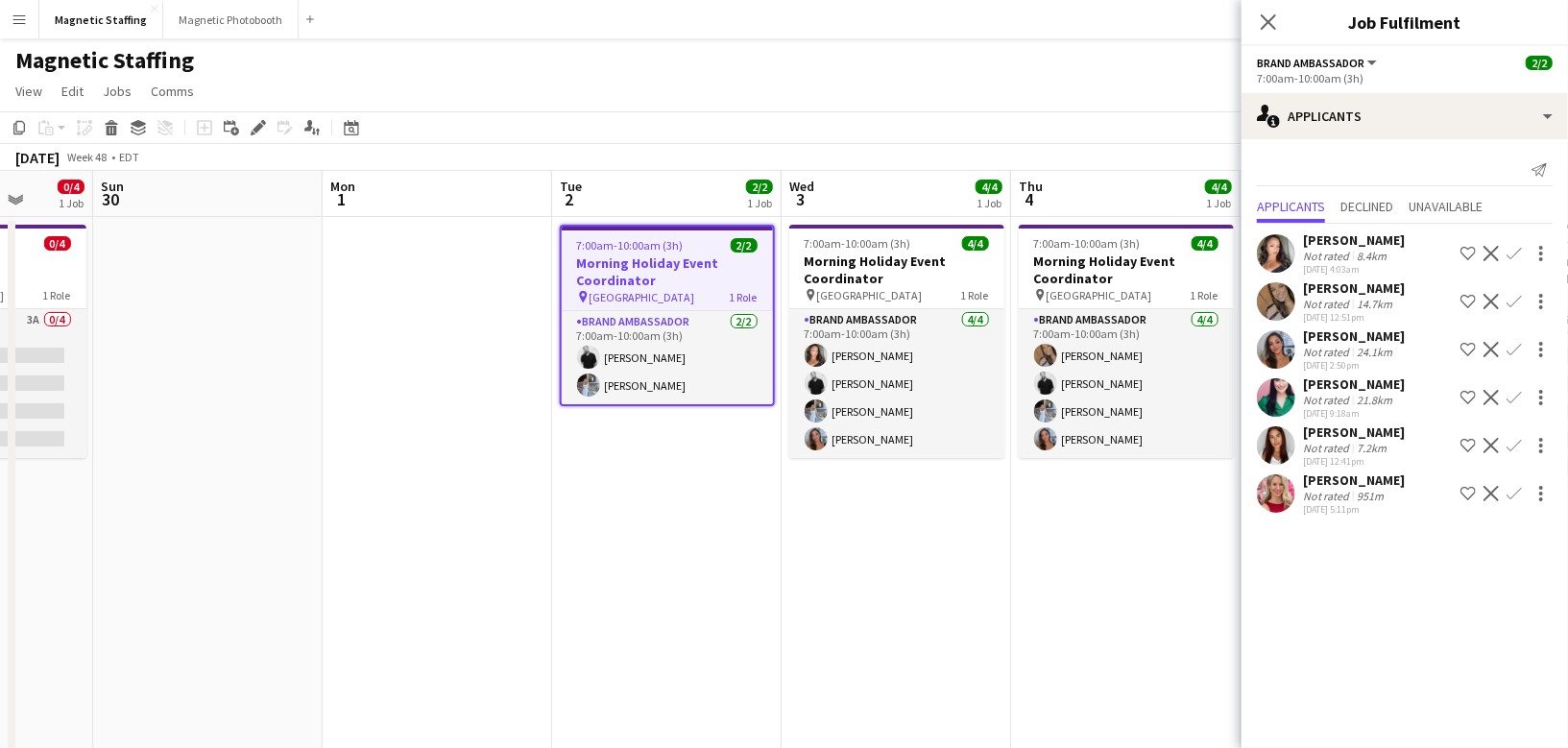
click at [1140, 145] on div "[DATE] Week 48 • EDT Publish 3 jobs Revert 3 jobs" at bounding box center [784, 157] width 1568 height 27
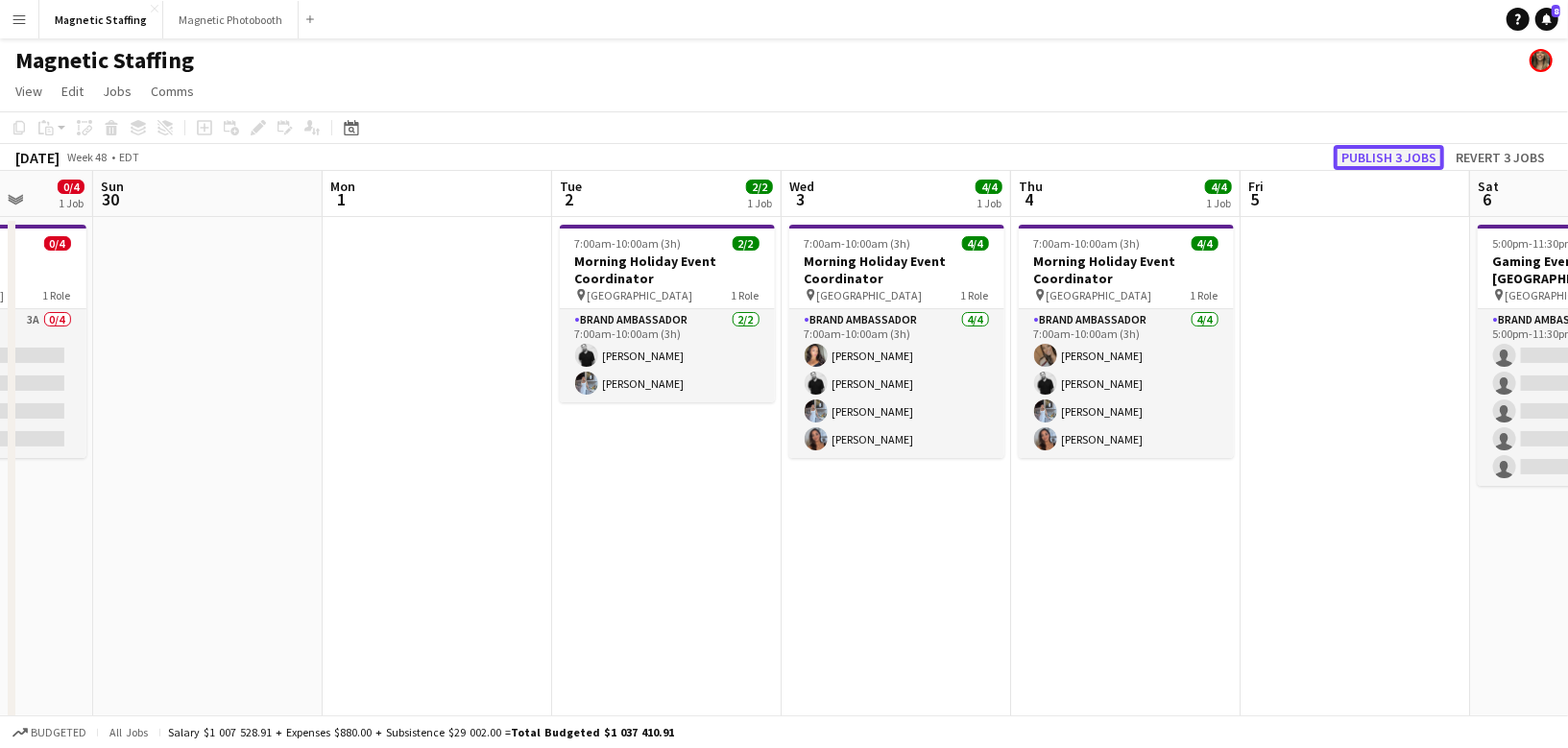
click at [1379, 160] on button "Publish 3 jobs" at bounding box center [1389, 157] width 111 height 25
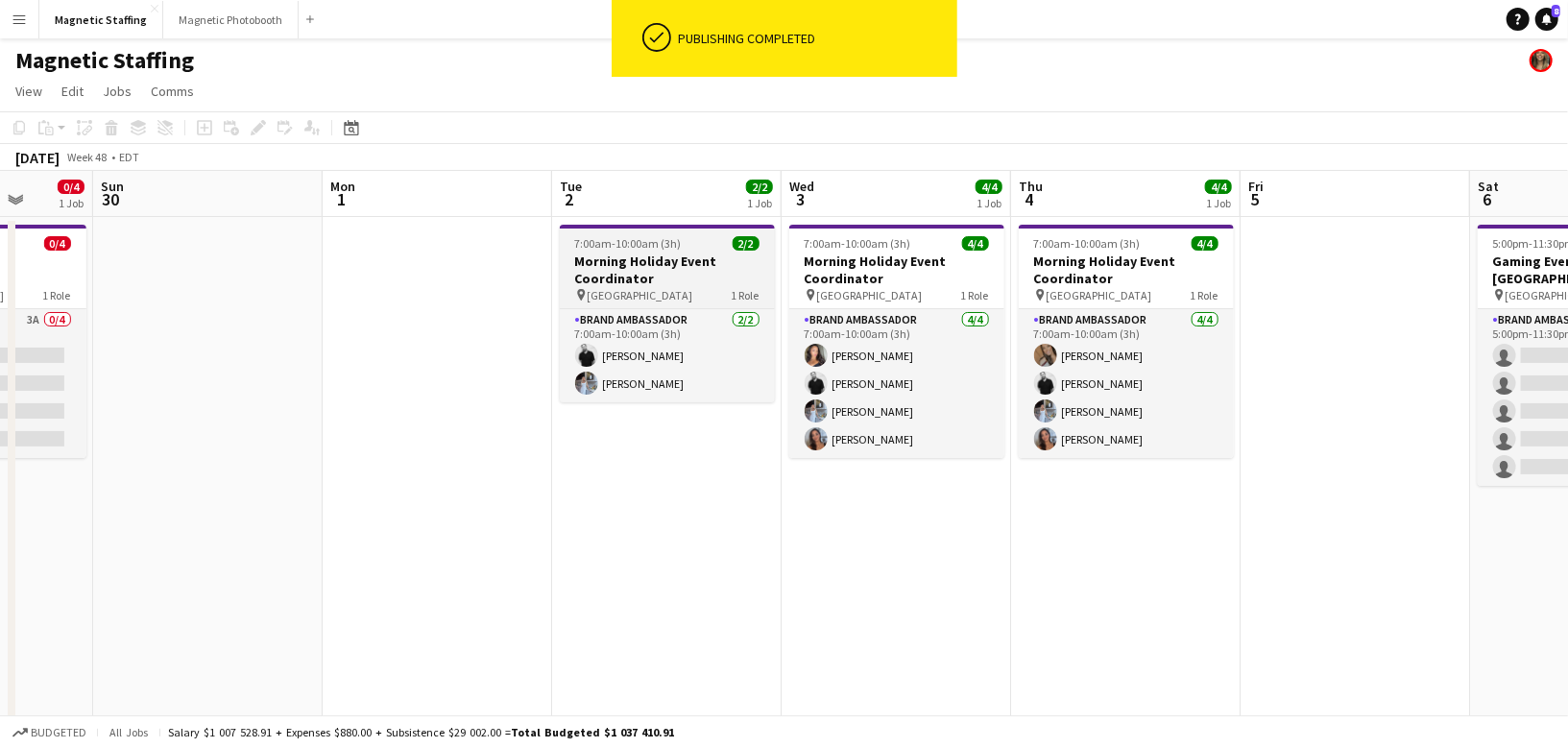
click at [648, 265] on h3 "Morning Holiday Event Coordinator" at bounding box center [668, 270] width 215 height 35
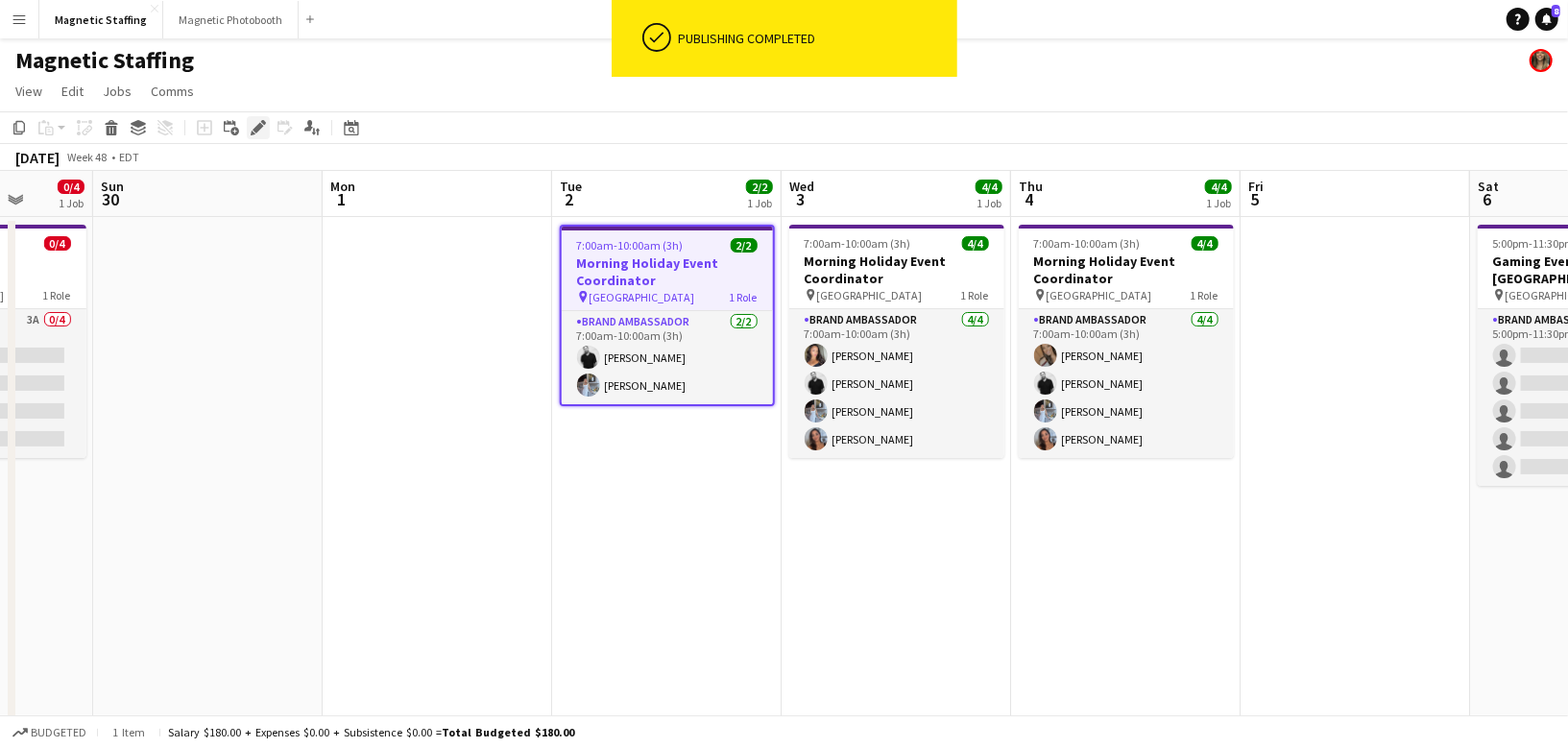
click at [255, 126] on icon "Edit" at bounding box center [258, 128] width 16 height 16
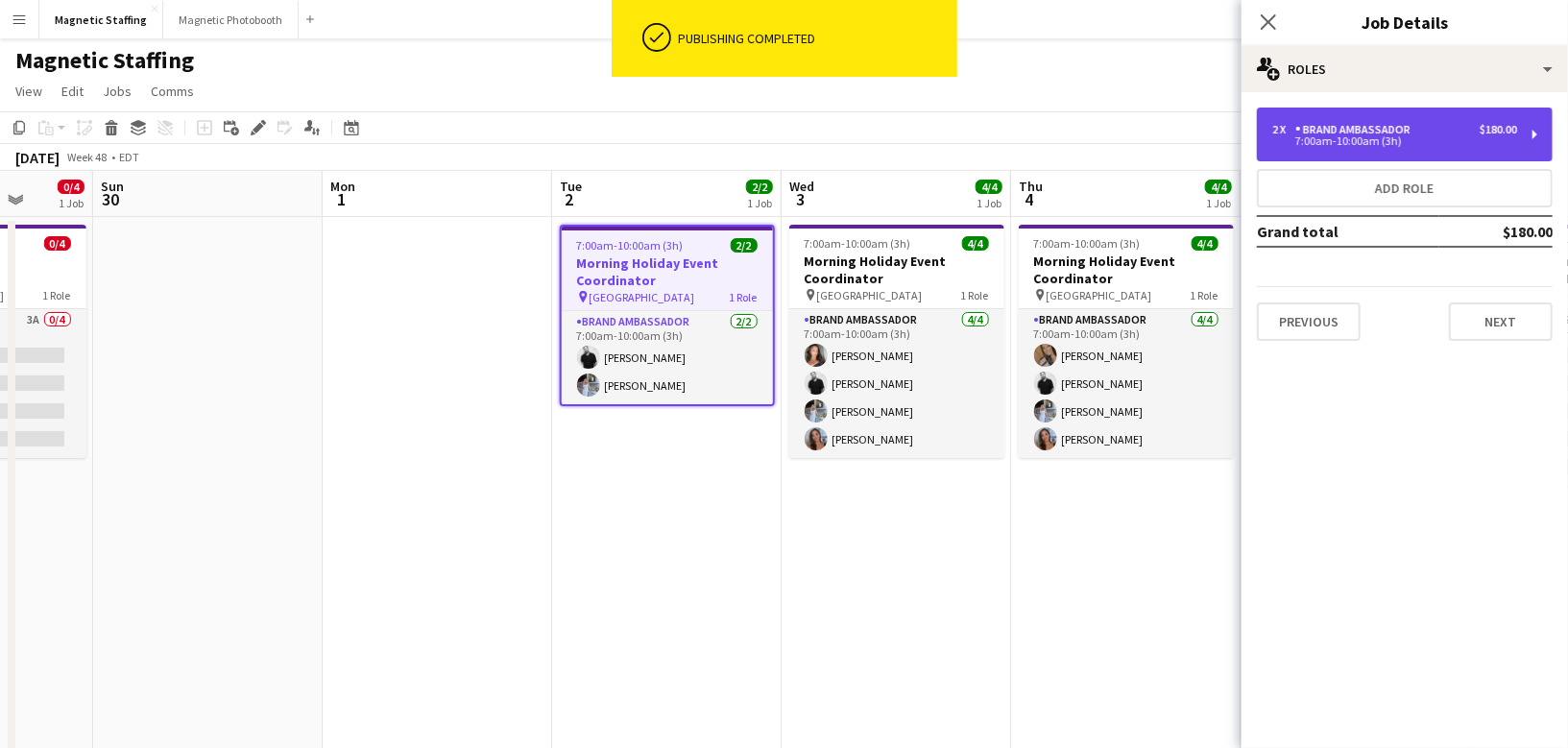
click at [1382, 127] on div "Brand Ambassador" at bounding box center [1356, 130] width 123 height 14
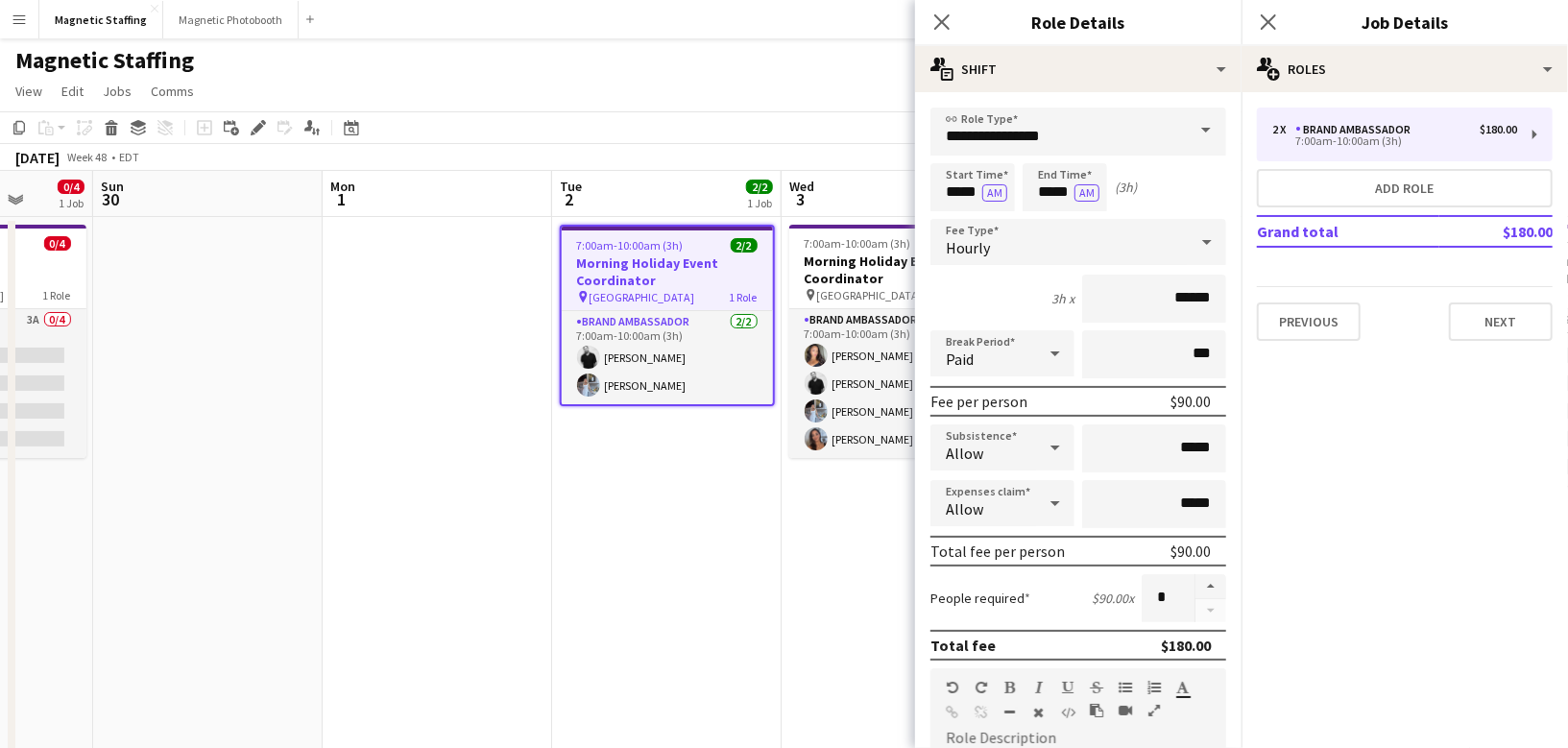
scroll to position [0, 602]
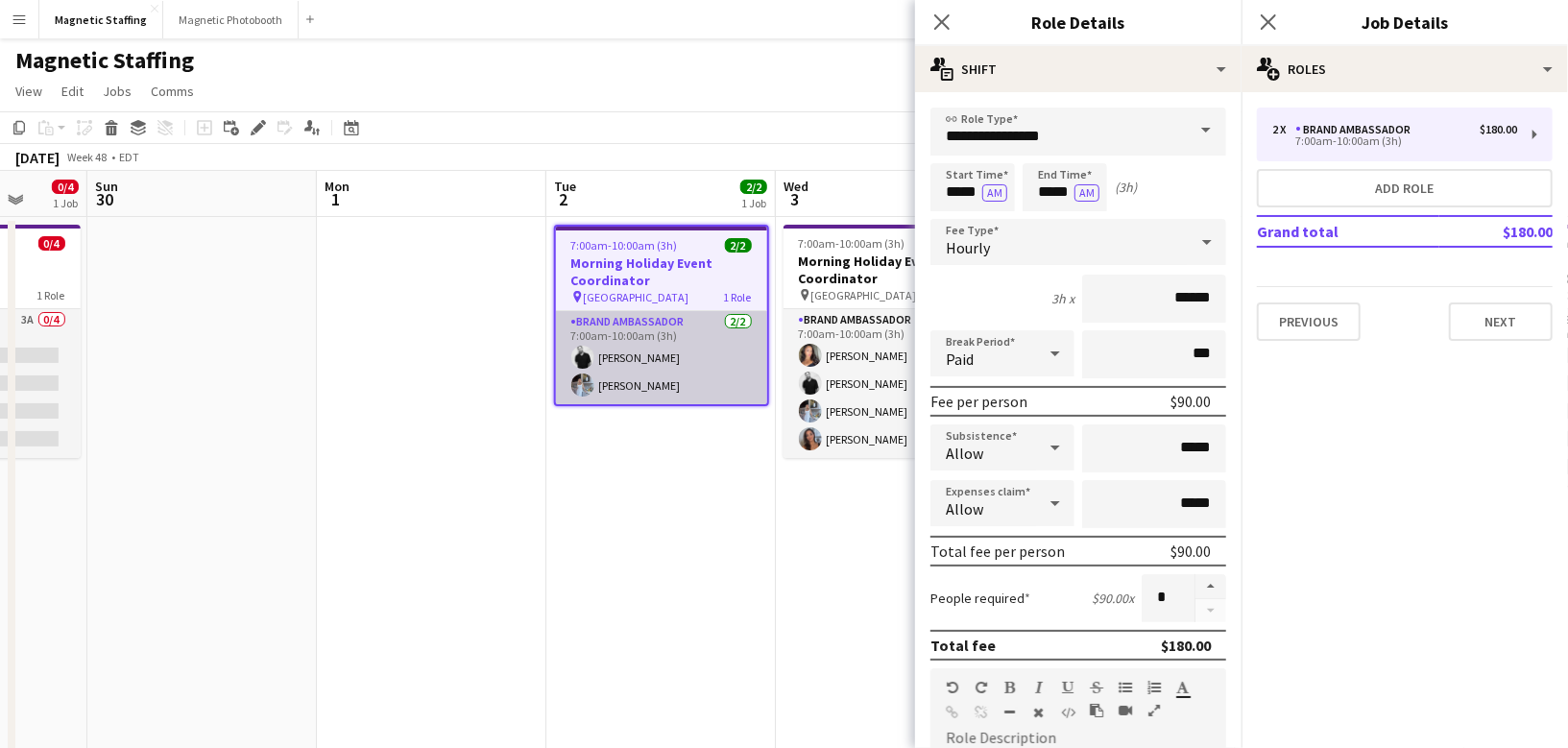
click at [716, 367] on app-card-role "Brand Ambassador [DATE] 7:00am-10:00am (3h) [PERSON_NAME] [PERSON_NAME]" at bounding box center [662, 358] width 212 height 93
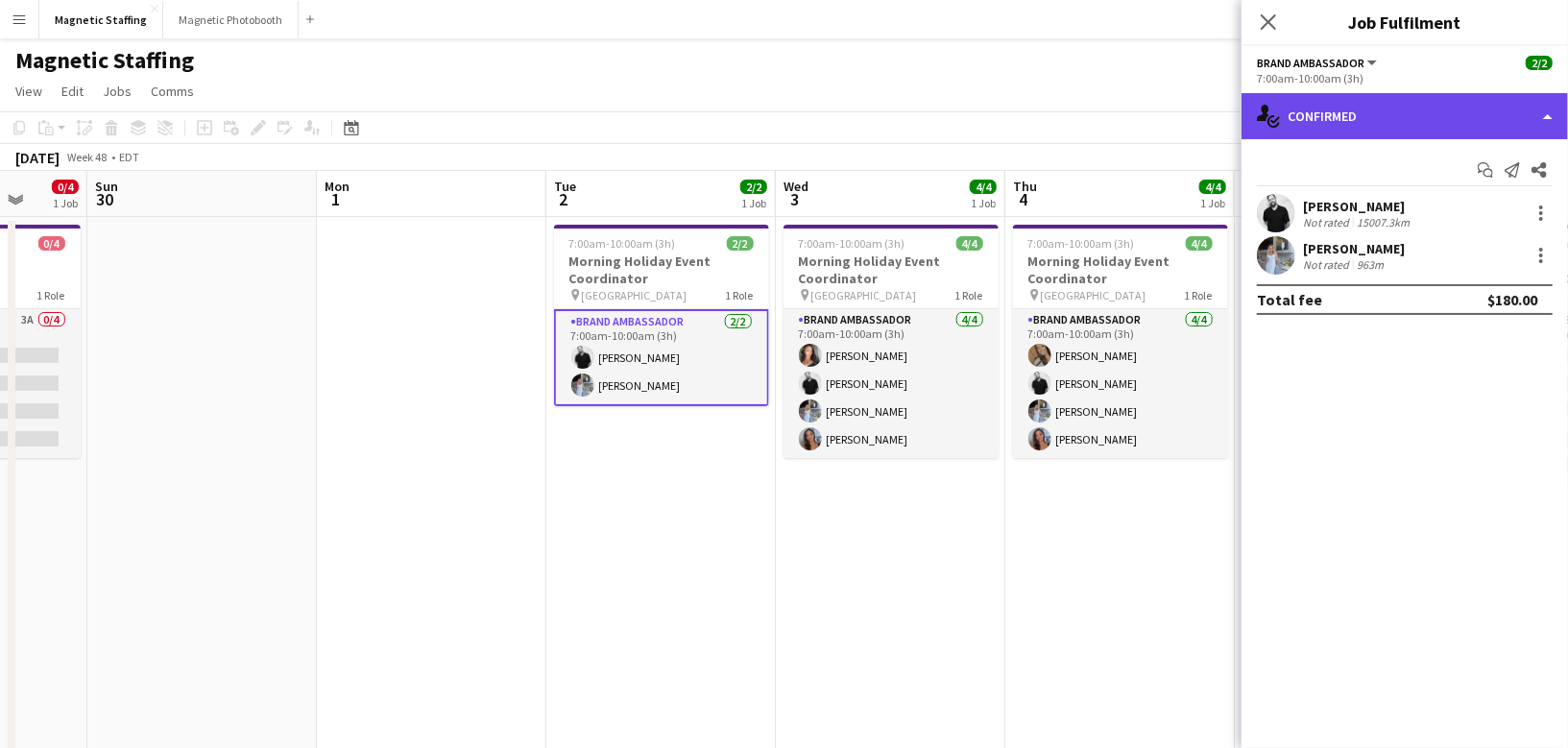
click at [1299, 114] on div "single-neutral-actions-check-2 Confirmed" at bounding box center [1405, 116] width 326 height 47
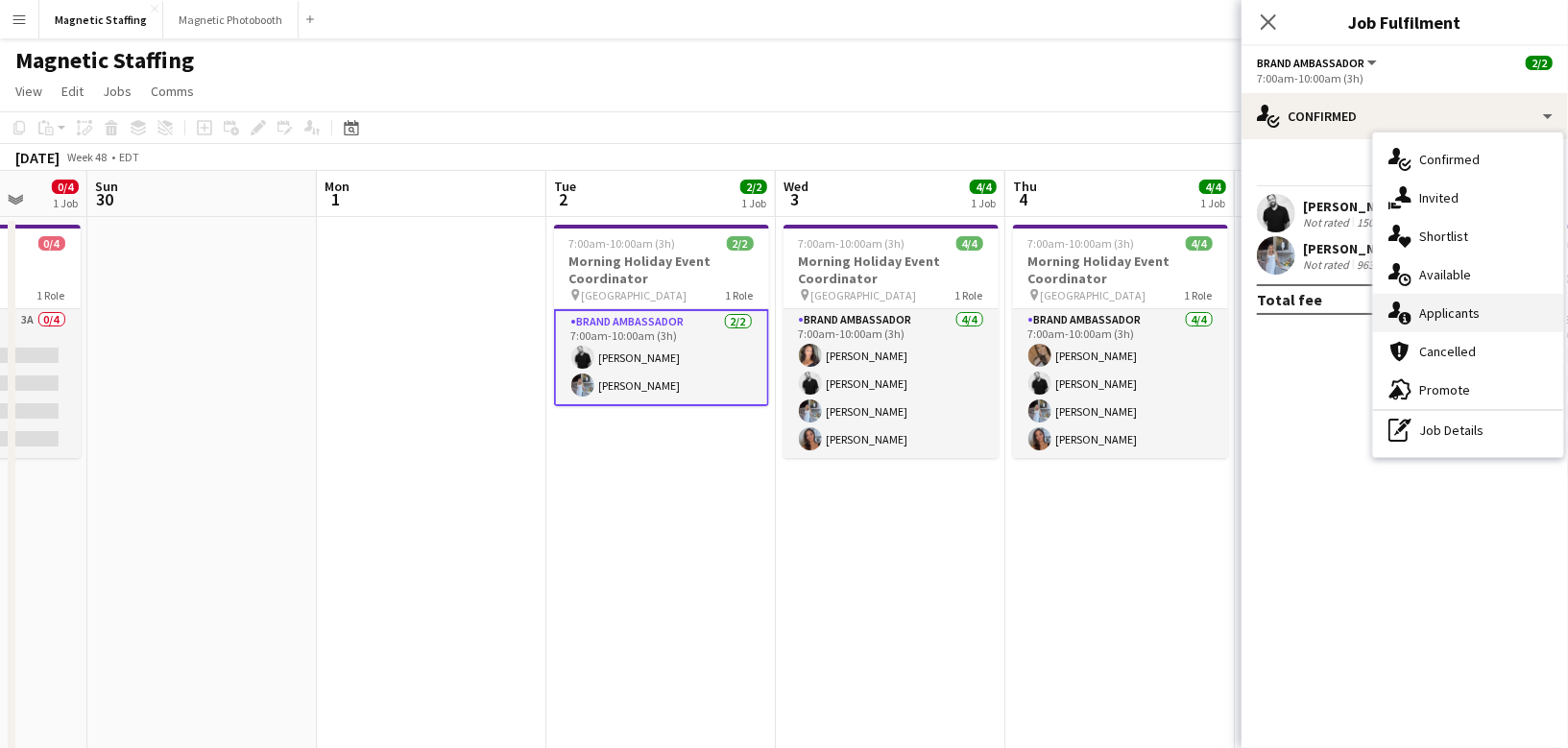
click at [1389, 308] on icon "single-neutral-actions-information" at bounding box center [1400, 313] width 23 height 23
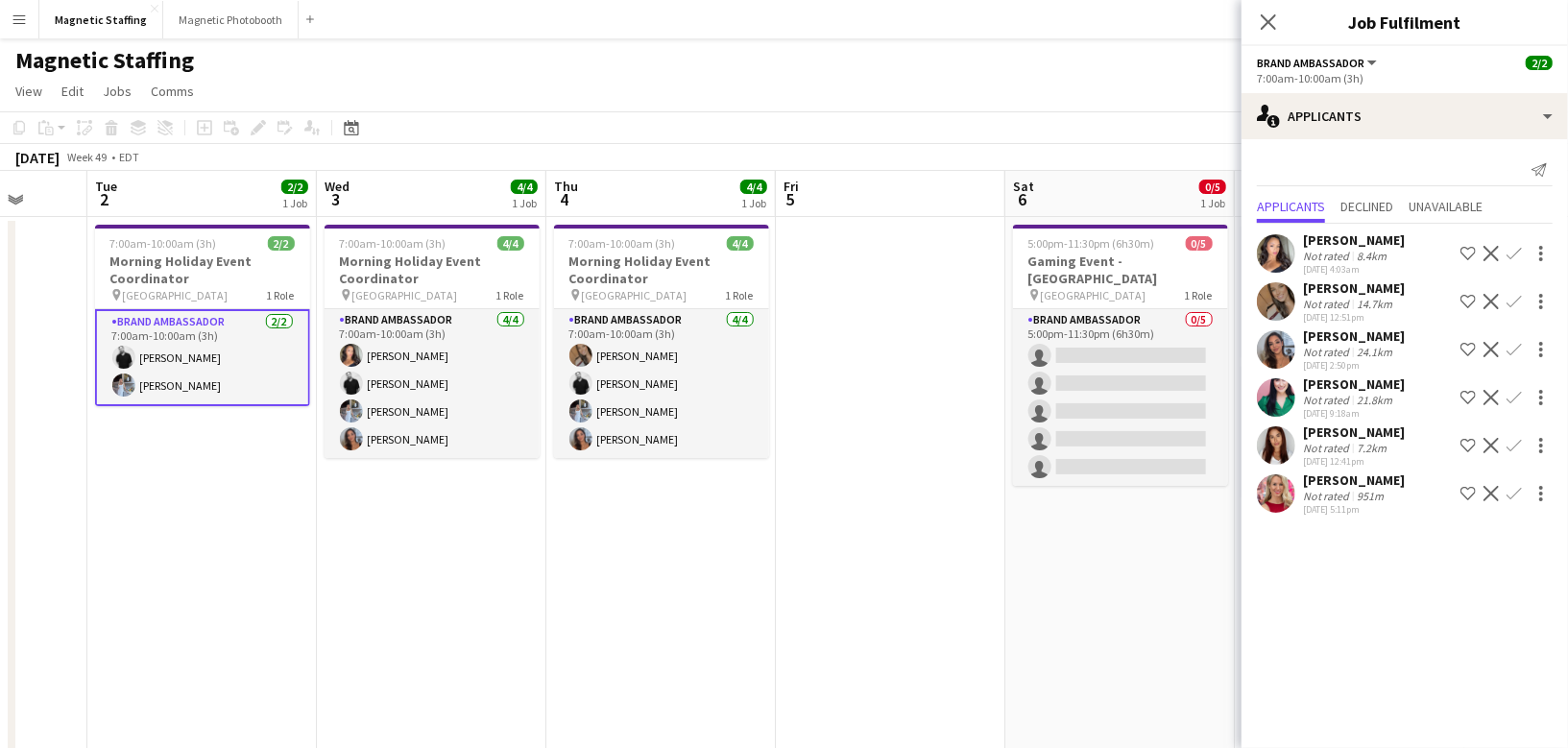
scroll to position [0, 622]
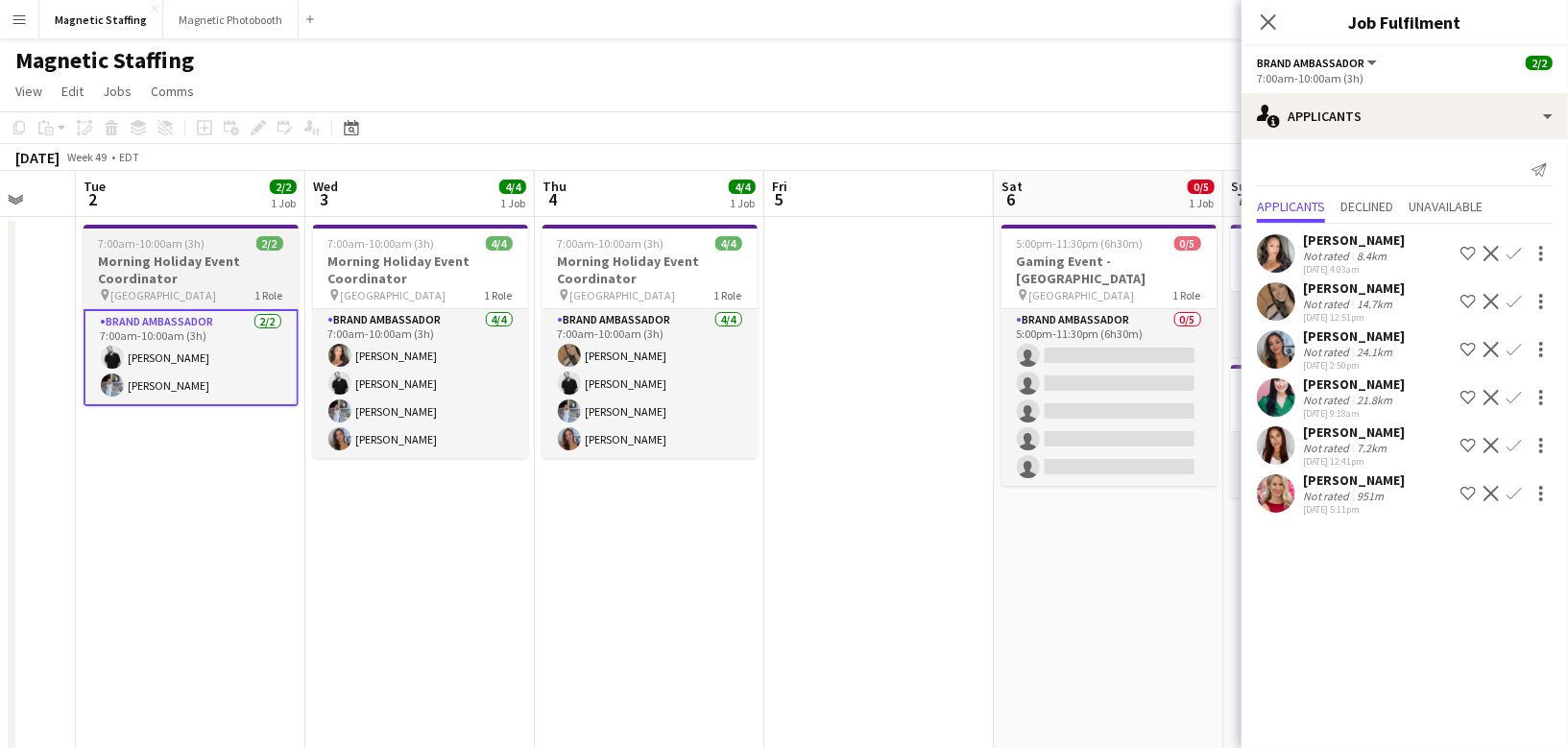
click at [177, 246] on span "7:00am-10:00am (3h)" at bounding box center [152, 243] width 107 height 15
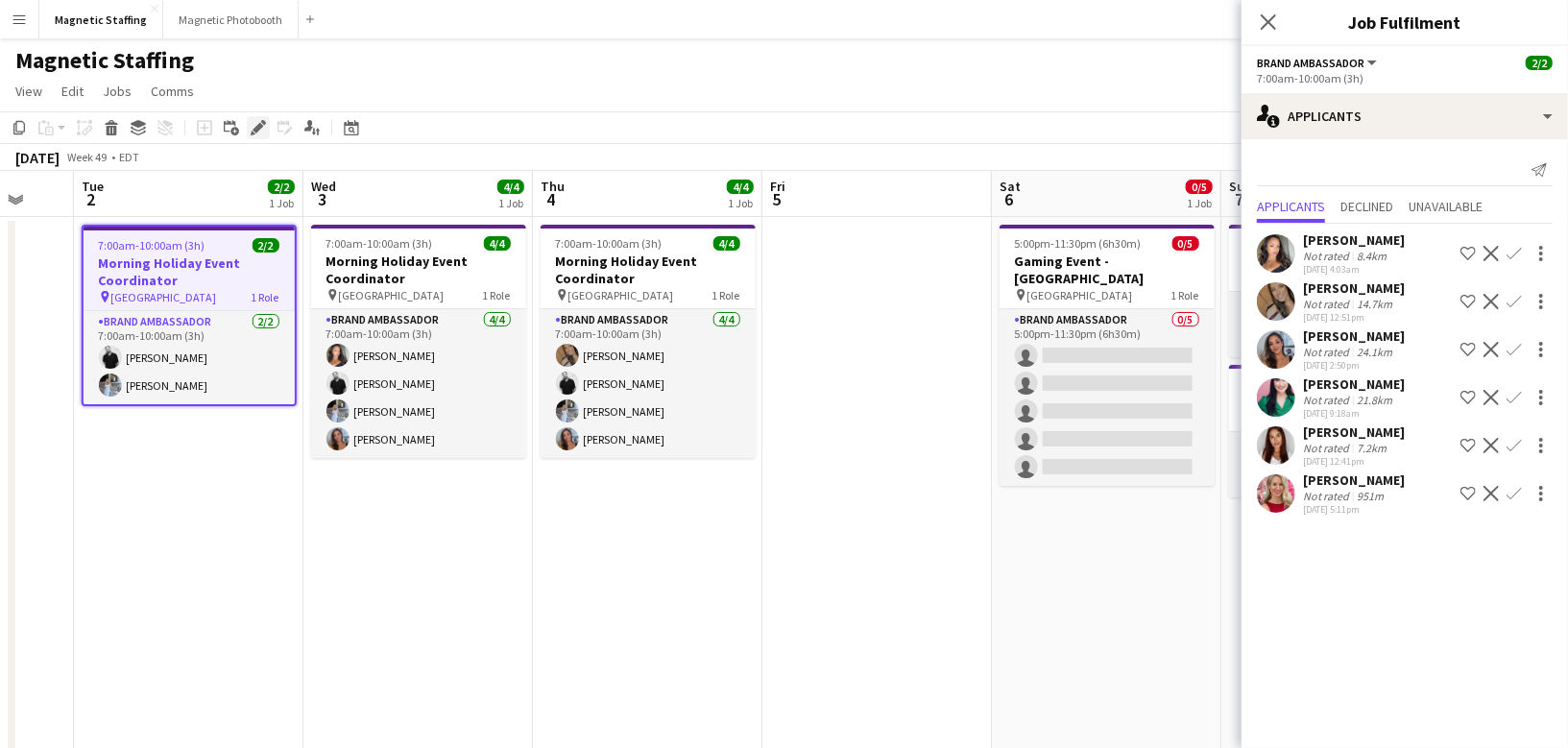
click at [251, 127] on icon "Edit" at bounding box center [258, 128] width 16 height 16
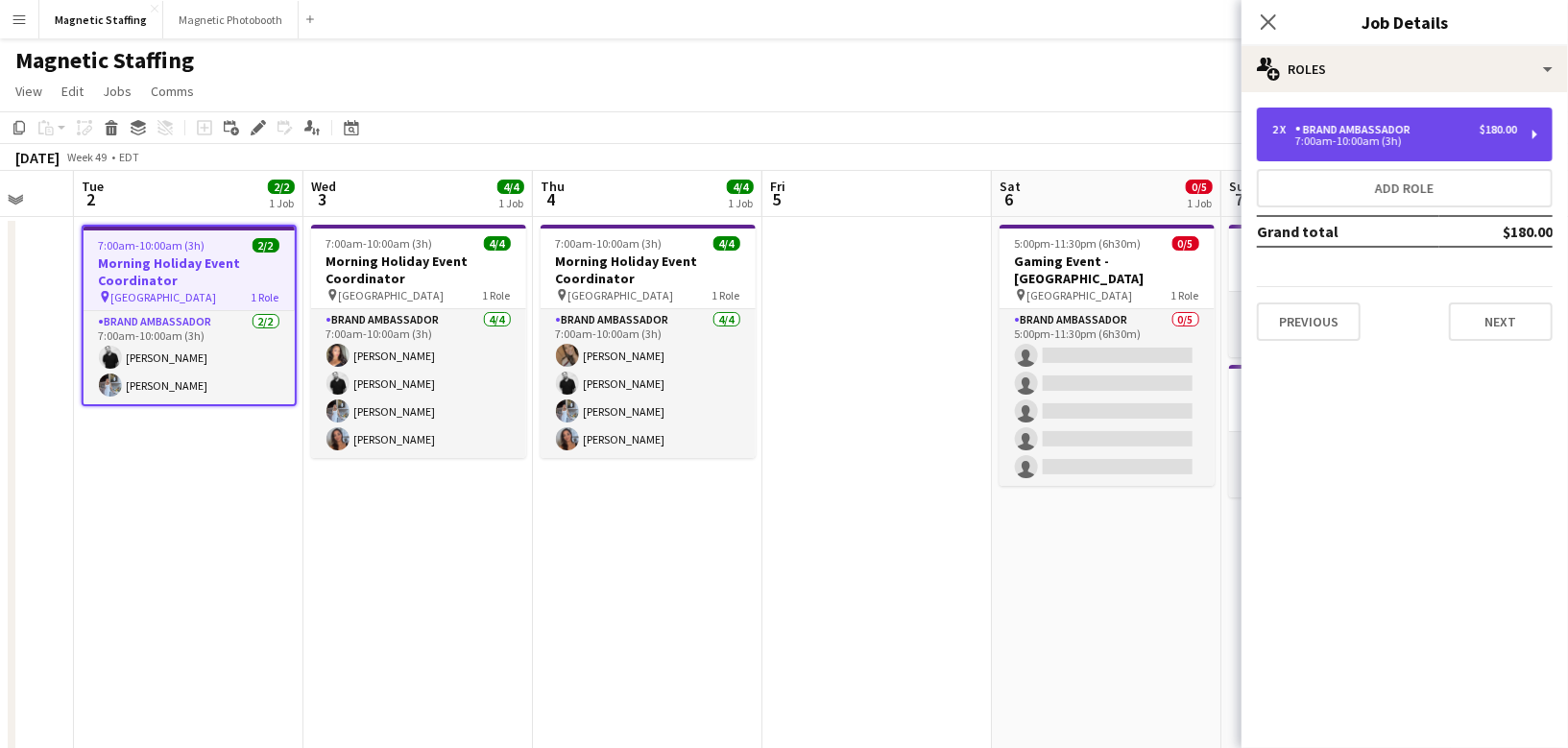
click at [1457, 125] on div "2 x Brand Ambassador $180.00" at bounding box center [1394, 130] width 245 height 14
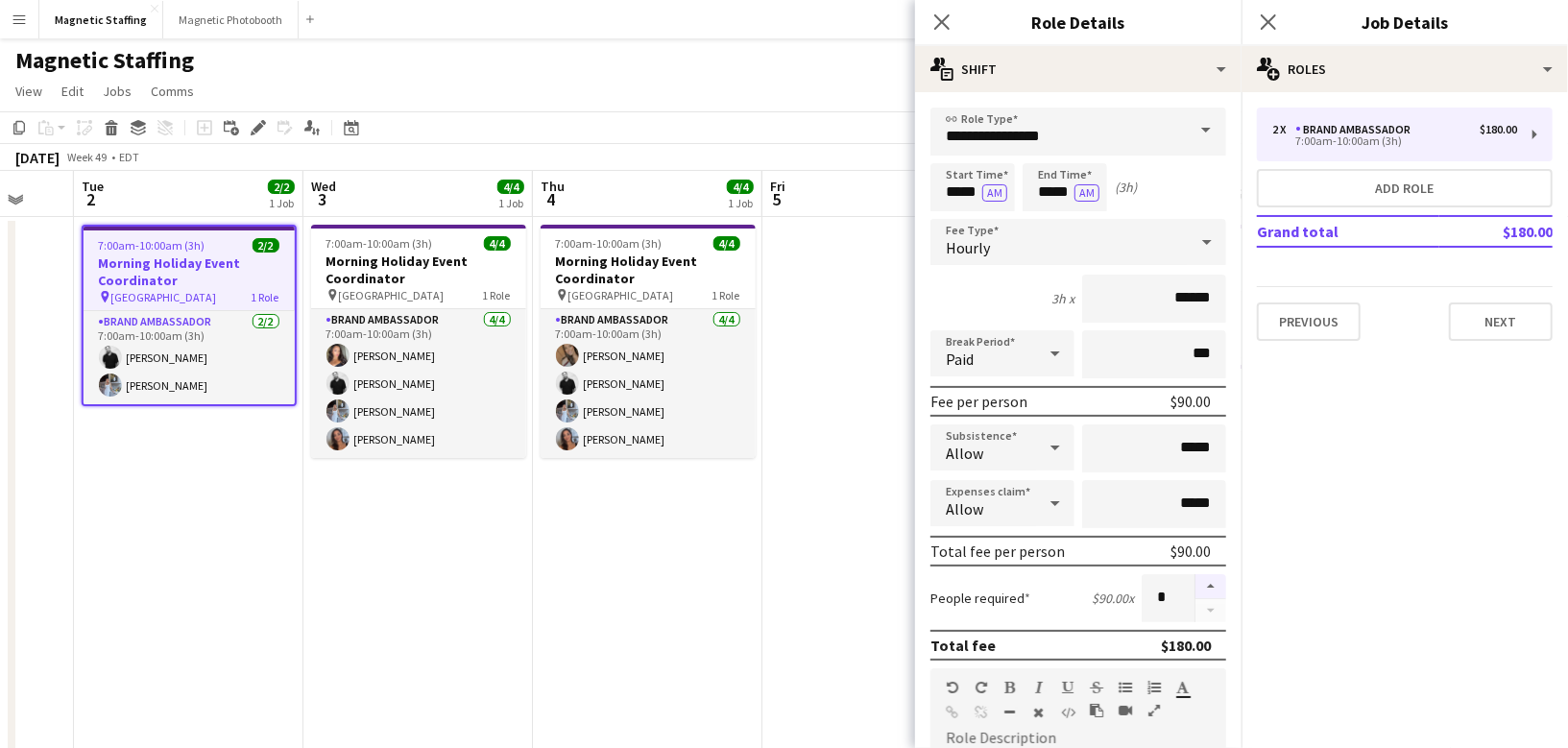
click at [1205, 580] on button "button" at bounding box center [1211, 587] width 31 height 25
type input "*"
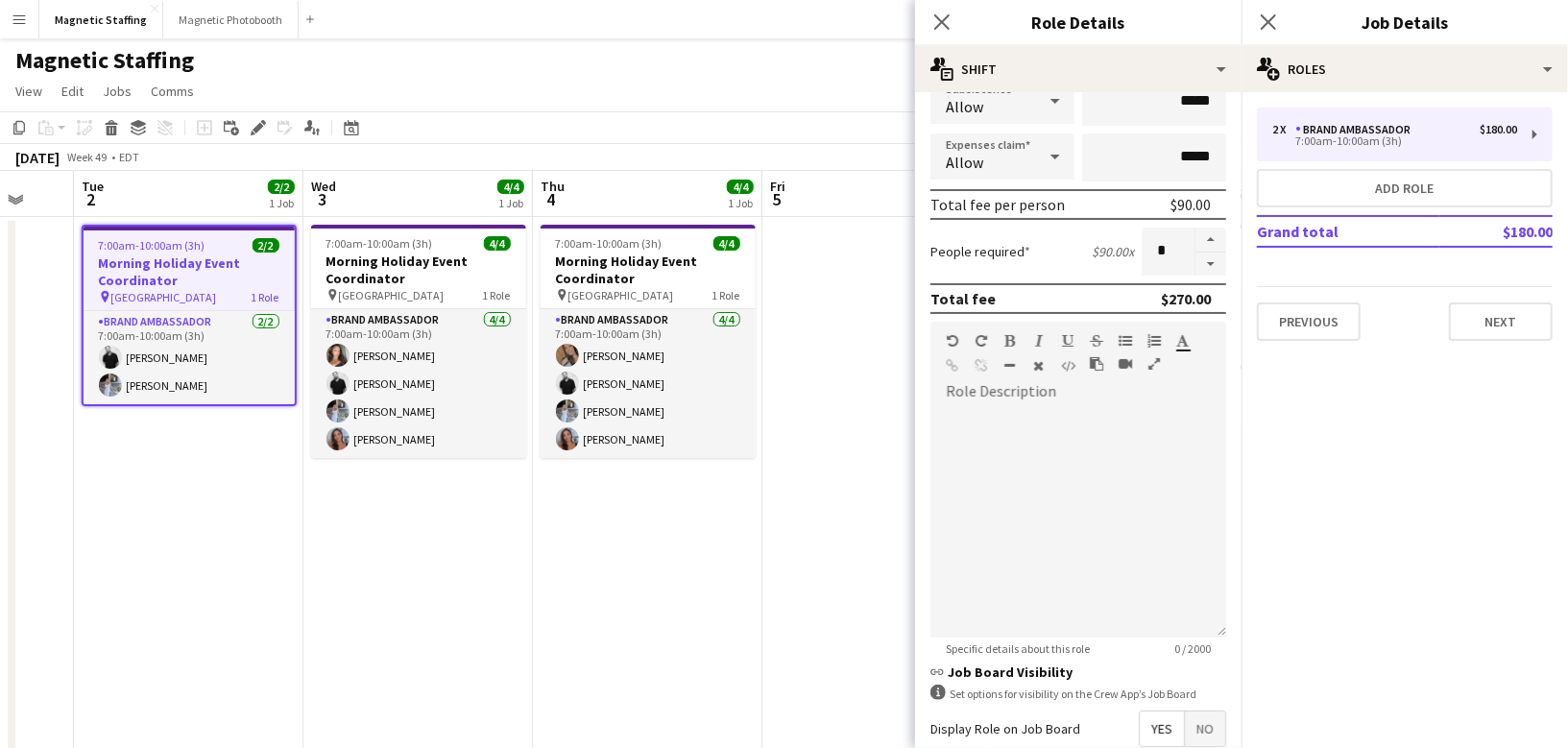
scroll to position [547, 0]
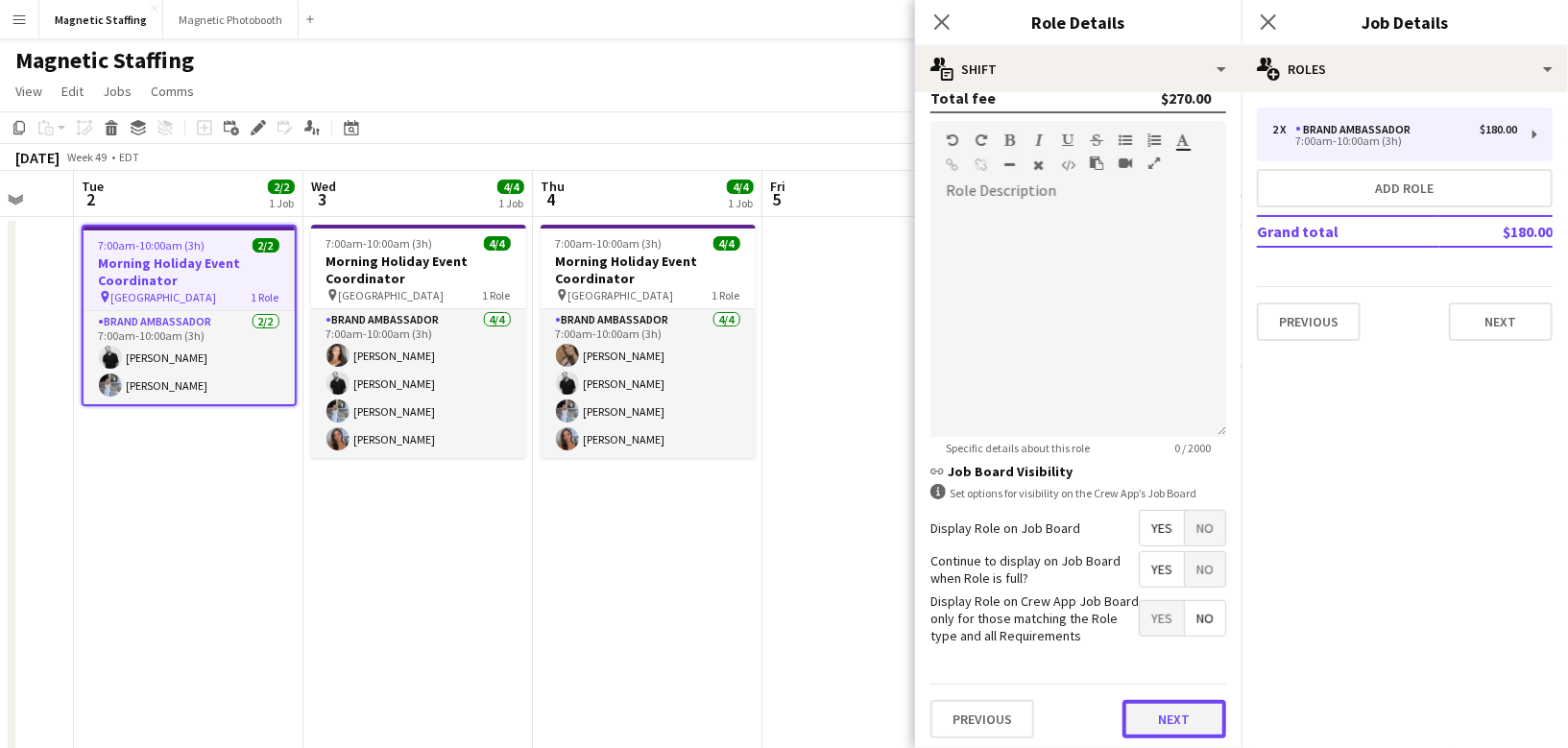
click at [1171, 708] on button "Next" at bounding box center [1174, 719] width 104 height 39
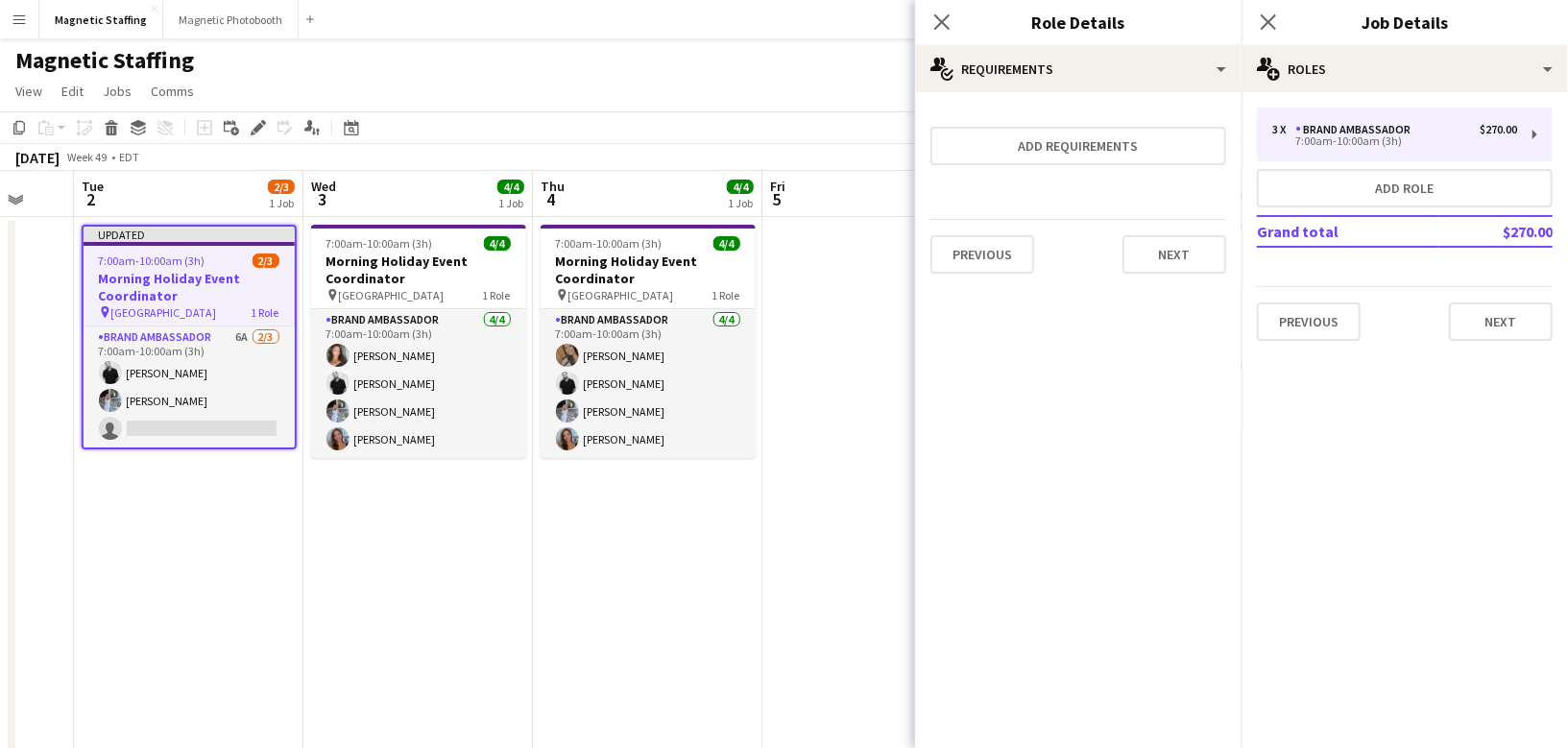
scroll to position [0, 0]
click at [1195, 274] on div "Previous Next" at bounding box center [1078, 254] width 296 height 70
click at [1195, 256] on button "Next" at bounding box center [1174, 254] width 104 height 39
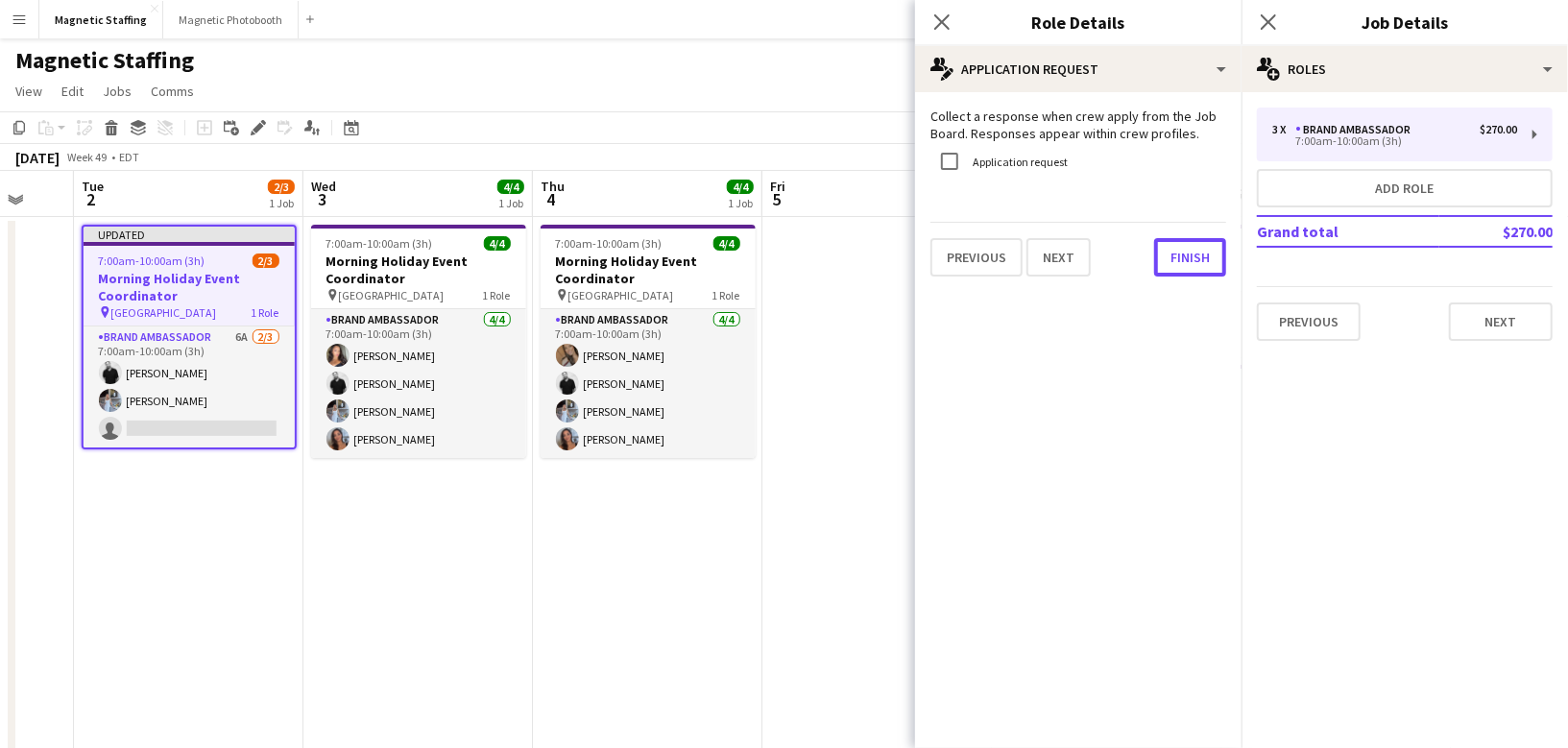
click at [1195, 256] on button "Finish" at bounding box center [1191, 257] width 72 height 39
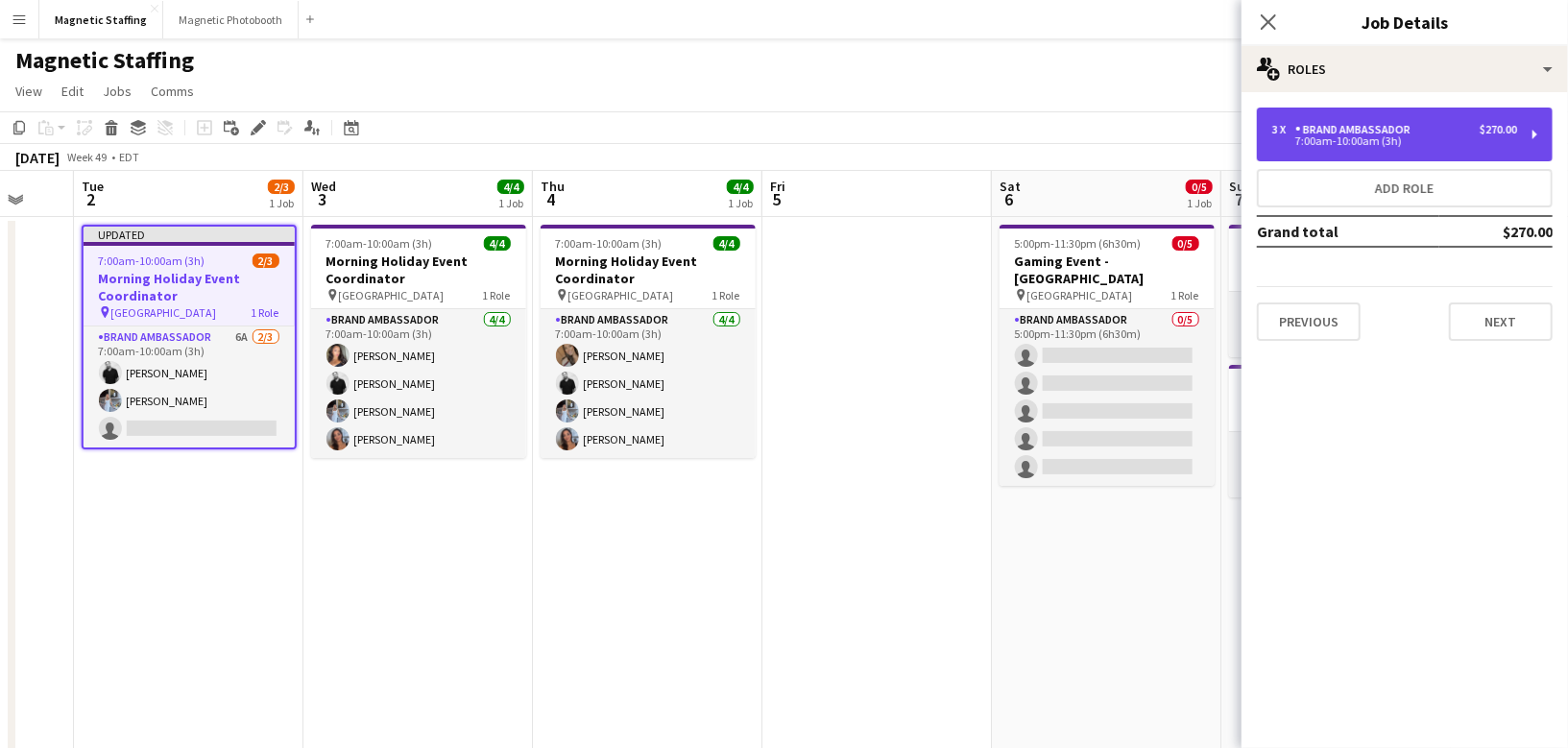
click at [1420, 126] on div "3 x Brand Ambassador $270.00" at bounding box center [1394, 130] width 245 height 14
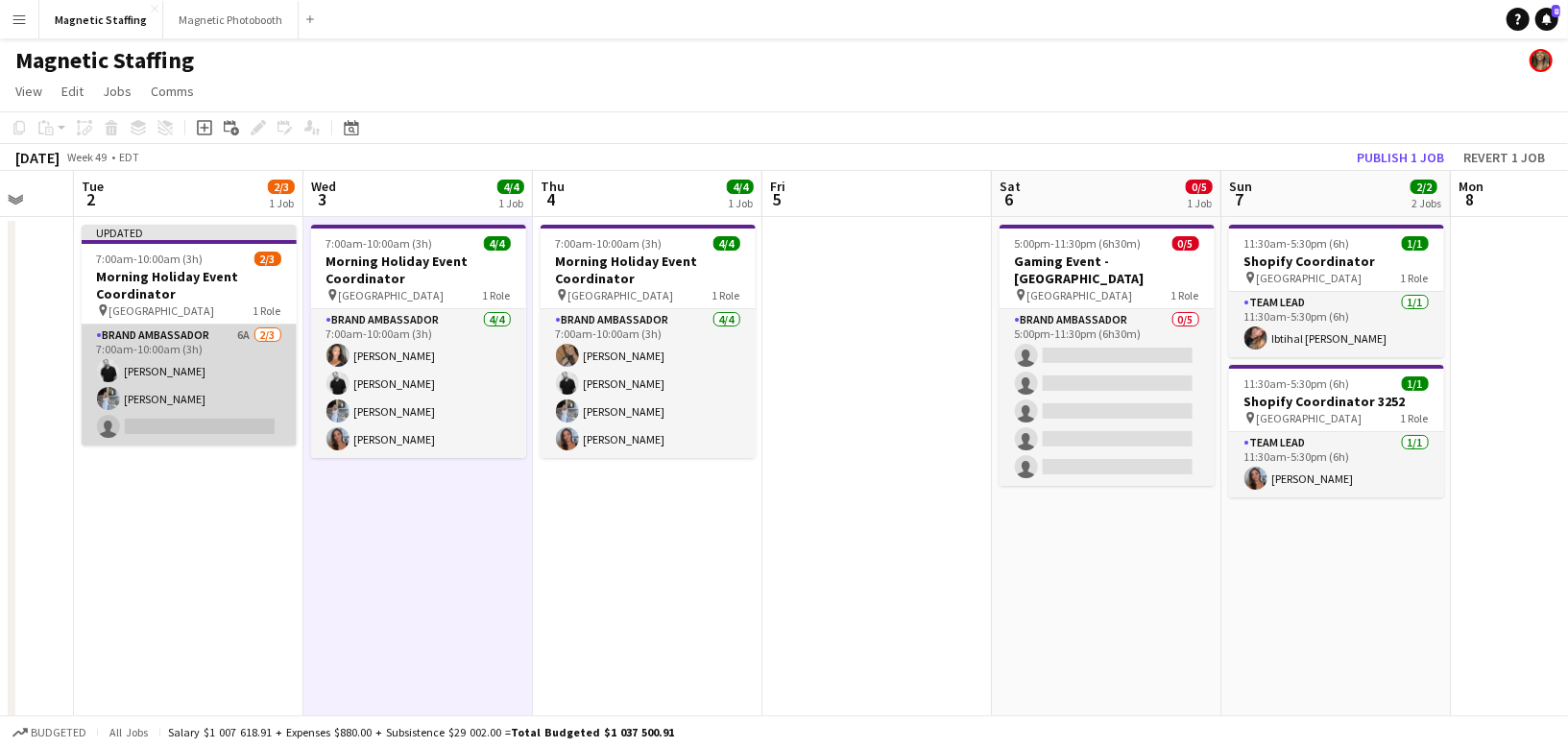
click at [187, 351] on app-card-role "Brand Ambassador 6A [DATE] 7:00am-10:00am (3h) [PERSON_NAME] [PERSON_NAME] sing…" at bounding box center [189, 385] width 215 height 121
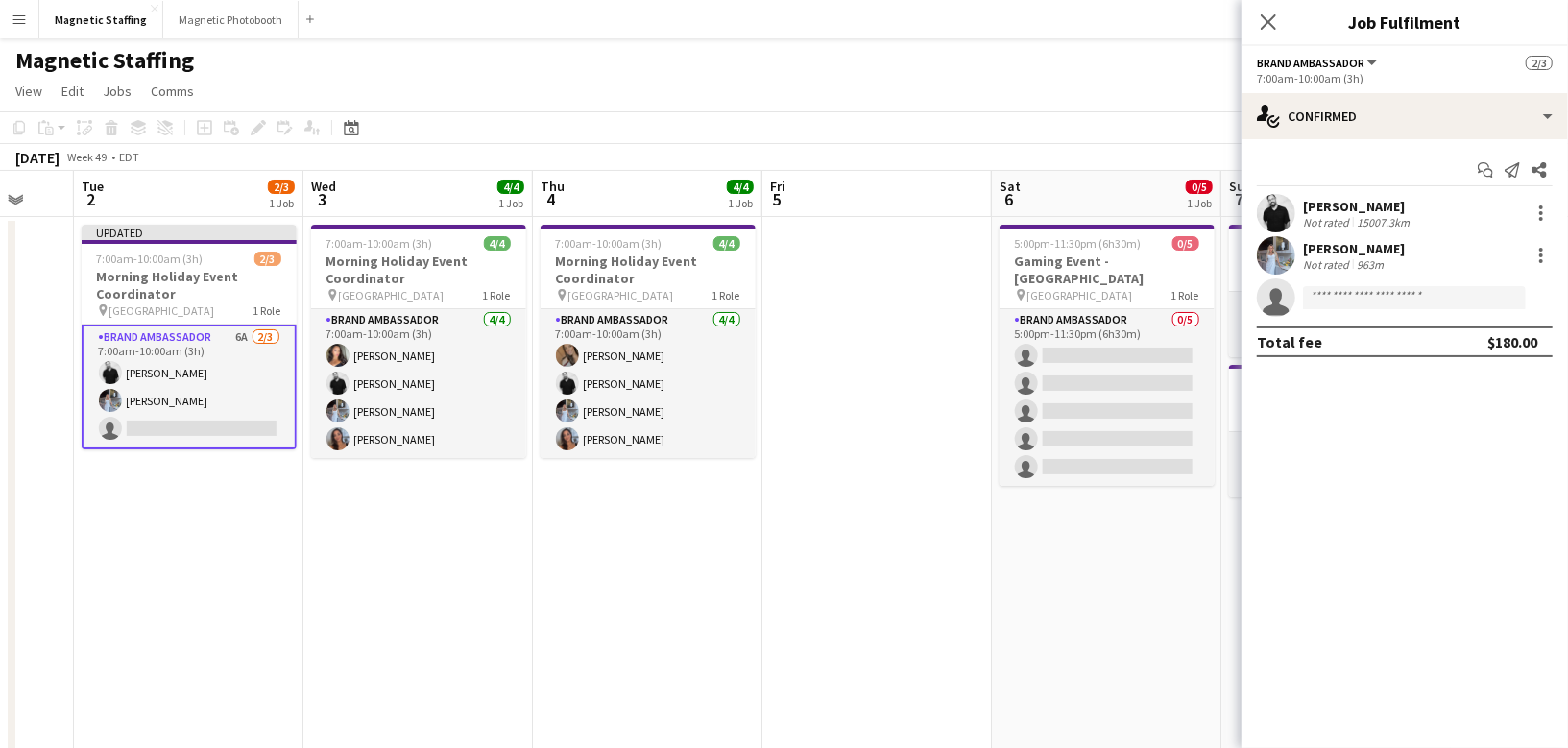
click at [1486, 88] on app-options-switcher "Brand Ambassador All roles Brand Ambassador [DATE] 7:00am-10:00am (3h)" at bounding box center [1405, 70] width 326 height 47
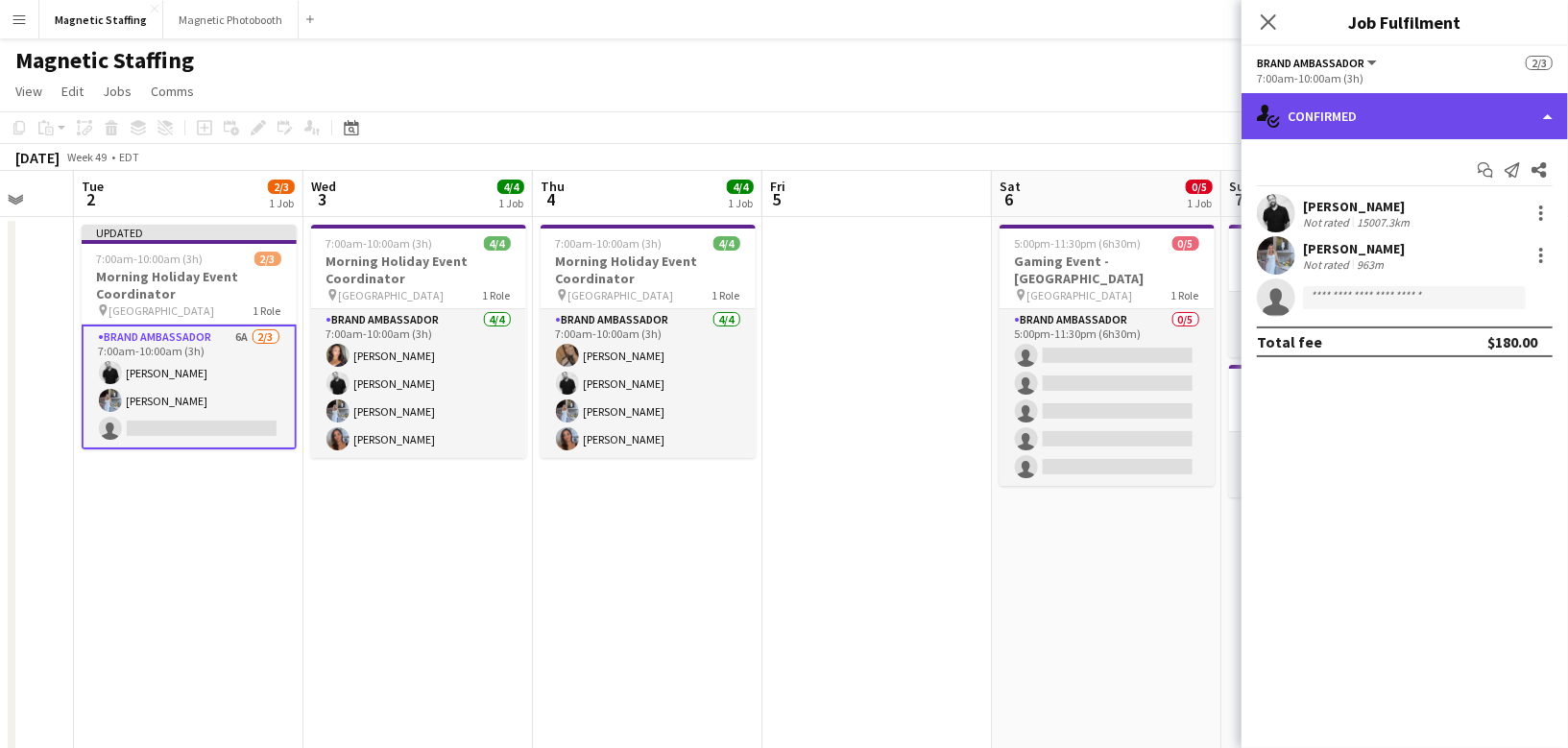
click at [1467, 111] on div "single-neutral-actions-check-2 Confirmed" at bounding box center [1405, 116] width 326 height 47
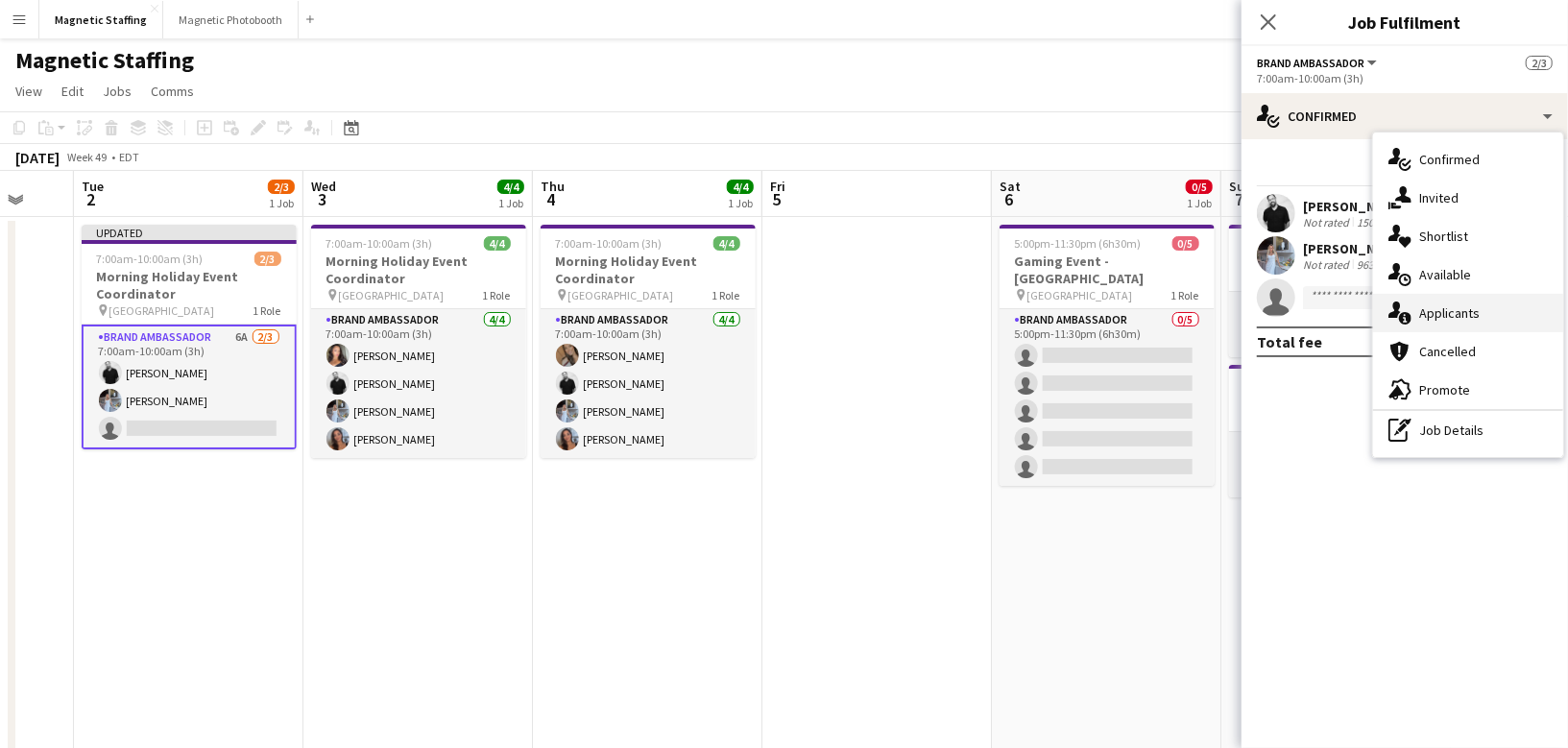
click at [1440, 321] on span "Applicants" at bounding box center [1450, 313] width 60 height 17
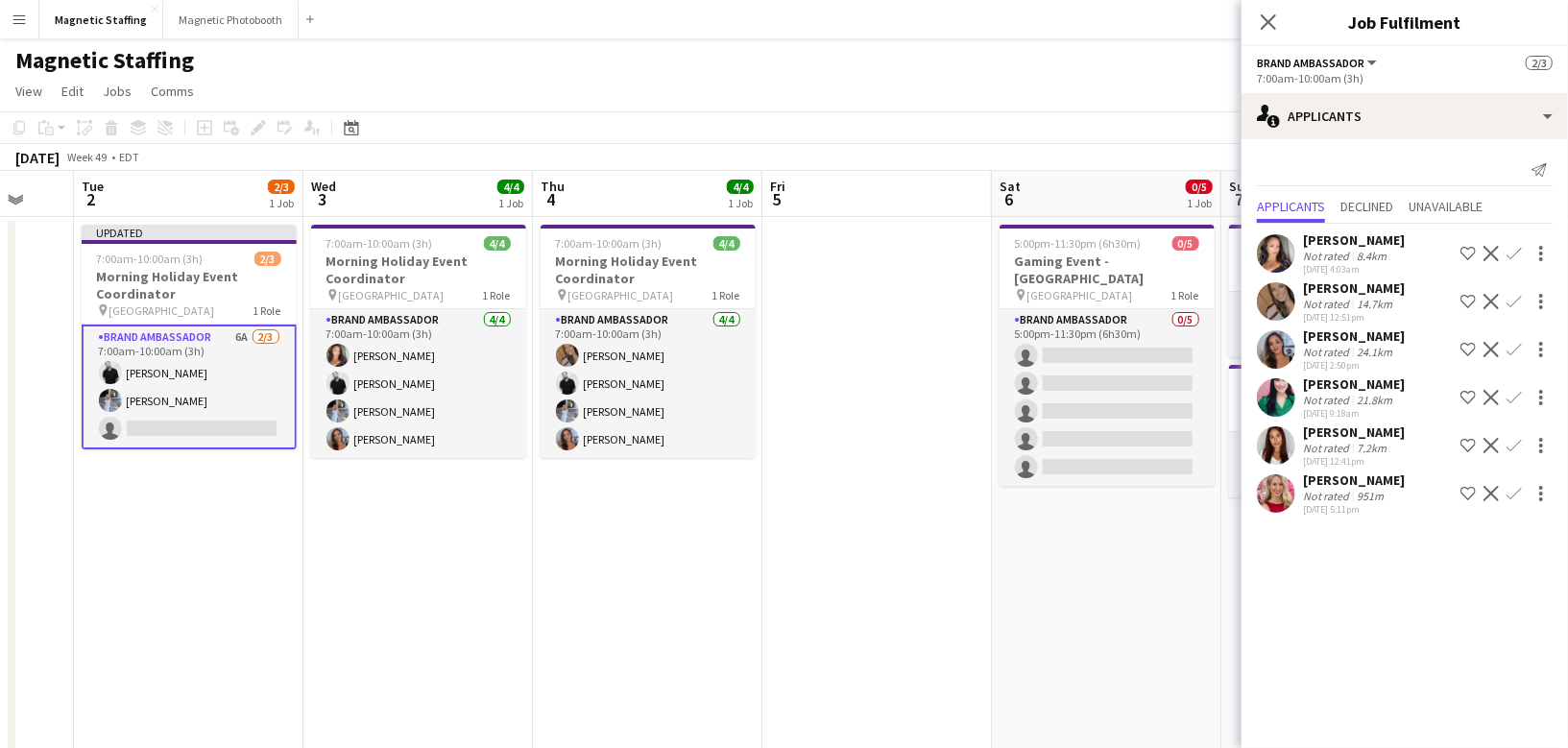
click at [1512, 351] on app-icon "Confirm" at bounding box center [1515, 349] width 16 height 16
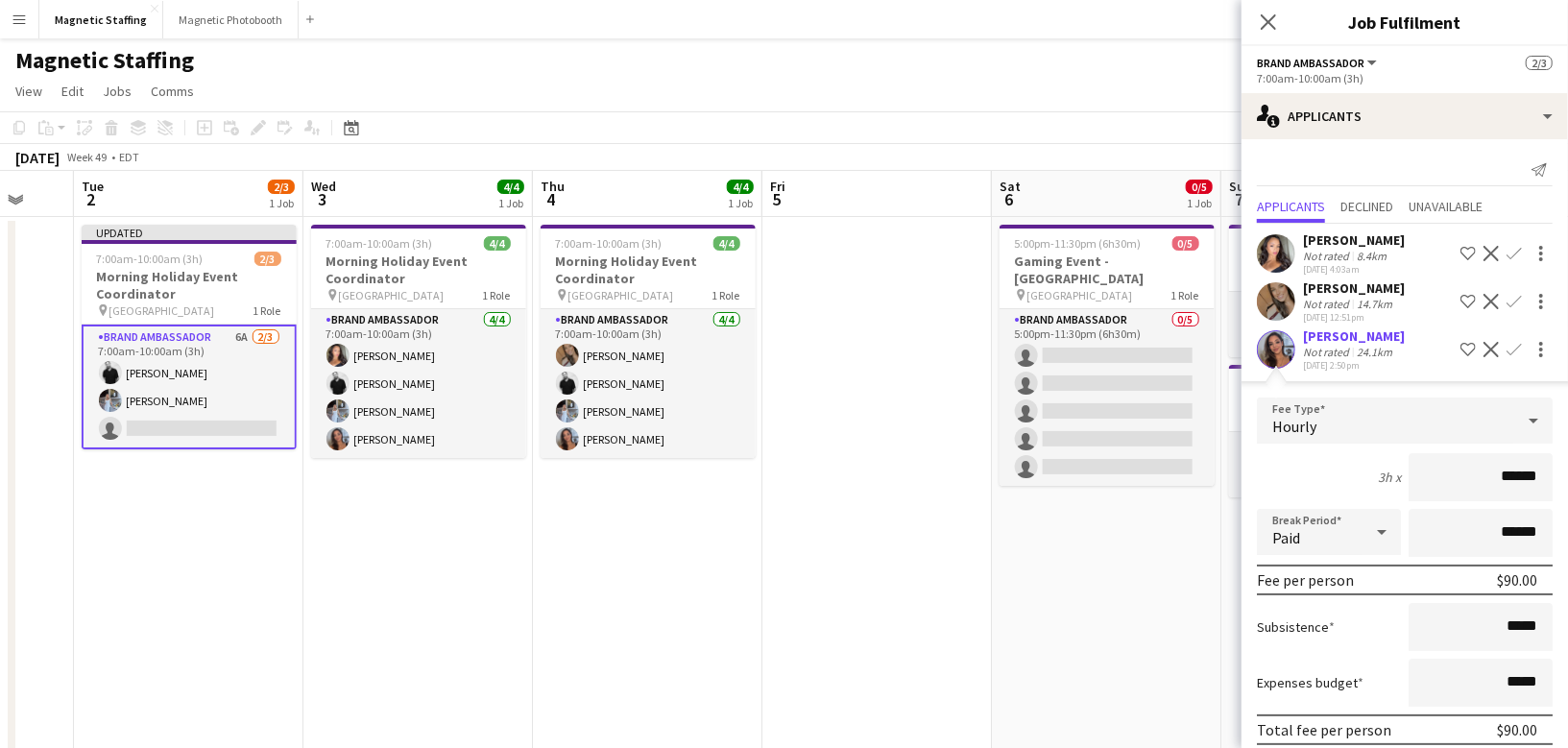
scroll to position [219, 0]
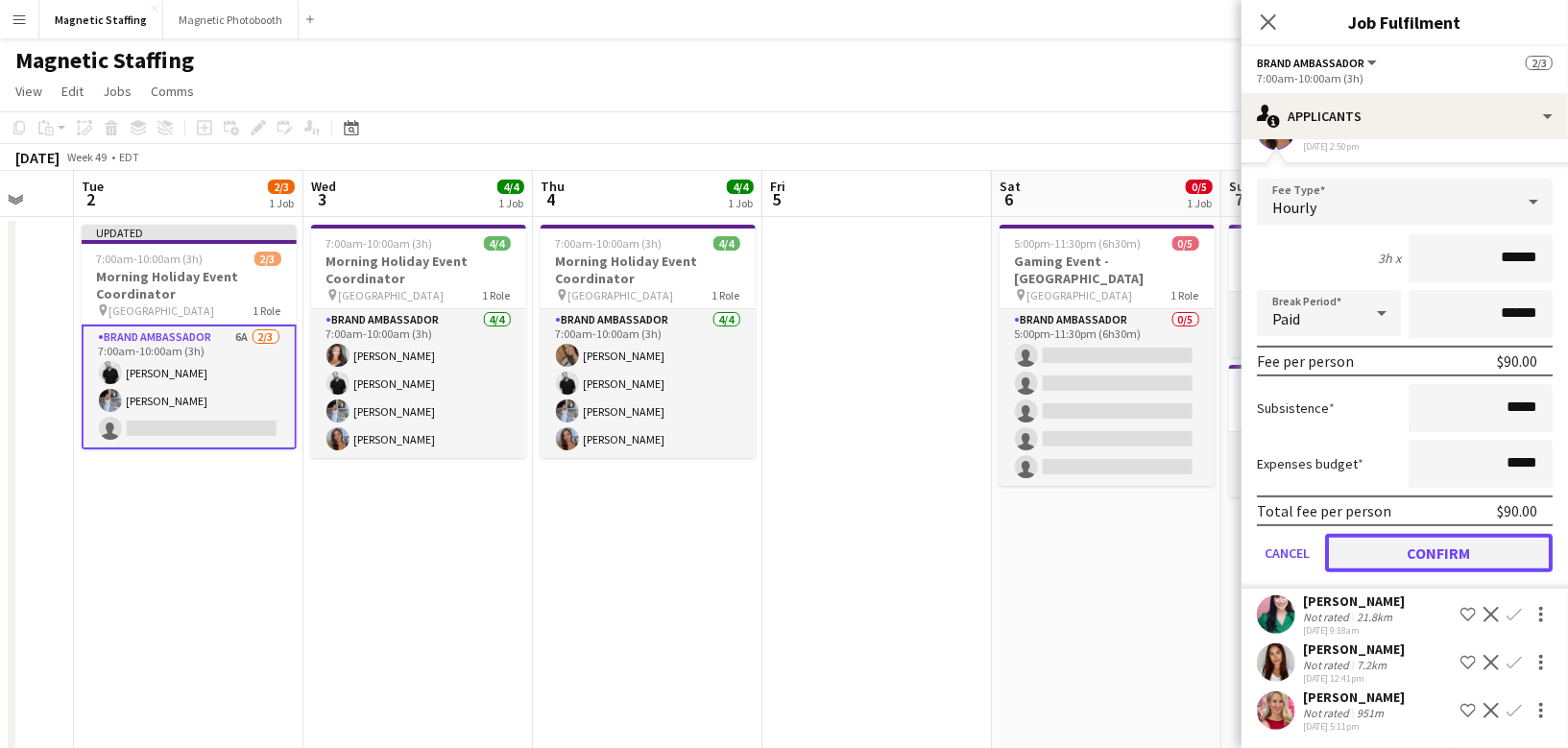
click at [1363, 549] on button "Confirm" at bounding box center [1439, 553] width 228 height 39
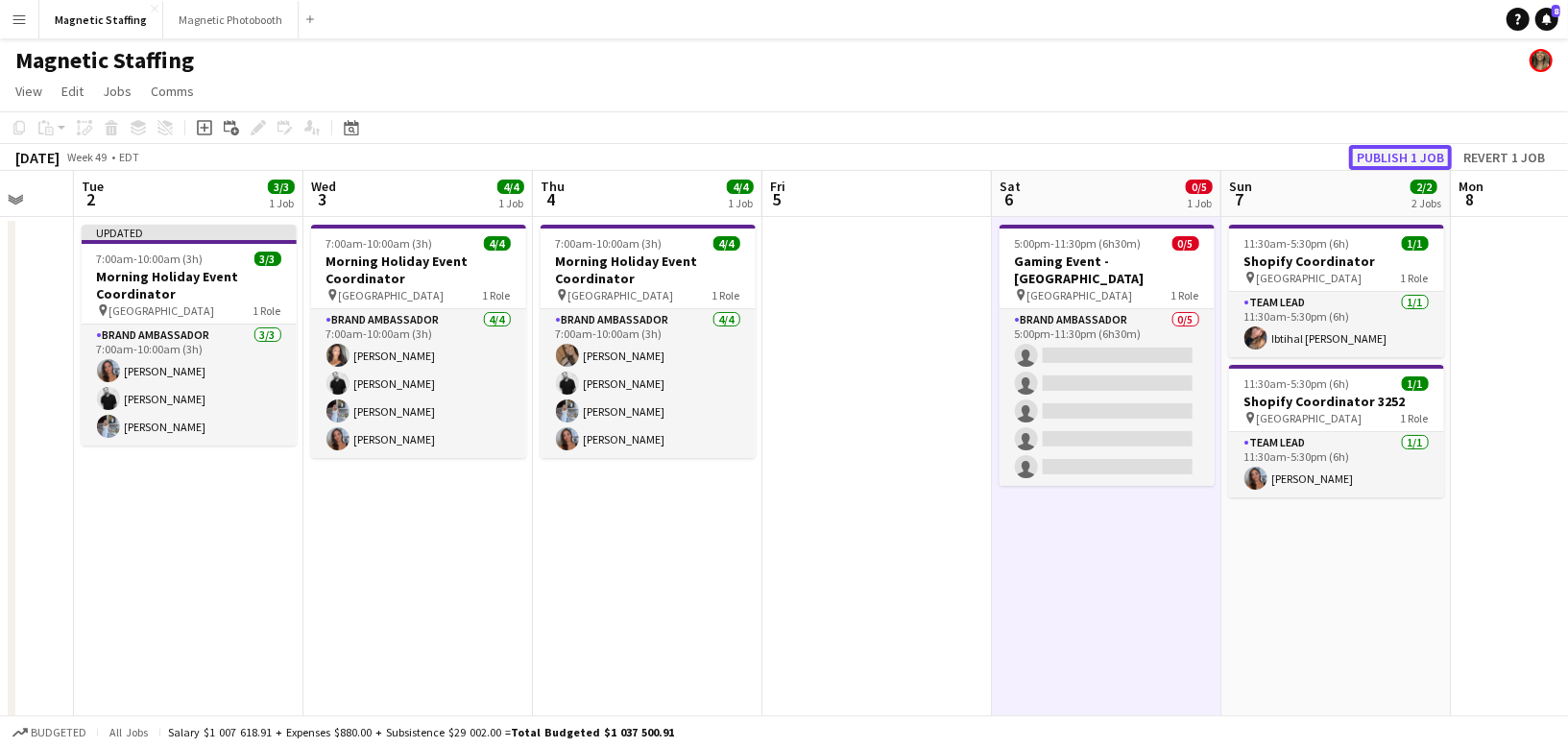
click at [1385, 158] on button "Publish 1 job" at bounding box center [1400, 157] width 103 height 25
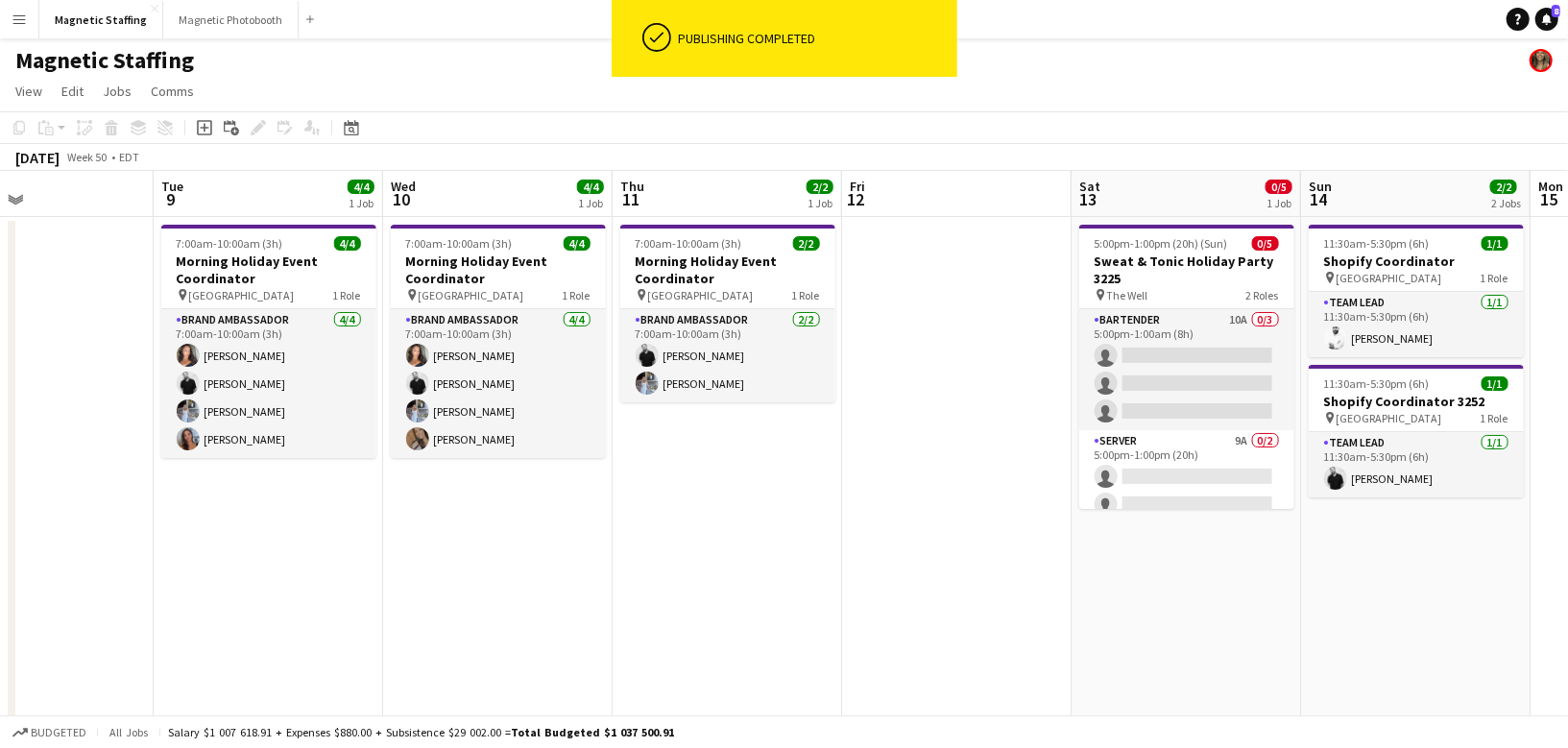
scroll to position [0, 773]
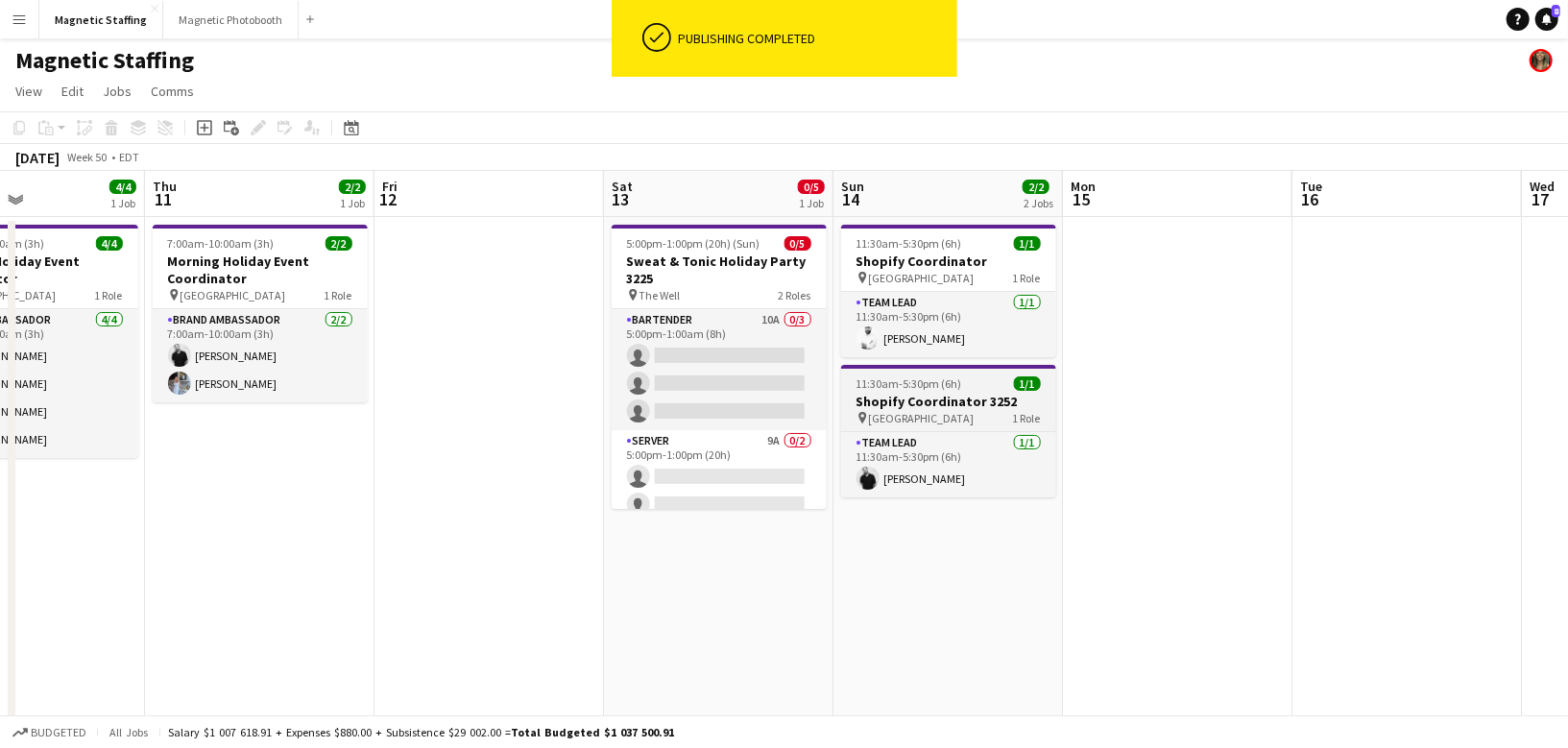
click at [1011, 387] on div "11:30am-5:30pm (6h) 1/1" at bounding box center [949, 383] width 215 height 15
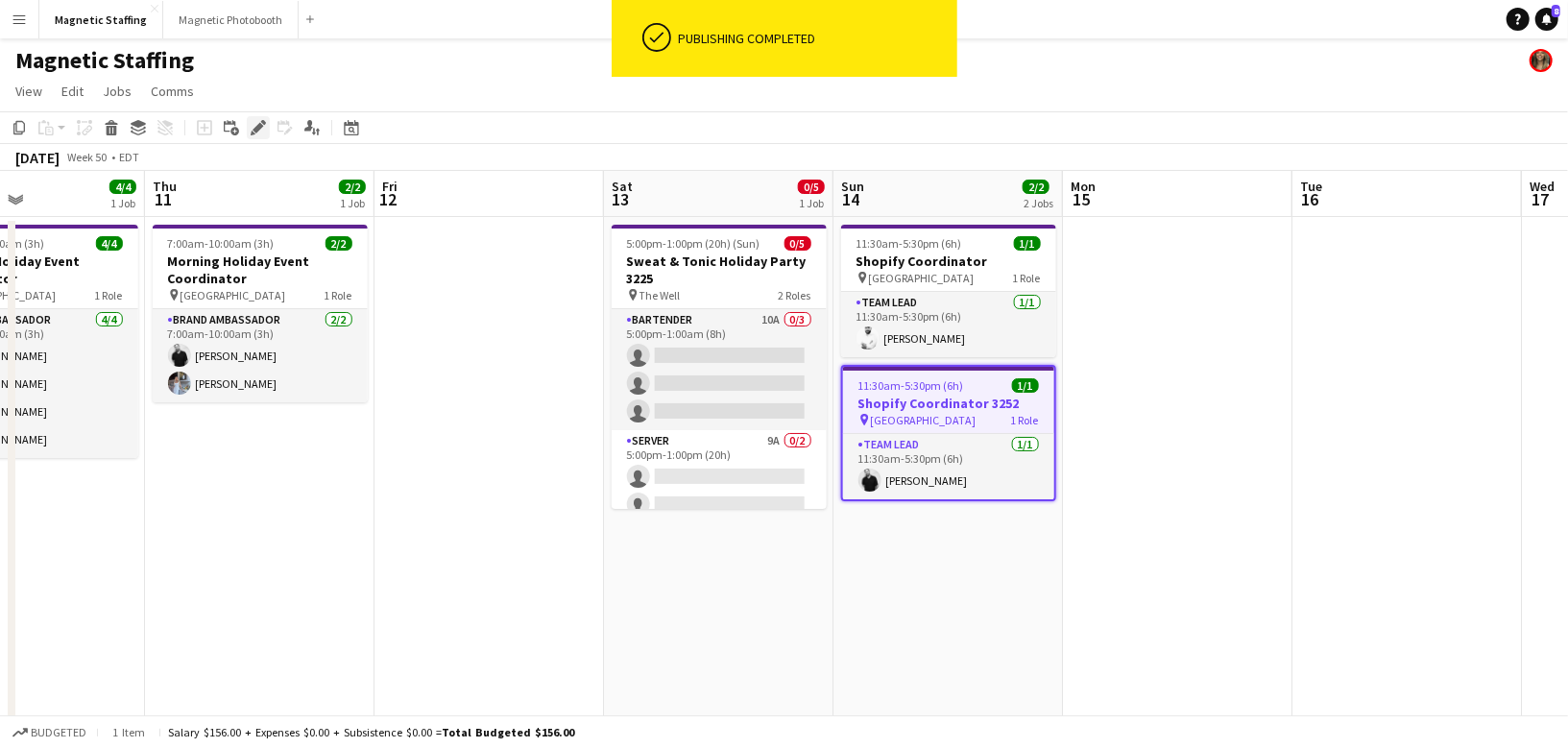
click at [260, 132] on icon "Edit" at bounding box center [258, 128] width 16 height 16
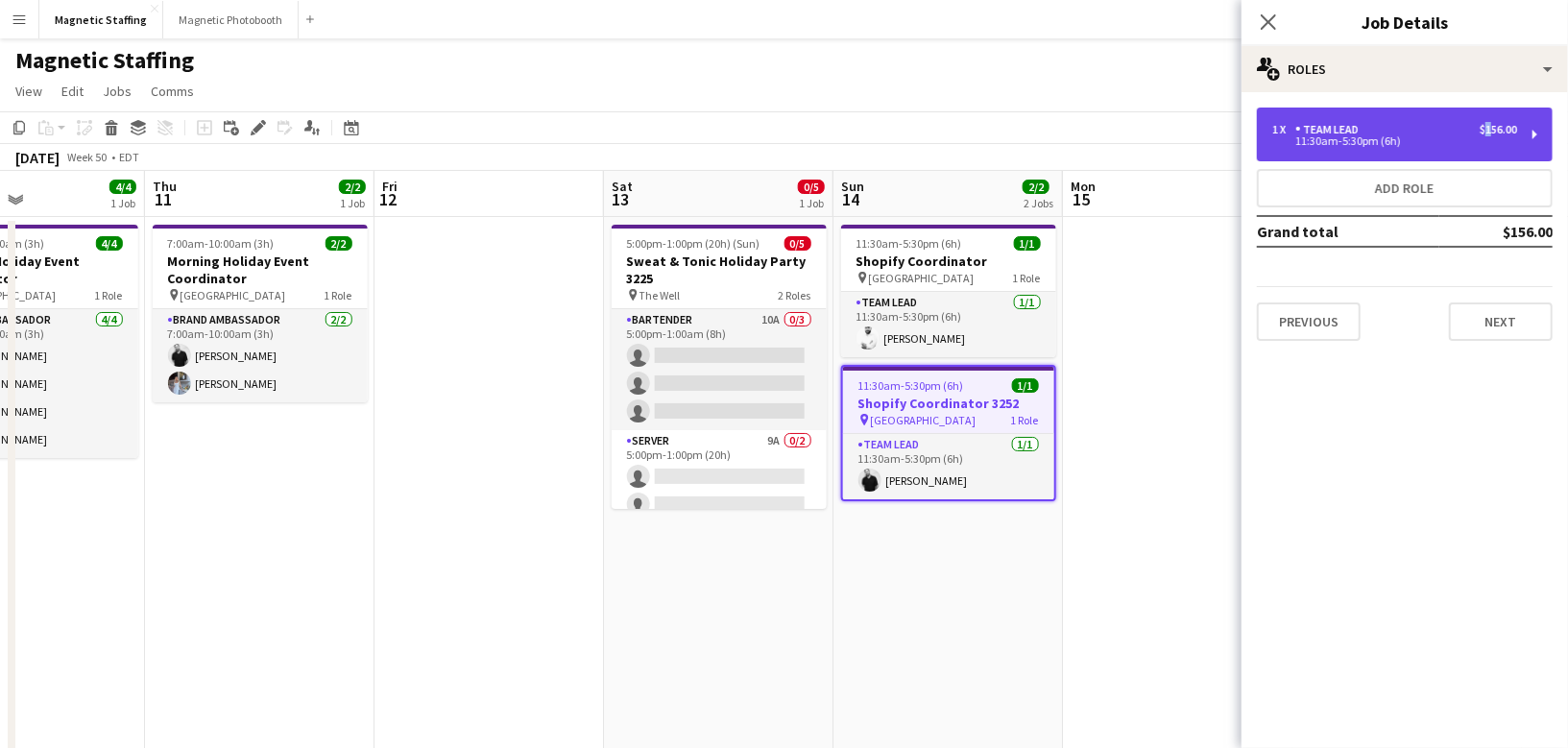
click at [1486, 124] on div "1 x Team Lead $156.00 11:30am-5:30pm (6h)" at bounding box center [1404, 134] width 296 height 53
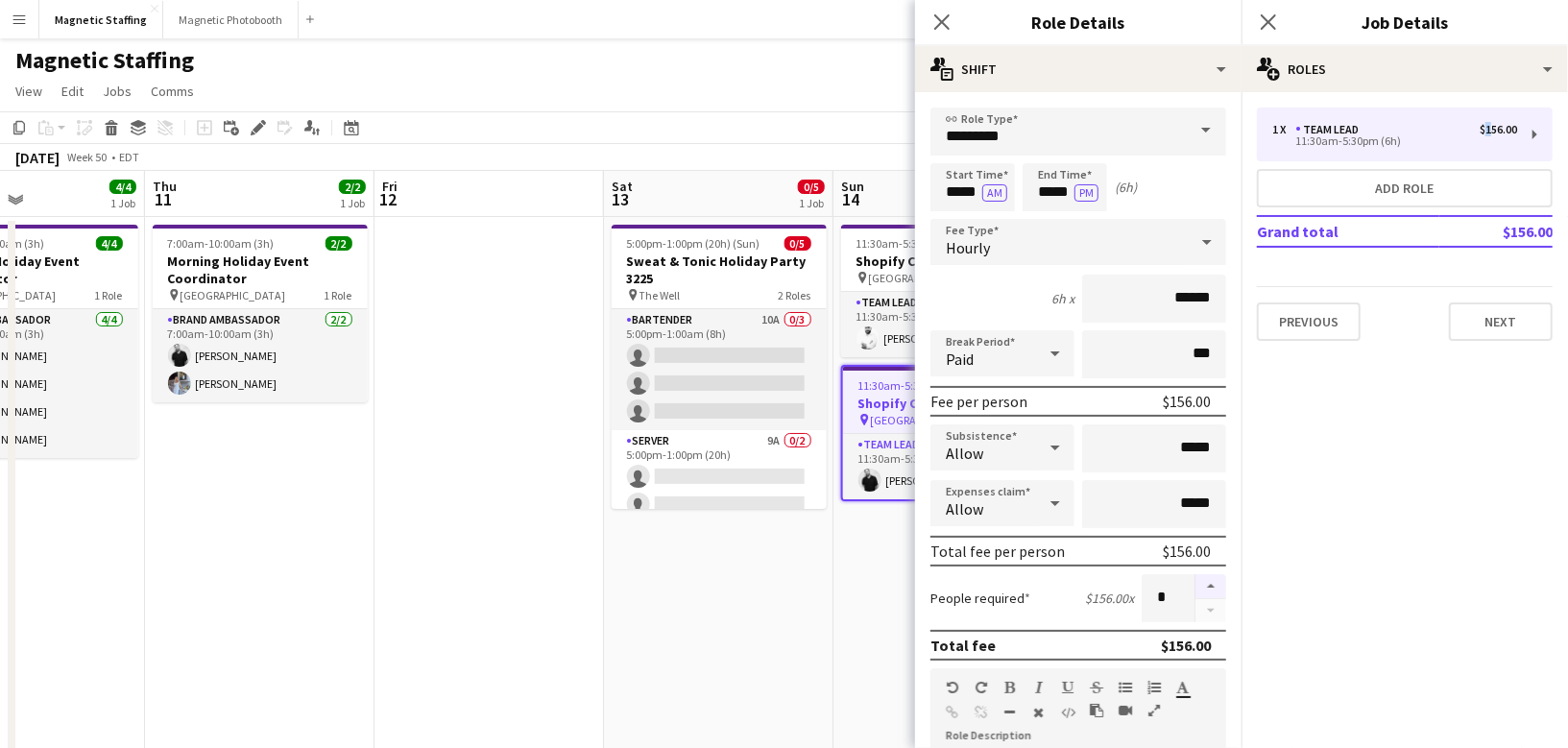
click at [1212, 575] on button "button" at bounding box center [1211, 587] width 31 height 25
type input "*"
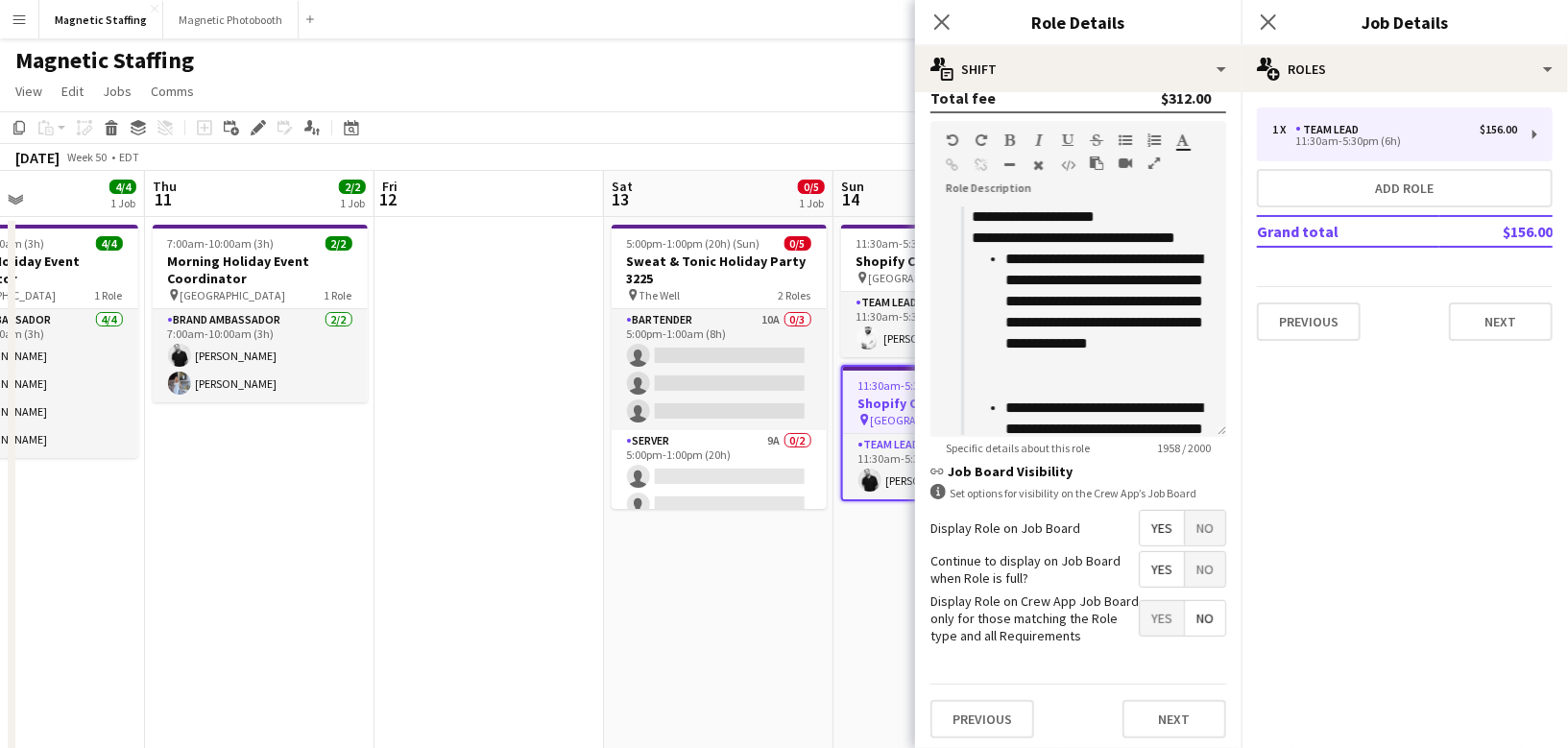
click at [1143, 733] on div "Previous Next" at bounding box center [1078, 719] width 296 height 70
click at [1144, 730] on button "Next" at bounding box center [1174, 719] width 104 height 39
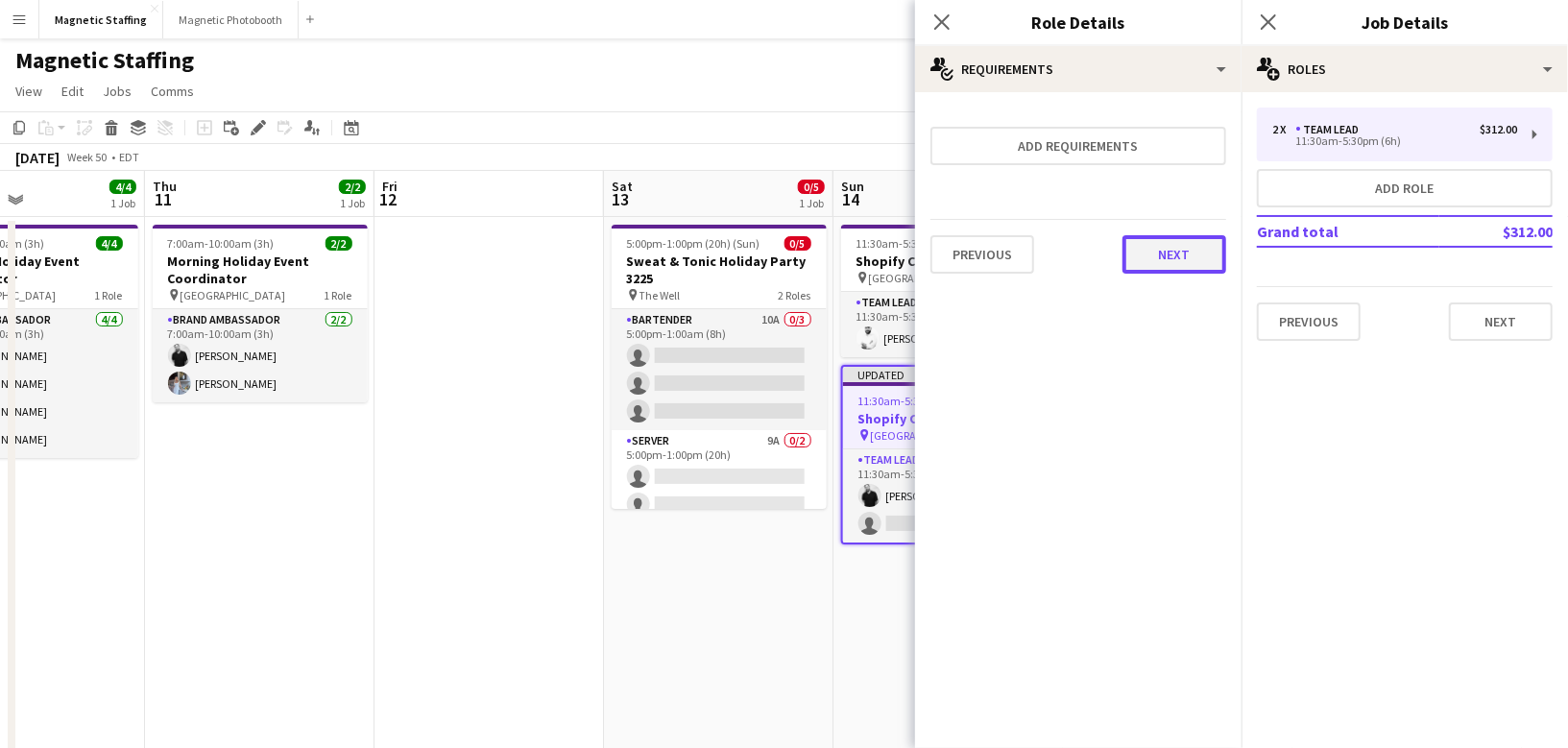
click at [1195, 254] on button "Next" at bounding box center [1174, 254] width 104 height 39
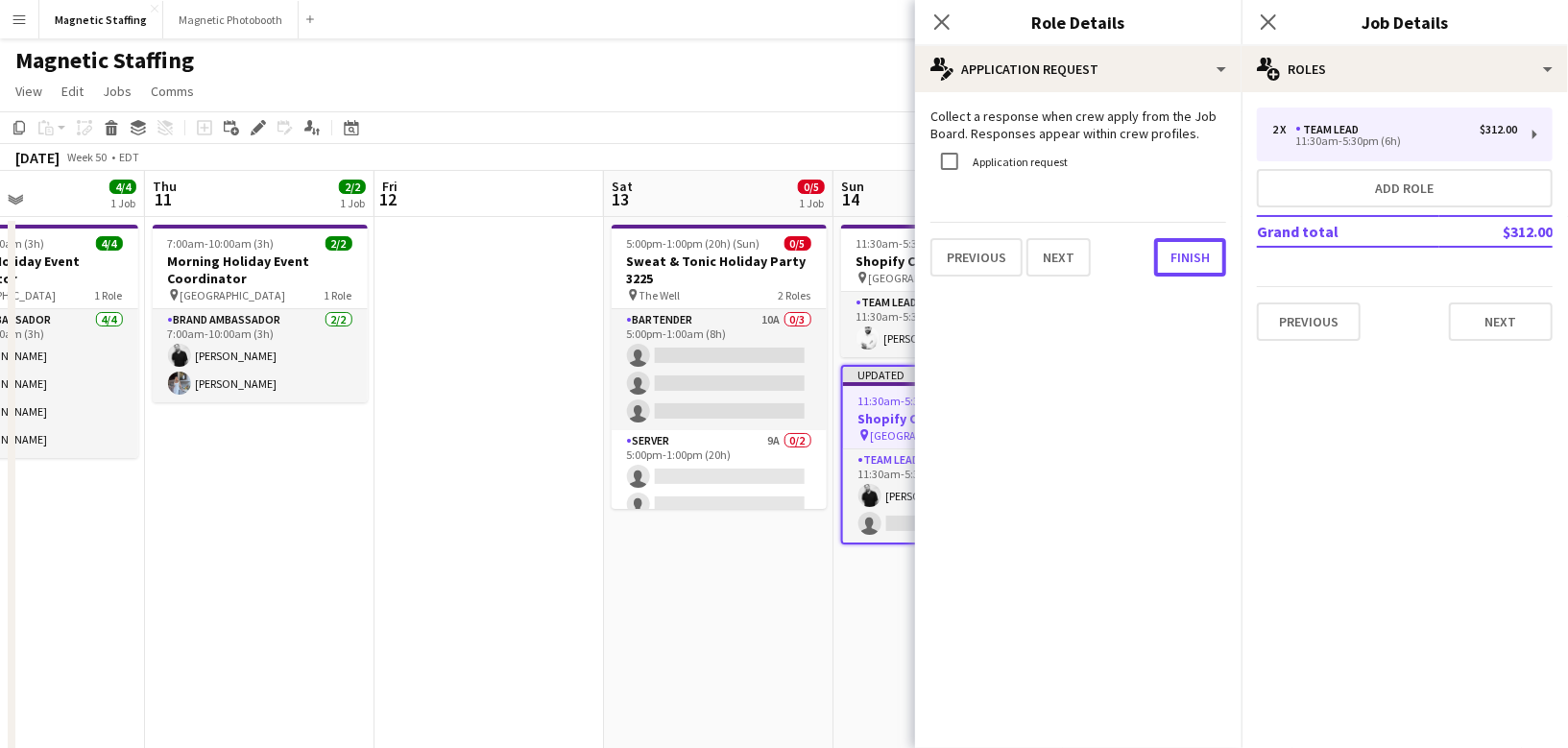
click at [1195, 254] on button "Finish" at bounding box center [1191, 257] width 72 height 39
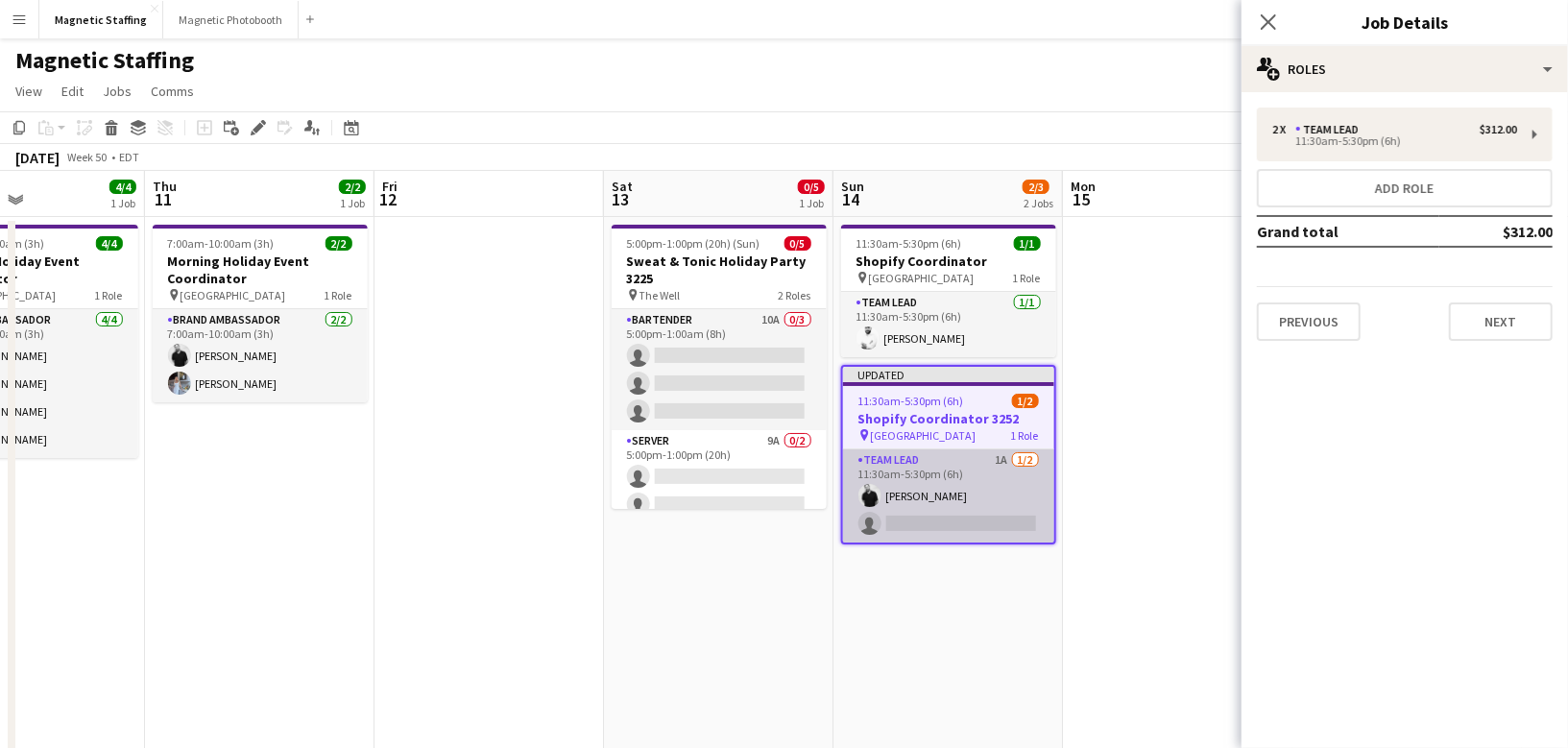
click at [925, 490] on app-card-role "Team Lead 1A [DATE] 11:30am-5:30pm (6h) [PERSON_NAME] single-neutral-actions" at bounding box center [949, 496] width 212 height 93
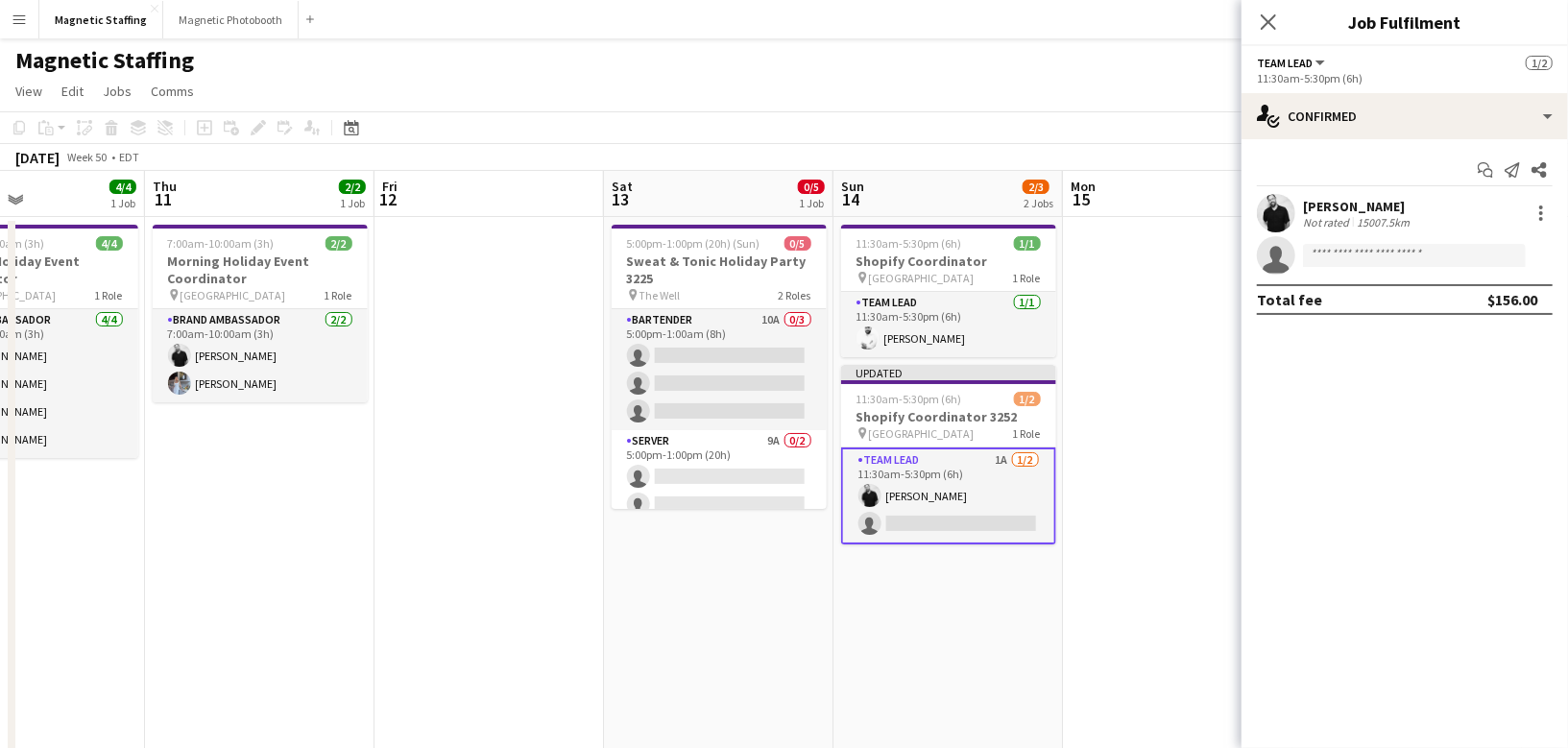
click at [1411, 86] on app-options-switcher "Team Lead All roles Team Lead [DATE] 11:30am-5:30pm (6h)" at bounding box center [1405, 70] width 326 height 47
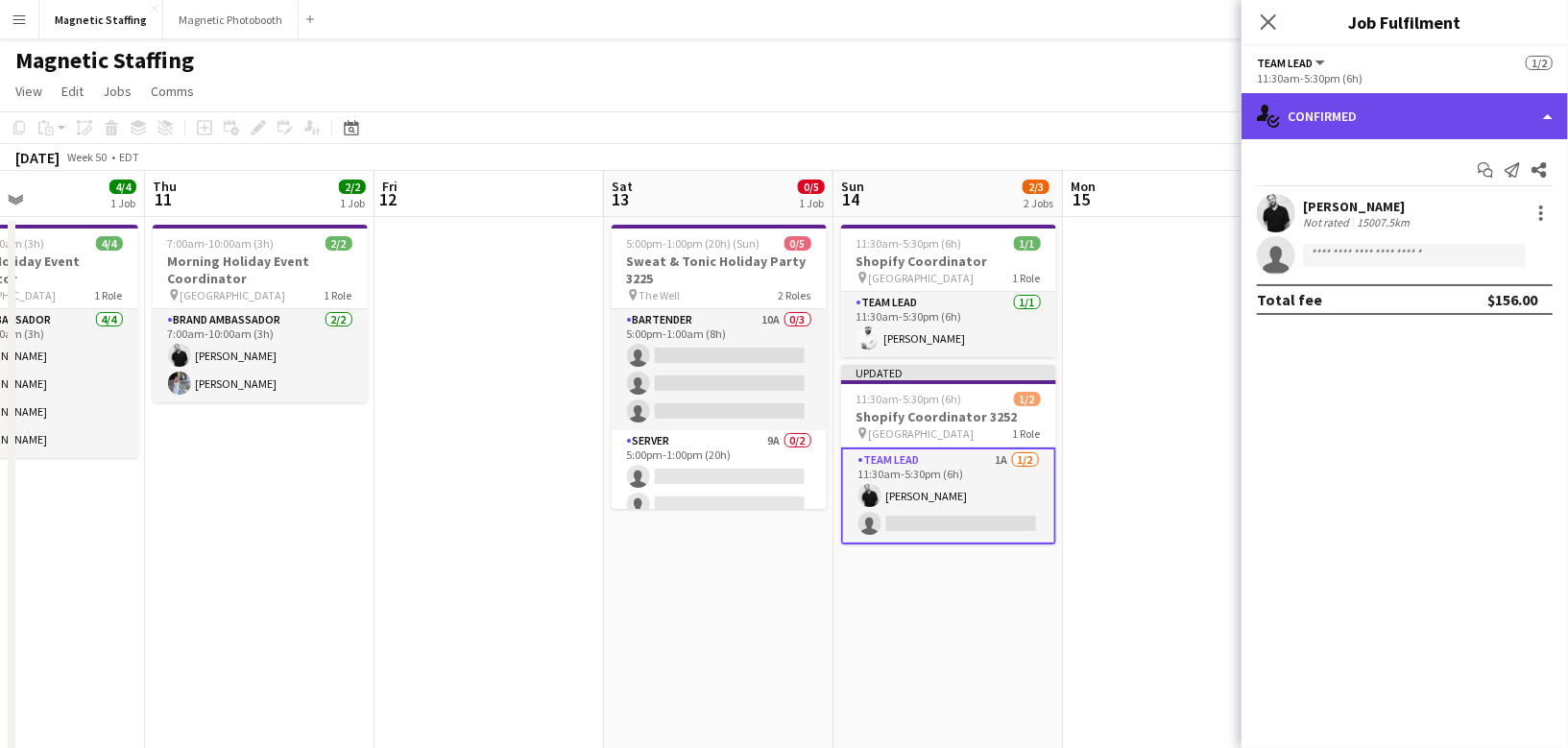
click at [1401, 106] on div "single-neutral-actions-check-2 Confirmed" at bounding box center [1405, 116] width 326 height 47
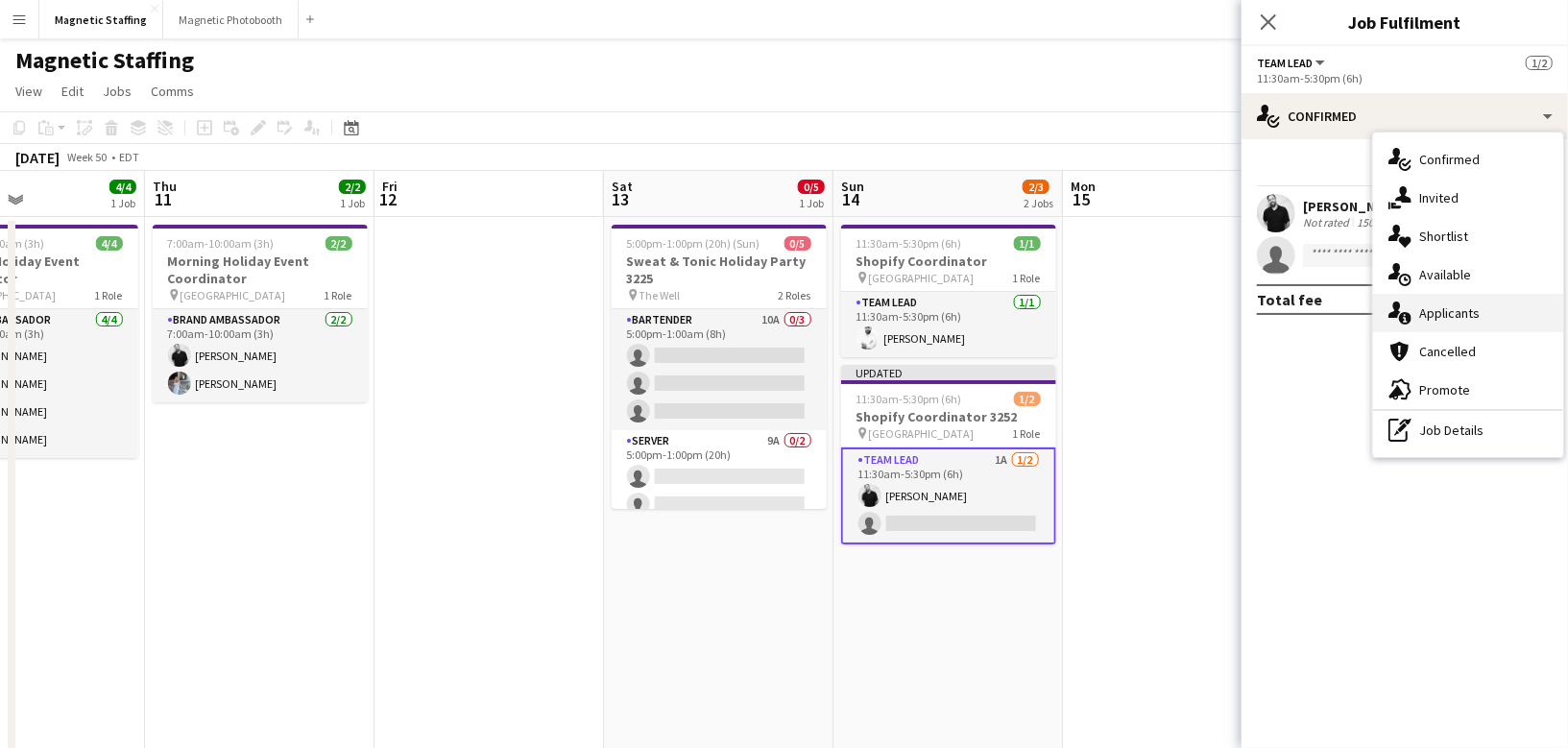
click at [1411, 313] on icon "single-neutral-actions-information" at bounding box center [1400, 313] width 23 height 23
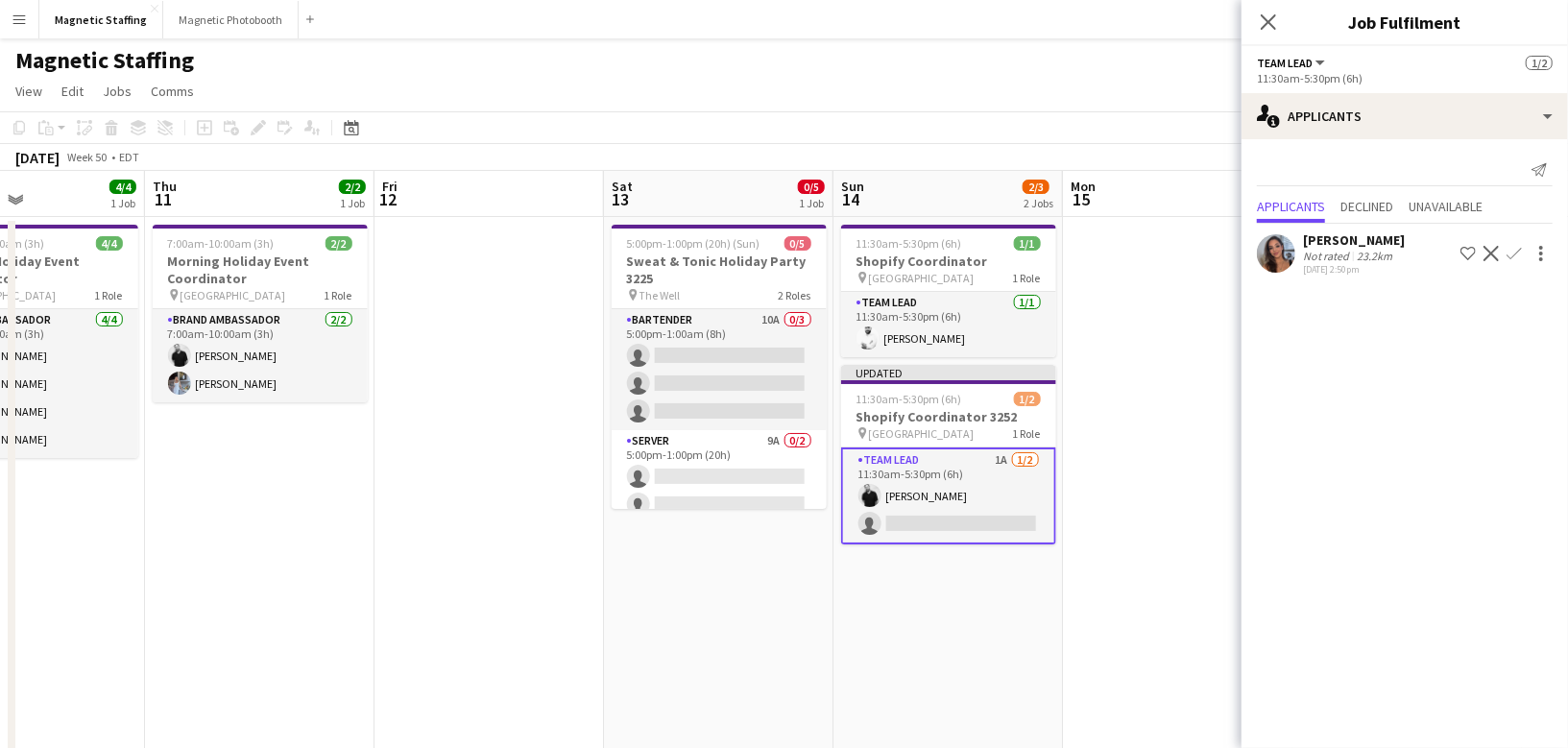
click at [1509, 252] on app-icon "Confirm" at bounding box center [1515, 253] width 16 height 16
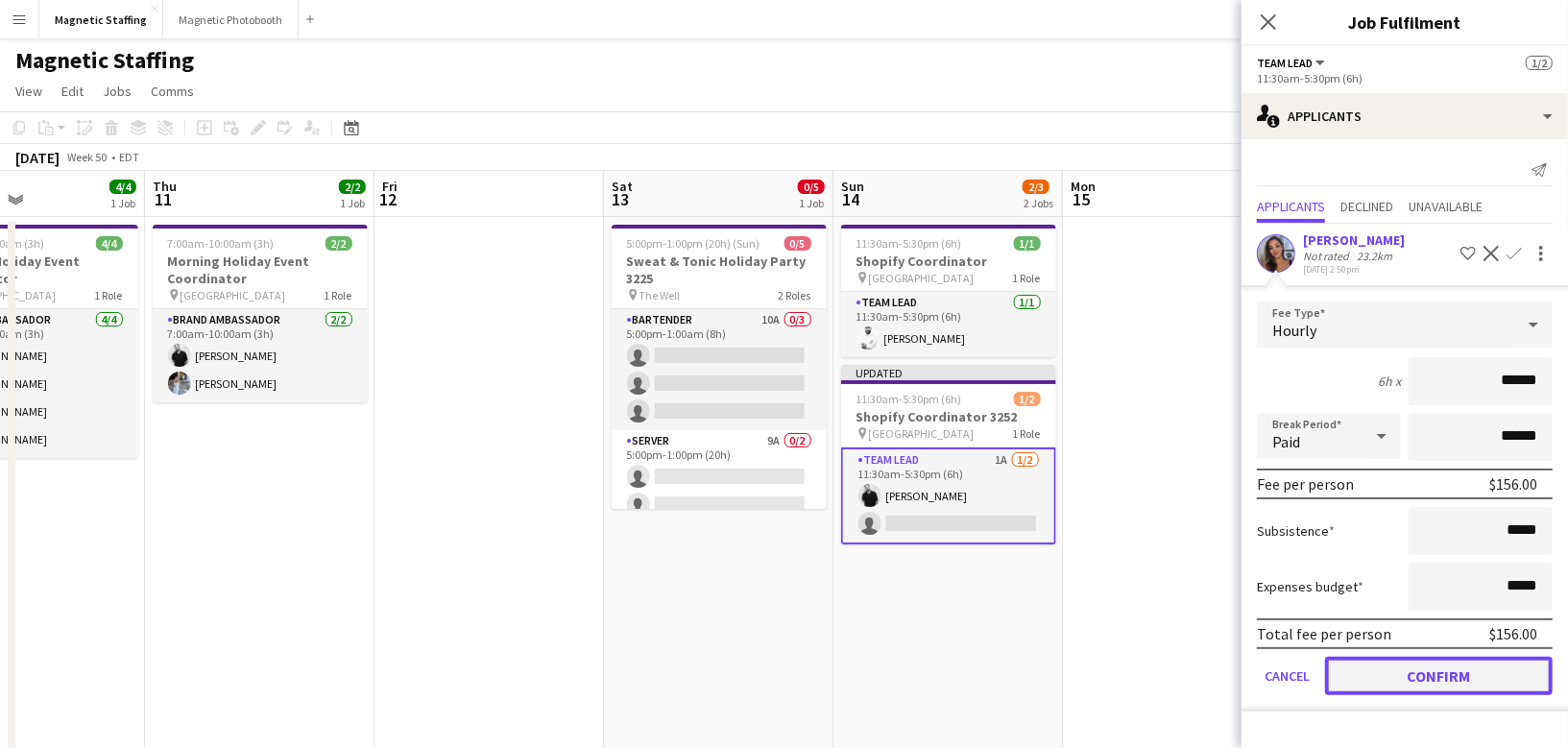
click at [1376, 667] on button "Confirm" at bounding box center [1439, 676] width 228 height 39
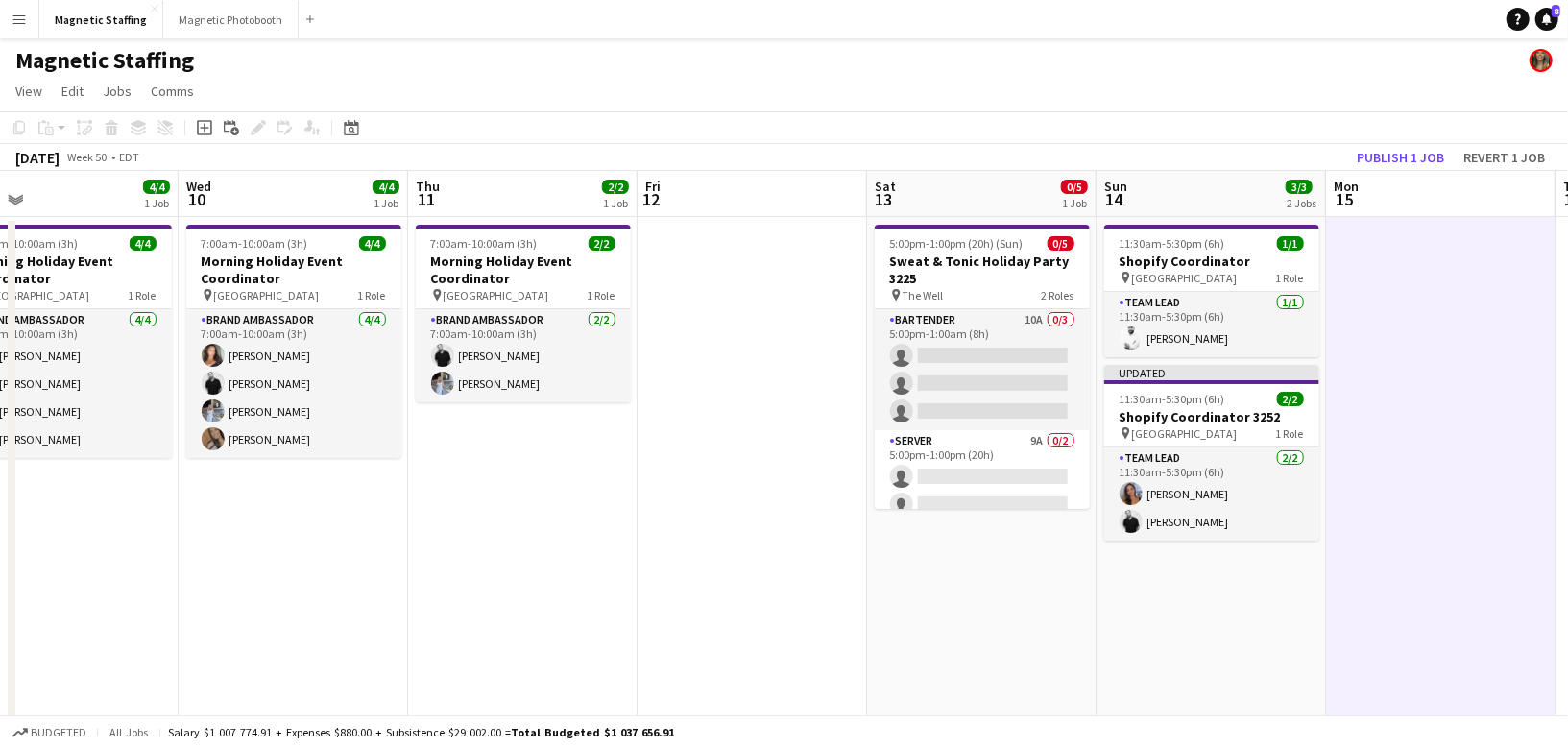
scroll to position [0, 583]
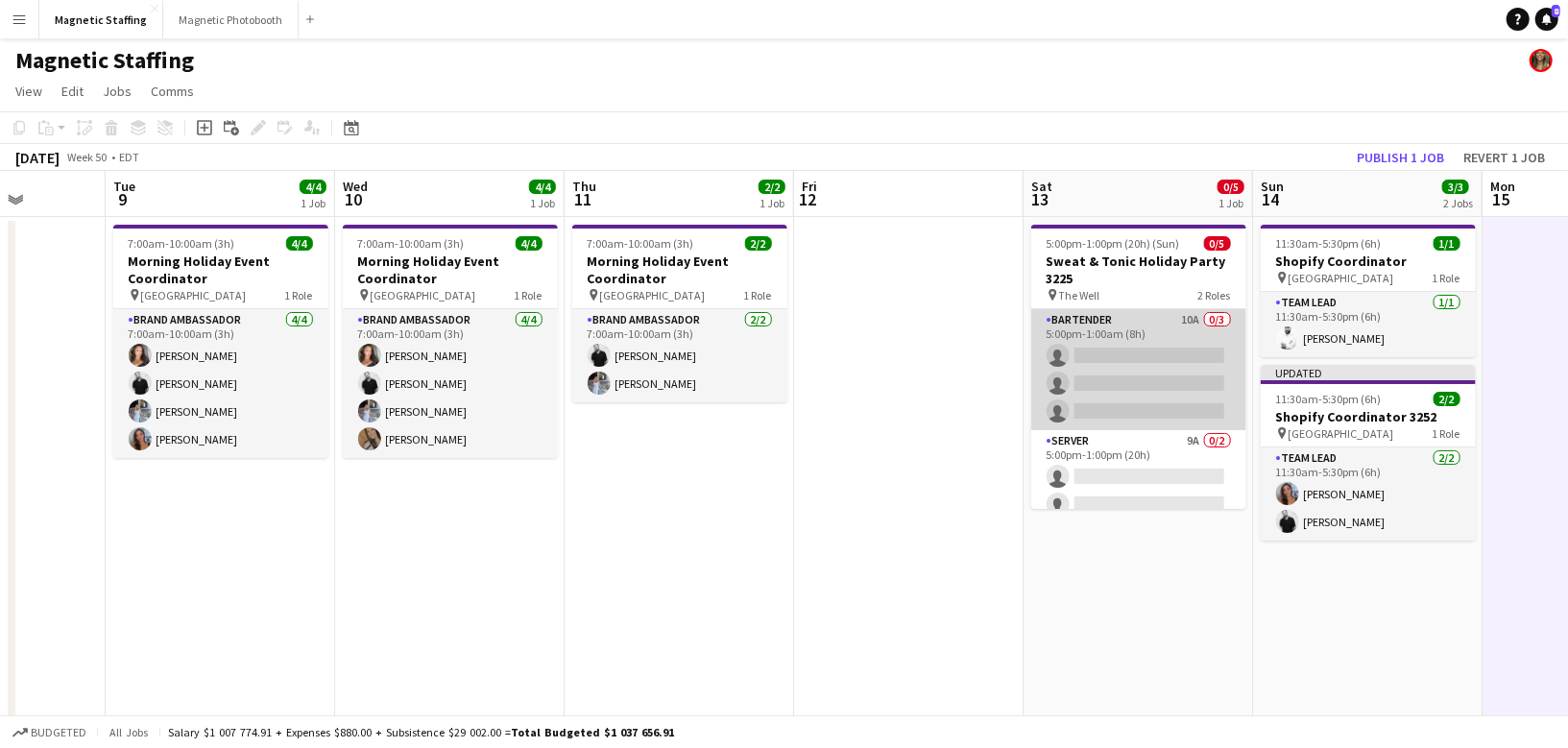
click at [1101, 334] on app-card-role "Bartender 10A 0/3 5:00pm-1:00am (8h) single-neutral-actions single-neutral-acti…" at bounding box center [1139, 370] width 215 height 121
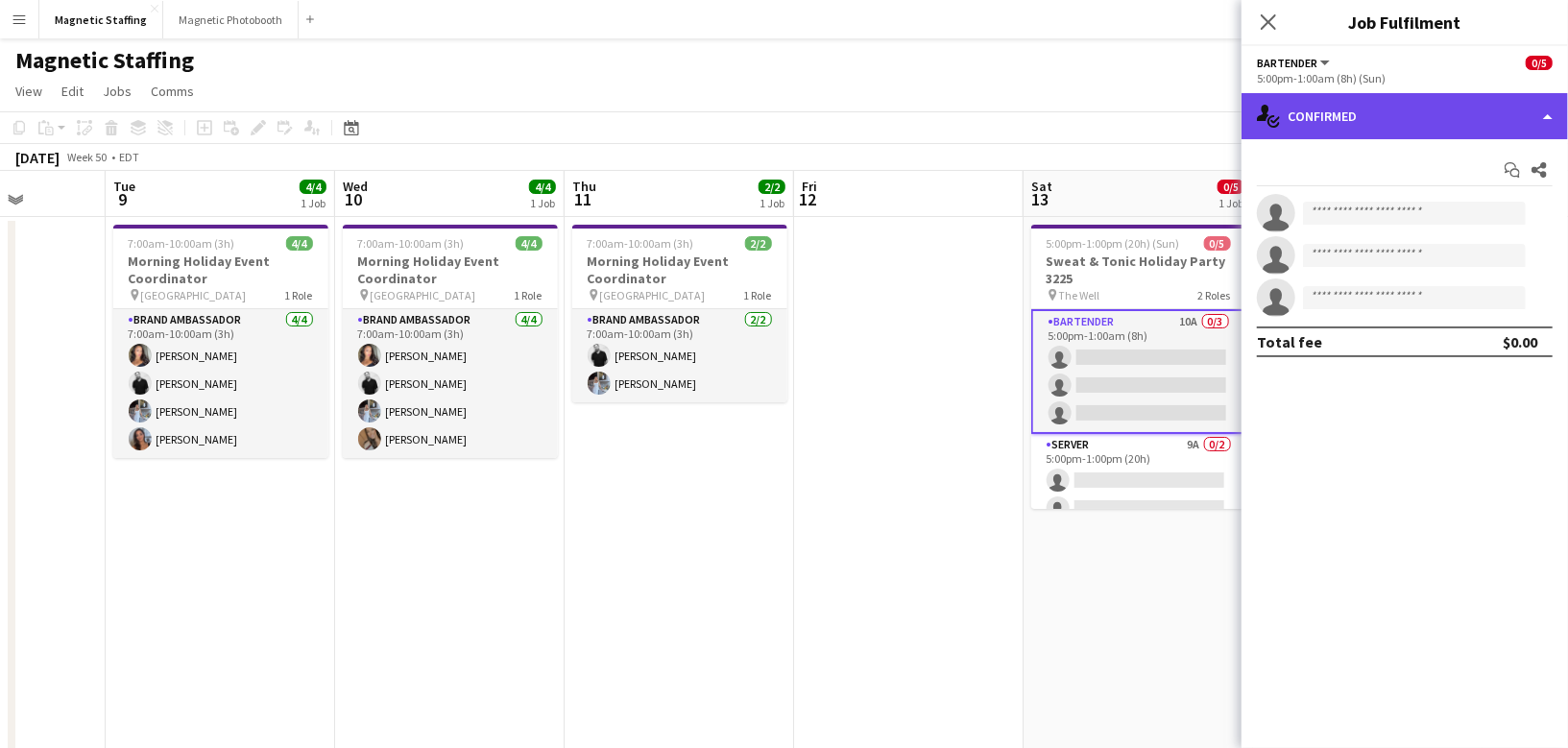
click at [1388, 111] on div "single-neutral-actions-check-2 Confirmed" at bounding box center [1405, 116] width 326 height 47
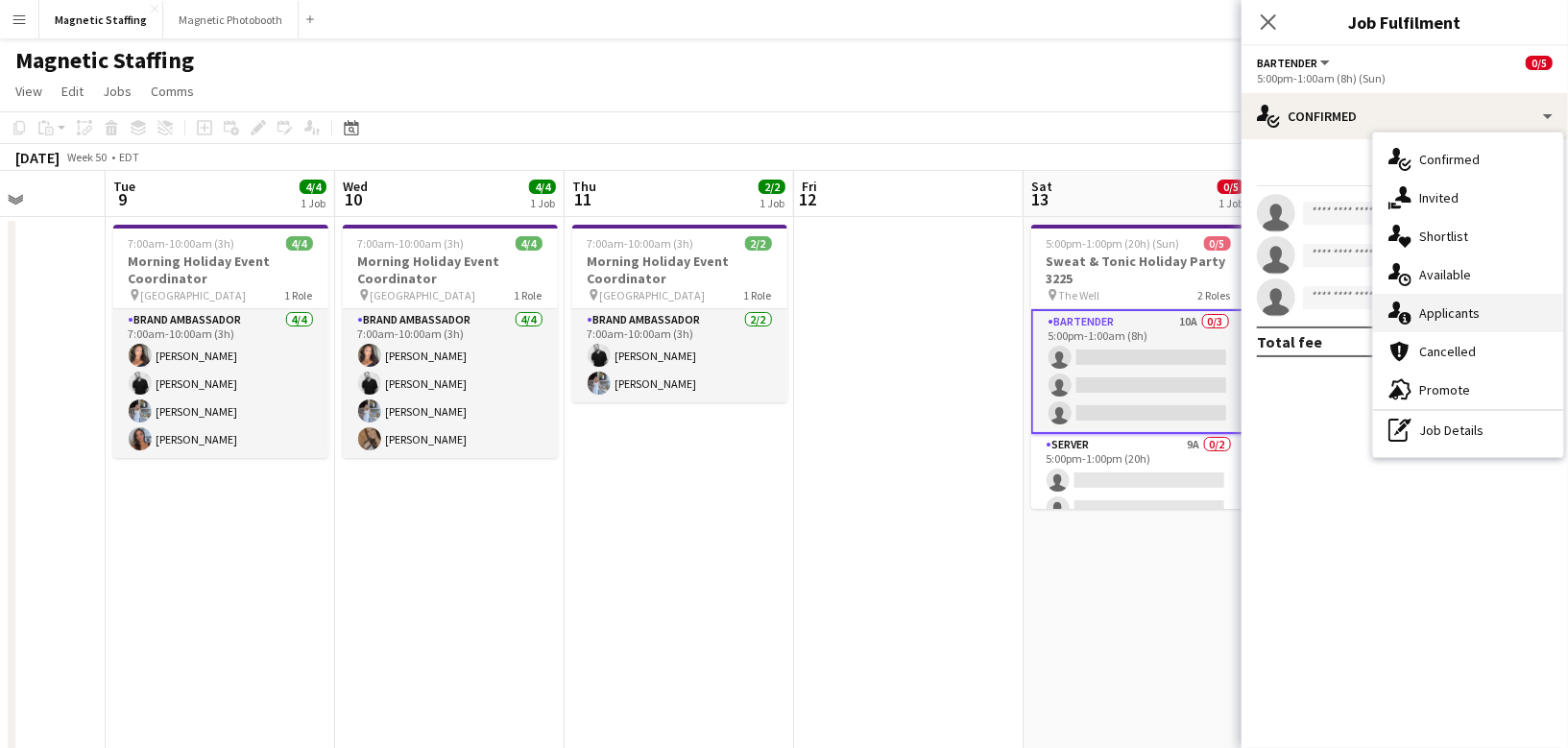
click at [1395, 312] on icon at bounding box center [1394, 309] width 13 height 16
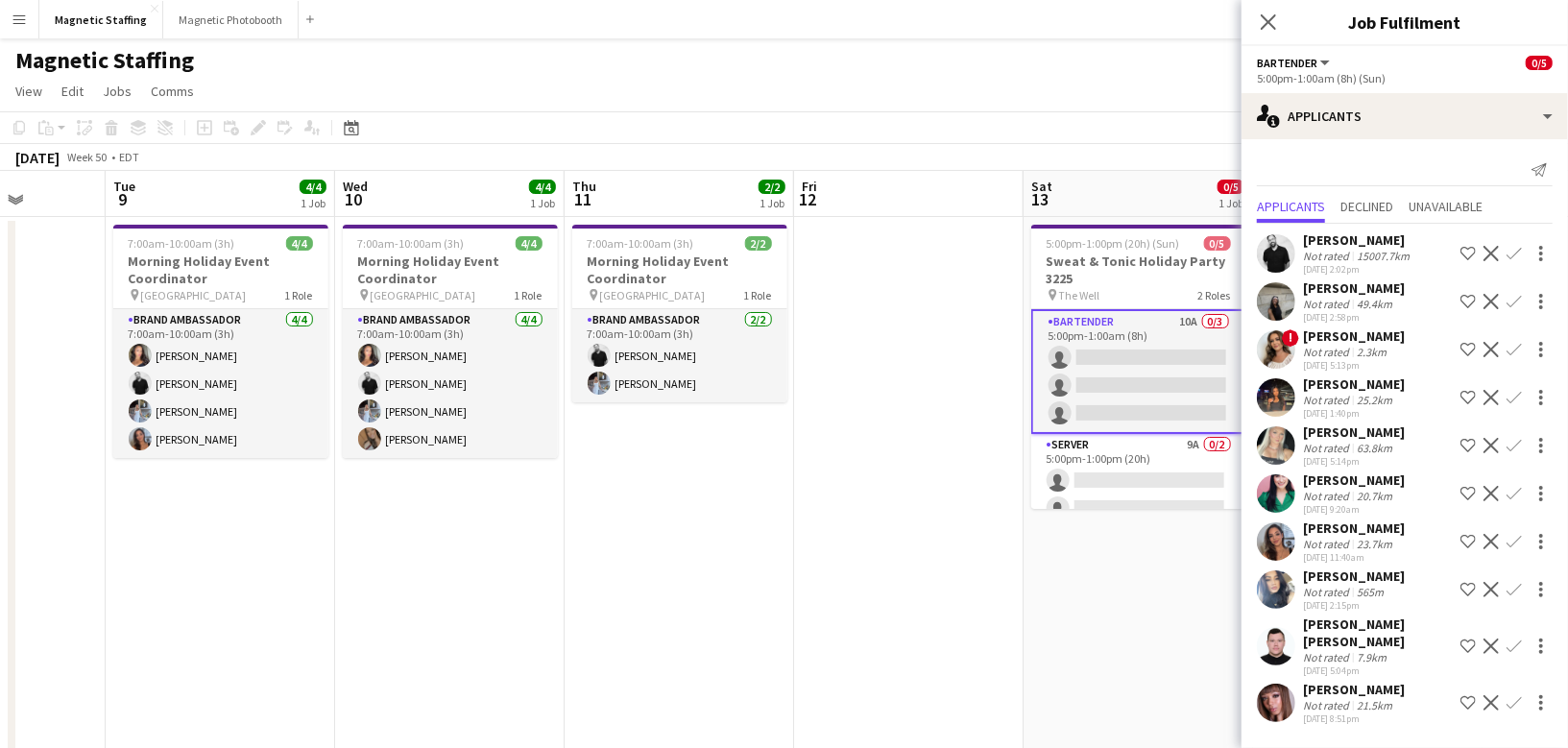
click at [1512, 543] on app-icon "Confirm" at bounding box center [1515, 541] width 16 height 16
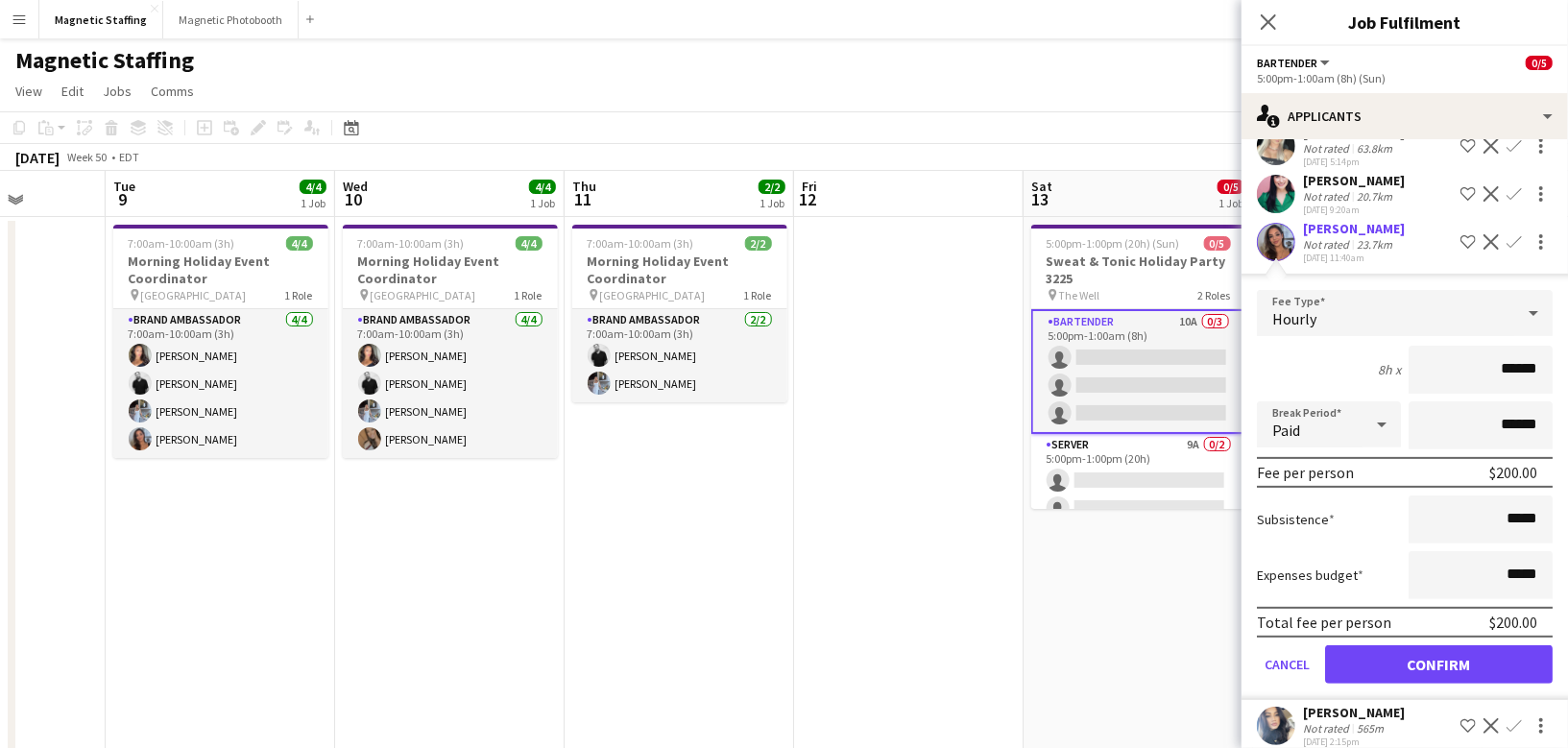
scroll to position [318, 0]
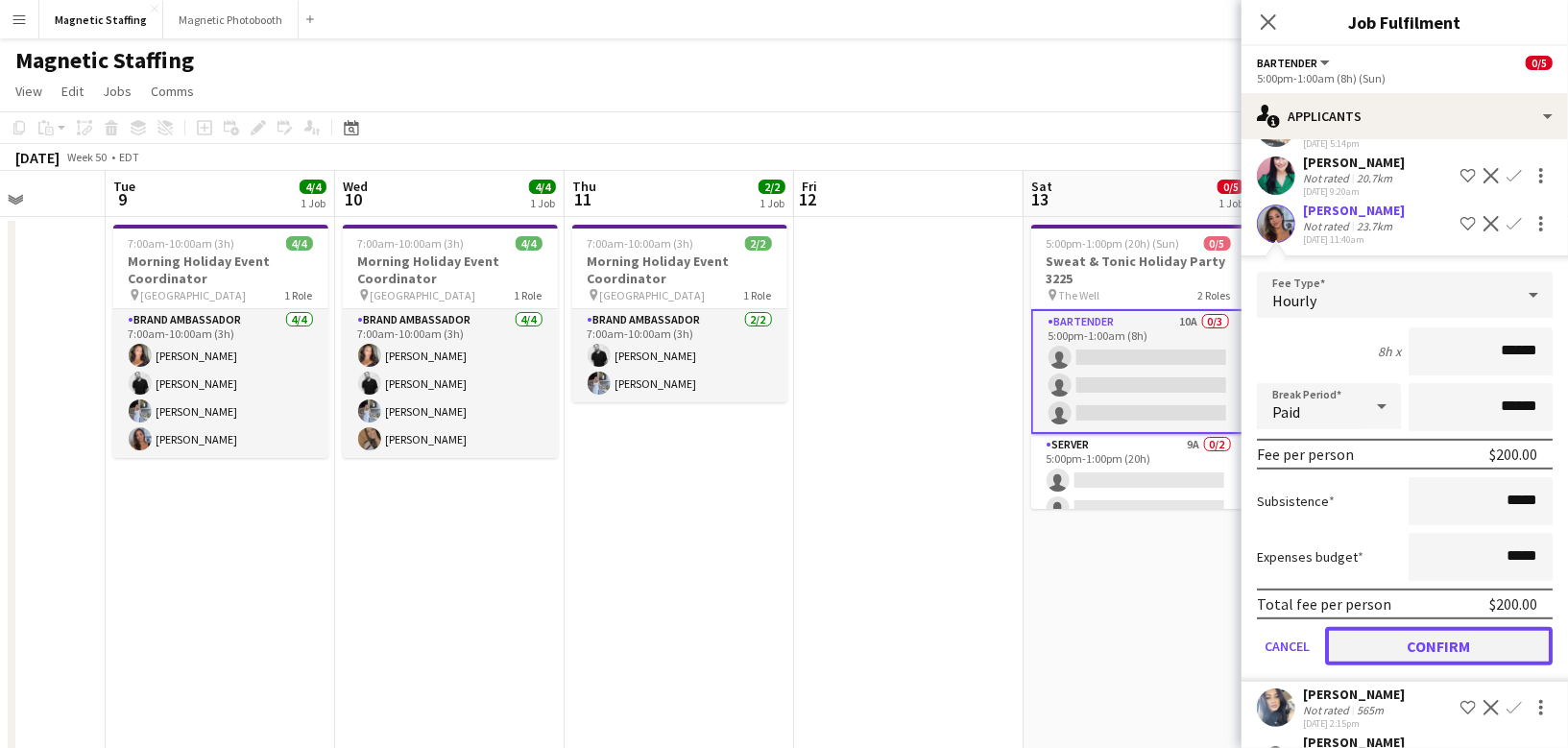
click at [1439, 645] on button "Confirm" at bounding box center [1439, 646] width 228 height 39
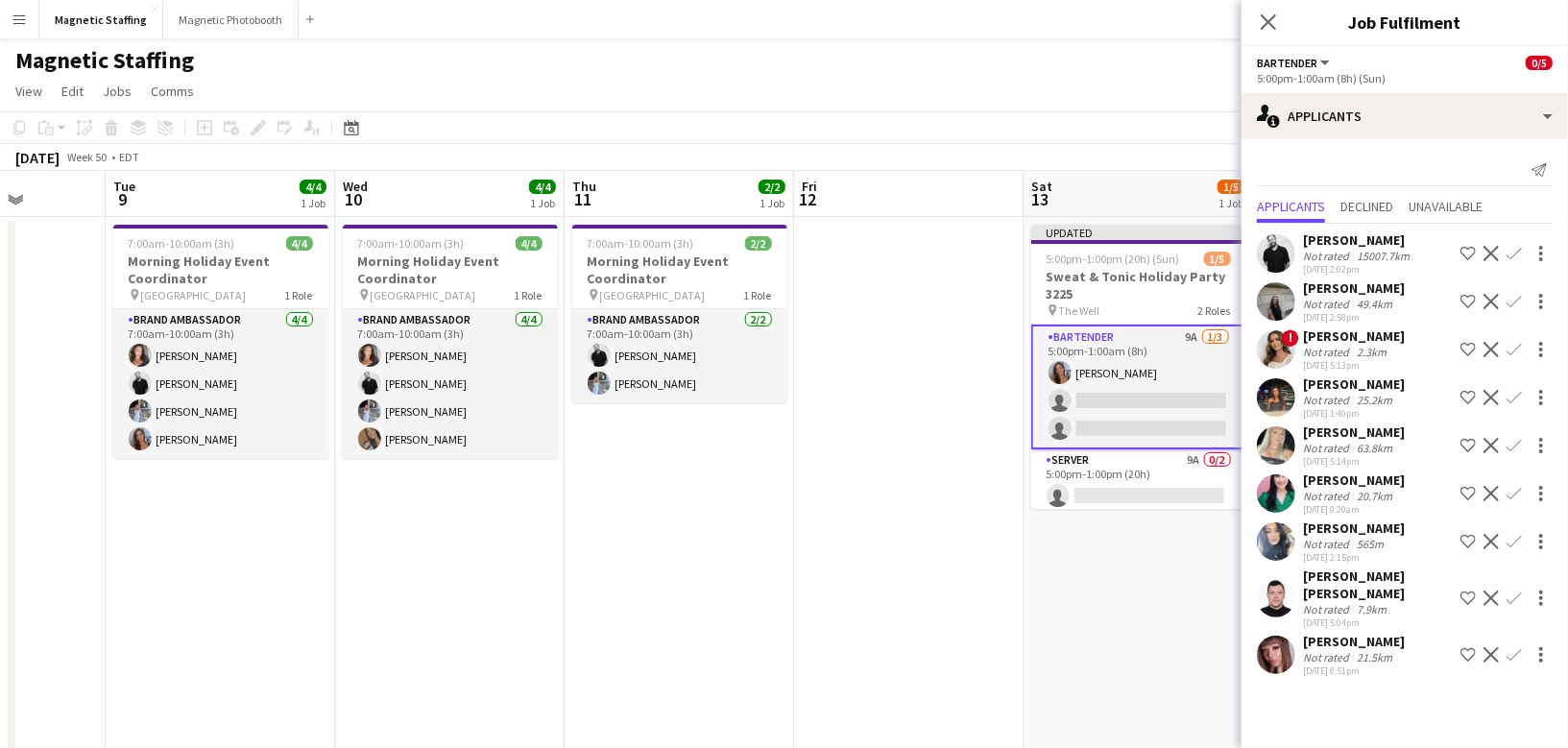
scroll to position [0, 0]
click at [1515, 539] on app-icon "Confirm" at bounding box center [1515, 541] width 16 height 16
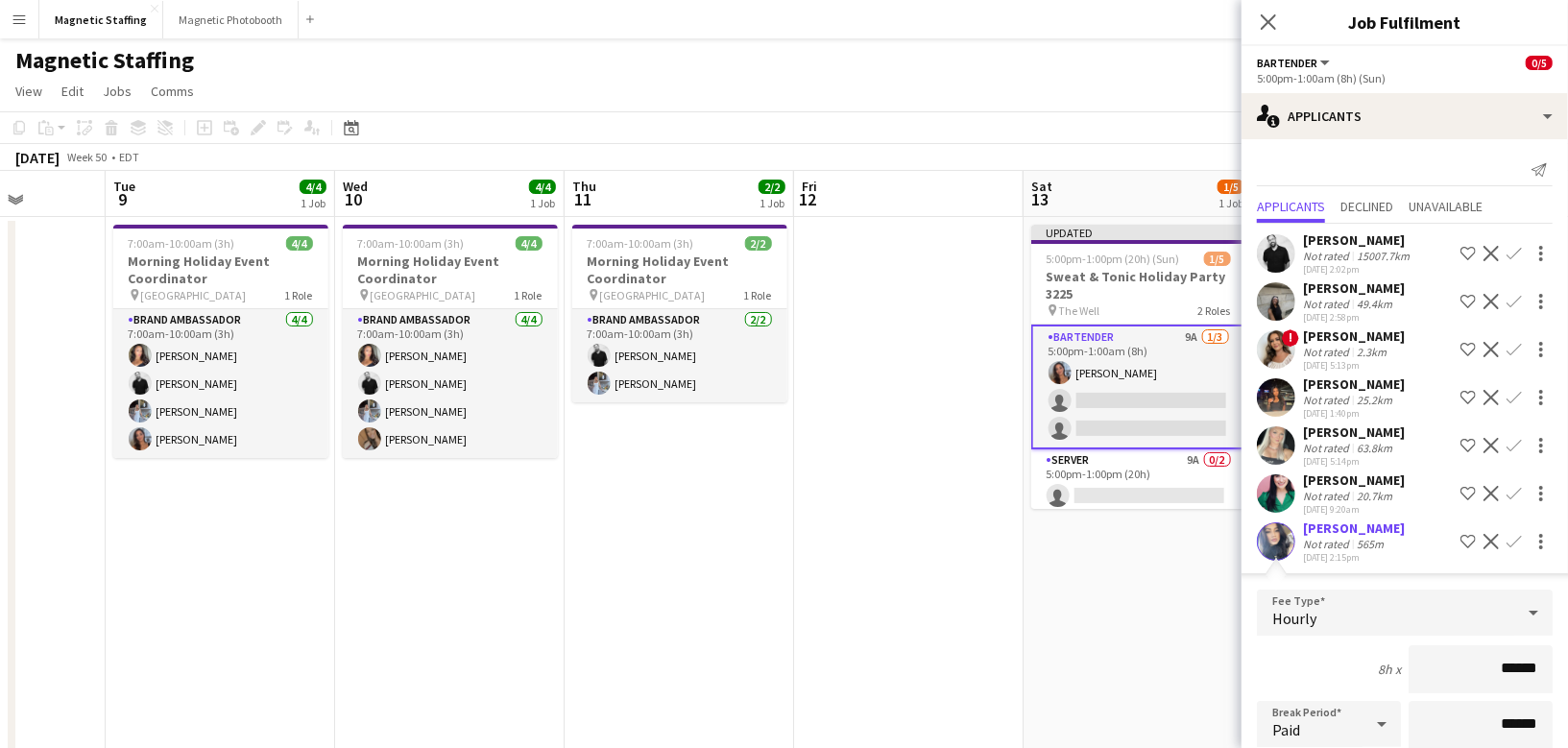
scroll to position [363, 0]
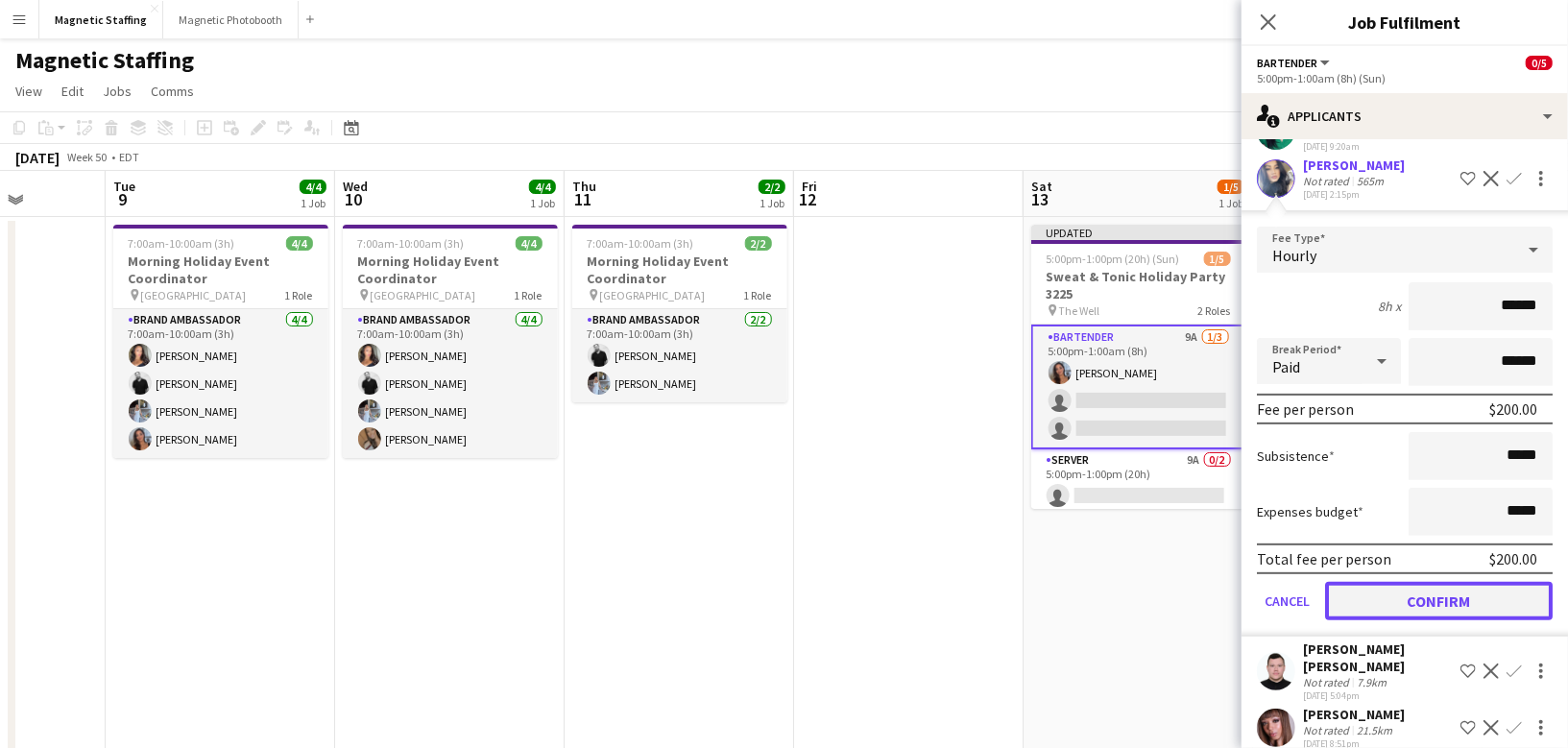
click at [1430, 603] on button "Confirm" at bounding box center [1439, 602] width 228 height 39
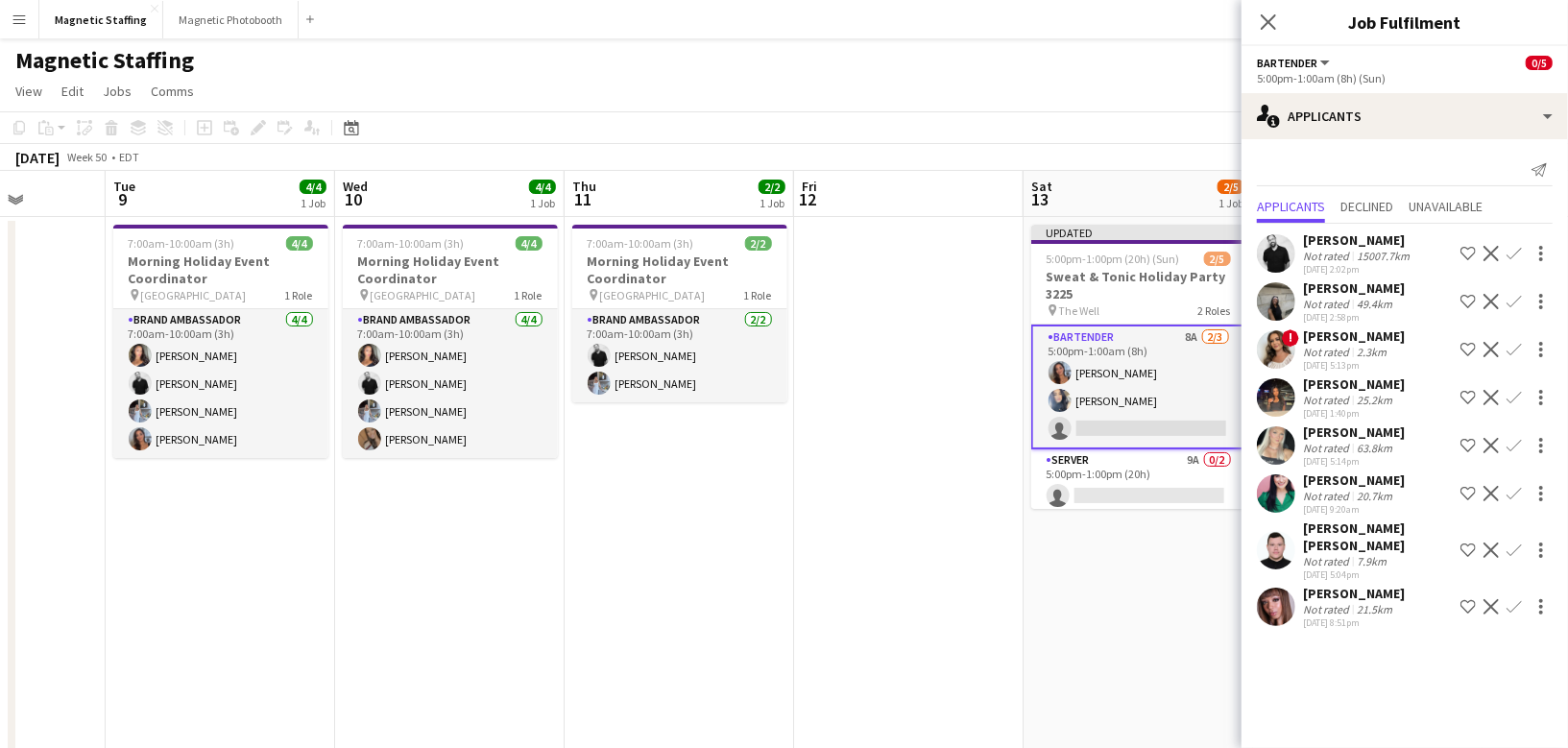
click at [1513, 442] on app-icon "Confirm" at bounding box center [1515, 445] width 16 height 16
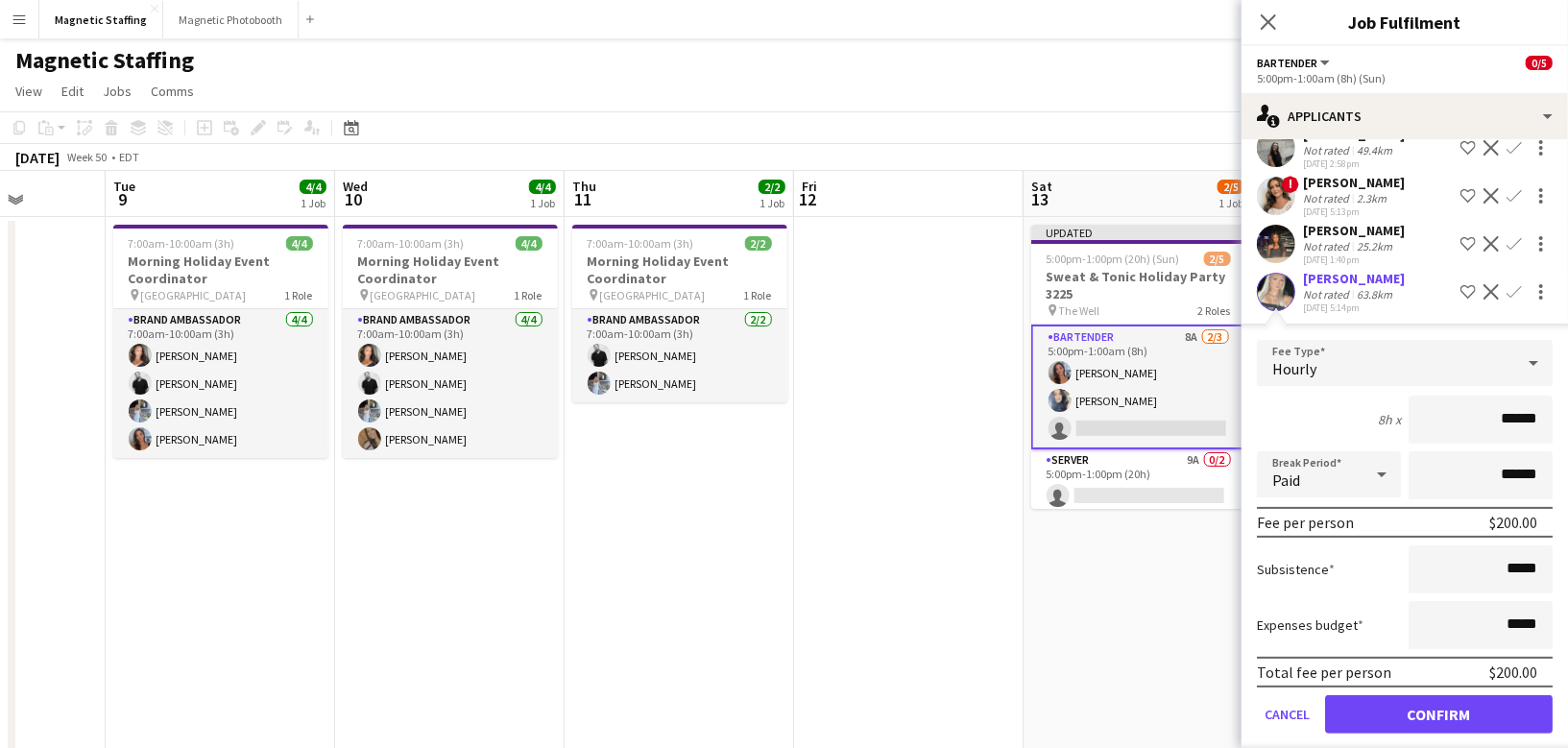
scroll to position [315, 0]
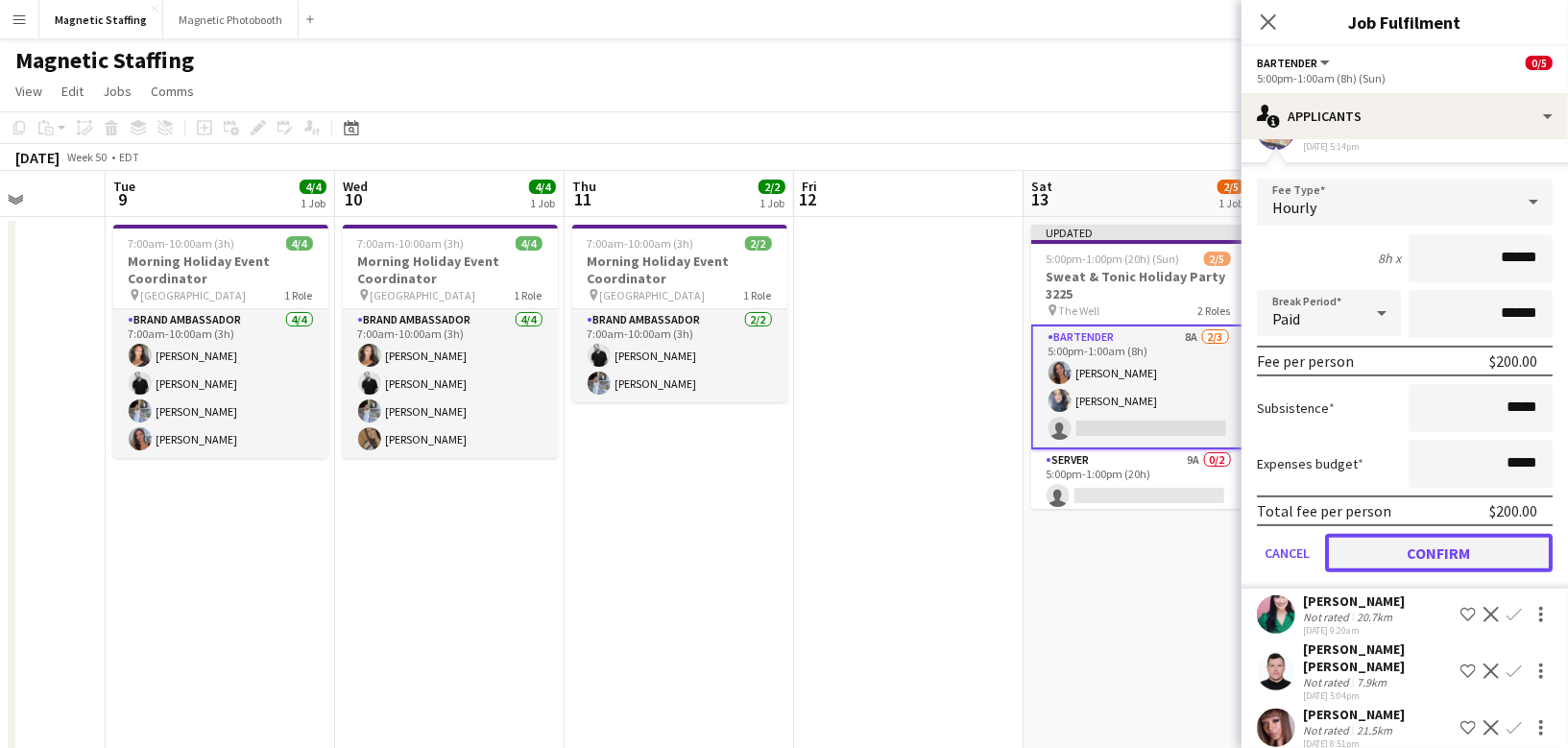
click at [1365, 549] on button "Confirm" at bounding box center [1439, 553] width 228 height 39
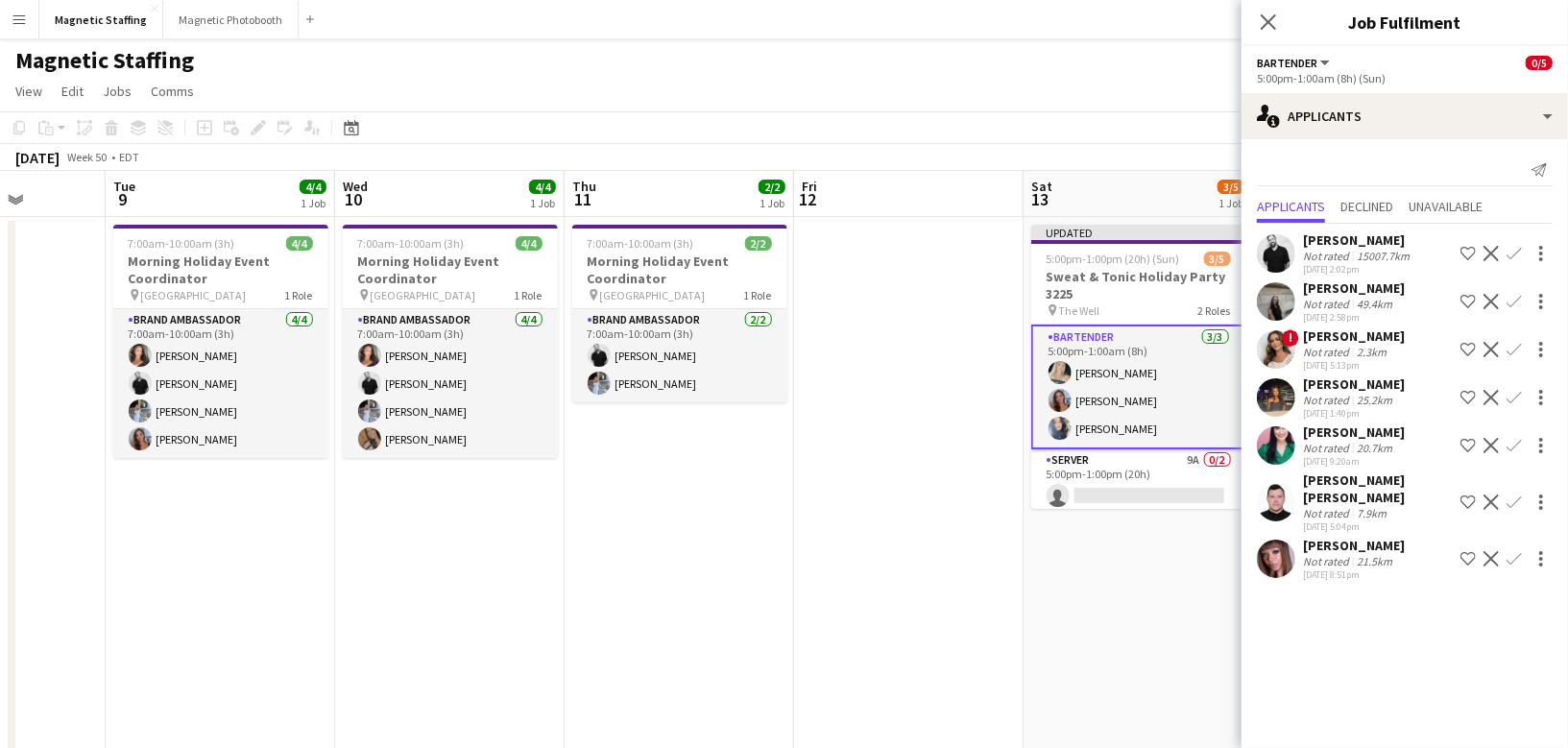
scroll to position [0, 0]
click at [1147, 482] on app-card-role "Server 9A 0/2 5:00pm-1:00pm (20h) single-neutral-actions single-neutral-actions" at bounding box center [1139, 496] width 215 height 93
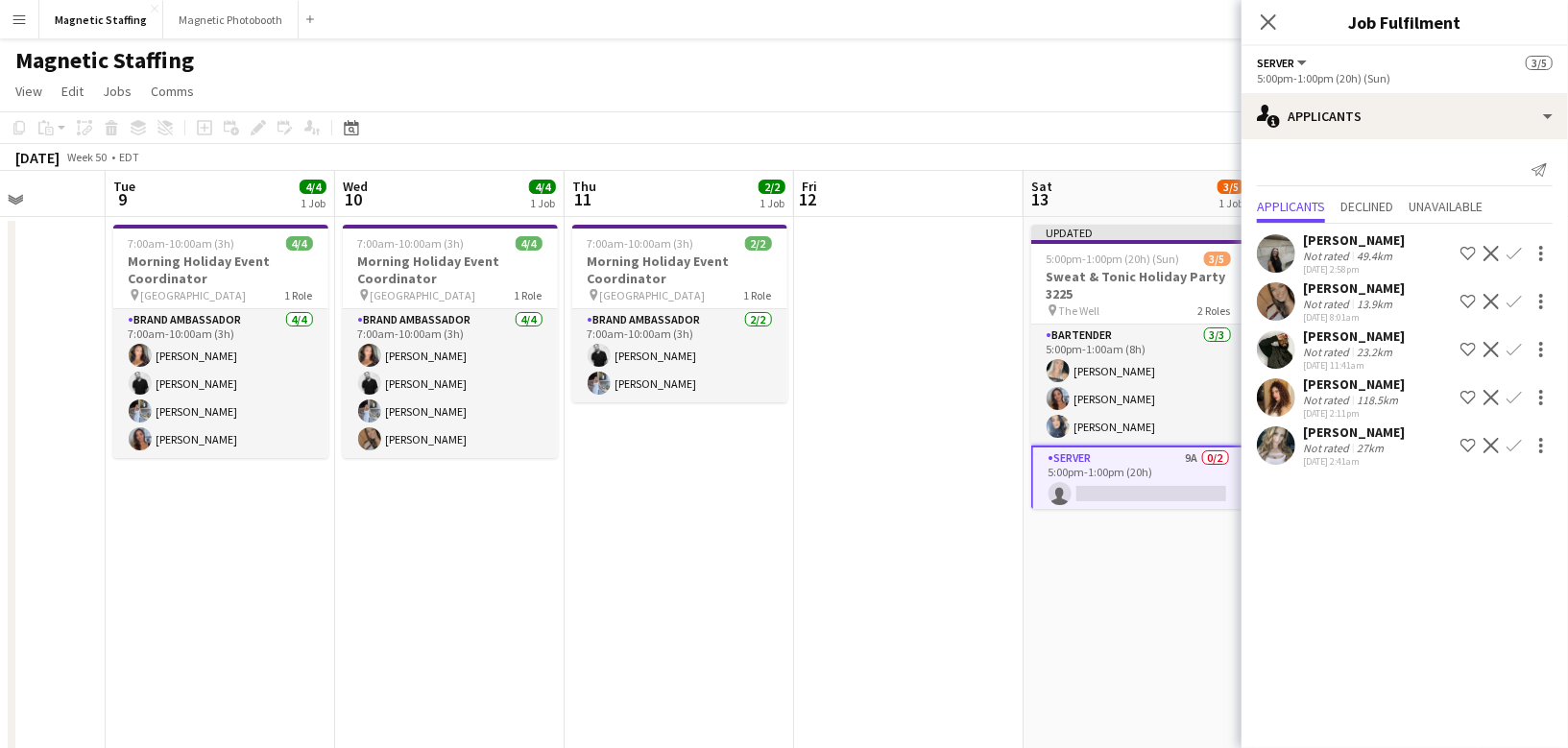
click at [1511, 303] on app-icon "Confirm" at bounding box center [1515, 302] width 16 height 16
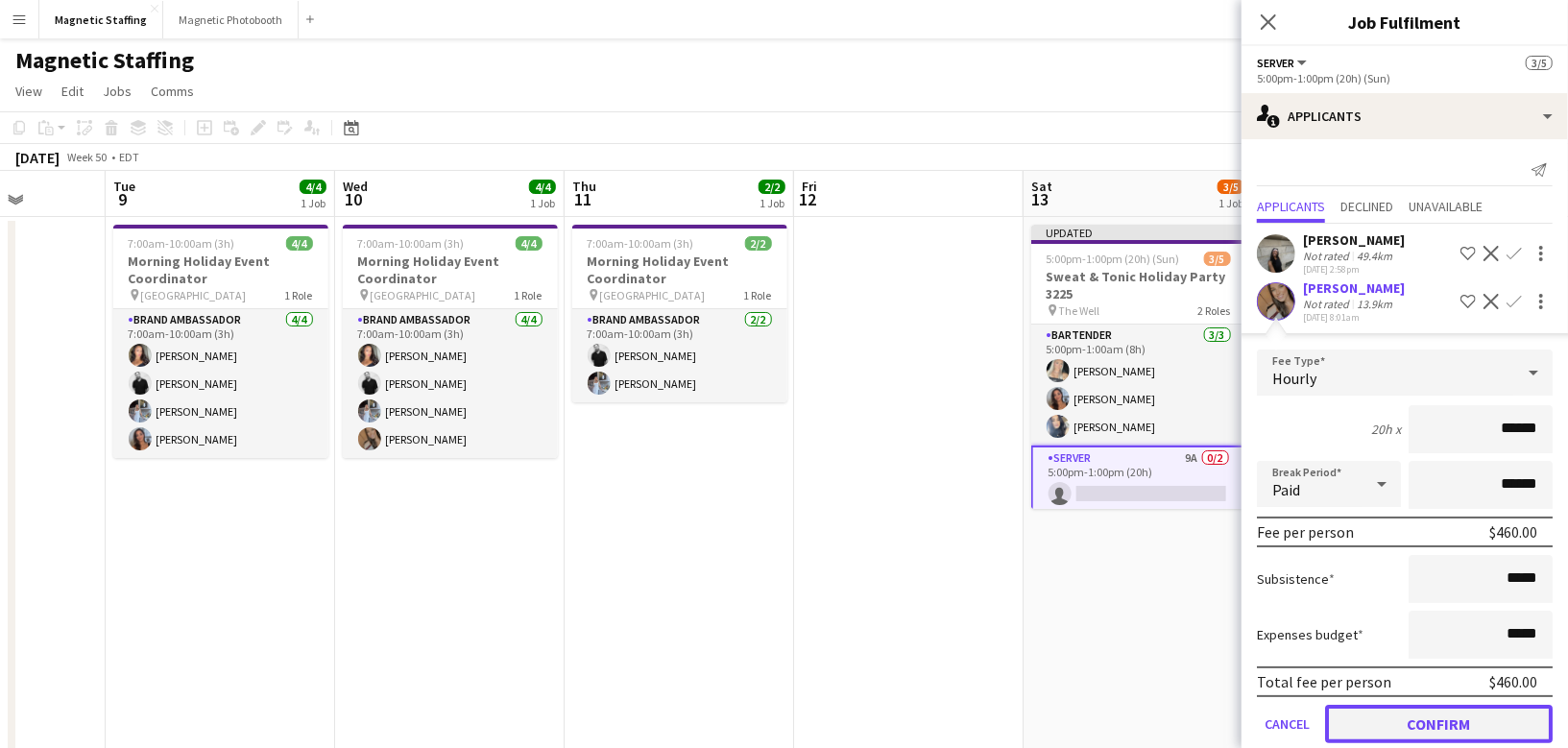
click at [1374, 725] on button "Confirm" at bounding box center [1439, 724] width 228 height 39
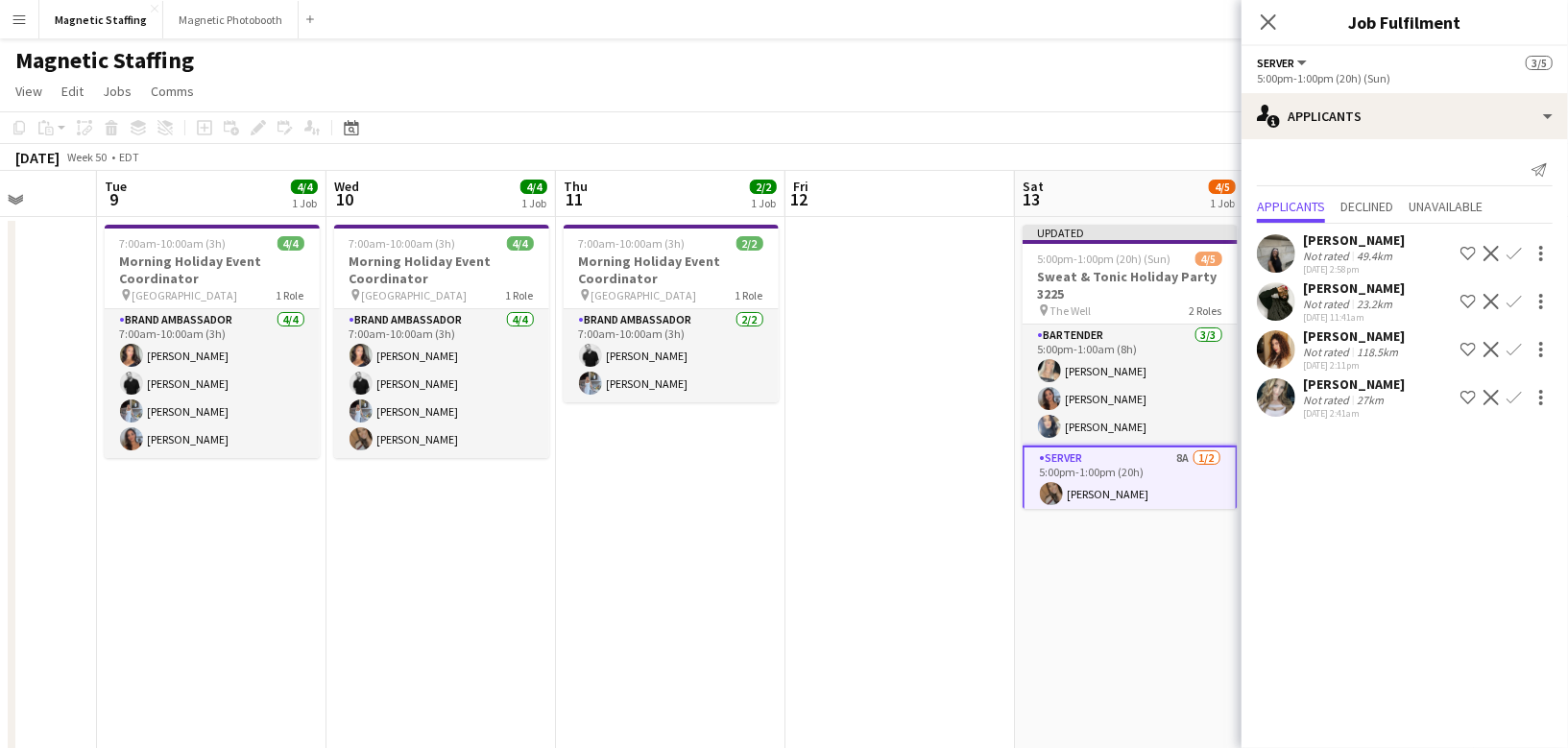
click at [1112, 145] on div "[DATE] Week 50 • EDT Publish 1 job Revert 1 job" at bounding box center [784, 157] width 1568 height 27
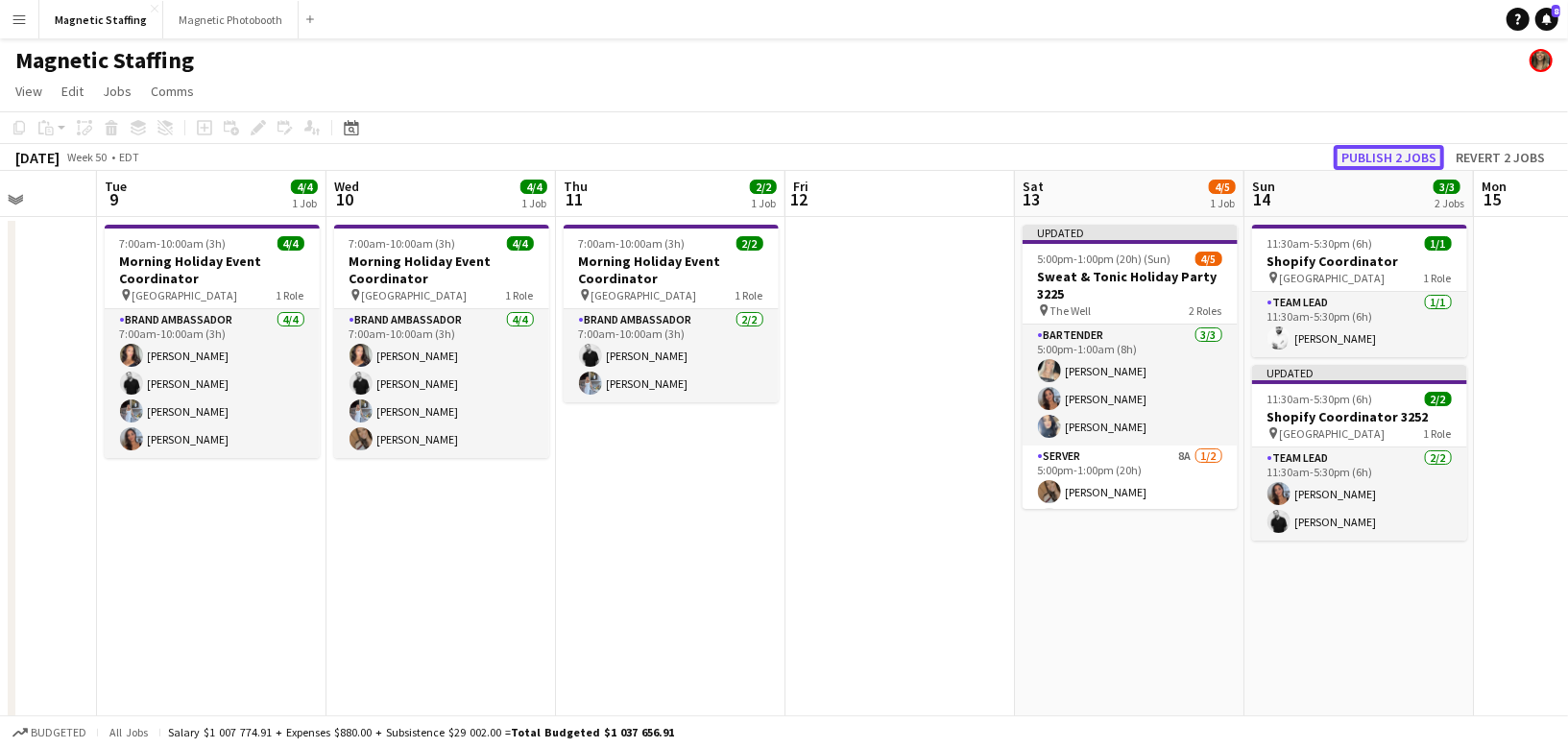
click at [1373, 148] on button "Publish 2 jobs" at bounding box center [1389, 157] width 111 height 25
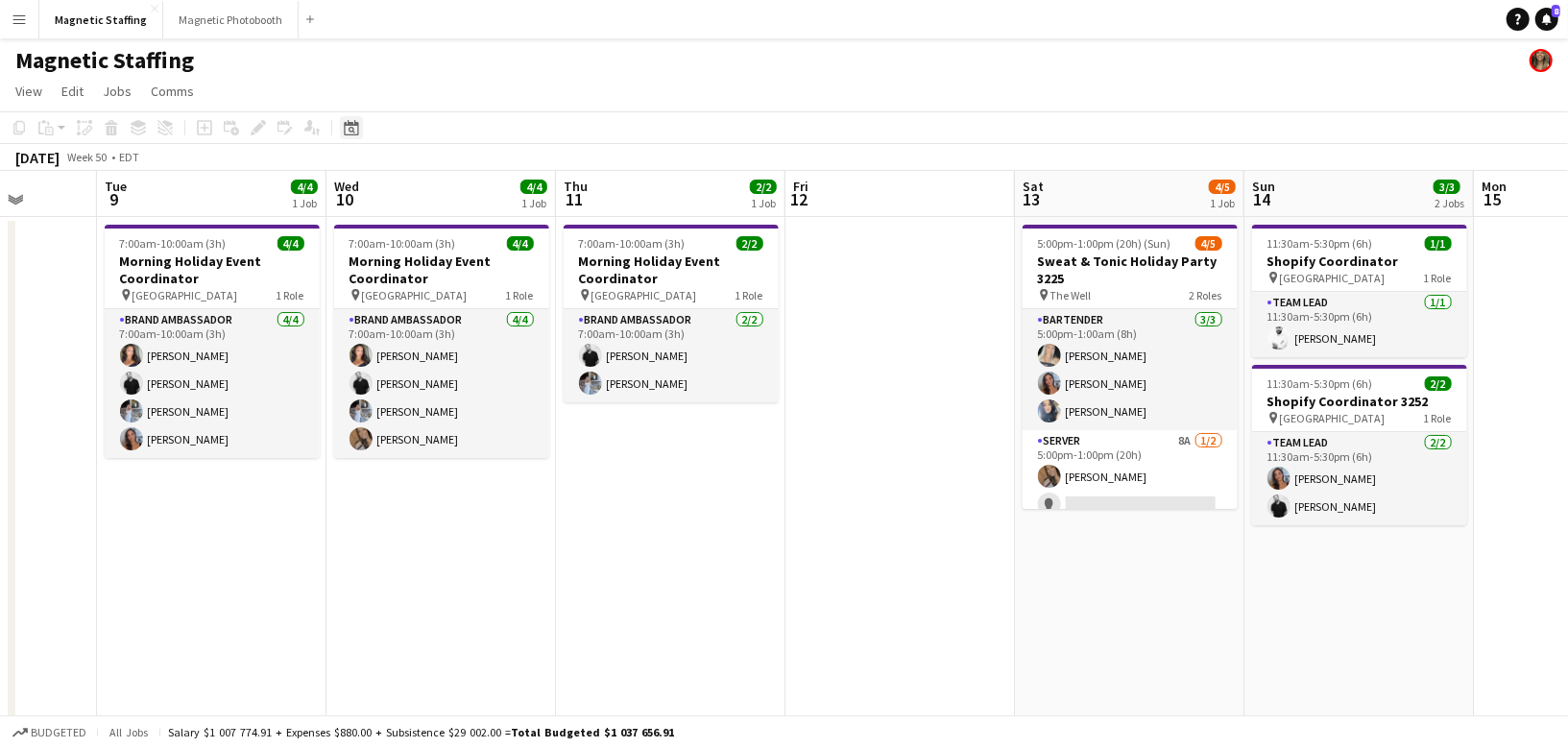
click at [352, 127] on icon "Date picker" at bounding box center [351, 128] width 16 height 16
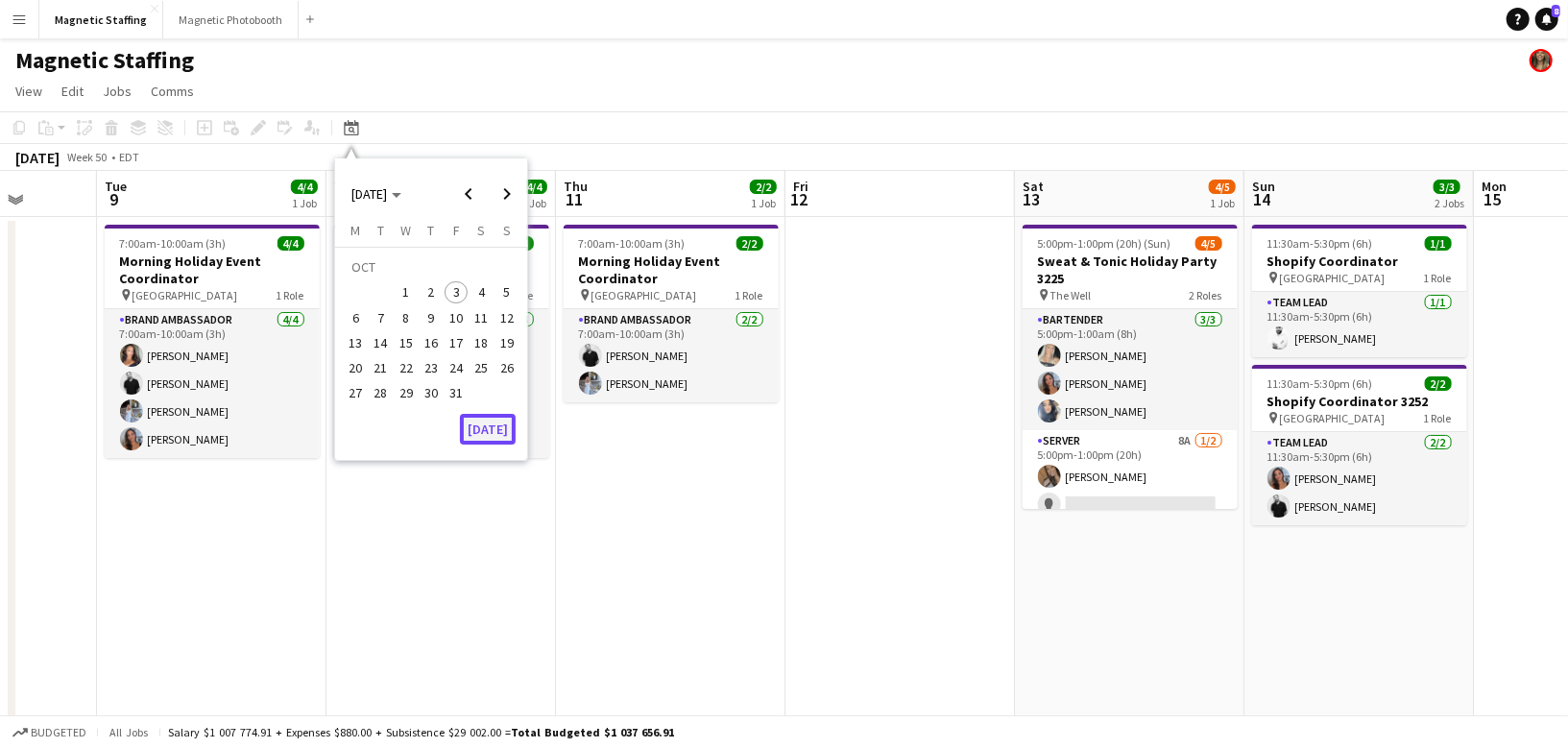
click at [484, 423] on button "[DATE]" at bounding box center [487, 430] width 55 height 31
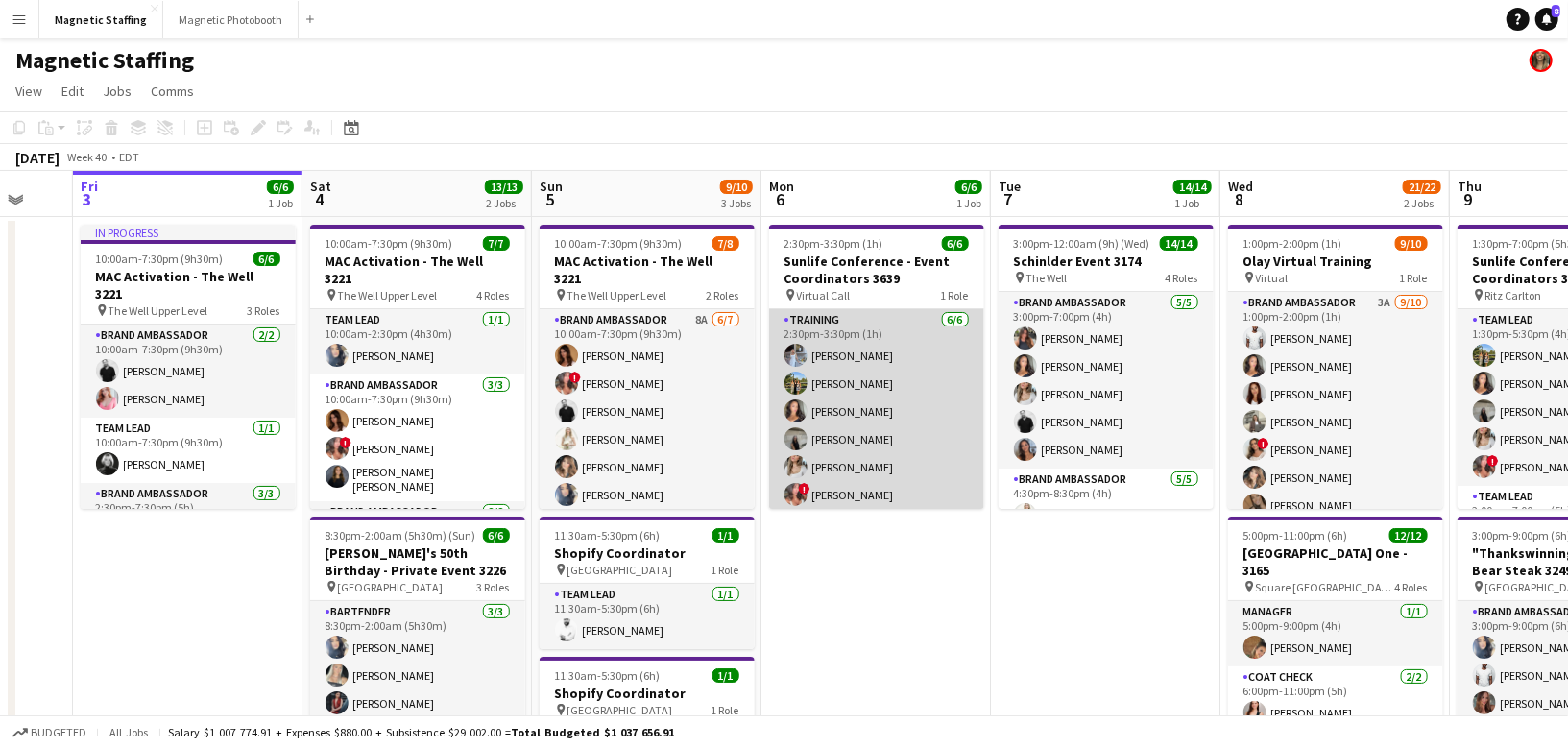
scroll to position [4, 0]
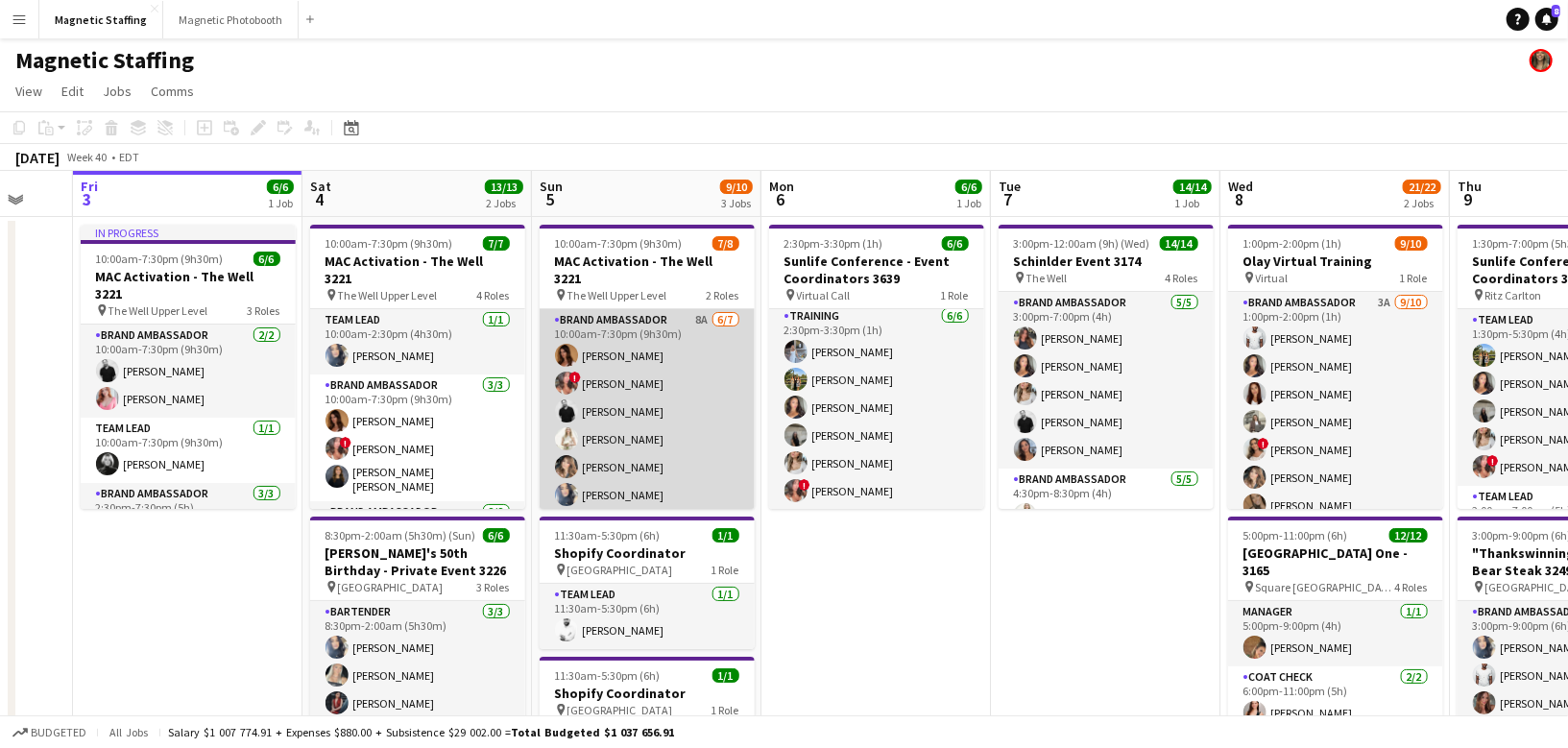
click at [688, 407] on app-card-role "Brand Ambassador 8A [DATE] 10:00am-7:30pm (9h30m) [PERSON_NAME] ! [PERSON_NAME]…" at bounding box center [647, 425] width 215 height 232
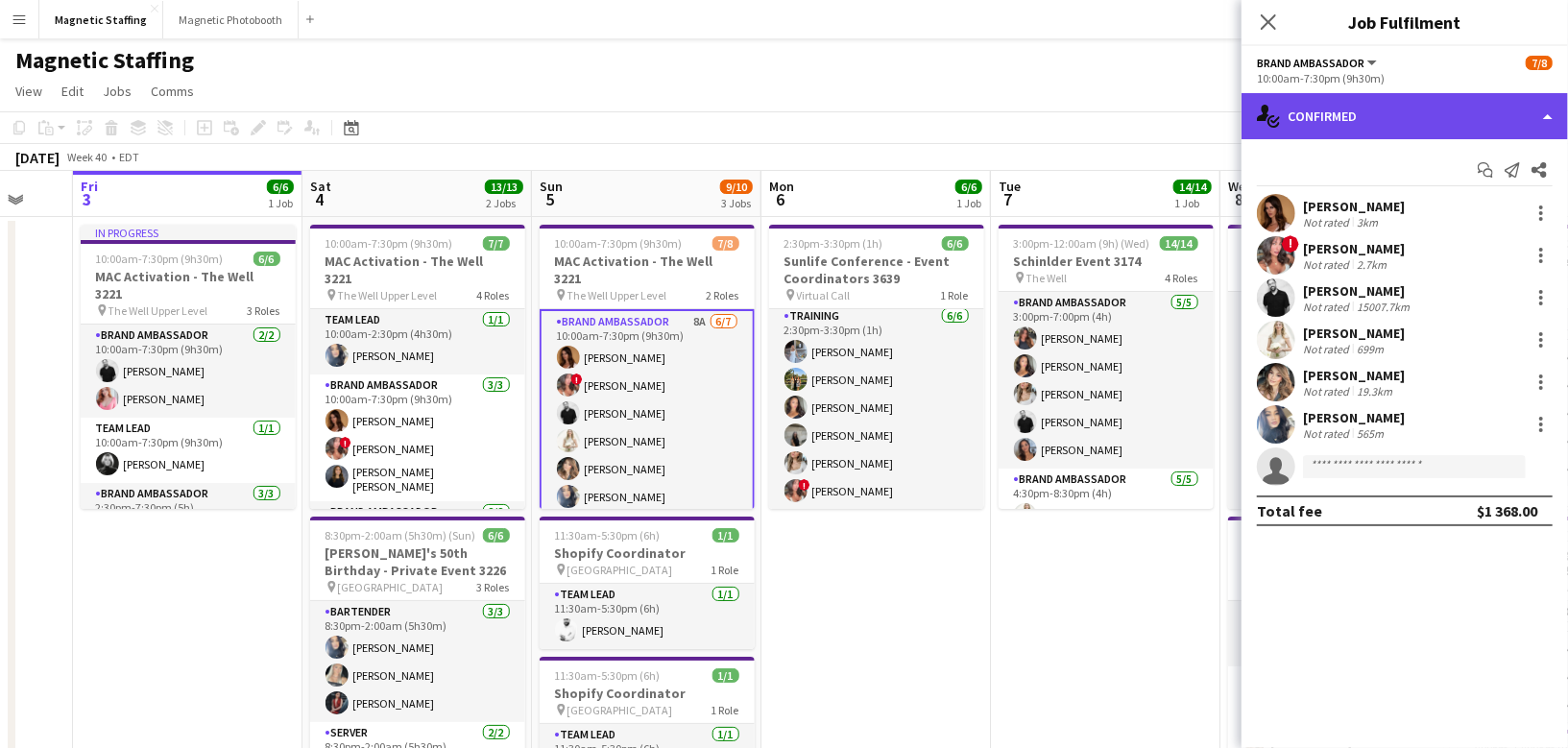
click at [1281, 136] on div "single-neutral-actions-check-2 Confirmed" at bounding box center [1405, 116] width 326 height 47
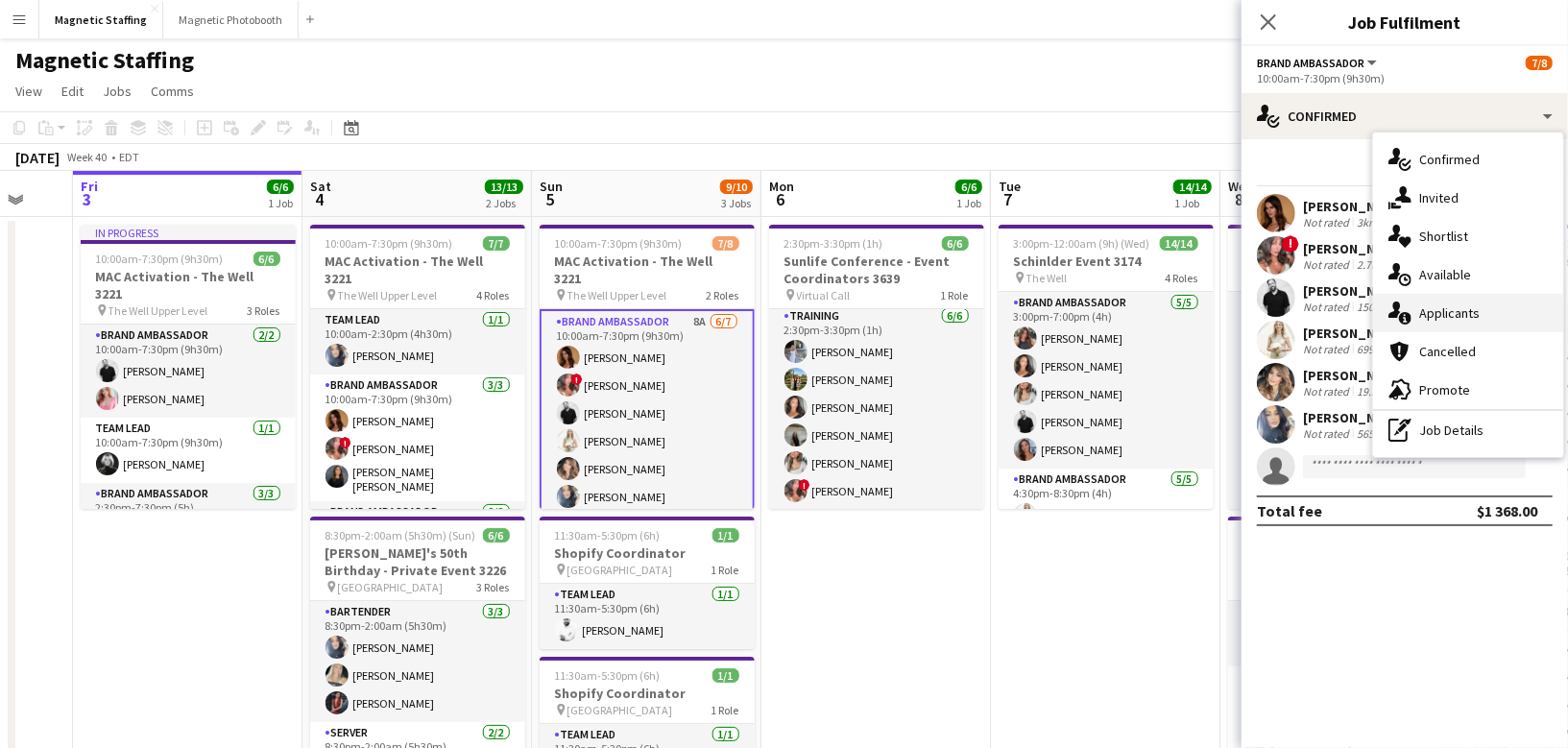
click at [1426, 309] on span "Applicants" at bounding box center [1450, 313] width 60 height 17
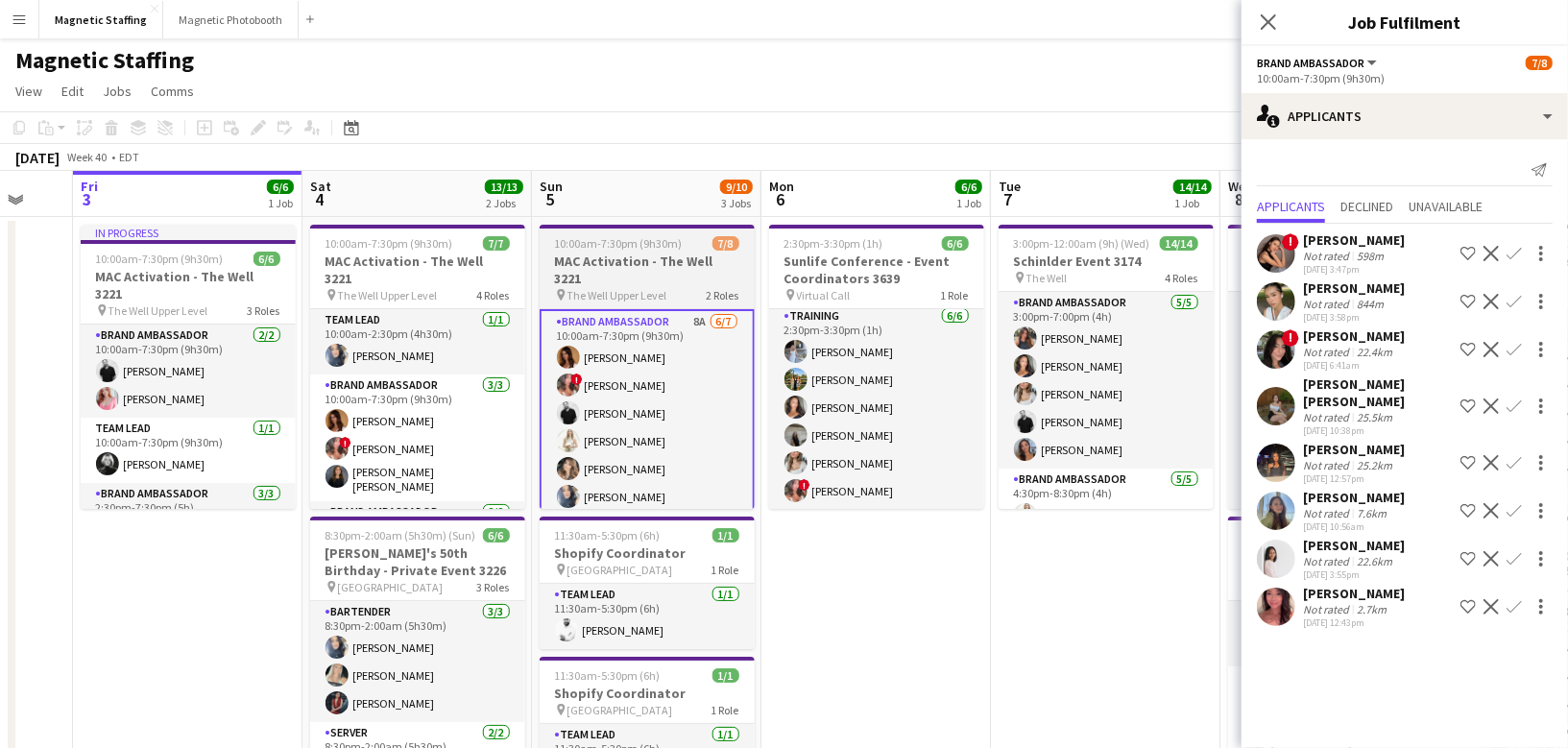
click at [579, 250] on app-job-card "10:00am-7:30pm (9h30m) 7/8 MAC Activation - The Well 3221 pin The Well Upper Le…" at bounding box center [647, 367] width 215 height 284
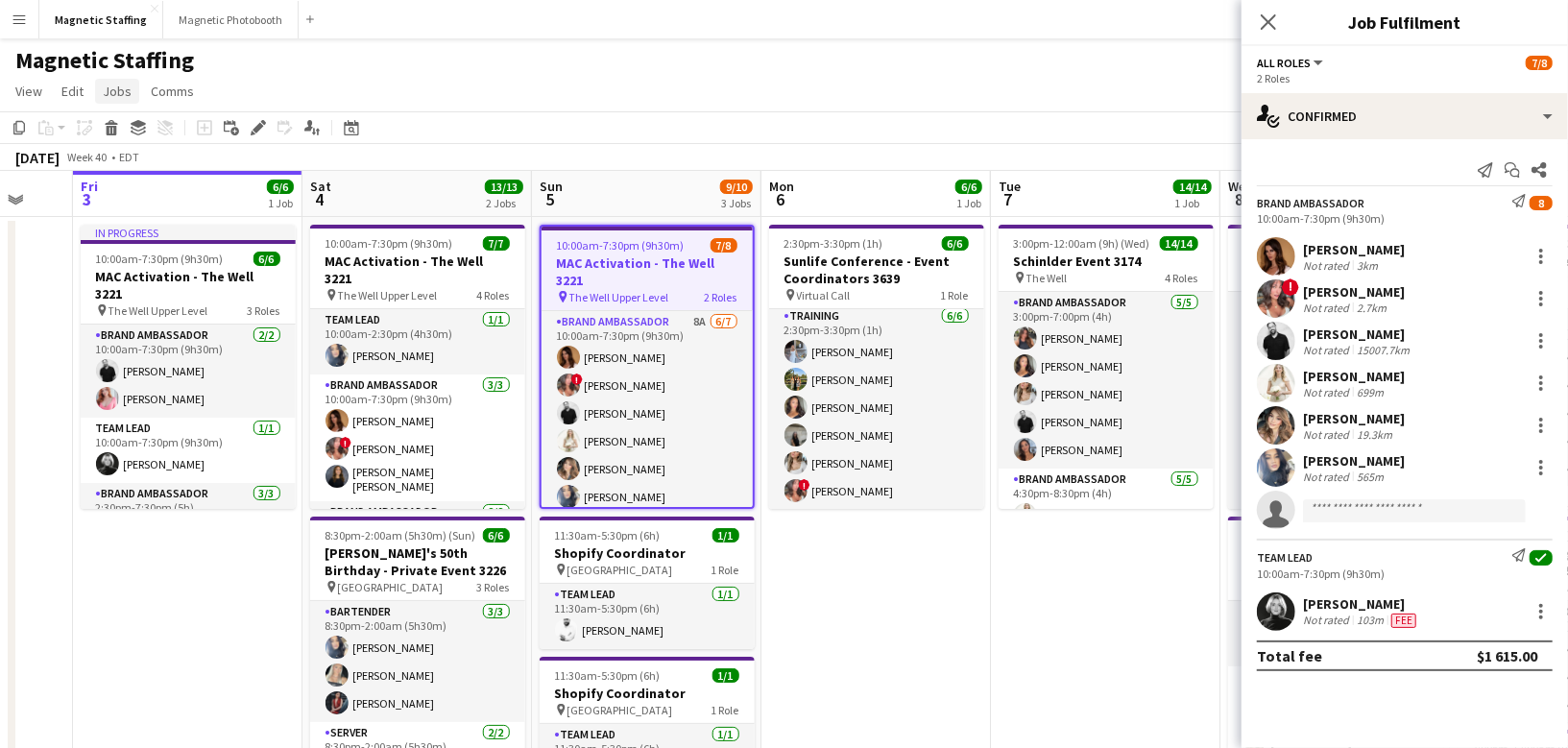
click at [128, 92] on span "Jobs" at bounding box center [117, 91] width 29 height 17
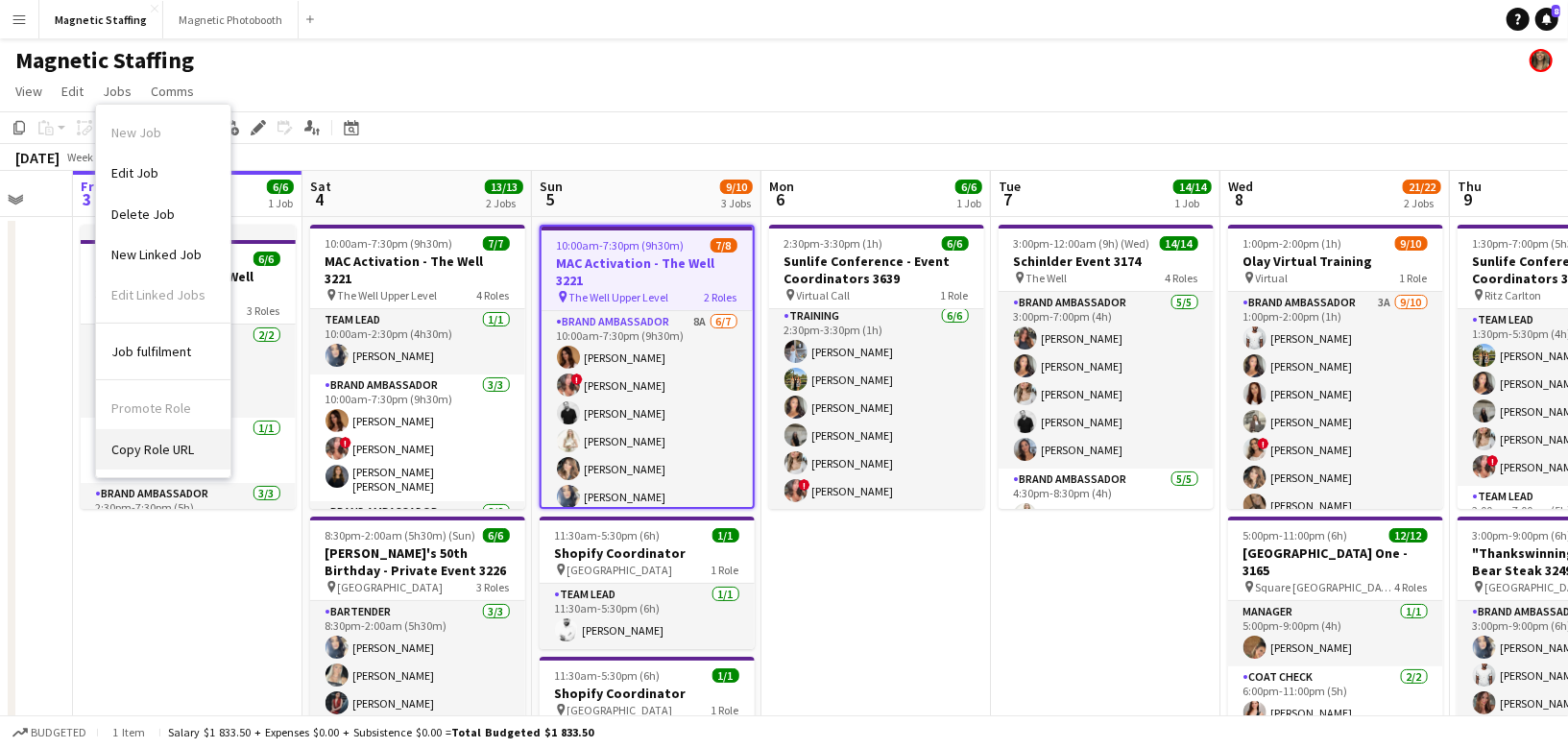
click at [148, 430] on link "Copy Role URL" at bounding box center [163, 449] width 135 height 41
type textarea "**********"
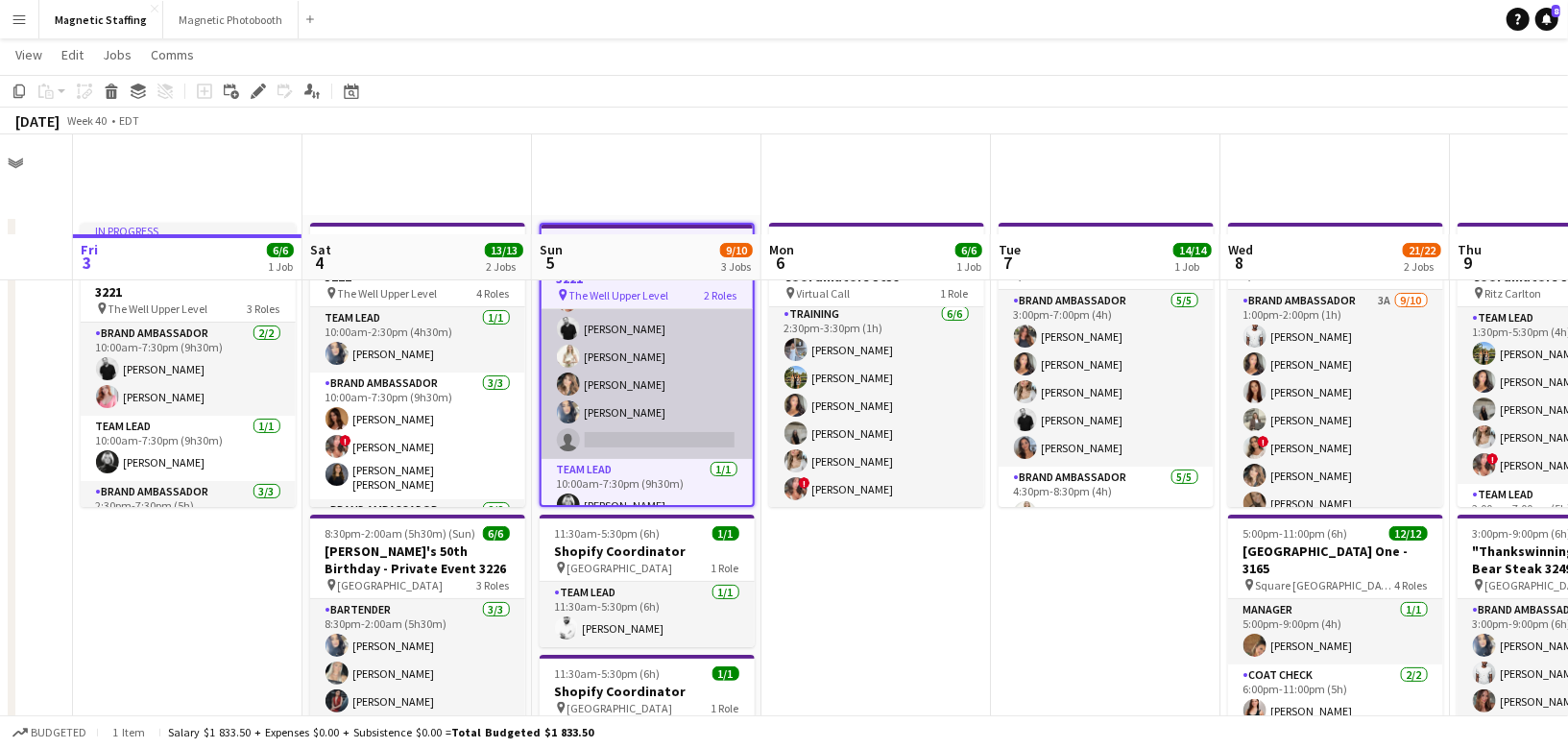
scroll to position [270, 0]
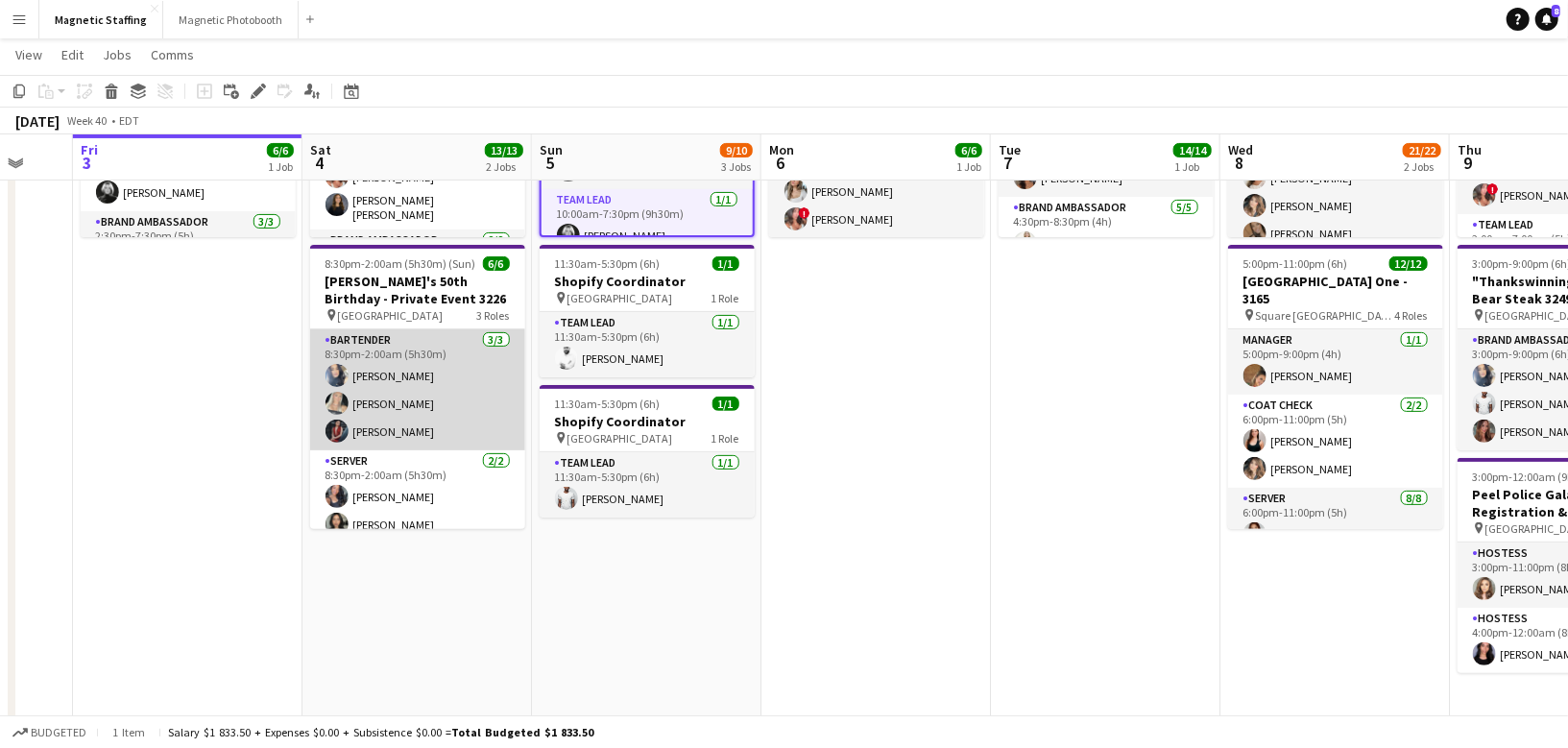
click at [442, 375] on app-card-role "Bartender [DATE] 8:30pm-2:00am (5h30m) [PERSON_NAME] [PERSON_NAME] [PERSON_NAME]" at bounding box center [418, 389] width 215 height 121
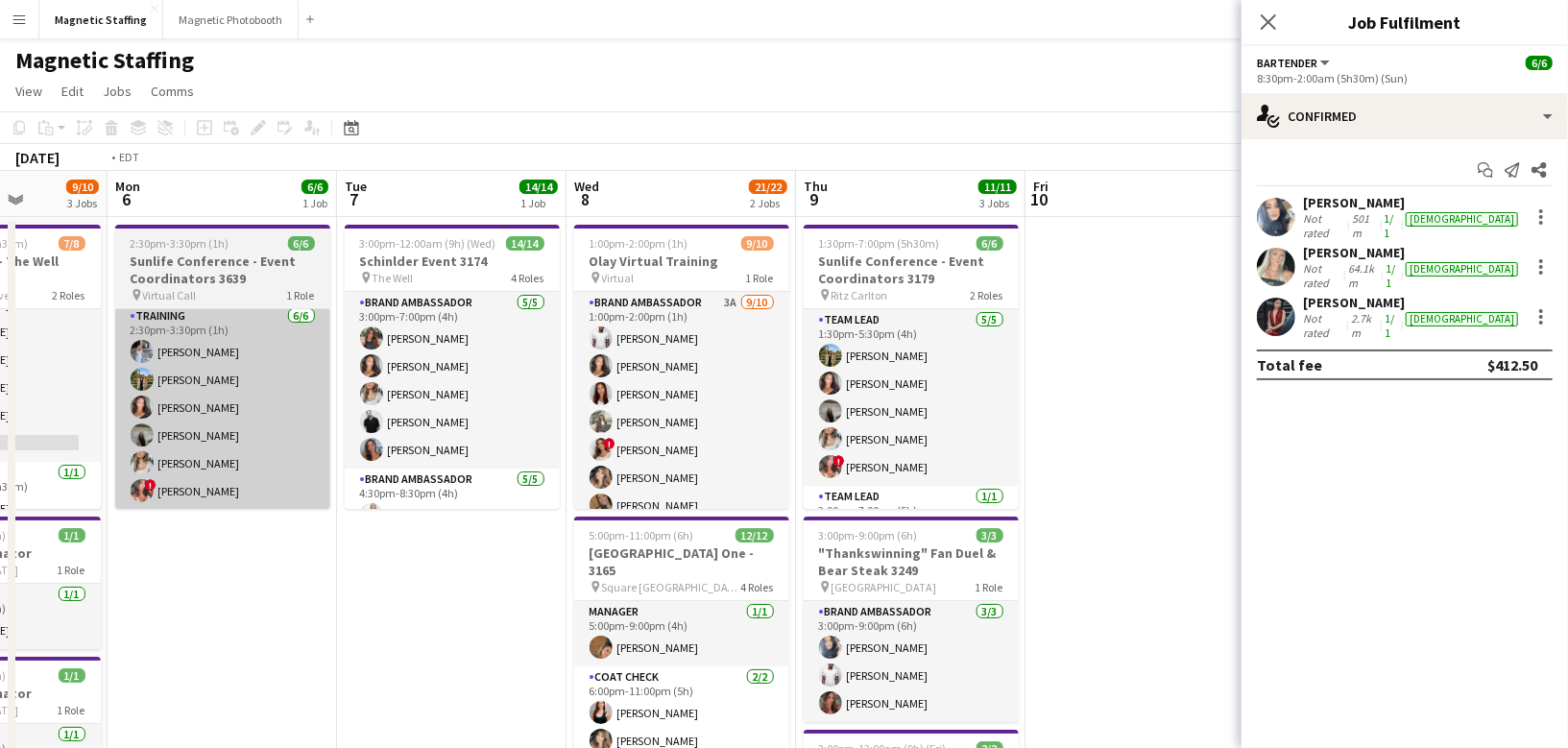
scroll to position [0, 704]
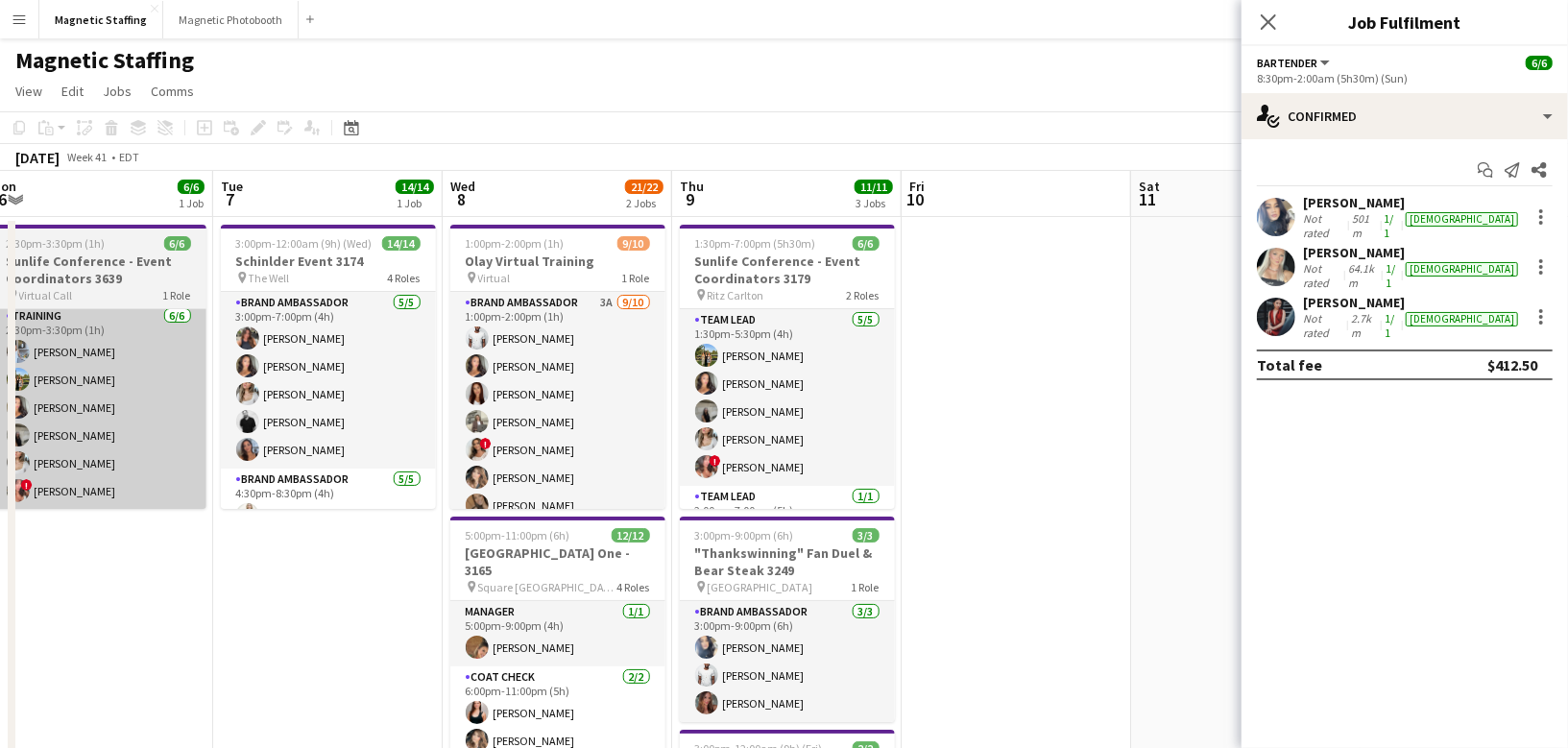
click at [803, 454] on app-card-role "Team Lead [DATE] 1:30pm-5:30pm (4h) [PERSON_NAME] [PERSON_NAME] [PERSON_NAME] […" at bounding box center [788, 398] width 215 height 177
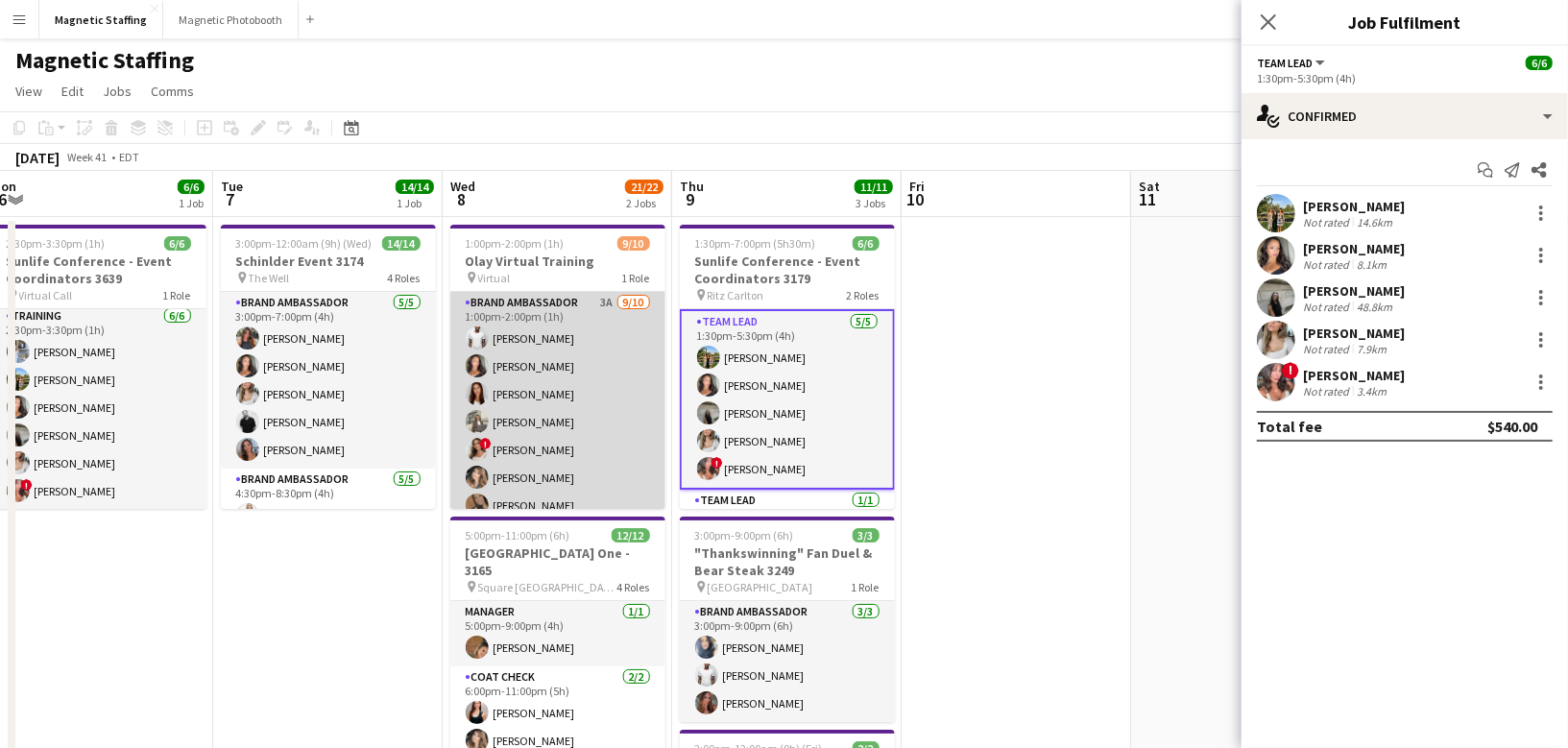
click at [647, 433] on app-card-role "Brand Ambassador 3A [DATE] 1:00pm-2:00pm (1h) [PERSON_NAME] [PERSON_NAME] [PERS…" at bounding box center [558, 450] width 215 height 316
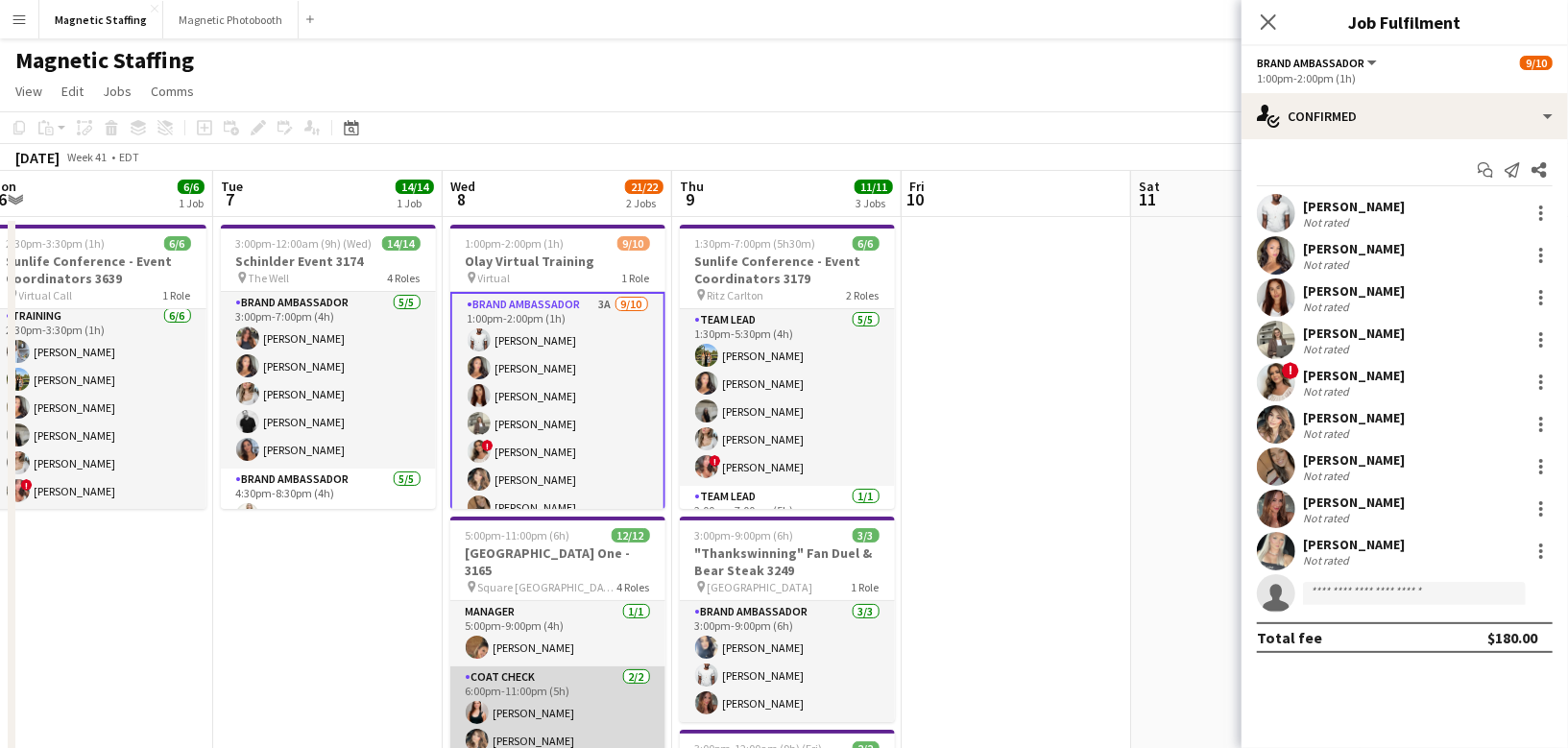
click at [546, 681] on app-card-role "Coat Check [DATE] 6:00pm-11:00pm (5h) [PERSON_NAME] [PERSON_NAME]" at bounding box center [558, 713] width 215 height 93
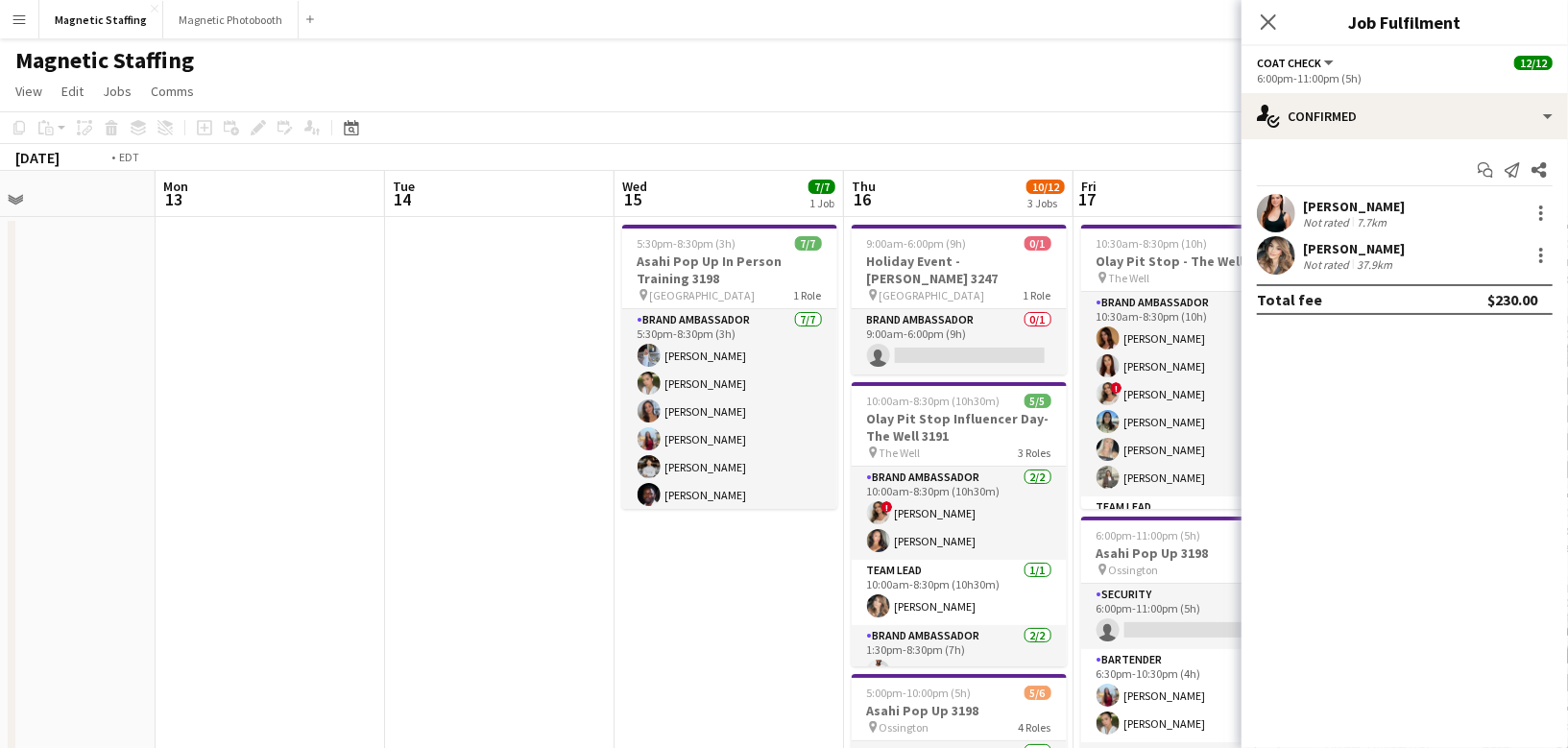
scroll to position [0, 739]
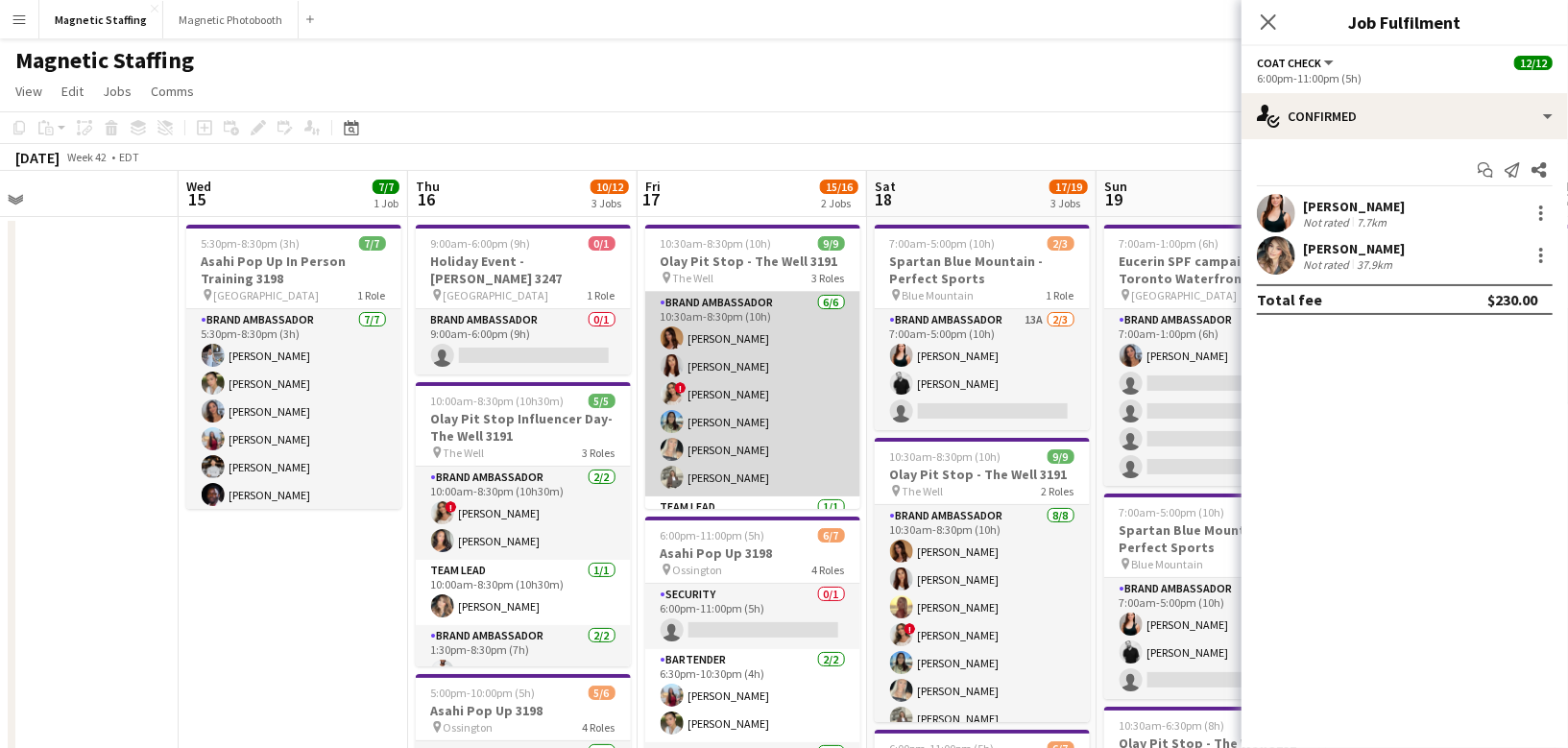
click at [767, 381] on app-card-role "Brand Ambassador [DATE] 10:30am-8:30pm (10h) [PERSON_NAME] [PERSON_NAME] ! [PER…" at bounding box center [753, 394] width 215 height 205
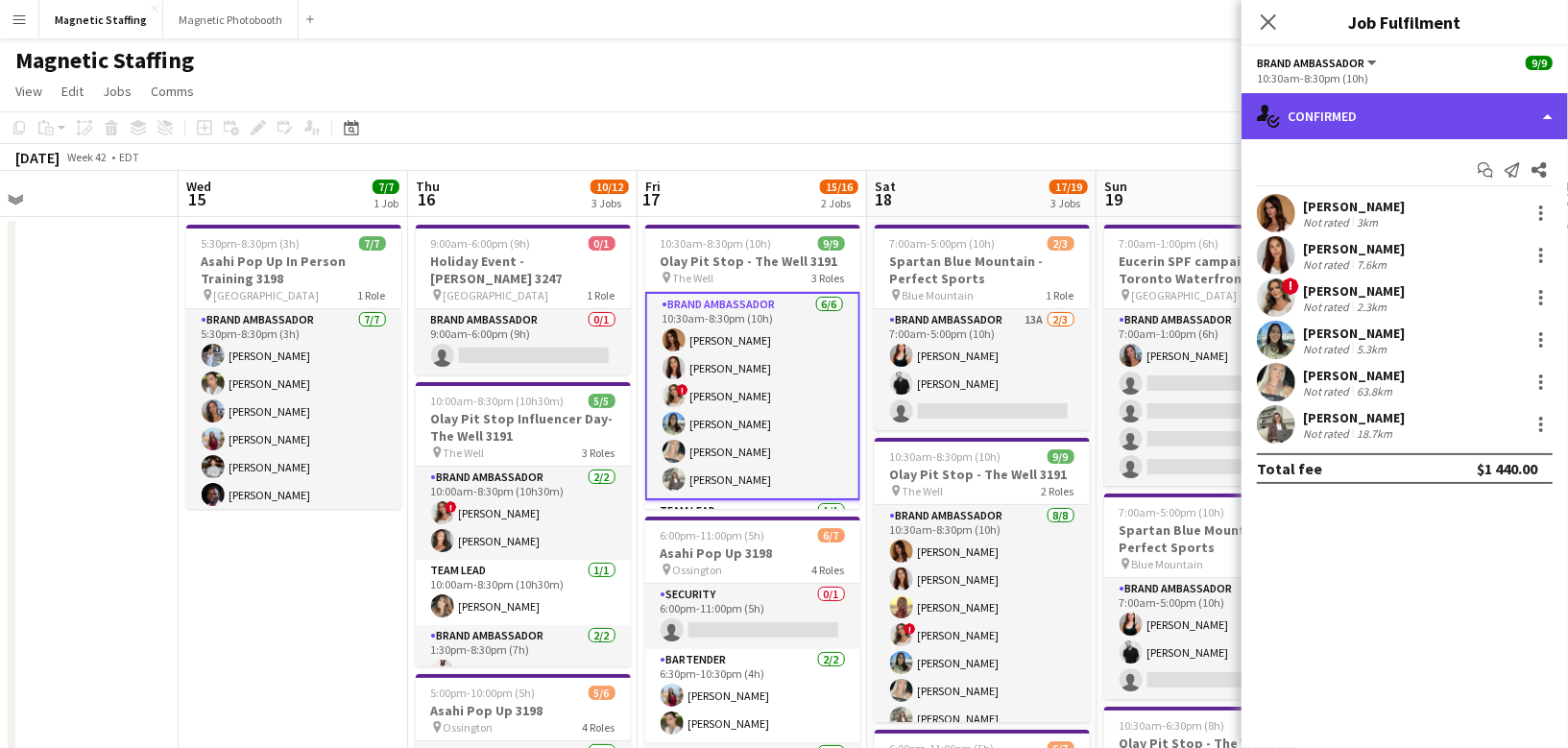
click at [1424, 107] on div "single-neutral-actions-check-2 Confirmed" at bounding box center [1405, 116] width 326 height 47
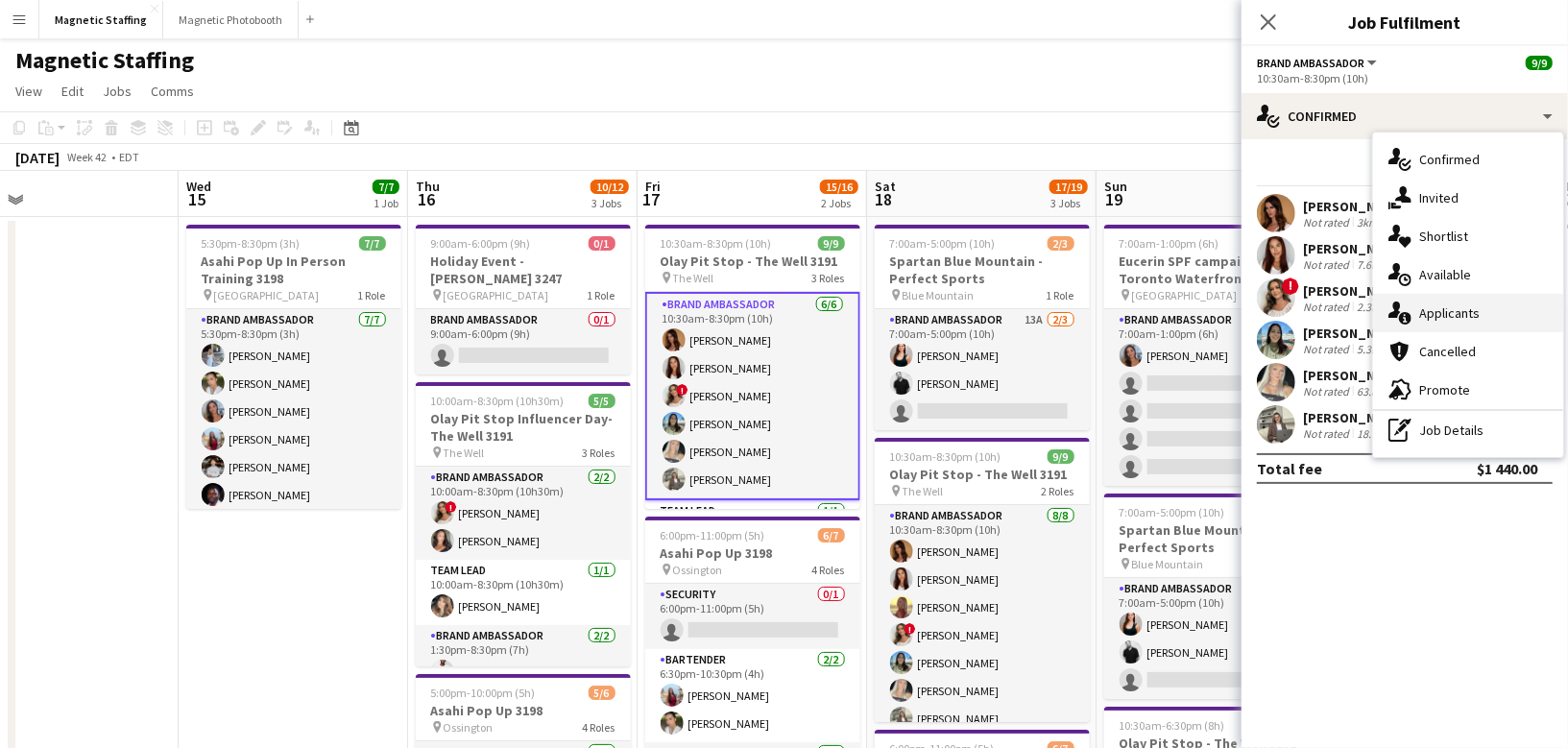
click at [1442, 309] on span "Applicants" at bounding box center [1450, 313] width 60 height 17
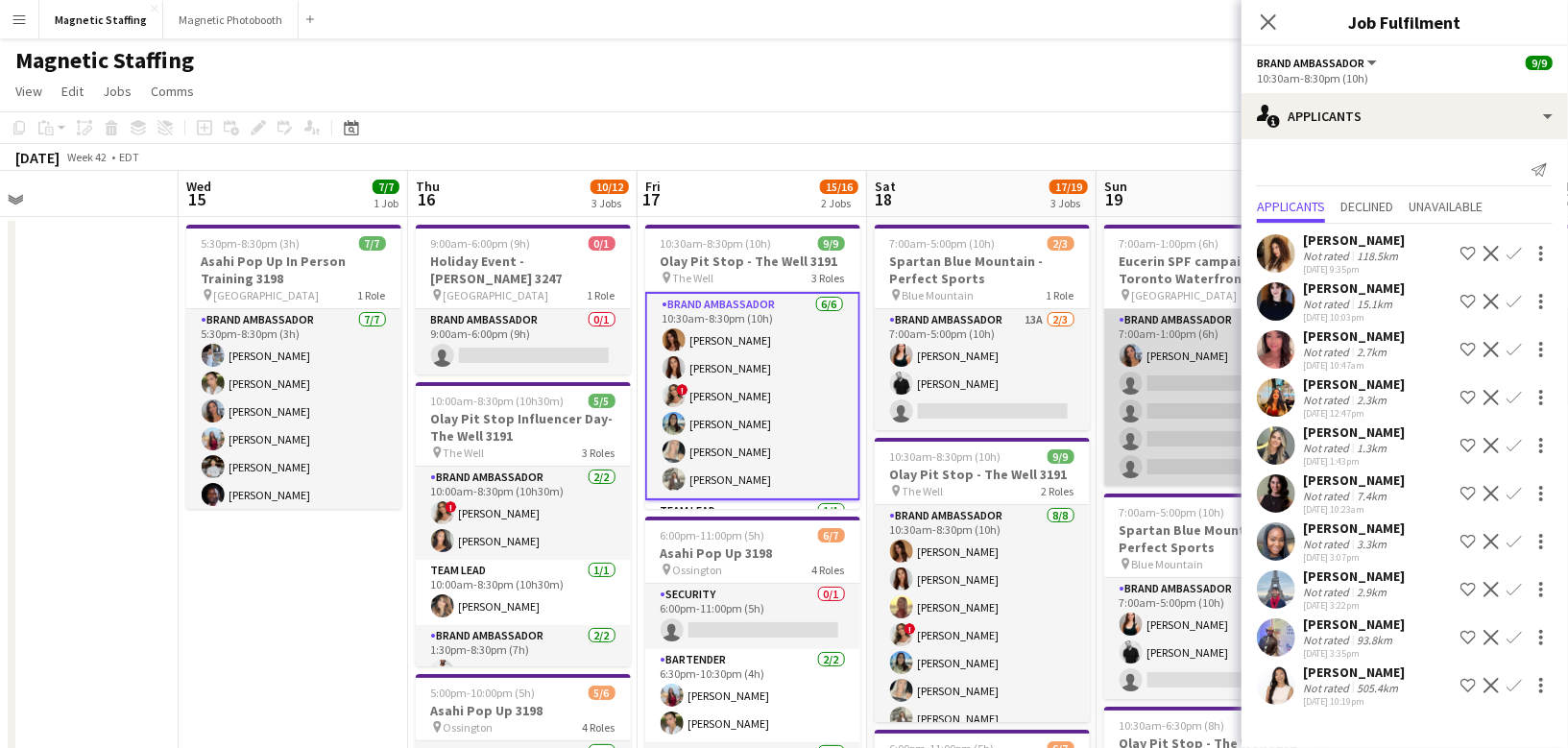
click at [1172, 387] on app-card-role "Brand Ambassador 7A [DATE] 7:00am-1:00pm (6h) [PERSON_NAME] single-neutral-acti…" at bounding box center [1212, 398] width 215 height 177
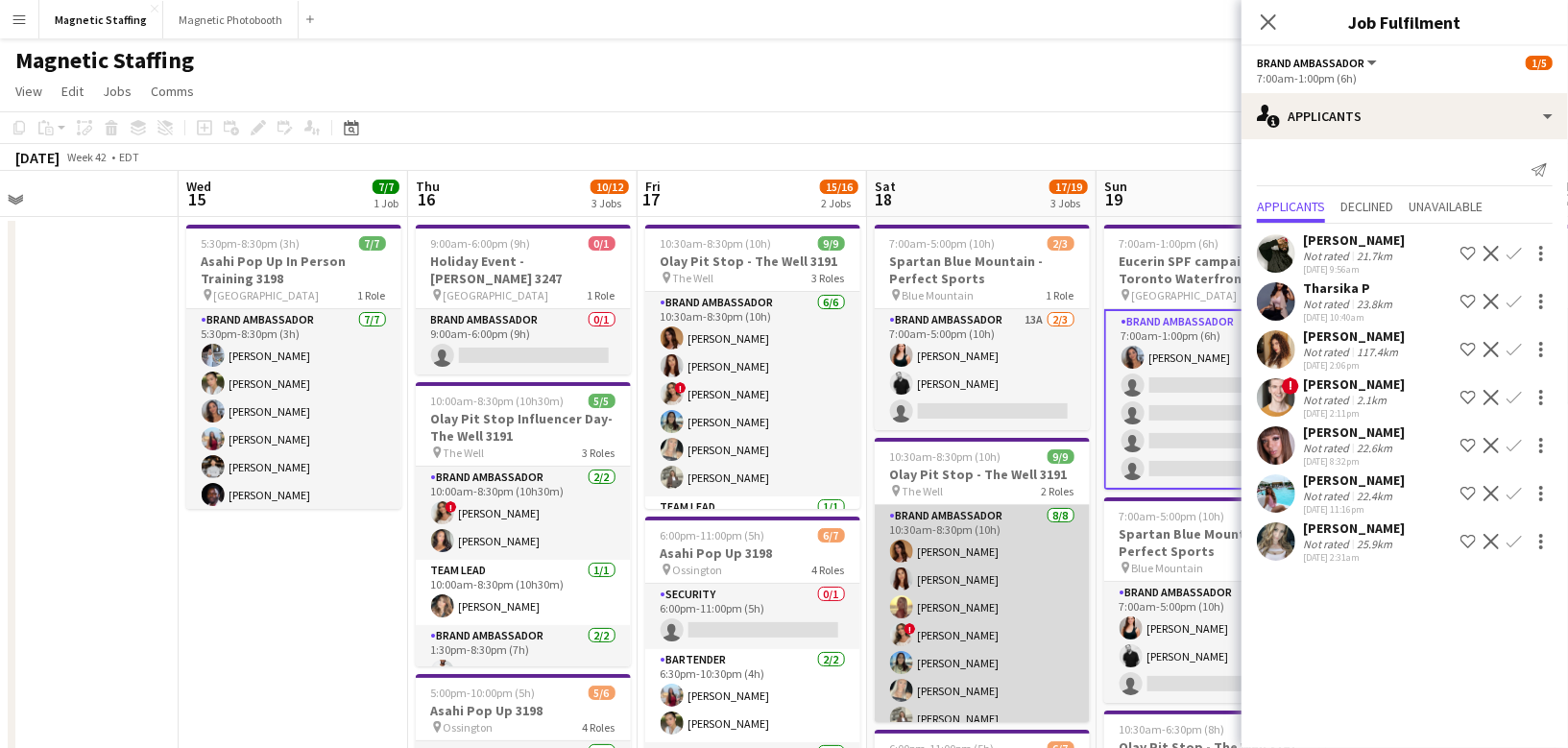
click at [941, 563] on app-card-role "Brand Ambassador [DATE] 10:30am-8:30pm (10h) [PERSON_NAME] [PERSON_NAME] Soleil…" at bounding box center [983, 635] width 215 height 260
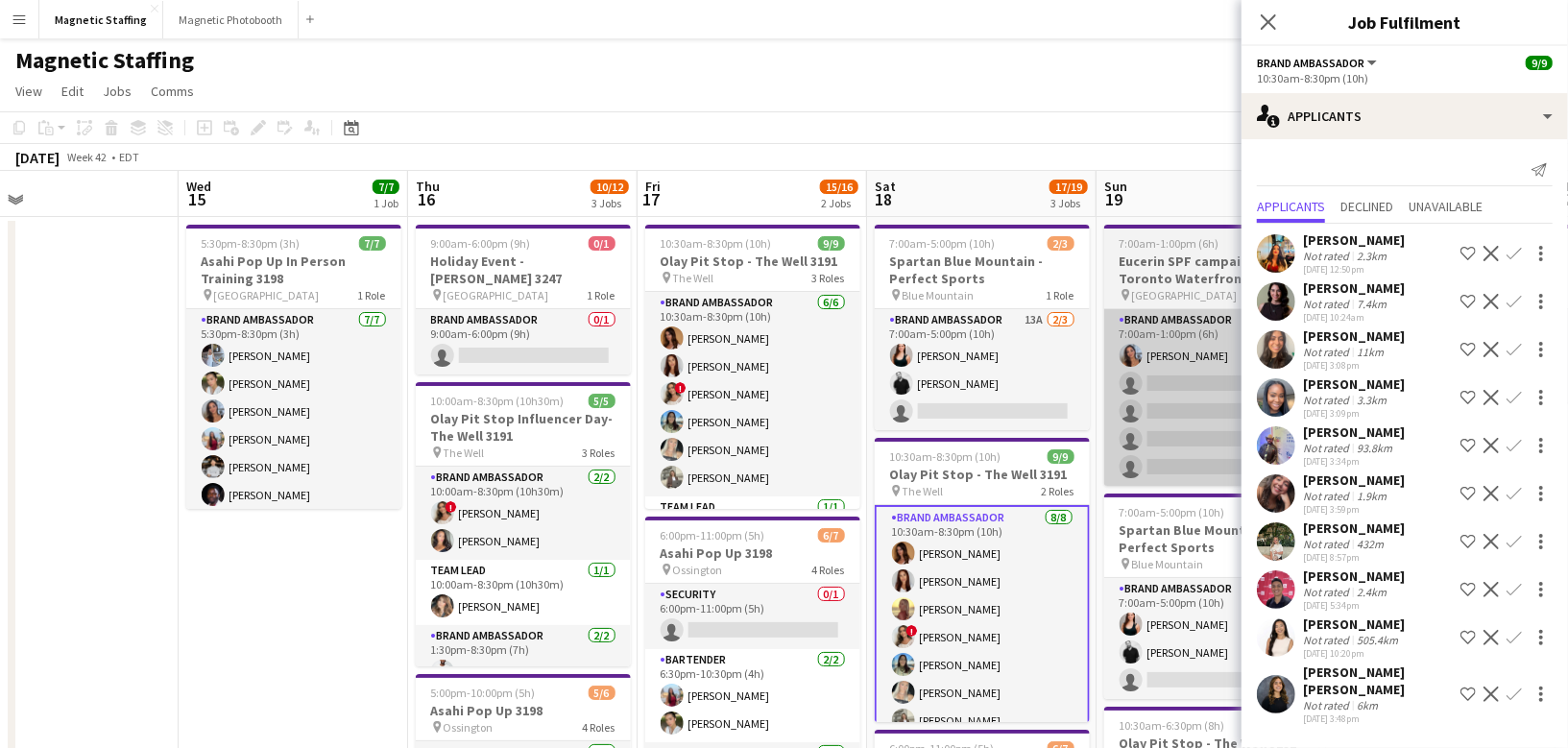
click at [1183, 383] on app-card-role "Brand Ambassador 7A [DATE] 7:00am-1:00pm (6h) [PERSON_NAME] single-neutral-acti…" at bounding box center [1212, 398] width 215 height 177
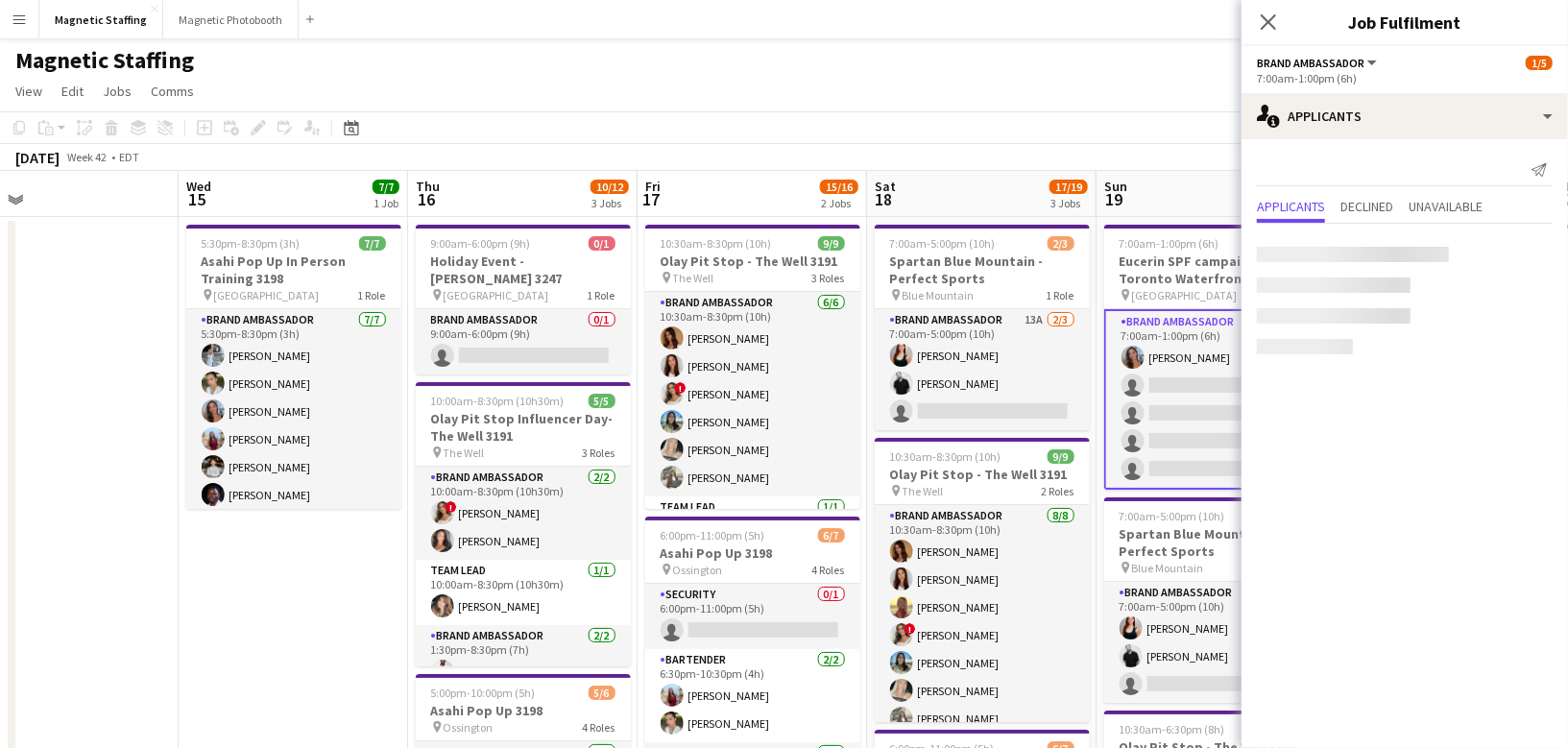
scroll to position [0, 737]
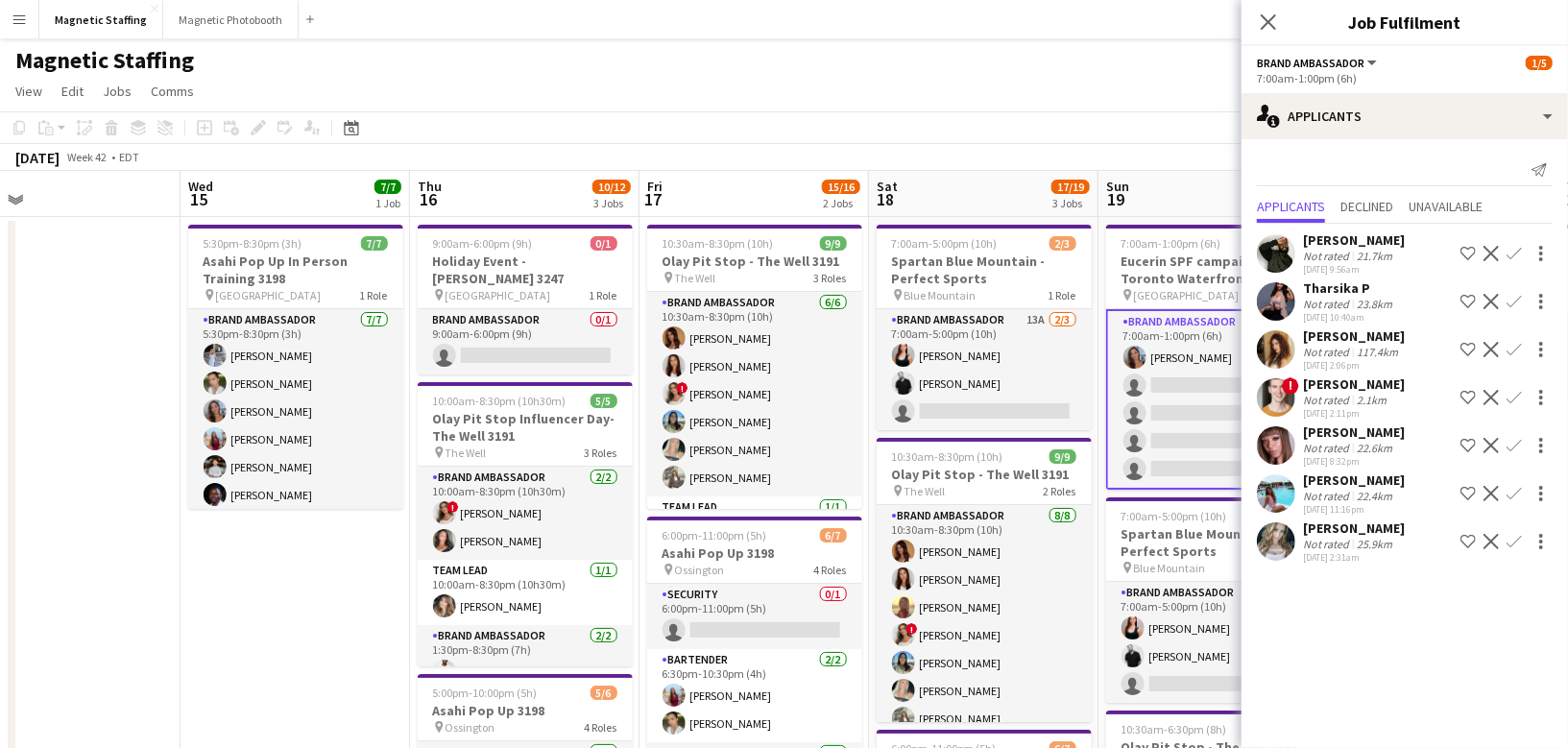
click at [1494, 439] on app-icon "Decline" at bounding box center [1491, 445] width 16 height 16
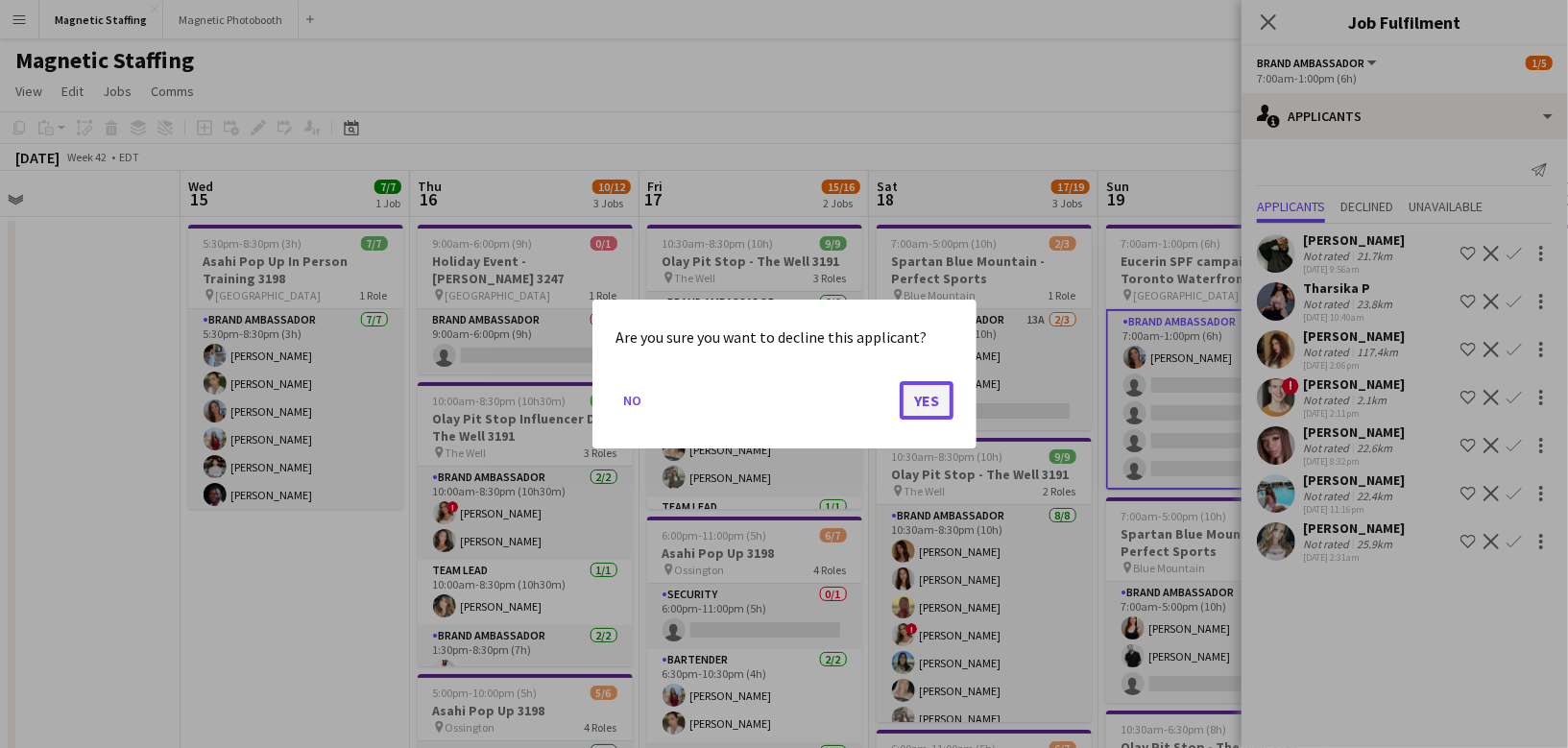
click at [943, 400] on button "Yes" at bounding box center [926, 401] width 53 height 39
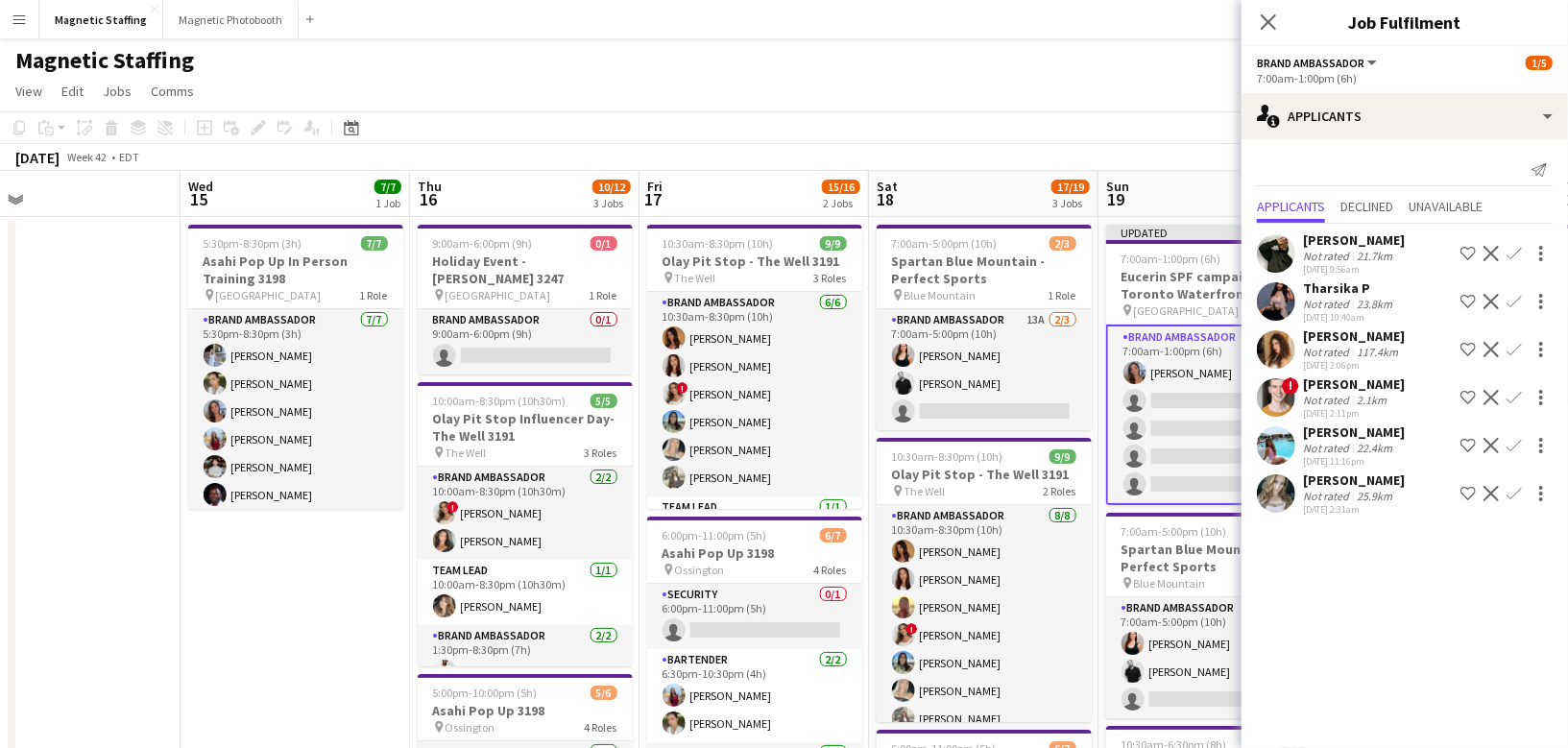
click at [1208, 127] on app-toolbar "Copy Paste Paste Command V Paste with crew Command Shift V Paste linked Job [GE…" at bounding box center [784, 128] width 1568 height 33
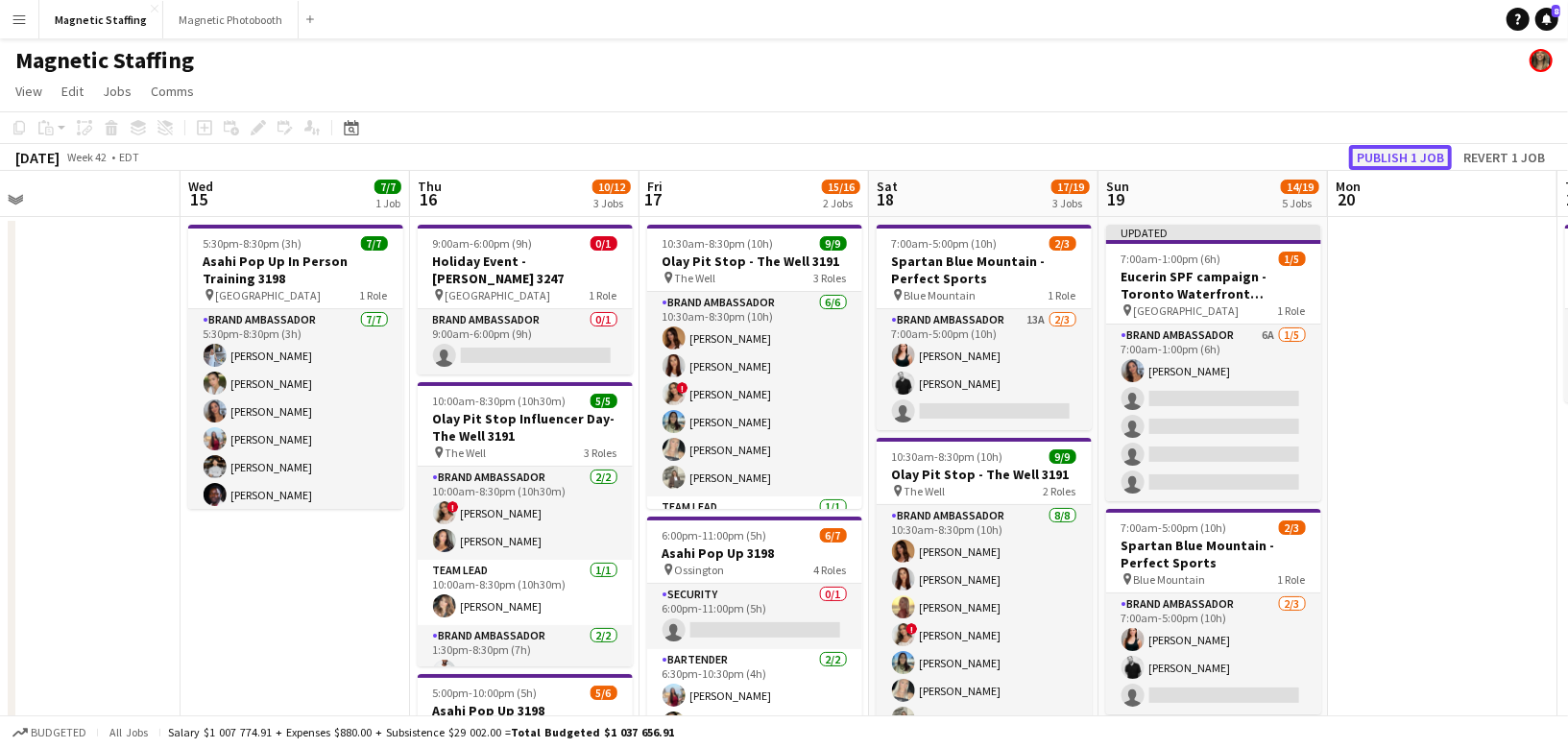
click at [1397, 150] on button "Publish 1 job" at bounding box center [1400, 157] width 103 height 25
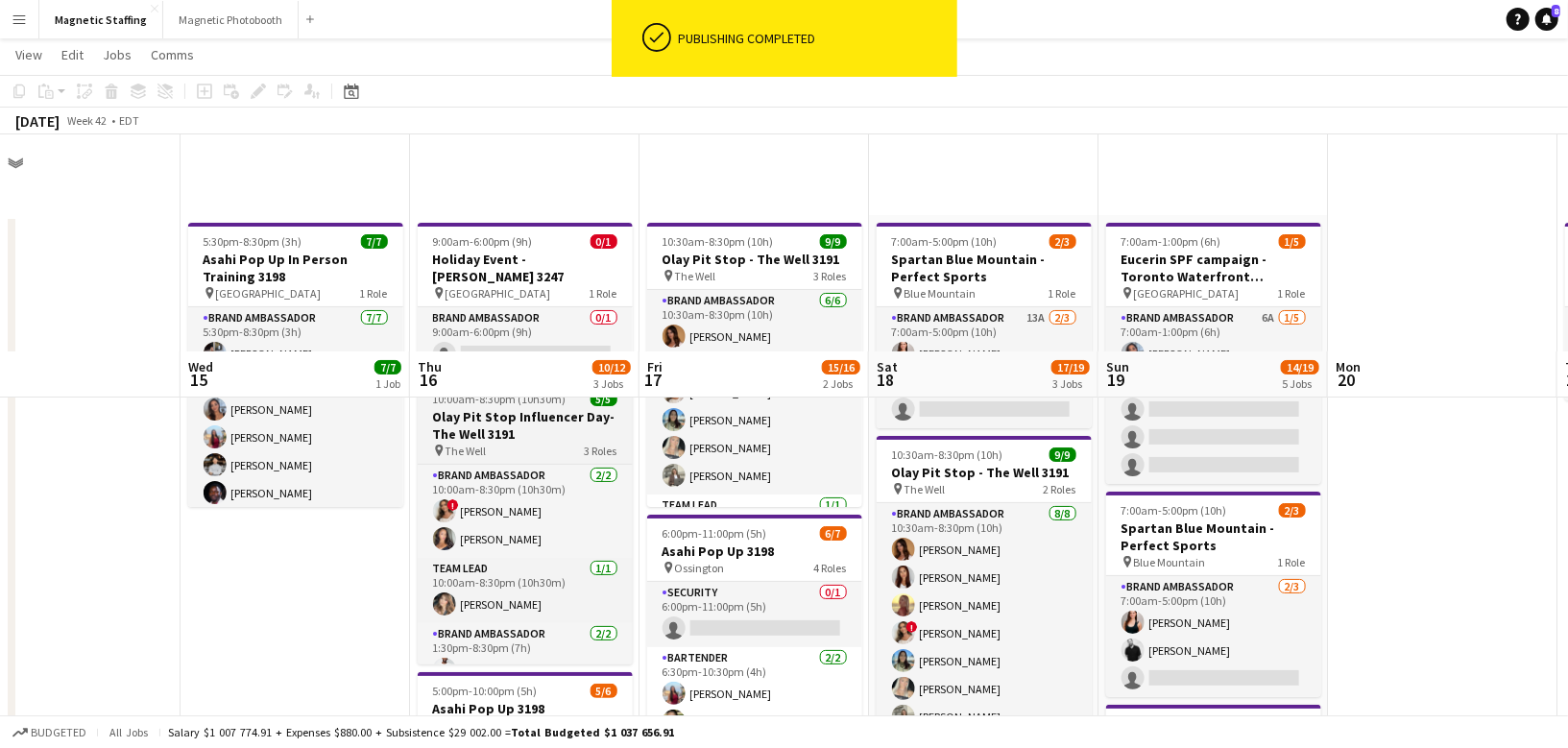
scroll to position [504, 0]
